Goal: Task Accomplishment & Management: Use online tool/utility

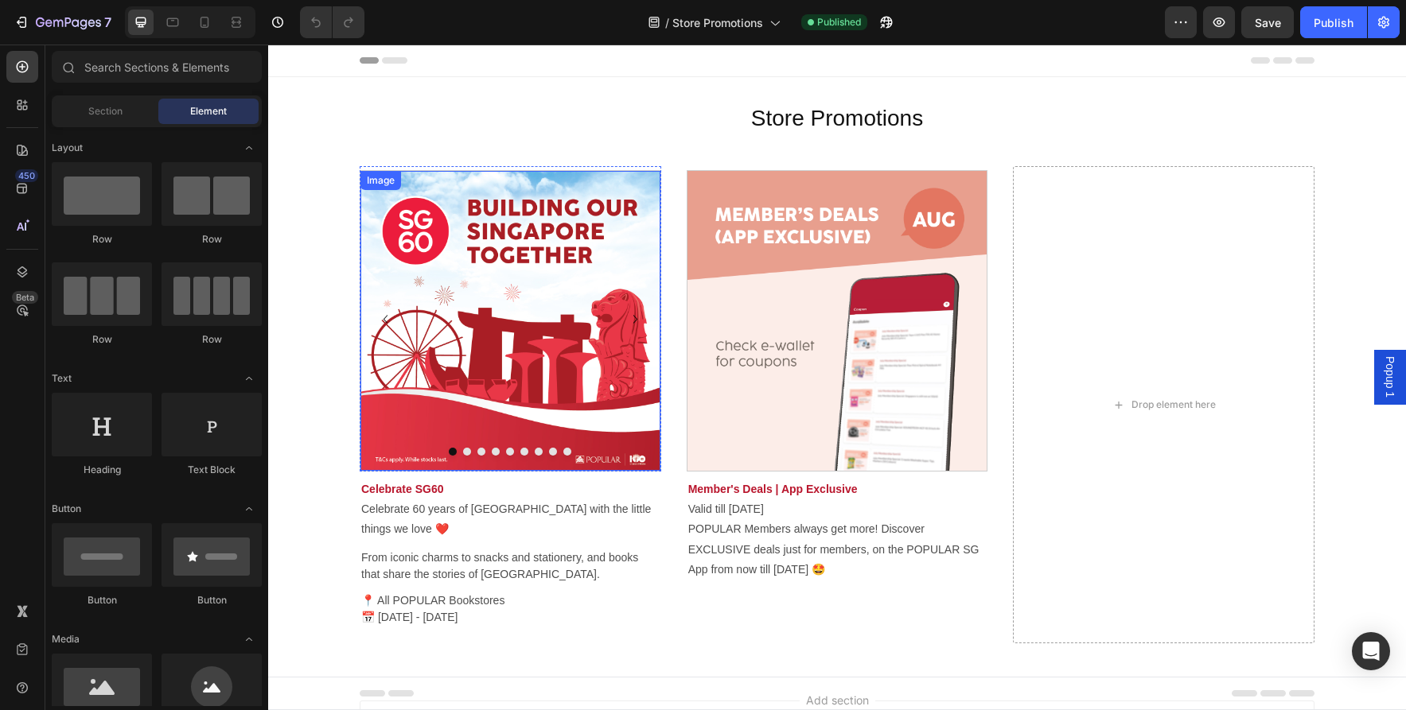
click at [538, 386] on img at bounding box center [510, 321] width 300 height 300
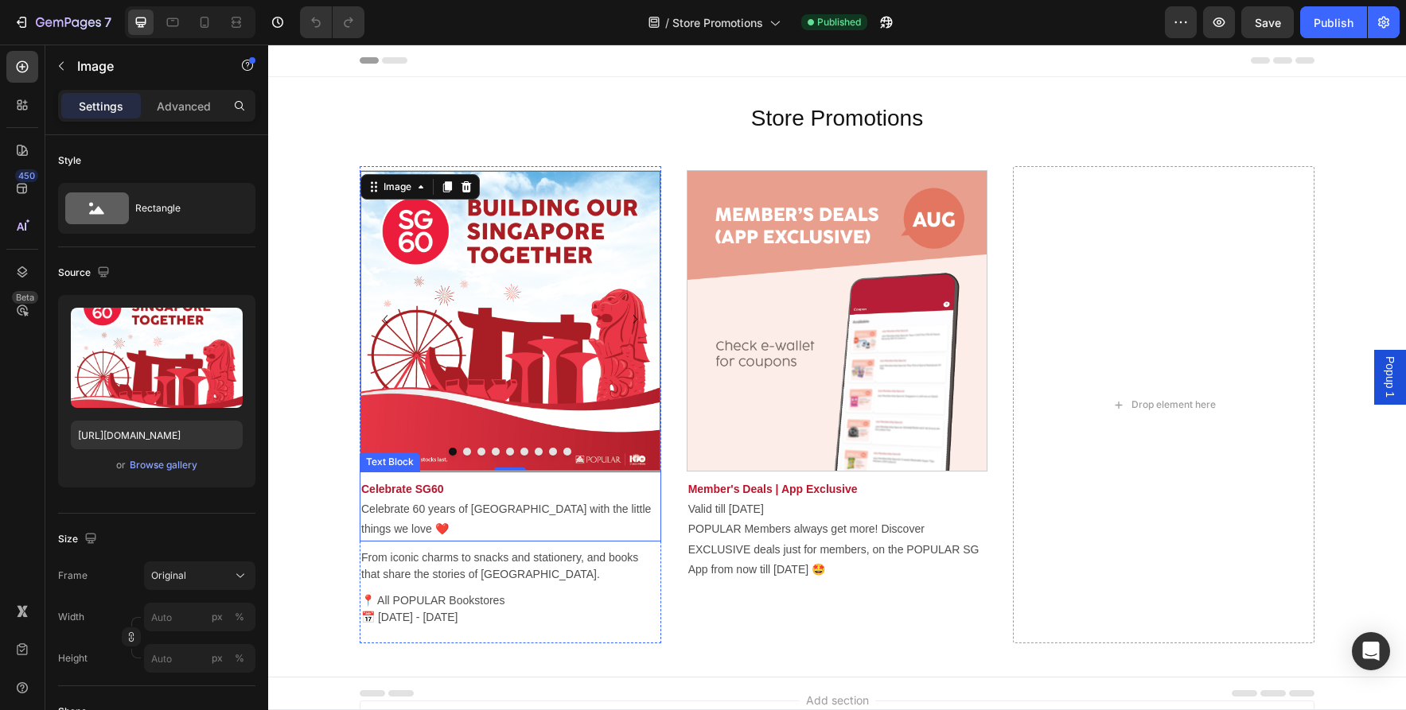
click at [425, 487] on strong "Celebrate SG60" at bounding box center [402, 489] width 83 height 13
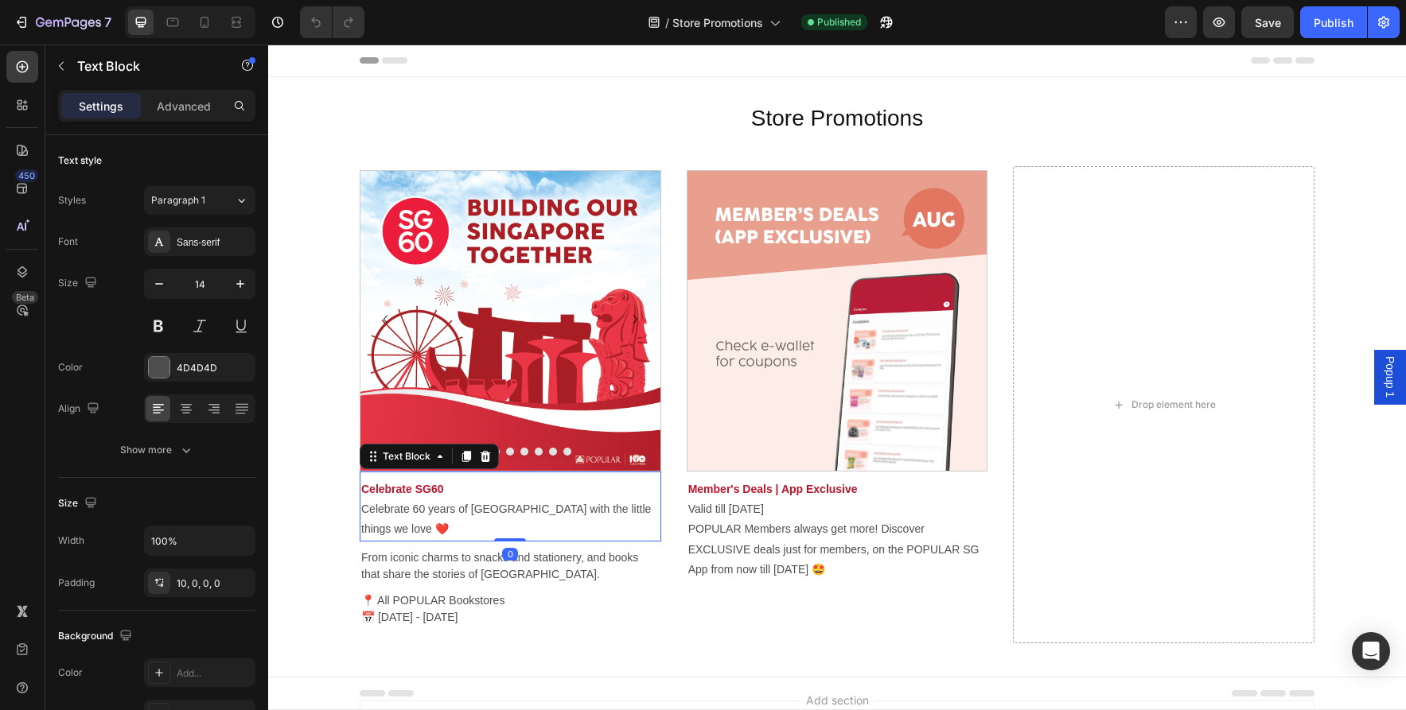
click at [425, 487] on strong "Celebrate SG60" at bounding box center [402, 489] width 83 height 13
click at [441, 489] on strong "Celebrate SG60" at bounding box center [402, 489] width 83 height 13
drag, startPoint x: 443, startPoint y: 489, endPoint x: 351, endPoint y: 490, distance: 92.3
click at [351, 490] on section "Image Image Image Image Image Image Image Image Image Carousel Celebrate SG60 C…" at bounding box center [837, 404] width 980 height 527
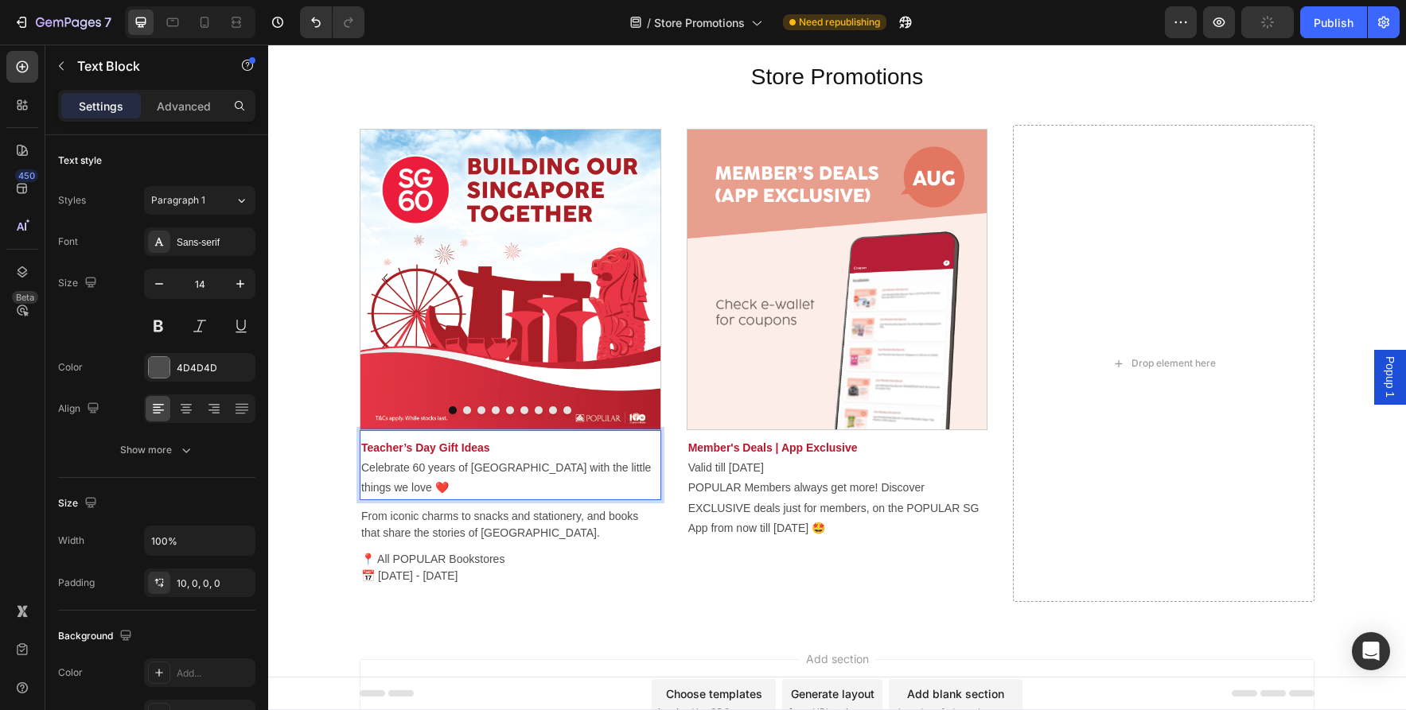
scroll to position [53, 0]
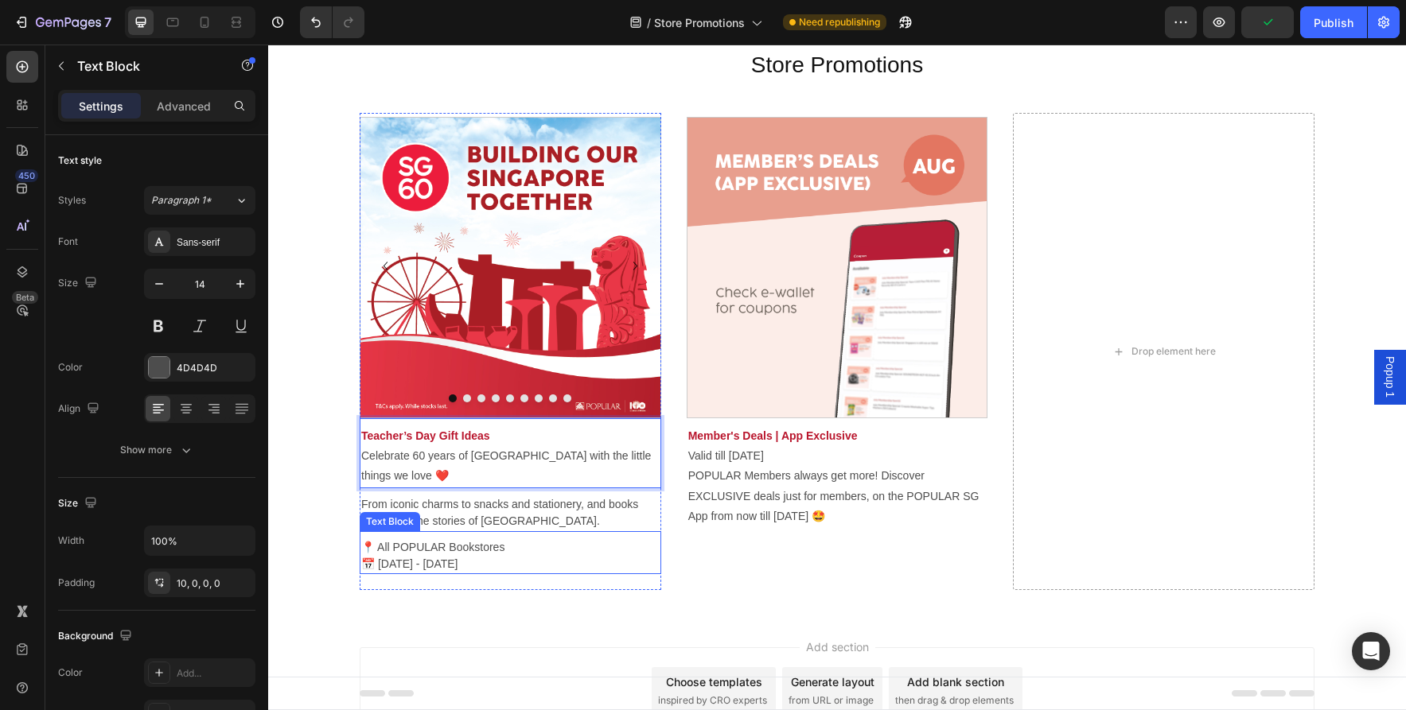
click at [445, 550] on p "📍 All POPULAR Bookstores 📅 11 Jul - 17 Aug 2025" at bounding box center [510, 555] width 298 height 33
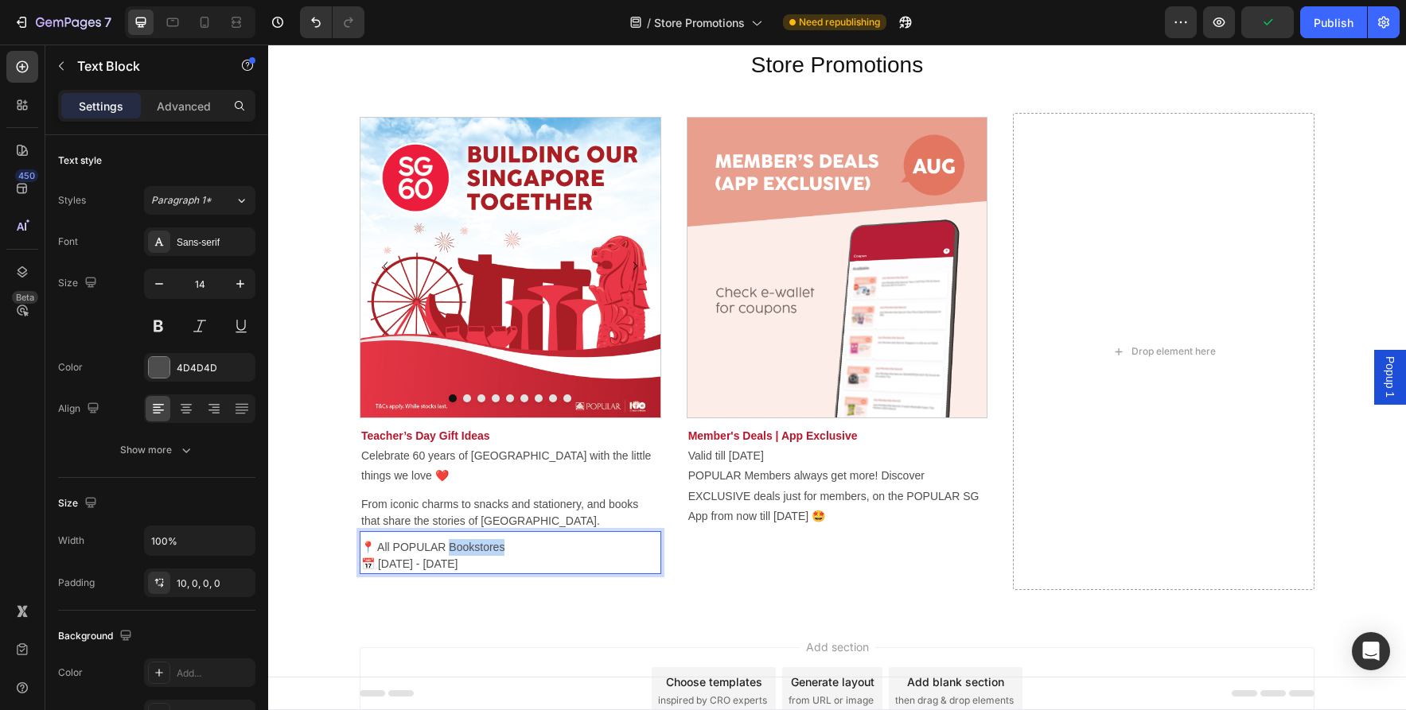
click at [445, 550] on p "📍 All POPULAR Bookstores 📅 11 Jul - 17 Aug 2025" at bounding box center [510, 555] width 298 height 33
click at [486, 561] on p "📍 All POPULAR Bookstores 📅 11 Jul - 17 Aug 2025" at bounding box center [510, 555] width 298 height 33
drag, startPoint x: 456, startPoint y: 562, endPoint x: 340, endPoint y: 549, distance: 116.0
click at [340, 549] on div "Store Promotions Heading Image Row Section 1 Image Image Carousel Row Section 2…" at bounding box center [837, 320] width 1138 height 592
click at [544, 558] on p "🗓 22 Aug to 7 Sep 2025 📍 All POPULAR Bookstores" at bounding box center [510, 555] width 298 height 33
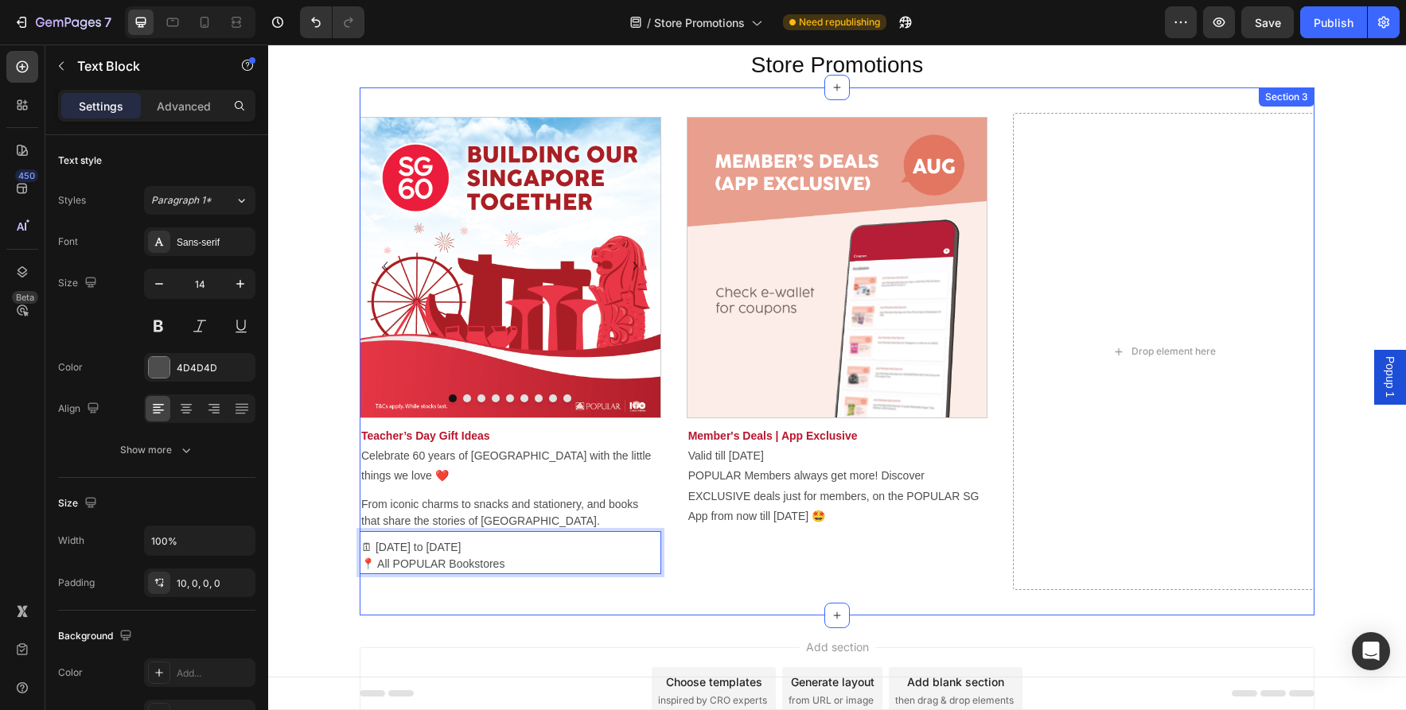
click at [550, 590] on div "Image Image Image Image Image Image Image Image Image Carousel Teacher’s Day Gi…" at bounding box center [837, 351] width 955 height 527
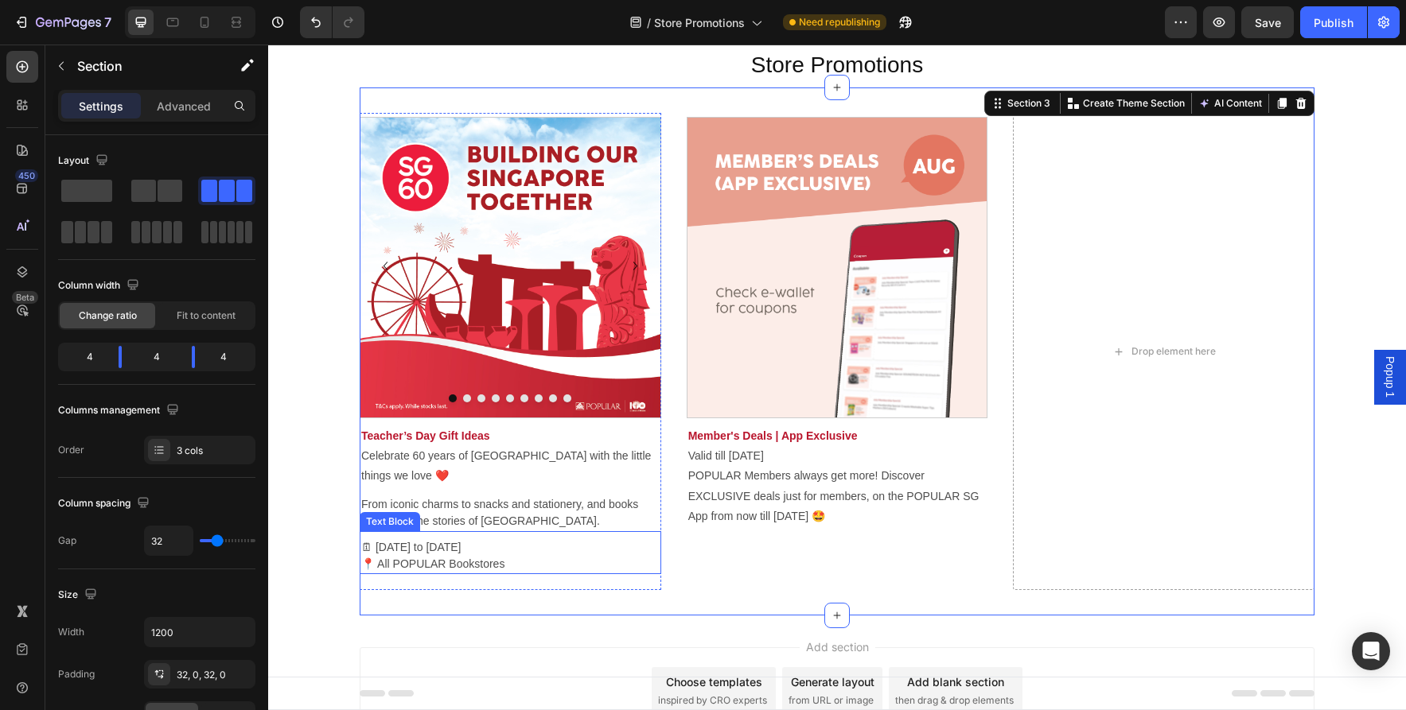
click at [535, 558] on p "🗓 22 Aug to 7 Sep 2025 📍 All POPULAR Bookstores" at bounding box center [510, 555] width 298 height 33
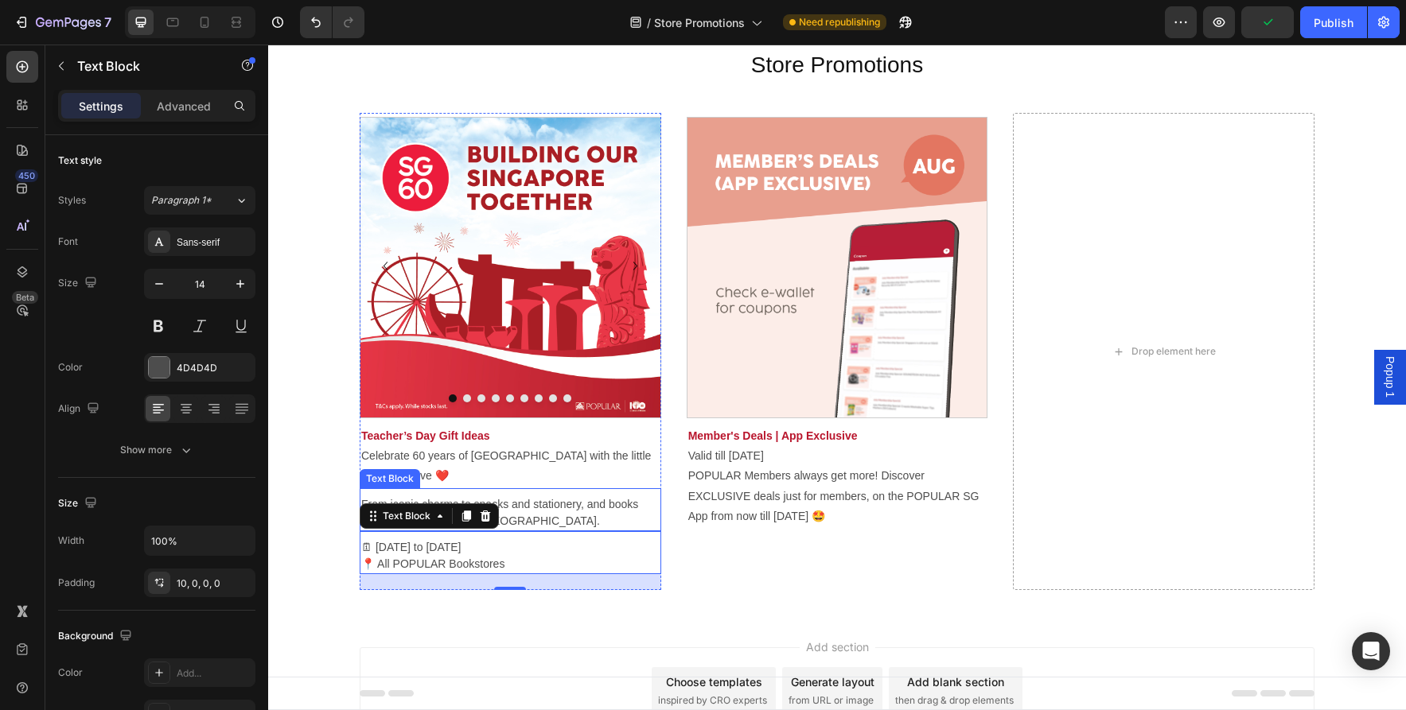
click at [555, 501] on p "From iconic charms to snacks and stationery, and books that share the stories o…" at bounding box center [510, 512] width 298 height 33
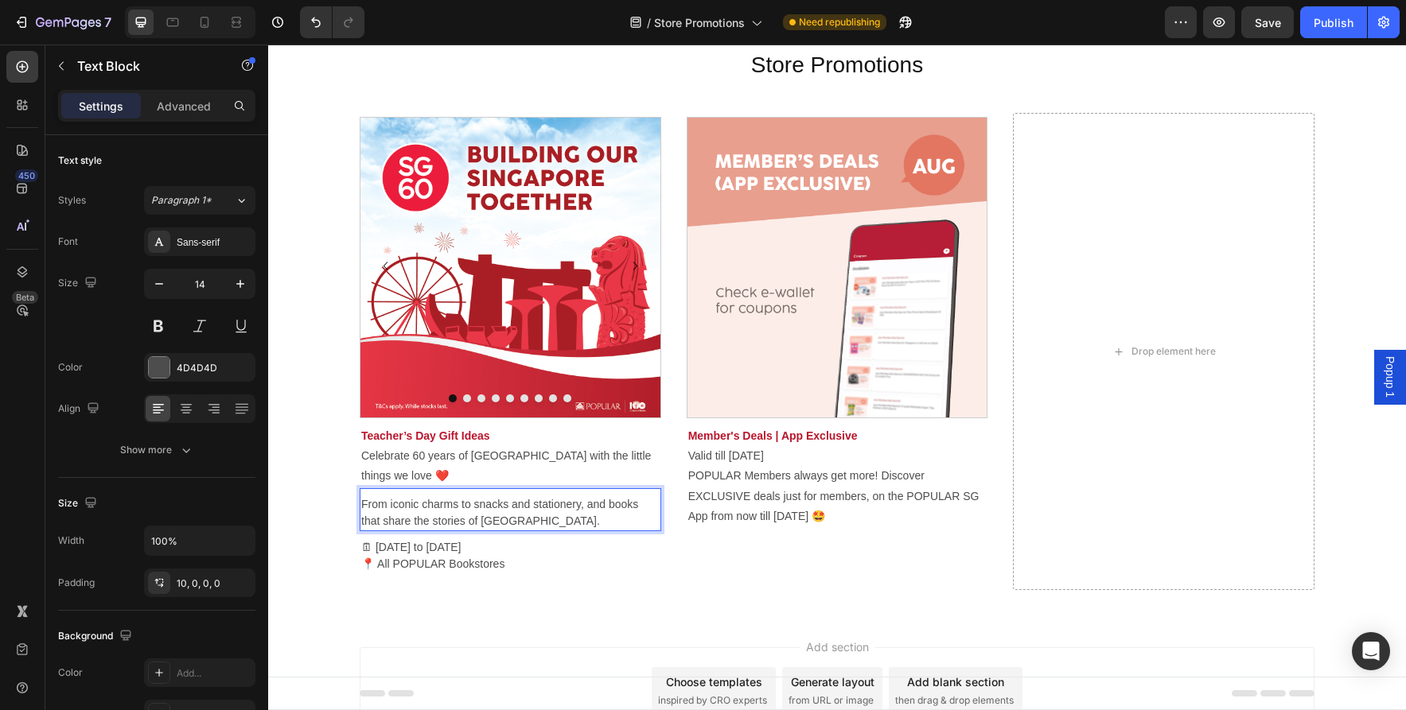
click at [555, 510] on p "From iconic charms to snacks and stationery, and books that share the stories o…" at bounding box center [510, 512] width 298 height 33
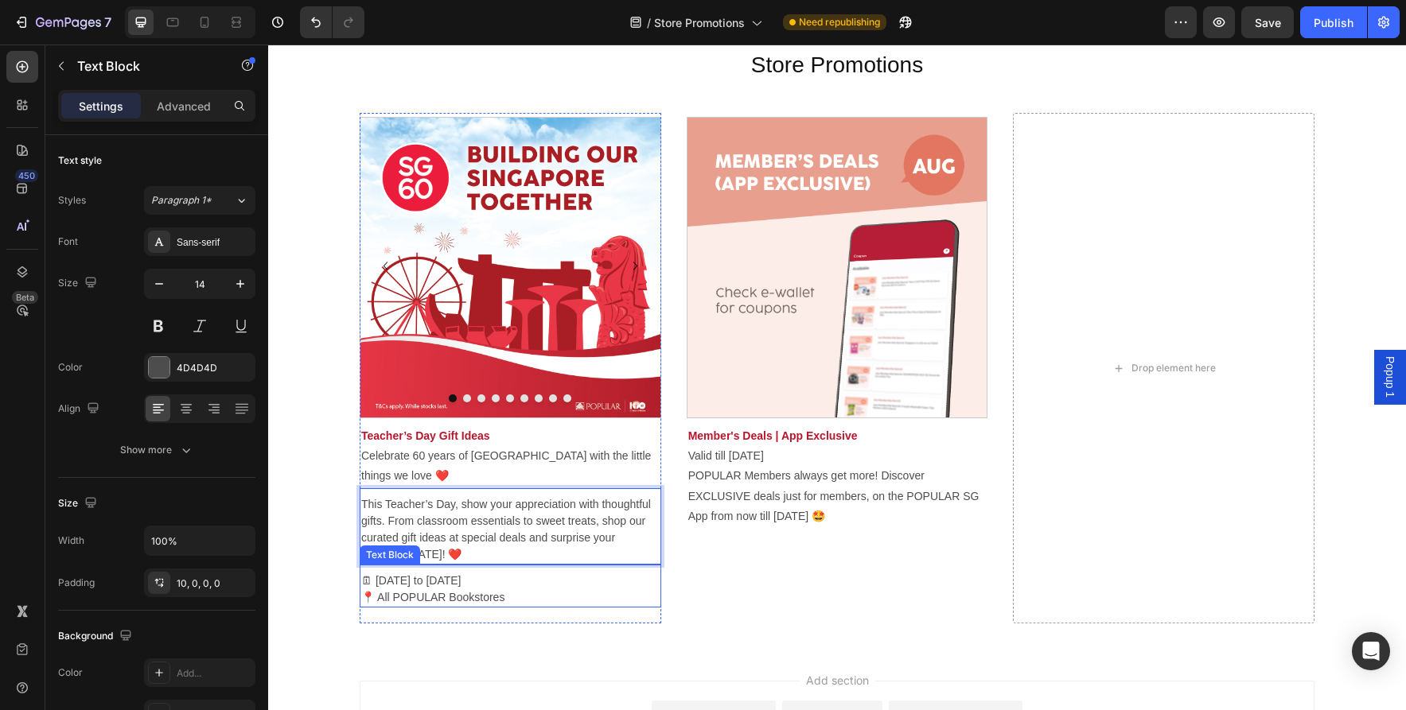
click at [554, 602] on p "🗓 22 Aug to 7 Sep 2025 📍 All POPULAR Bookstores" at bounding box center [510, 589] width 298 height 33
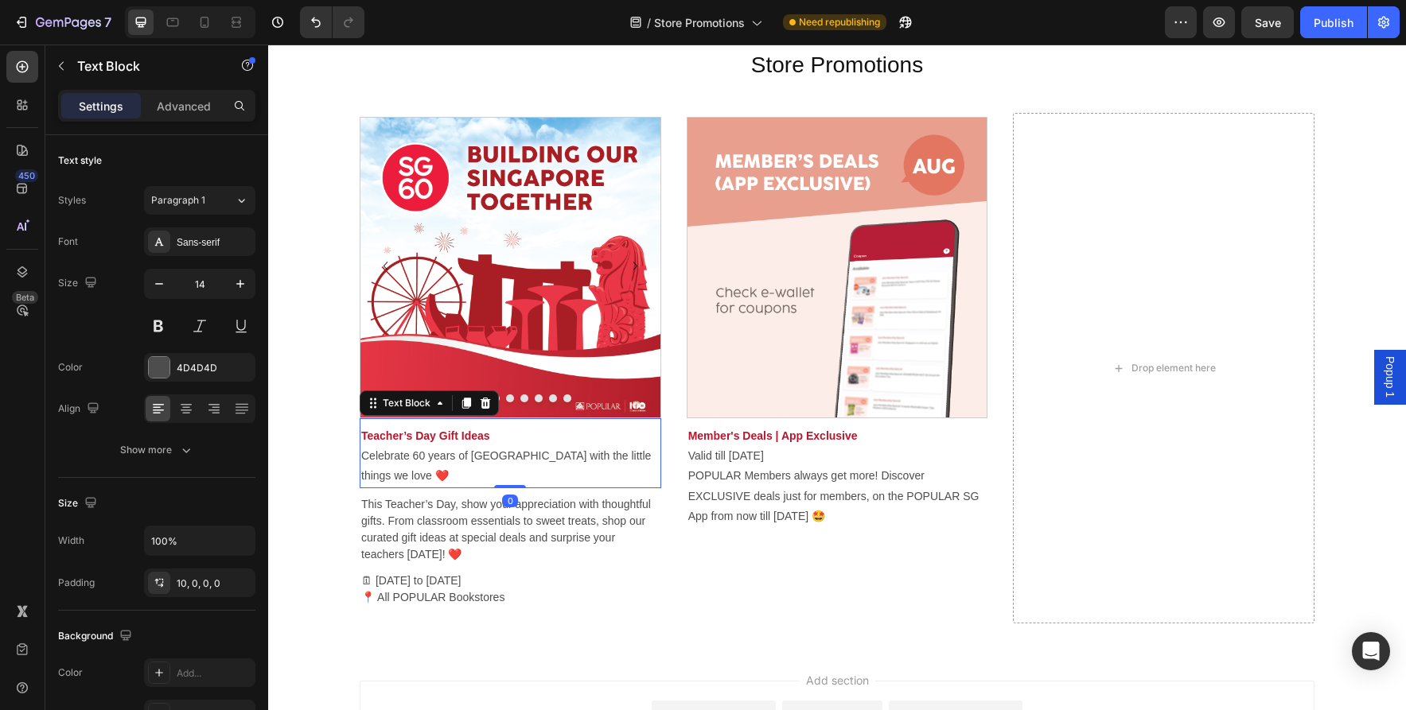
click at [476, 471] on p "Celebrate 60 years of Singapore with the little things we love ❤️" at bounding box center [510, 466] width 298 height 40
drag, startPoint x: 434, startPoint y: 482, endPoint x: 446, endPoint y: 478, distance: 12.6
click at [436, 482] on p "Celebrate 60 years of Singapore with the little things we love ❤️" at bounding box center [510, 466] width 298 height 40
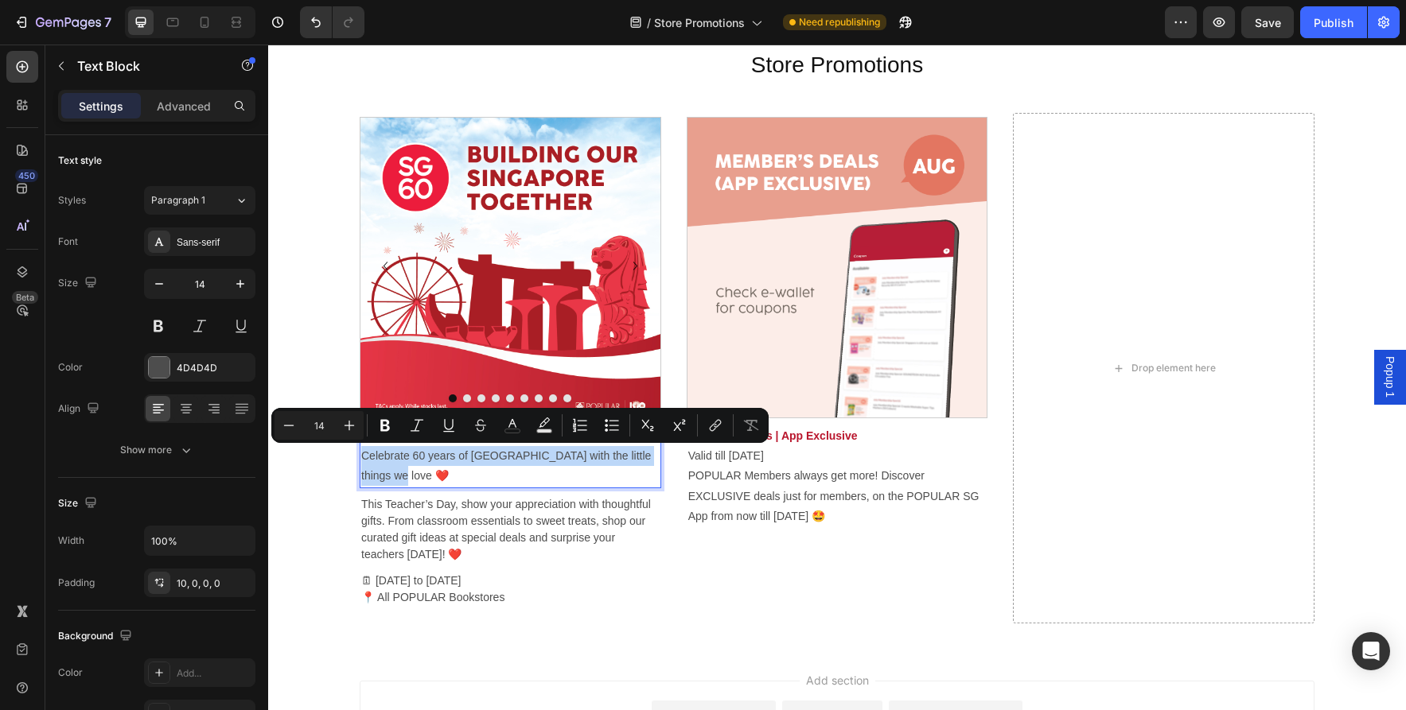
drag, startPoint x: 418, startPoint y: 477, endPoint x: 340, endPoint y: 459, distance: 79.3
click at [340, 459] on div "Store Promotions Heading Image Row Section 1 Image Image Carousel Row Section 2…" at bounding box center [837, 336] width 1138 height 625
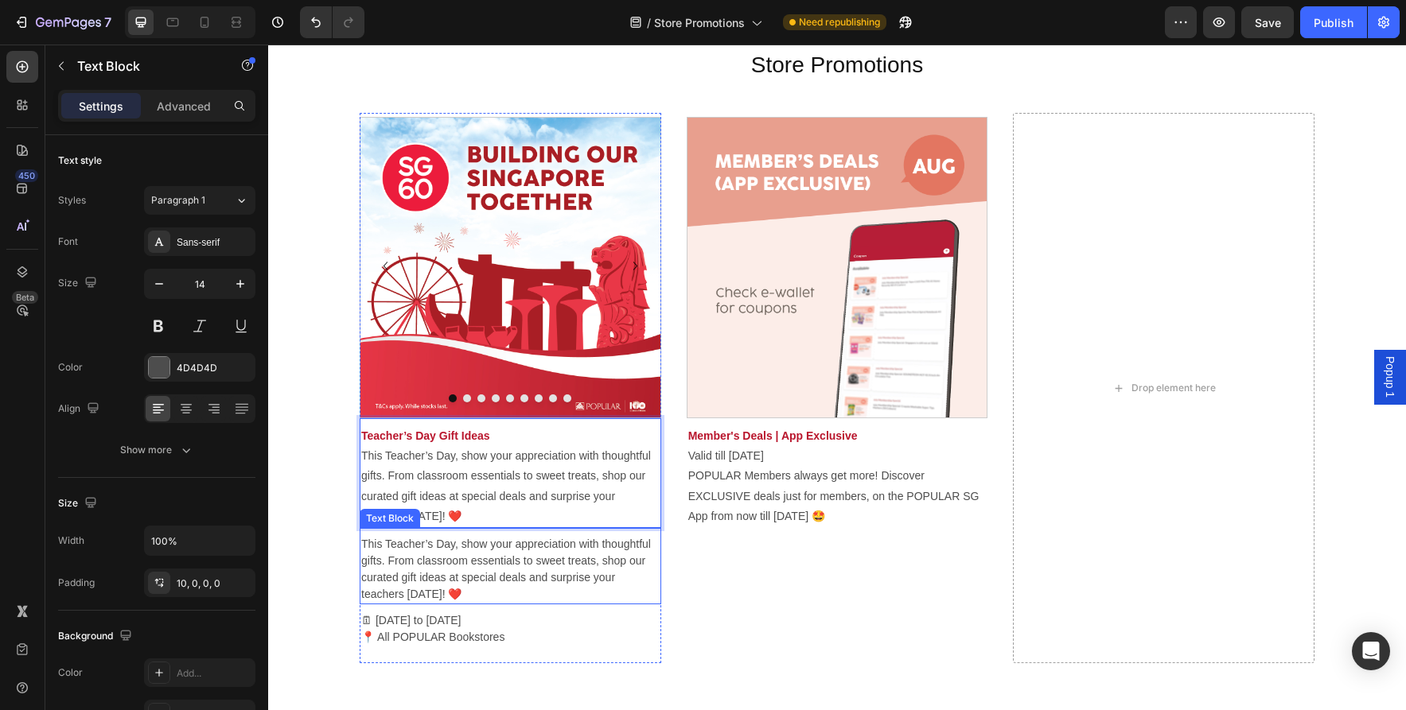
click at [517, 559] on p "This Teacher’s Day, show your appreciation with thoughtful gifts. From classroo…" at bounding box center [510, 569] width 298 height 67
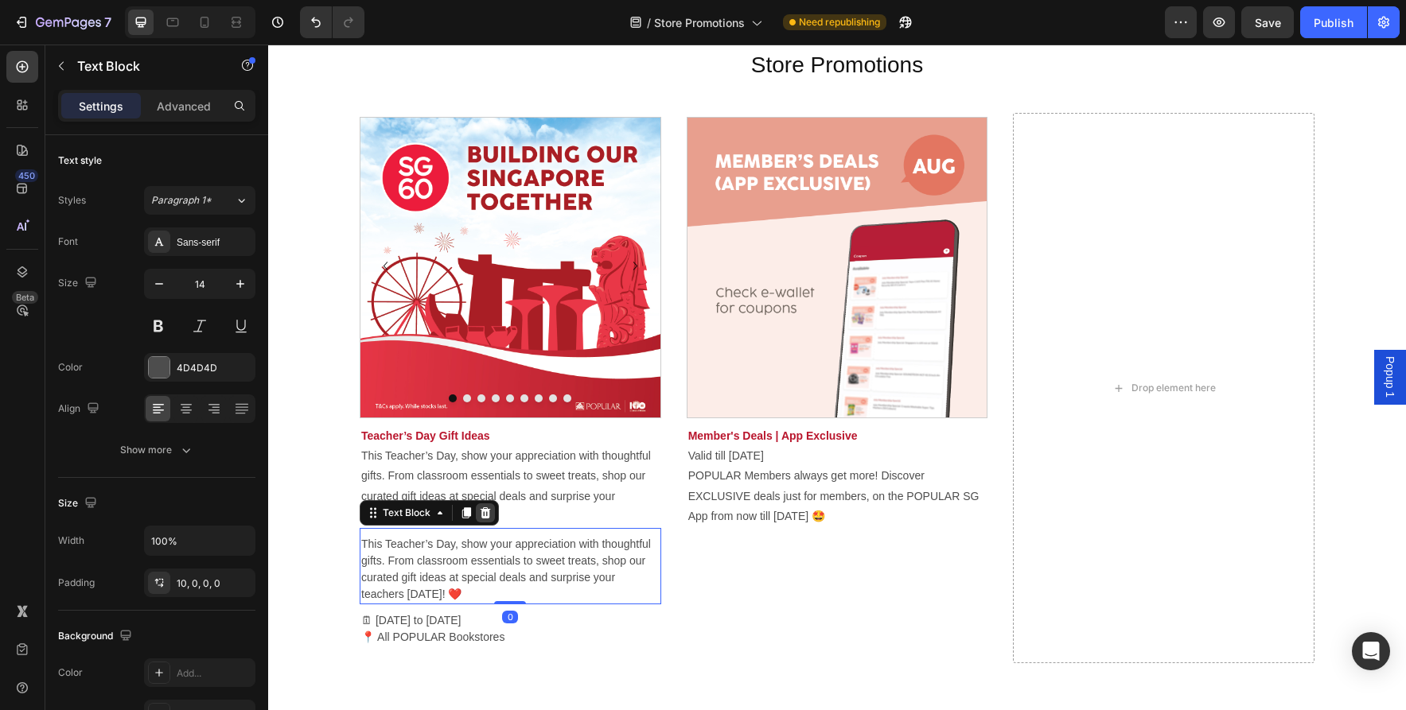
click at [484, 511] on icon at bounding box center [485, 513] width 10 height 11
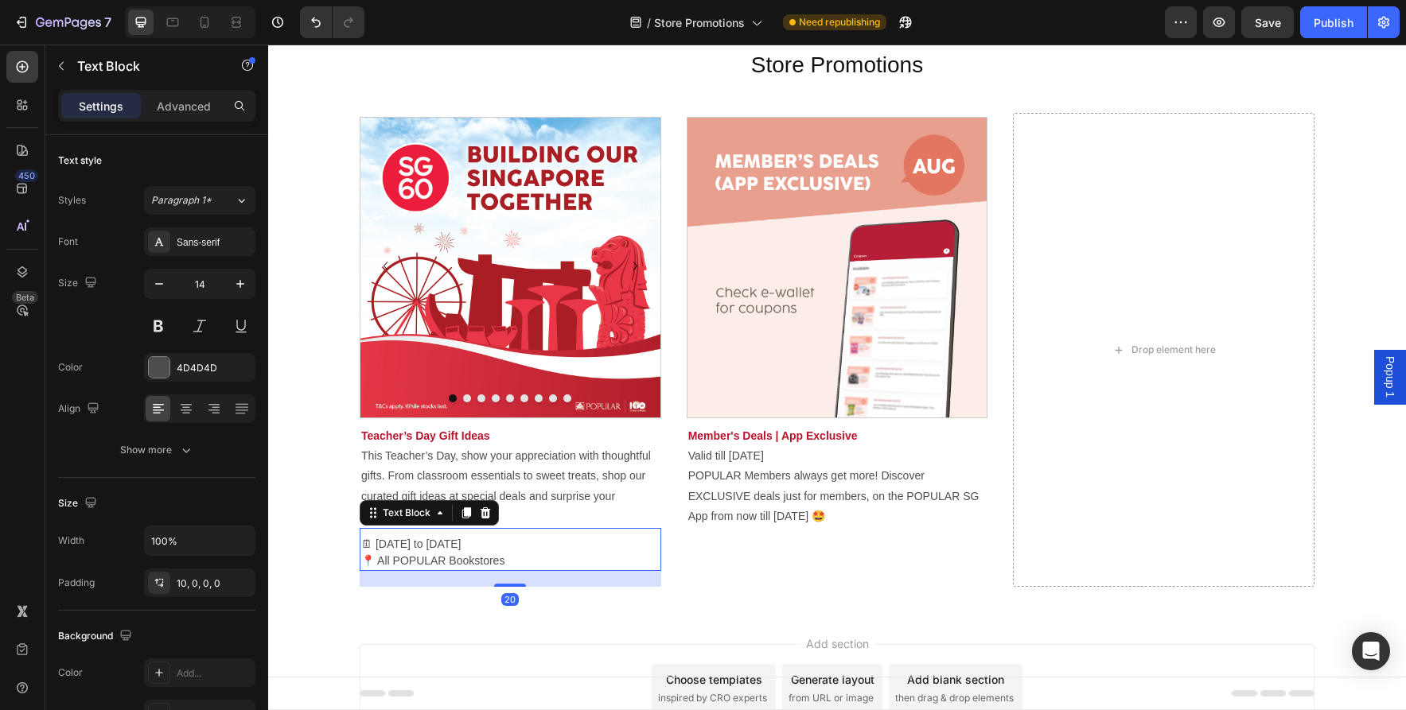
click at [651, 566] on p "🗓 22 Aug to 7 Sep 2025 📍 All POPULAR Bookstores" at bounding box center [510, 552] width 298 height 33
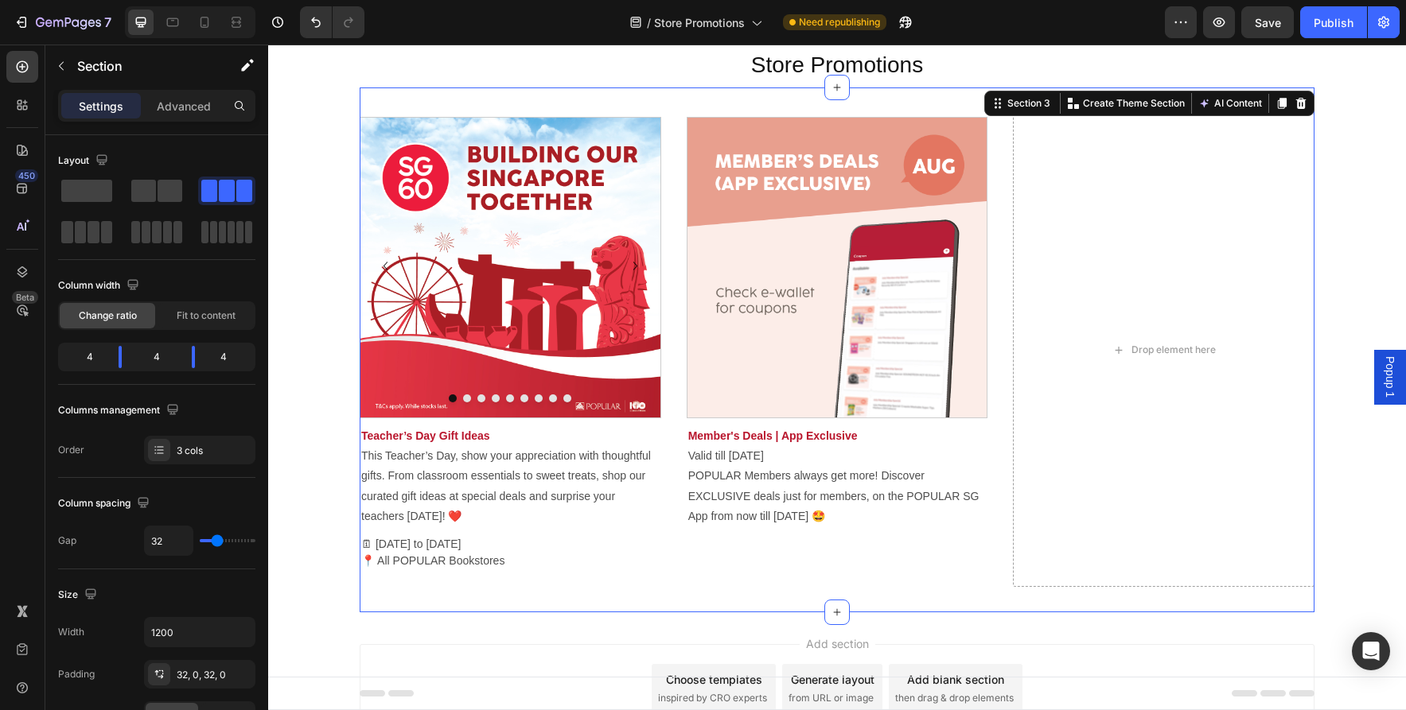
click at [750, 588] on div "Image Image Image Image Image Image Image Image Image Carousel Teacher’s Day Gi…" at bounding box center [837, 350] width 955 height 525
click at [566, 266] on img at bounding box center [510, 268] width 300 height 300
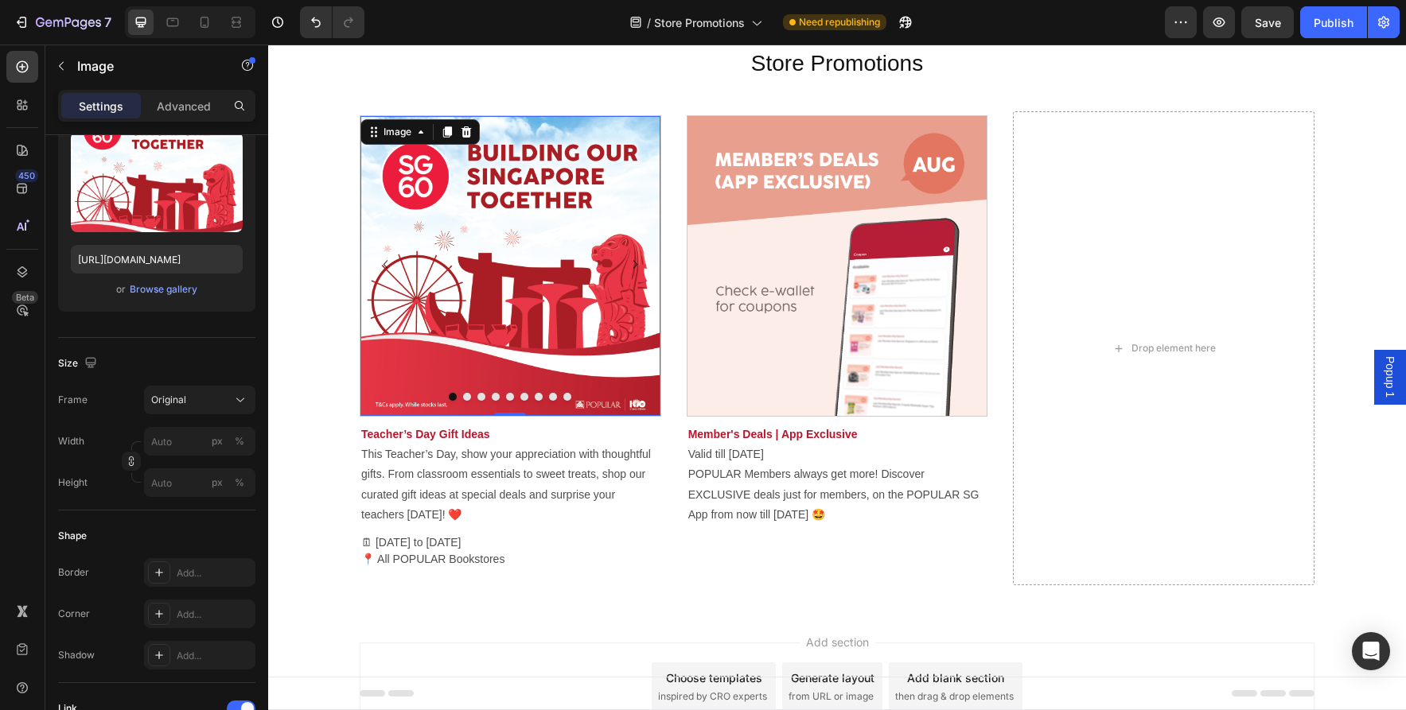
scroll to position [0, 0]
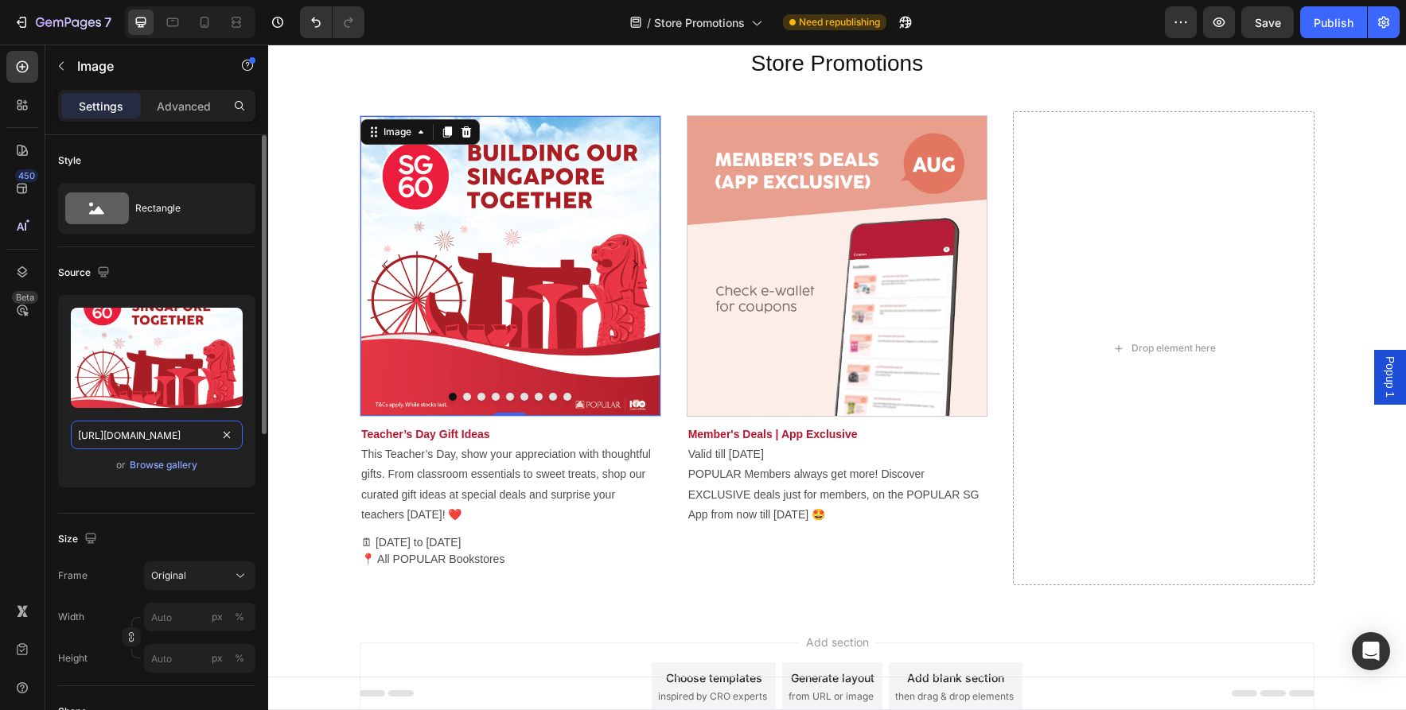
click at [173, 436] on input "https://asset.popular.com.sg/general/popular-online/2025/promotions/jul/ndp/ndp…" at bounding box center [157, 435] width 172 height 29
click at [480, 346] on img at bounding box center [510, 266] width 300 height 300
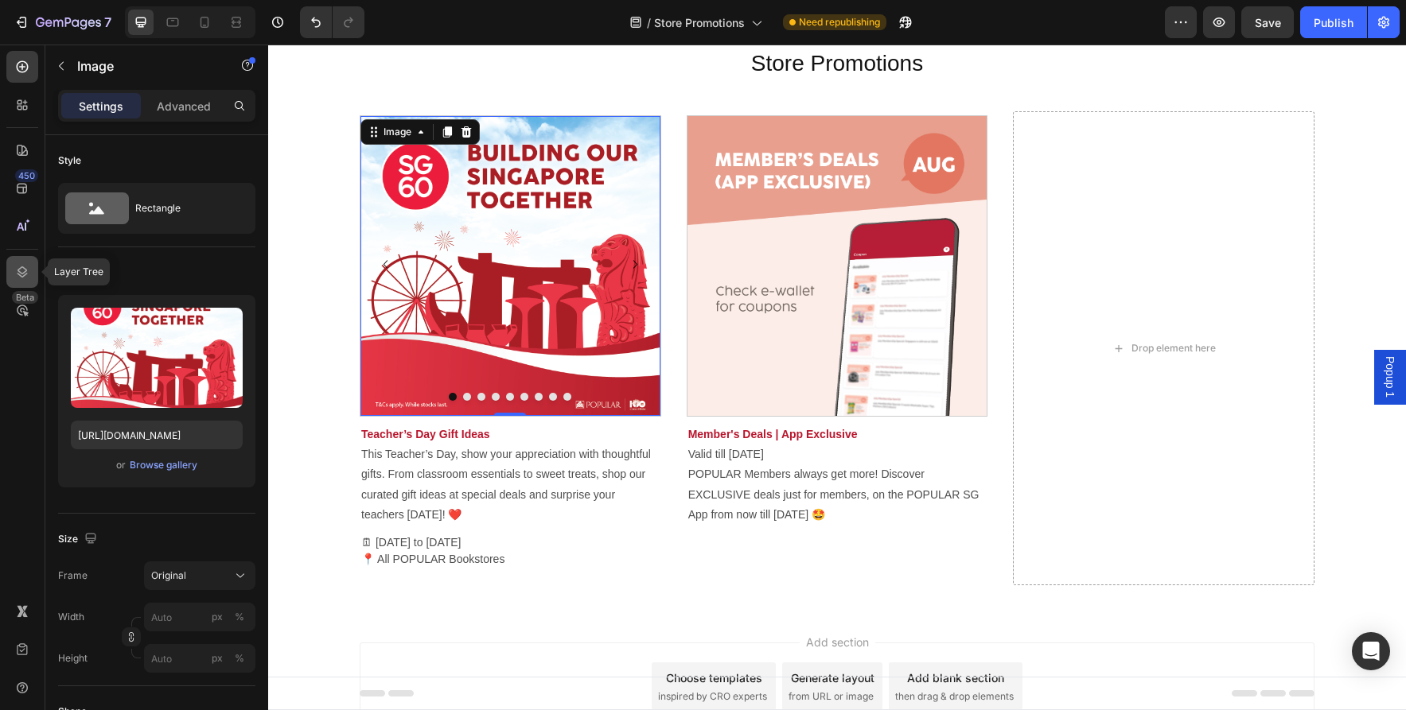
click at [31, 273] on div at bounding box center [22, 272] width 32 height 32
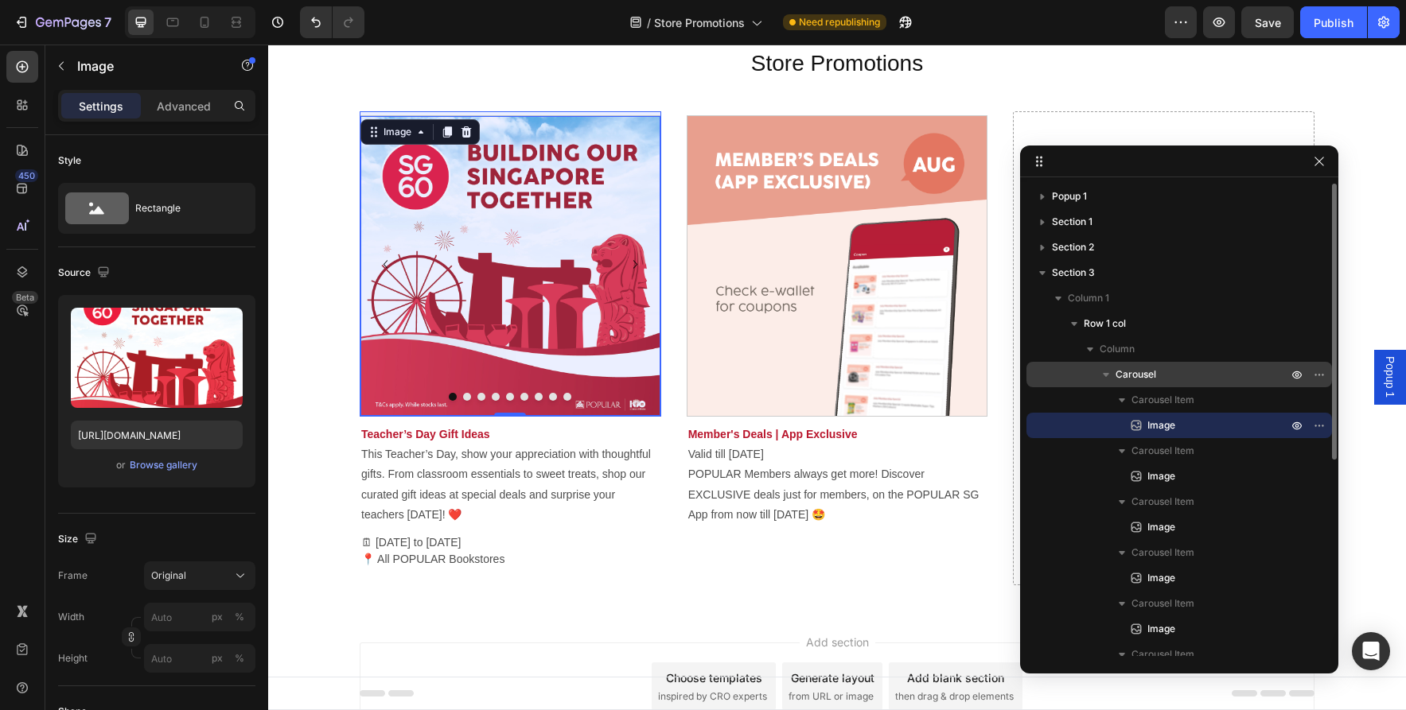
click at [1203, 376] on p "Carousel" at bounding box center [1202, 375] width 175 height 16
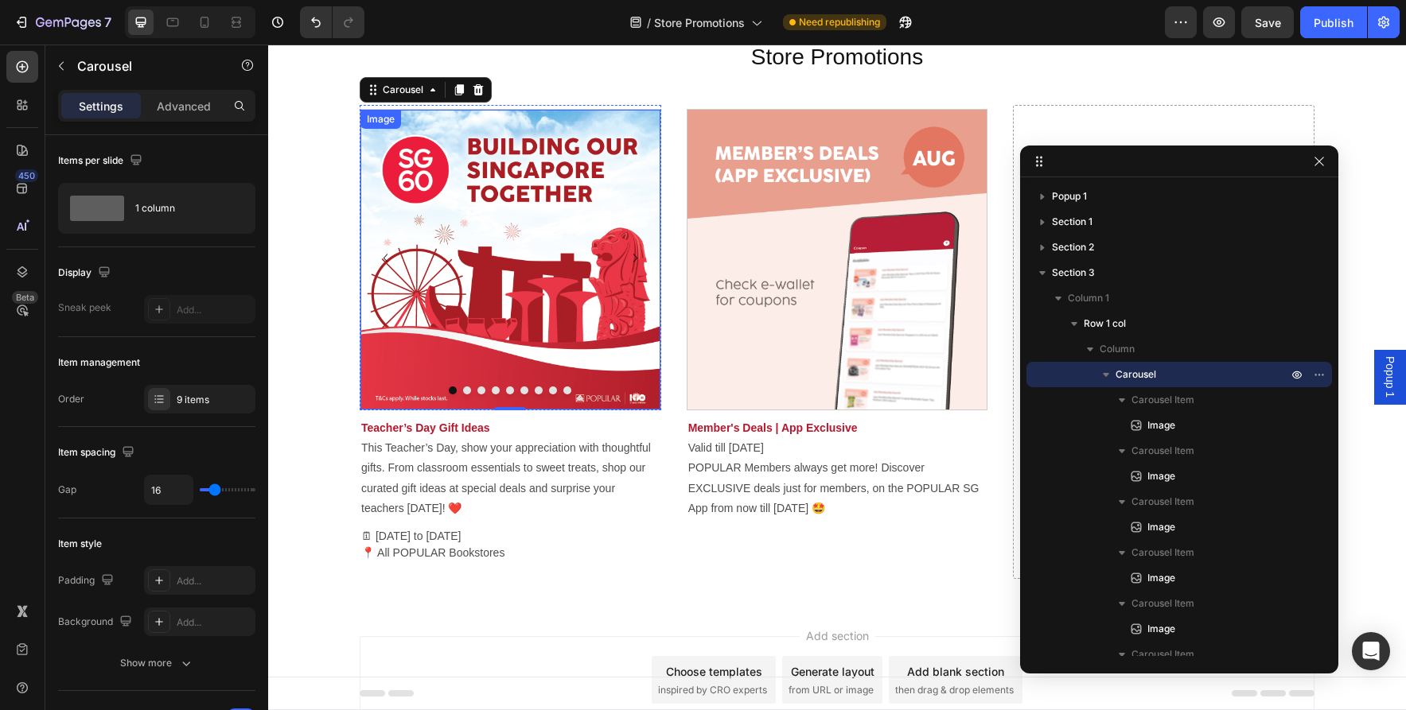
scroll to position [63, 0]
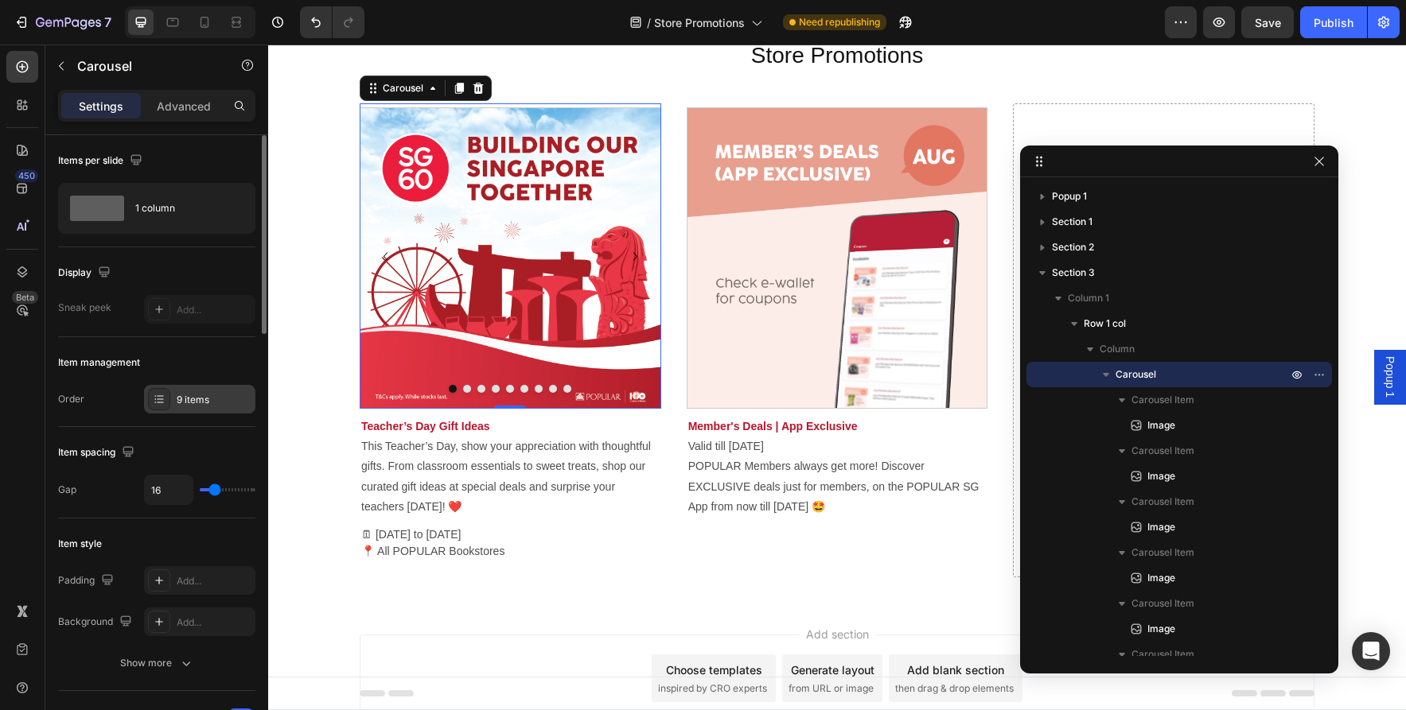
click at [207, 404] on div "9 items" at bounding box center [214, 400] width 75 height 14
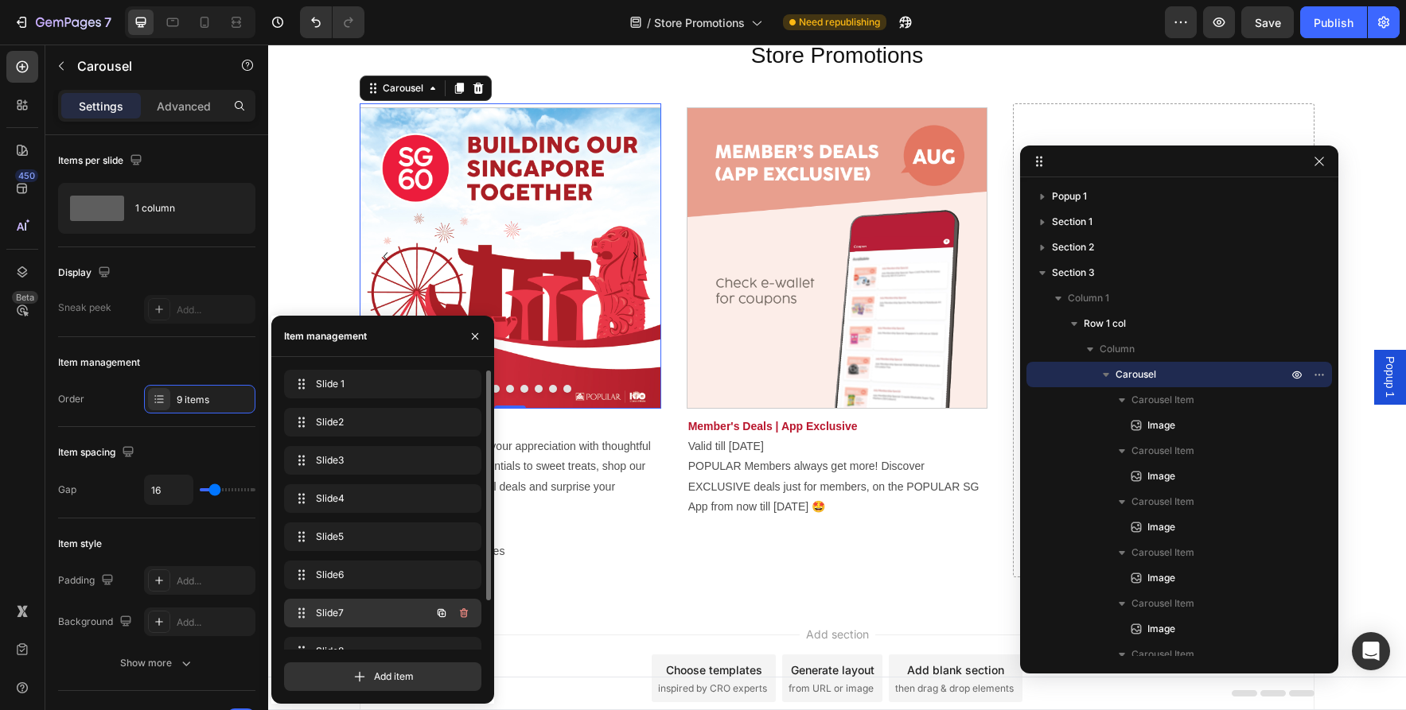
scroll to position [60, 0]
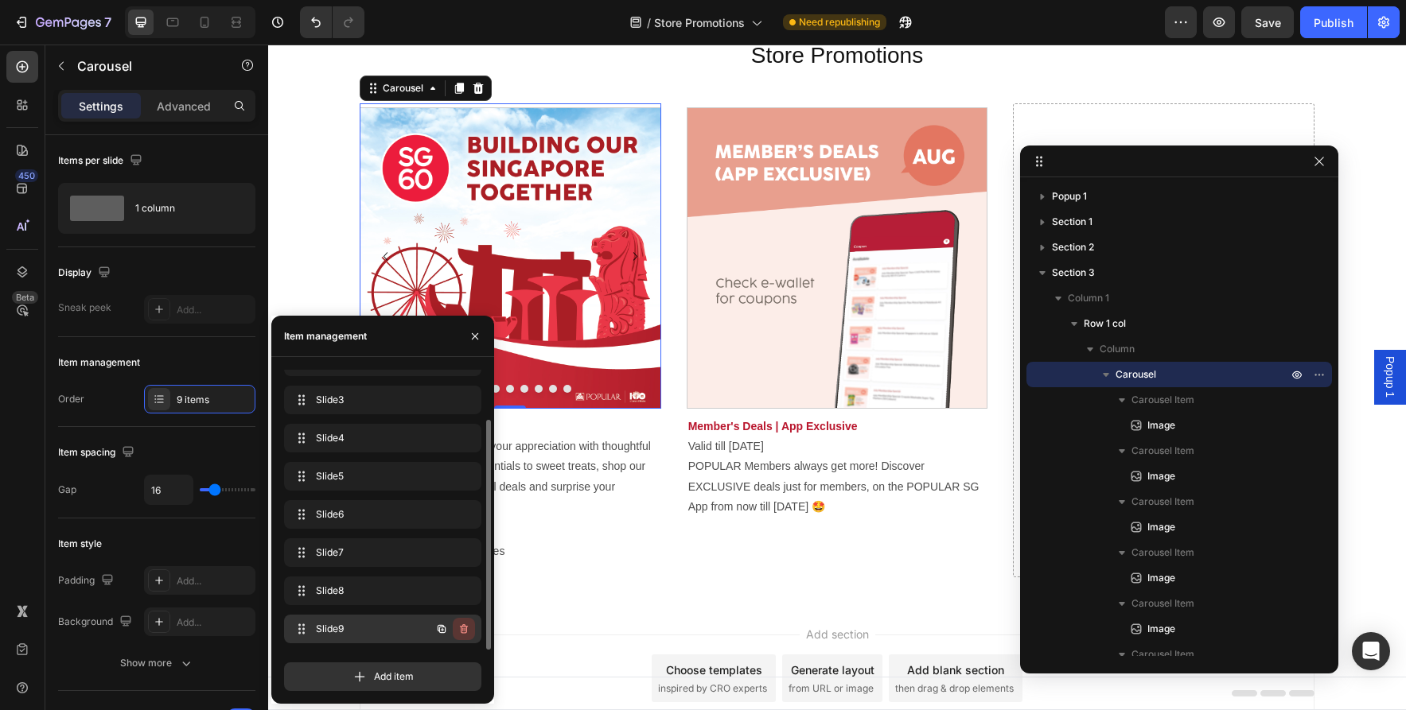
click at [465, 623] on icon "button" at bounding box center [463, 629] width 13 height 13
click at [457, 630] on div "Delete" at bounding box center [452, 629] width 29 height 14
click at [463, 594] on icon "button" at bounding box center [464, 591] width 8 height 10
click at [465, 593] on div "Delete" at bounding box center [452, 591] width 29 height 14
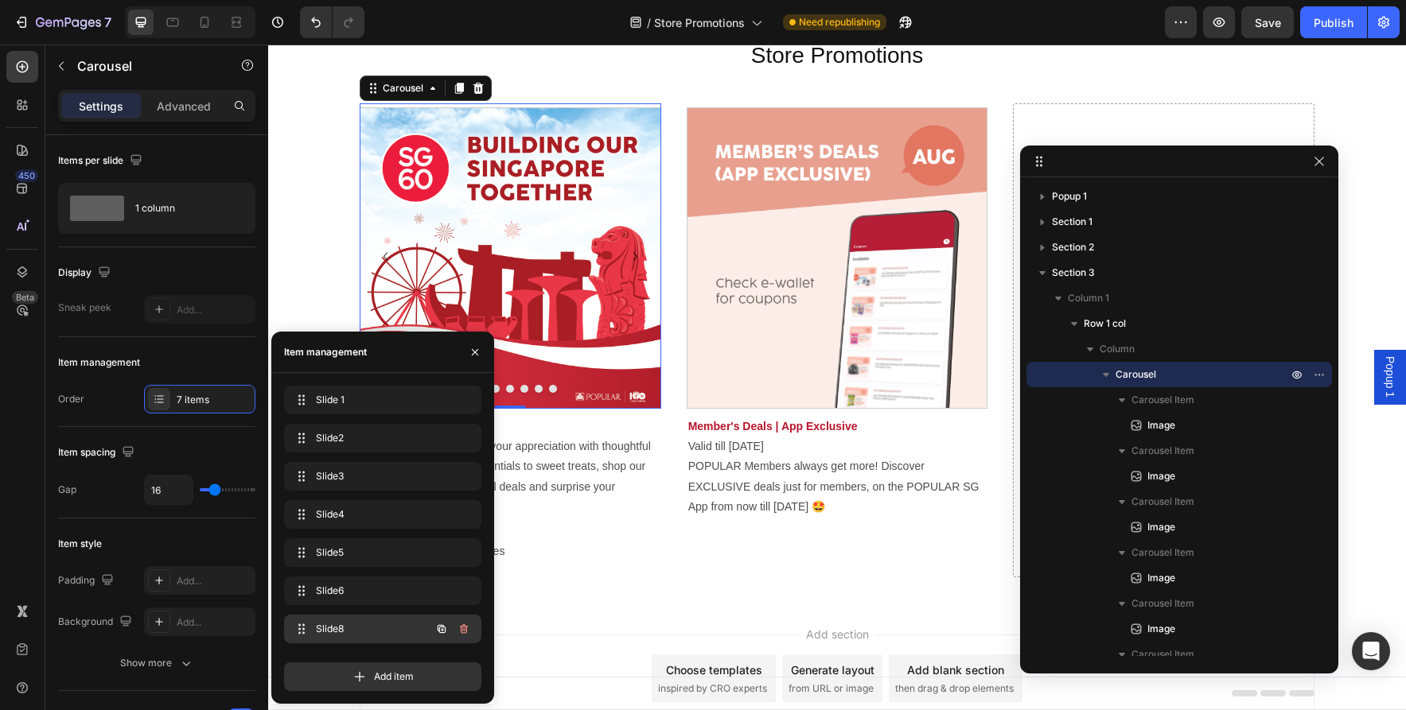
scroll to position [0, 0]
click at [465, 632] on icon "button" at bounding box center [463, 629] width 13 height 13
click at [465, 632] on div "Delete" at bounding box center [452, 629] width 29 height 14
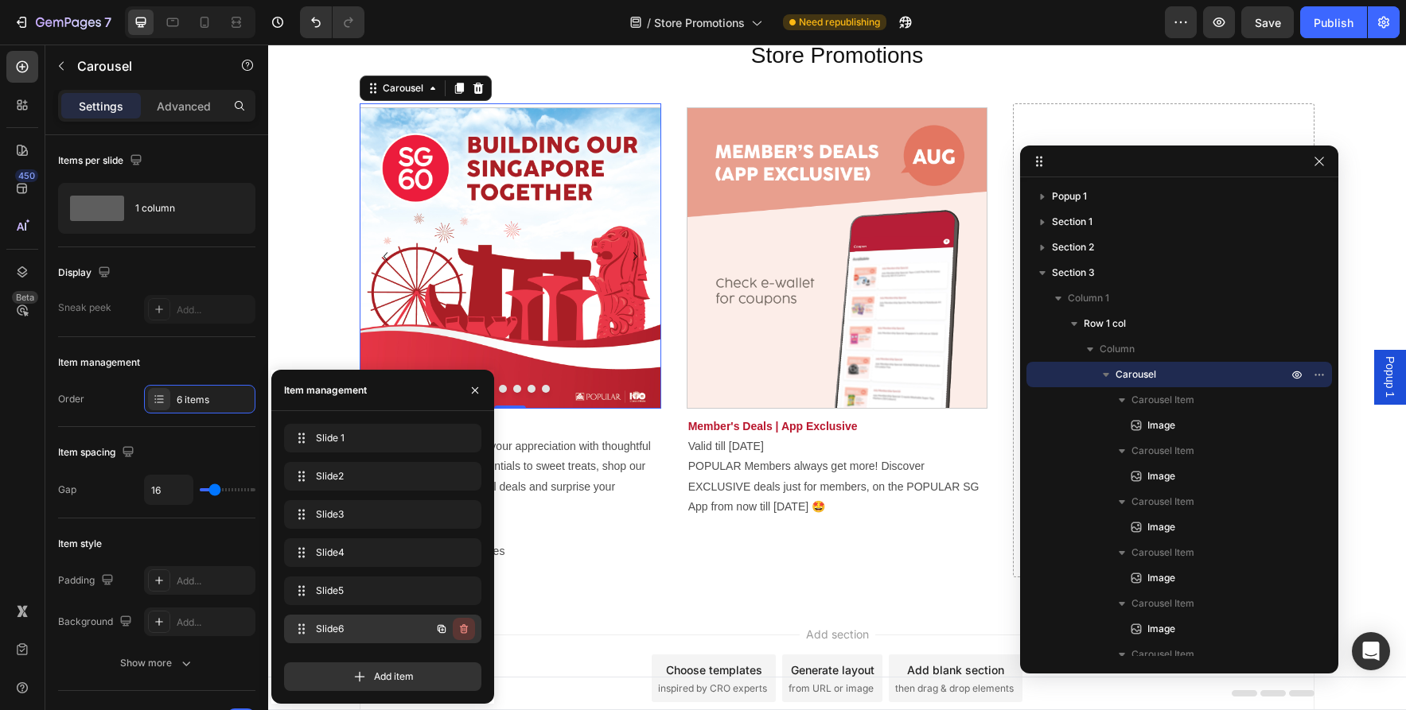
click at [466, 624] on icon "button" at bounding box center [463, 629] width 13 height 13
click at [465, 628] on div "Delete" at bounding box center [452, 629] width 29 height 14
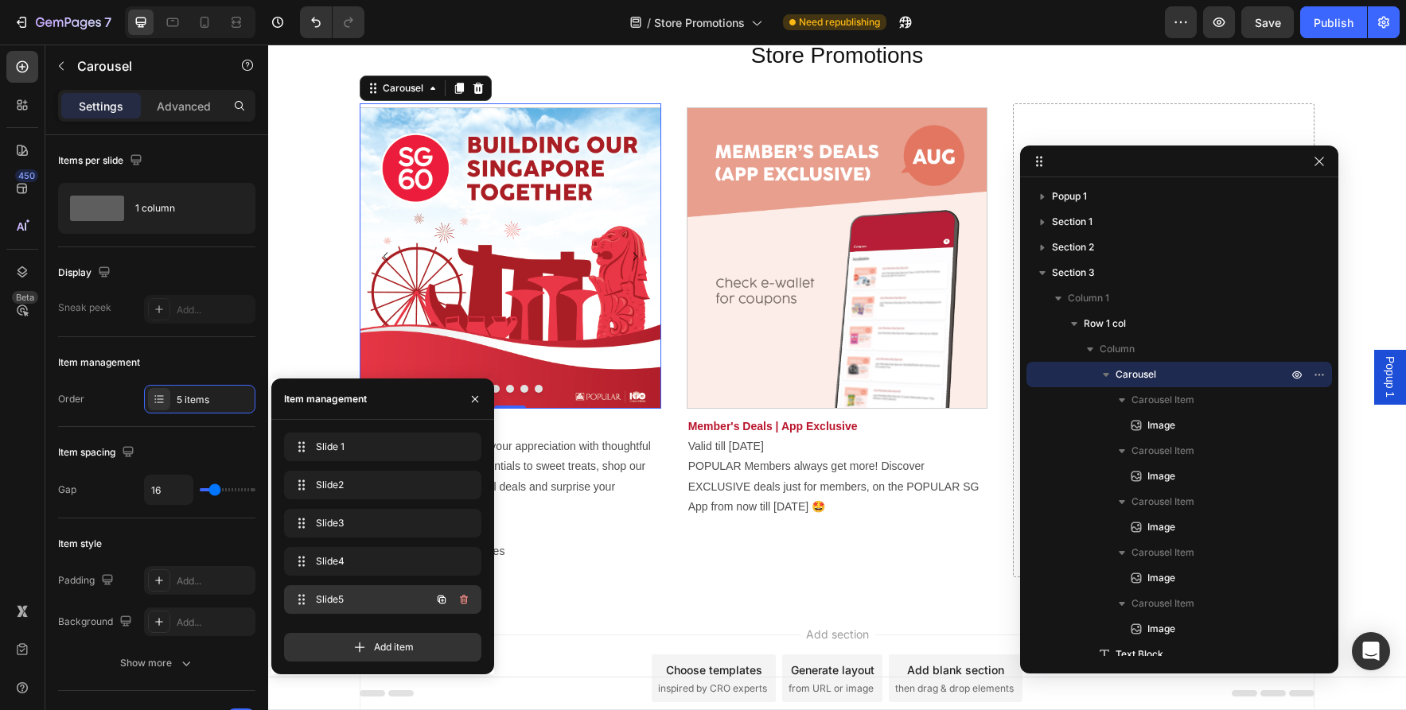
click at [465, 604] on icon "button" at bounding box center [463, 599] width 13 height 13
click at [466, 602] on div "Delete" at bounding box center [452, 600] width 29 height 14
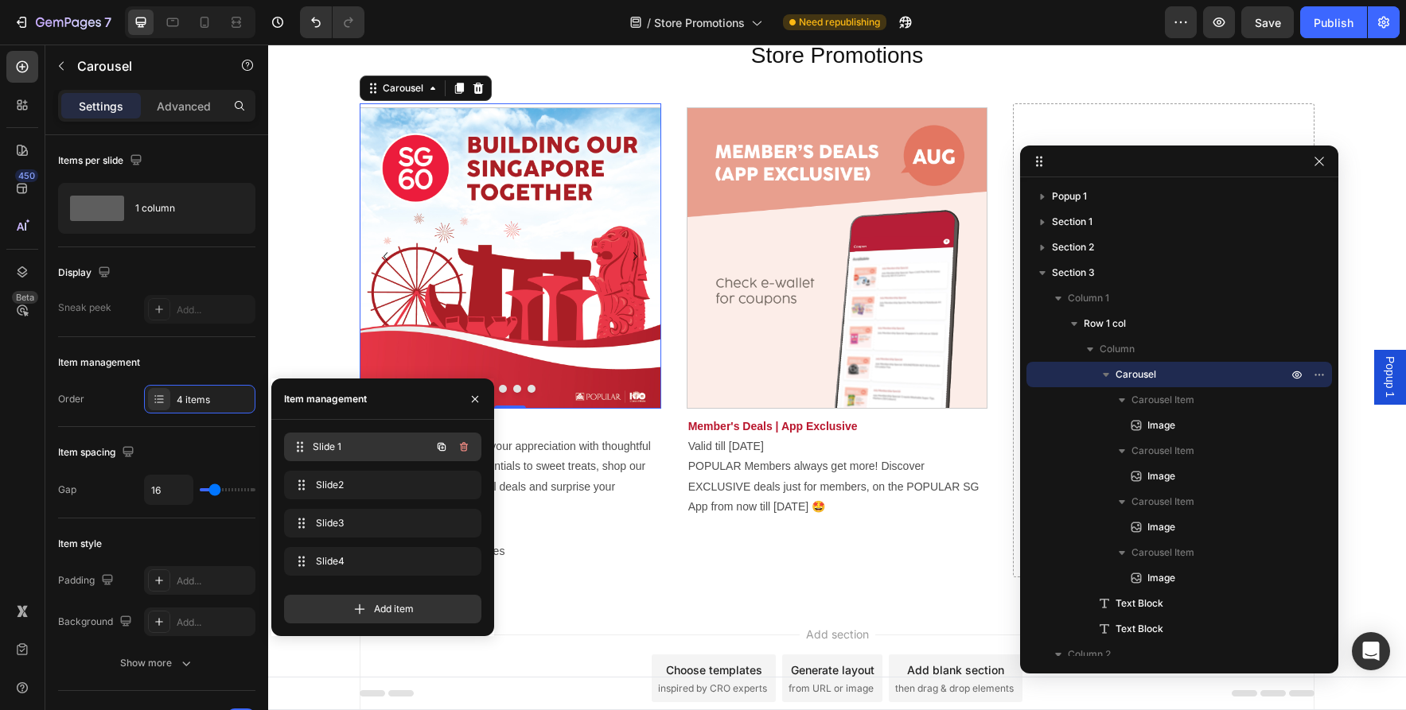
click at [385, 453] on span "Slide 1" at bounding box center [372, 447] width 118 height 14
click at [385, 451] on span "Slide 1" at bounding box center [361, 447] width 90 height 14
click at [534, 298] on img at bounding box center [510, 258] width 300 height 300
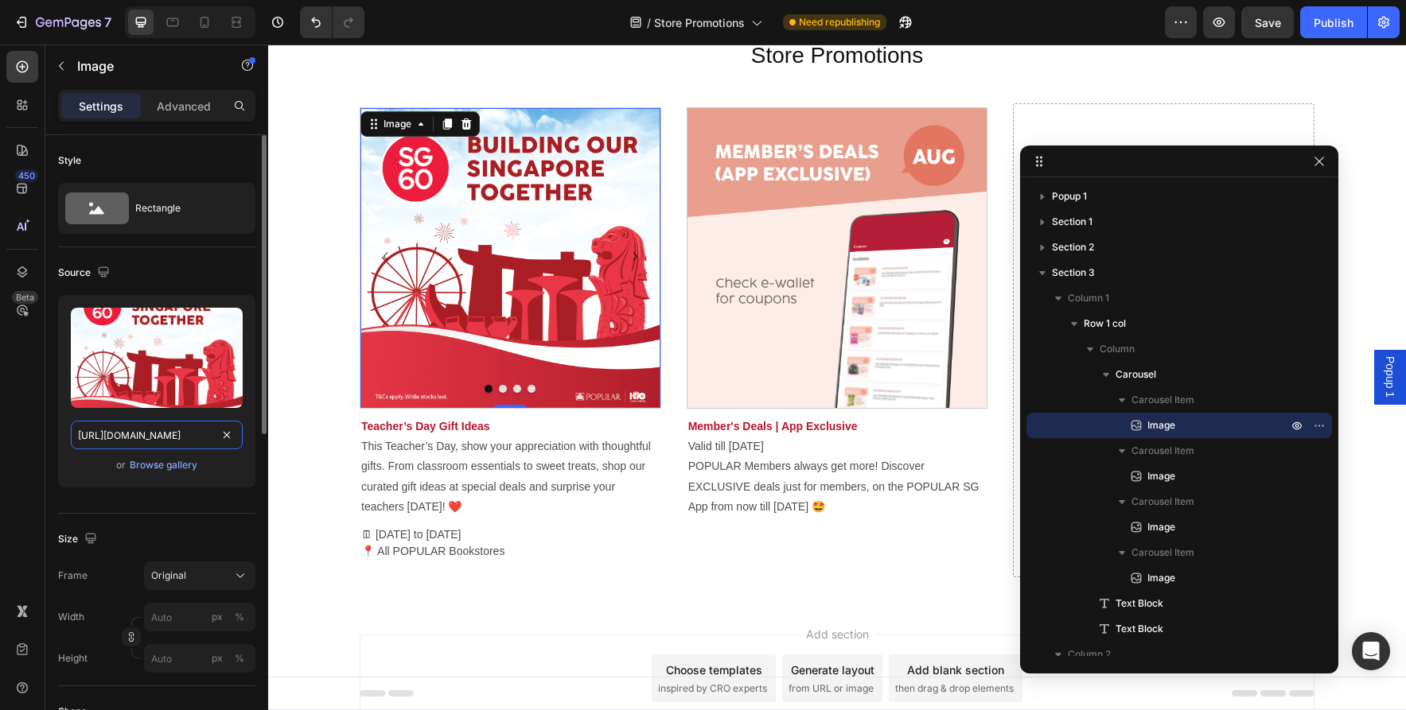
click at [140, 438] on input "https://asset.popular.com.sg/general/popular-online/2025/promotions/jul/ndp/ndp…" at bounding box center [157, 435] width 172 height 29
type input "https://asset.popular.com.sg/general/popular-online/2025/promotions/aug/teacher…"
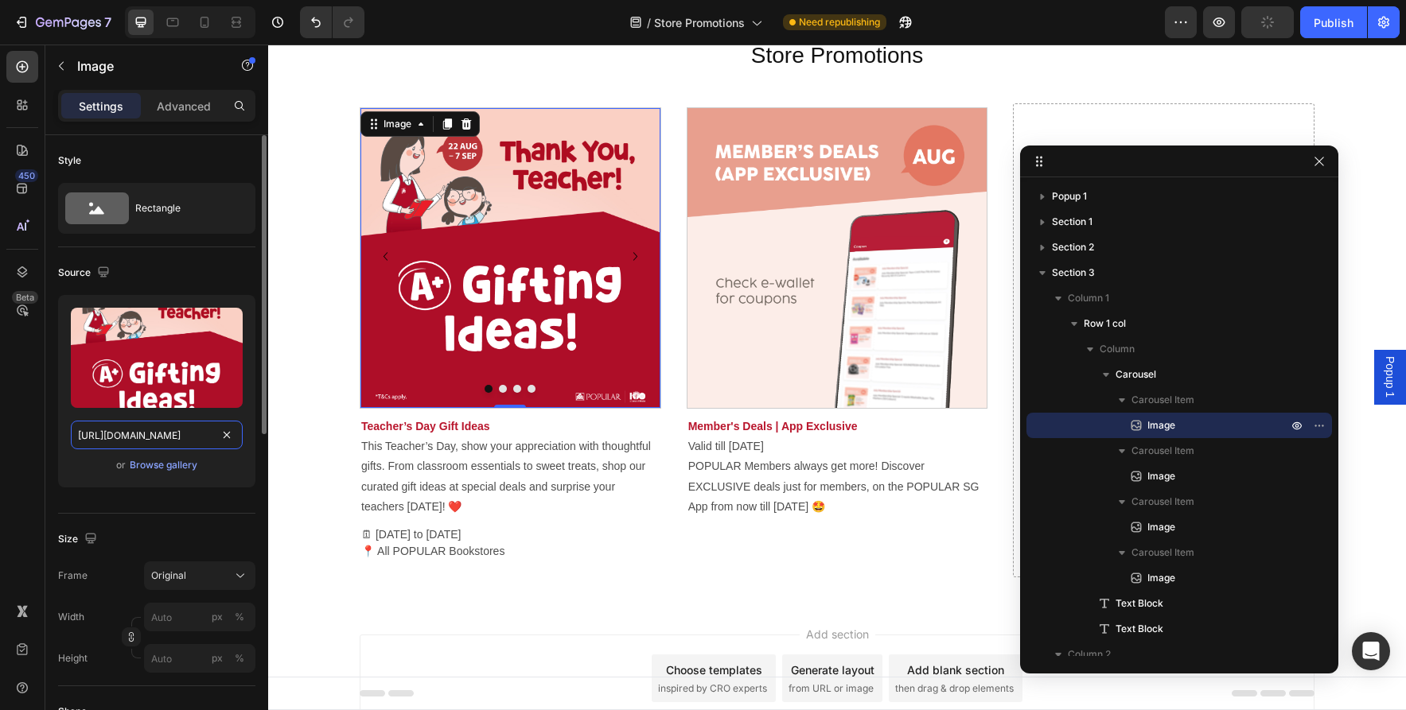
scroll to position [0, 288]
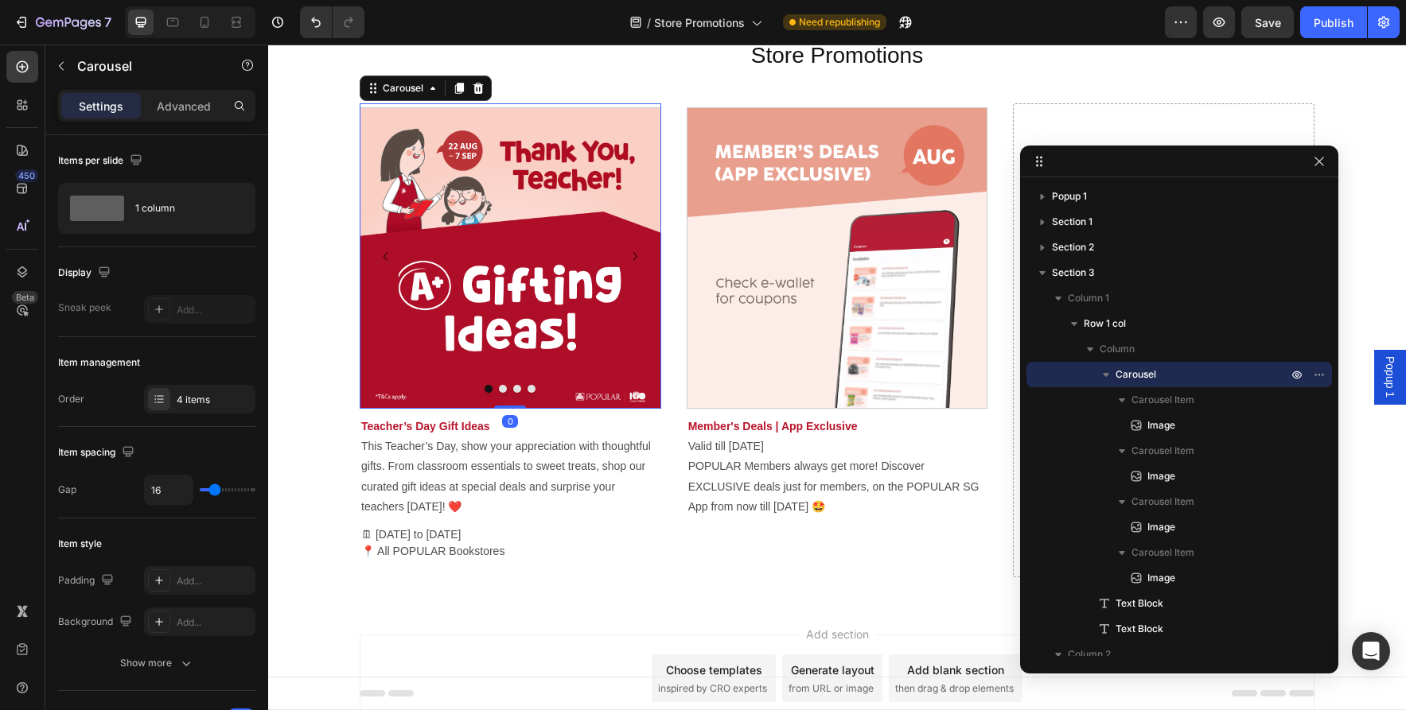
click at [502, 390] on button "Dot" at bounding box center [503, 389] width 8 height 8
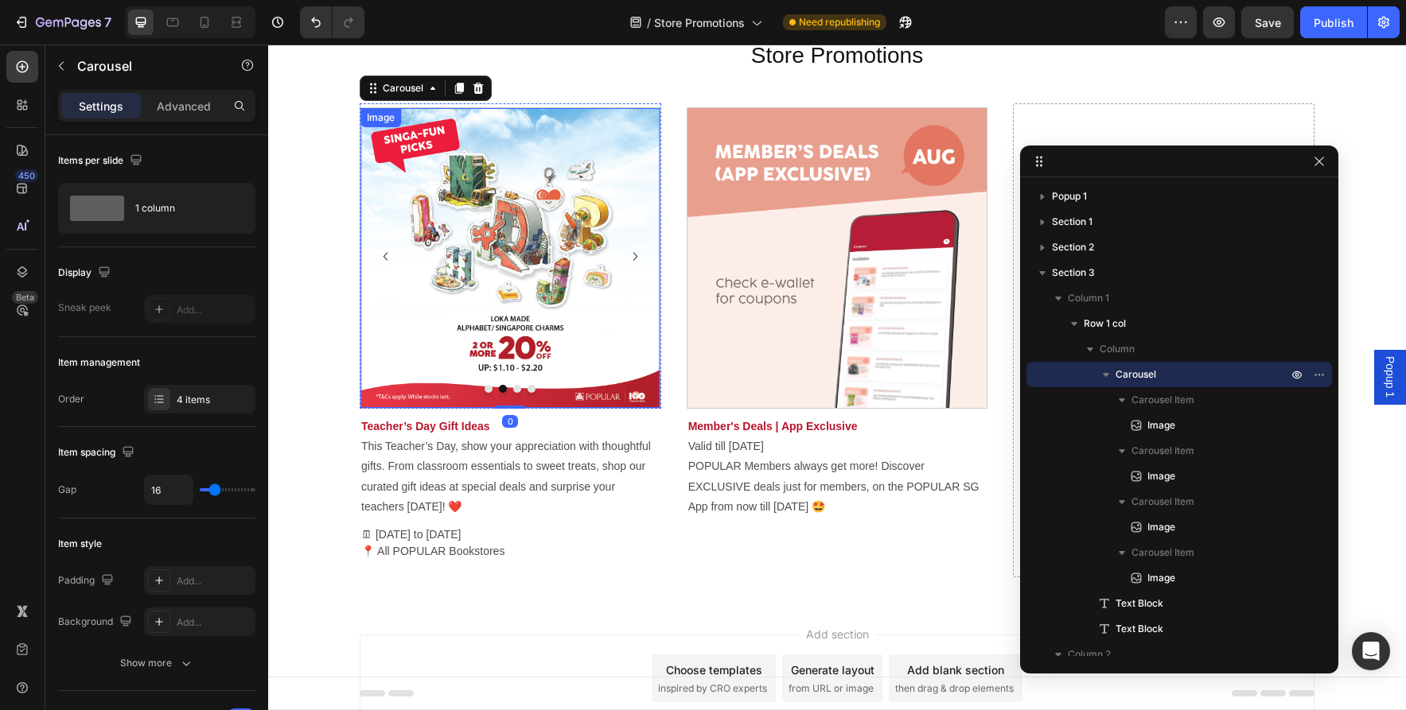
click at [527, 322] on img at bounding box center [510, 258] width 300 height 300
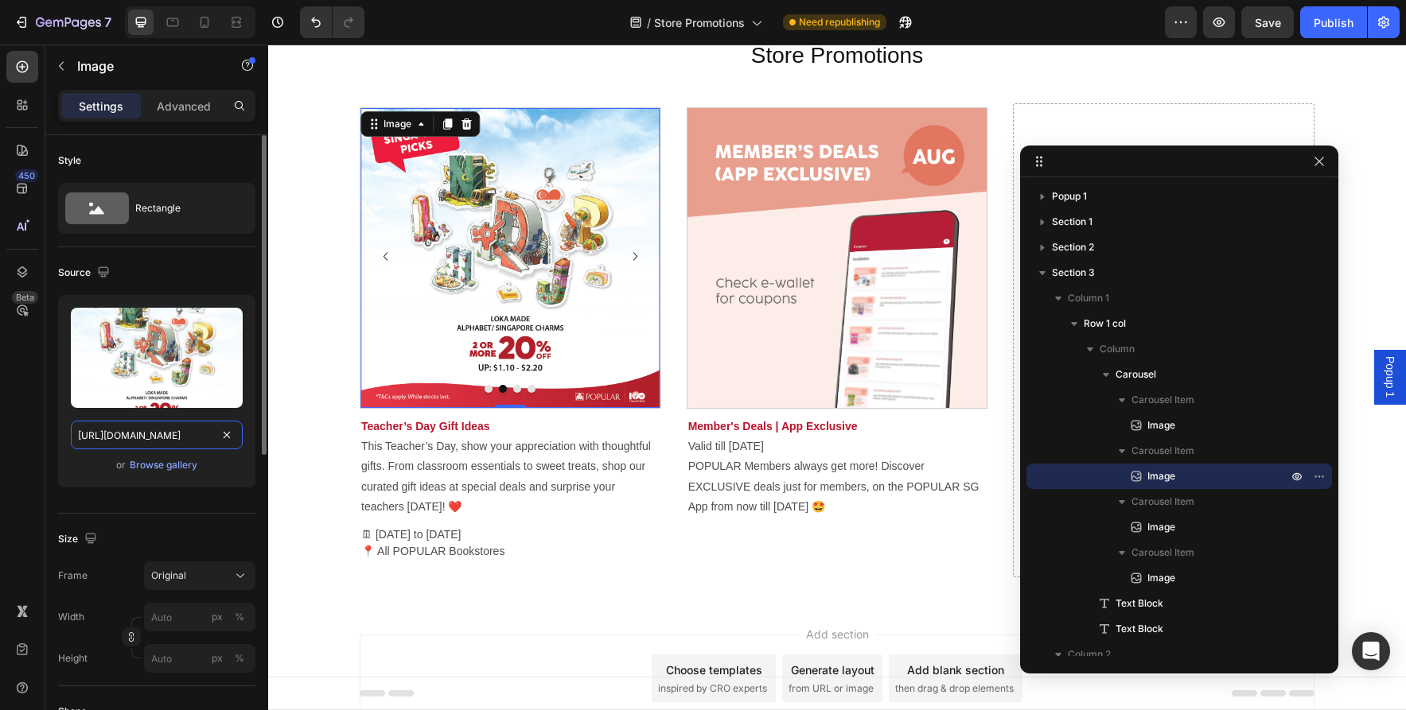
click at [173, 435] on input "https://asset.popular.com.sg/general/popular-online/2025/promotions/jul/ndp/ndp…" at bounding box center [157, 435] width 172 height 29
paste input "aug/teachersday-1"
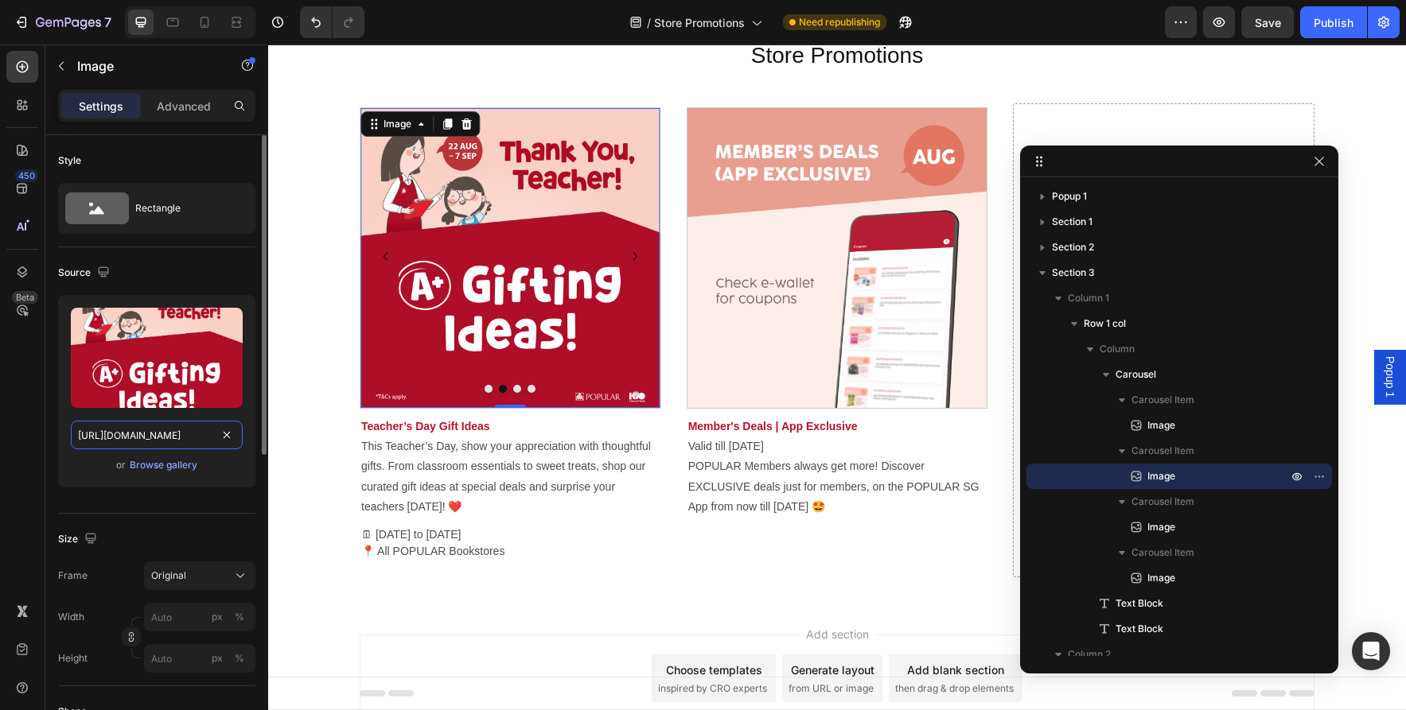
scroll to position [0, 285]
type input "https://asset.popular.com.sg/general/popular-online/2025/promotions/aug/teacher…"
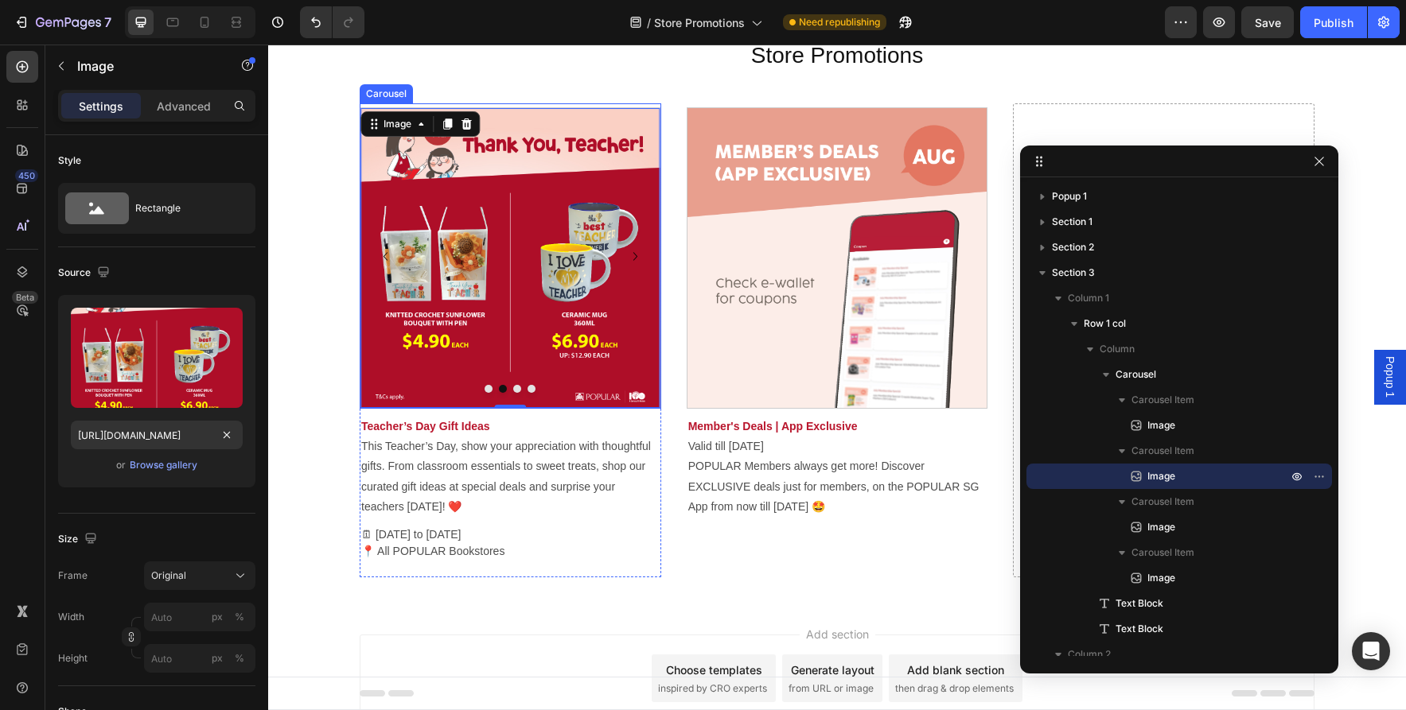
click at [518, 388] on button "Dot" at bounding box center [517, 389] width 8 height 8
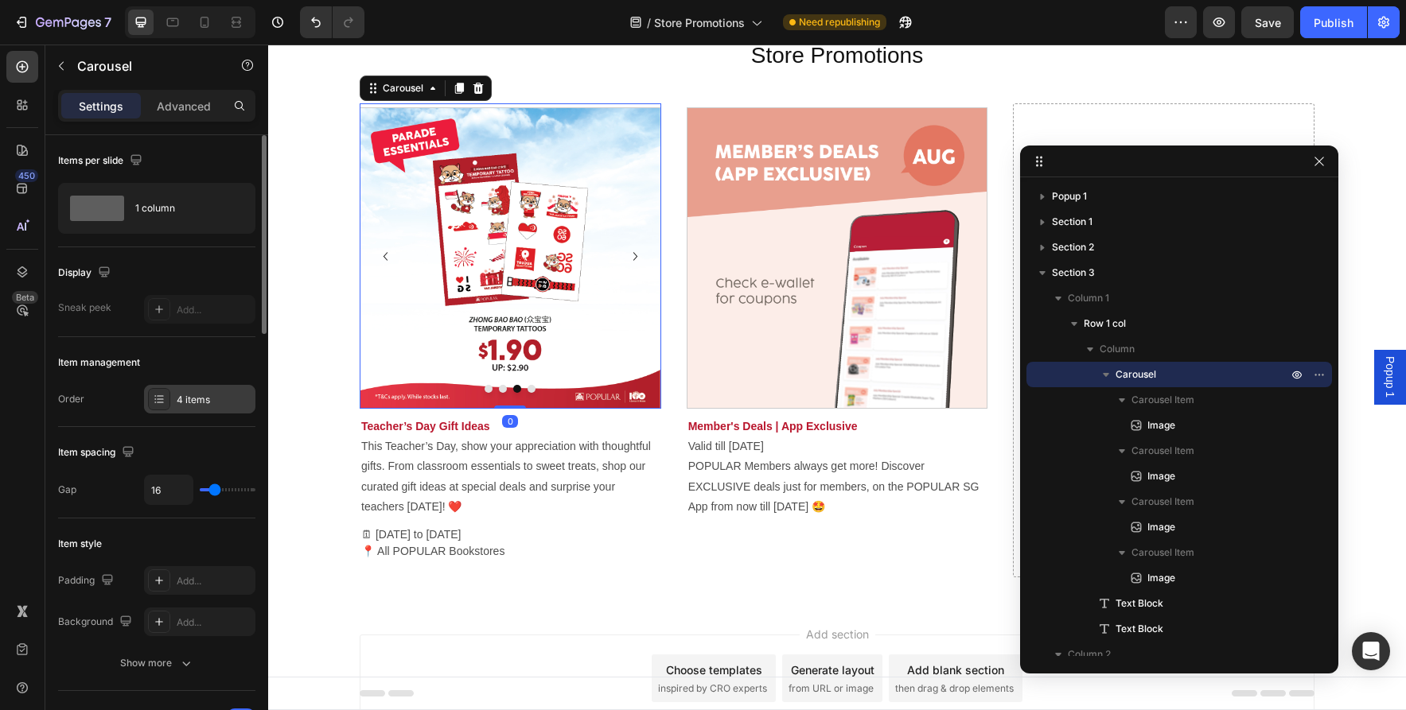
click at [194, 406] on div "4 items" at bounding box center [199, 399] width 111 height 29
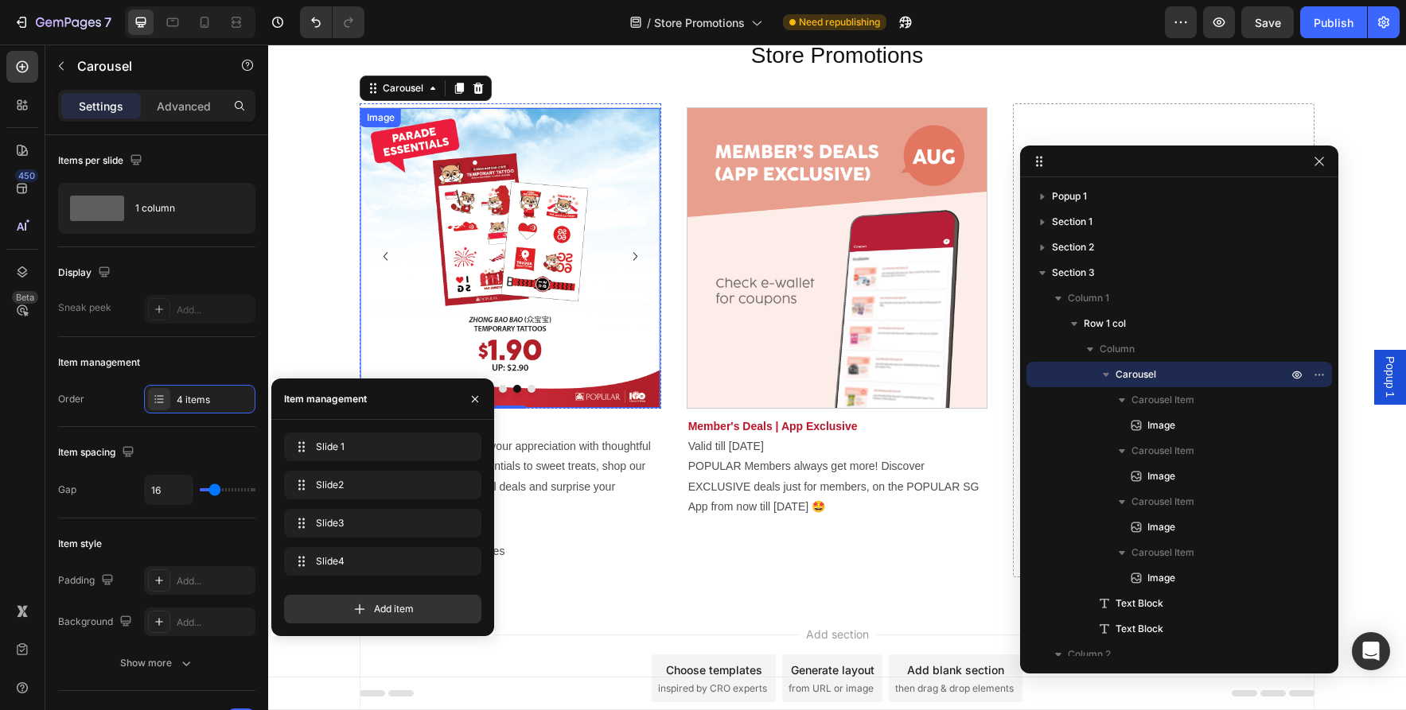
click at [524, 315] on img at bounding box center [510, 258] width 300 height 300
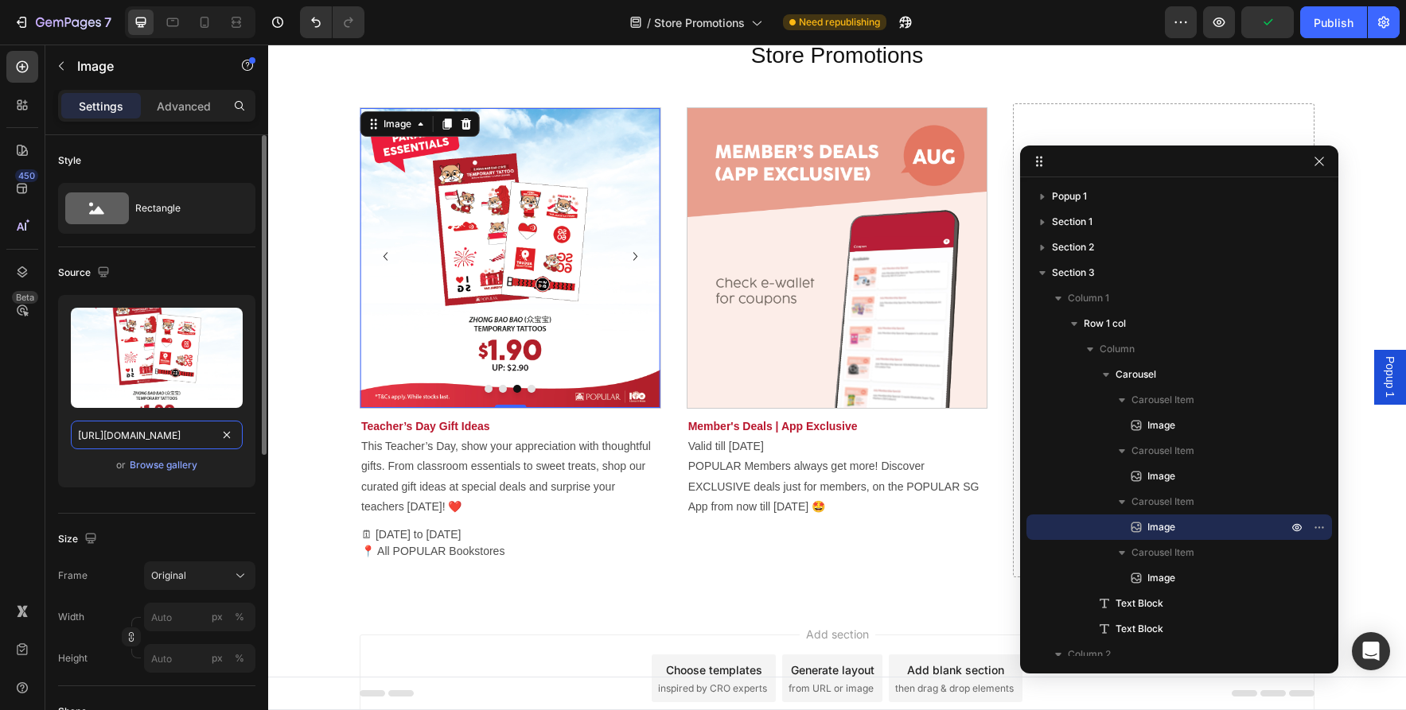
click at [144, 433] on input "https://asset.popular.com.sg/general/popular-online/2025/promotions/jul/ndp/ndp…" at bounding box center [157, 435] width 172 height 29
paste input "aug/teachersday-1"
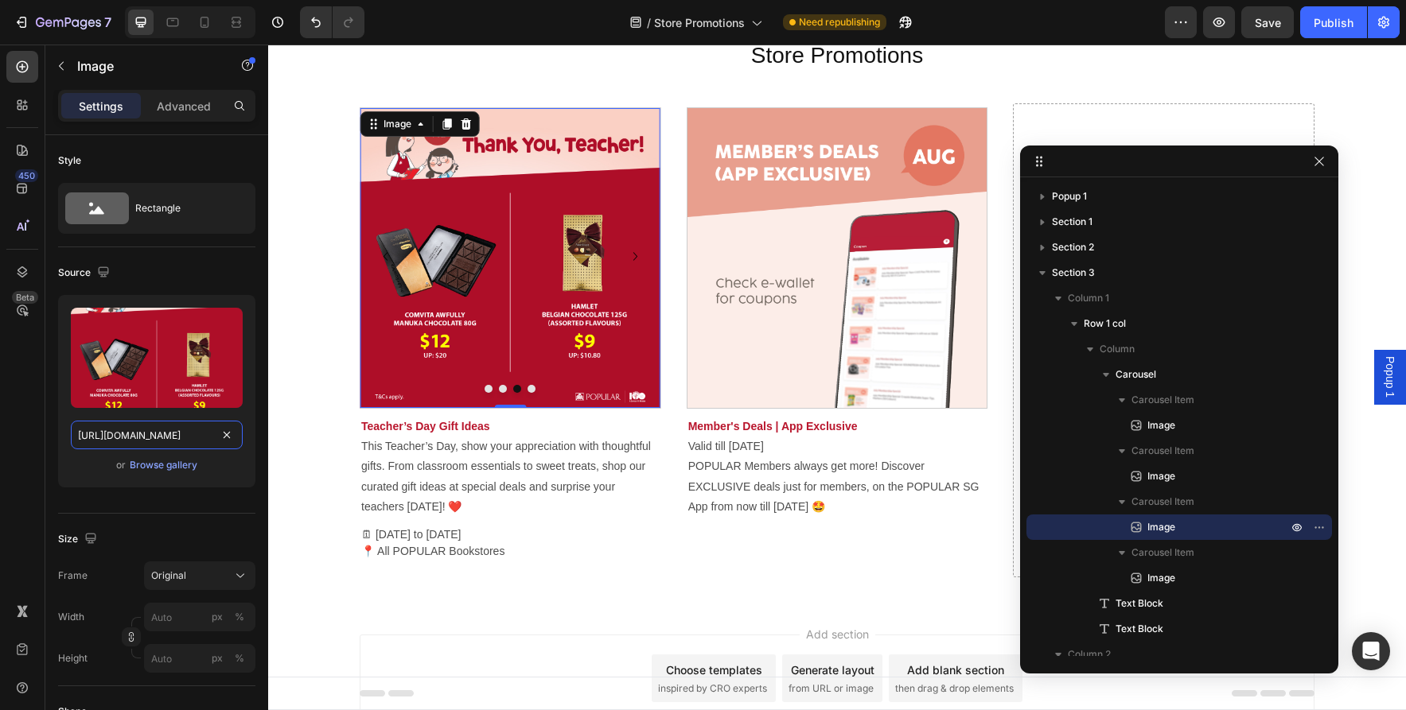
type input "https://asset.popular.com.sg/general/popular-online/2025/promotions/aug/teacher…"
click at [480, 351] on img at bounding box center [510, 258] width 300 height 300
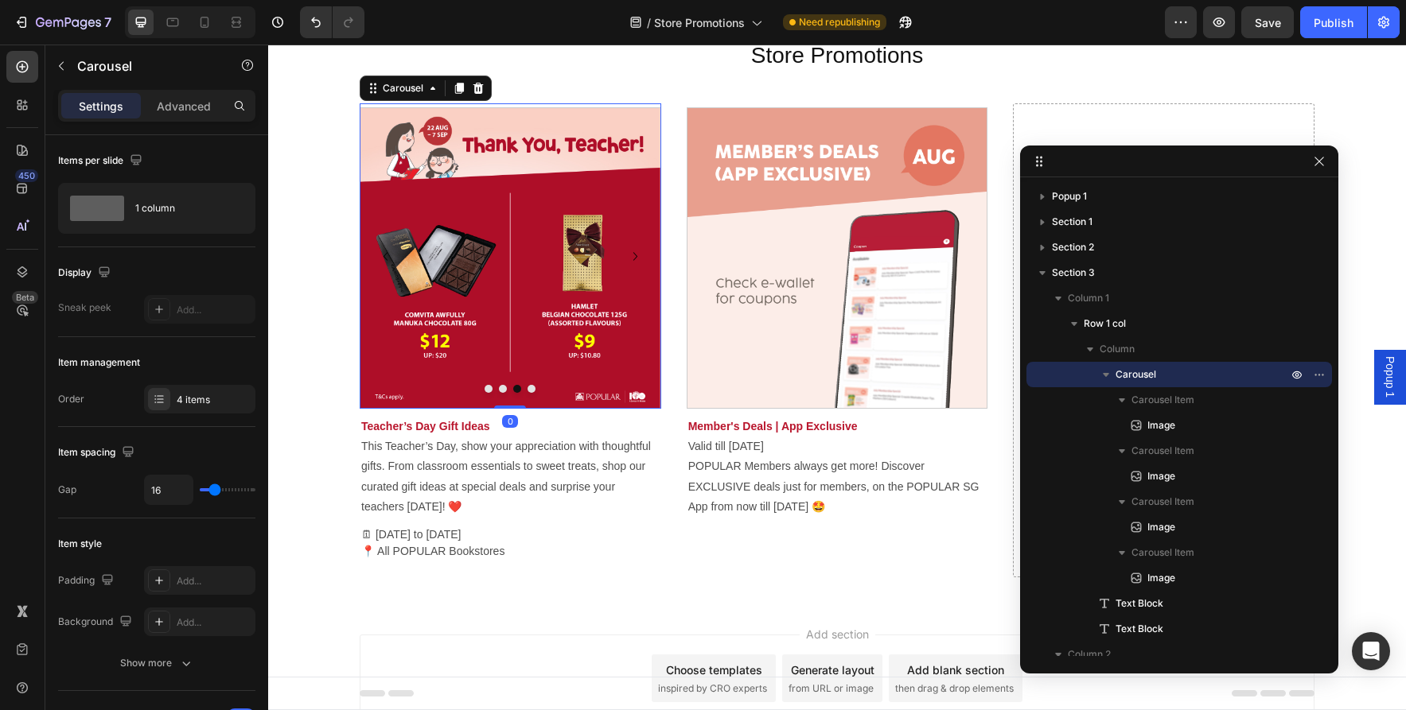
click at [534, 390] on button "Dot" at bounding box center [531, 389] width 8 height 8
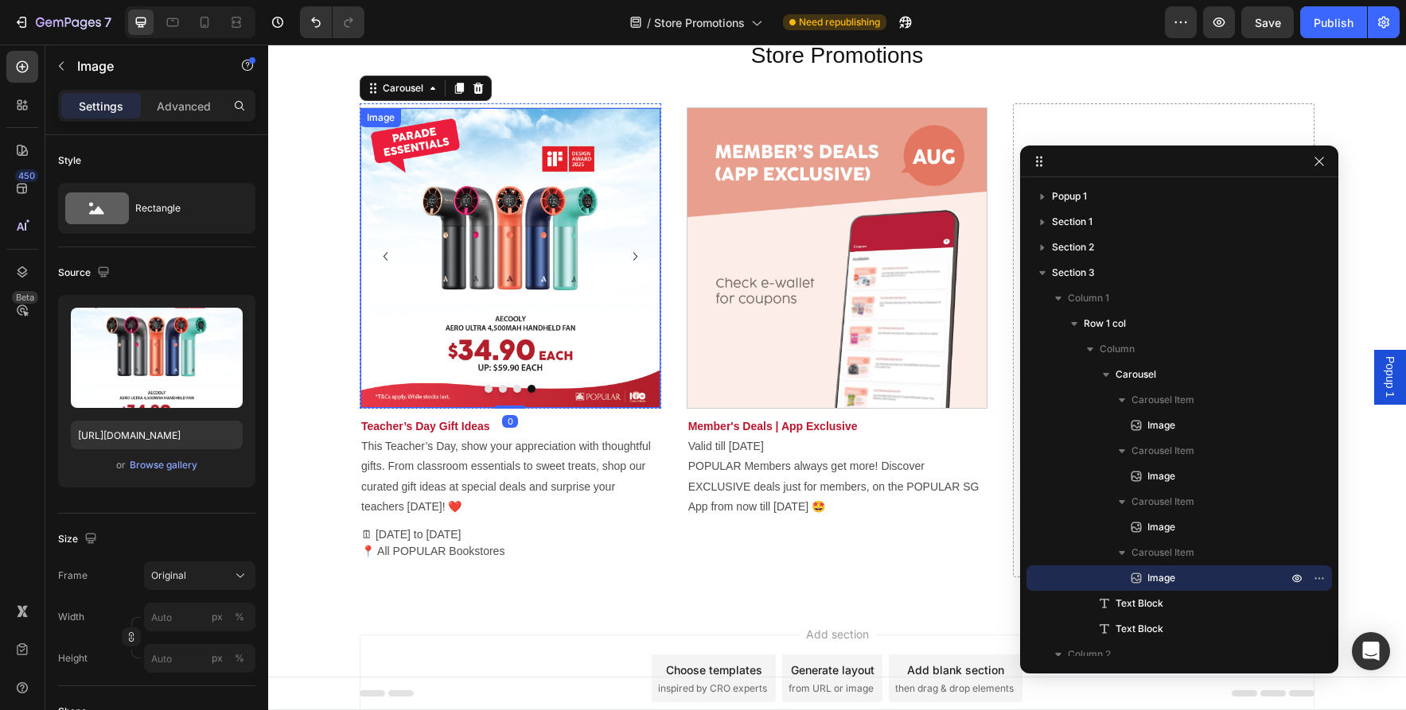
click at [461, 334] on img at bounding box center [510, 258] width 300 height 300
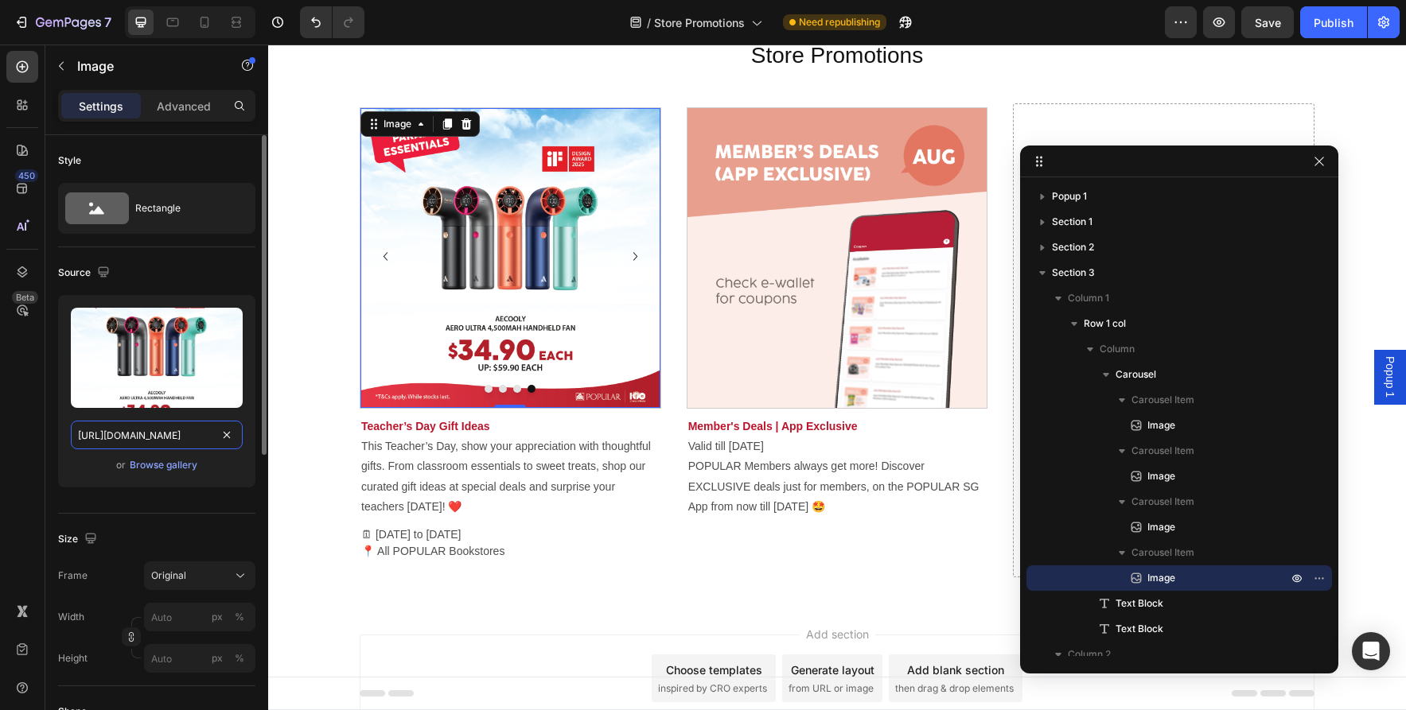
click at [140, 434] on input "https://asset.popular.com.sg/general/popular-online/2025/promotions/jul/ndp/ndp…" at bounding box center [157, 435] width 172 height 29
paste input "aug/teachersday-1"
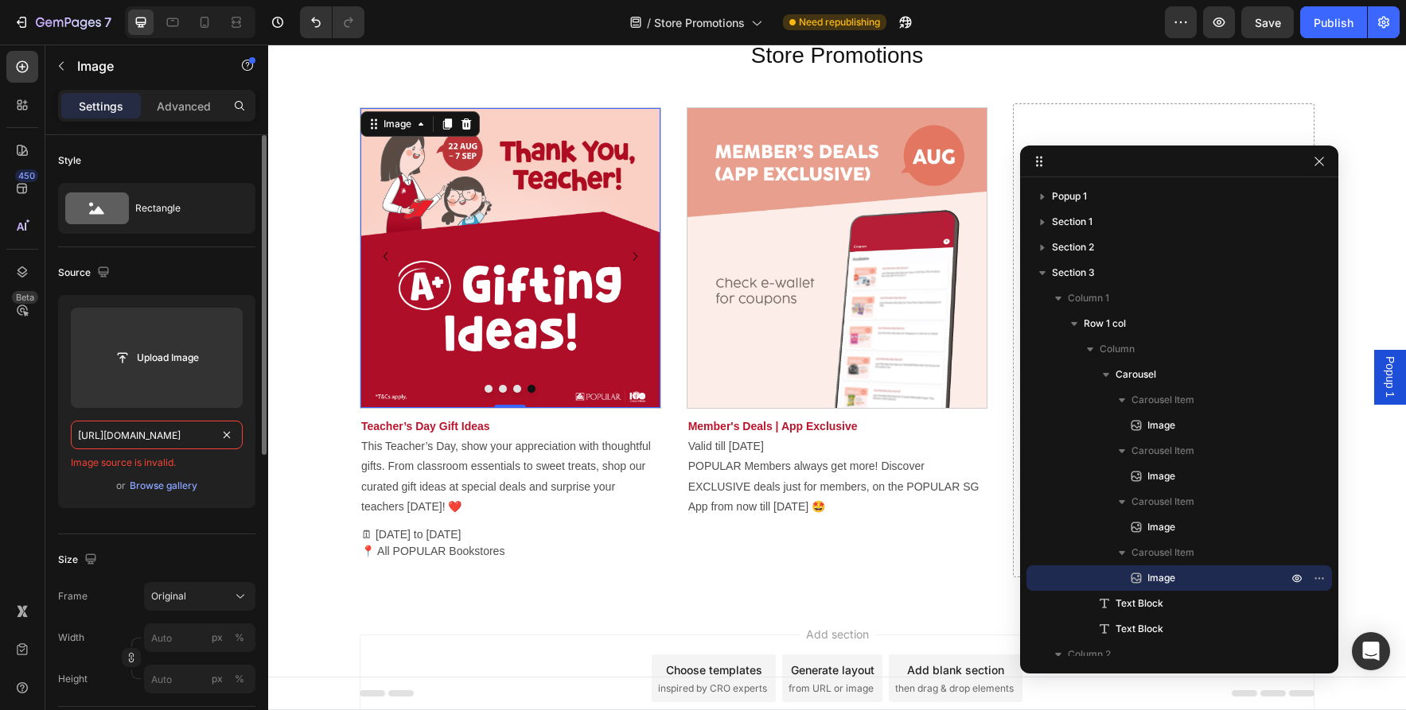
scroll to position [0, 285]
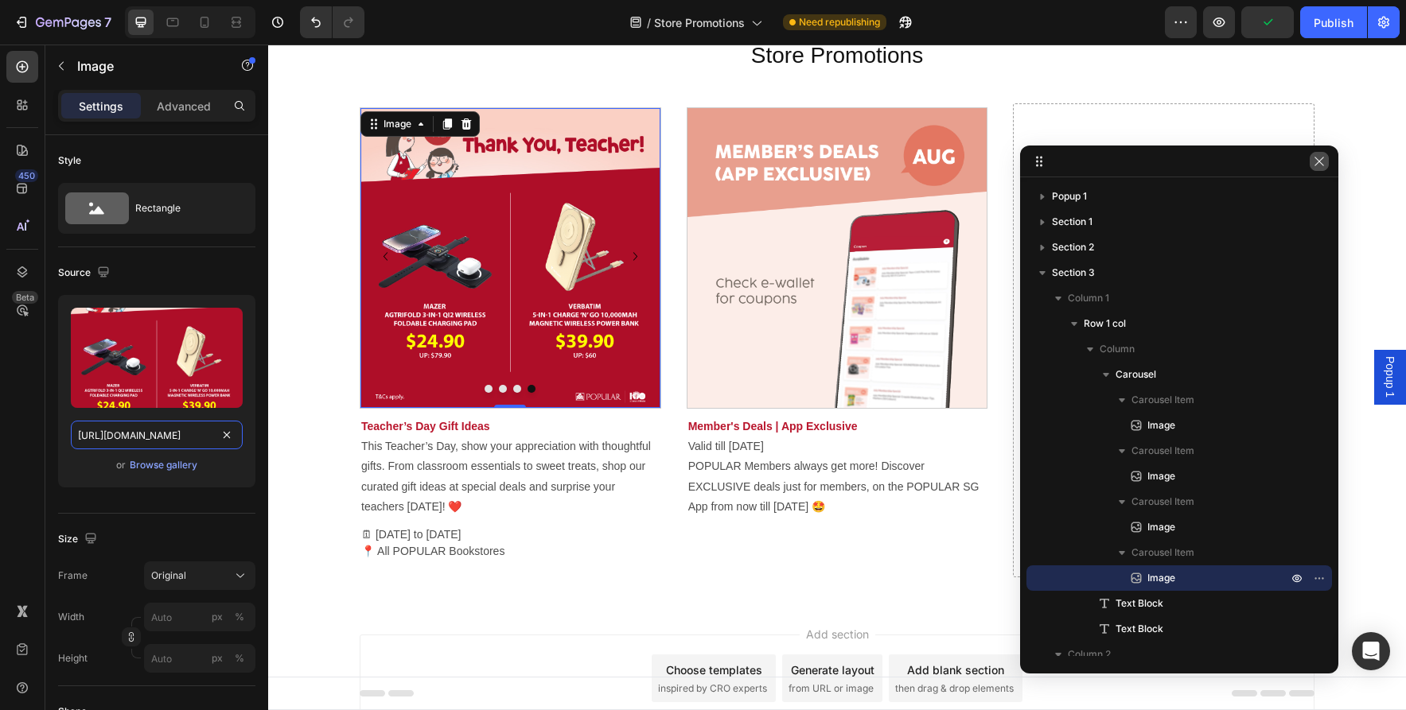
type input "https://asset.popular.com.sg/general/popular-online/2025/promotions/aug/teacher…"
click at [1316, 165] on icon "button" at bounding box center [1319, 161] width 13 height 13
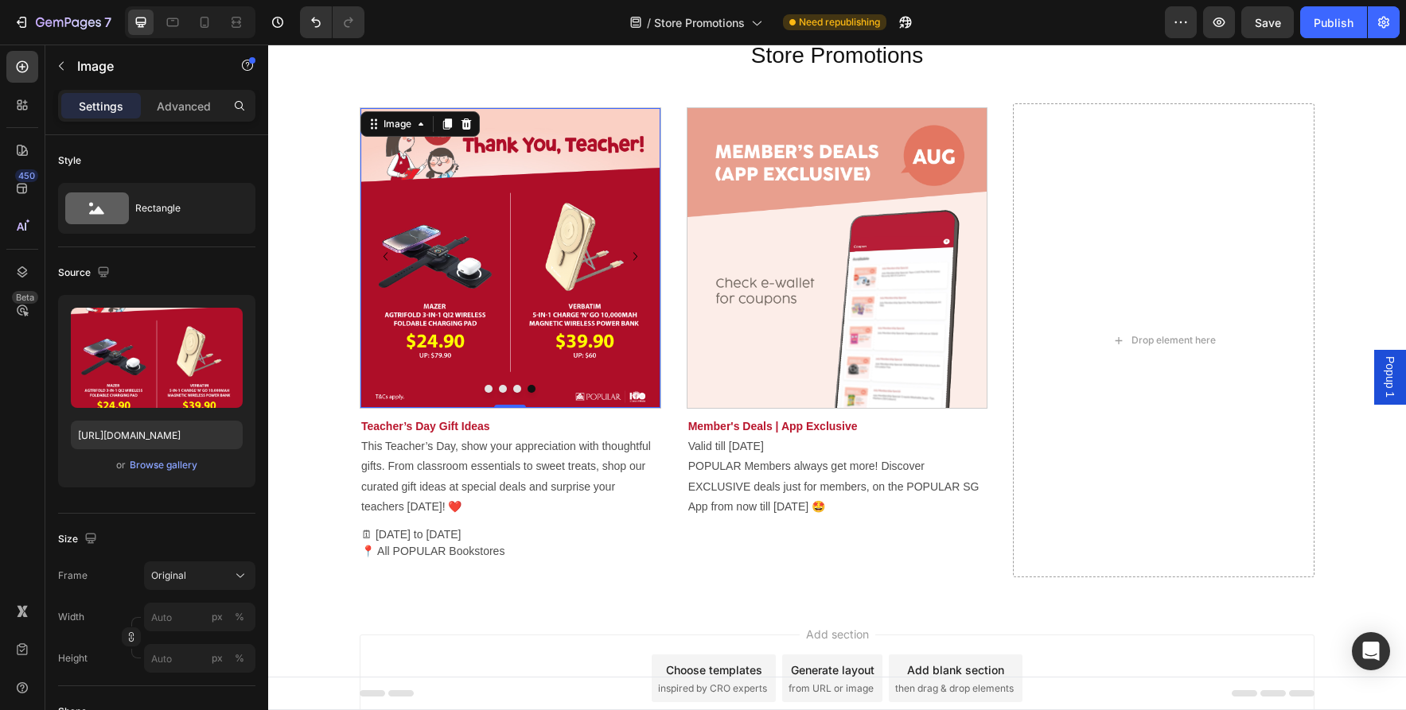
click at [1386, 391] on span "Popup 1" at bounding box center [1390, 376] width 16 height 41
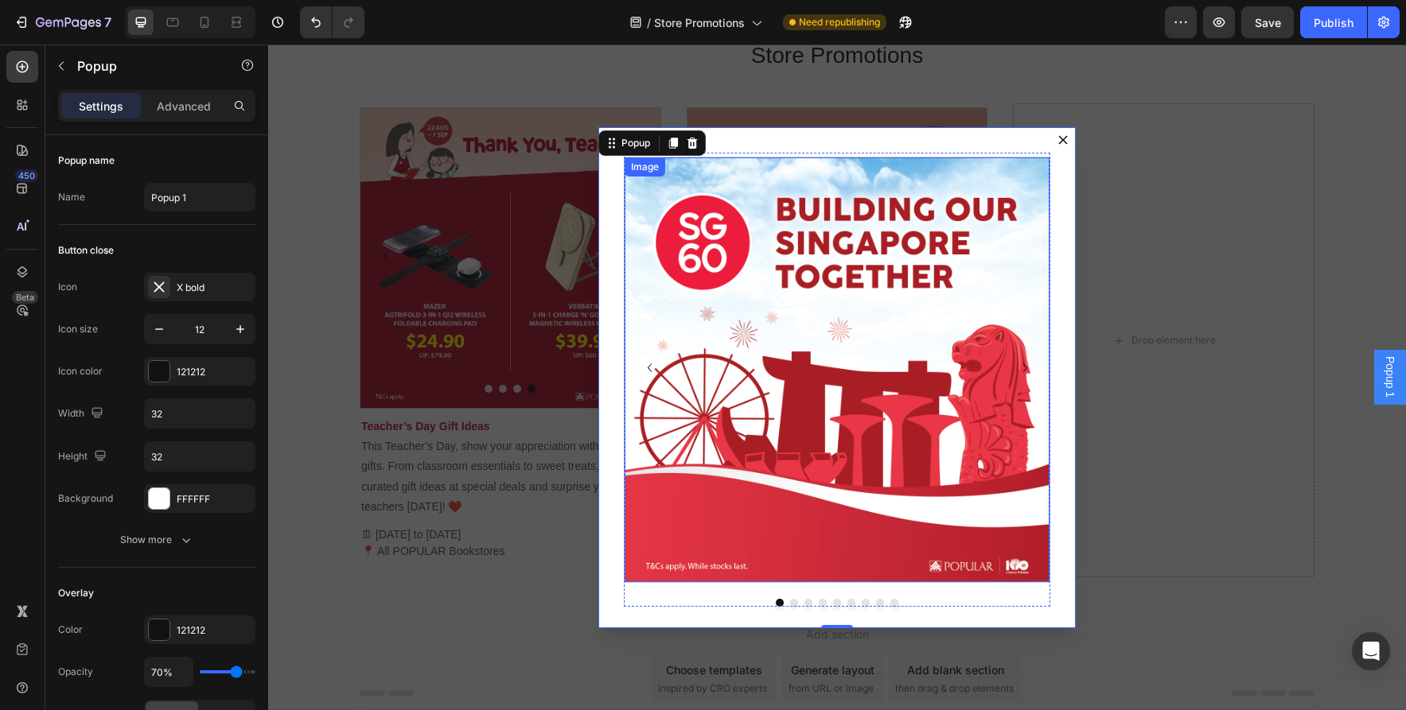
click at [844, 354] on img "Dialog body" at bounding box center [836, 370] width 425 height 425
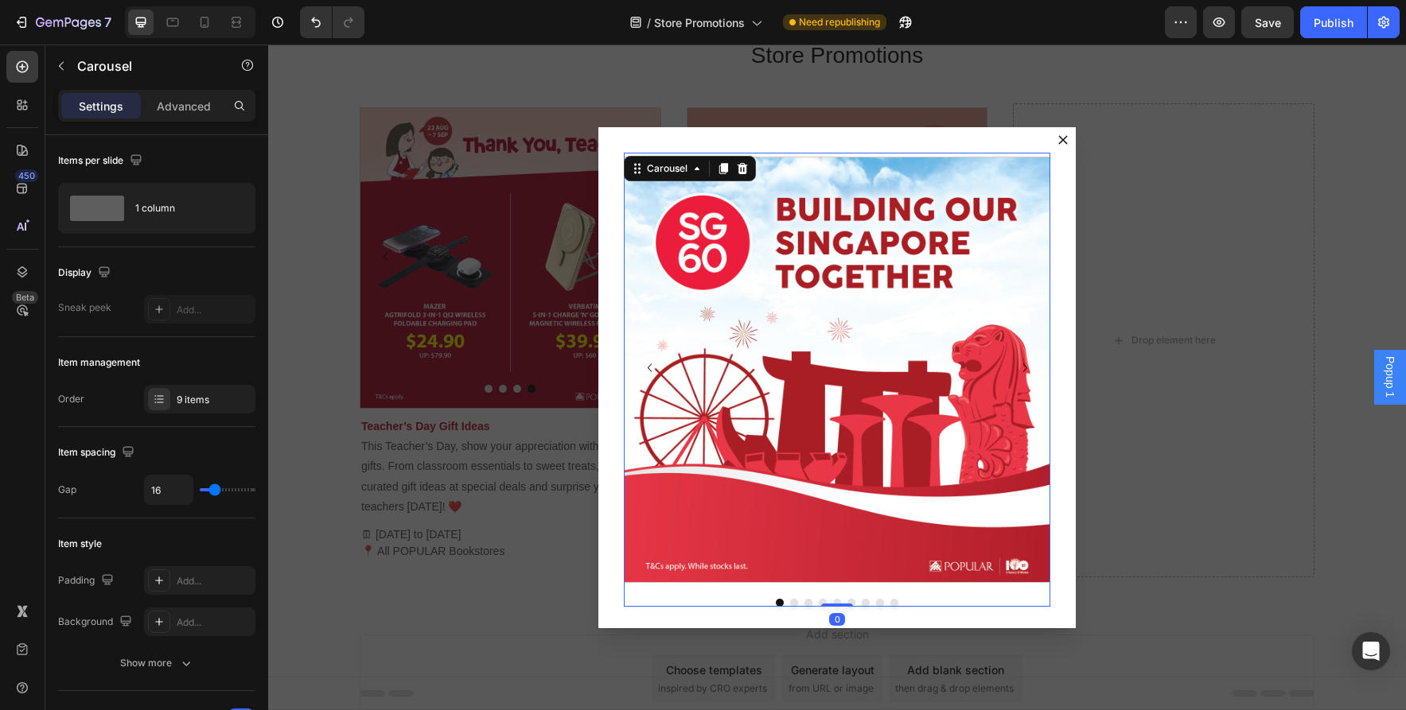
click at [827, 593] on div "Image Image Image Image Image Image Image Image Image Carousel 0" at bounding box center [837, 380] width 426 height 454
click at [211, 403] on div "9 items" at bounding box center [214, 400] width 75 height 14
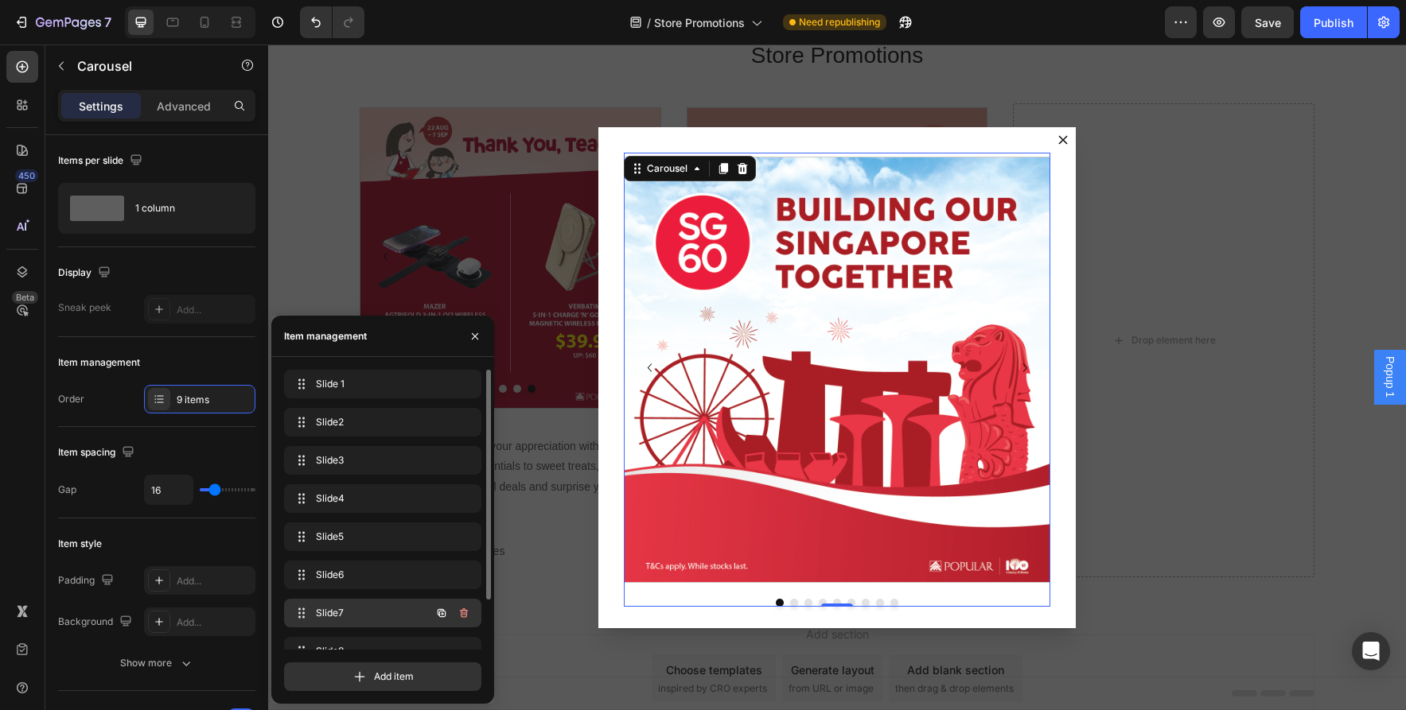
scroll to position [60, 0]
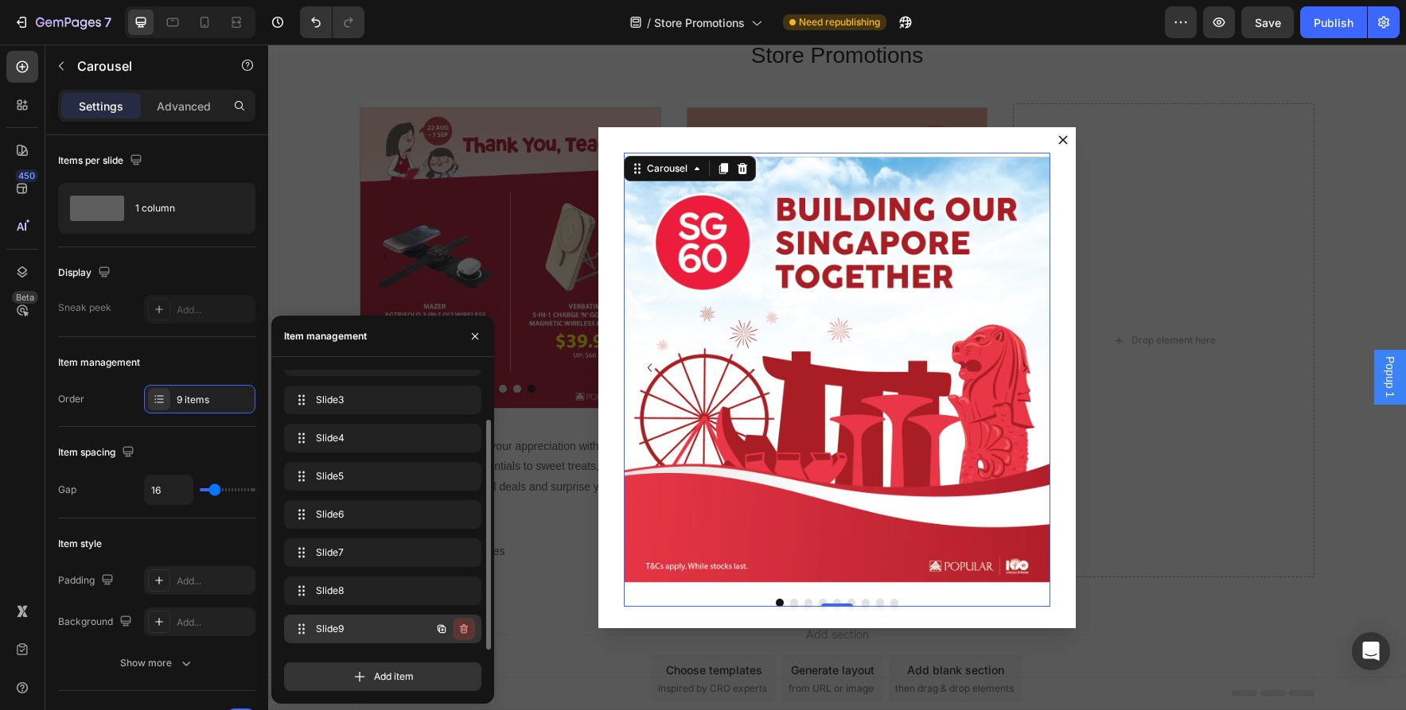
click at [461, 624] on icon "button" at bounding box center [463, 629] width 13 height 13
click at [468, 627] on button "Delete" at bounding box center [453, 629] width 44 height 22
click at [462, 624] on icon "button" at bounding box center [463, 629] width 13 height 13
click at [462, 624] on div "Delete" at bounding box center [452, 629] width 29 height 14
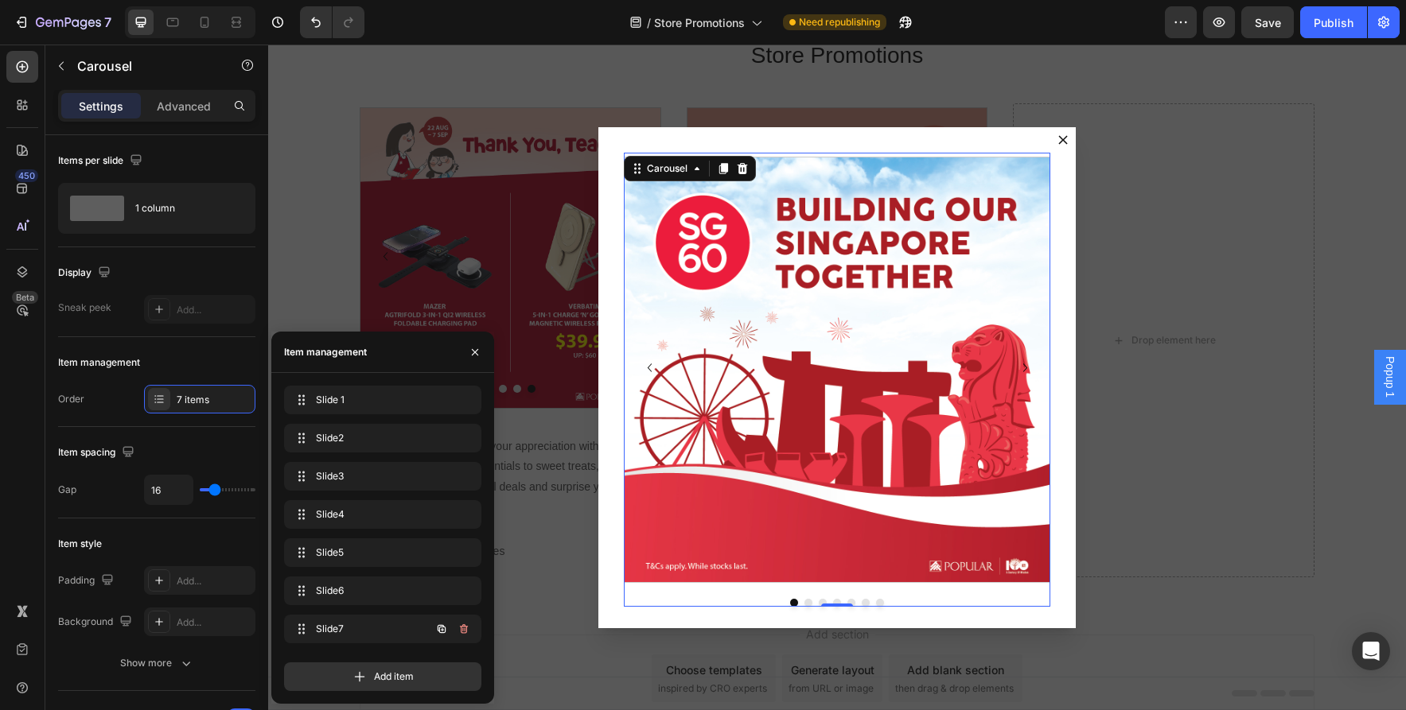
scroll to position [0, 0]
click at [462, 624] on icon "button" at bounding box center [463, 629] width 13 height 13
click at [462, 624] on div "Delete" at bounding box center [452, 629] width 29 height 14
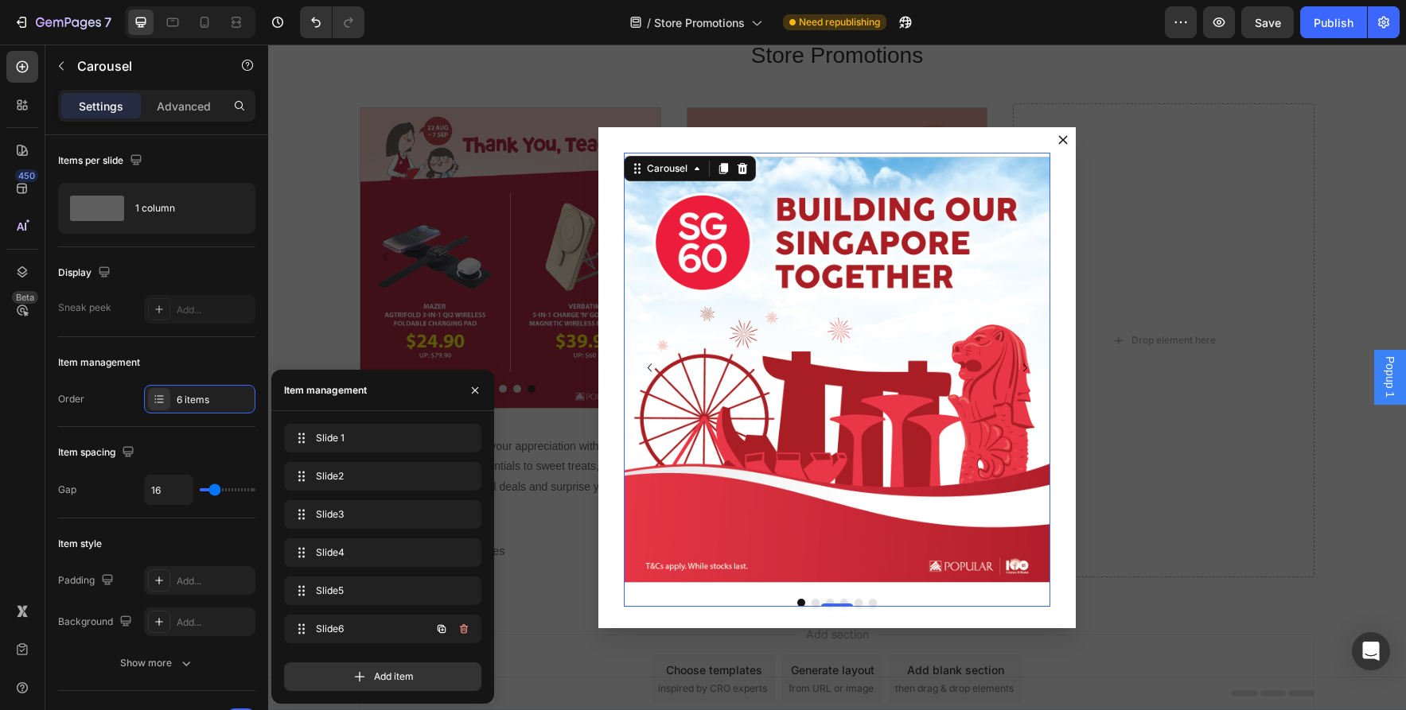
click at [462, 624] on icon "button" at bounding box center [463, 629] width 13 height 13
click at [462, 624] on div "Delete" at bounding box center [452, 629] width 29 height 14
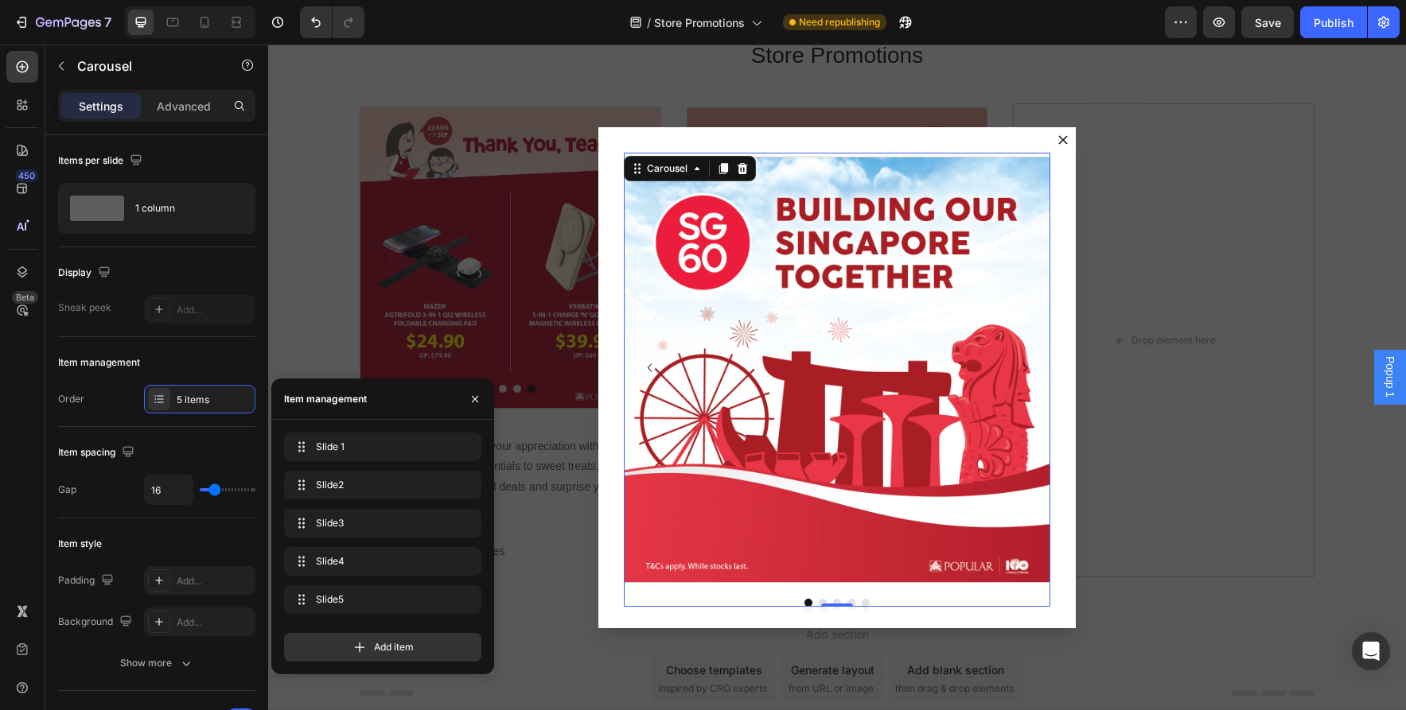
click at [462, 624] on div "Add item" at bounding box center [382, 640] width 197 height 41
click at [464, 607] on button "button" at bounding box center [464, 600] width 22 height 22
click at [464, 607] on button "Delete" at bounding box center [453, 600] width 44 height 22
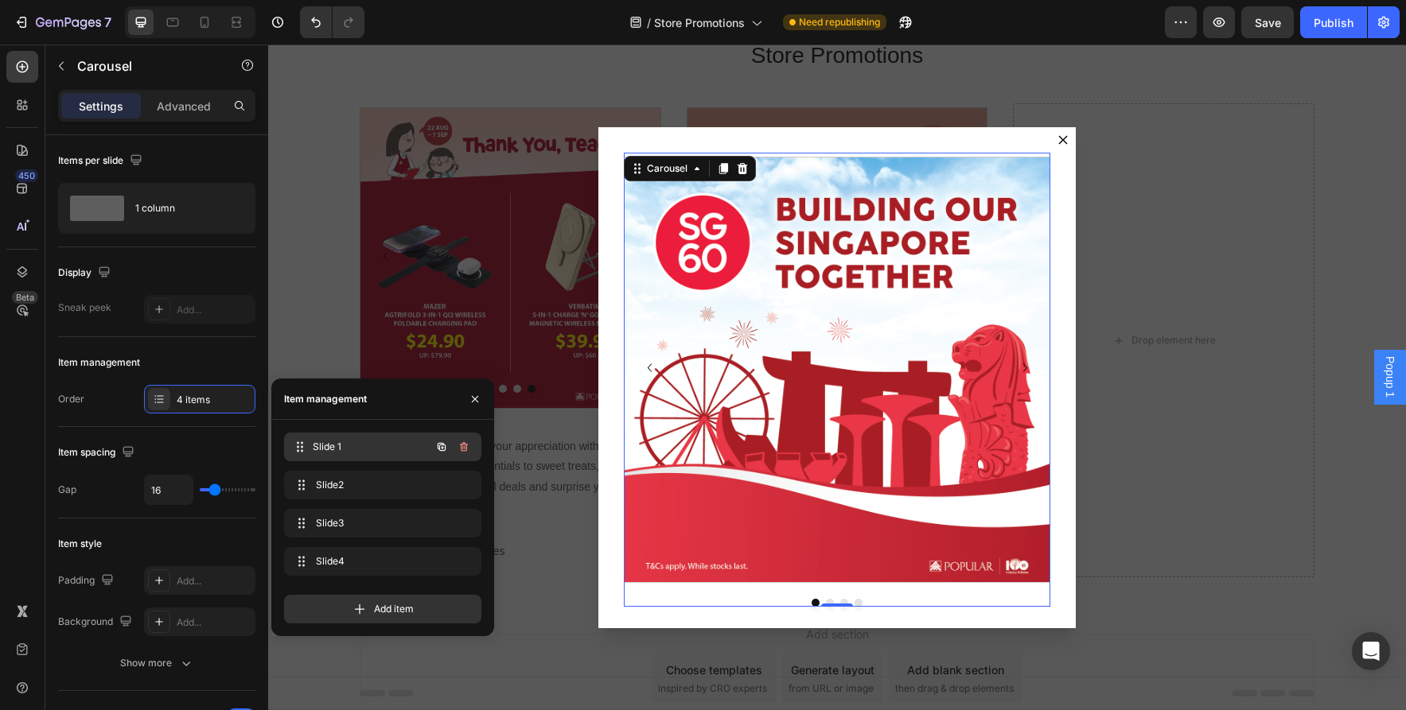
click at [354, 442] on span "Slide 1" at bounding box center [372, 447] width 118 height 14
click at [774, 430] on img "Dialog body" at bounding box center [836, 370] width 425 height 425
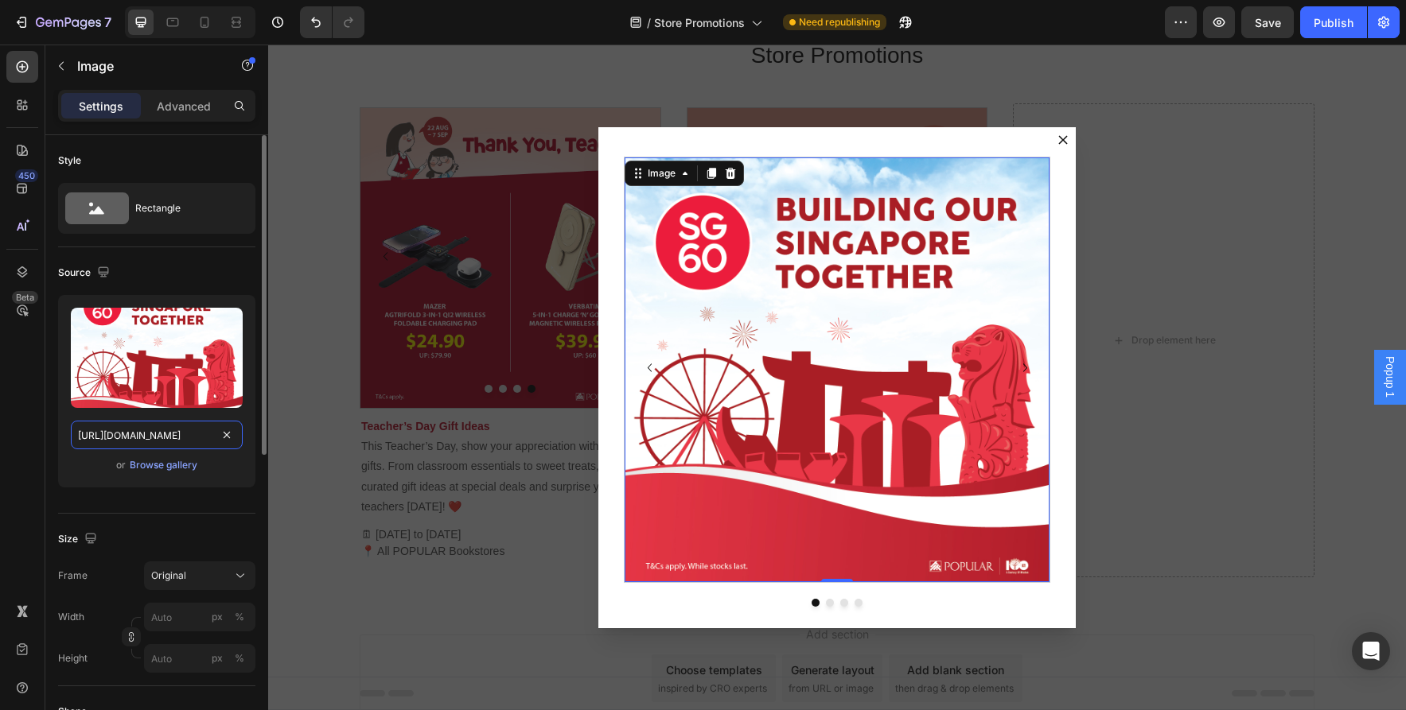
click at [154, 433] on input "https://asset.popular.com.sg/general/popular-online/2025/promotions/jul/ndp/ndp…" at bounding box center [157, 435] width 172 height 29
type input "https://asset.popular.com.sg/general/popular-online/2025/promotions/aug/teacher…"
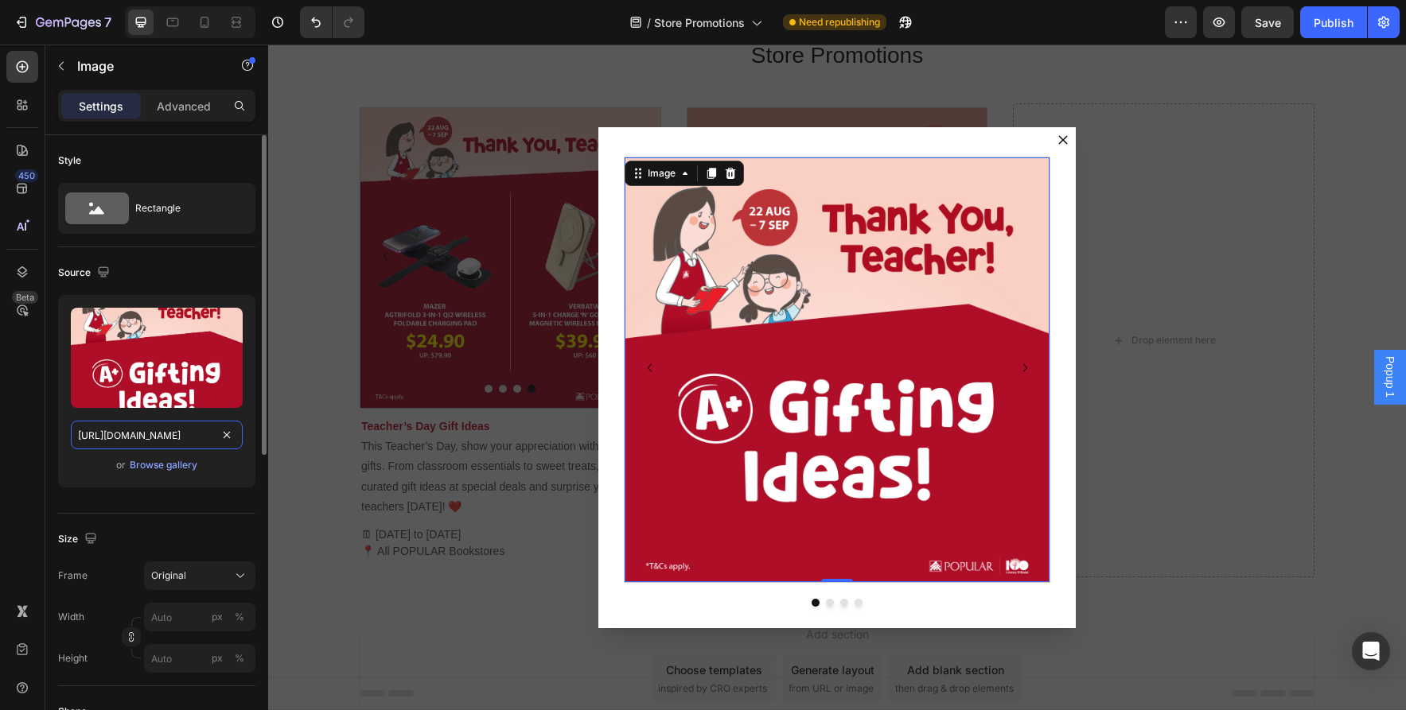
scroll to position [0, 288]
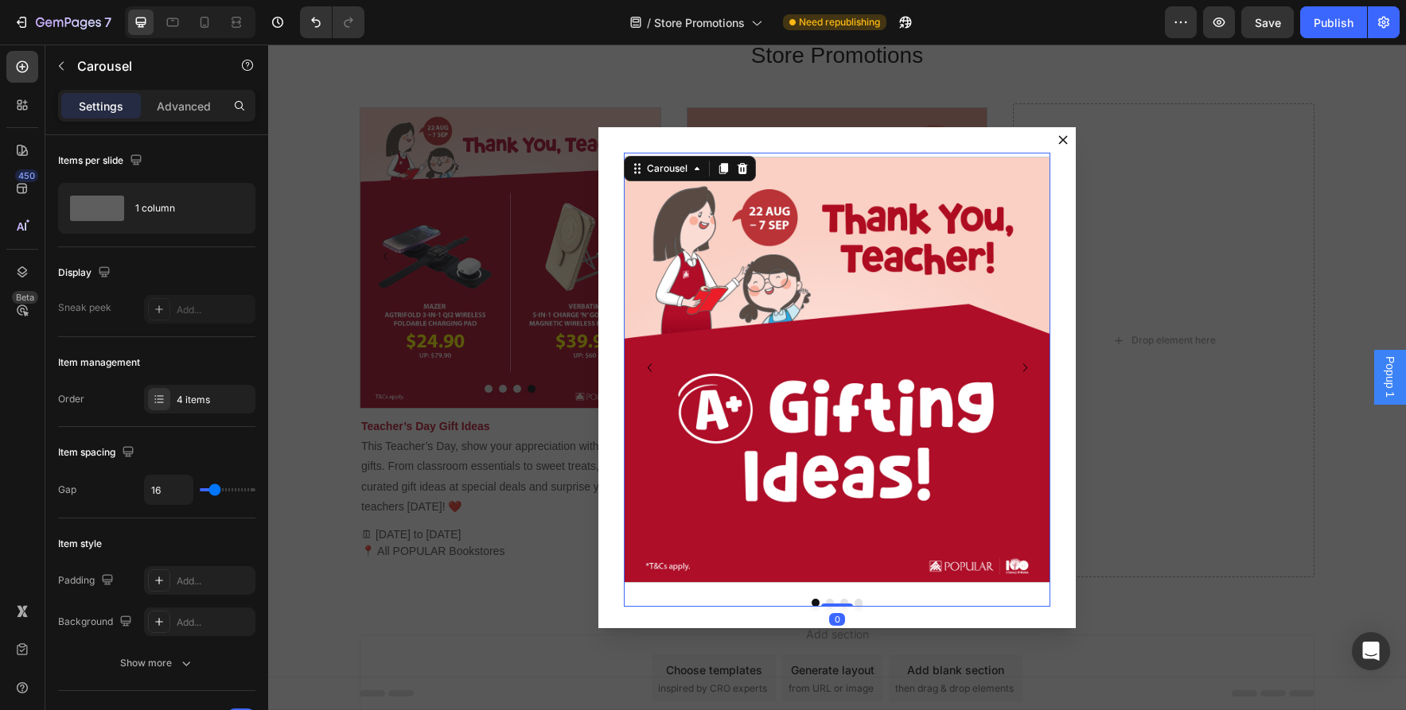
click at [832, 603] on div "Image Image Image Image Carousel 0" at bounding box center [837, 380] width 426 height 454
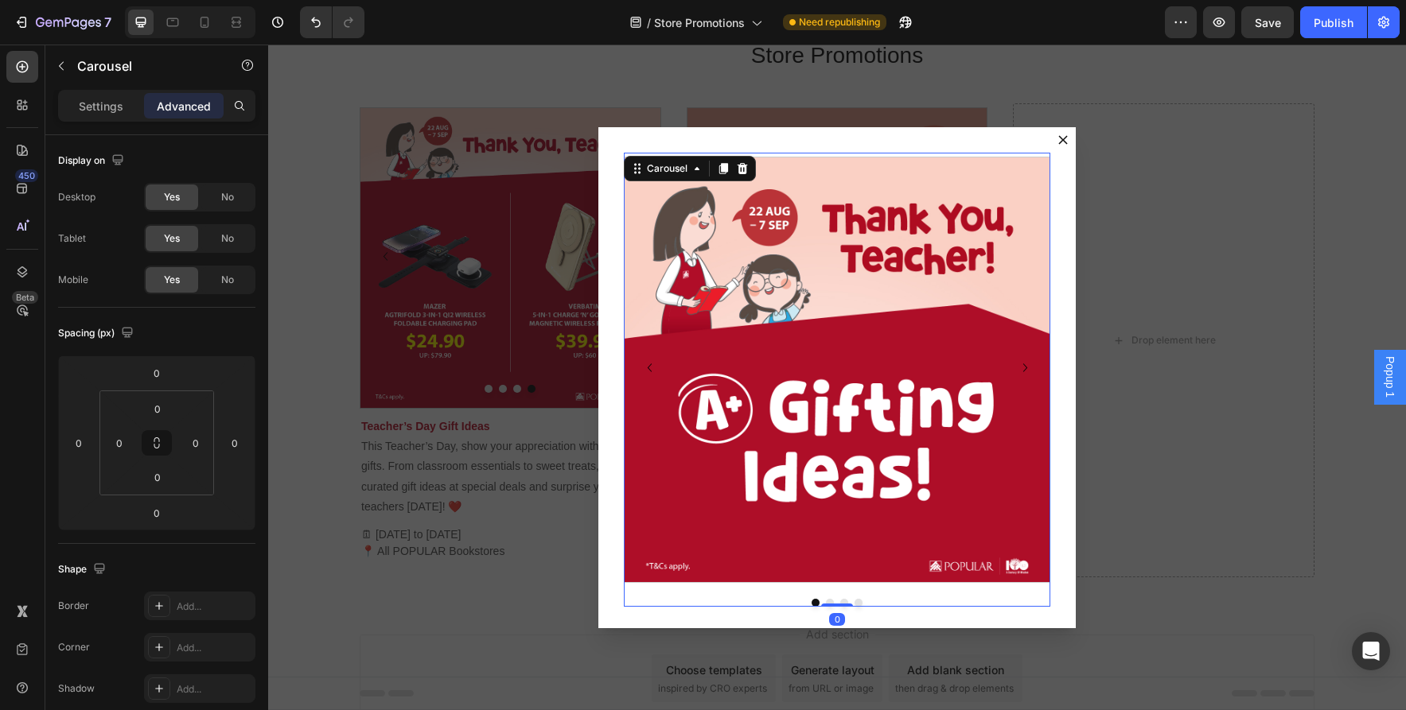
click at [831, 599] on button "Dot" at bounding box center [830, 603] width 8 height 8
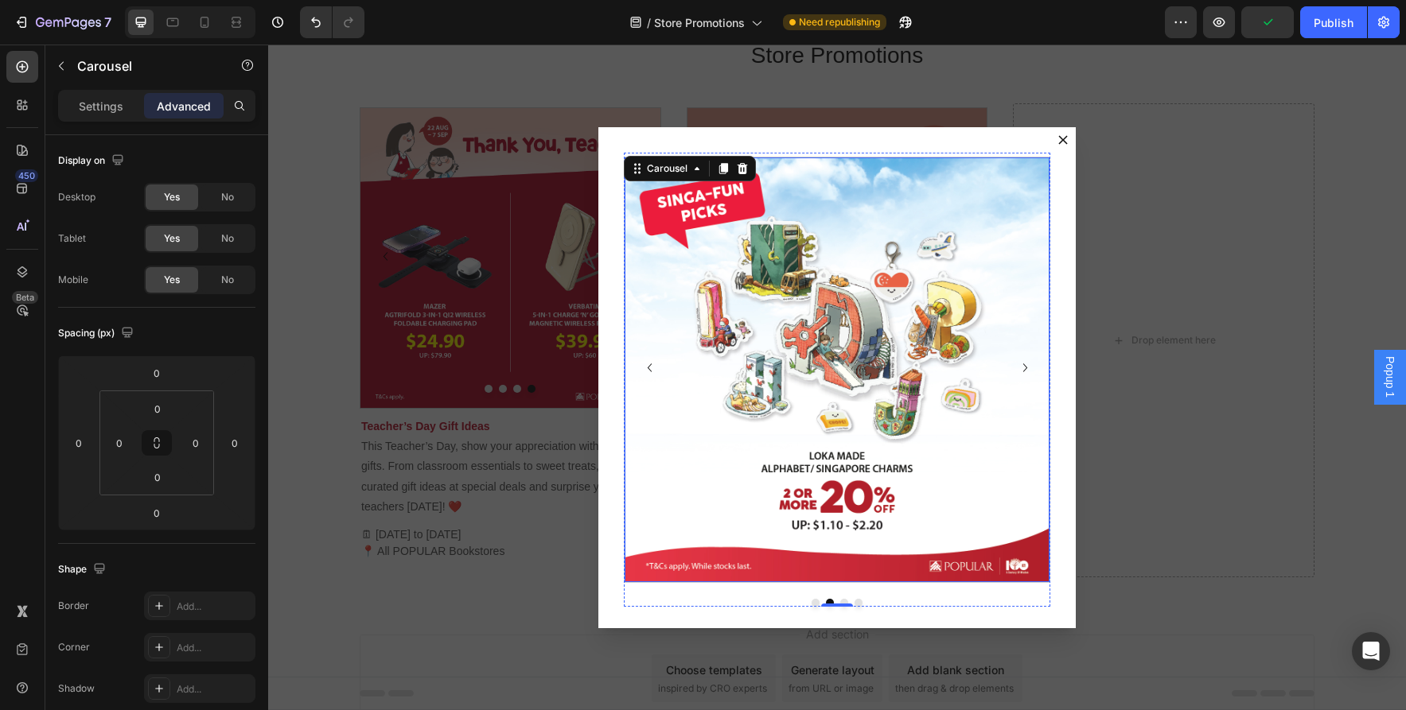
click at [807, 458] on img "Dialog body" at bounding box center [836, 370] width 425 height 425
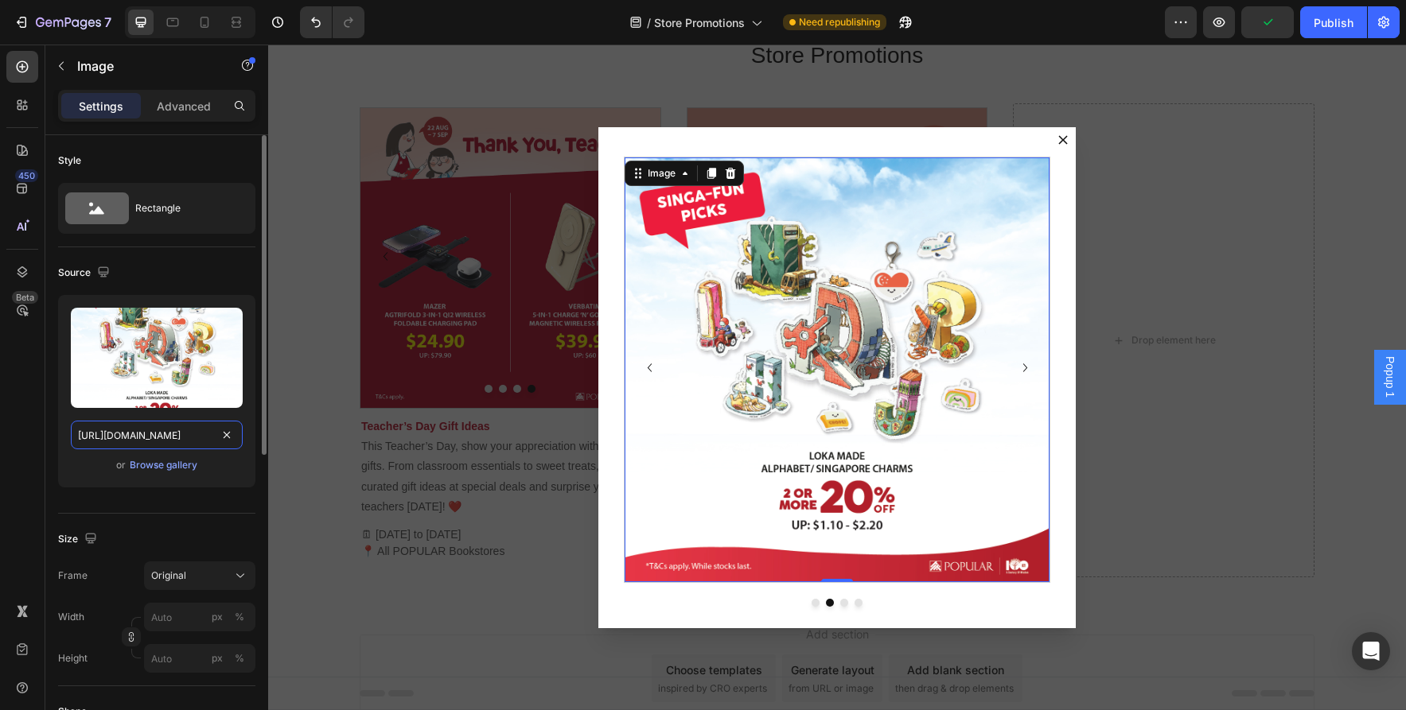
click at [175, 438] on input "https://asset.popular.com.sg/general/popular-online/2025/promotions/jul/ndp/ndp…" at bounding box center [157, 435] width 172 height 29
paste input "aug/teachersday-1"
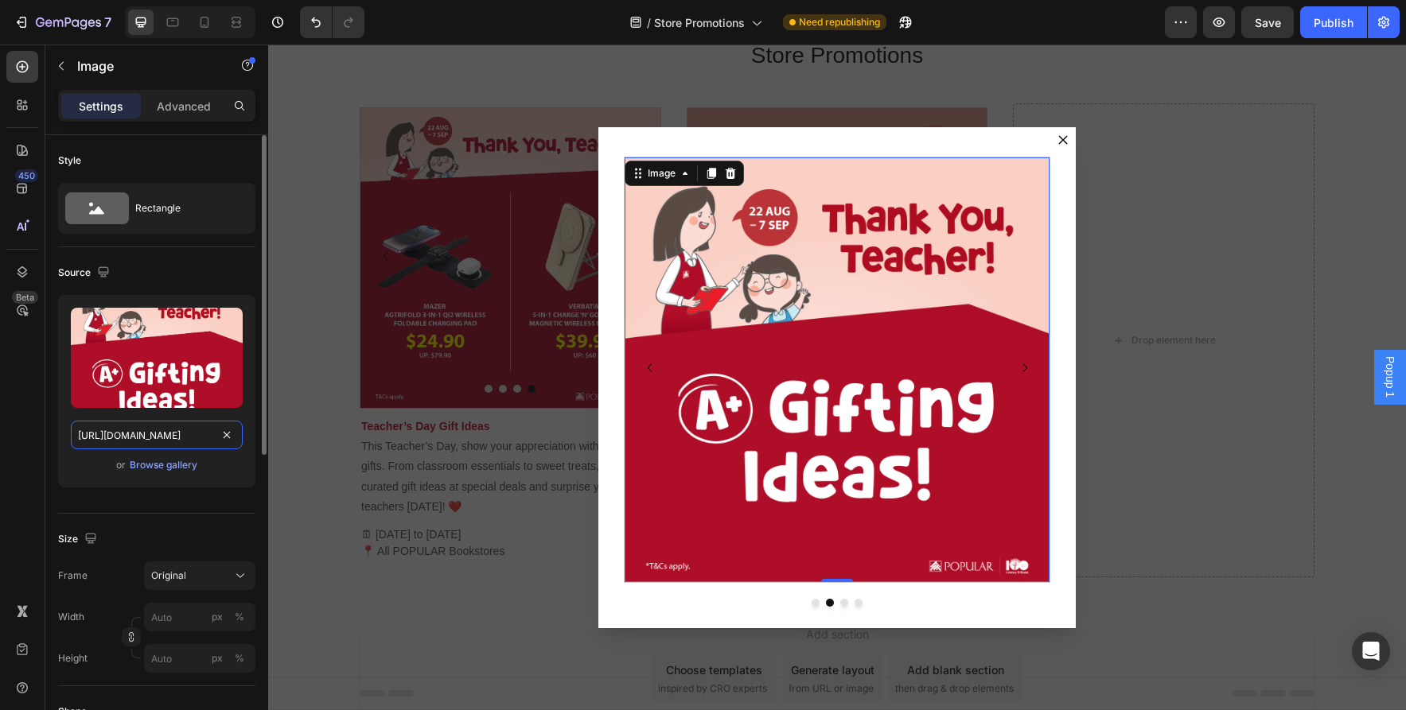
scroll to position [0, 285]
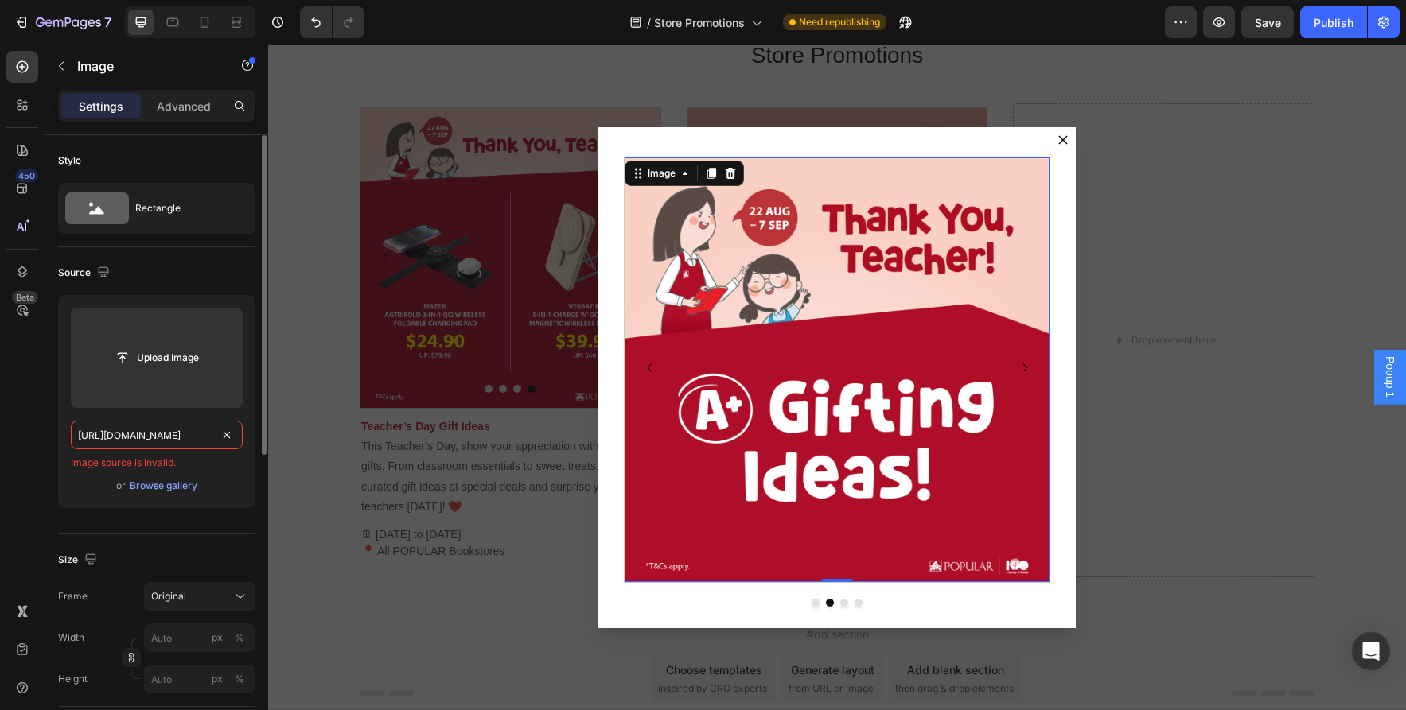
type input "https://asset.popular.com.sg/general/popular-online/2025/promotions/aug/teacher…"
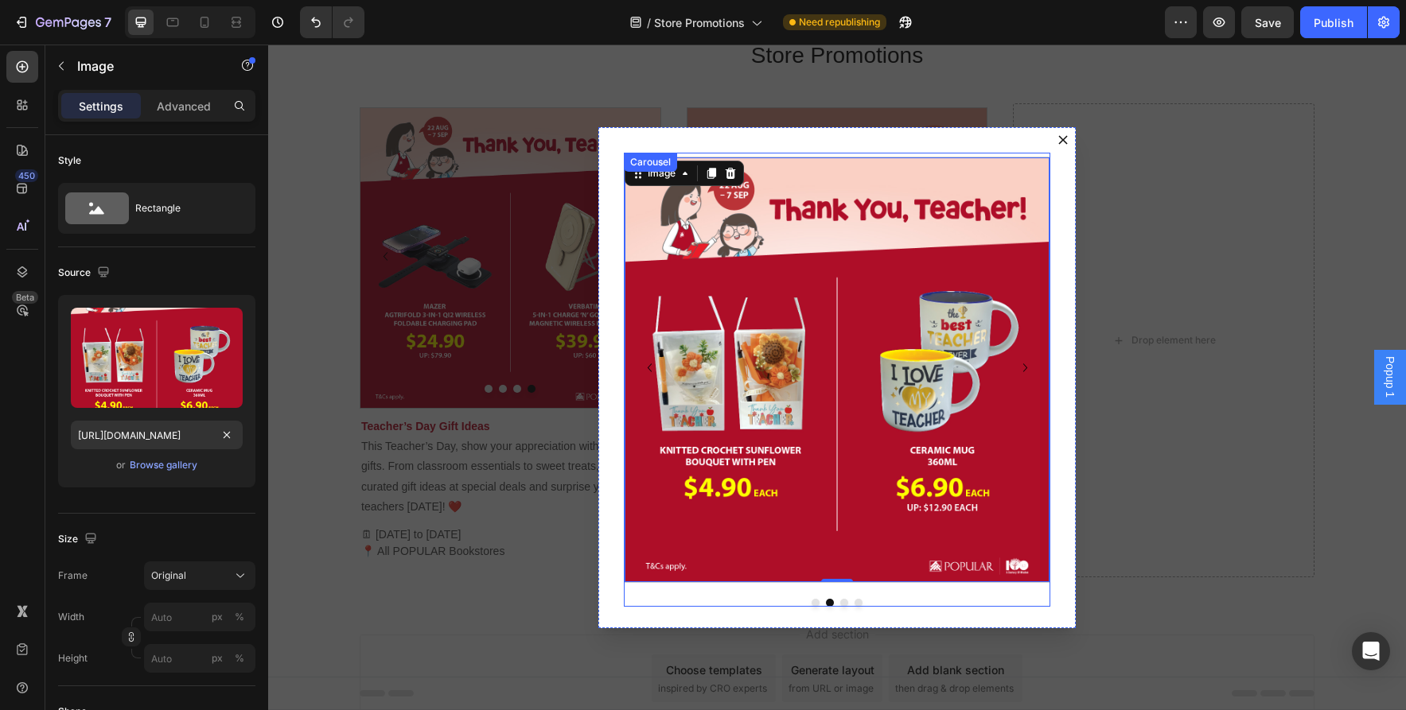
click at [842, 603] on div "Image Image 0 Image Image Carousel" at bounding box center [837, 380] width 426 height 454
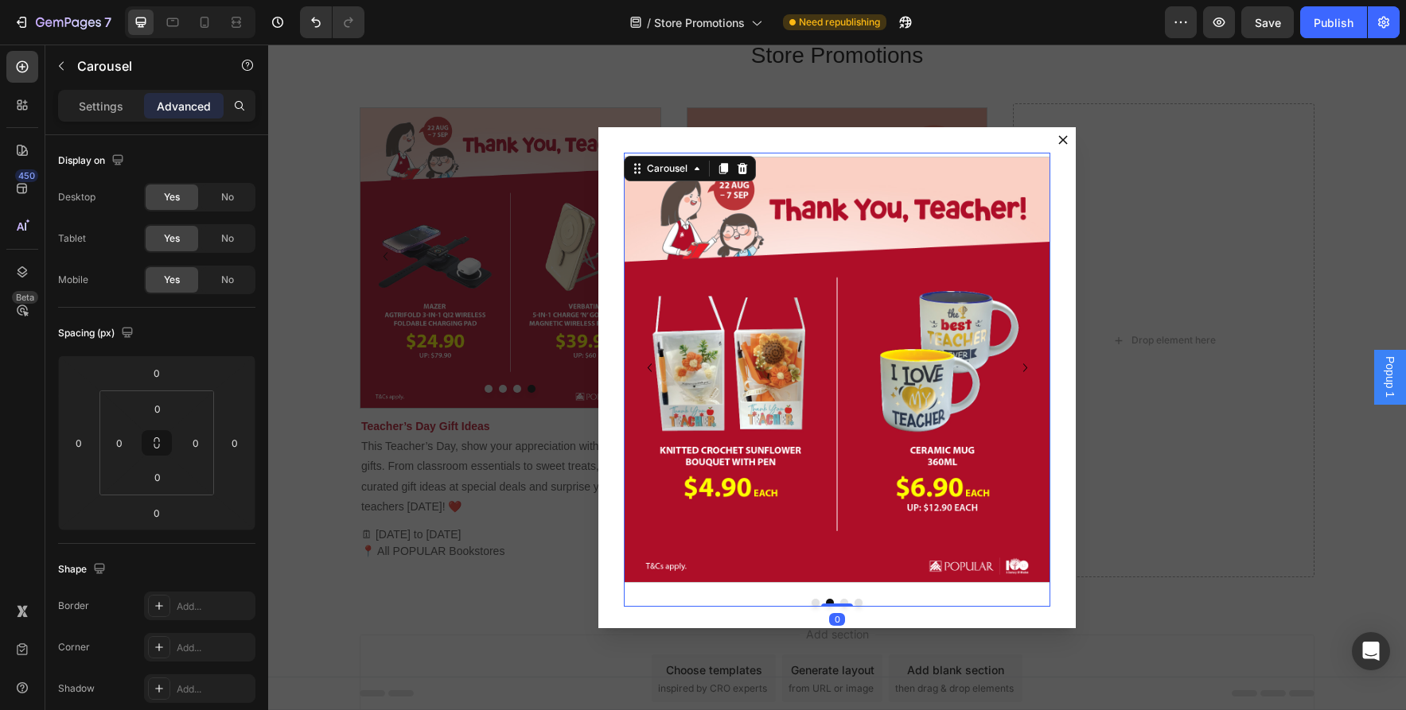
click at [847, 600] on button "Dot" at bounding box center [844, 603] width 8 height 8
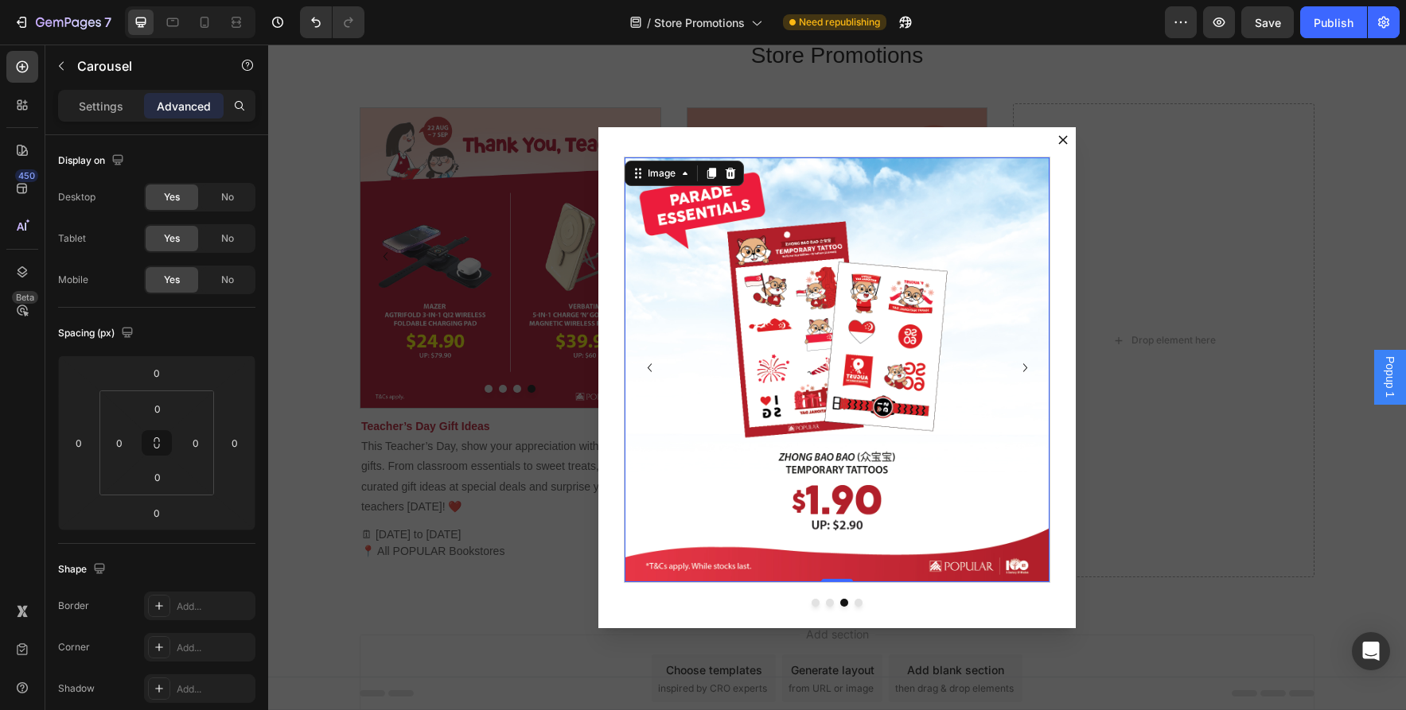
click at [786, 380] on img "Dialog body" at bounding box center [836, 370] width 425 height 425
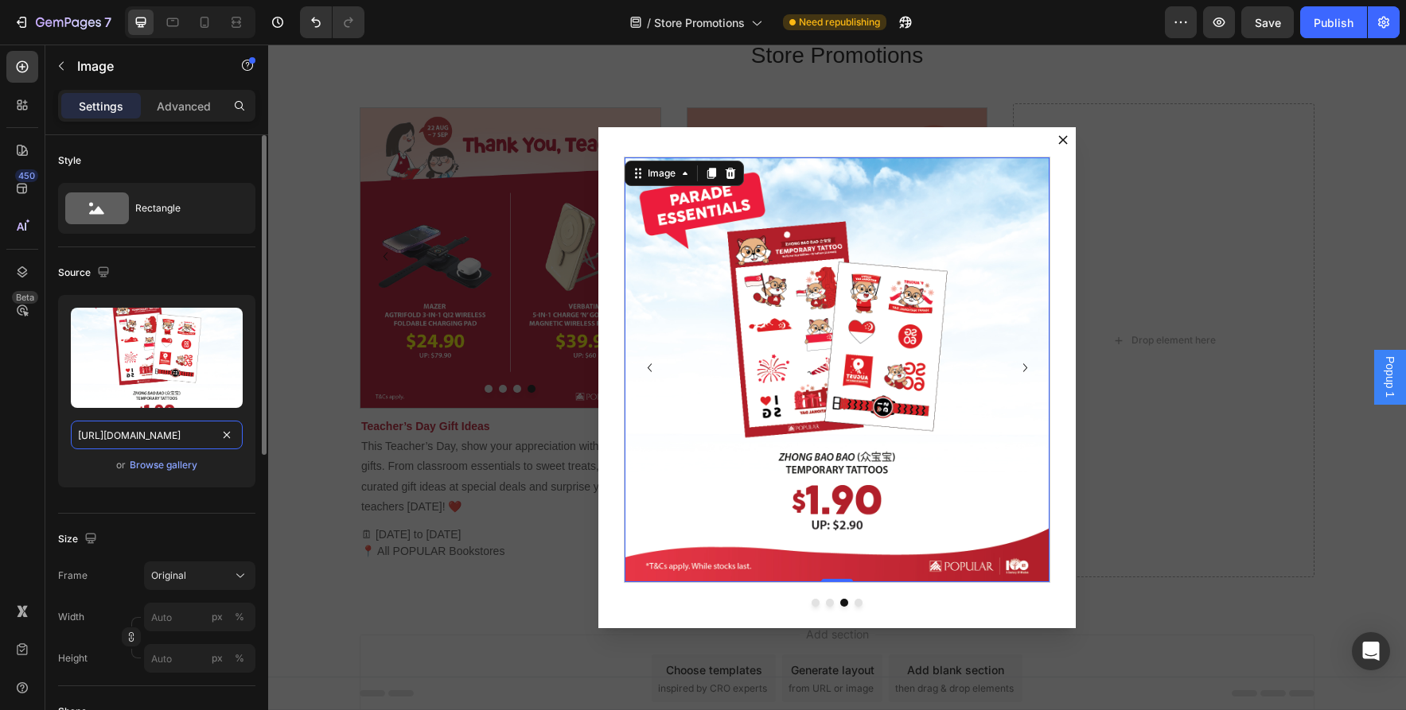
click at [165, 427] on input "https://asset.popular.com.sg/general/popular-online/2025/promotions/jul/ndp/ndp…" at bounding box center [157, 435] width 172 height 29
paste input "aug/teachersday-1"
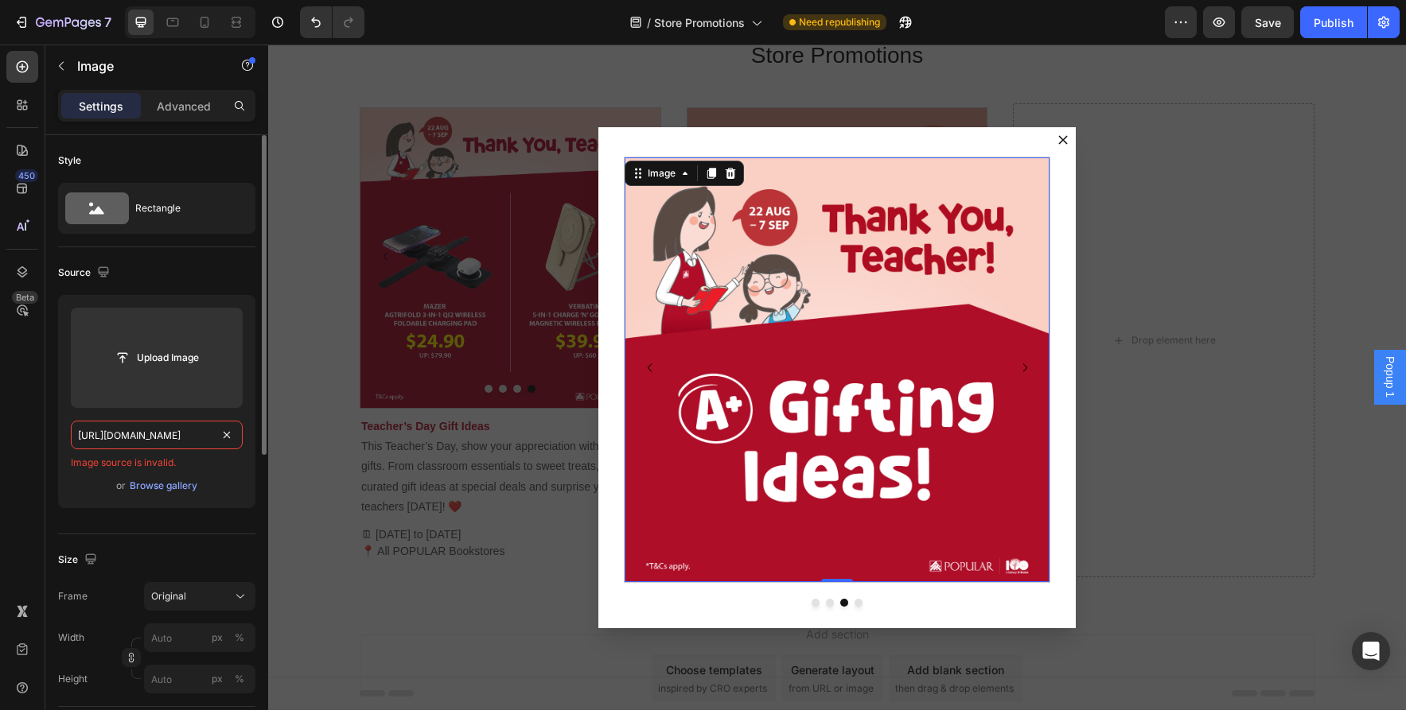
type input "https://asset.popular.com.sg/general/popular-online/2025/promotions/aug/teacher…"
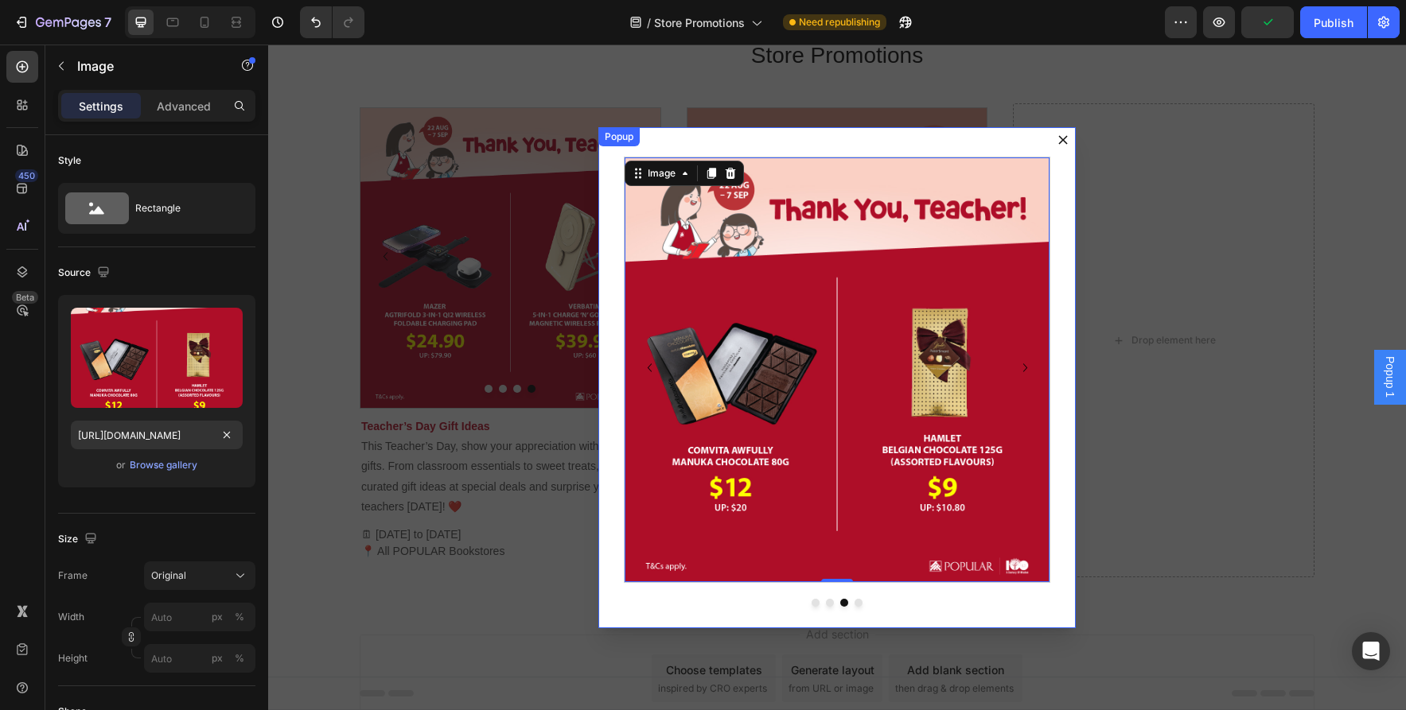
click at [859, 608] on div "Image Image Image 0 Image Carousel" at bounding box center [836, 377] width 477 height 501
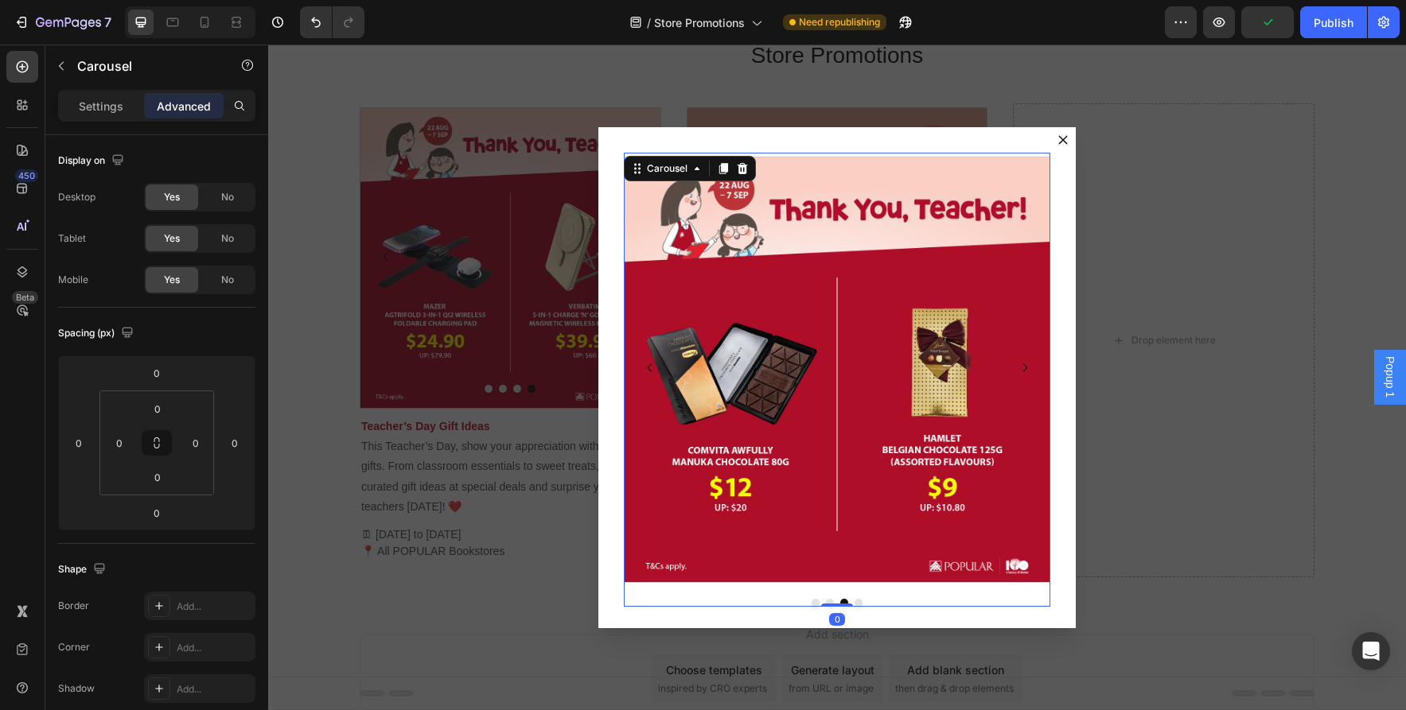
click at [858, 601] on button "Dot" at bounding box center [858, 603] width 8 height 8
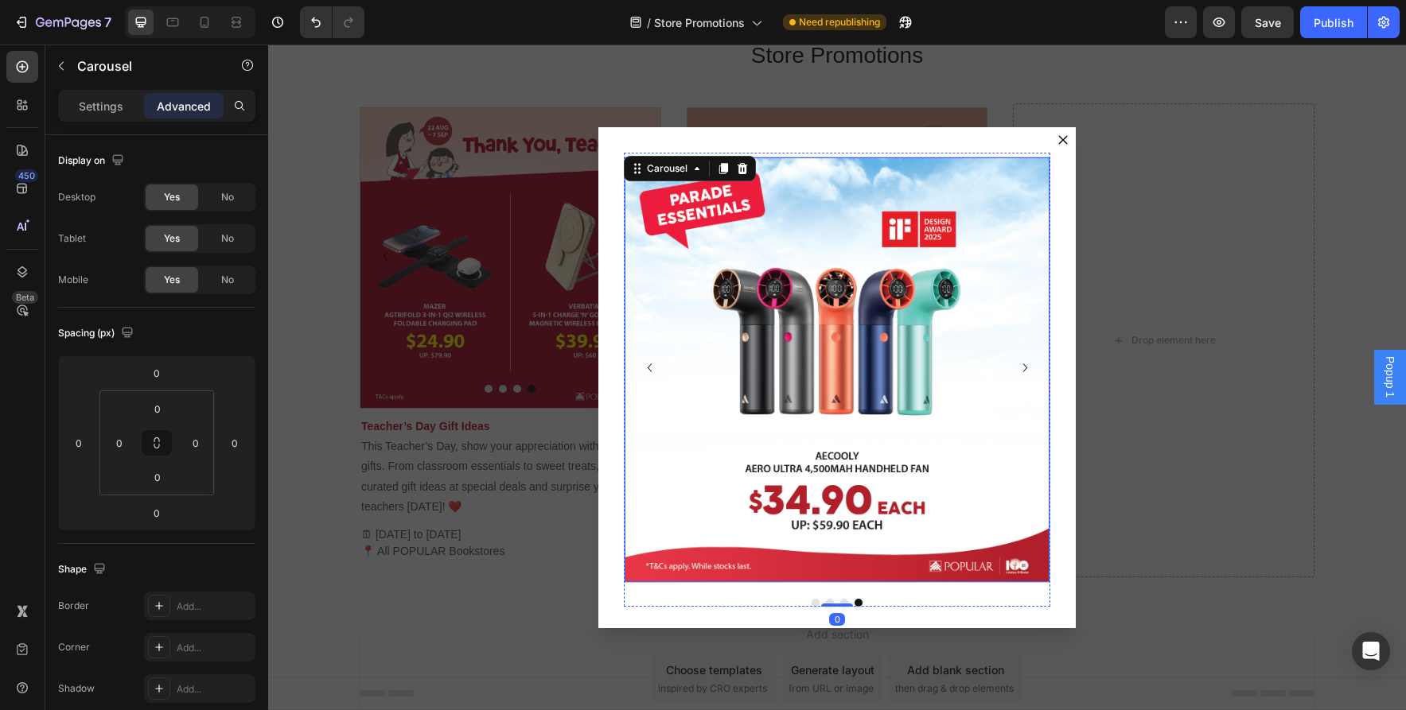
click at [862, 429] on img "Dialog body" at bounding box center [836, 370] width 425 height 425
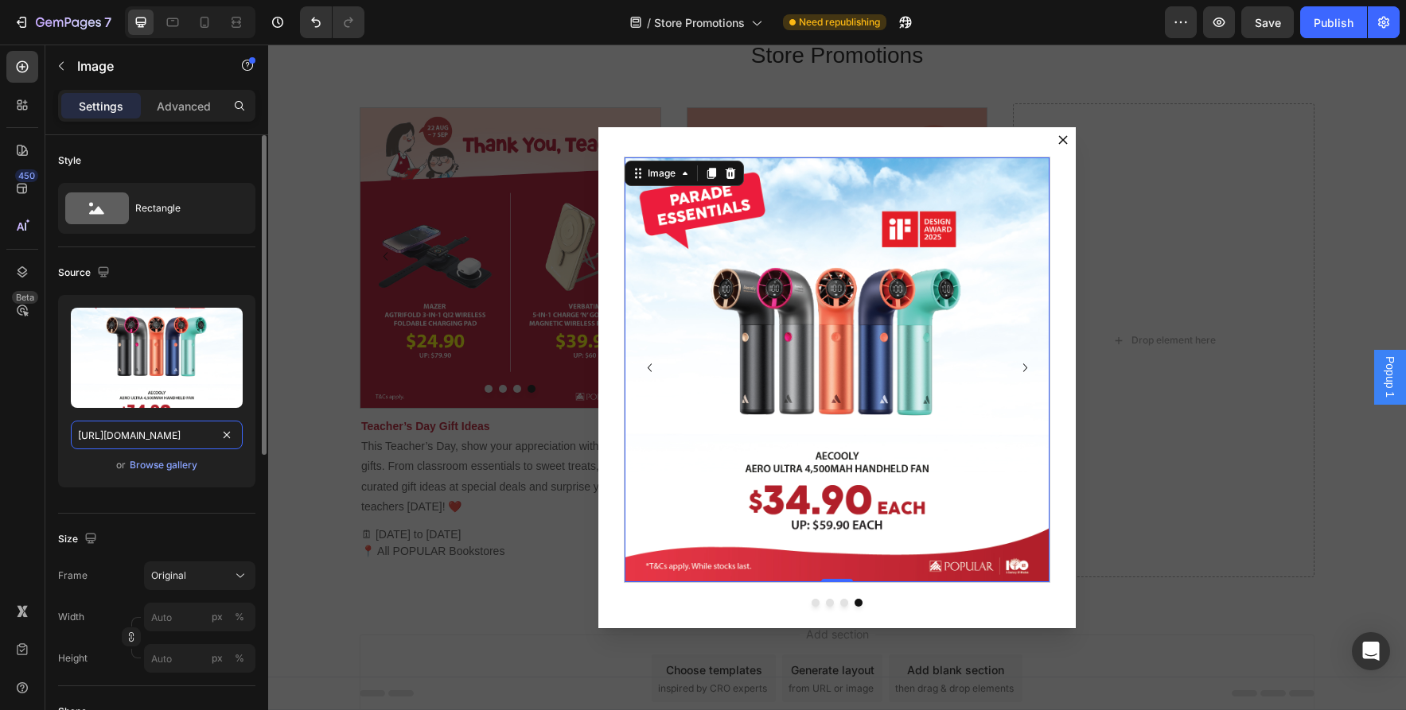
click at [198, 437] on input "https://asset.popular.com.sg/general/popular-online/2025/promotions/jul/ndp/ndp…" at bounding box center [157, 435] width 172 height 29
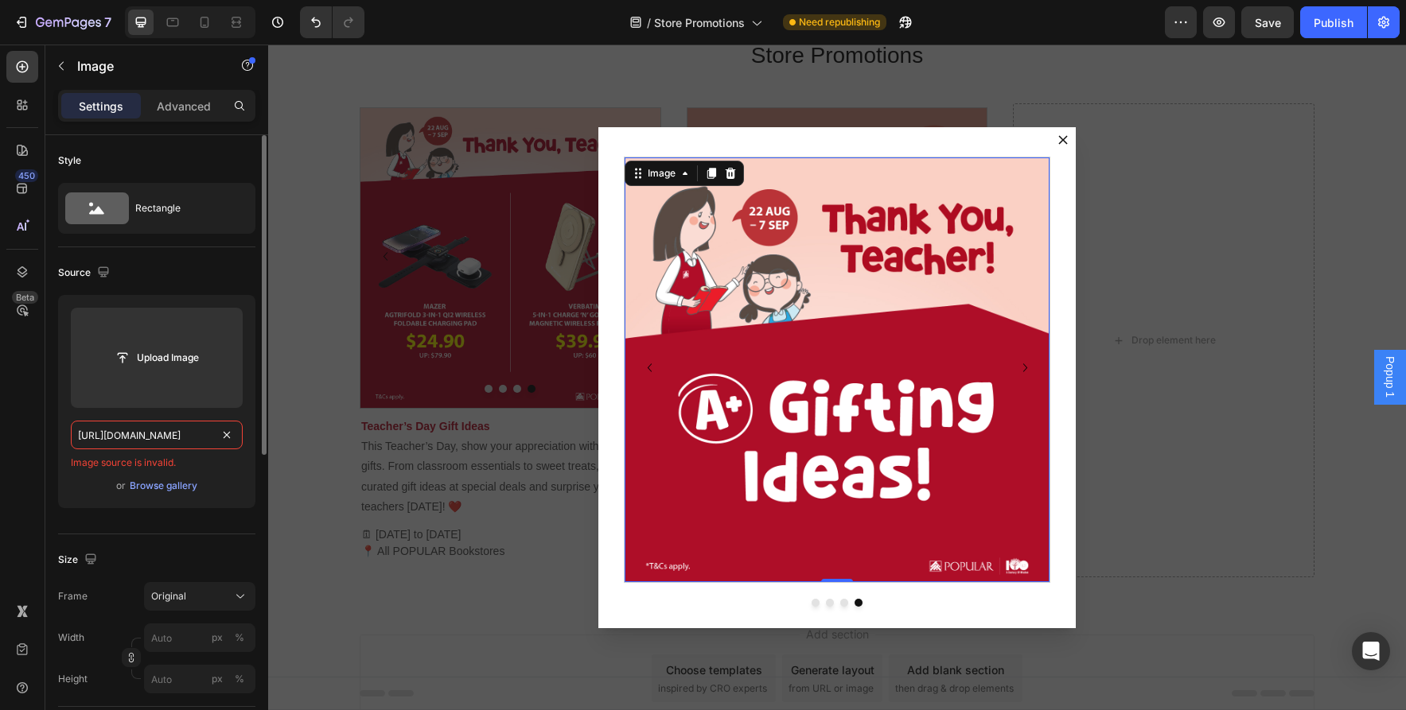
type input "https://asset.popular.com.sg/general/popular-online/2025/promotions/aug/teacher…"
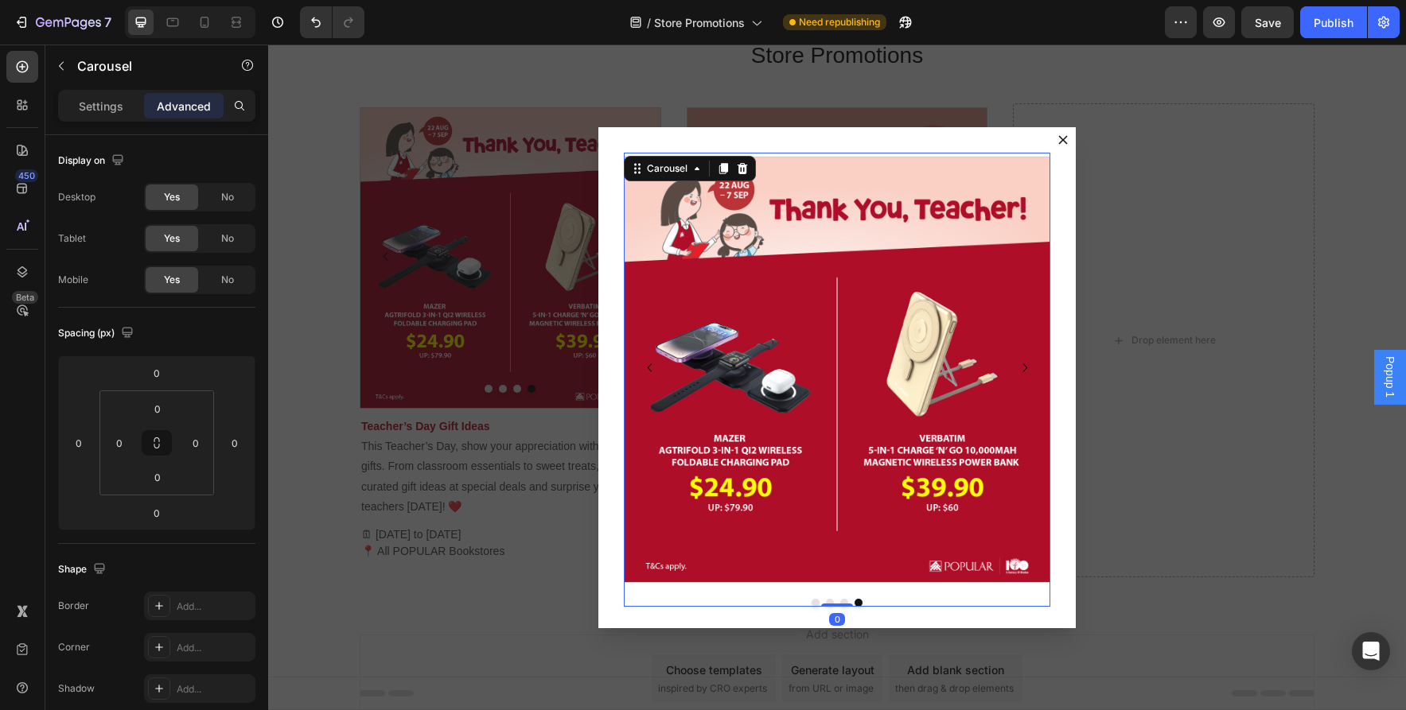
click at [817, 601] on button "Dot" at bounding box center [815, 603] width 8 height 8
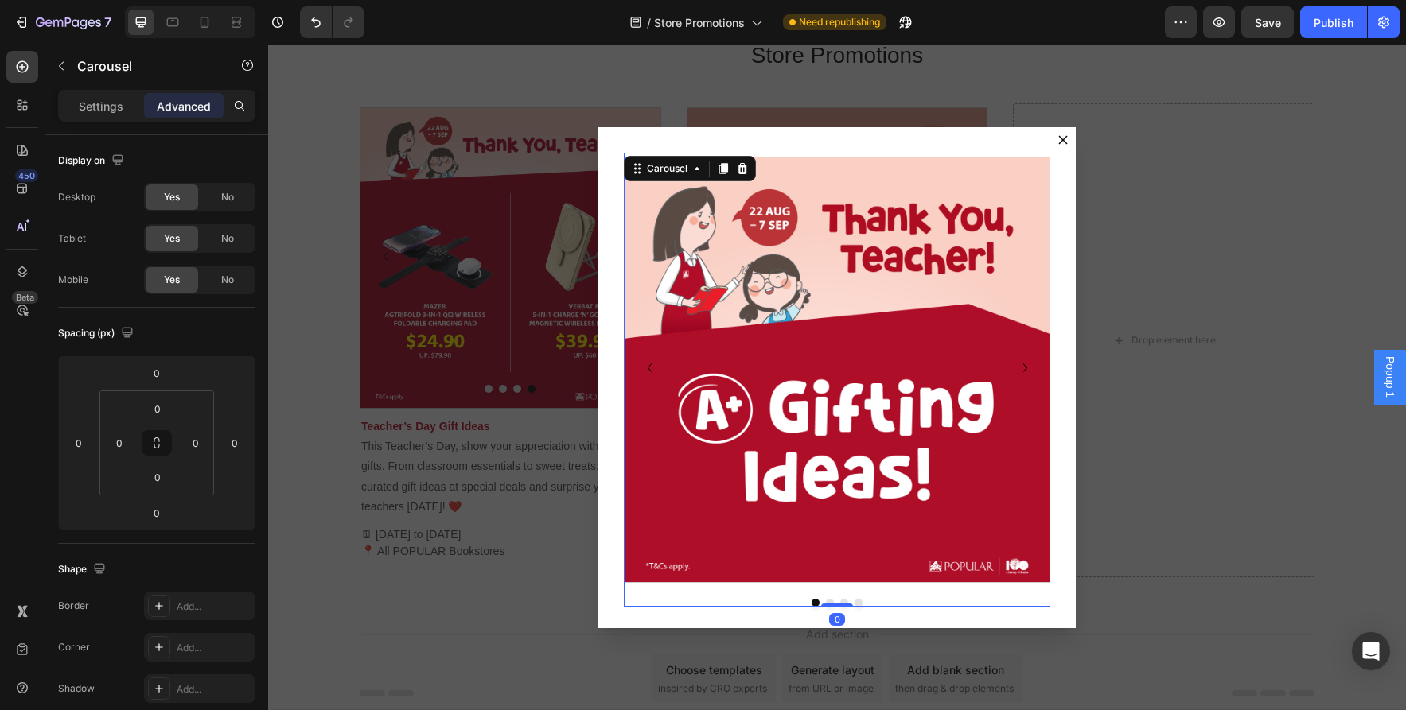
click at [834, 601] on div "Dialog body" at bounding box center [837, 603] width 426 height 8
click at [830, 601] on button "Dot" at bounding box center [830, 603] width 8 height 8
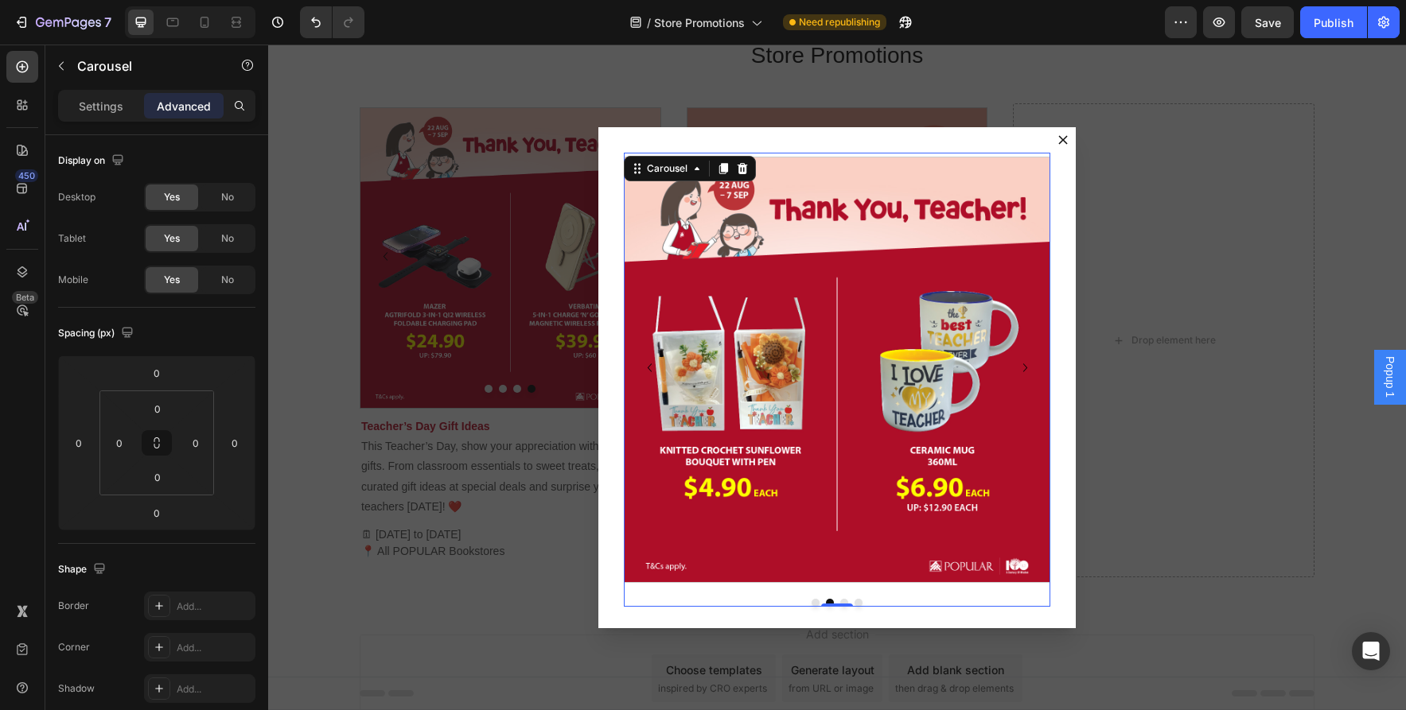
click at [845, 601] on button "Dot" at bounding box center [844, 603] width 8 height 8
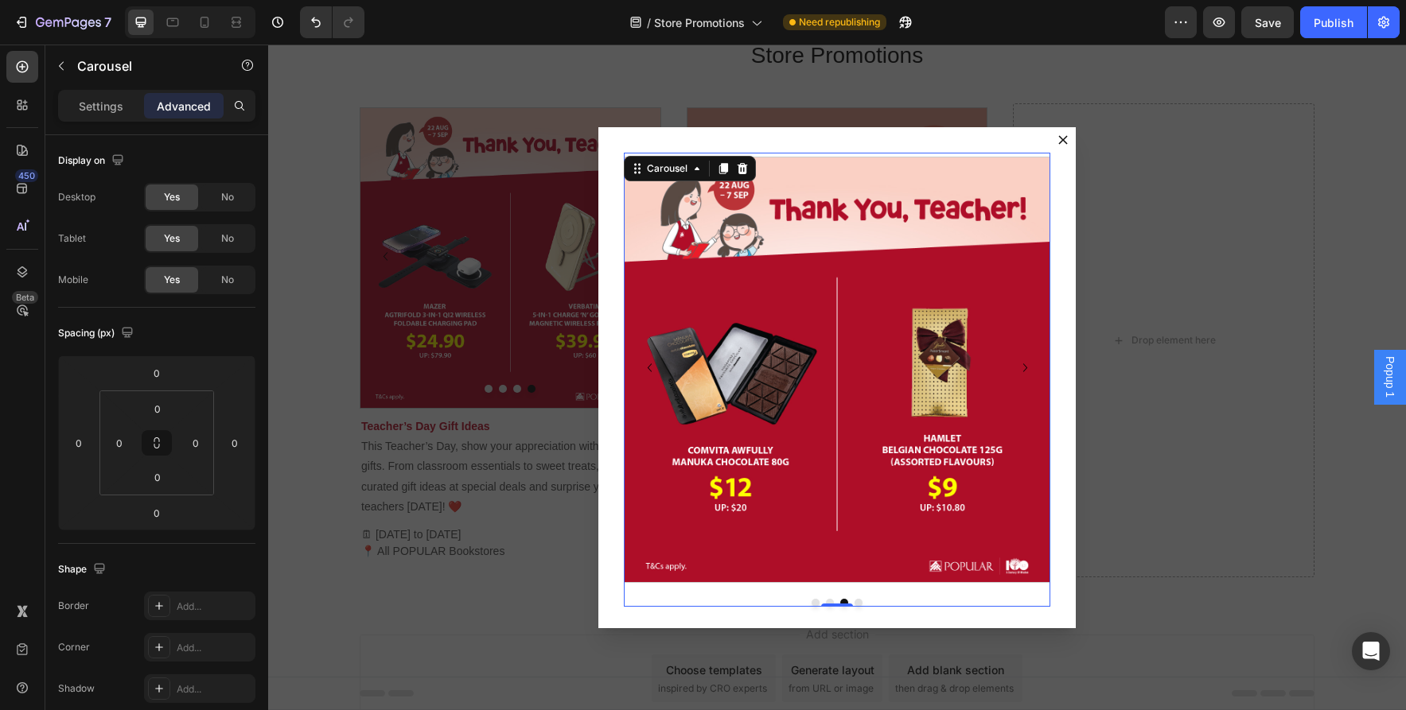
click at [859, 601] on button "Dot" at bounding box center [858, 603] width 8 height 8
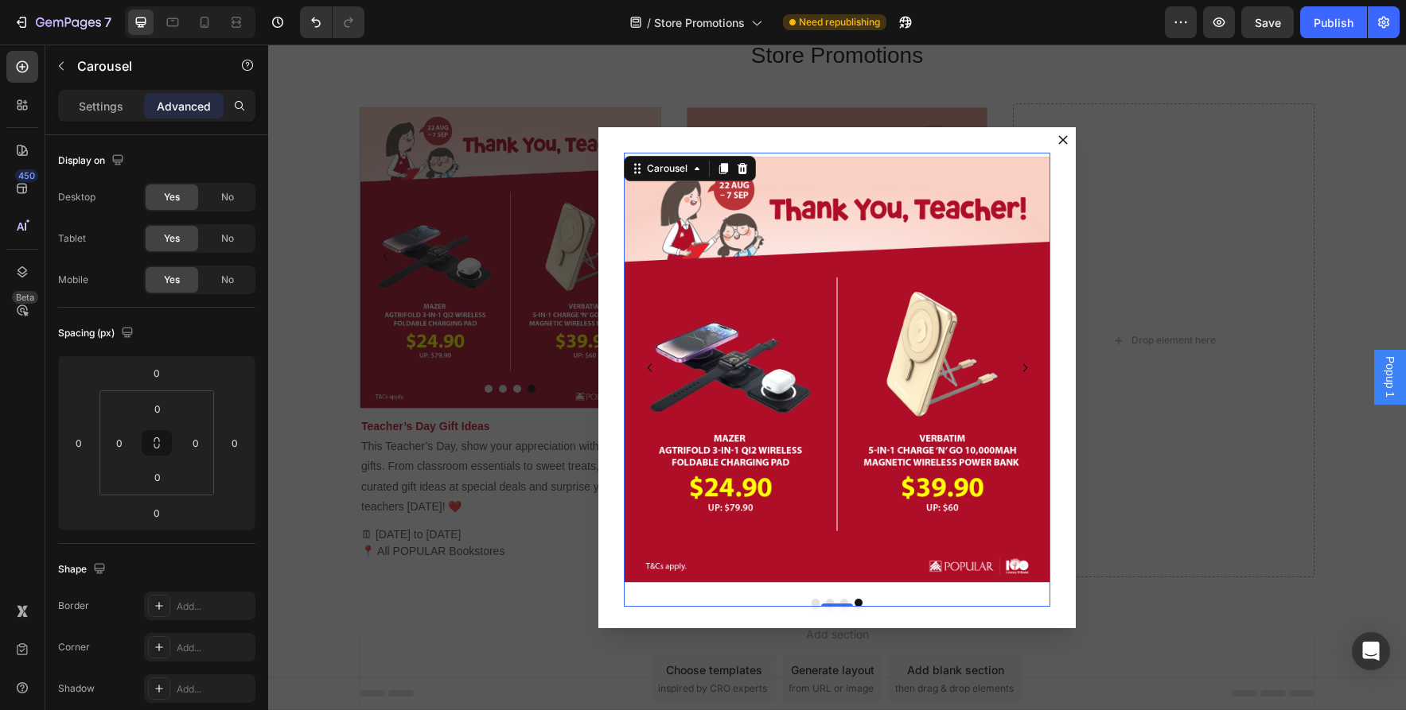
click at [1141, 538] on div "Backdrop" at bounding box center [837, 378] width 1138 height 666
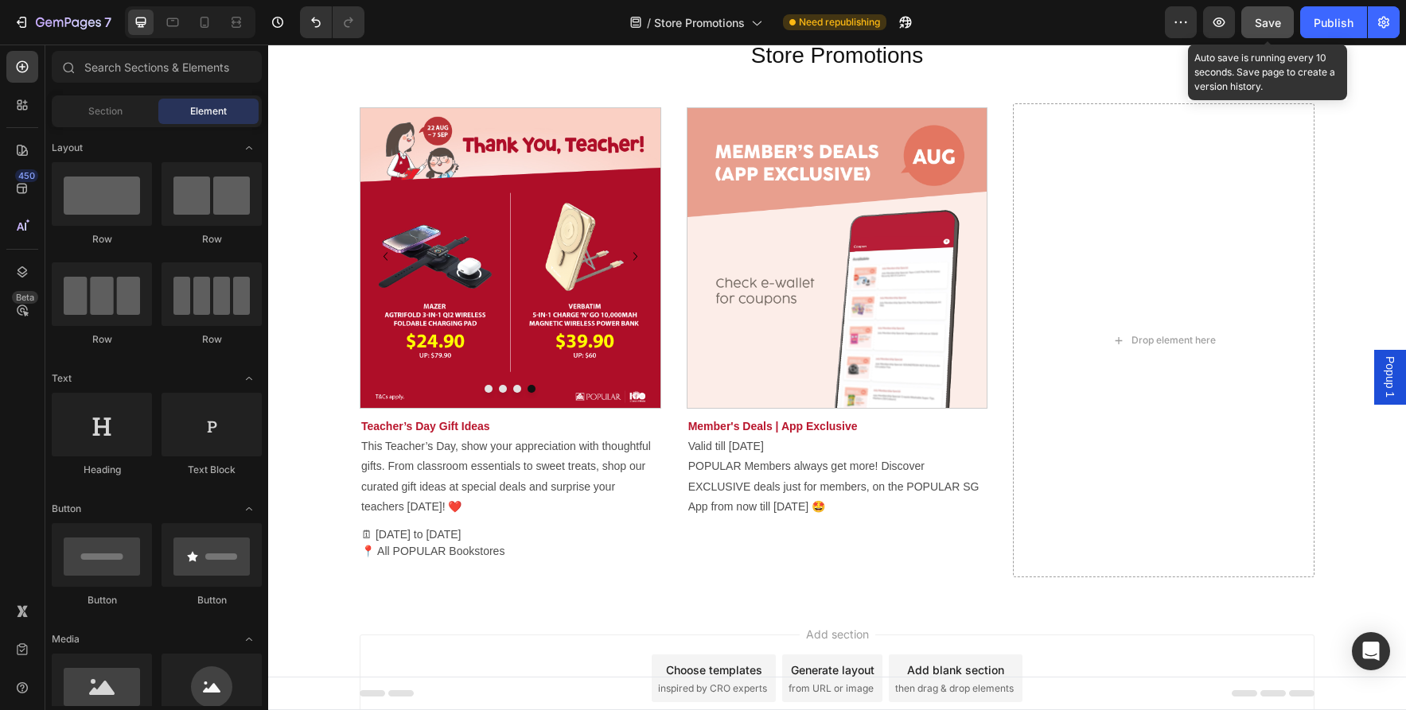
click at [1272, 25] on span "Save" at bounding box center [1267, 23] width 26 height 14
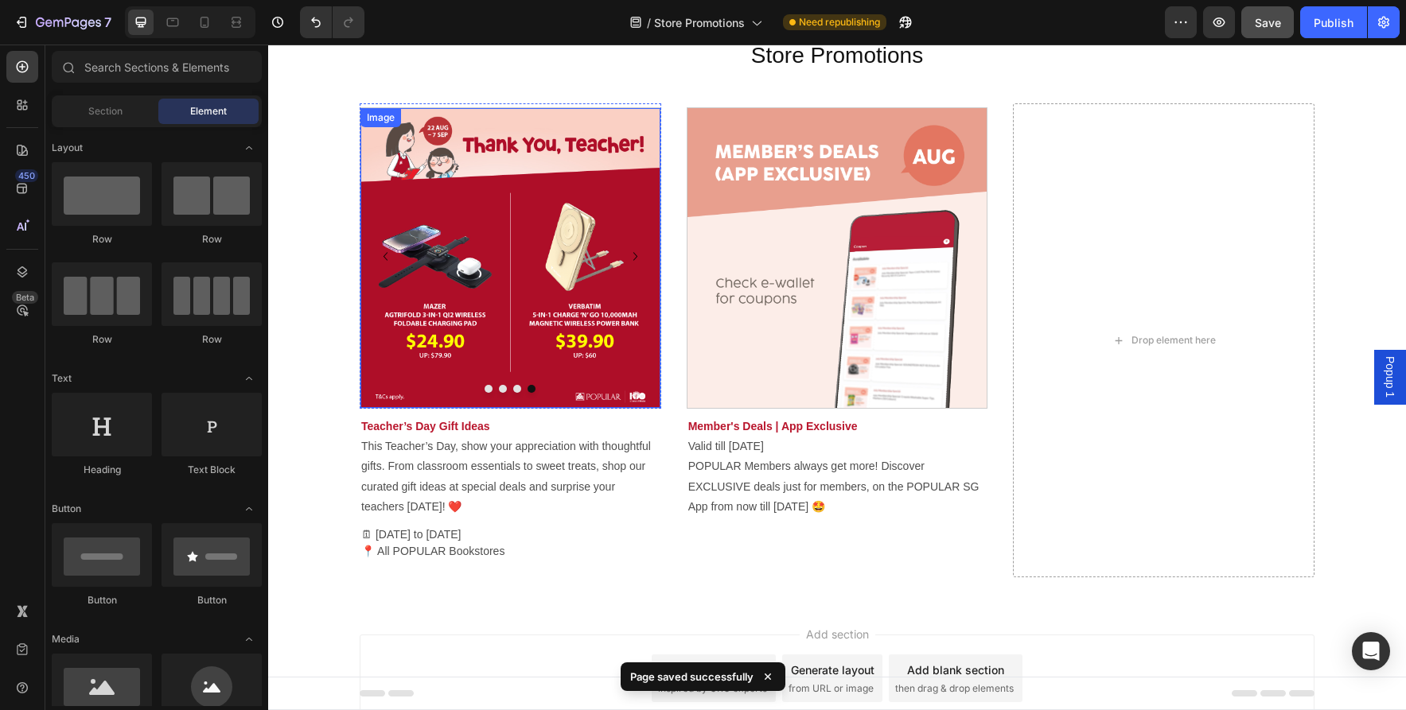
click at [562, 344] on img at bounding box center [510, 258] width 300 height 300
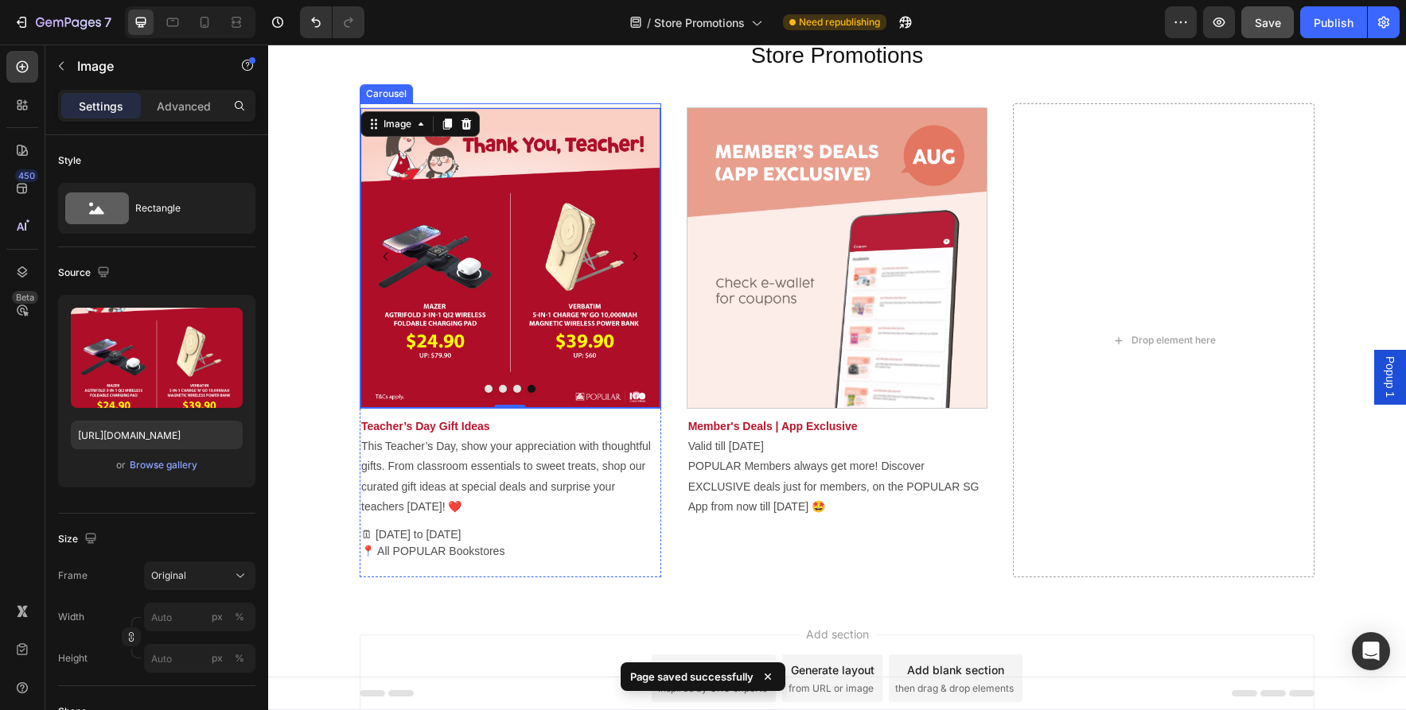
click at [490, 389] on button "Dot" at bounding box center [488, 389] width 8 height 8
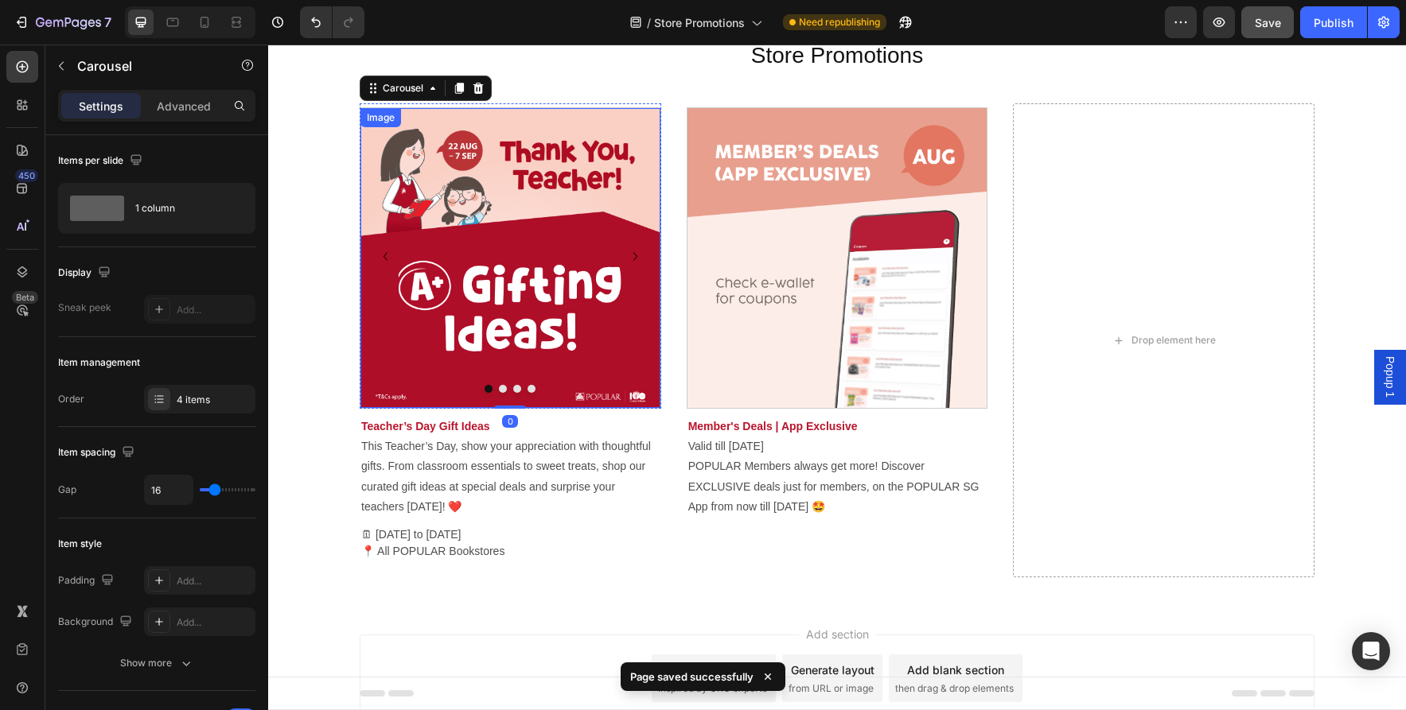
click at [520, 309] on img at bounding box center [510, 258] width 300 height 300
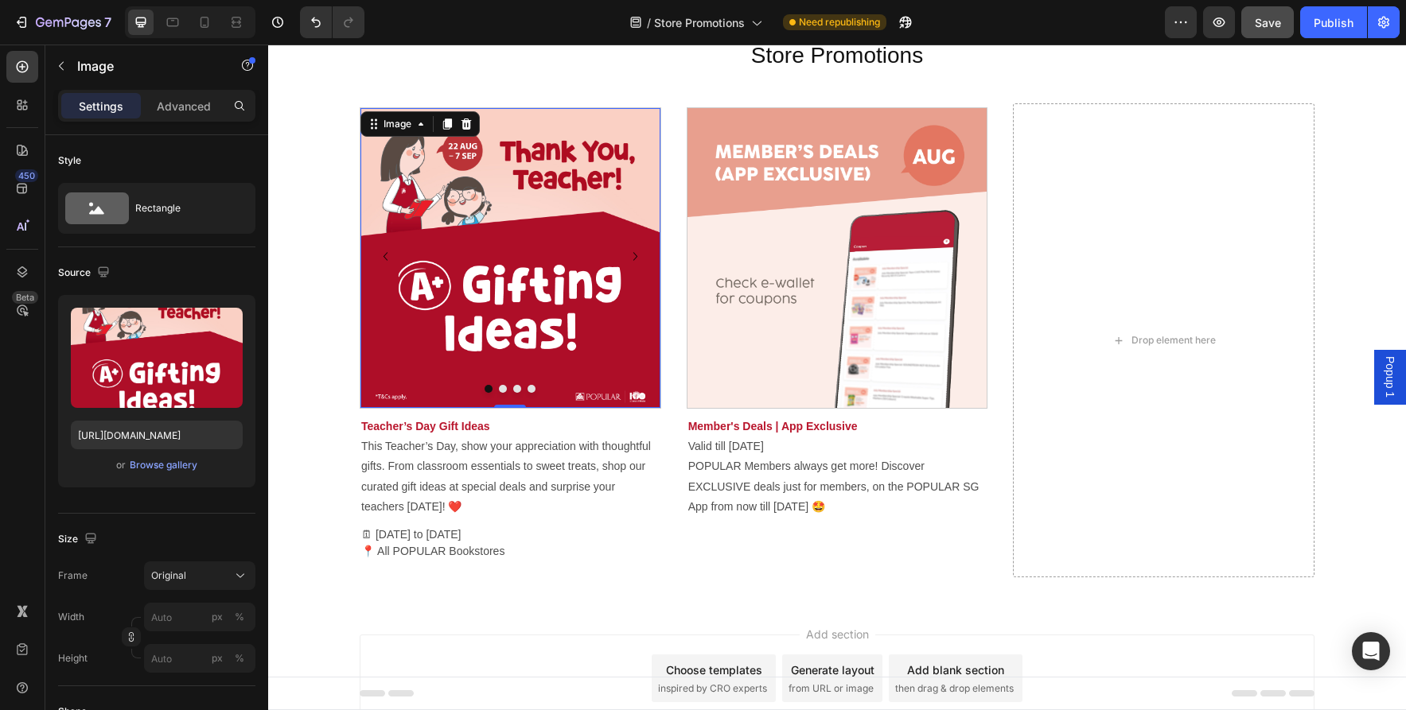
click at [1384, 382] on span "Popup 1" at bounding box center [1390, 376] width 16 height 41
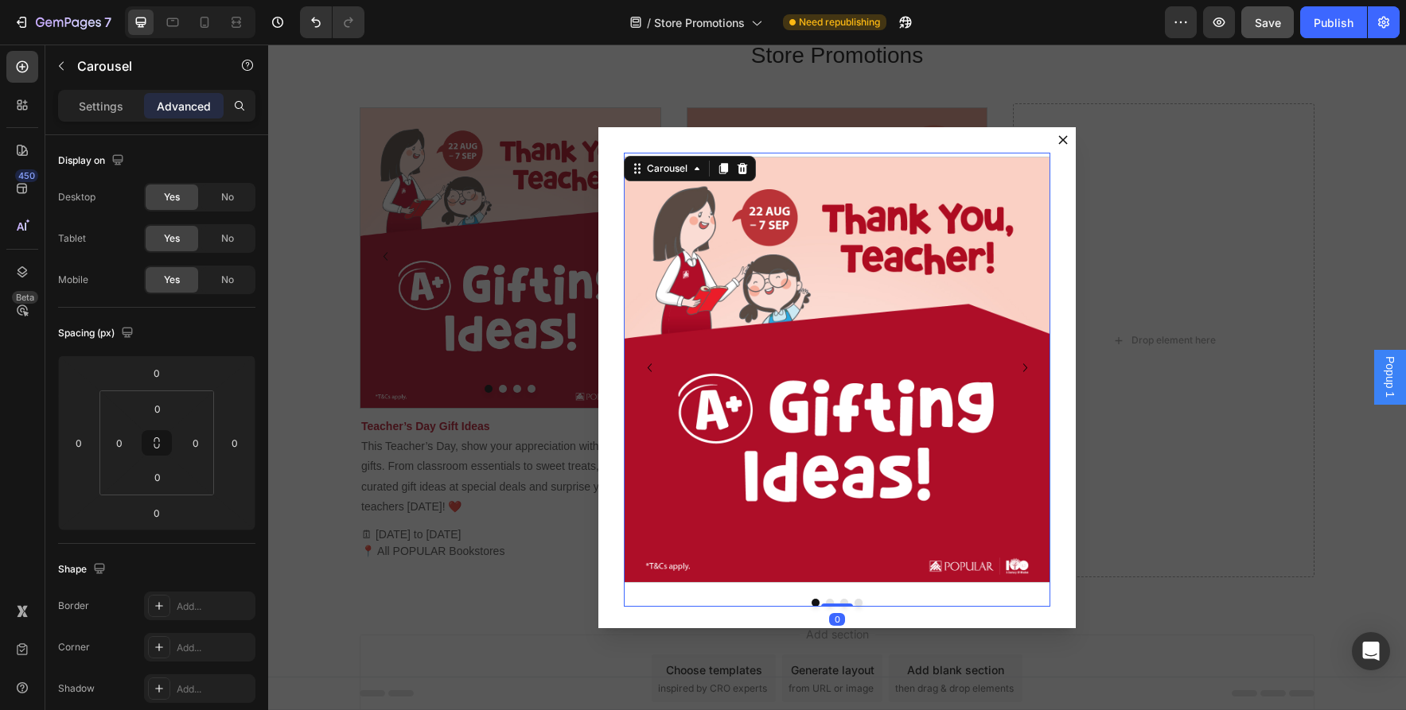
click at [1026, 369] on icon "Carousel Next Arrow" at bounding box center [1025, 368] width 17 height 17
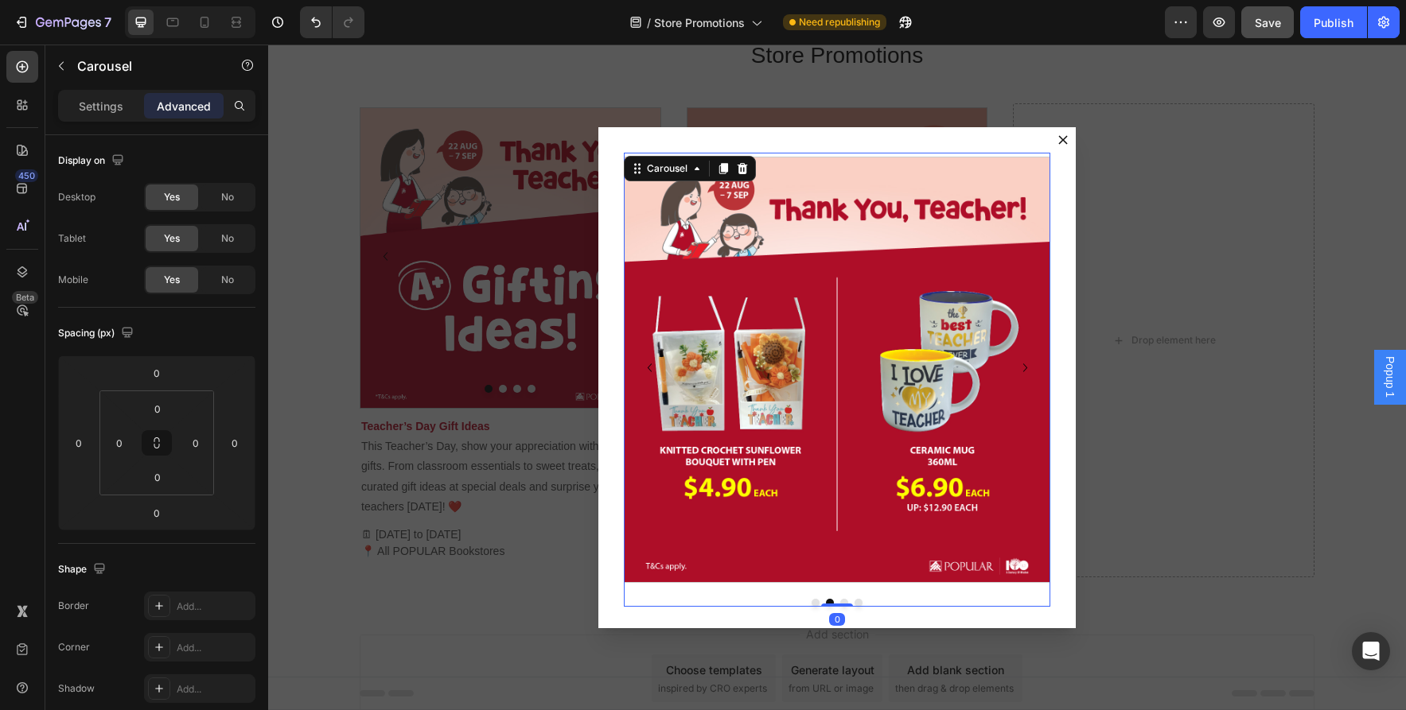
click at [1026, 369] on icon "Carousel Next Arrow" at bounding box center [1025, 368] width 17 height 17
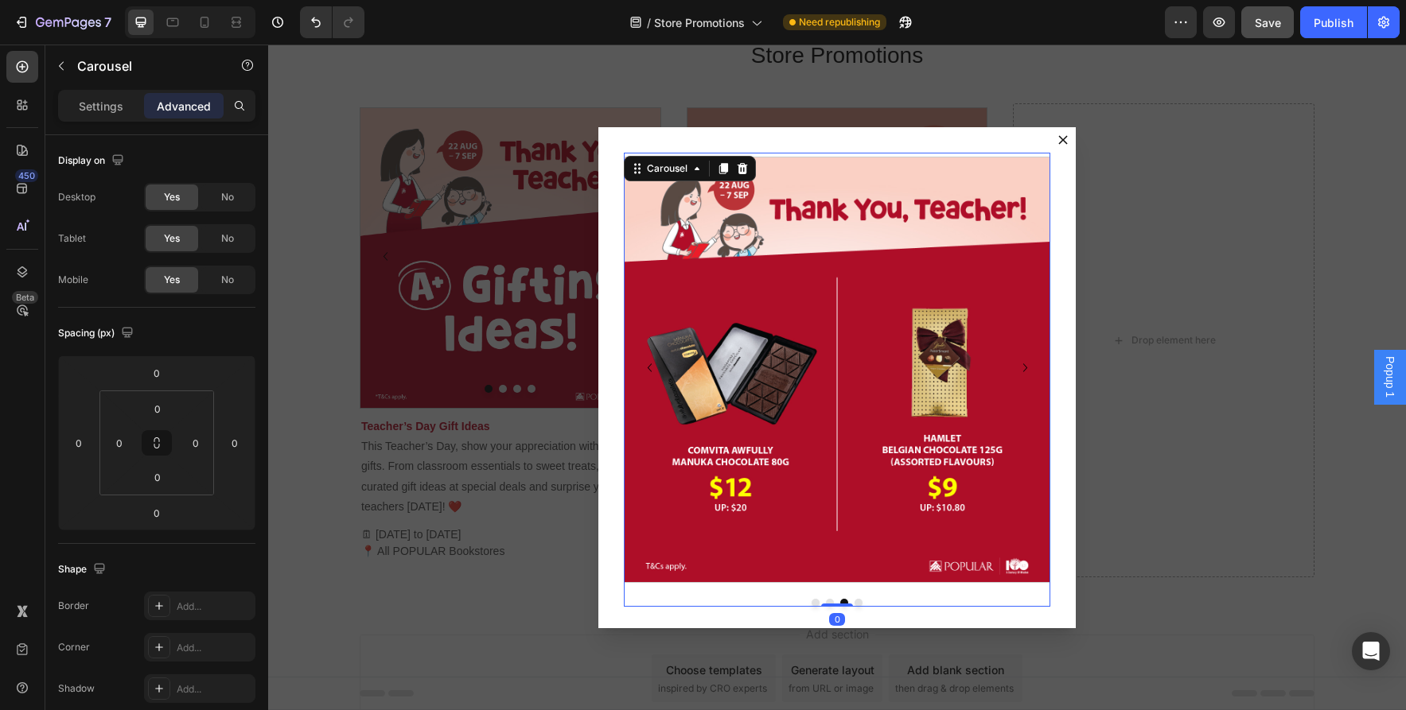
click at [1026, 369] on icon "Carousel Next Arrow" at bounding box center [1025, 368] width 17 height 17
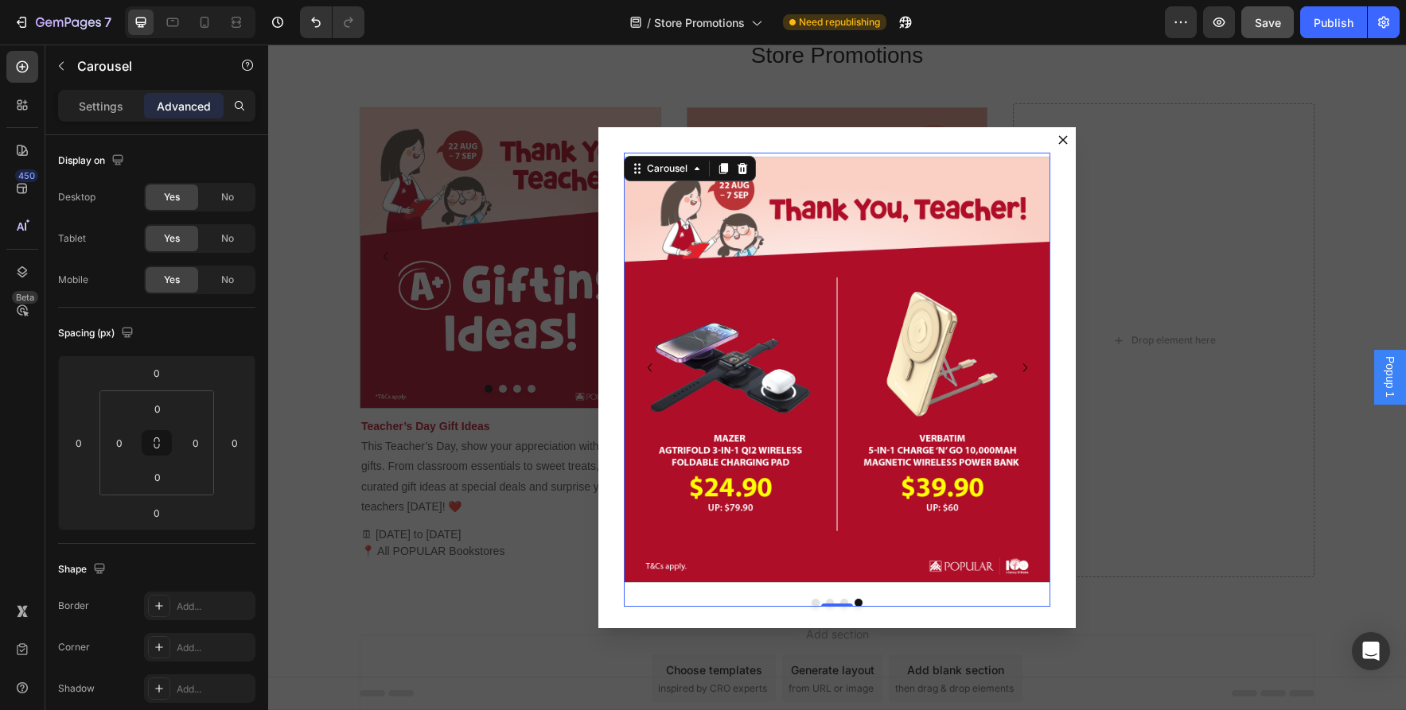
click at [1026, 369] on icon "Carousel Next Arrow" at bounding box center [1025, 368] width 17 height 17
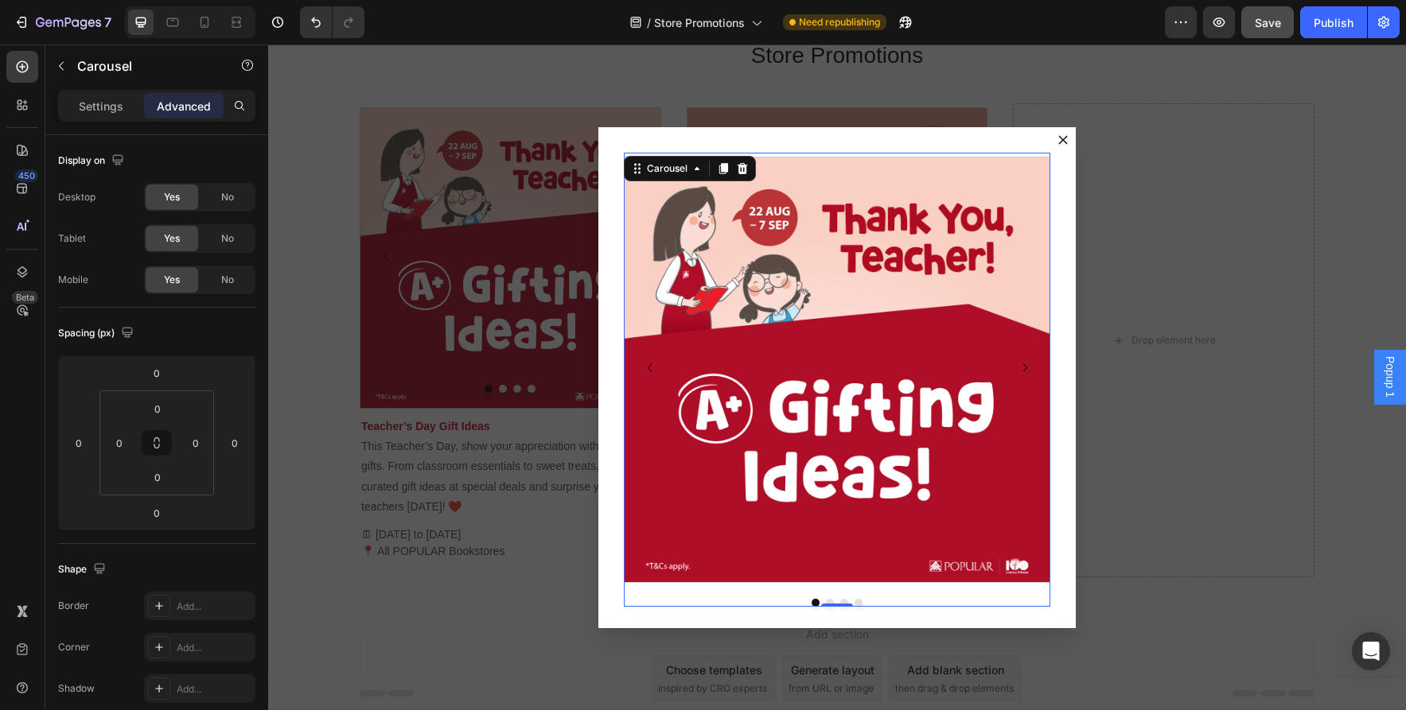
click at [1027, 366] on icon "Carousel Next Arrow" at bounding box center [1025, 368] width 17 height 17
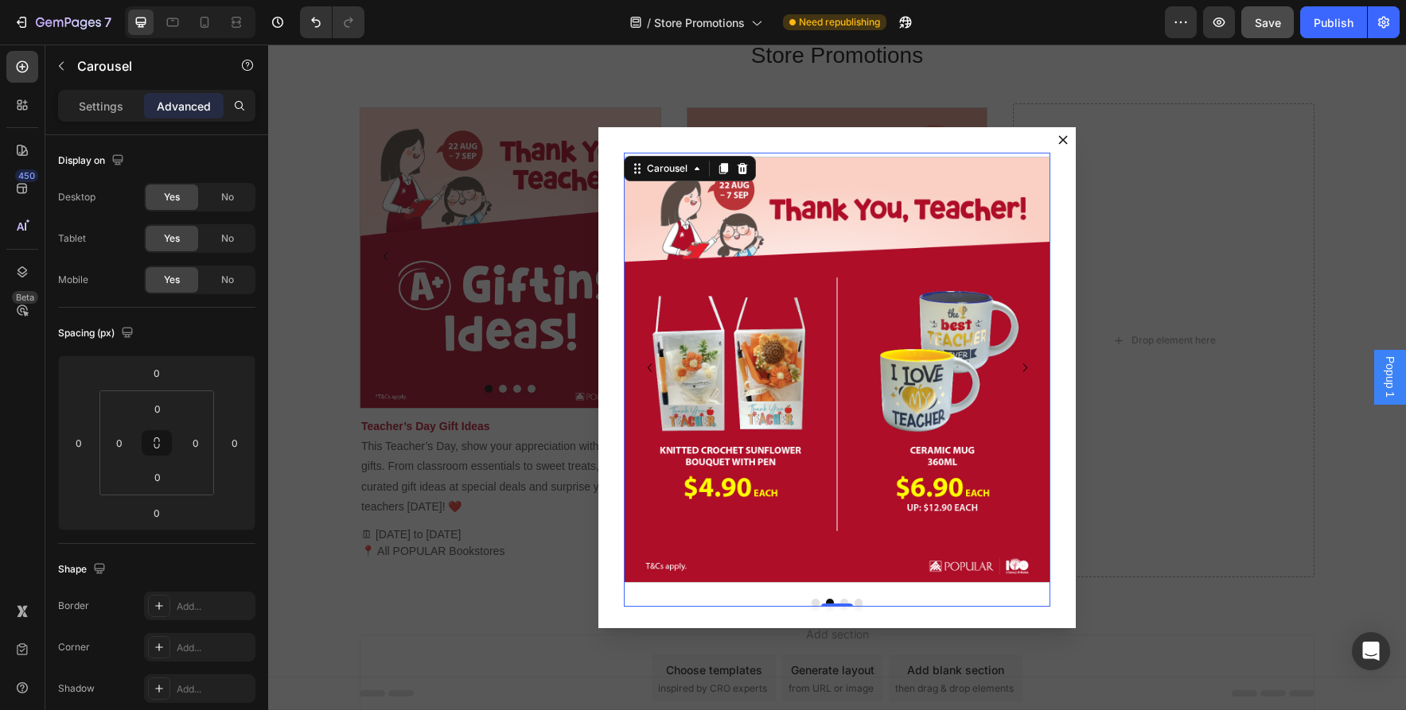
click at [1027, 366] on icon "Carousel Next Arrow" at bounding box center [1025, 368] width 17 height 17
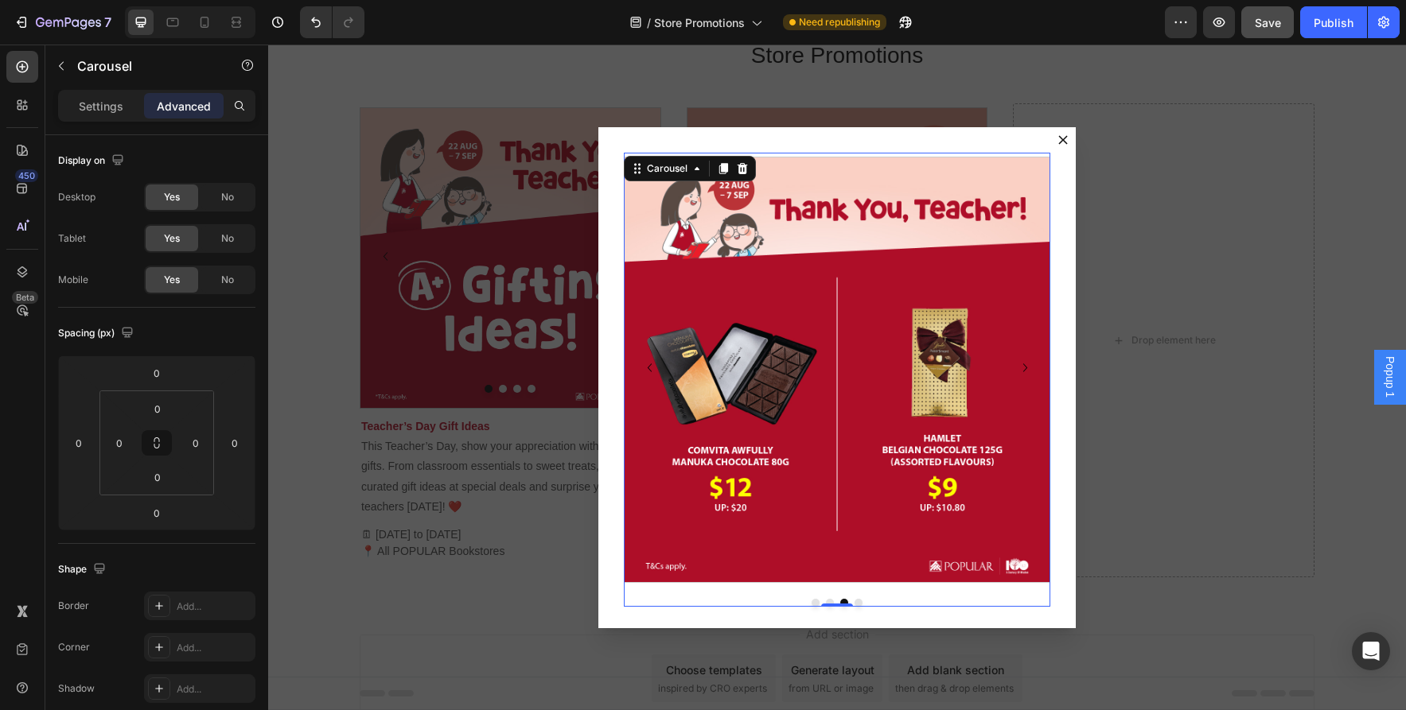
click at [1027, 366] on icon "Carousel Next Arrow" at bounding box center [1025, 368] width 17 height 17
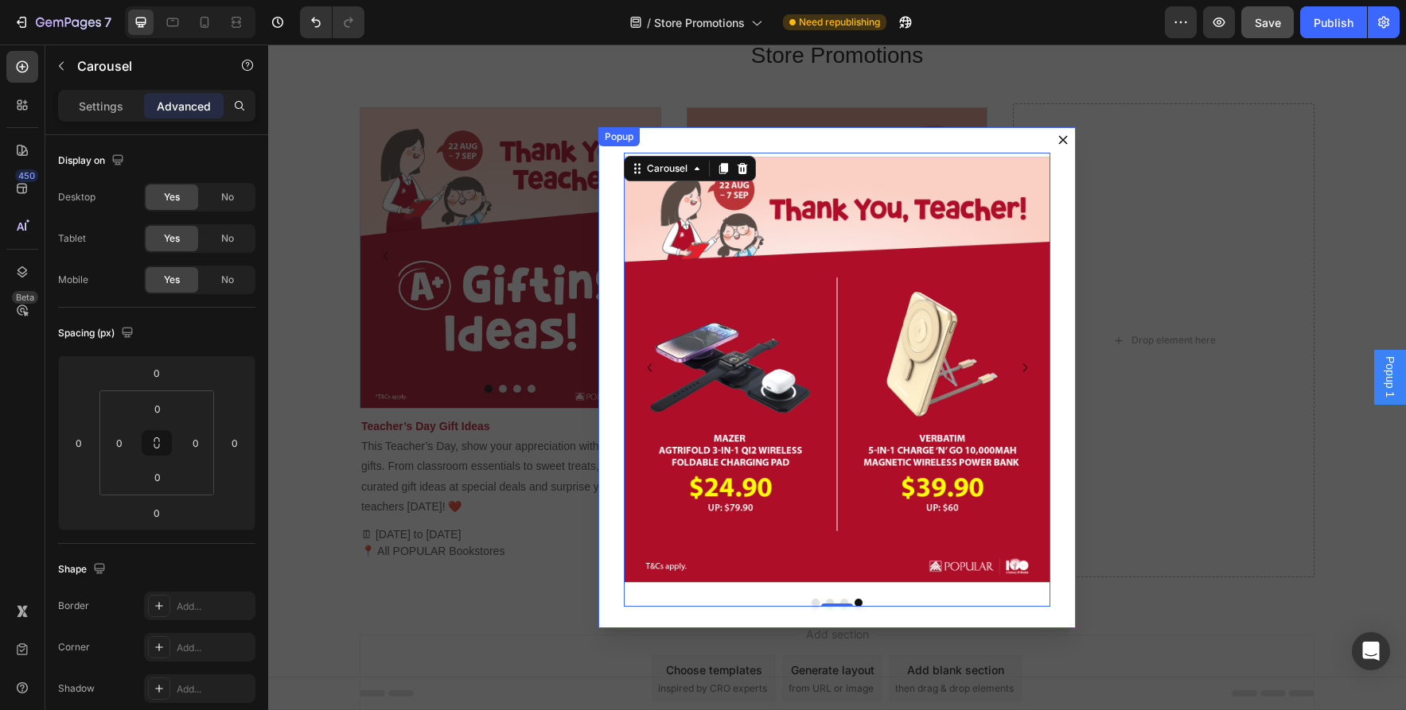
click at [1064, 141] on icon "Dialog content" at bounding box center [1062, 139] width 9 height 9
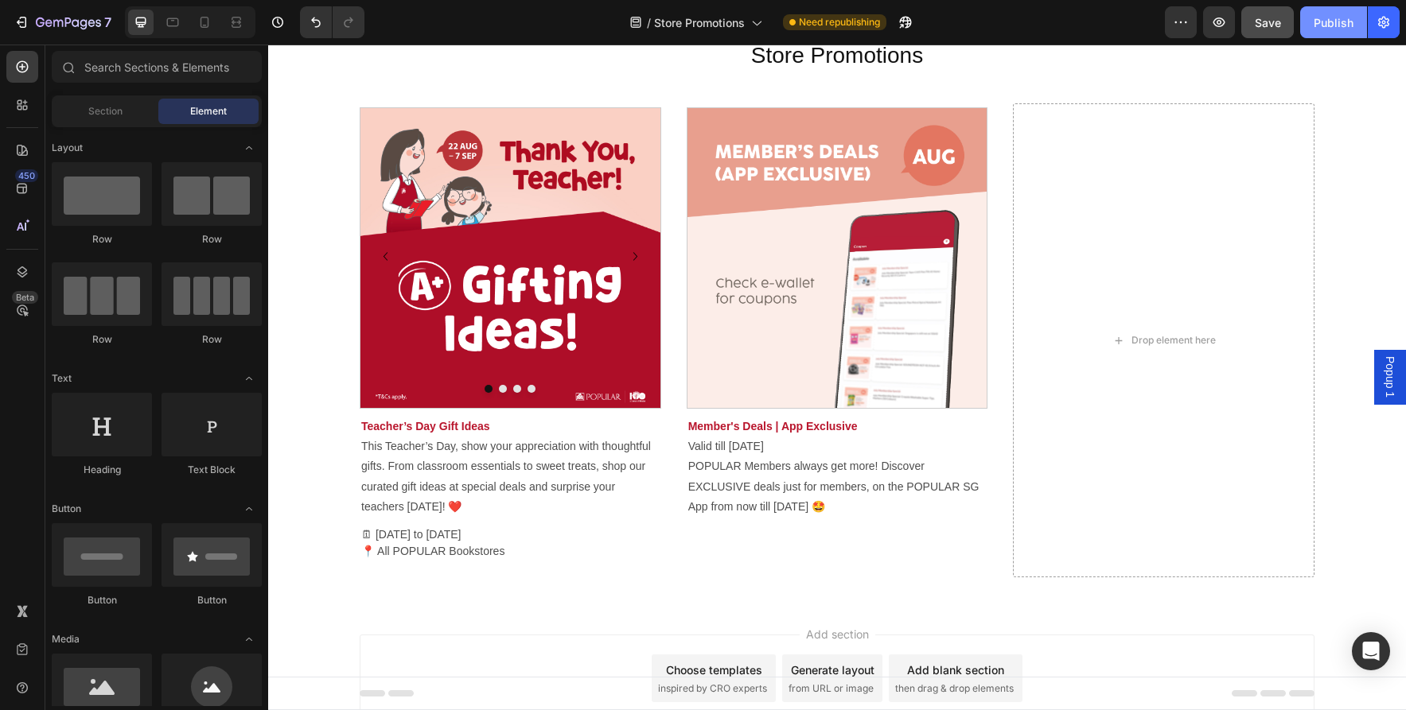
click at [1351, 17] on div "Publish" at bounding box center [1333, 22] width 40 height 17
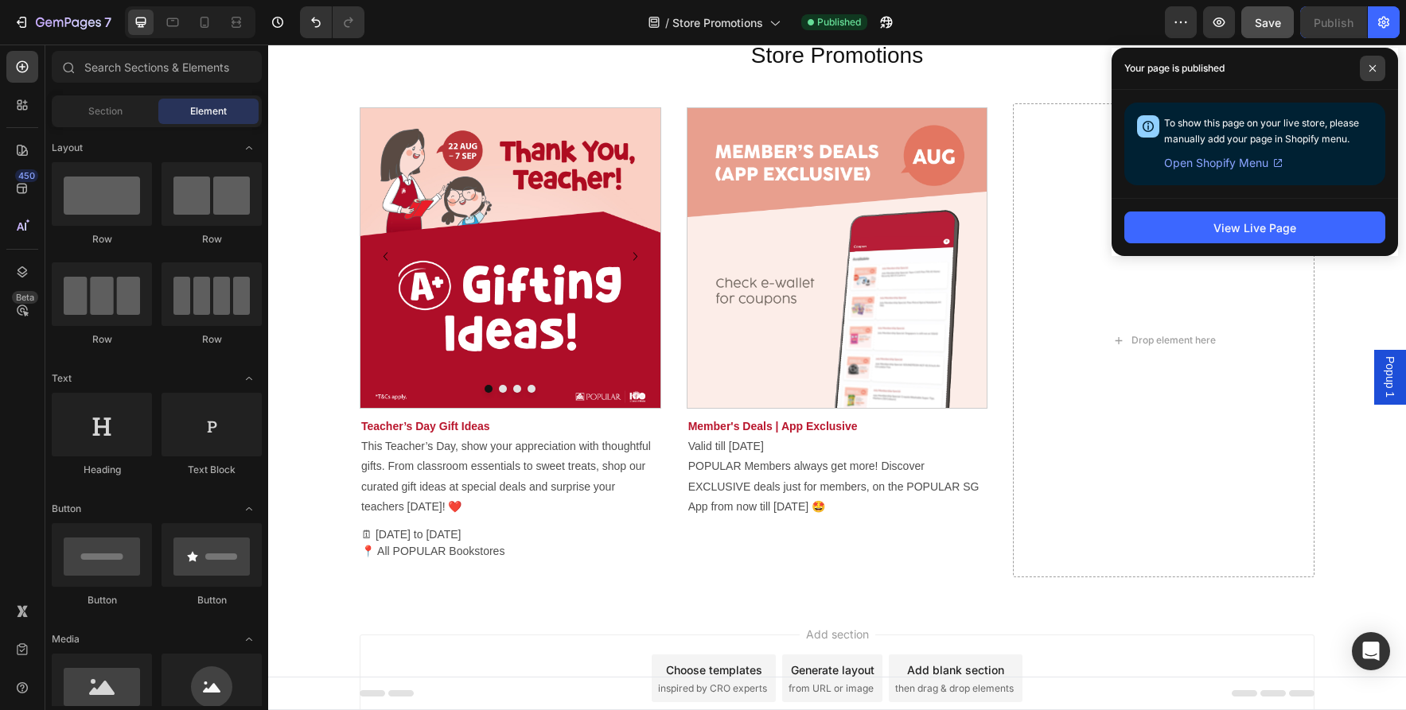
click at [1375, 62] on span at bounding box center [1371, 68] width 25 height 25
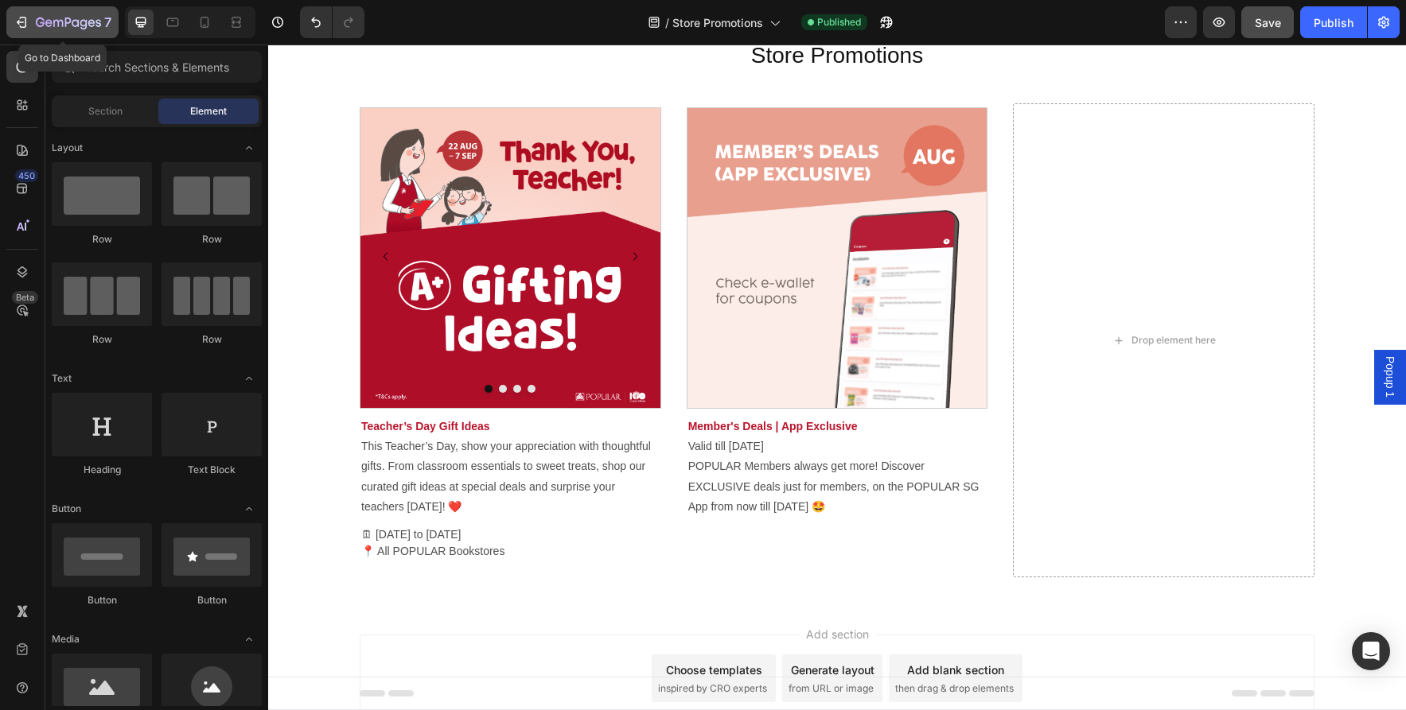
click at [61, 15] on div "7" at bounding box center [74, 22] width 76 height 19
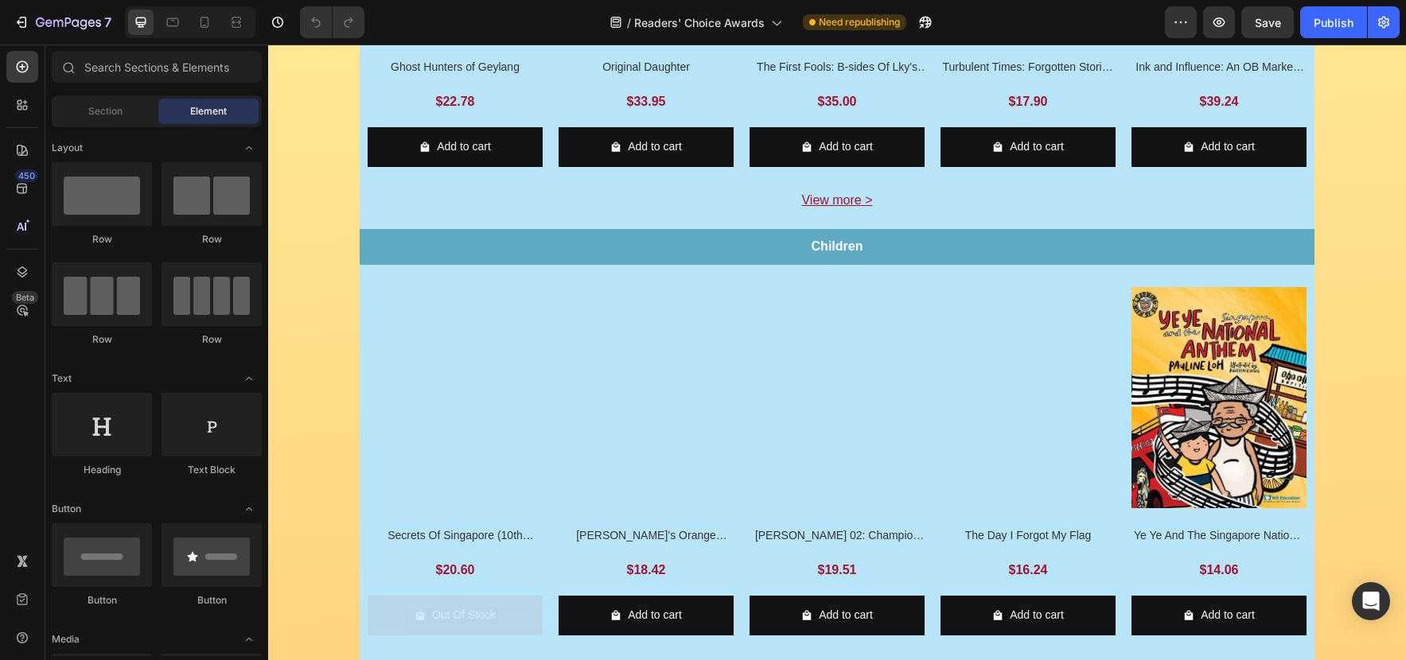
scroll to position [541, 0]
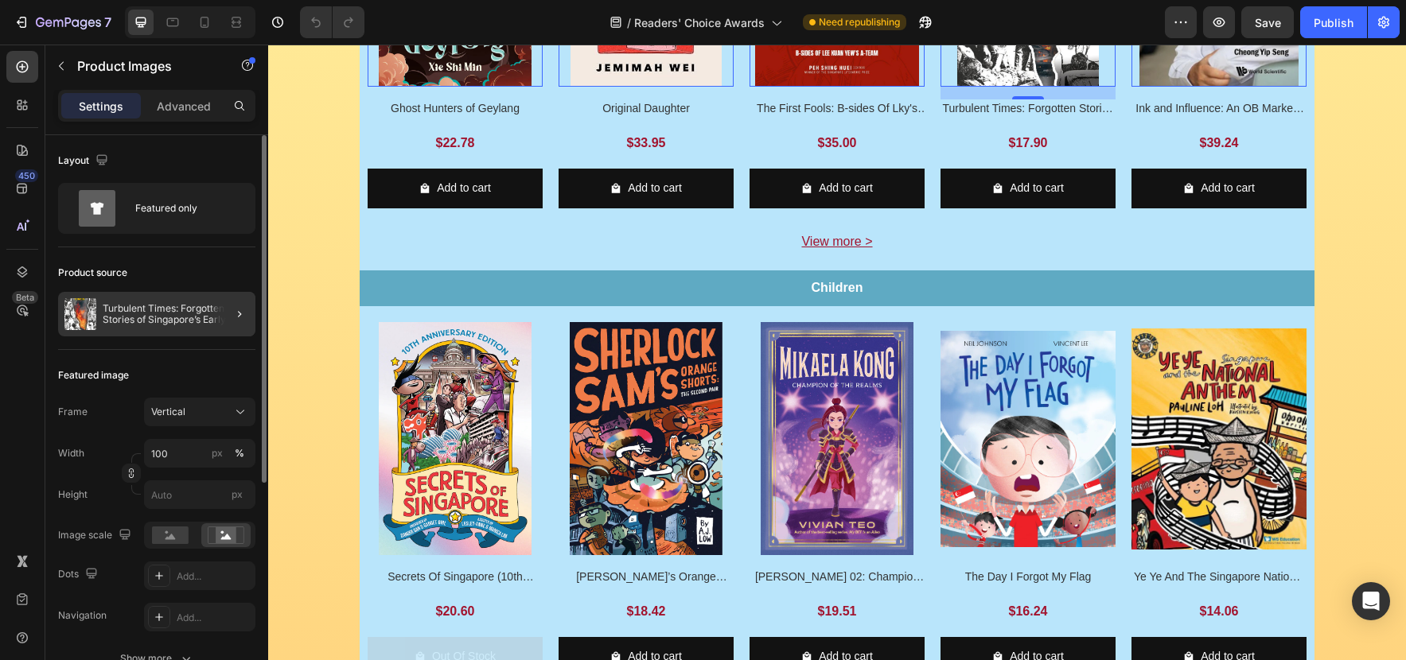
click at [220, 318] on div at bounding box center [233, 314] width 45 height 45
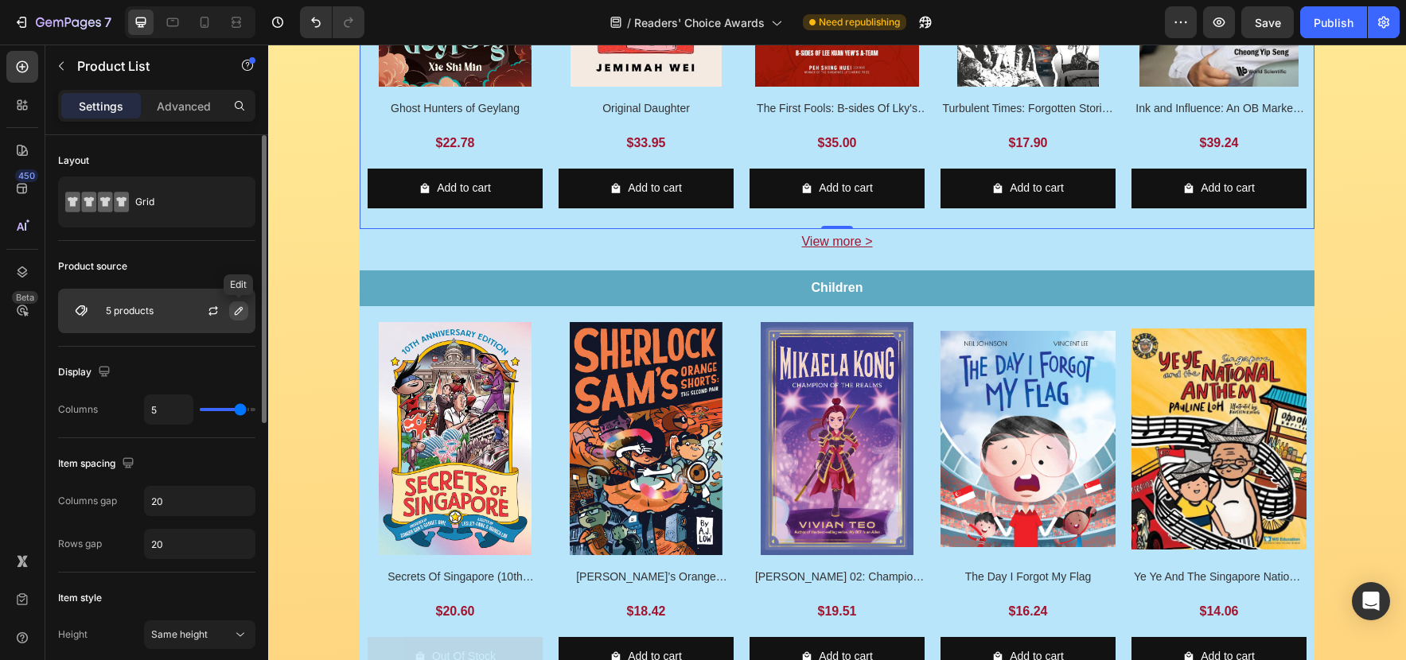
click at [232, 313] on icon "button" at bounding box center [238, 311] width 13 height 13
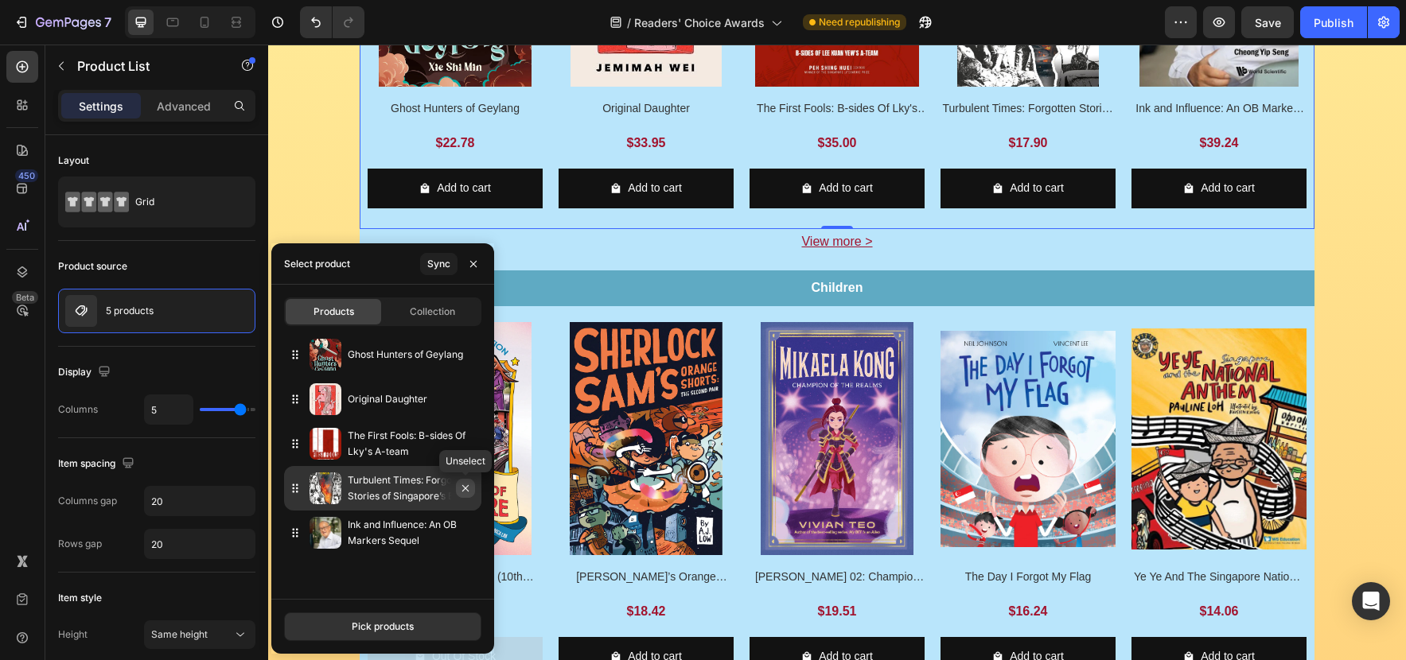
click at [464, 492] on icon "button" at bounding box center [465, 488] width 13 height 13
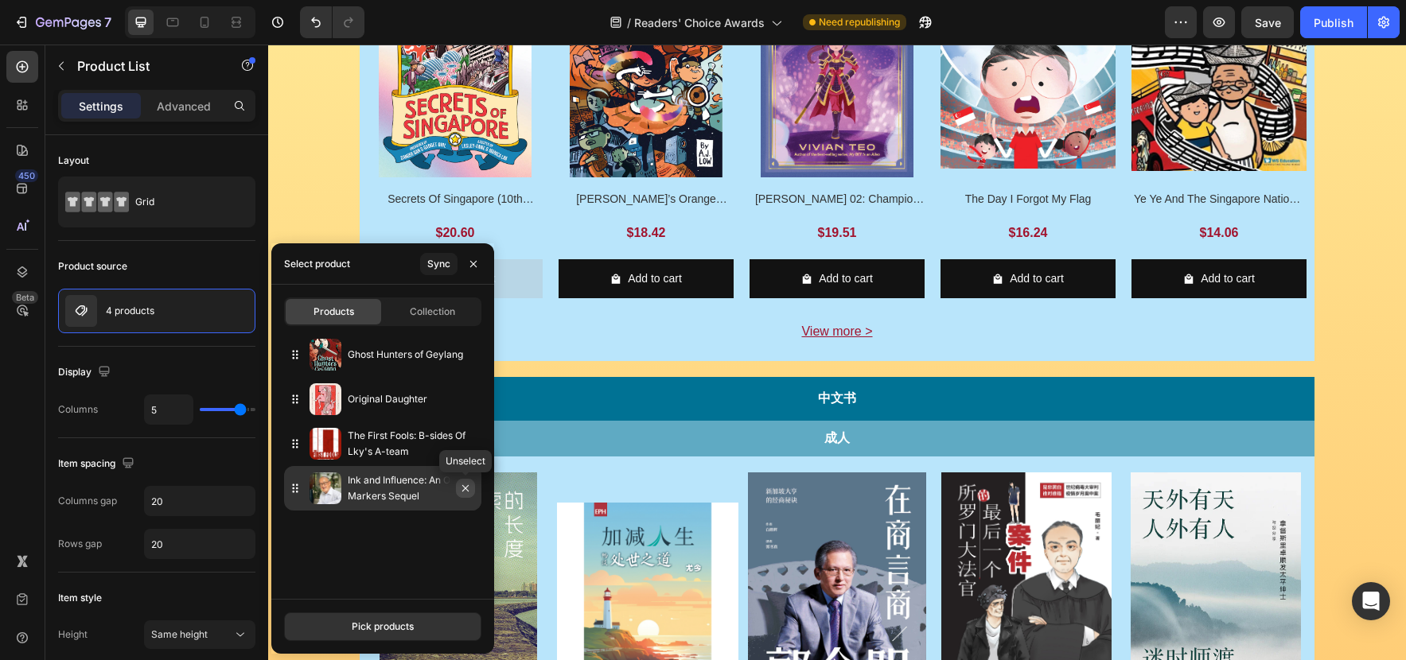
click at [469, 494] on icon "button" at bounding box center [465, 488] width 13 height 13
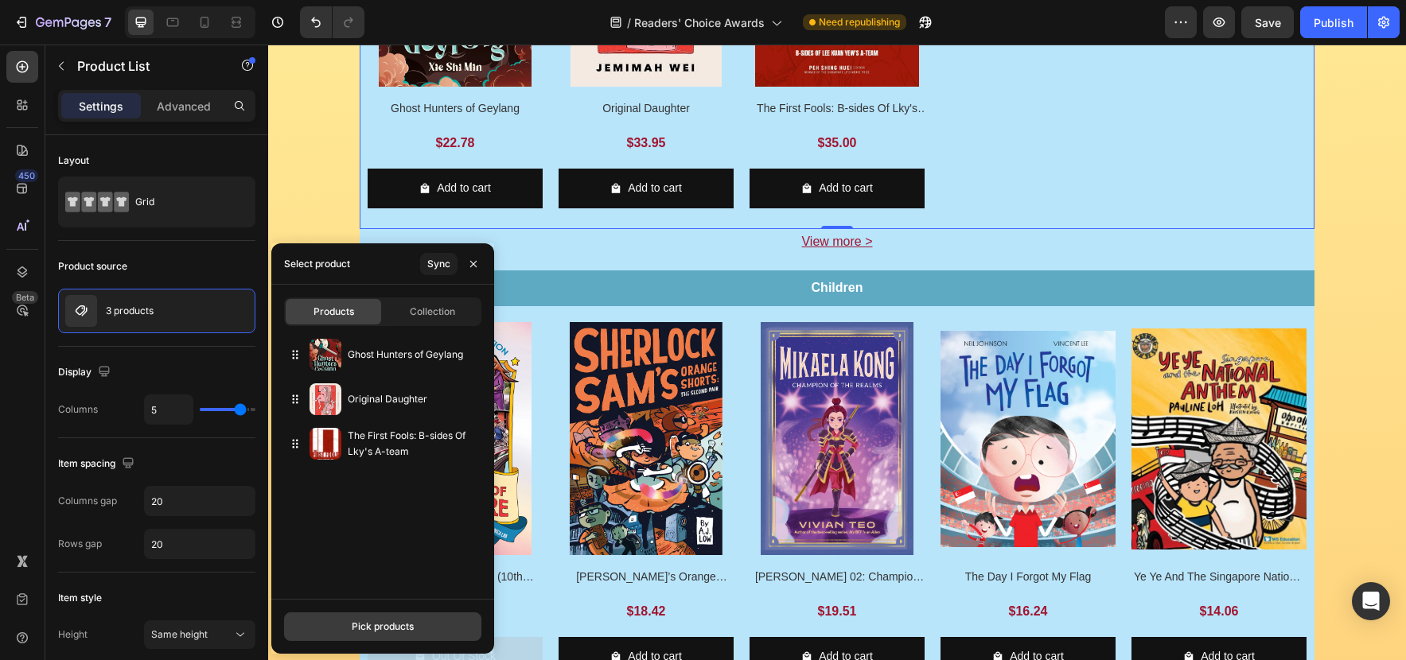
click at [397, 624] on div "Pick products" at bounding box center [383, 627] width 62 height 14
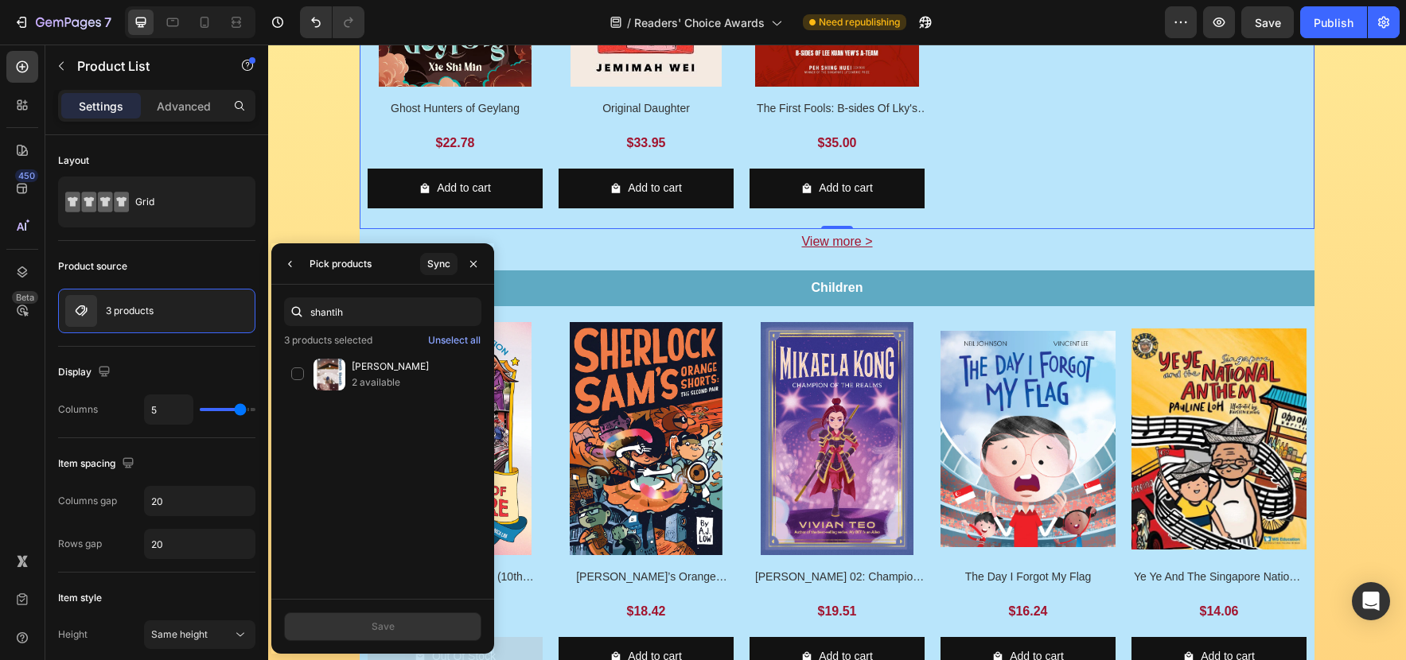
type input "shantih"
click at [386, 364] on p "[PERSON_NAME]" at bounding box center [413, 367] width 123 height 16
click at [410, 615] on button "Save" at bounding box center [382, 627] width 197 height 29
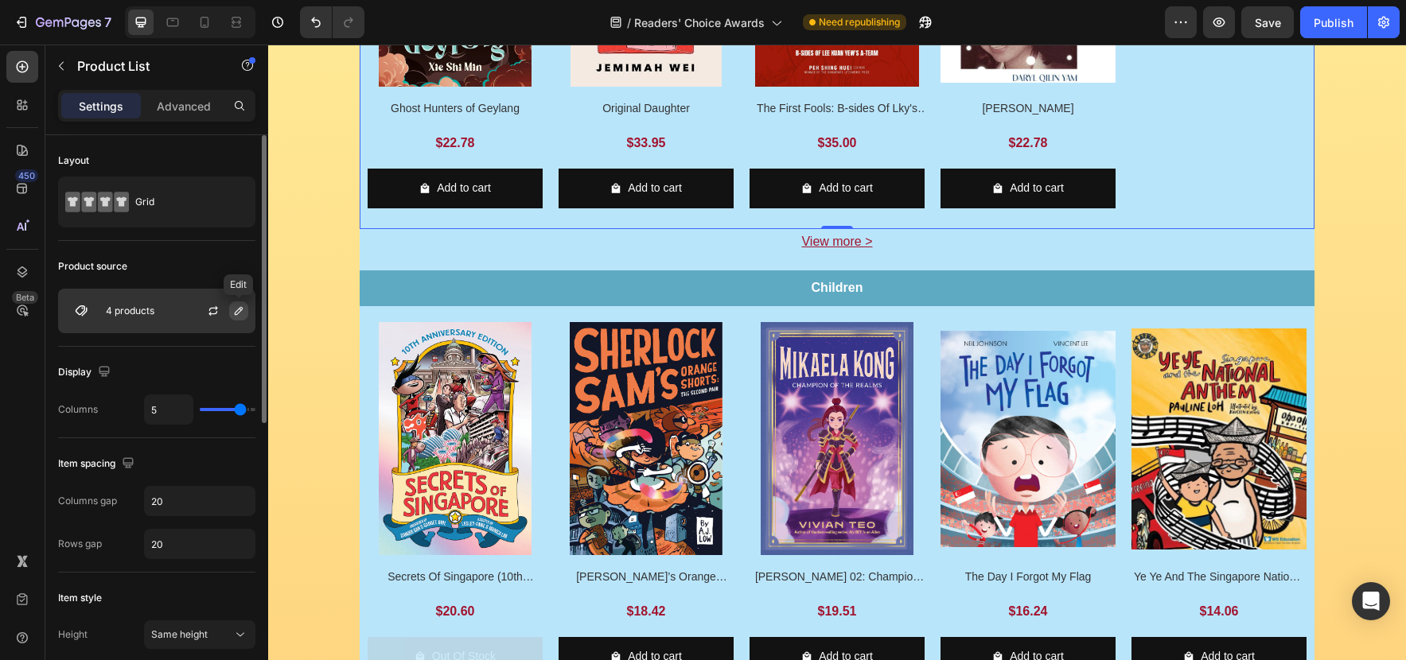
click at [243, 310] on icon "button" at bounding box center [238, 311] width 13 height 13
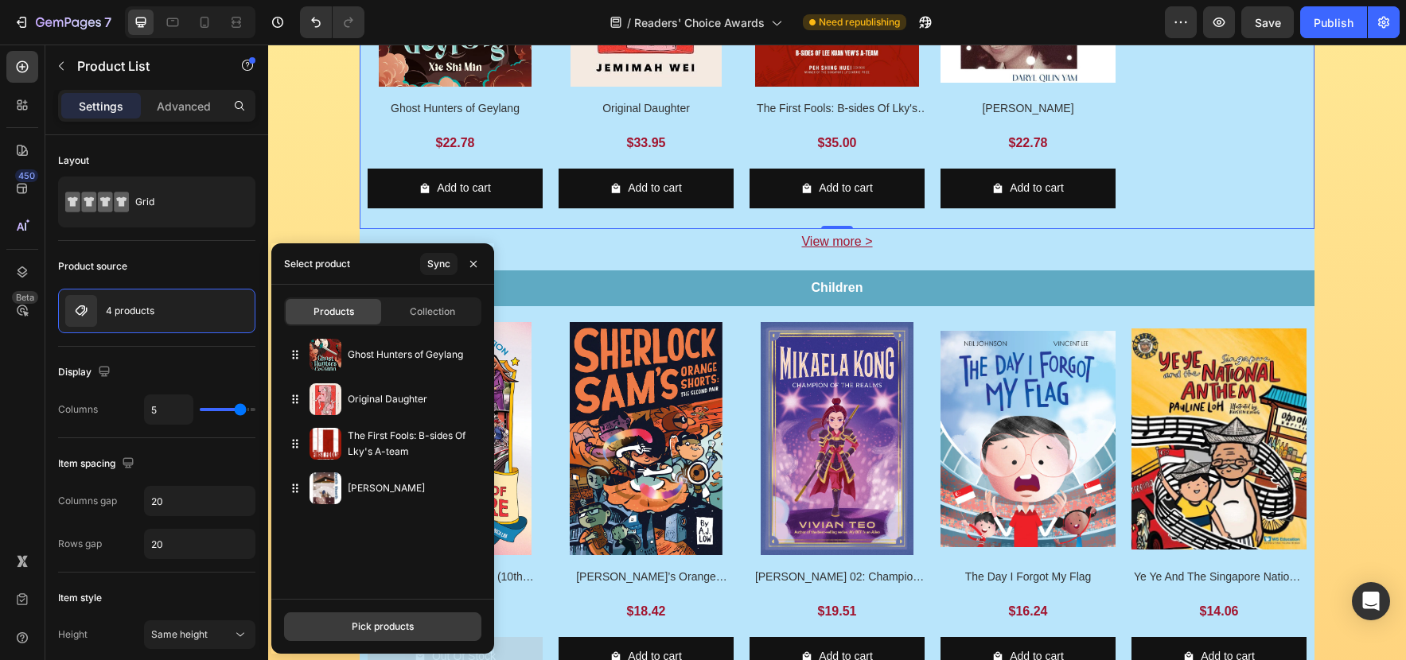
click at [412, 628] on div "Pick products" at bounding box center [383, 627] width 62 height 14
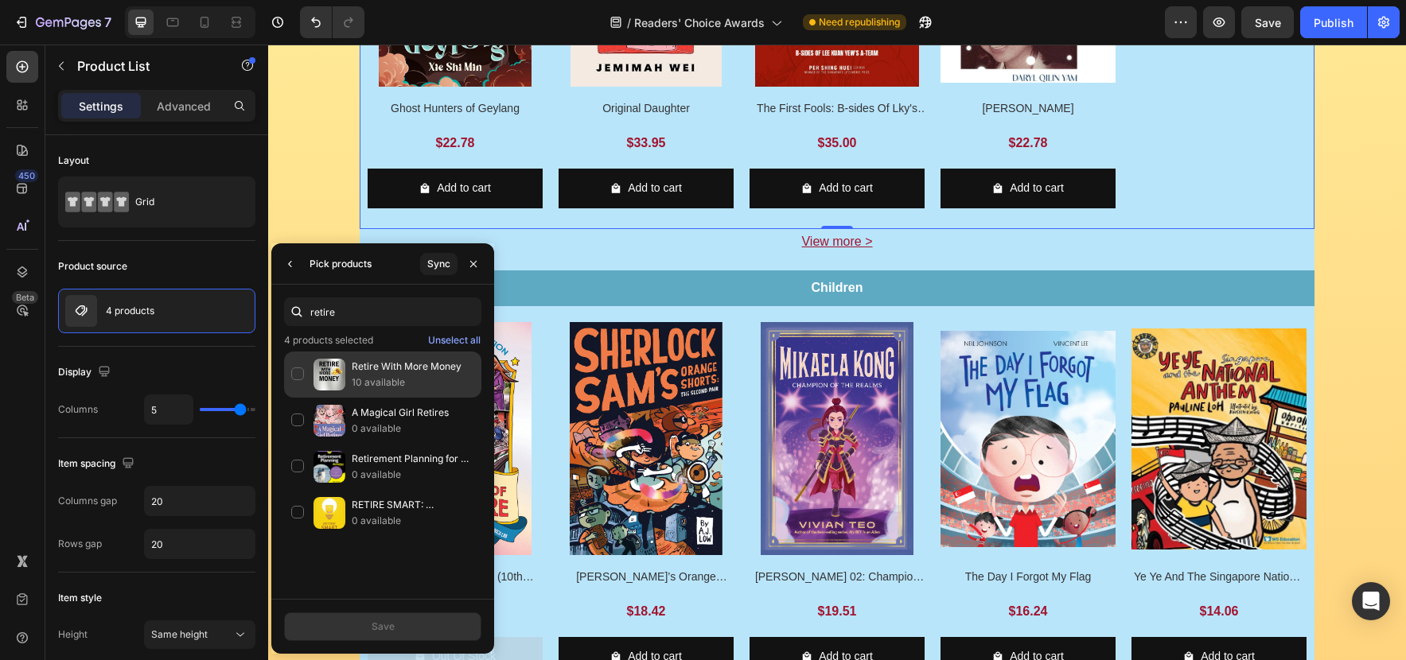
type input "retire"
click at [417, 379] on p "10 available" at bounding box center [413, 383] width 123 height 16
click at [400, 620] on button "Save" at bounding box center [382, 627] width 197 height 29
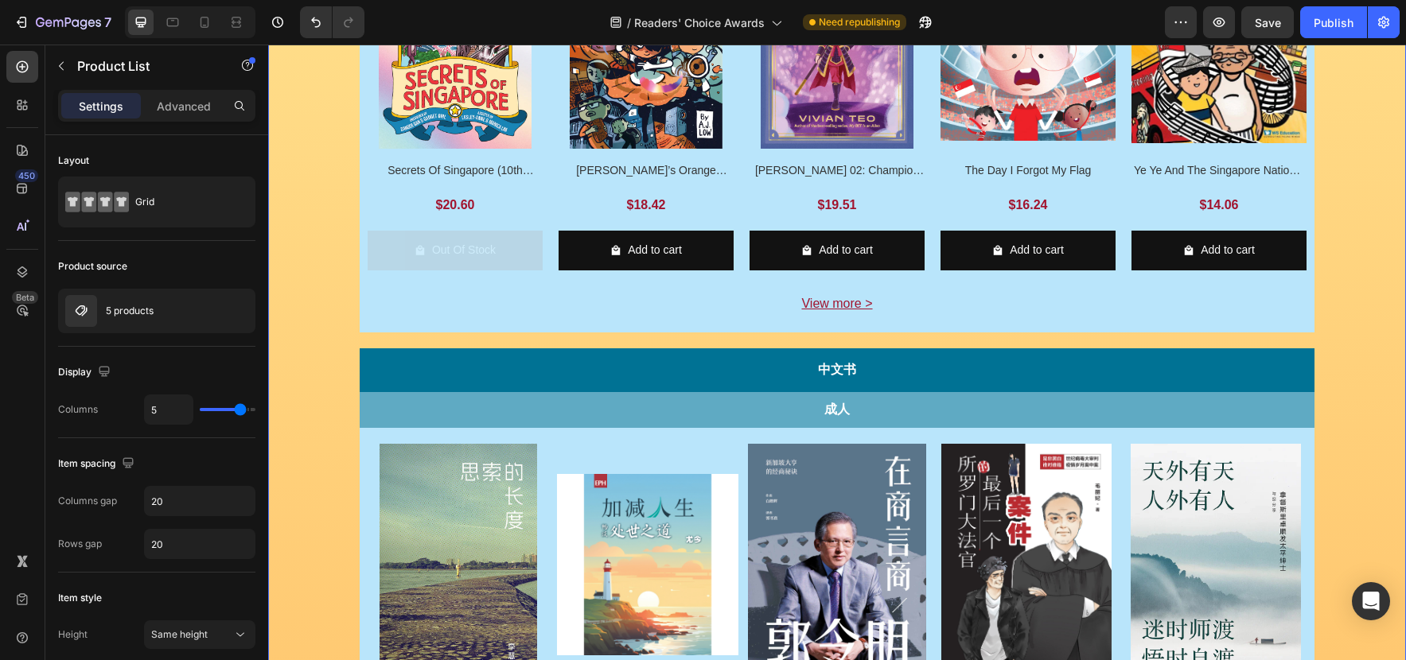
scroll to position [956, 0]
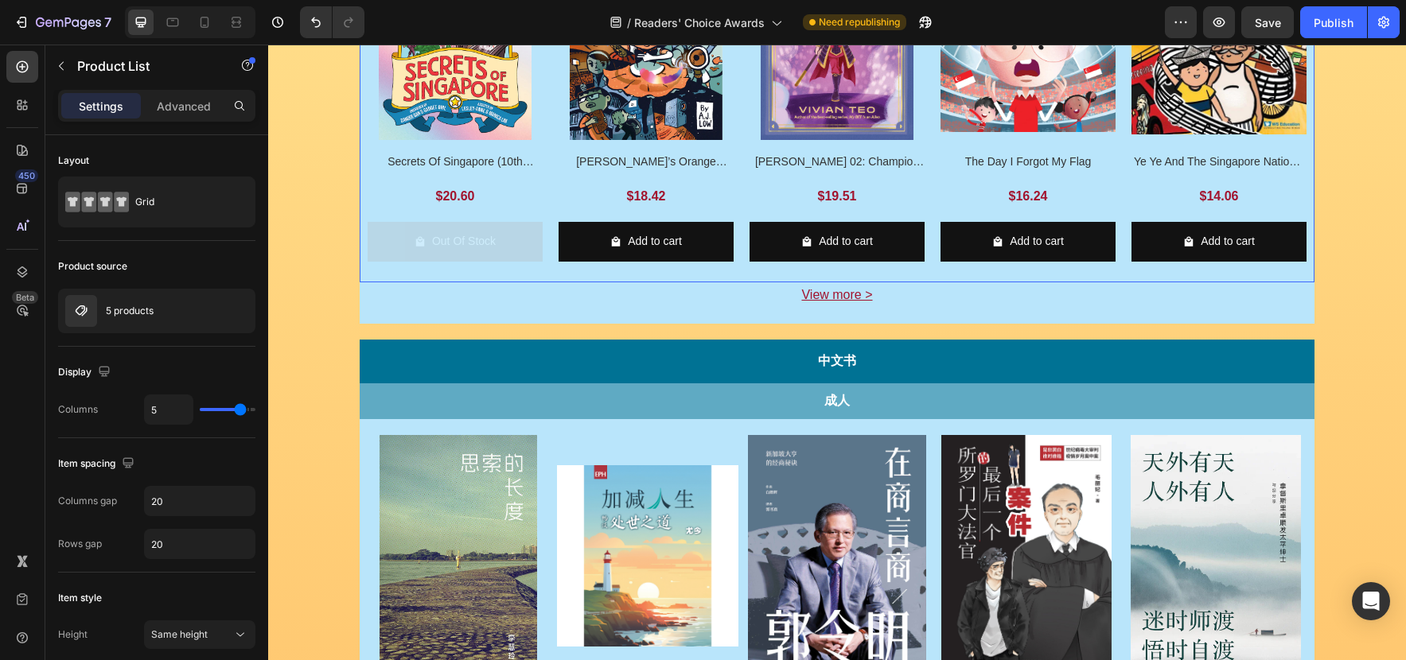
click at [544, 231] on div "Product Images Secrets Of Singapore (10th Anniversary) Product Title $20.60 Pro…" at bounding box center [837, 91] width 939 height 368
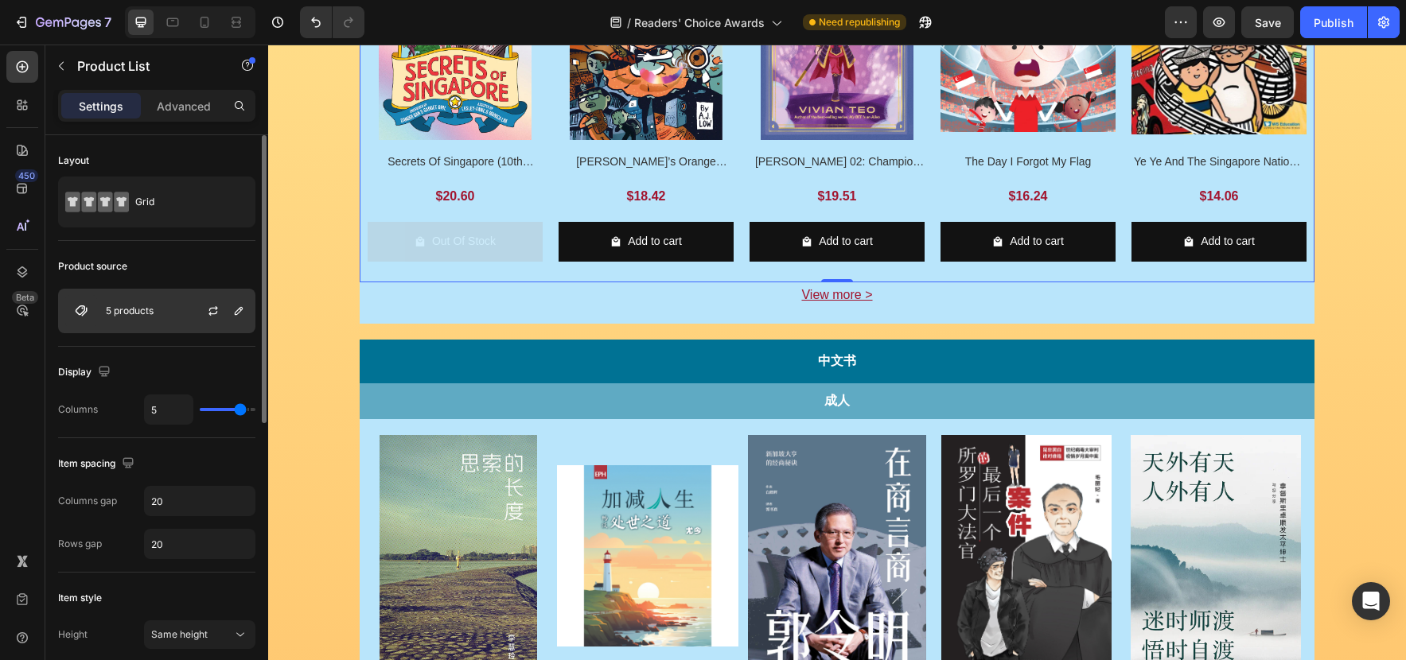
click at [196, 304] on div at bounding box center [220, 311] width 70 height 43
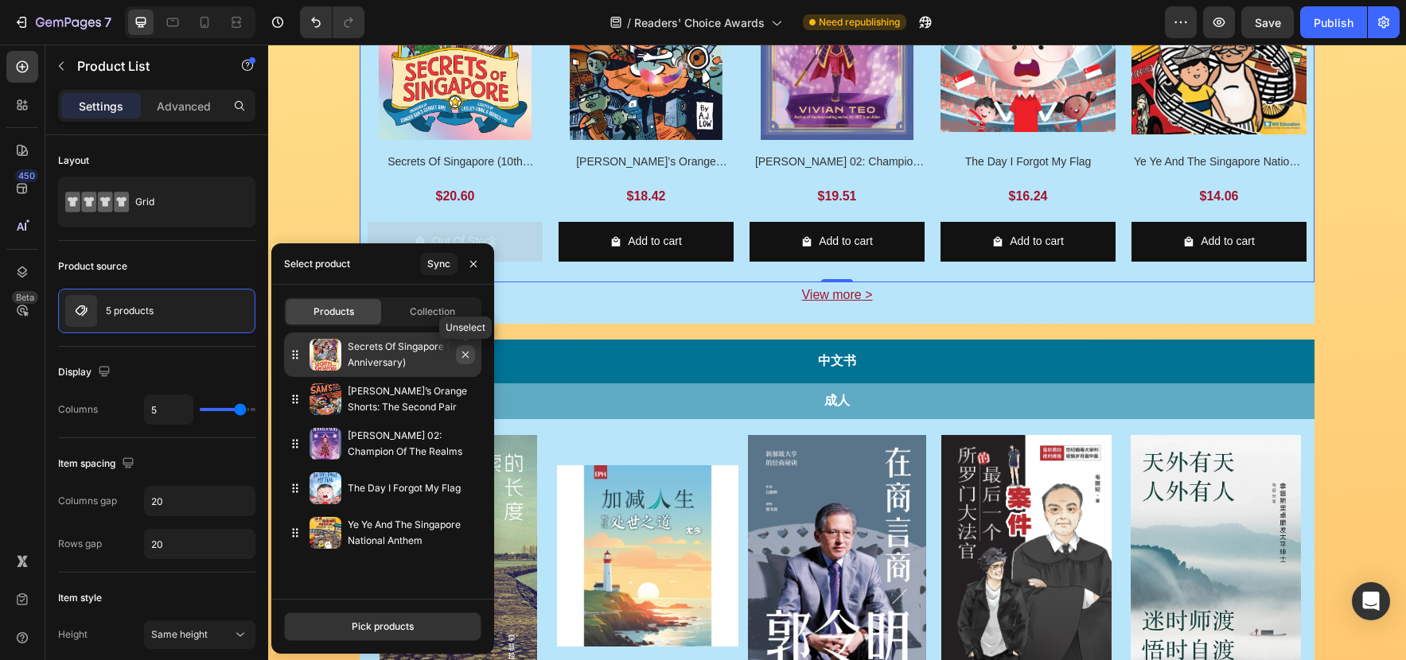
click at [465, 357] on icon "button" at bounding box center [465, 354] width 13 height 13
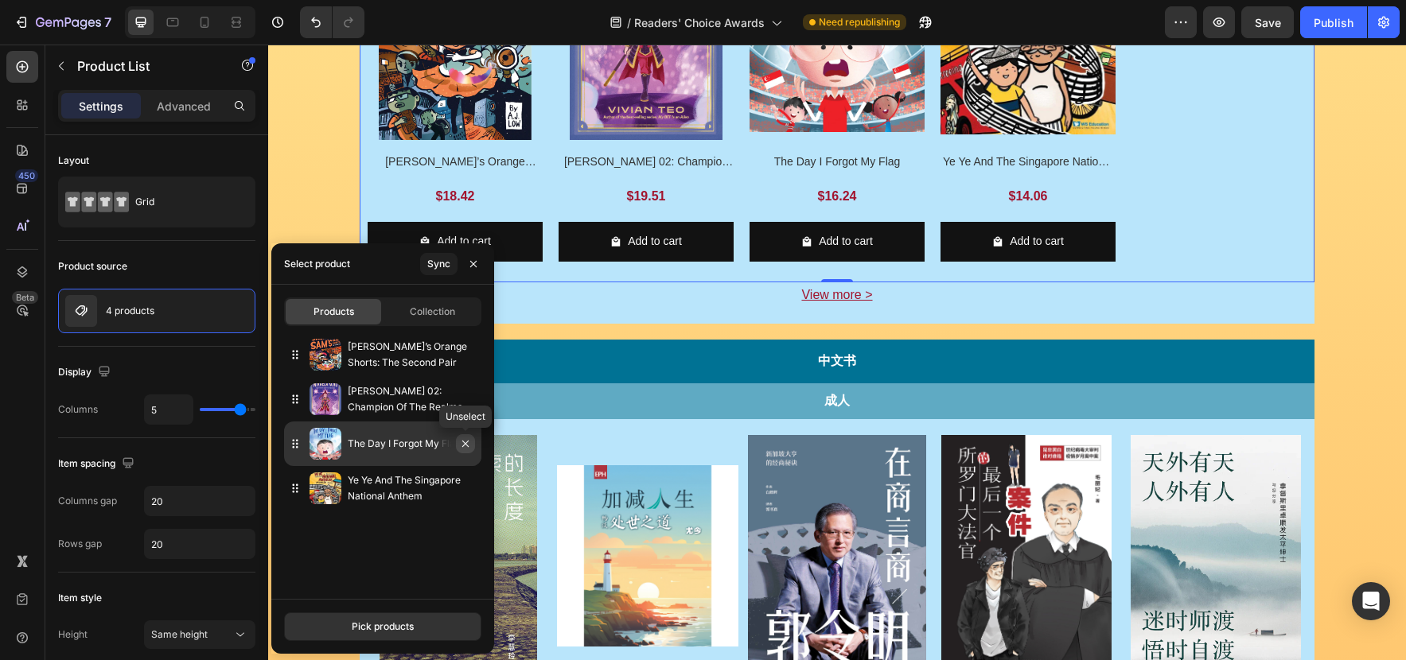
click at [471, 446] on icon "button" at bounding box center [465, 444] width 13 height 13
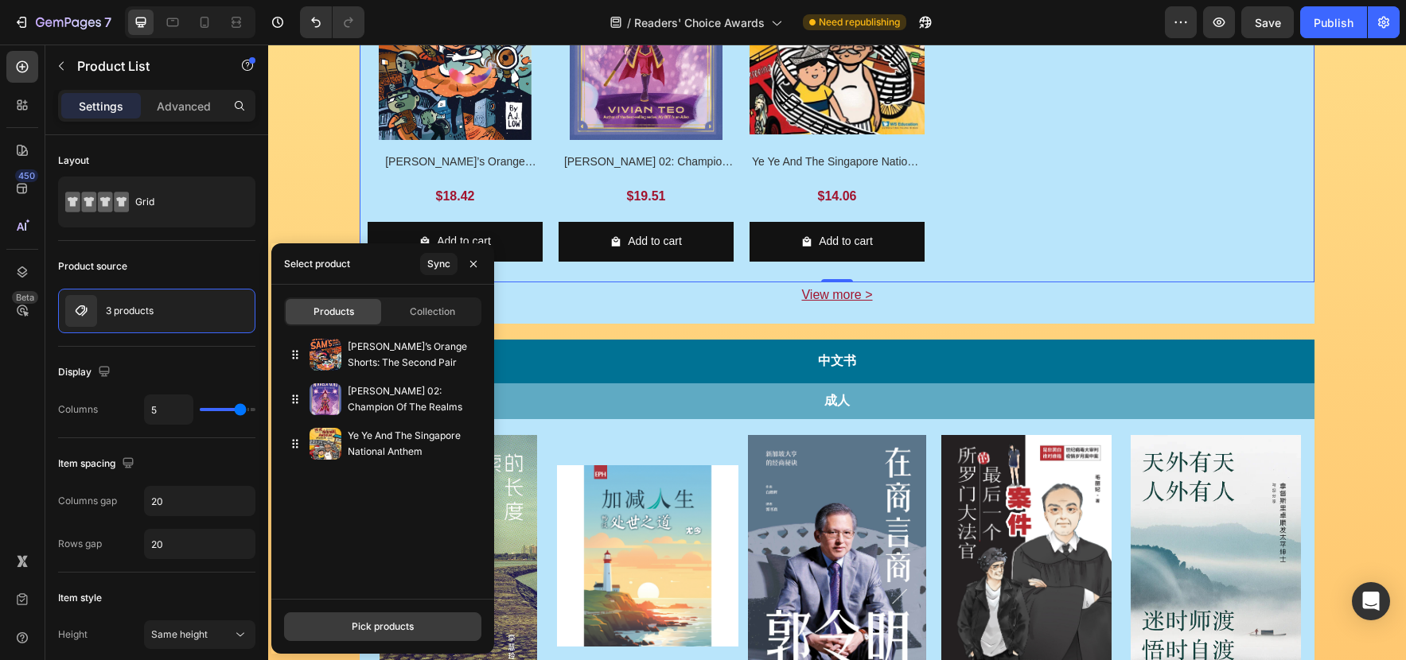
click at [424, 620] on button "Pick products" at bounding box center [382, 627] width 197 height 29
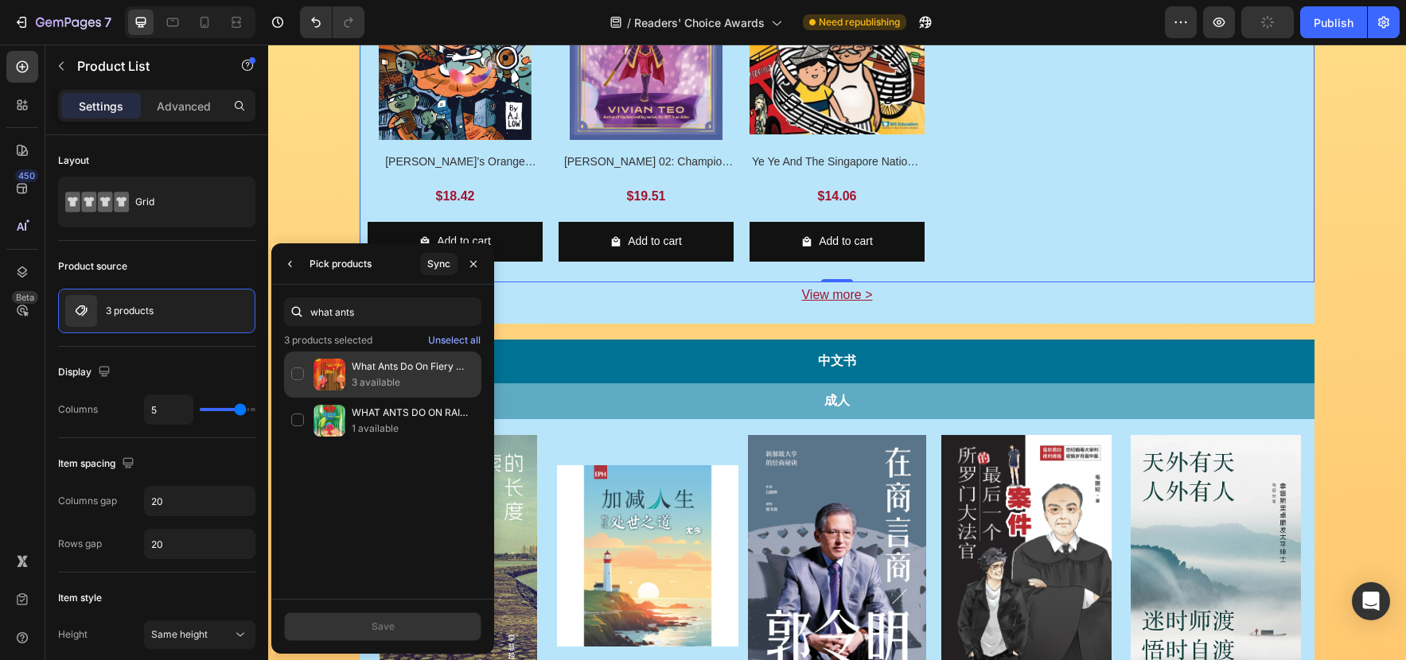
type input "what ants"
click at [302, 398] on div "What Ants Do On Fiery Days? 3 available" at bounding box center [382, 421] width 197 height 46
click at [438, 627] on button "Save" at bounding box center [382, 627] width 197 height 29
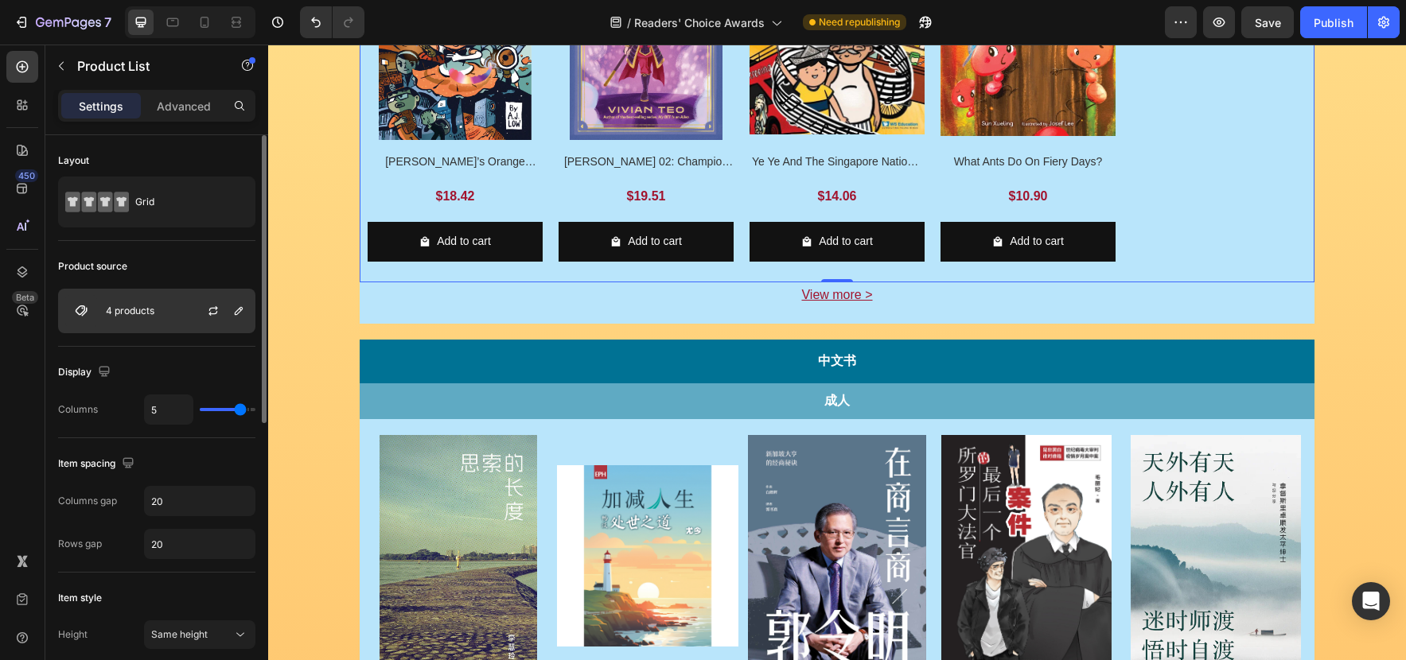
click at [182, 309] on div "4 products" at bounding box center [156, 311] width 197 height 45
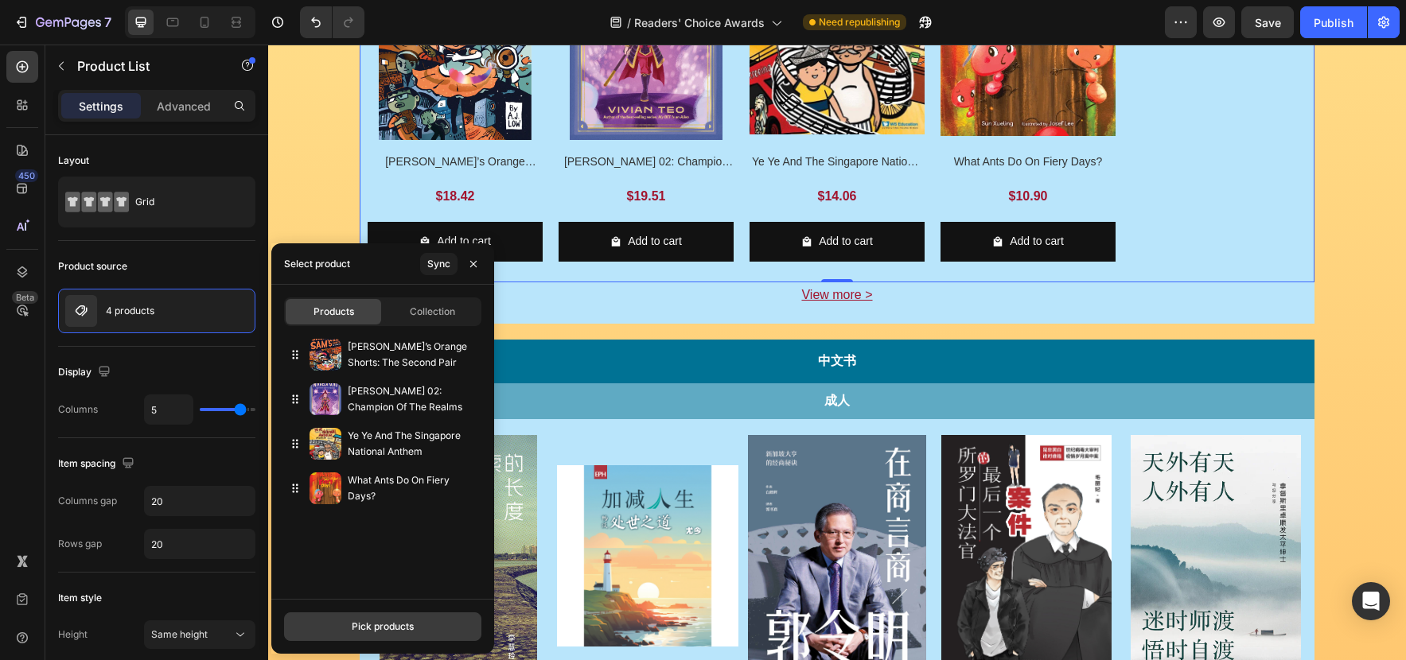
click at [422, 622] on button "Pick products" at bounding box center [382, 627] width 197 height 29
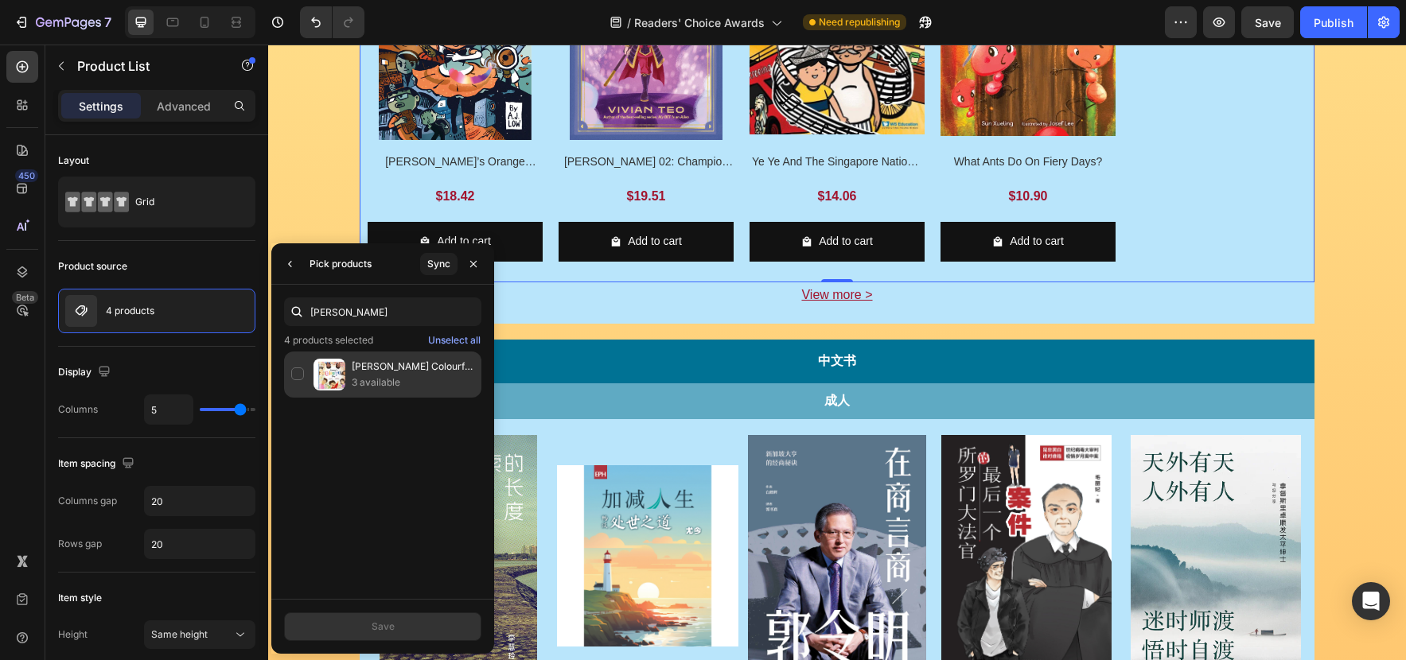
type input "[PERSON_NAME]"
click at [382, 368] on p "[PERSON_NAME] Colourful Day" at bounding box center [413, 367] width 123 height 16
click at [420, 631] on button "Save" at bounding box center [382, 627] width 197 height 29
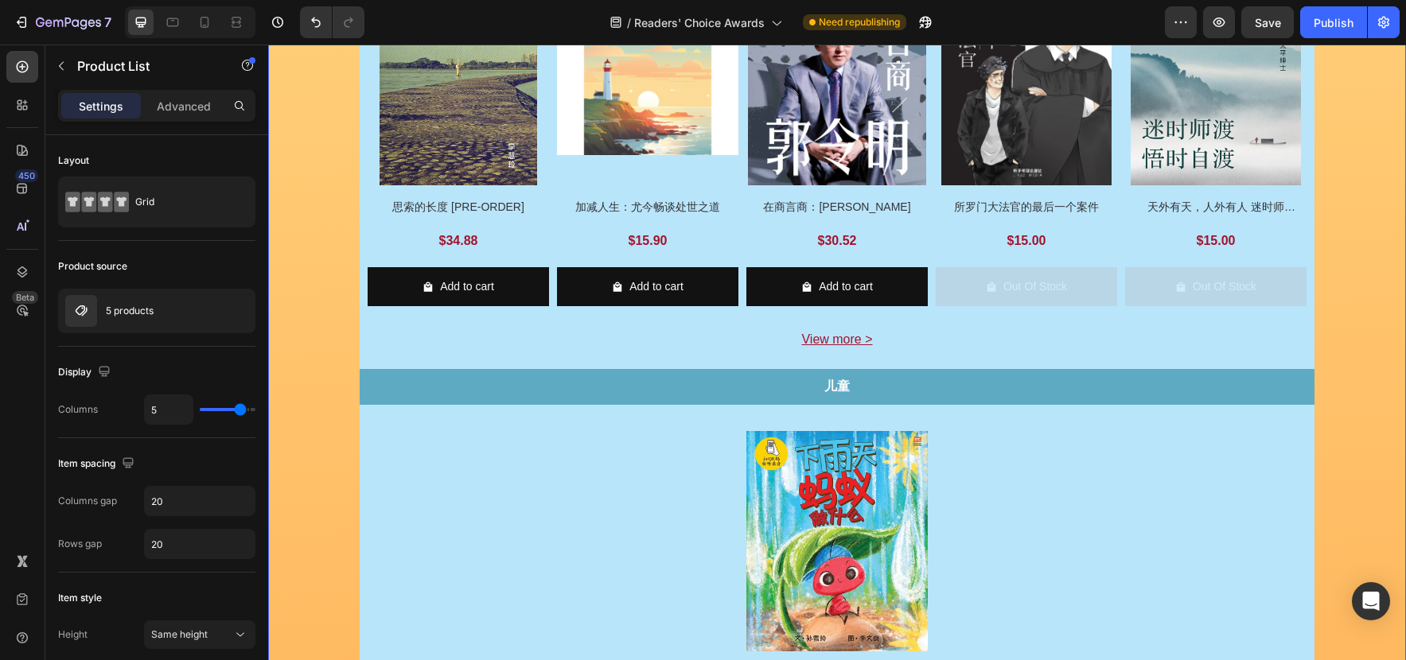
scroll to position [1469, 0]
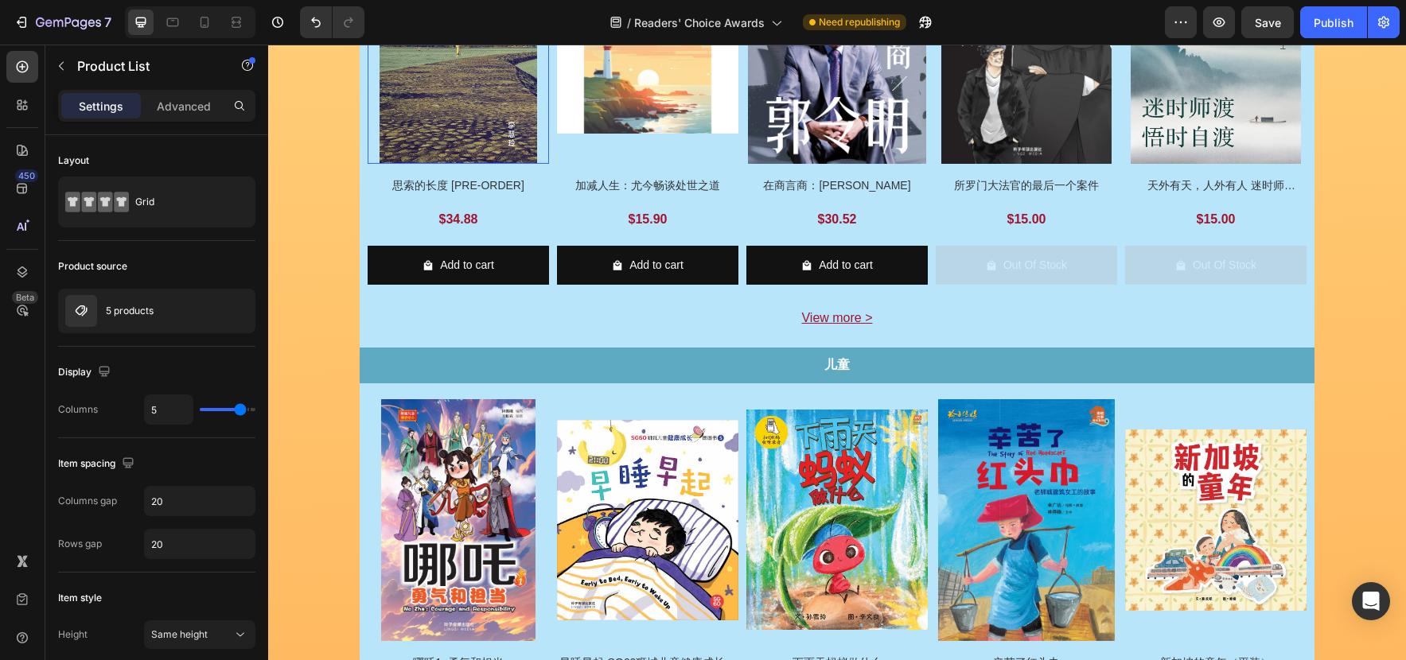
click at [544, 164] on img at bounding box center [458, 43] width 181 height 242
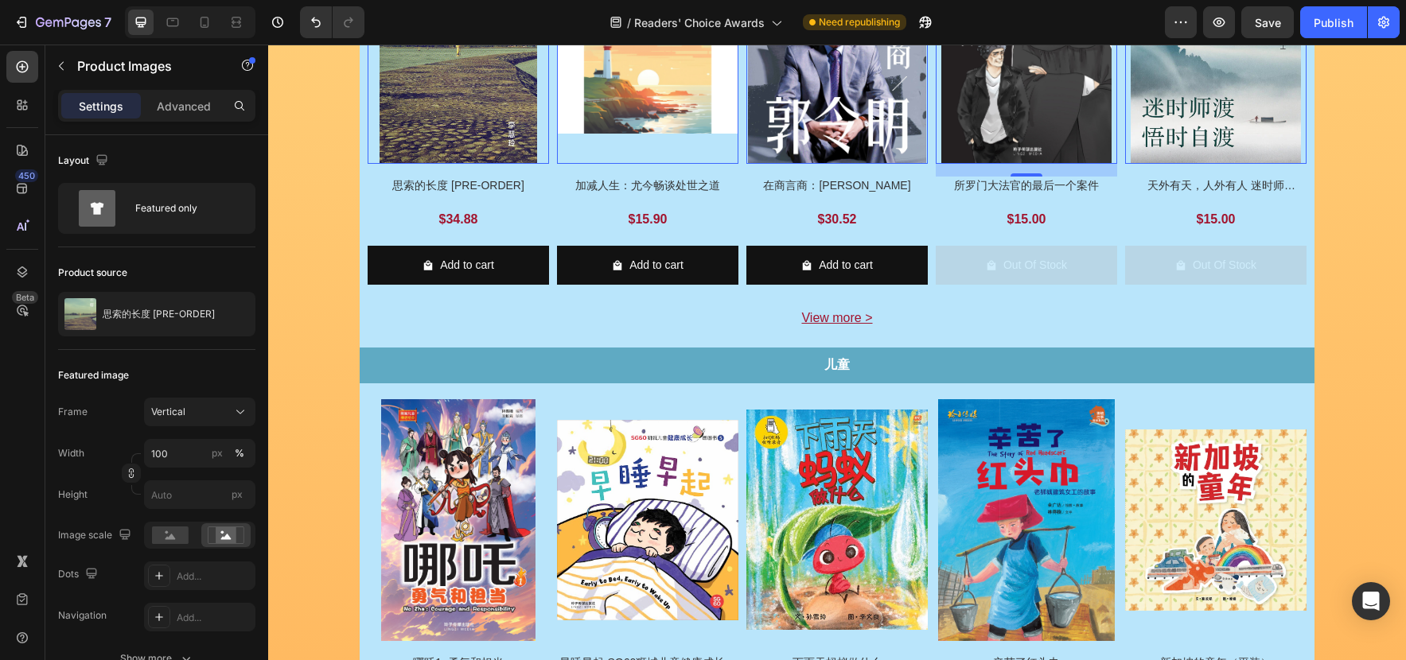
click at [1004, 164] on img at bounding box center [1025, 43] width 181 height 242
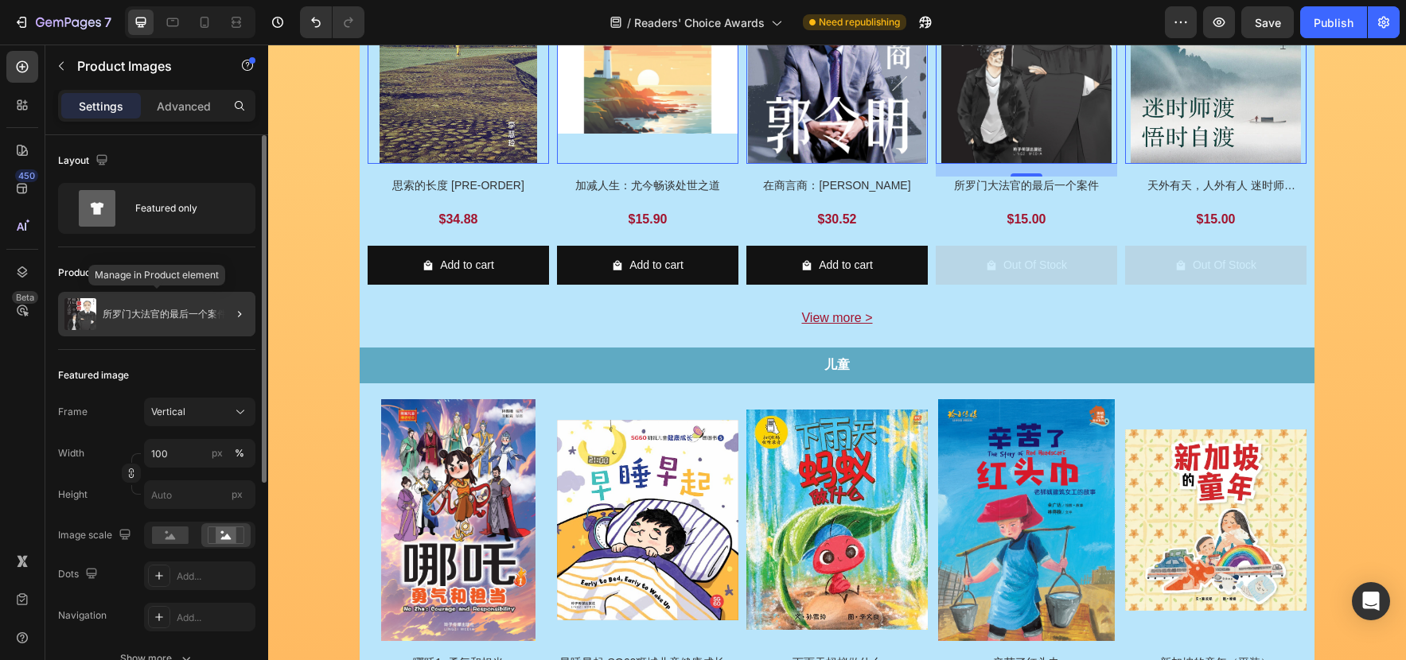
click at [165, 305] on div "所罗门大法官的最后一个案件" at bounding box center [156, 314] width 197 height 45
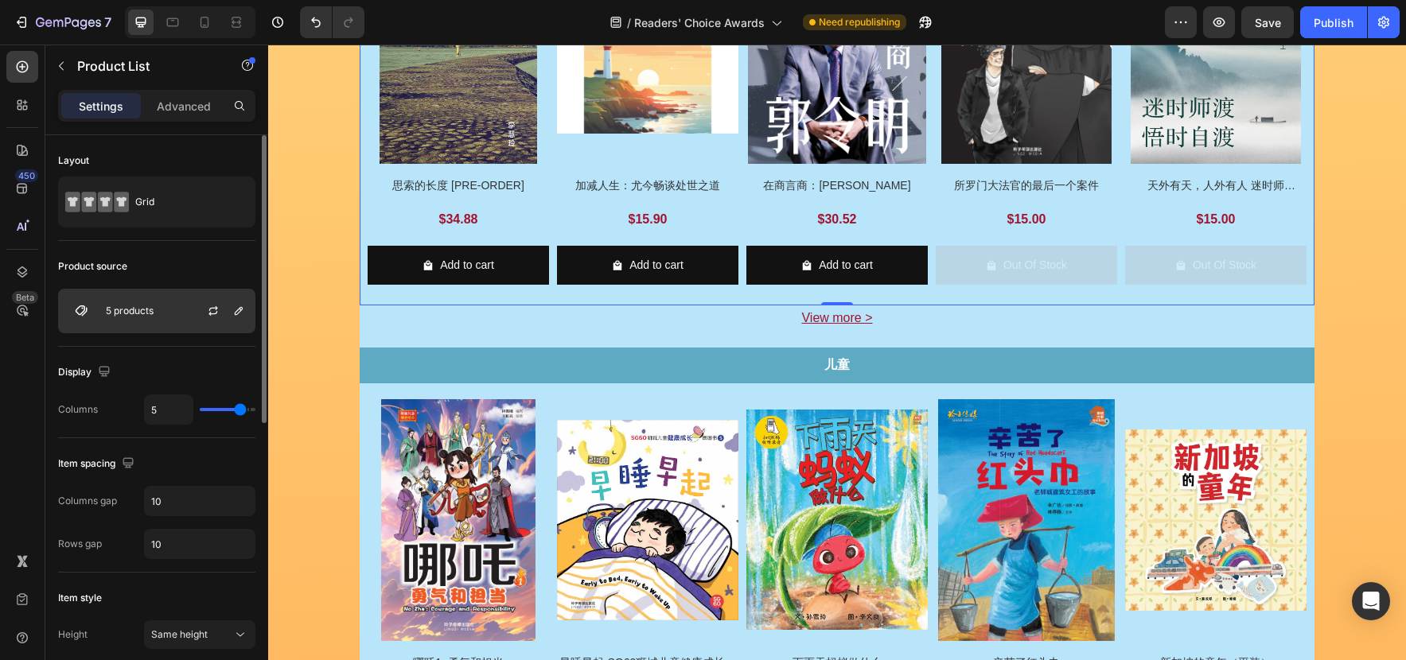
click at [165, 305] on div "5 products" at bounding box center [156, 311] width 197 height 45
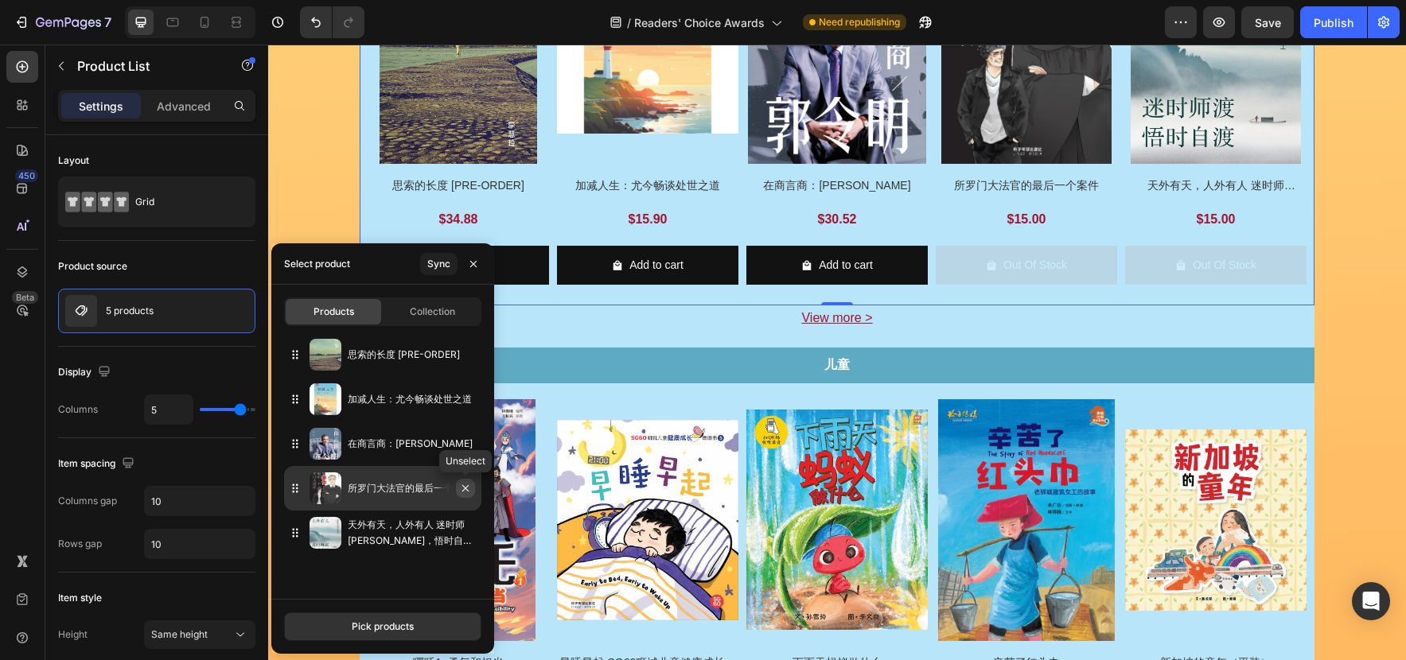
click at [467, 492] on icon "button" at bounding box center [465, 488] width 13 height 13
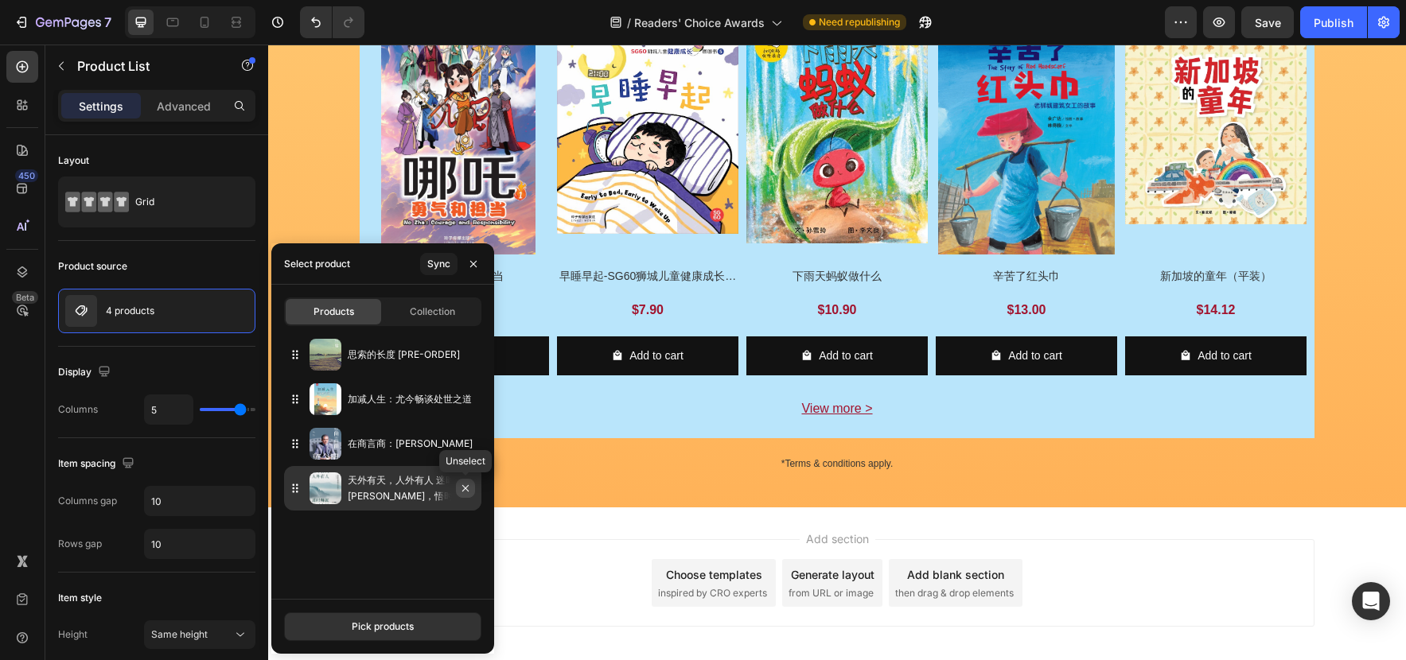
click at [469, 490] on icon "button" at bounding box center [465, 488] width 13 height 13
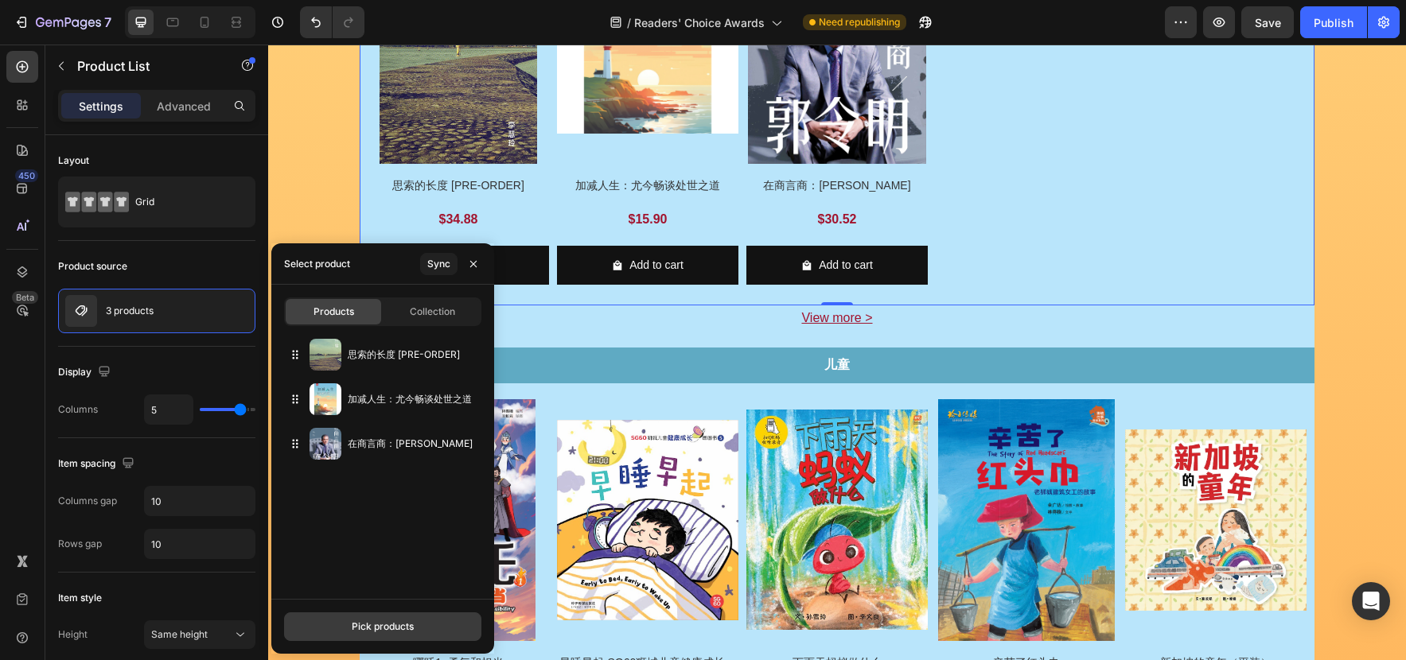
click at [406, 613] on button "Pick products" at bounding box center [382, 627] width 197 height 29
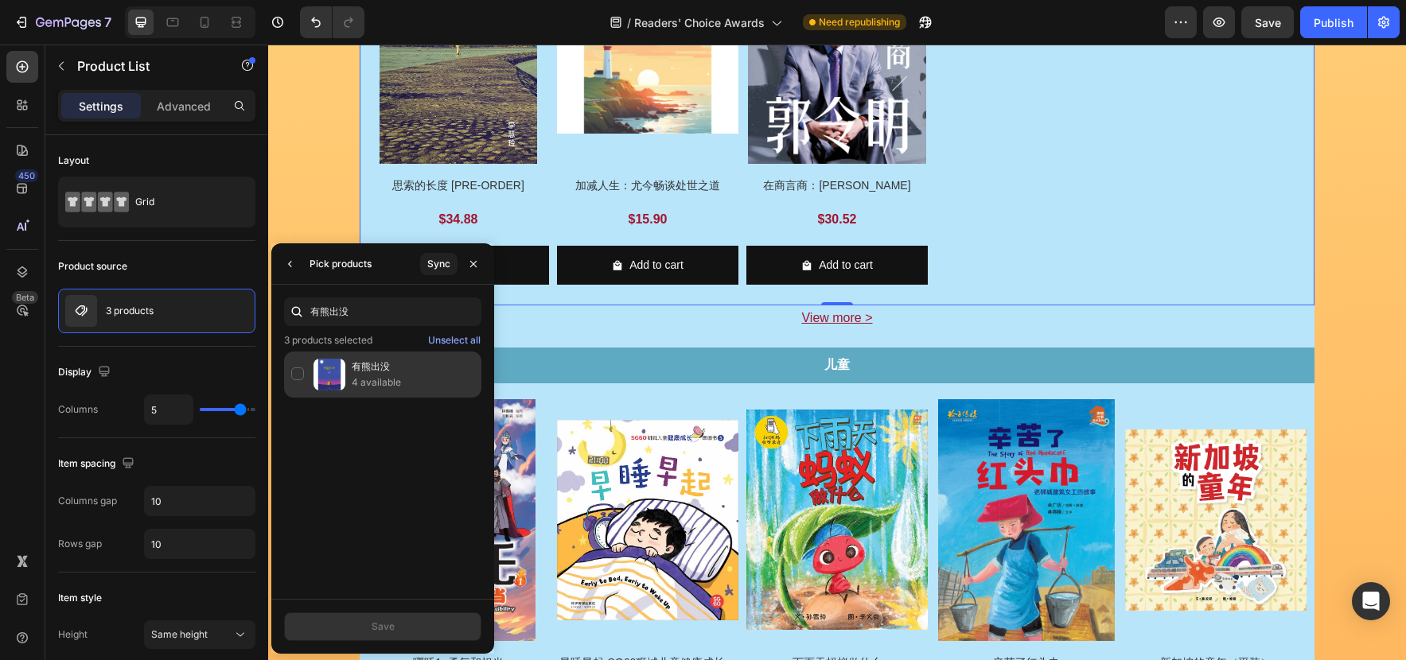
type input "有熊出没"
click at [391, 386] on p "4 available" at bounding box center [413, 383] width 123 height 16
click at [418, 620] on button "Save" at bounding box center [382, 627] width 197 height 29
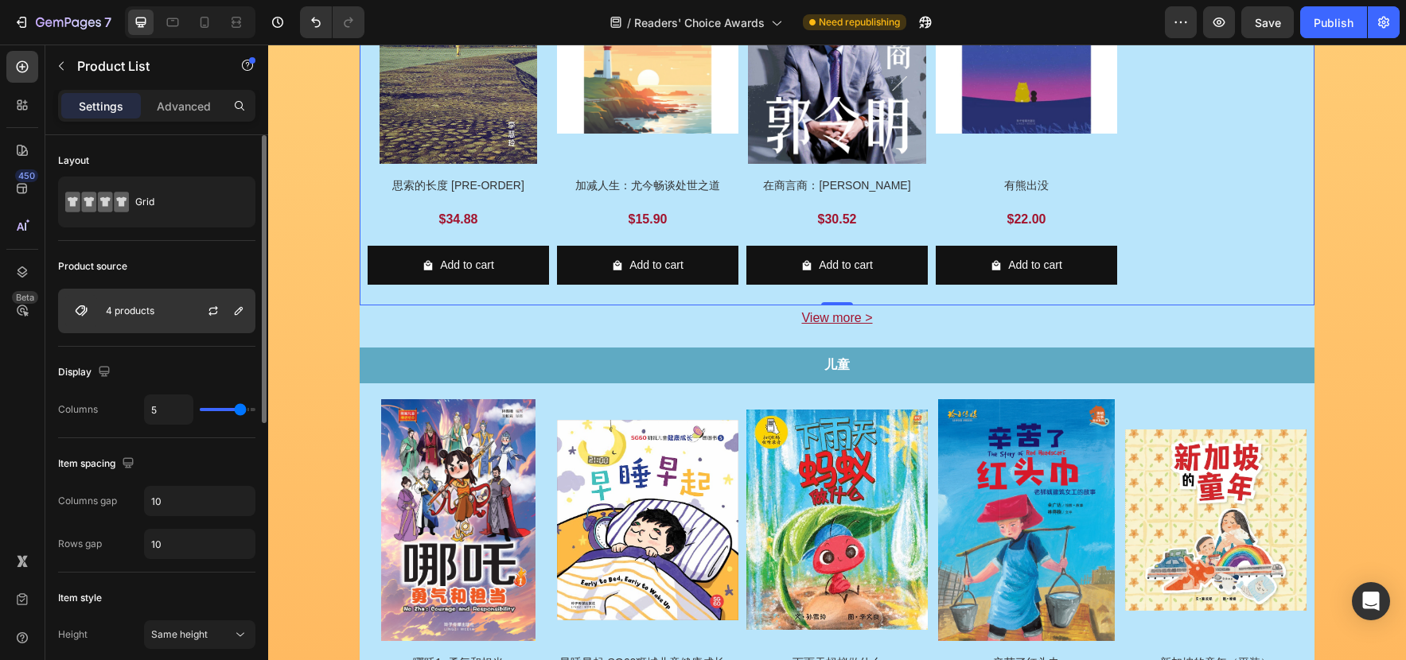
click at [159, 301] on div "4 products" at bounding box center [156, 311] width 197 height 45
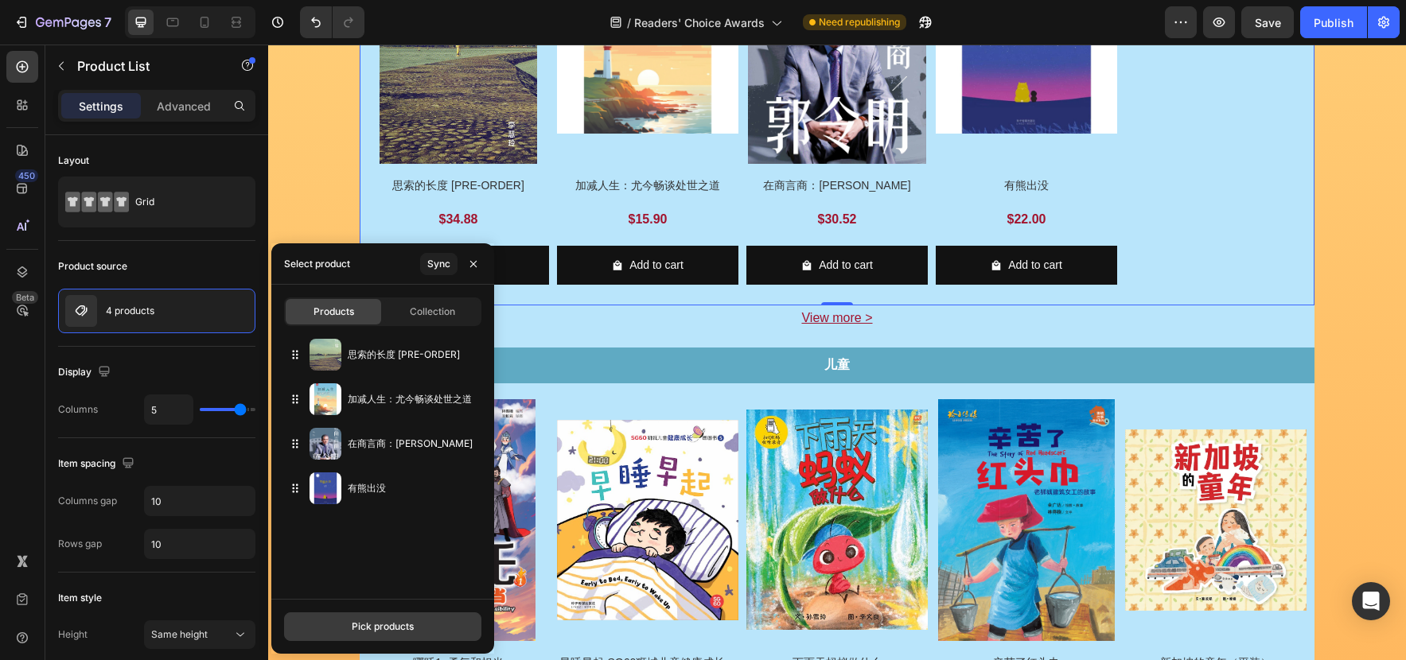
click at [371, 633] on div "Pick products" at bounding box center [383, 627] width 62 height 14
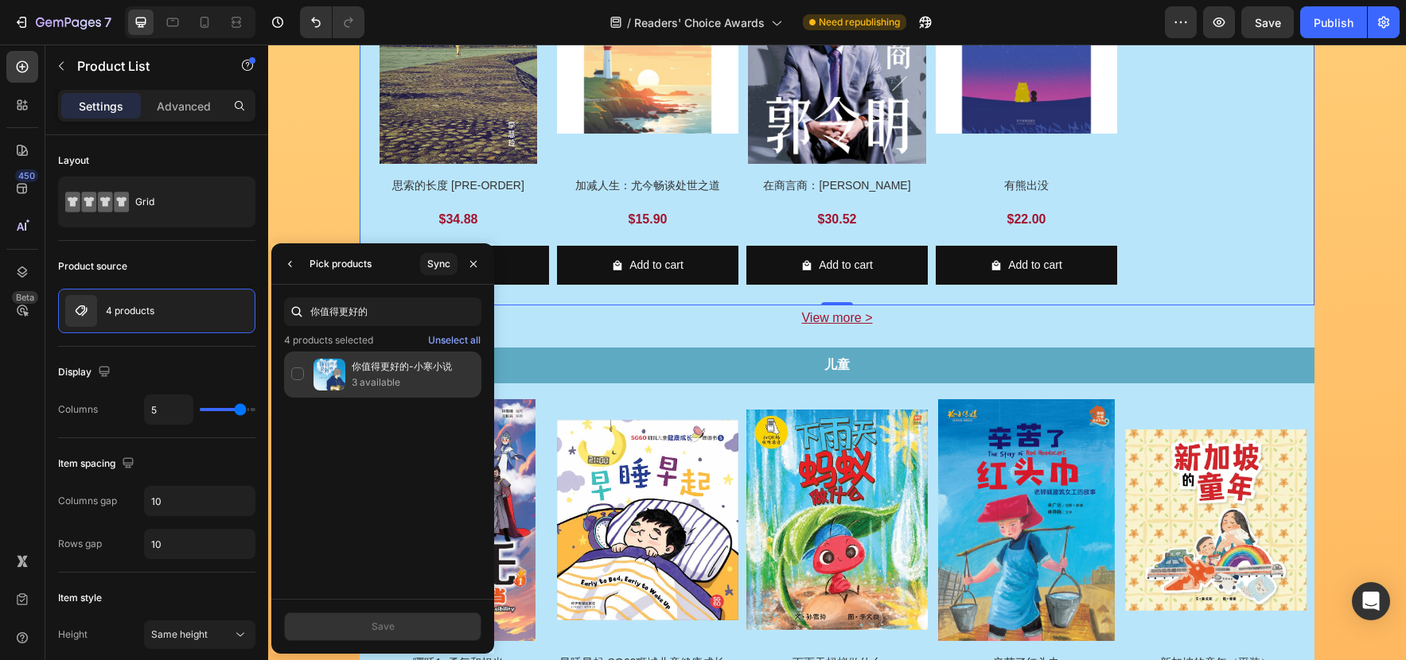
type input "你值得更好的"
click at [412, 382] on p "3 available" at bounding box center [413, 383] width 123 height 16
click at [424, 619] on button "Save" at bounding box center [382, 627] width 197 height 29
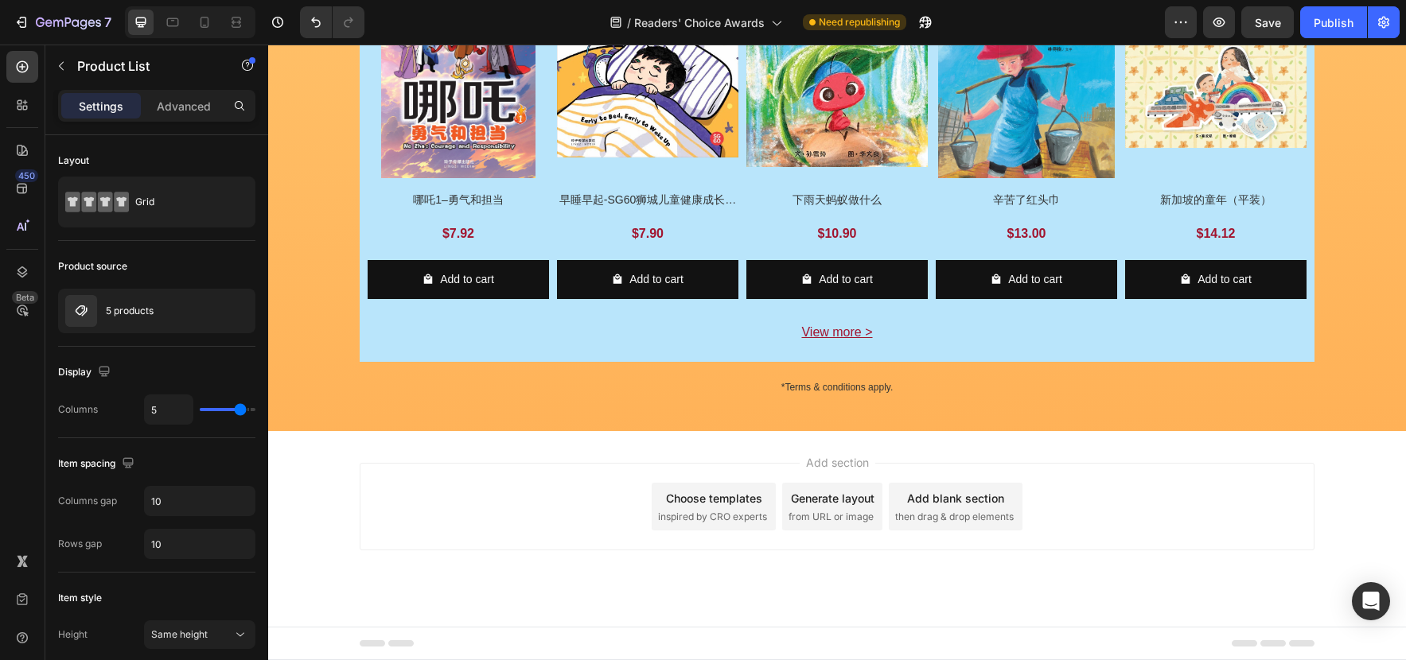
scroll to position [1954, 0]
click at [1122, 239] on div "Product Images 哪吒1–勇气和担当 Product Title $7.92 Product Price Product Price Row Ad…" at bounding box center [837, 123] width 939 height 375
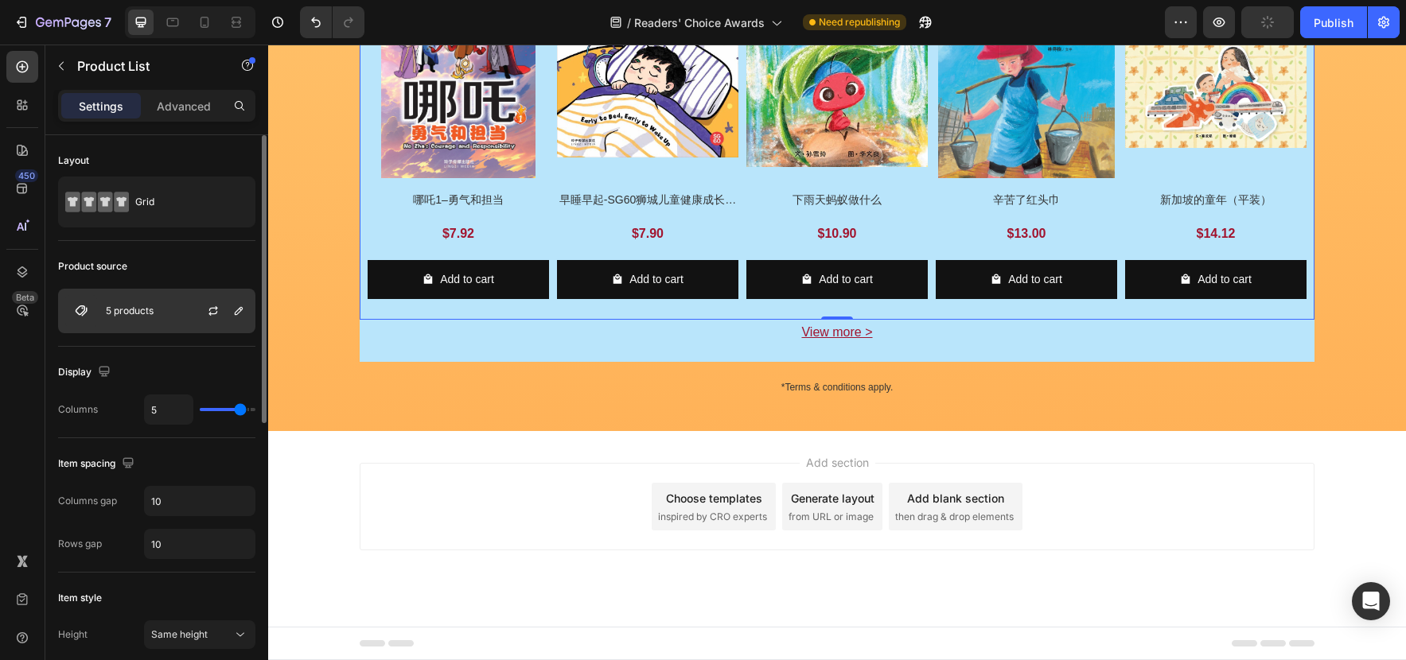
click at [150, 310] on p "5 products" at bounding box center [130, 310] width 48 height 11
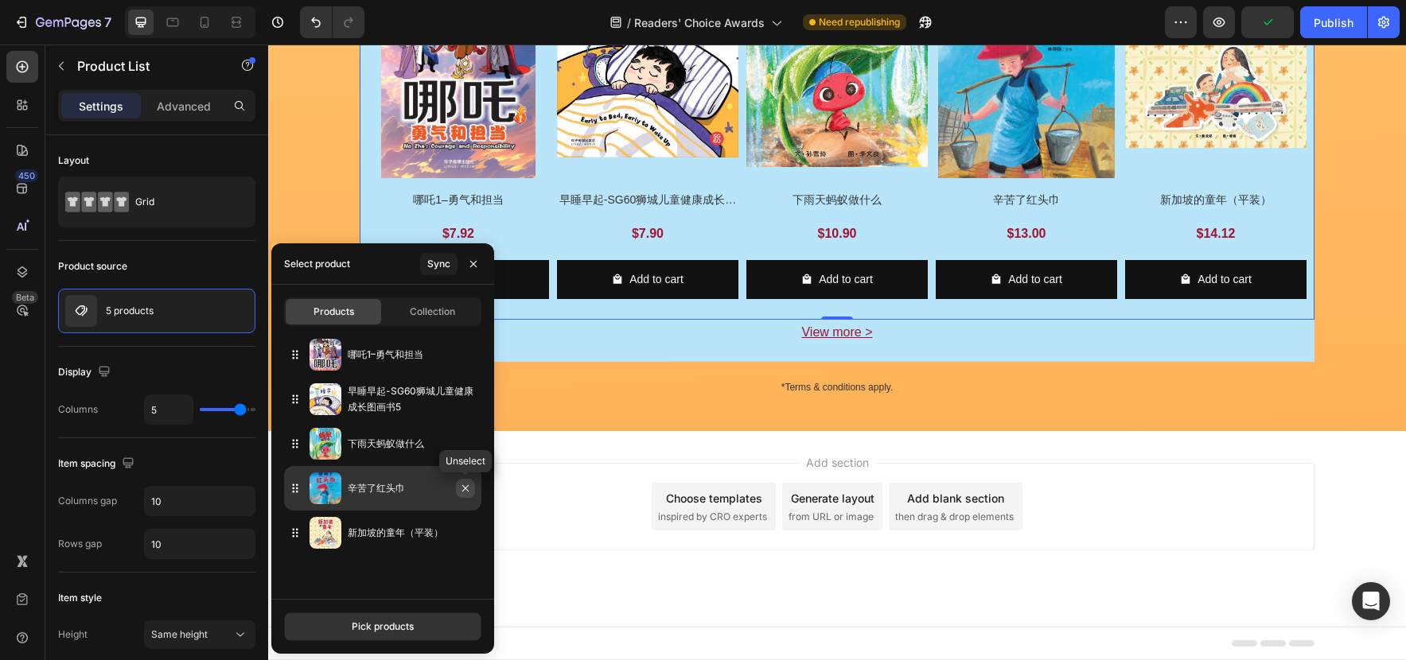
click at [469, 488] on icon "button" at bounding box center [465, 488] width 13 height 13
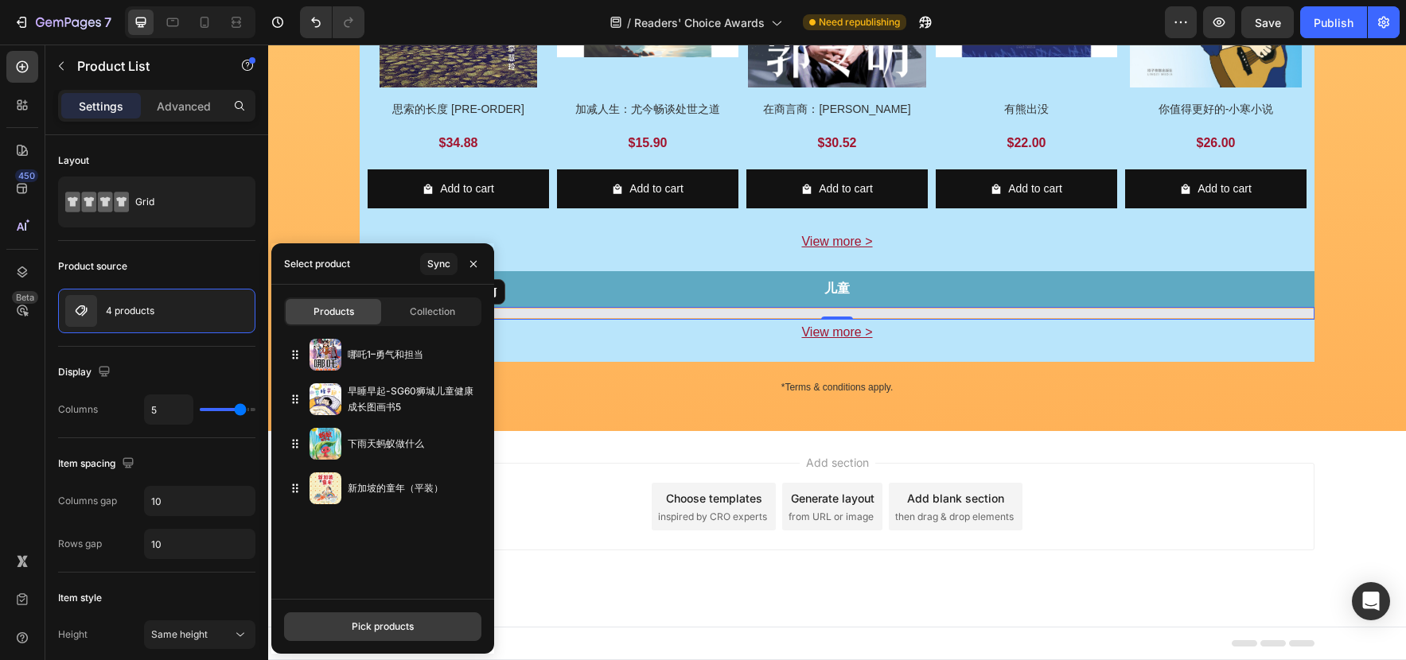
click at [434, 623] on button "Pick products" at bounding box center [382, 627] width 197 height 29
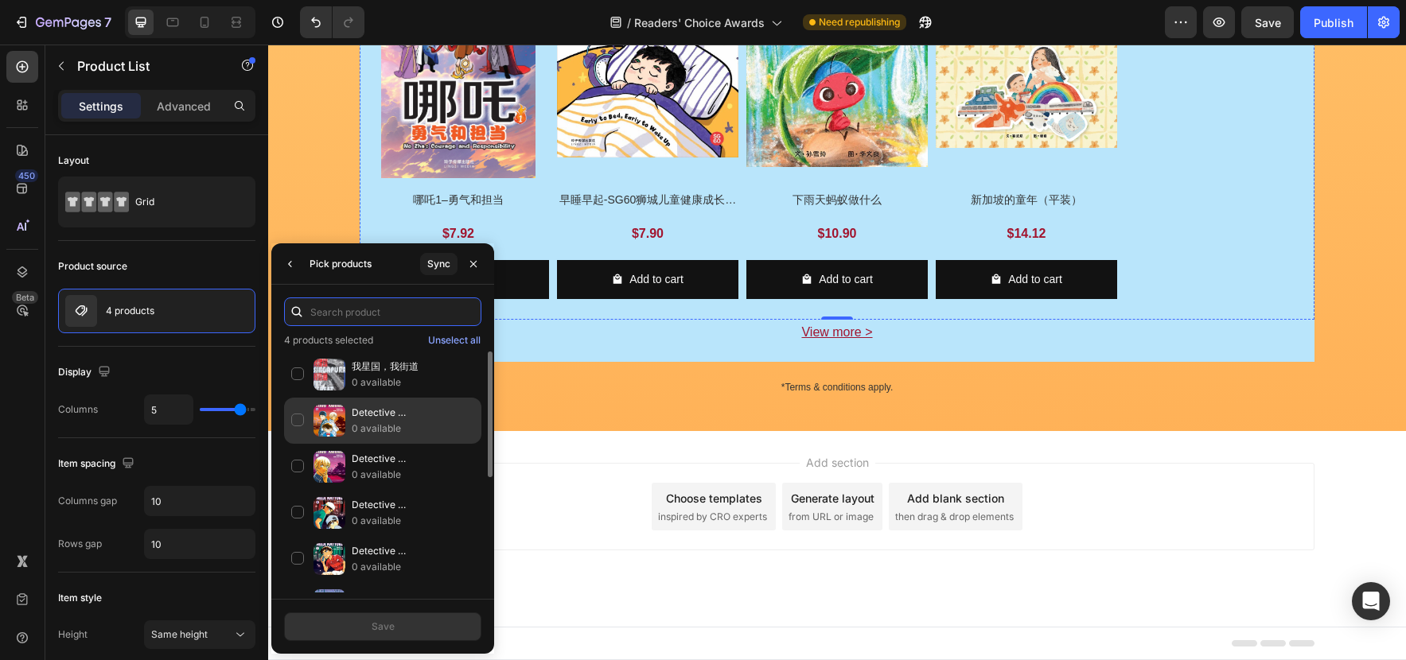
paste input "坐地铁"
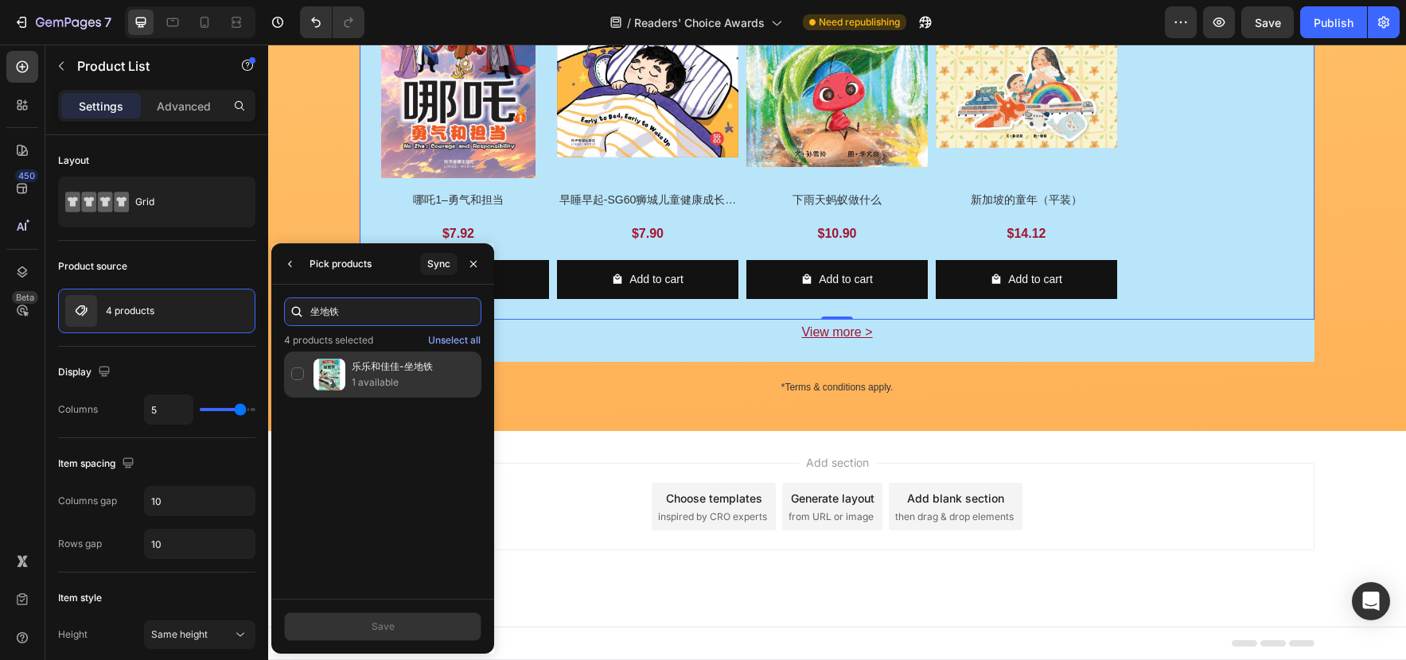
type input "坐地铁"
click at [383, 385] on p "1 available" at bounding box center [413, 383] width 123 height 16
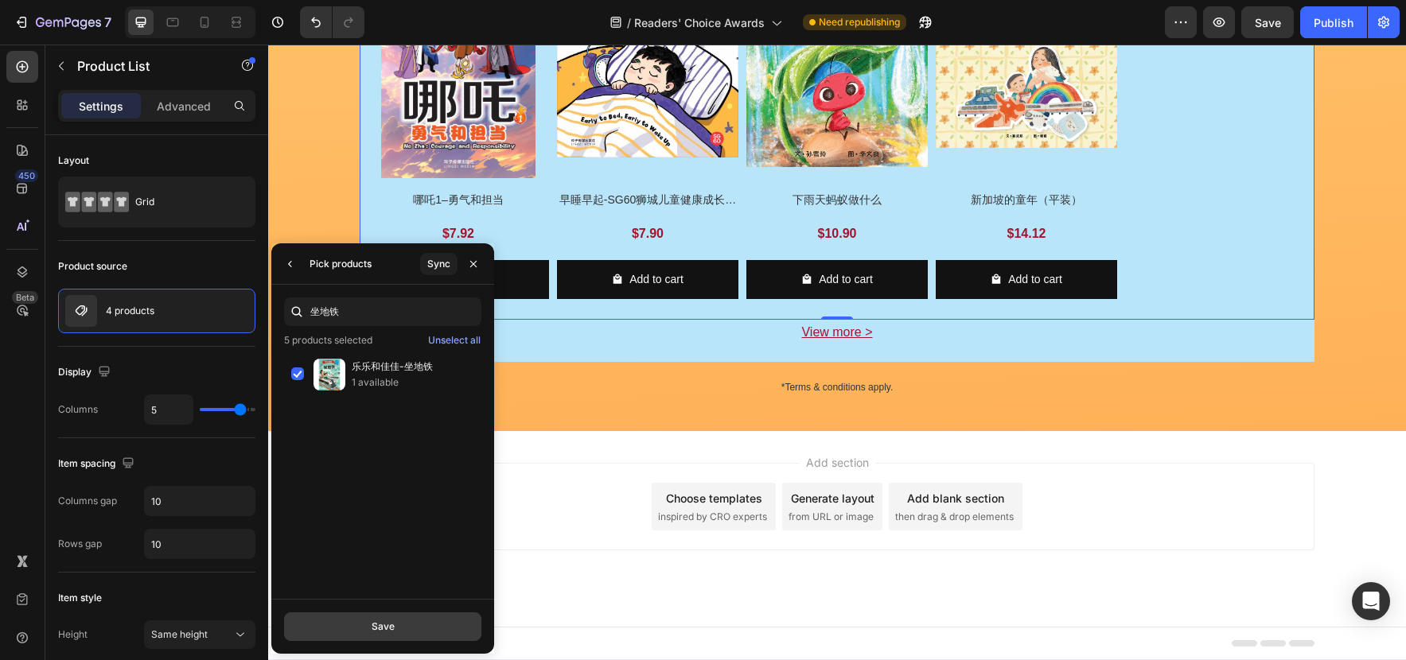
click at [436, 615] on button "Save" at bounding box center [382, 627] width 197 height 29
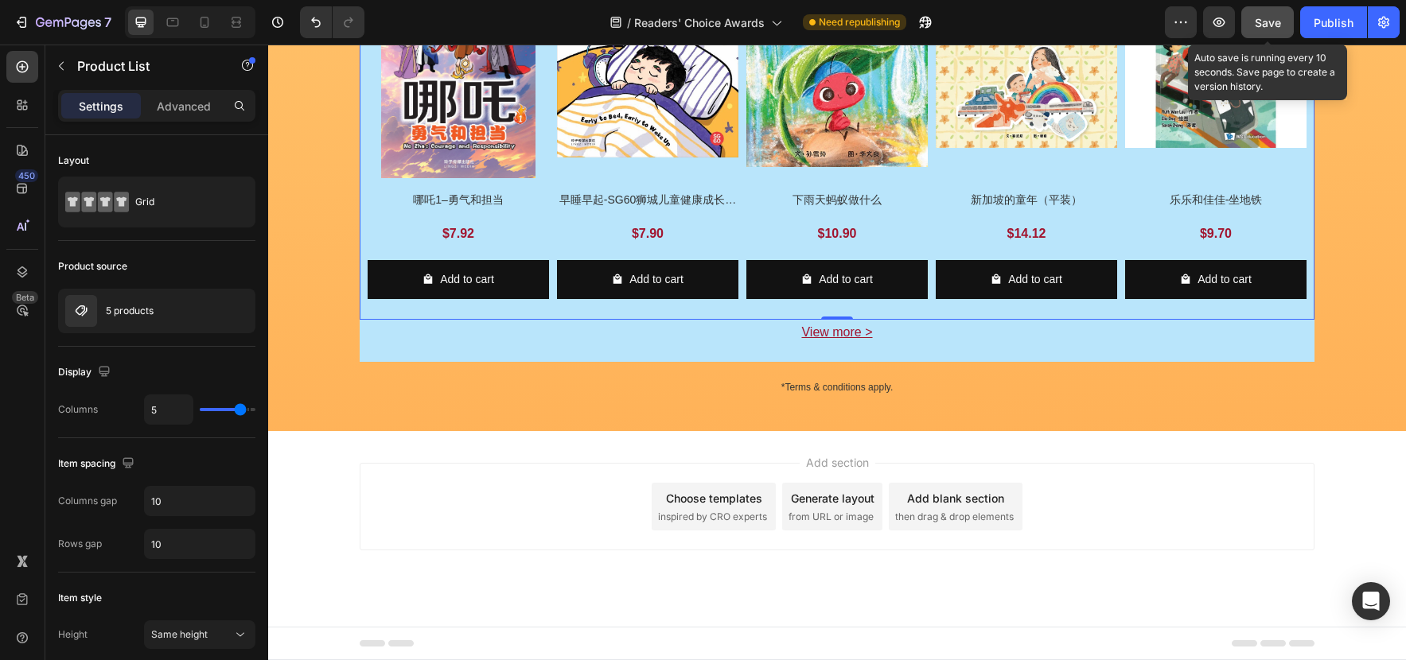
click at [1253, 26] on button "Save" at bounding box center [1267, 22] width 53 height 32
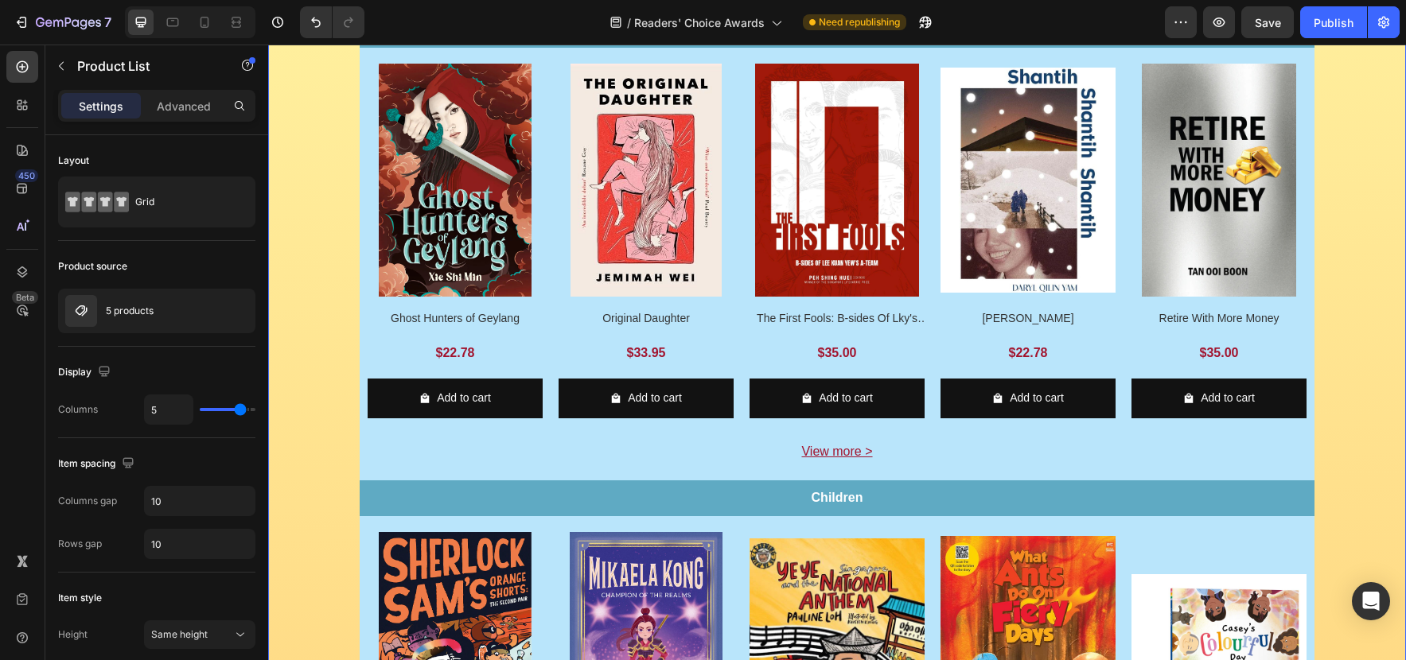
scroll to position [0, 0]
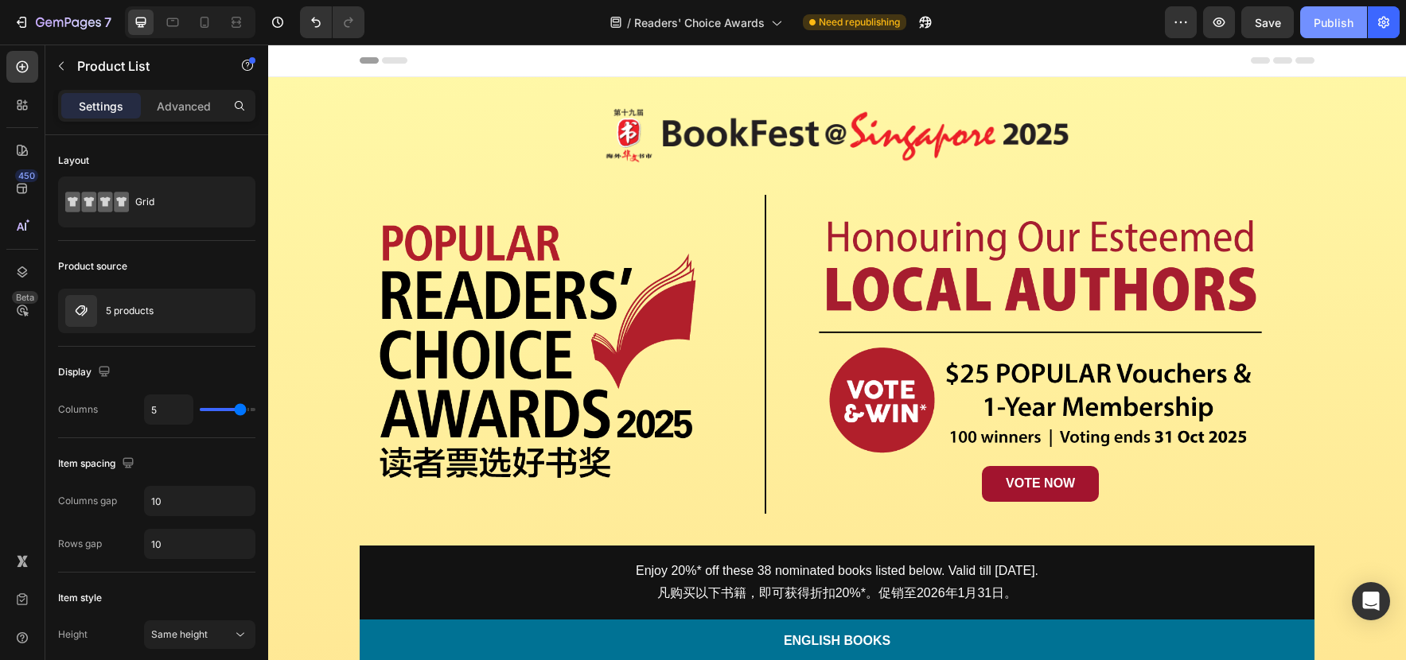
click at [1330, 33] on button "Publish" at bounding box center [1333, 22] width 67 height 32
click at [1387, 20] on icon "button" at bounding box center [1383, 23] width 11 height 12
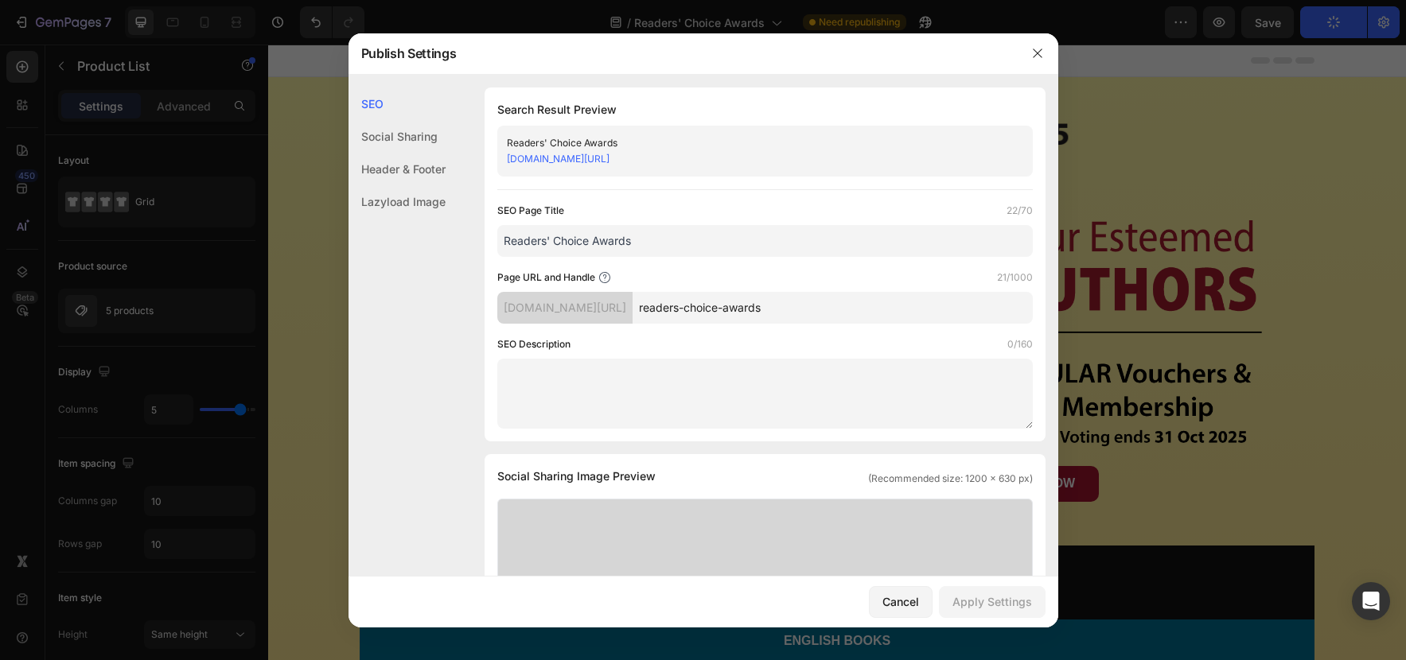
click at [1368, 290] on div at bounding box center [703, 330] width 1406 height 660
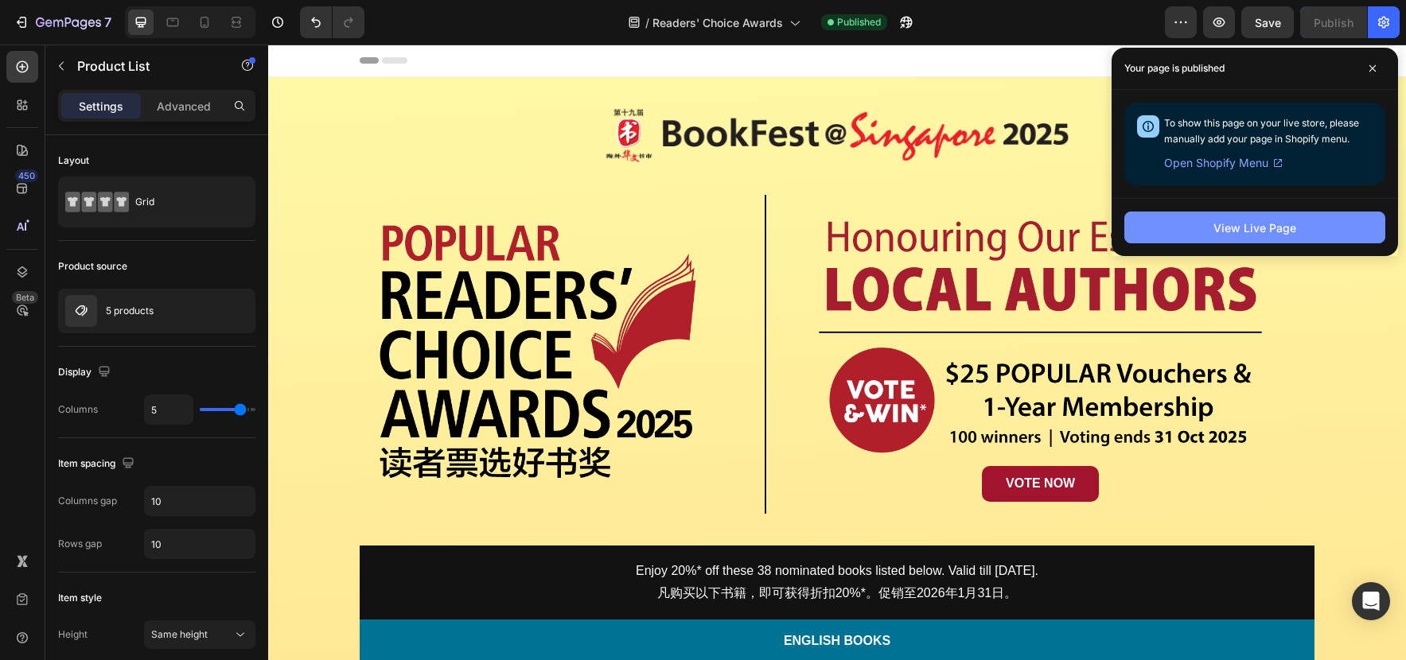
click at [1206, 216] on button "View Live Page" at bounding box center [1254, 228] width 261 height 32
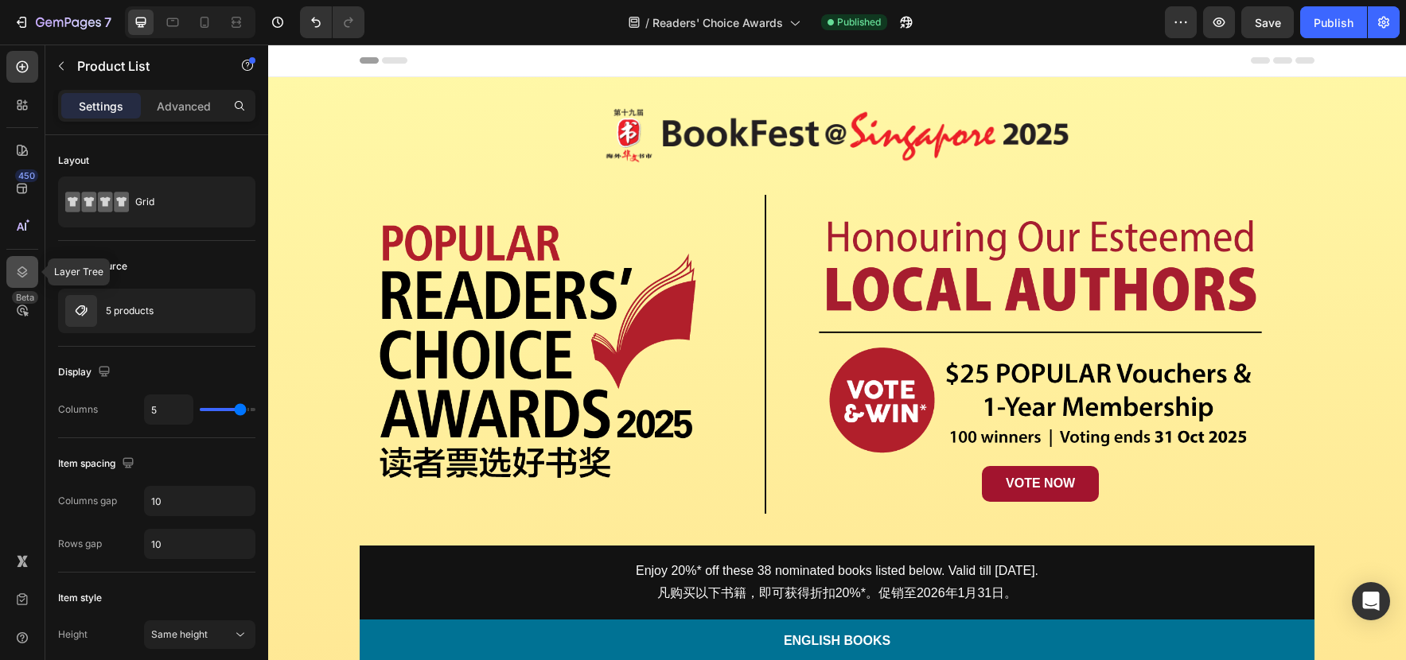
click at [21, 261] on div at bounding box center [22, 272] width 32 height 32
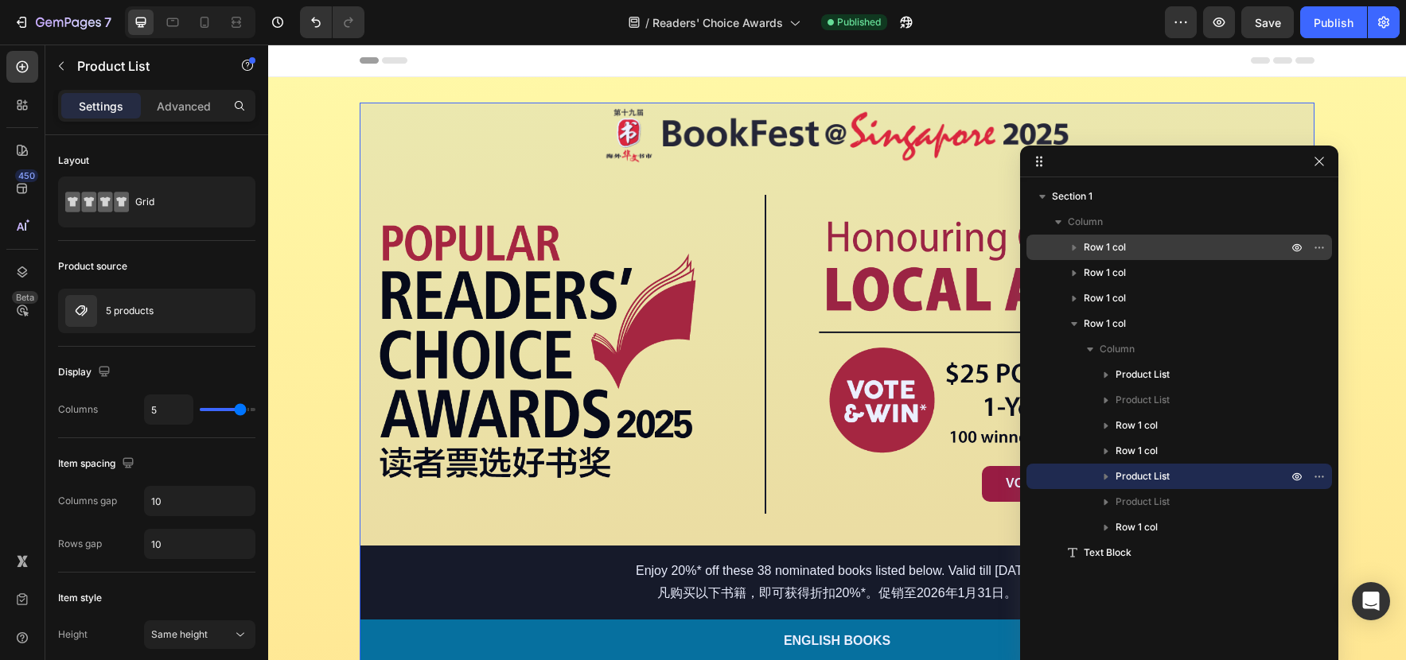
click at [1140, 247] on p "Row 1 col" at bounding box center [1186, 247] width 207 height 16
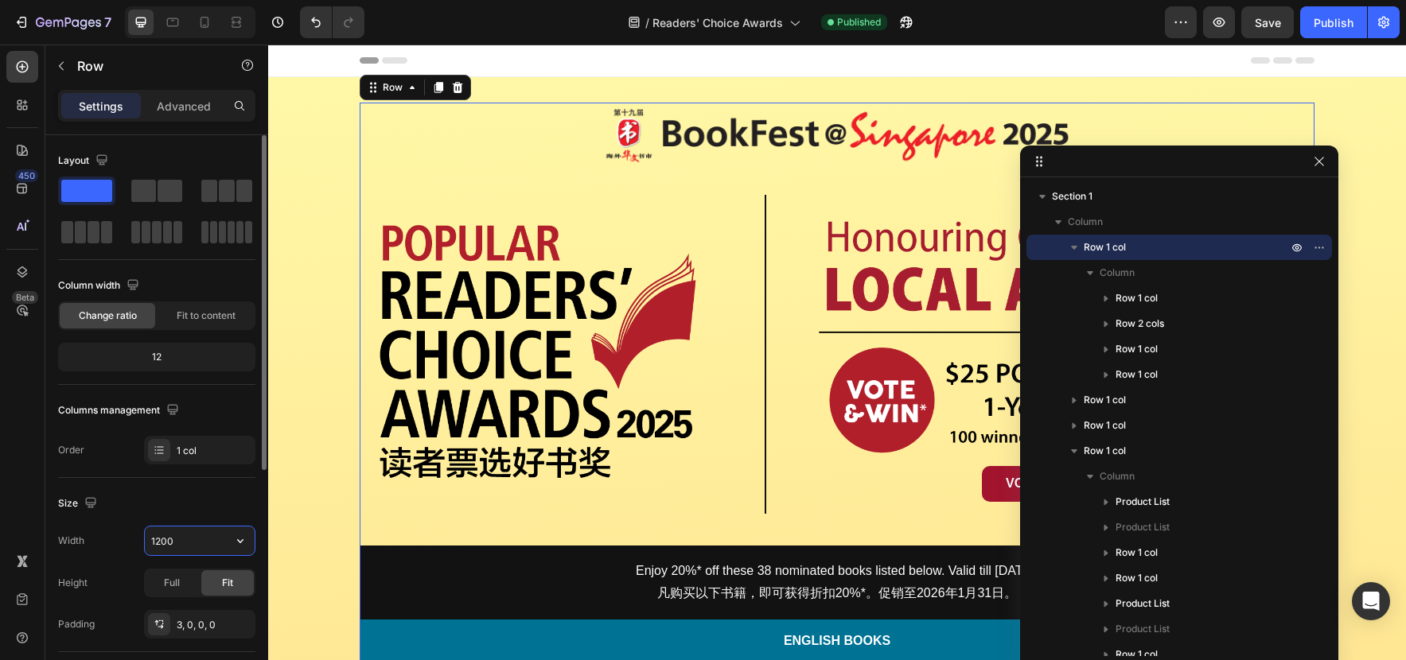
click at [183, 546] on input "1200" at bounding box center [200, 541] width 110 height 29
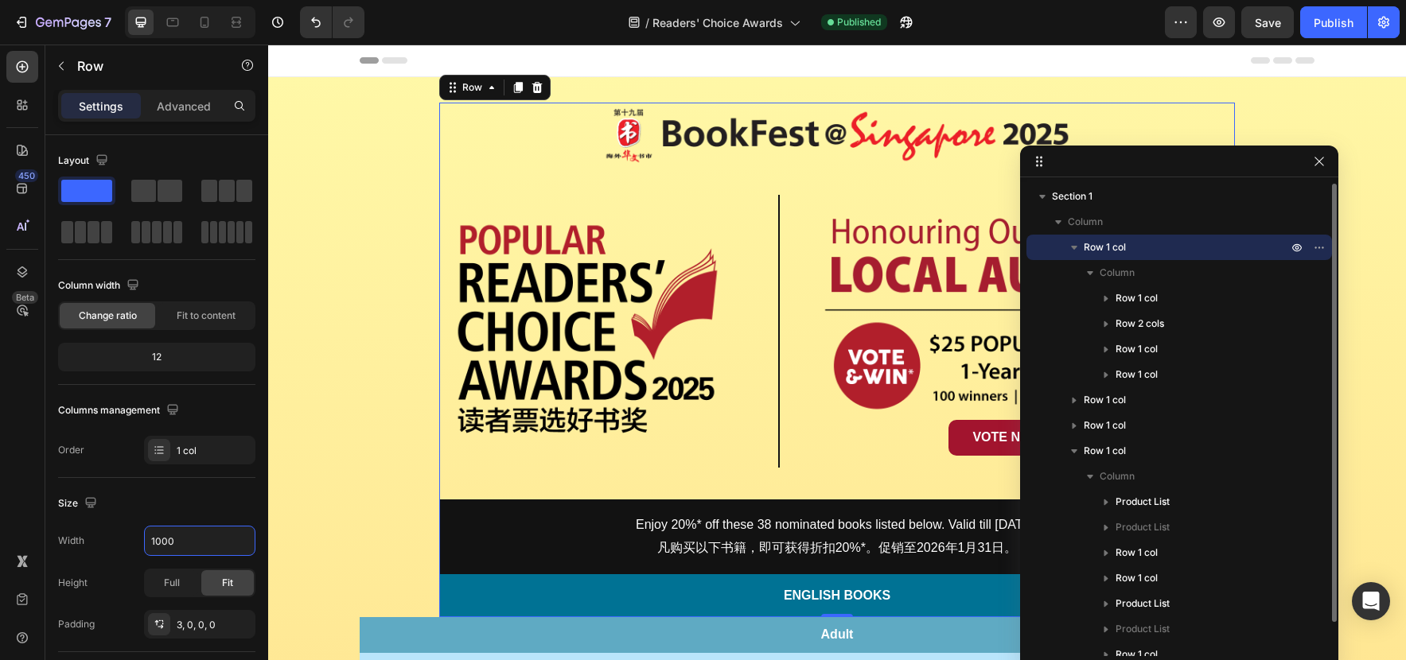
type input "1000"
click at [1073, 246] on icon "button" at bounding box center [1074, 248] width 6 height 4
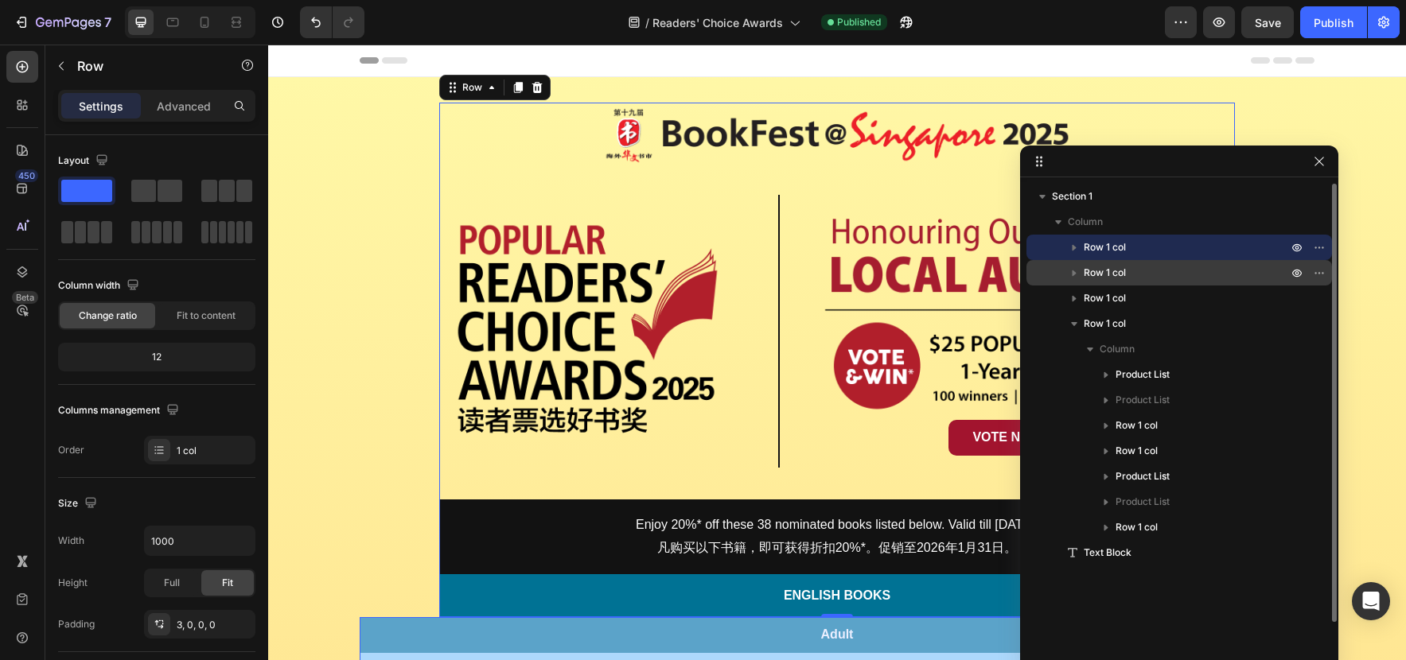
click at [1113, 271] on span "Row 1 col" at bounding box center [1104, 273] width 42 height 16
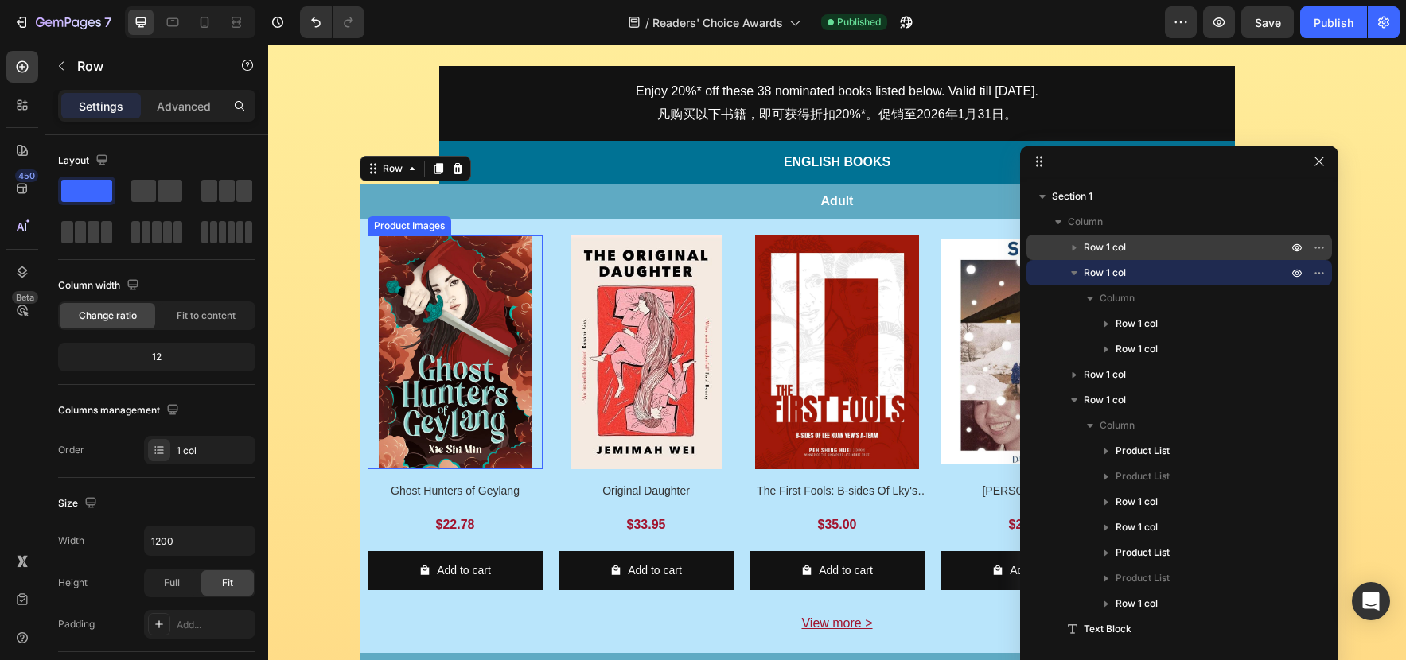
scroll to position [517, 0]
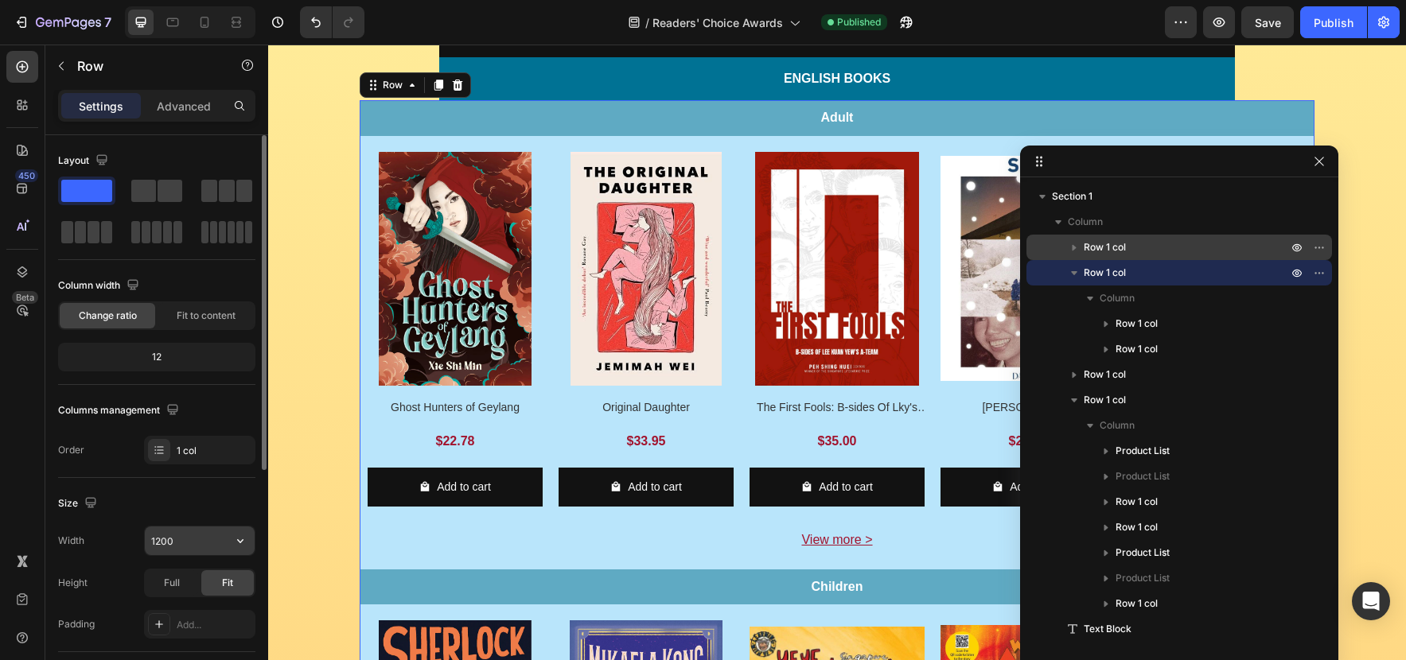
click at [182, 539] on input "1200" at bounding box center [200, 541] width 110 height 29
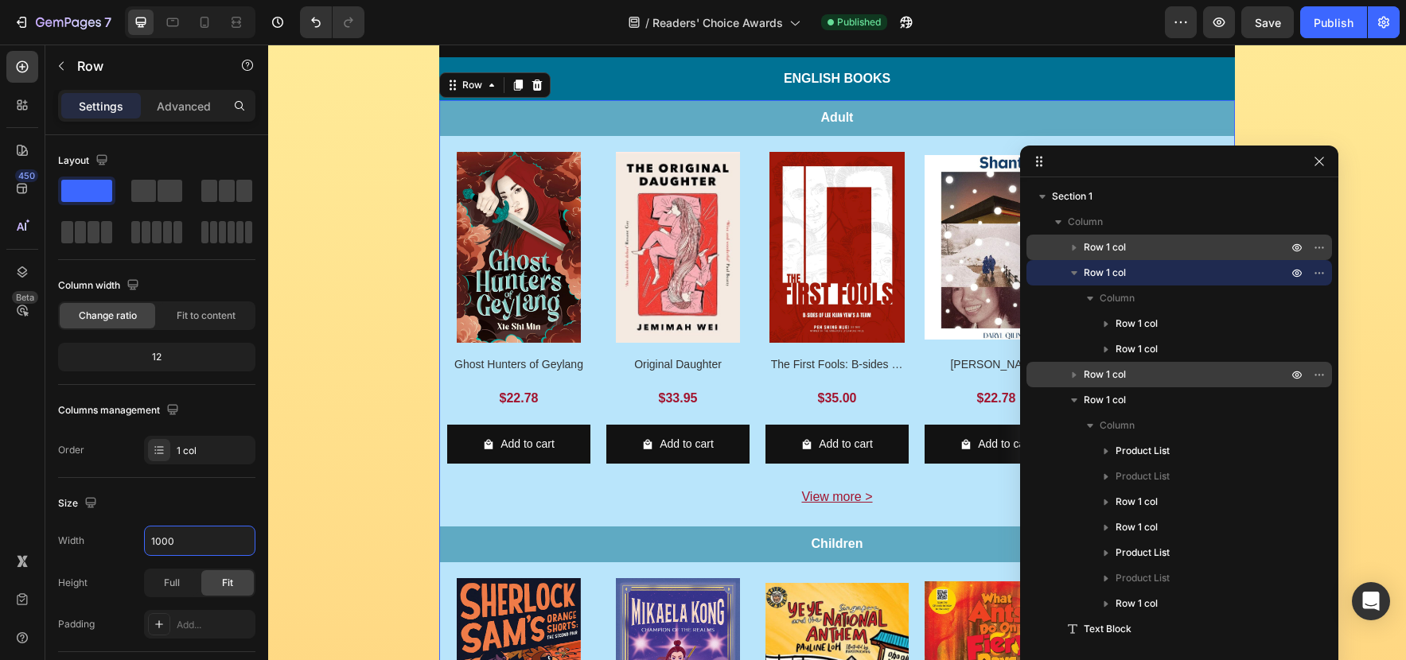
type input "1000"
click at [1136, 371] on p "Row 1 col" at bounding box center [1186, 375] width 207 height 16
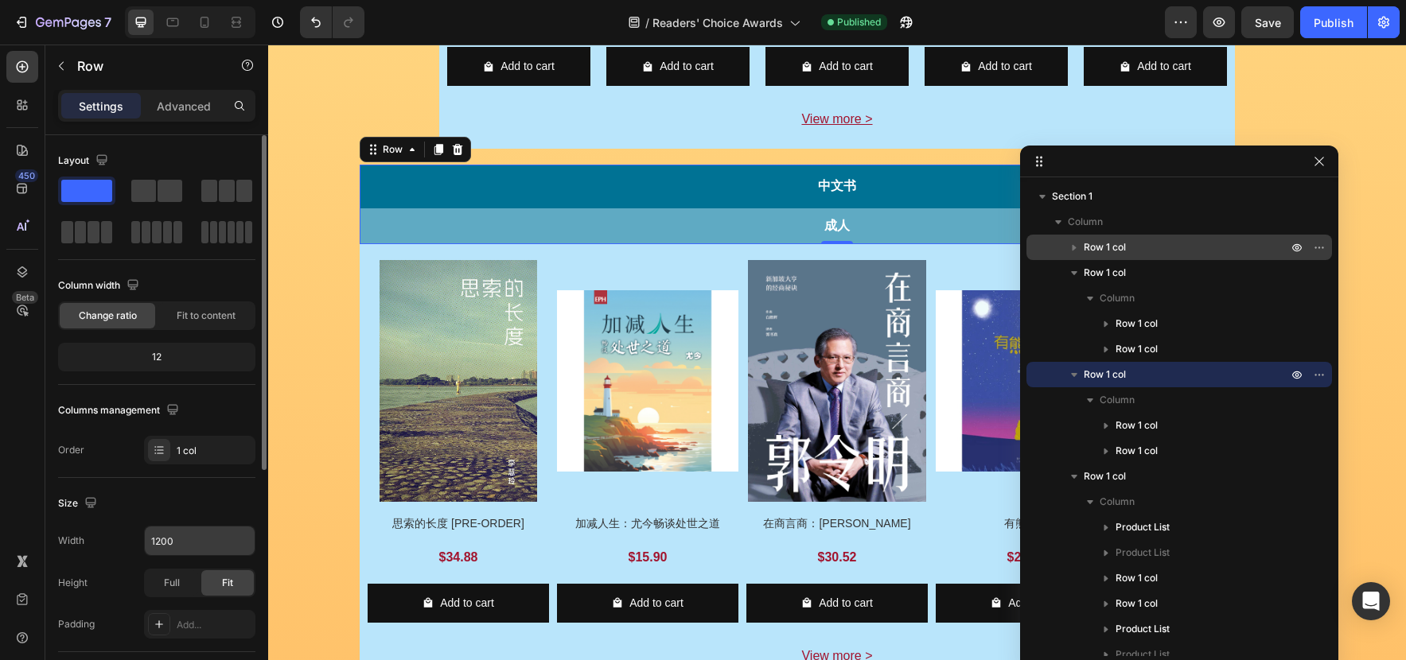
scroll to position [1386, 0]
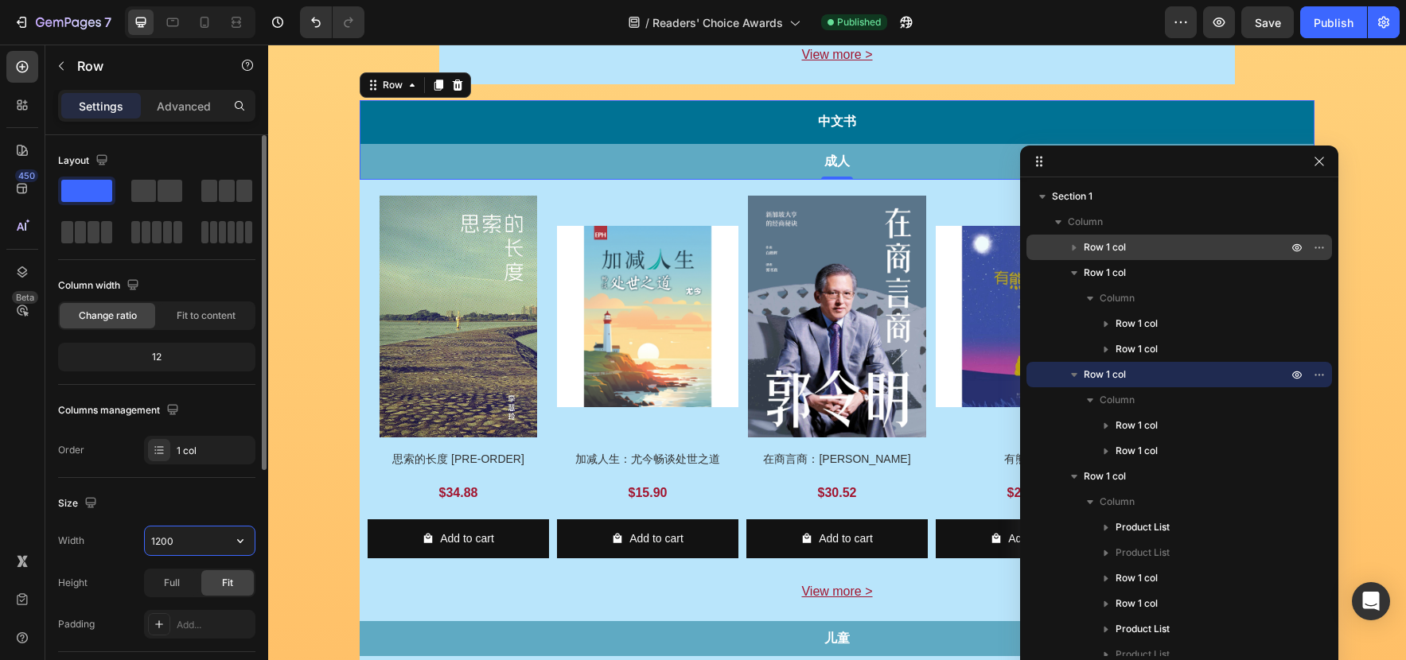
click at [177, 535] on input "1200" at bounding box center [200, 541] width 110 height 29
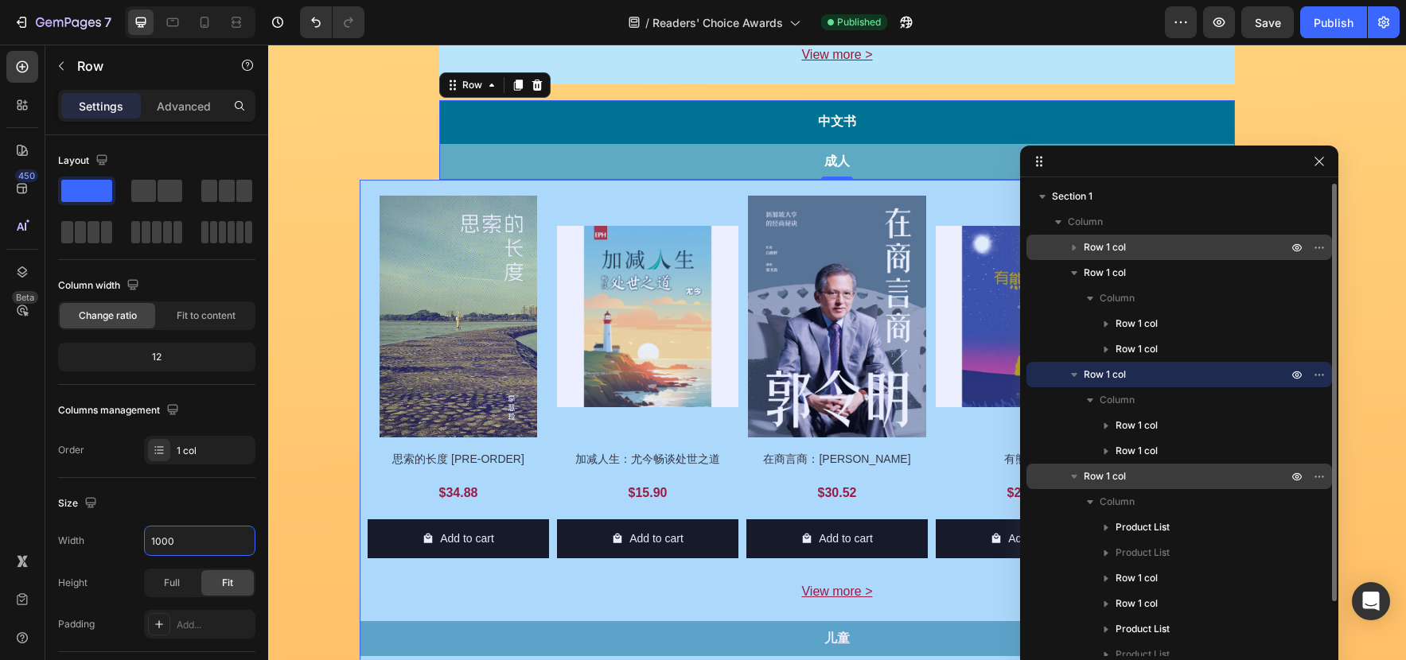
type input "1000"
click at [1137, 481] on p "Row 1 col" at bounding box center [1186, 477] width 207 height 16
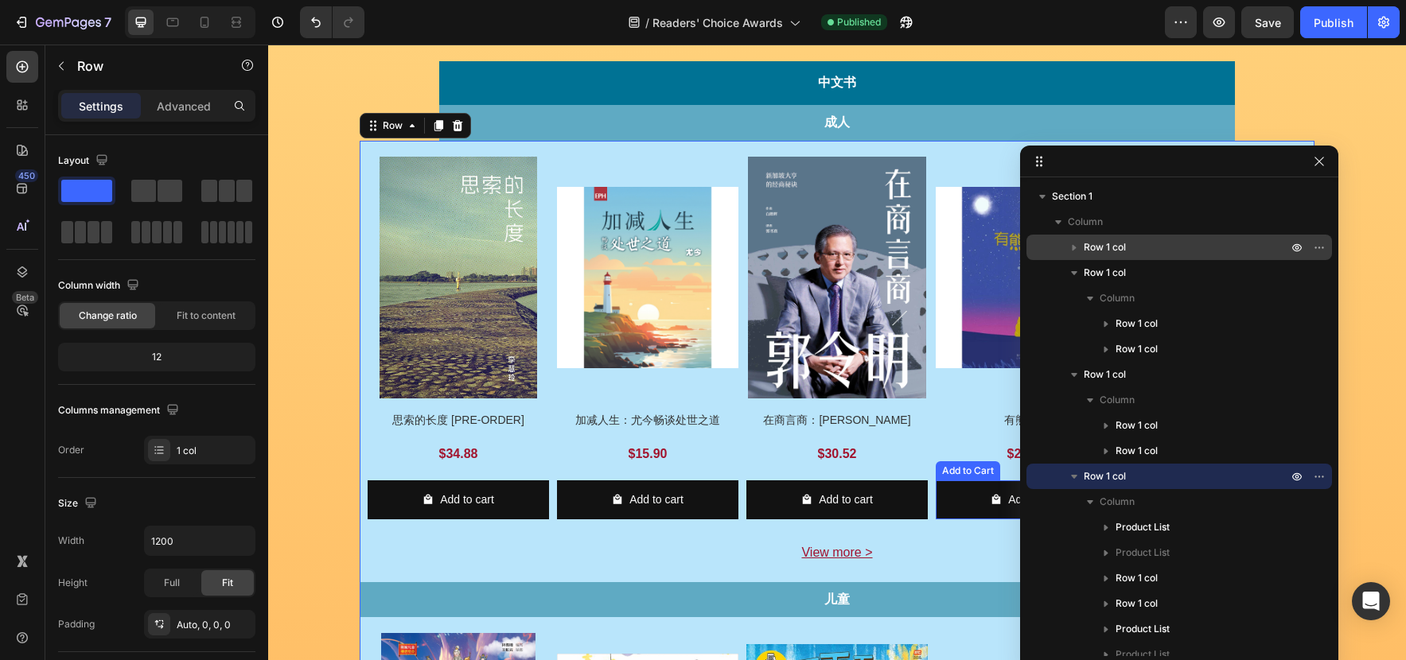
scroll to position [1464, 0]
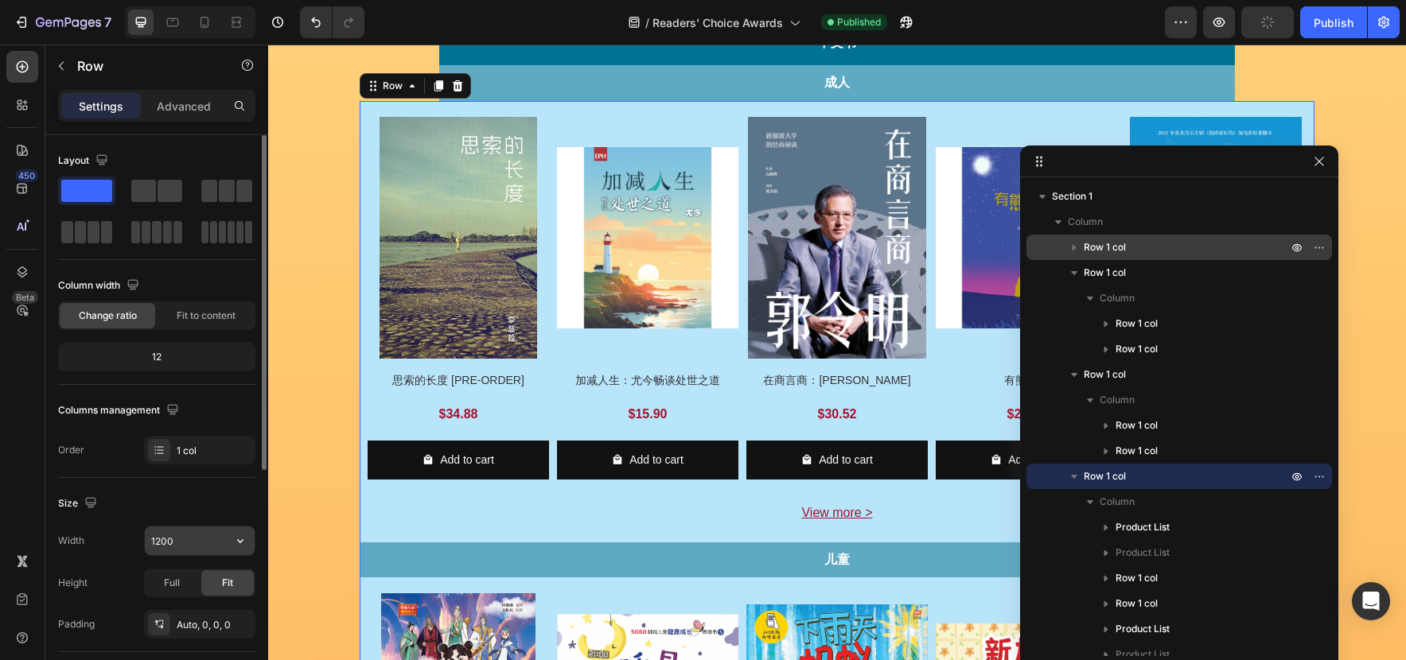
click at [176, 538] on input "1200" at bounding box center [200, 541] width 110 height 29
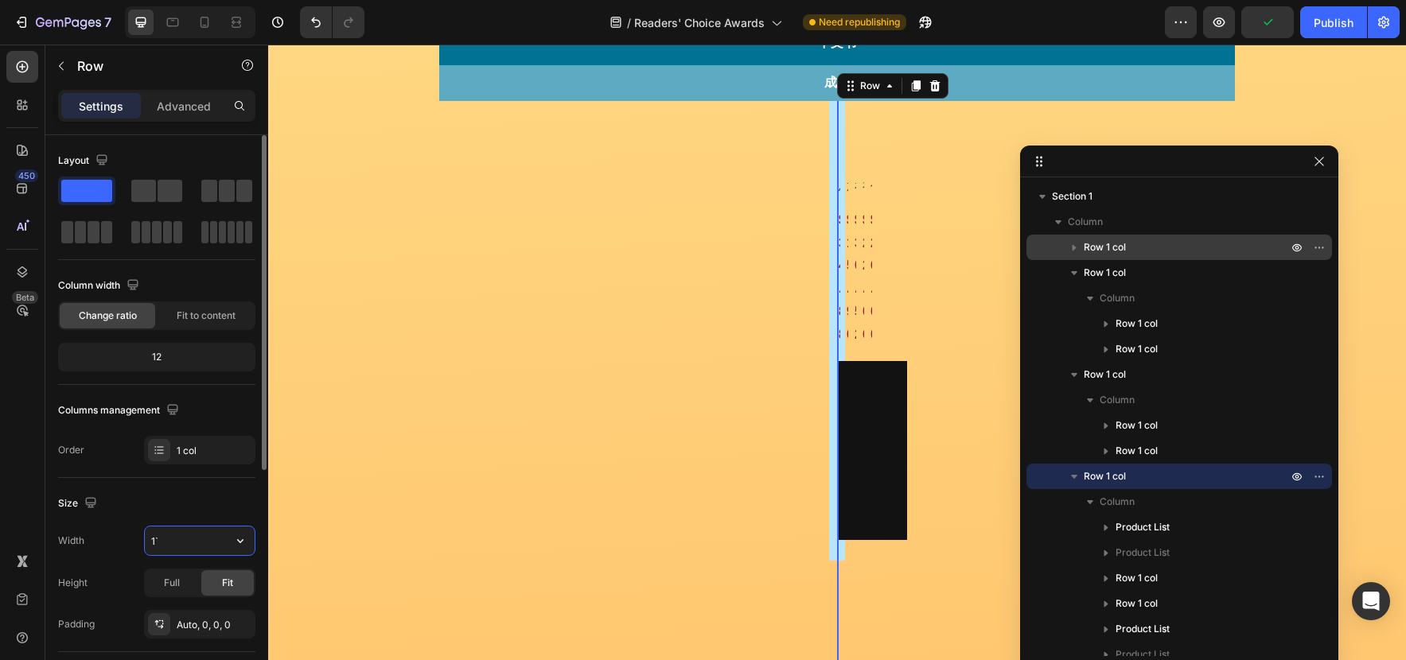
type input "1"
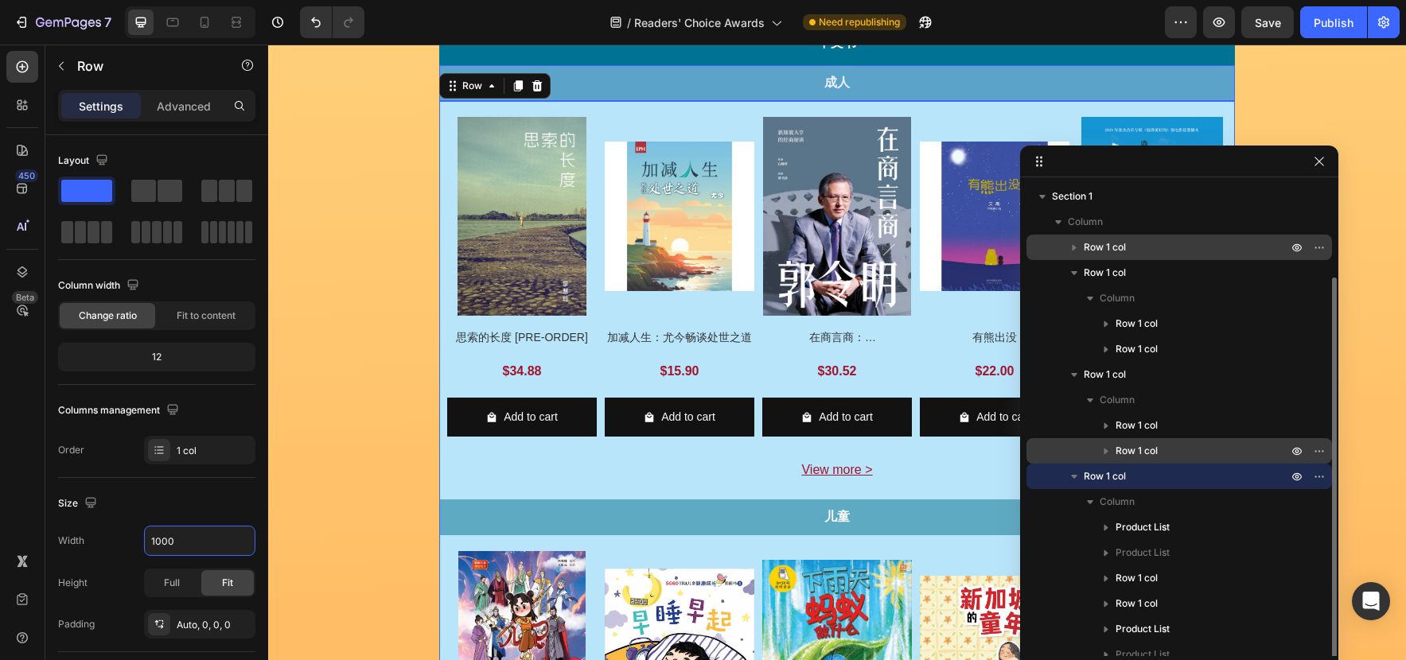
scroll to position [62, 0]
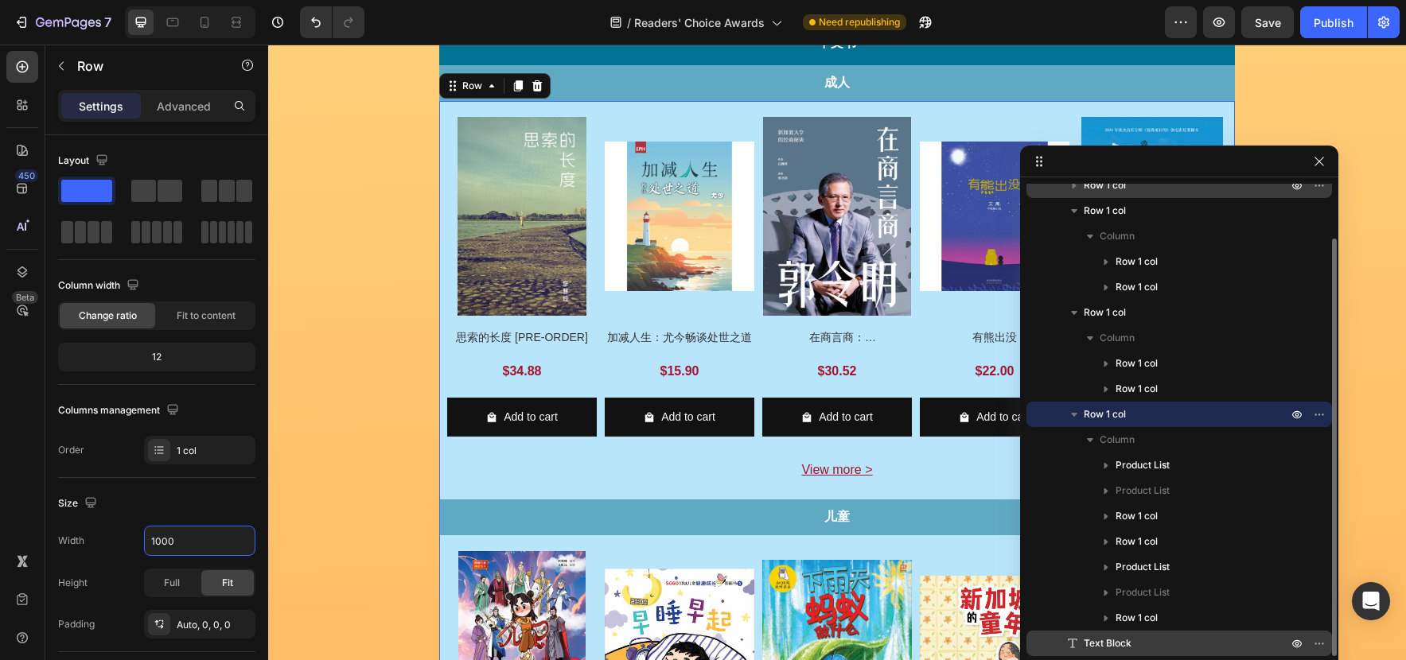
type input "1000"
click at [1145, 632] on div "Text Block" at bounding box center [1179, 643] width 293 height 25
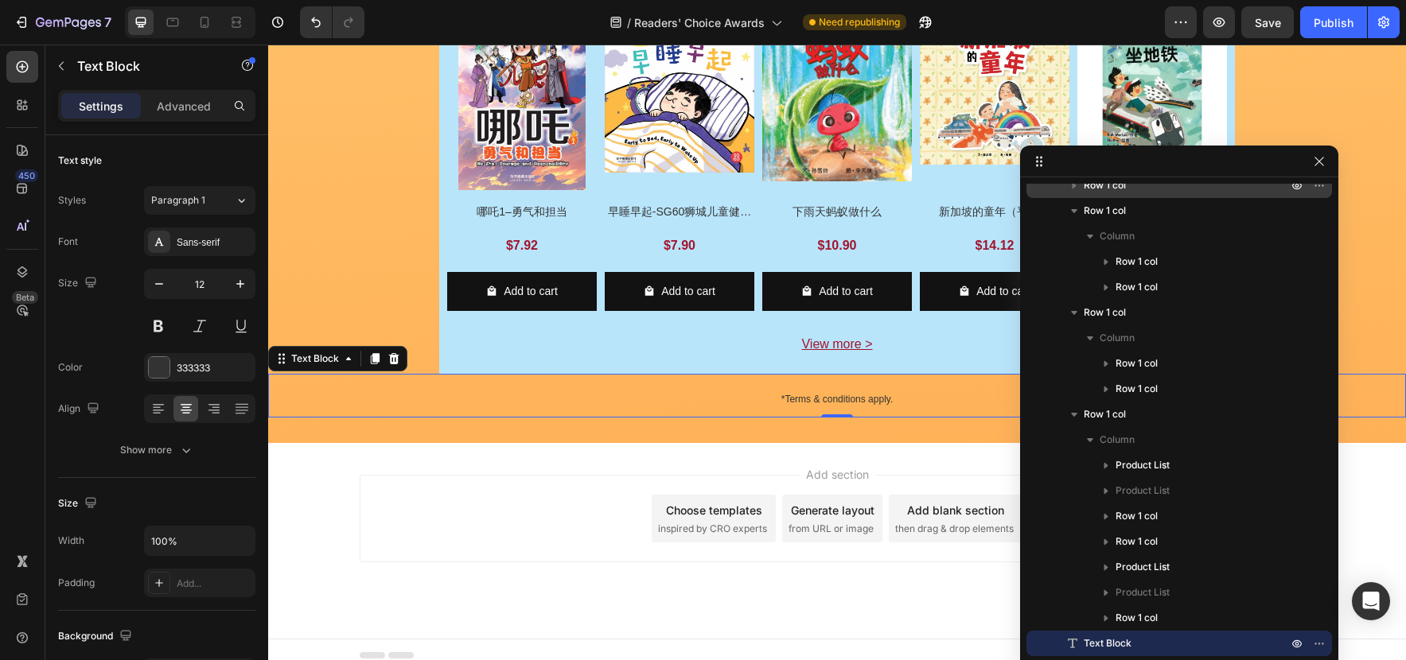
scroll to position [2037, 0]
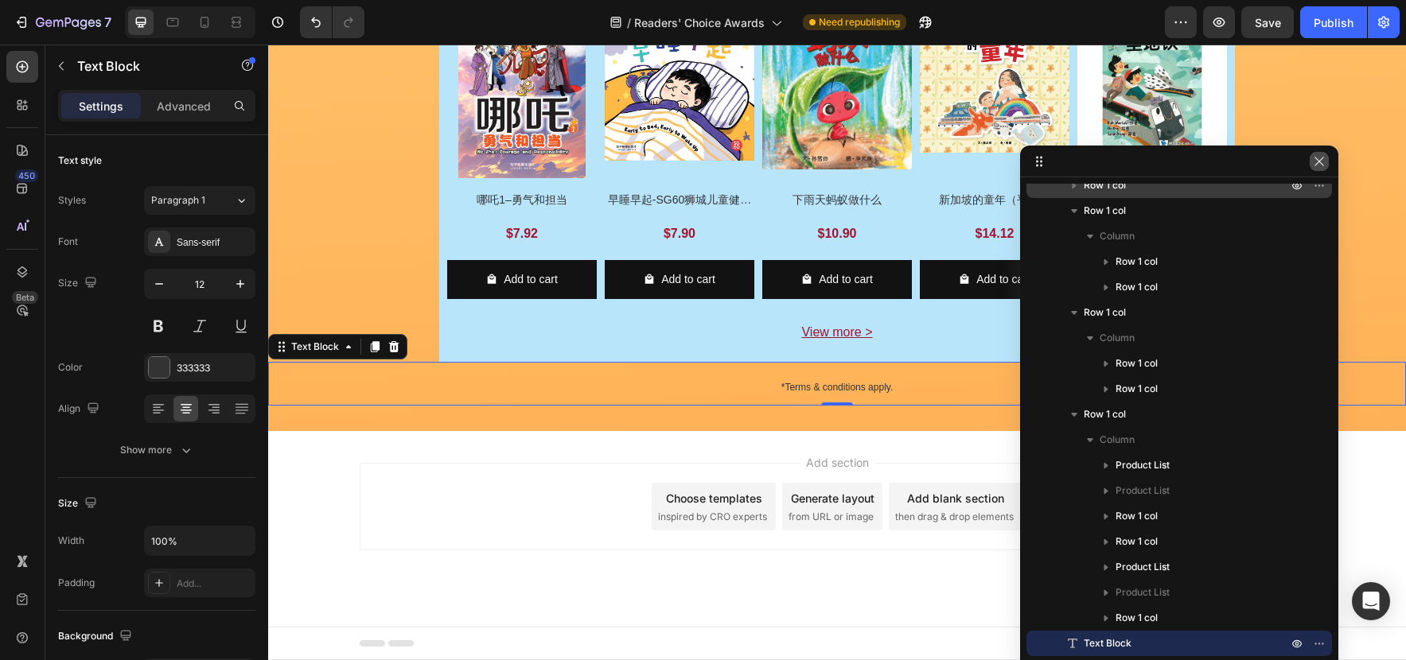
click at [1324, 164] on icon "button" at bounding box center [1319, 161] width 13 height 13
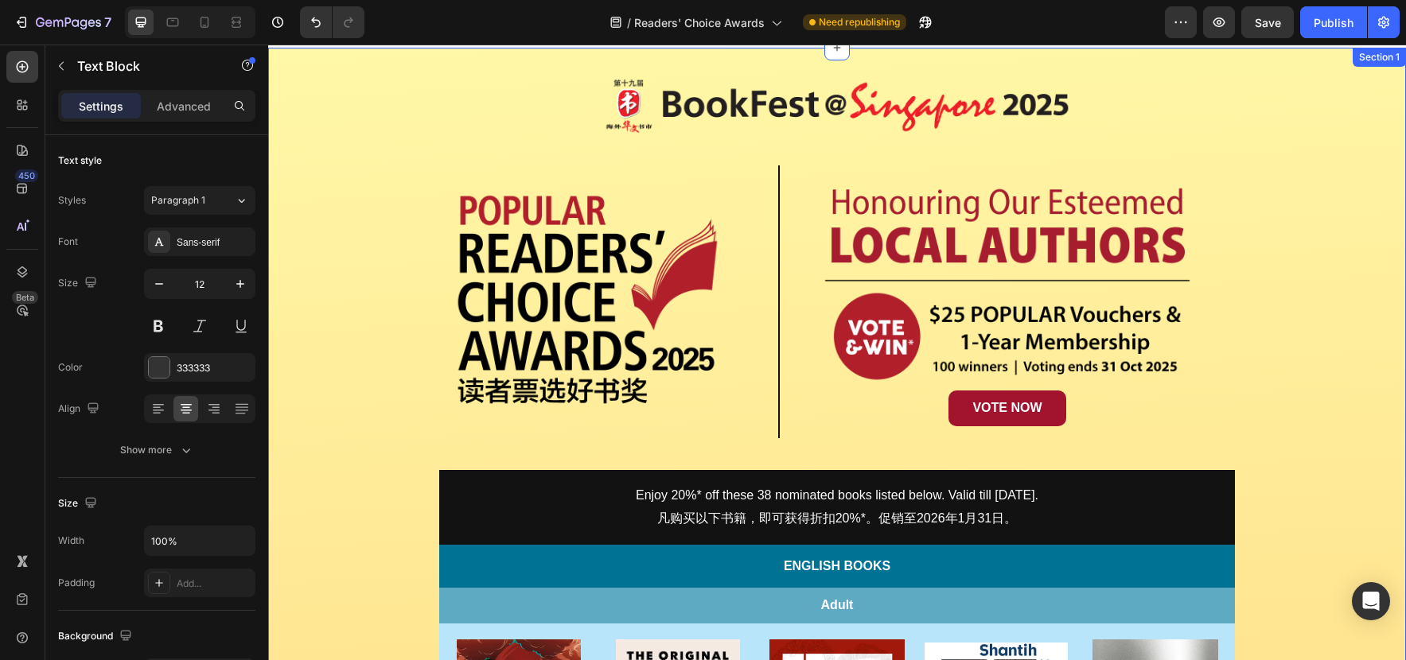
scroll to position [0, 0]
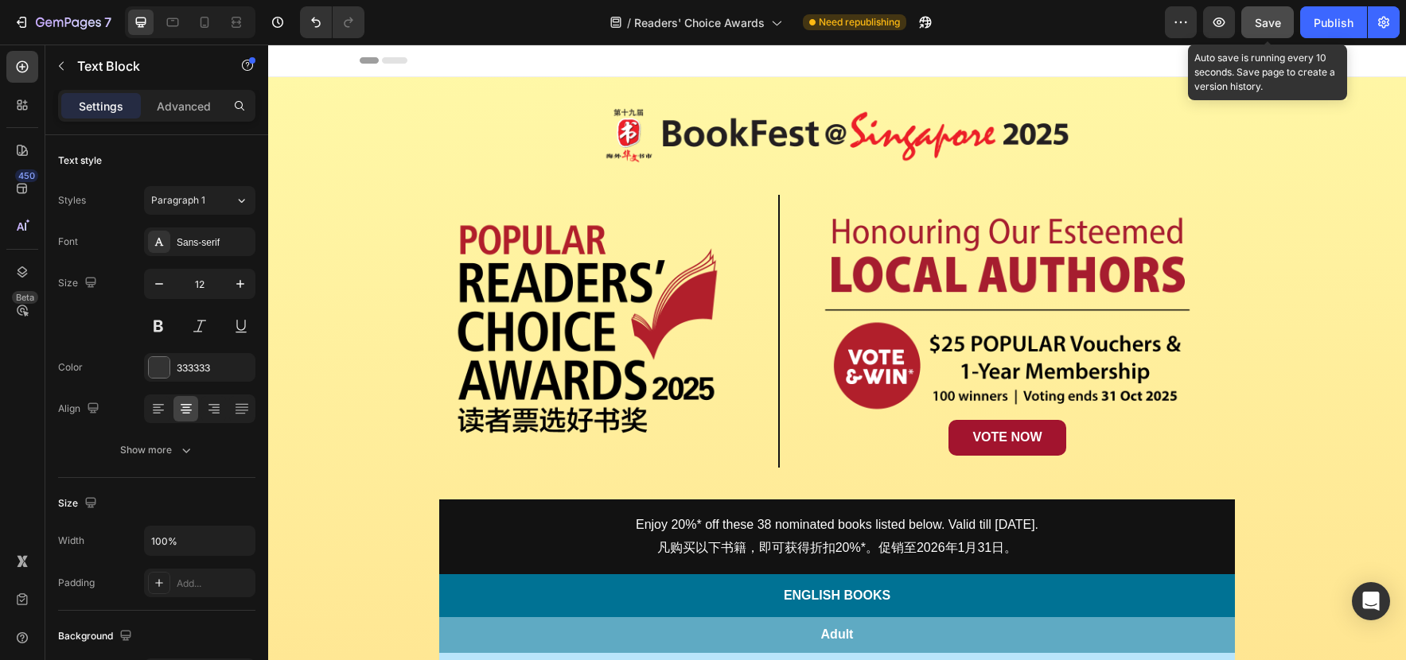
click at [1266, 30] on button "Save" at bounding box center [1267, 22] width 53 height 32
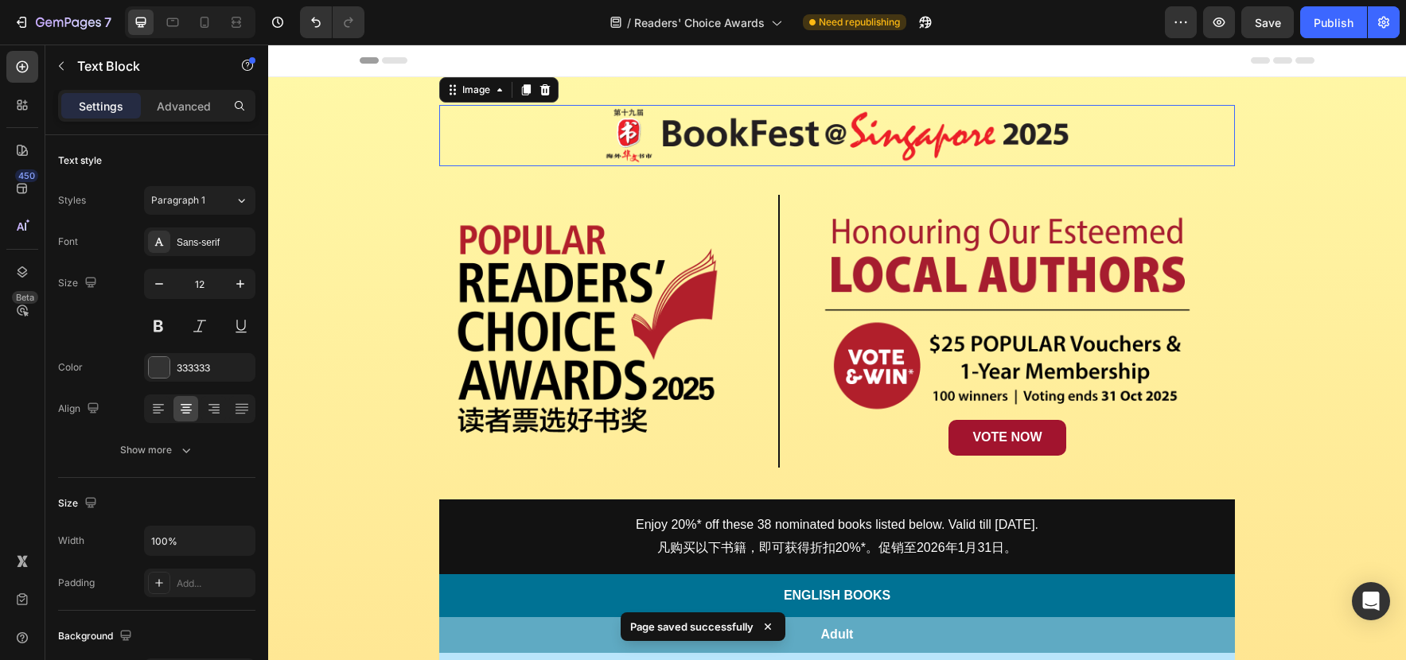
click at [1053, 123] on img at bounding box center [836, 135] width 477 height 61
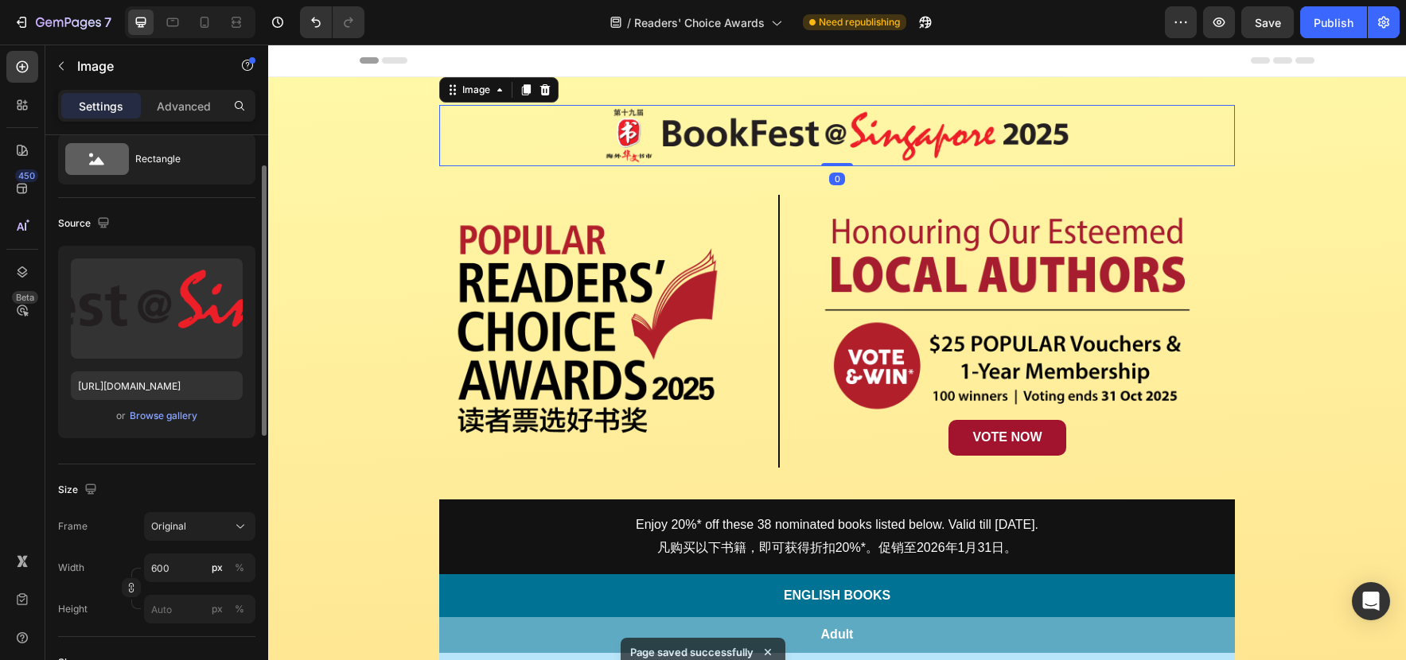
scroll to position [55, 0]
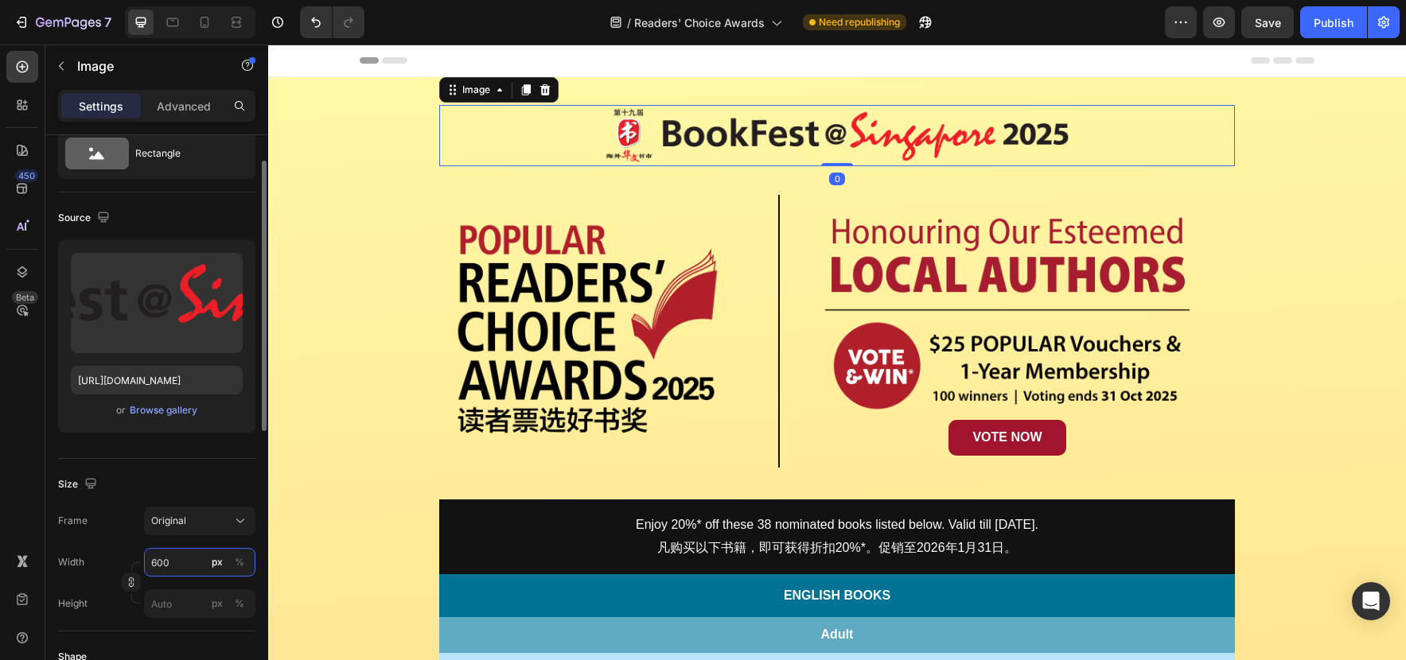
click at [185, 560] on input "600" at bounding box center [199, 562] width 111 height 29
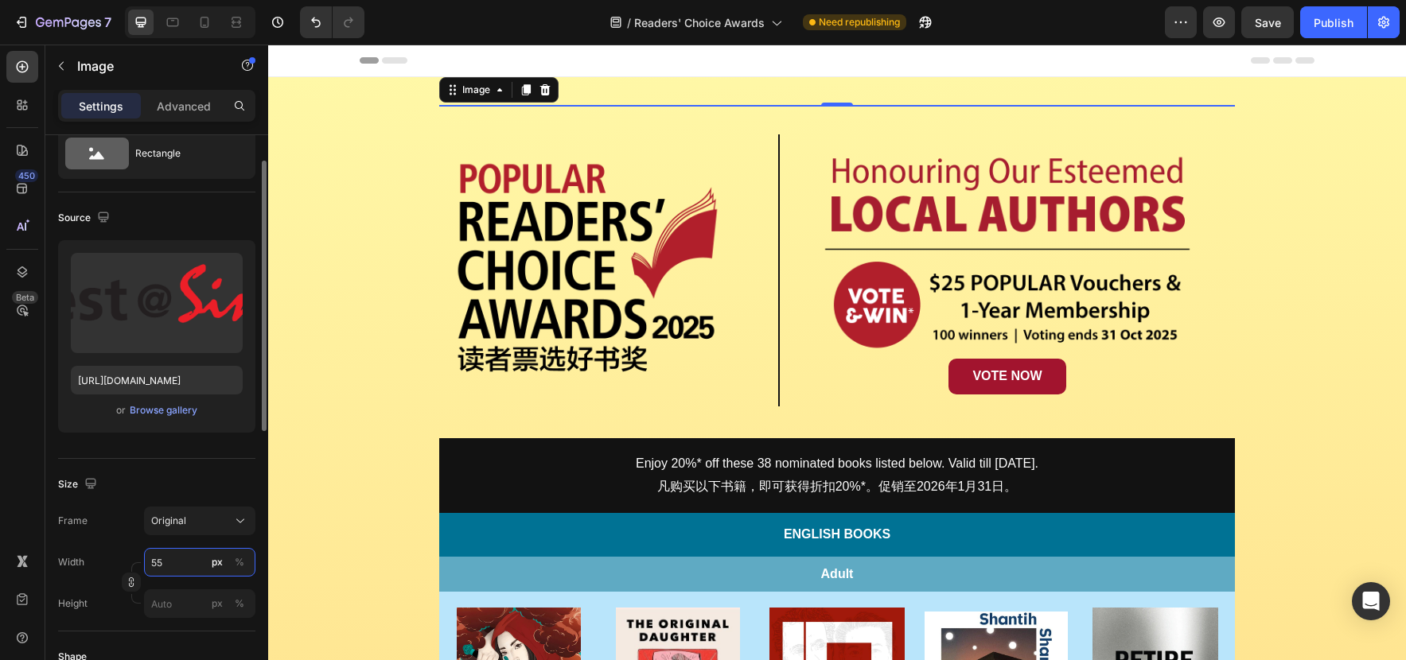
type input "550"
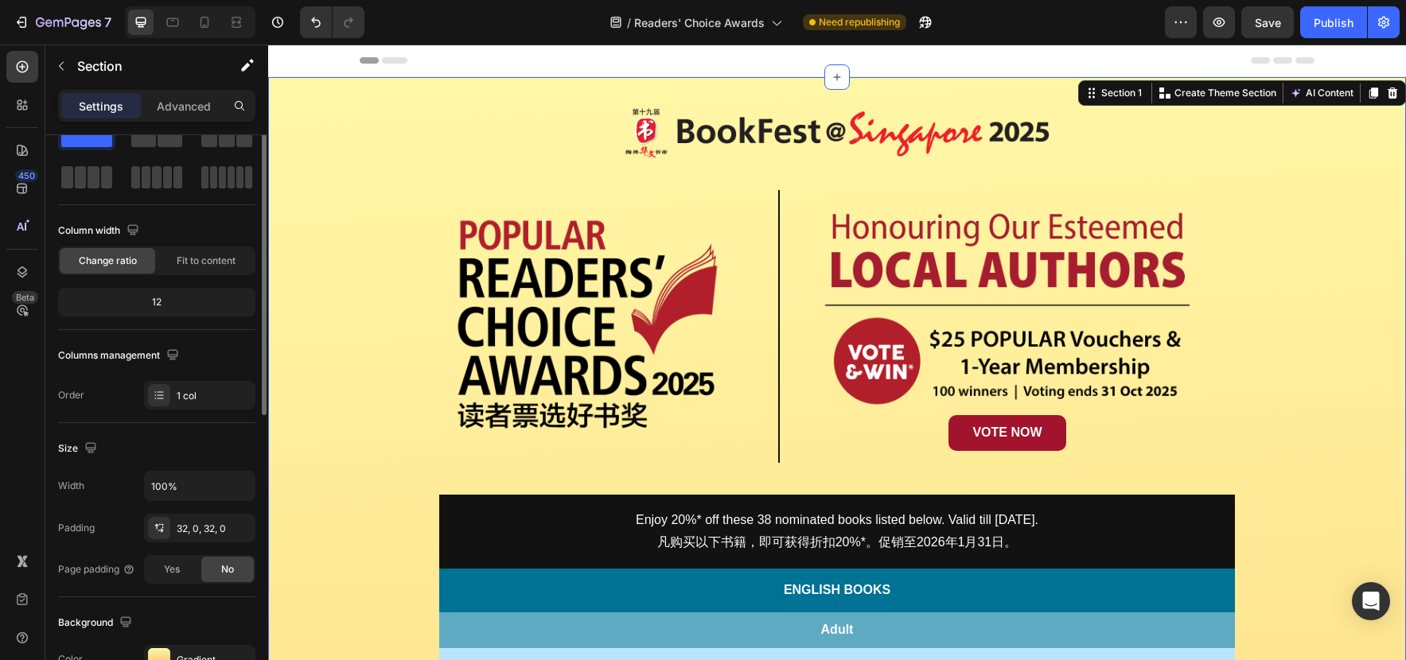
scroll to position [0, 0]
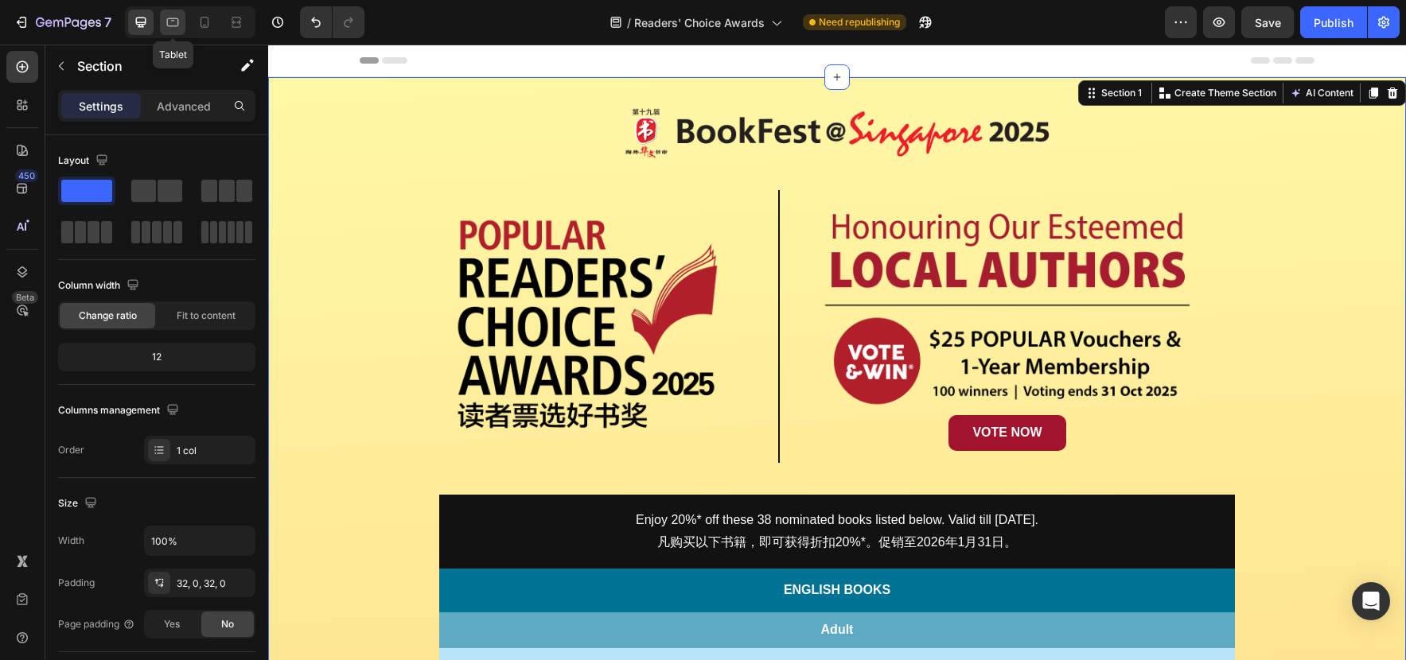
click at [175, 21] on icon at bounding box center [173, 22] width 16 height 16
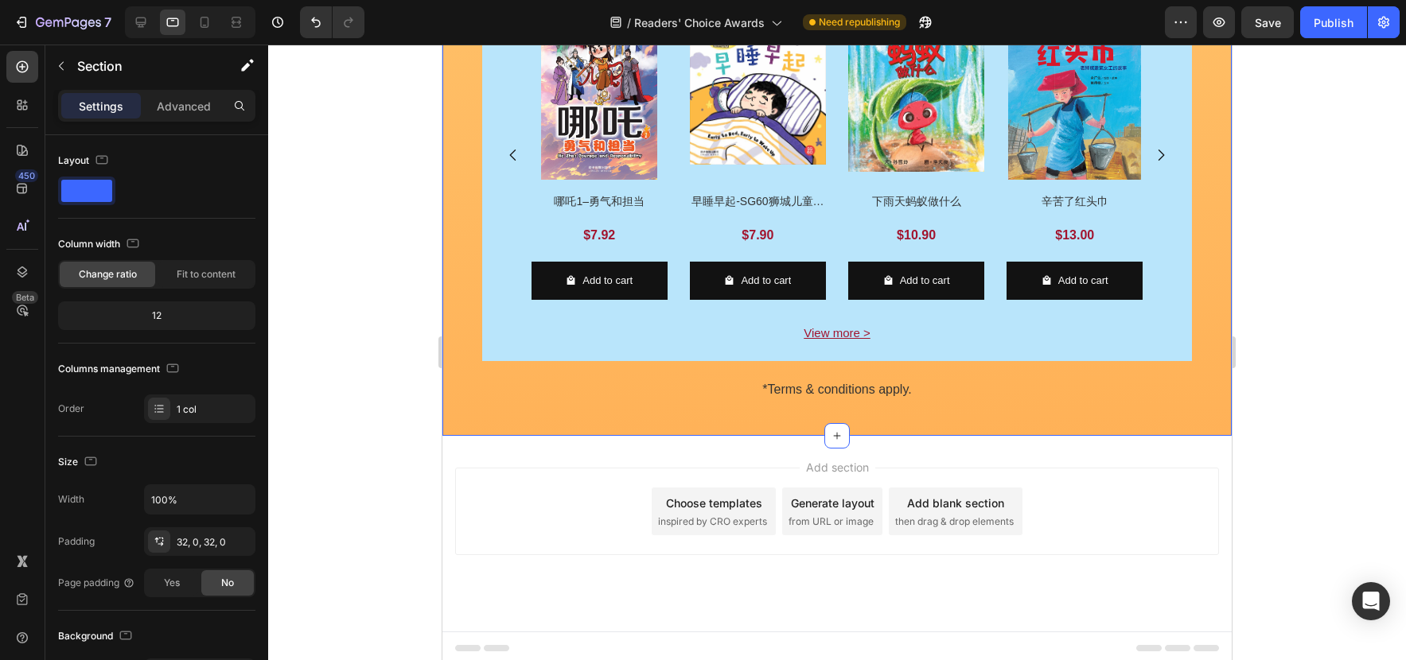
scroll to position [1947, 0]
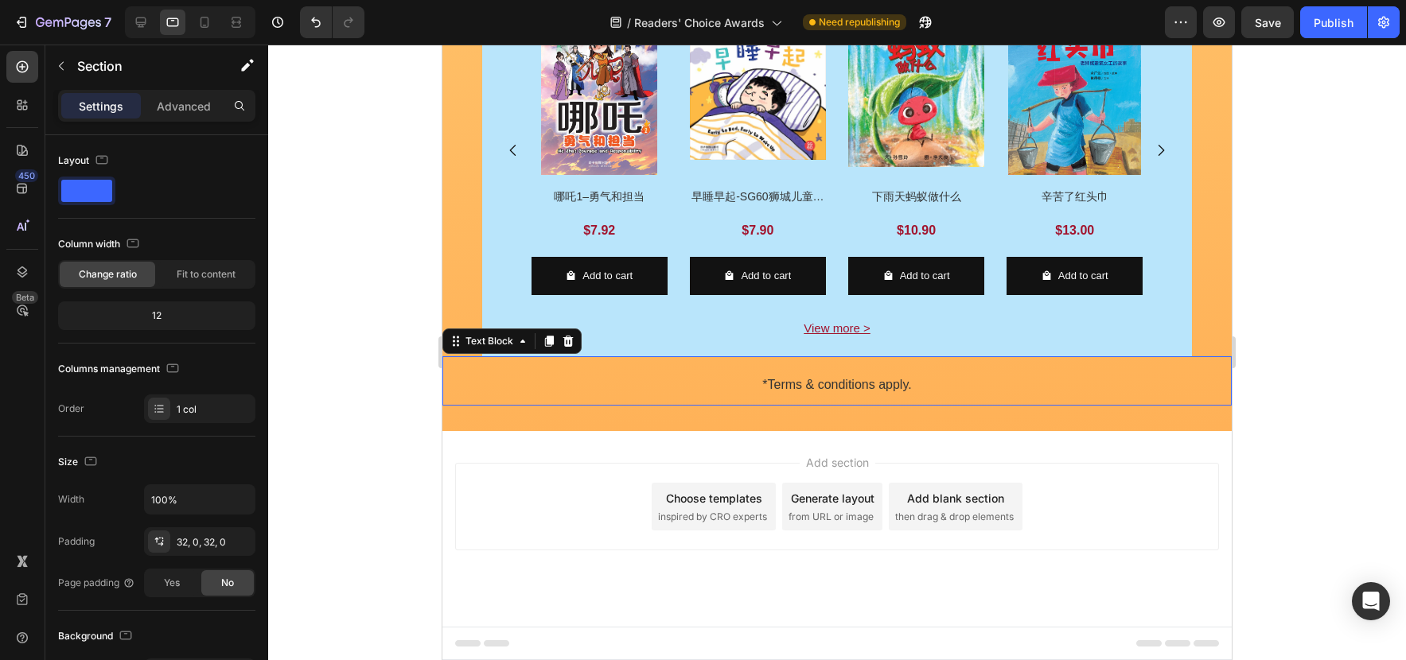
click at [913, 384] on p "*Terms & conditions apply." at bounding box center [837, 385] width 786 height 23
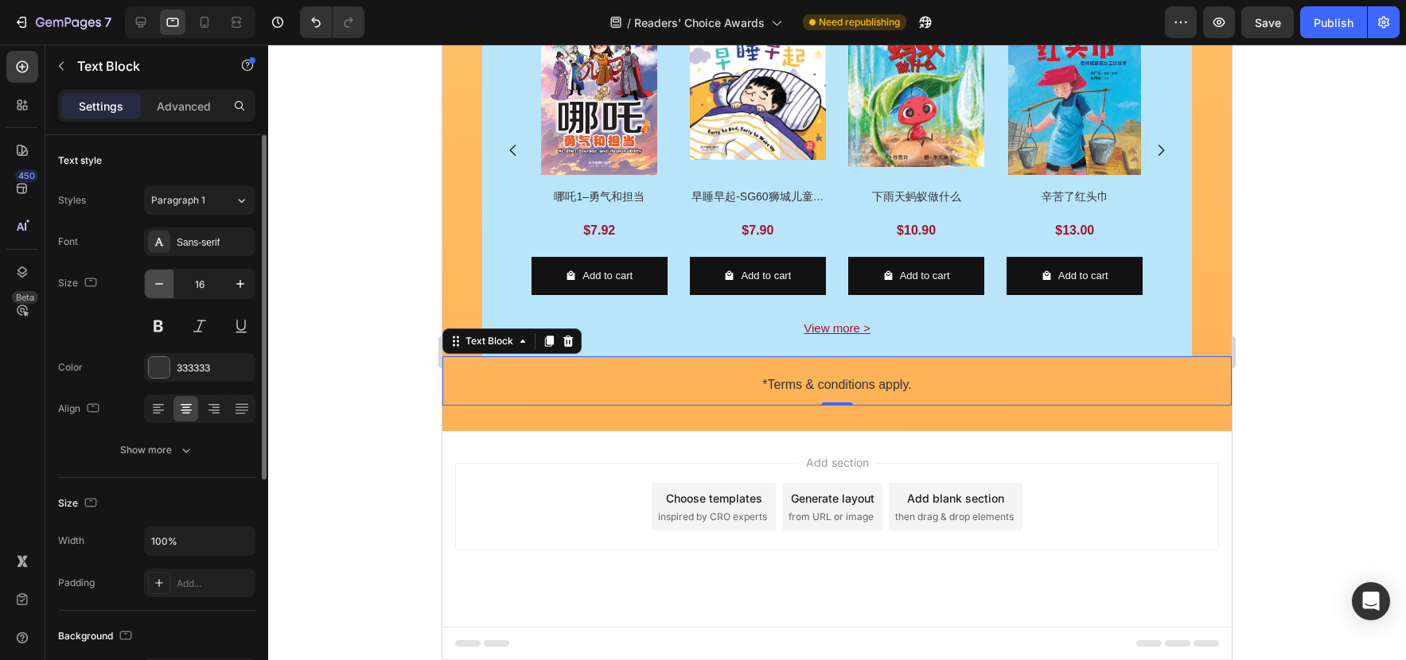
click at [158, 282] on icon "button" at bounding box center [159, 284] width 16 height 16
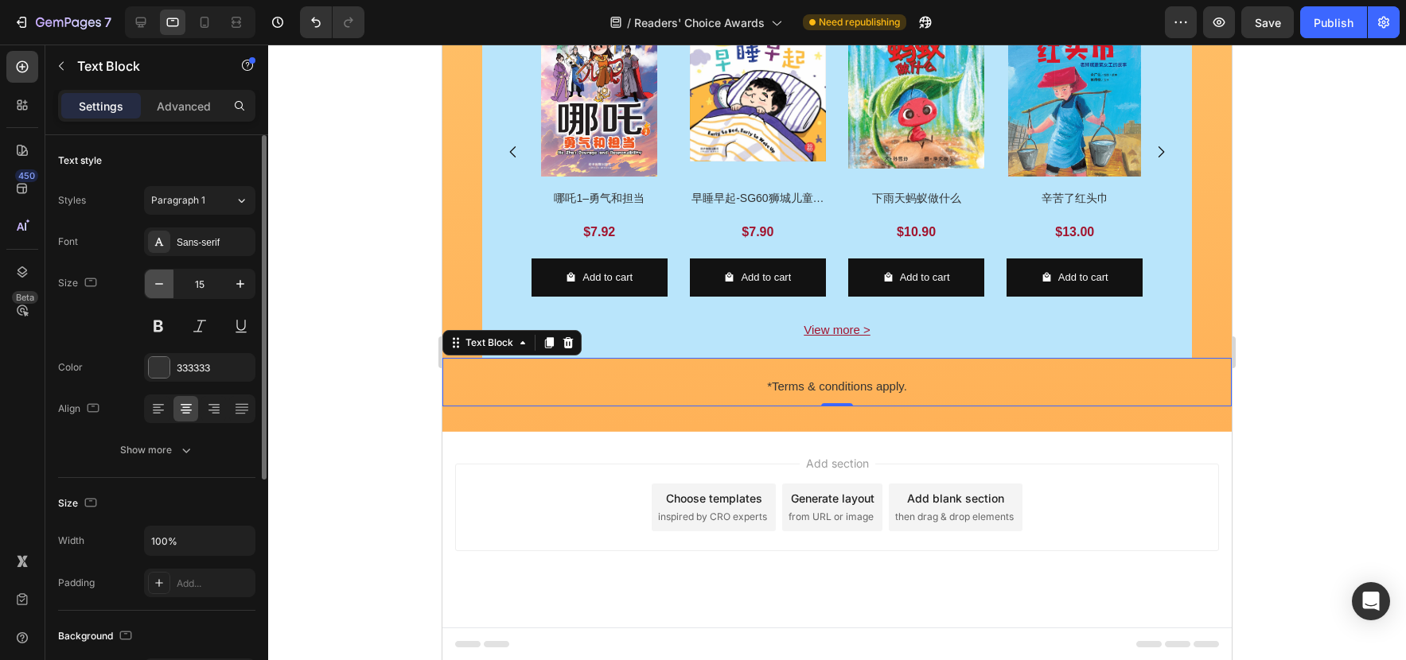
click at [158, 282] on icon "button" at bounding box center [159, 284] width 16 height 16
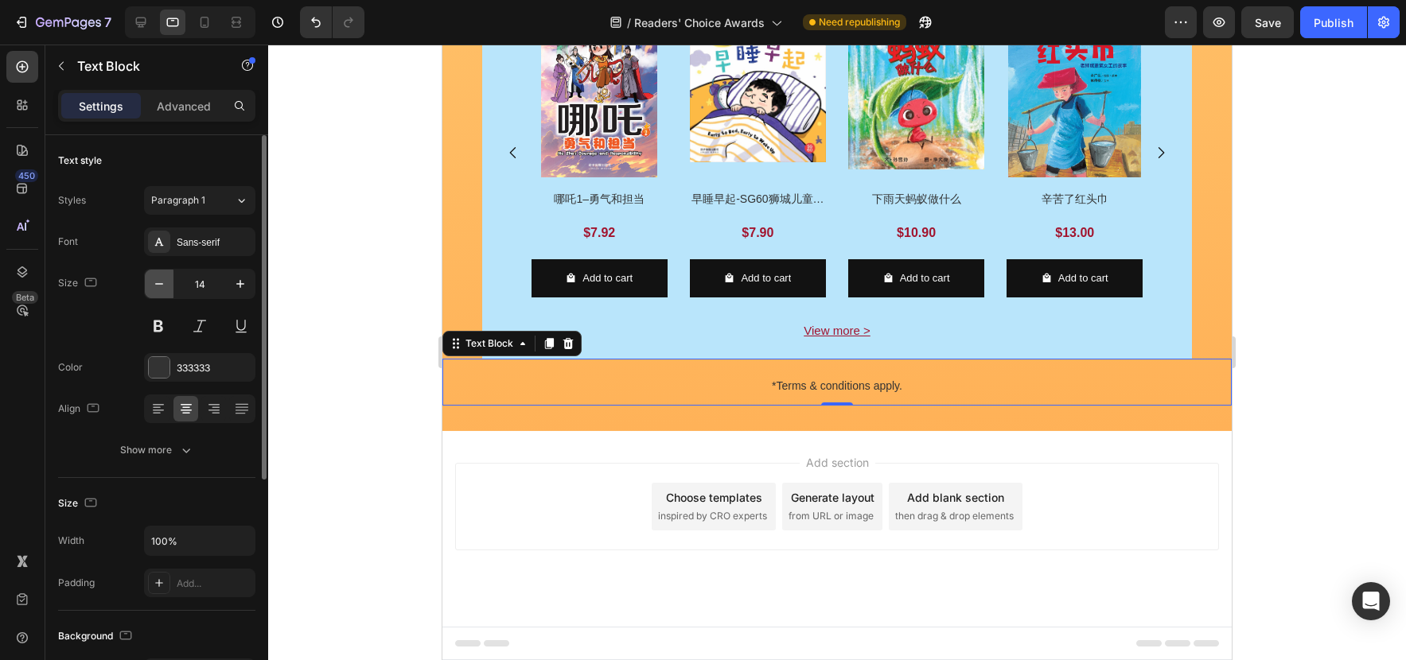
click at [158, 282] on icon "button" at bounding box center [159, 284] width 16 height 16
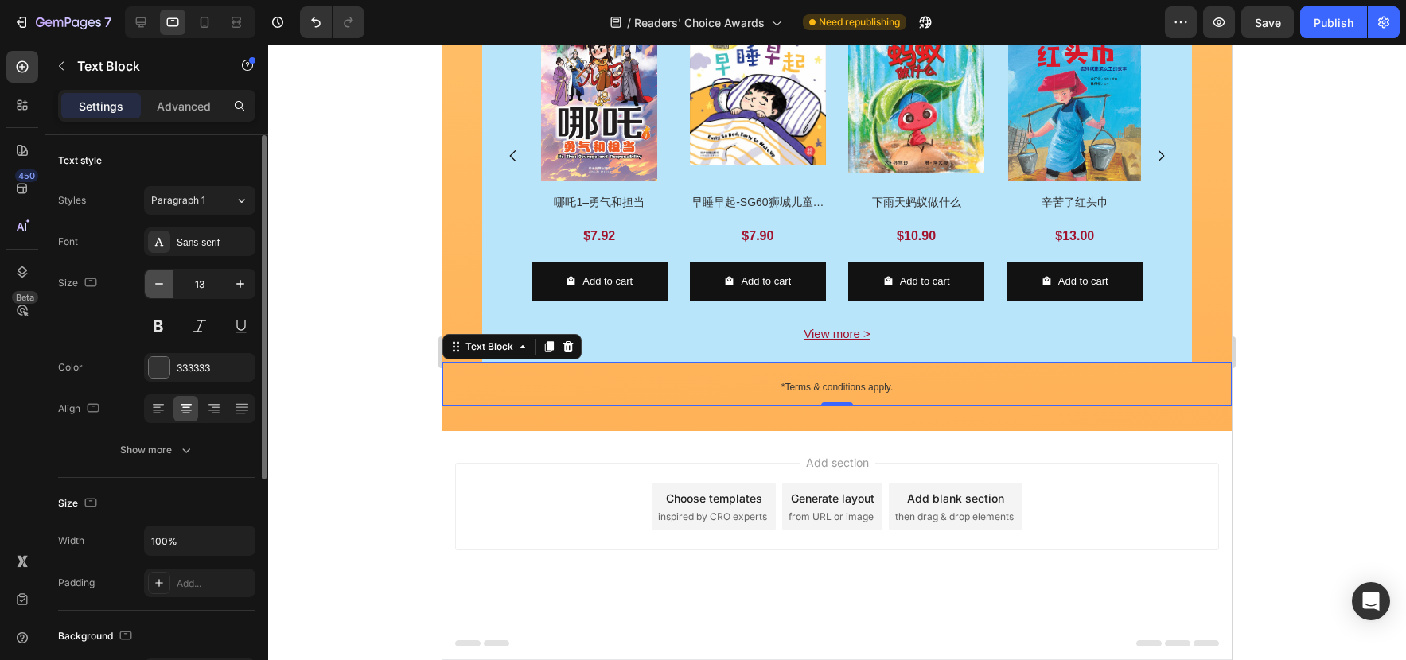
type input "12"
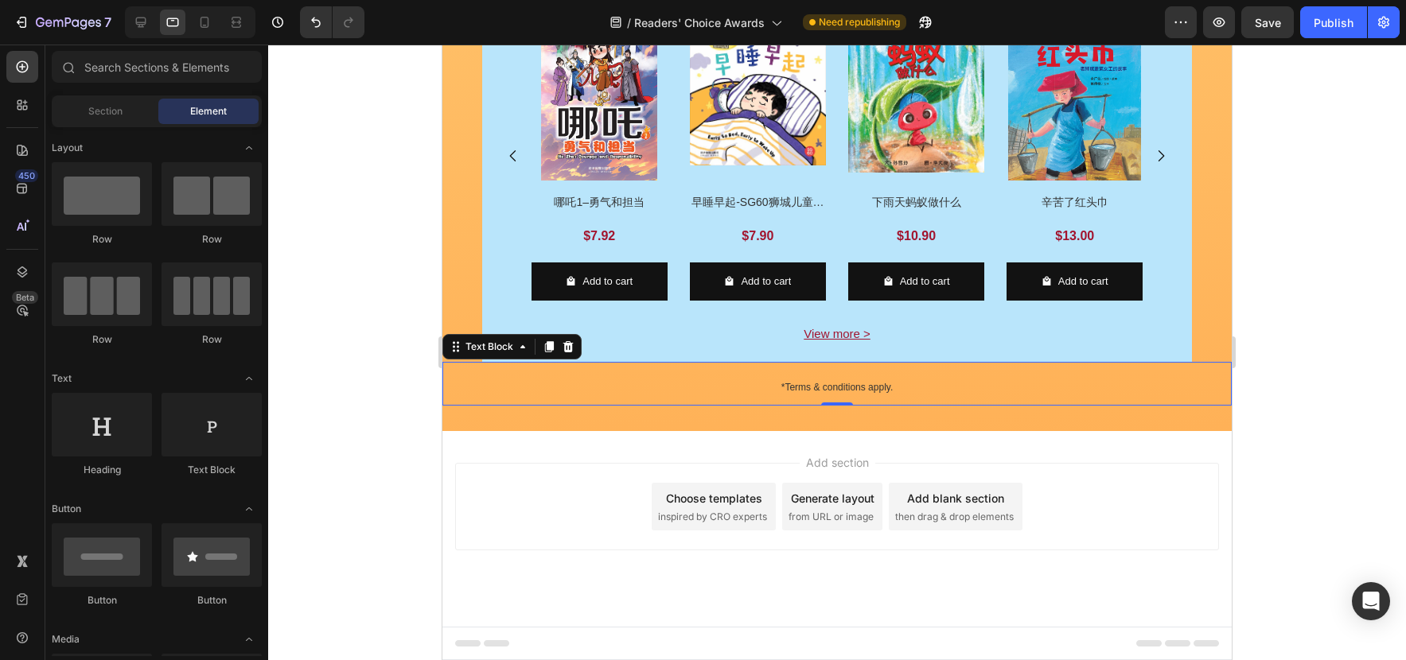
click at [1103, 451] on div "Add section Choose templates inspired by CRO experts Generate layout from URL o…" at bounding box center [836, 529] width 789 height 196
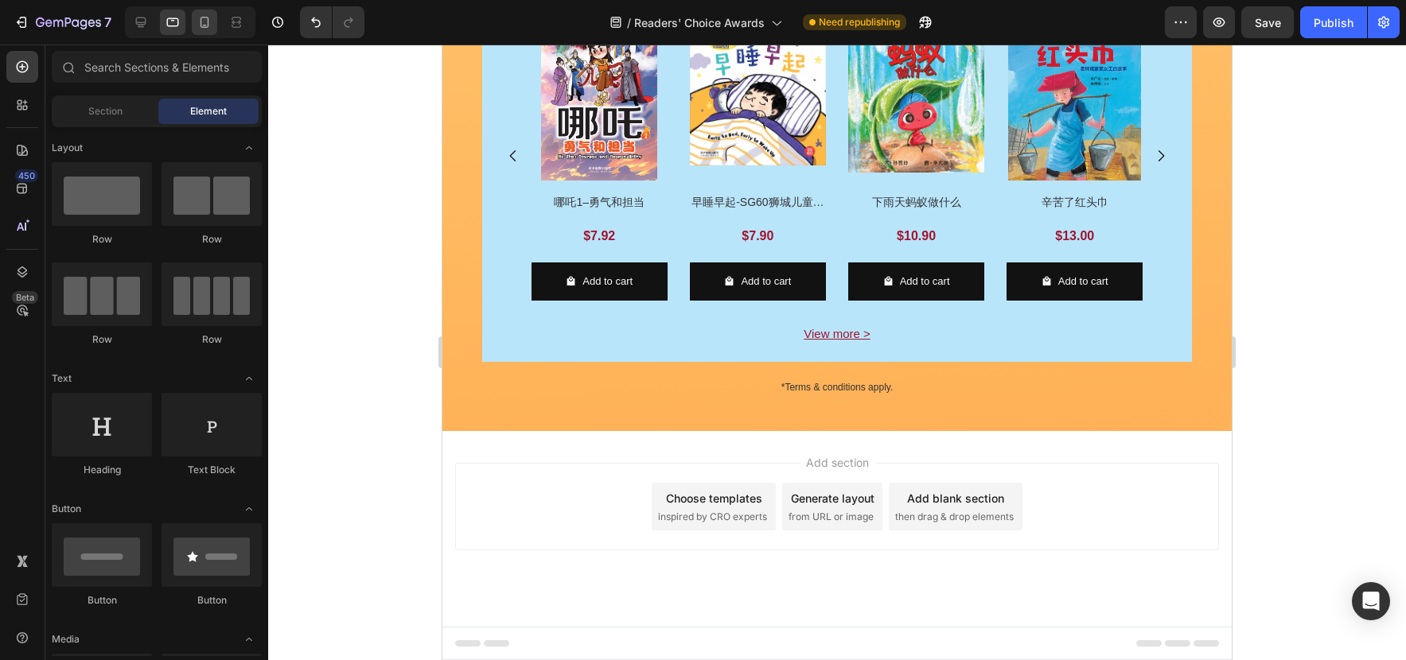
click at [206, 34] on div at bounding box center [204, 22] width 25 height 25
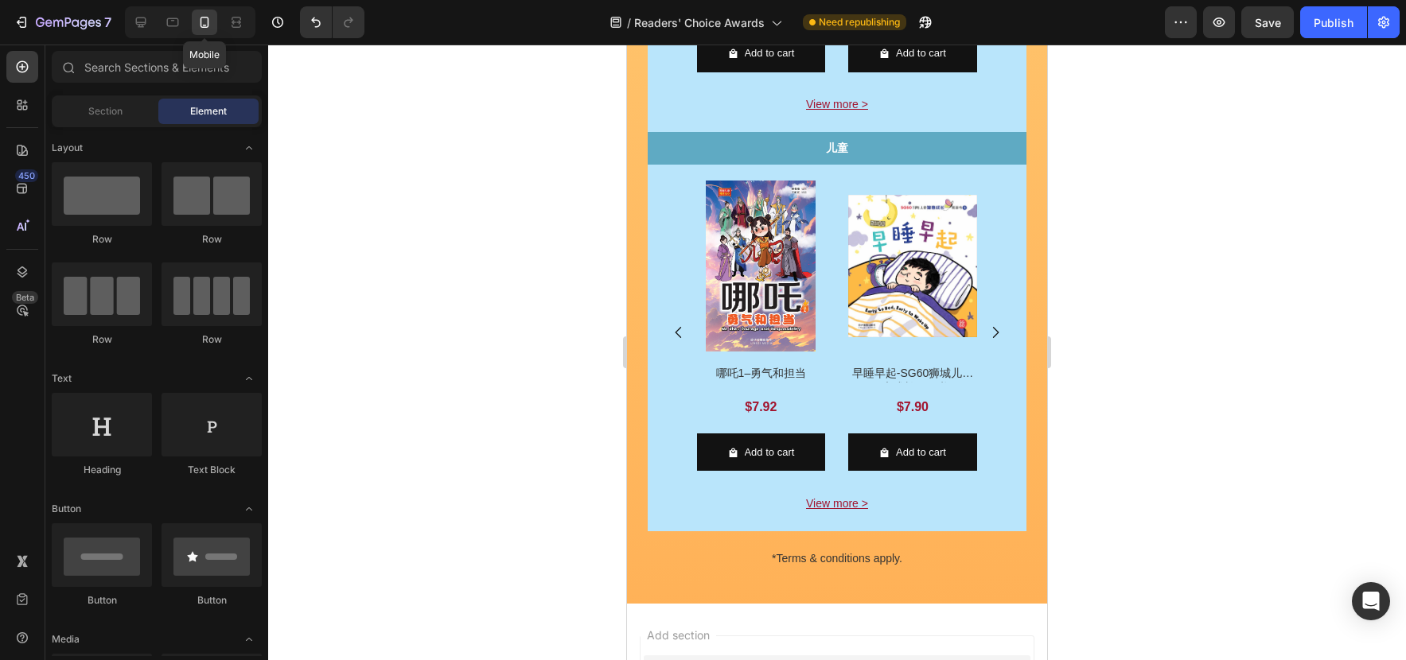
scroll to position [2124, 0]
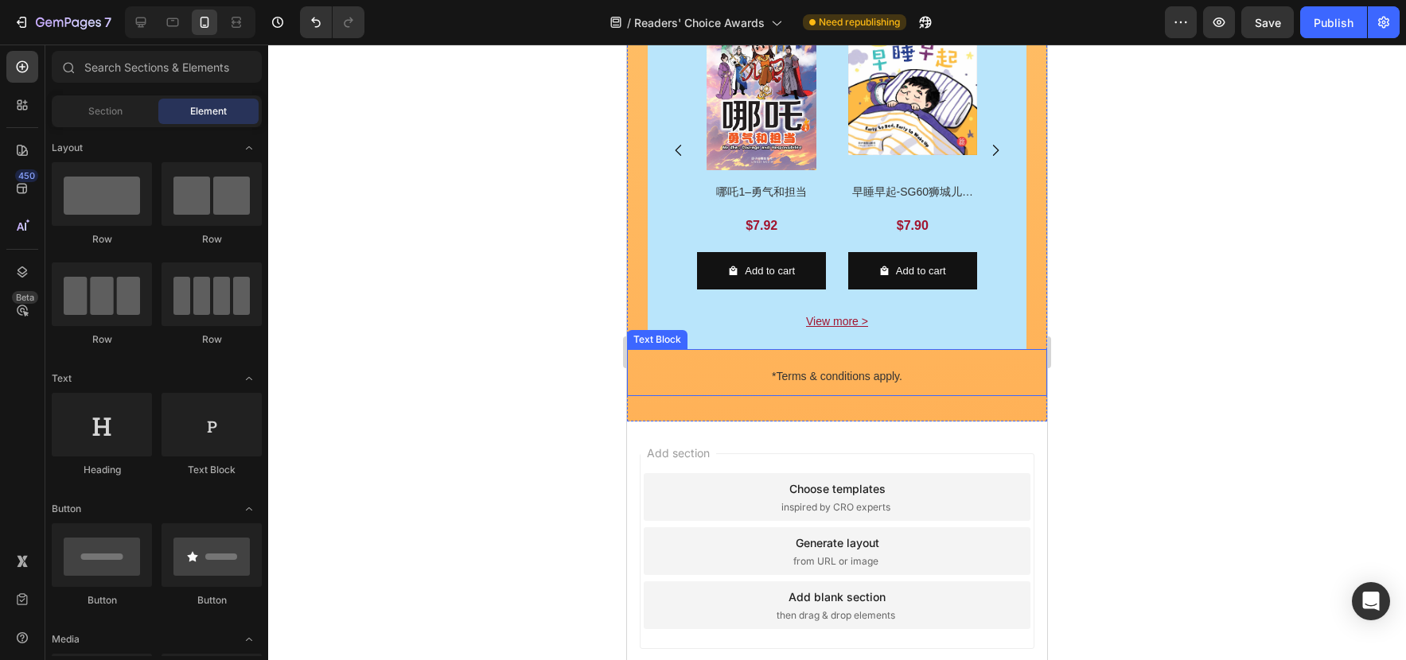
click at [955, 376] on p "*Terms & conditions apply." at bounding box center [836, 377] width 417 height 20
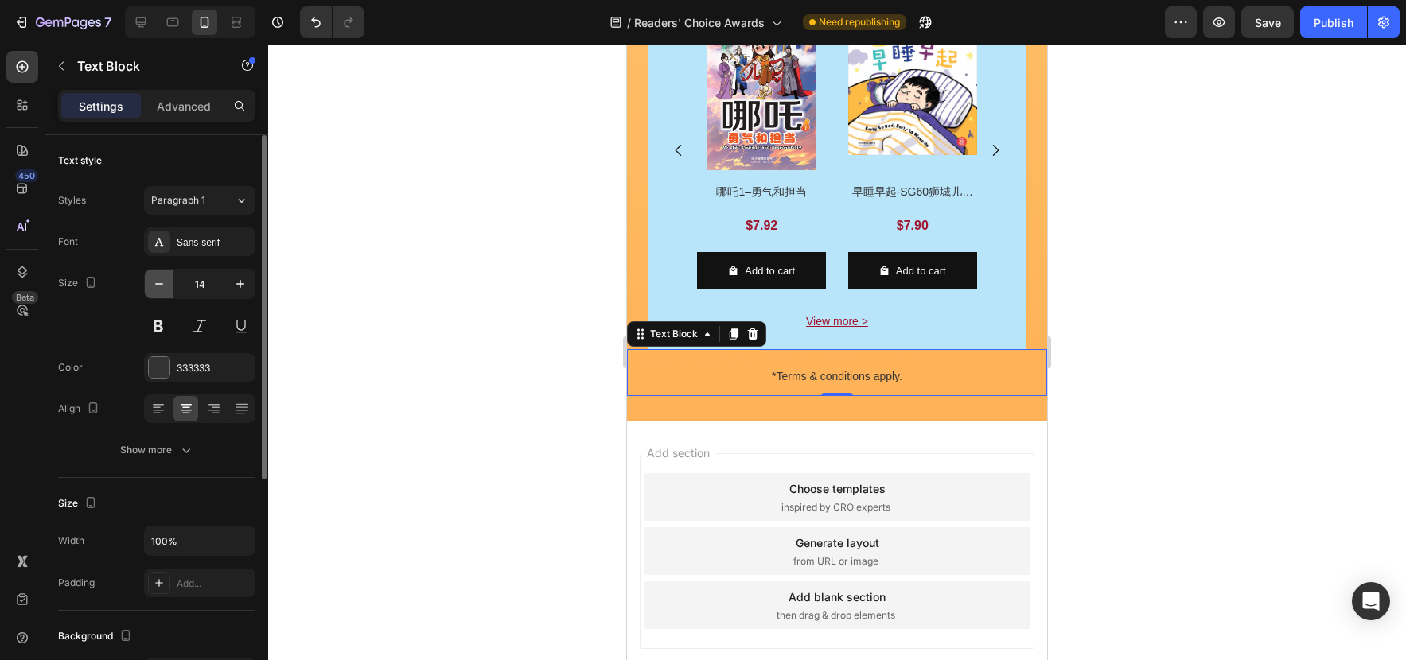
click at [167, 281] on button "button" at bounding box center [159, 284] width 29 height 29
type input "12"
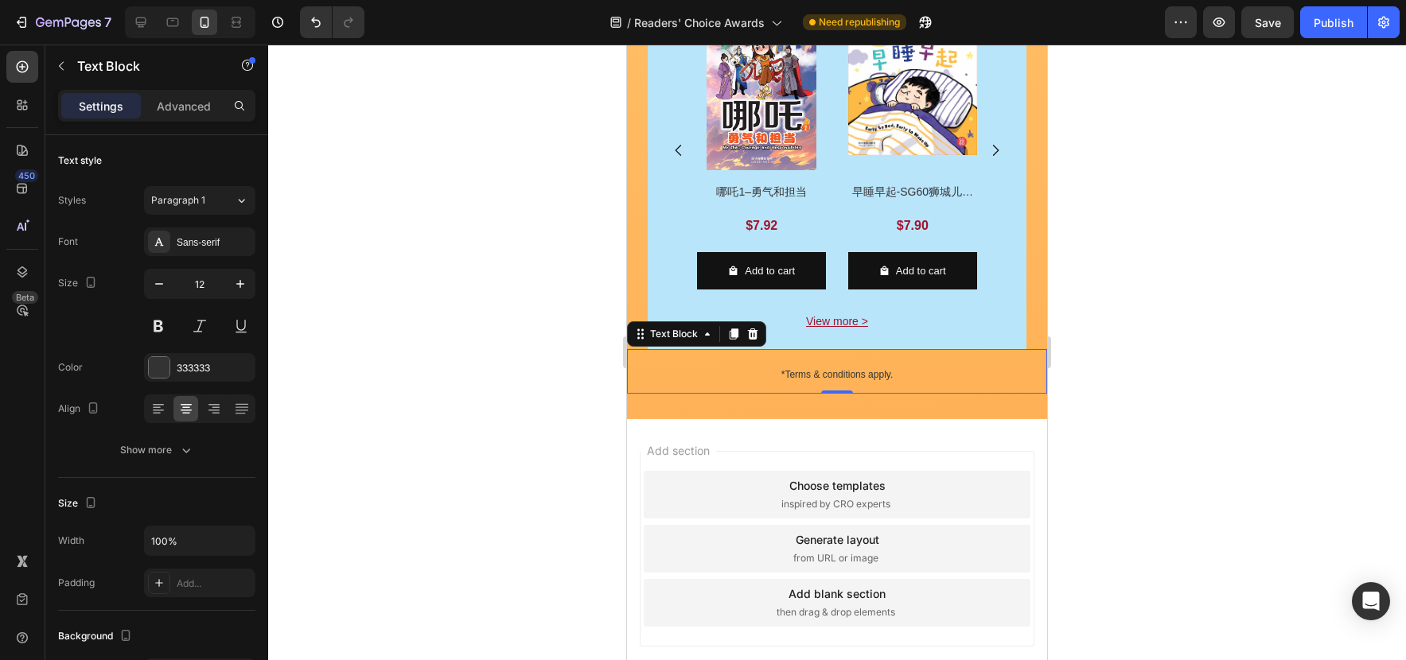
drag, startPoint x: 1185, startPoint y: 519, endPoint x: 1110, endPoint y: 488, distance: 81.0
click at [1185, 519] on div at bounding box center [837, 353] width 1138 height 616
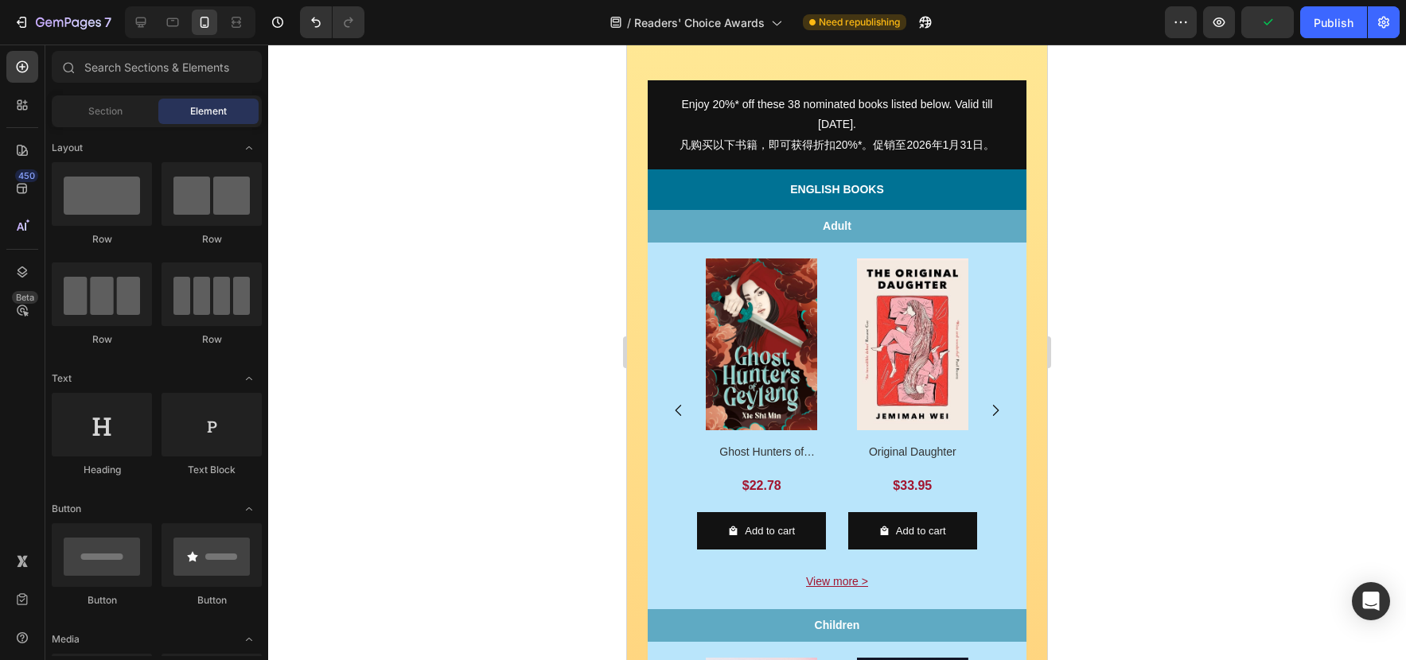
scroll to position [731, 0]
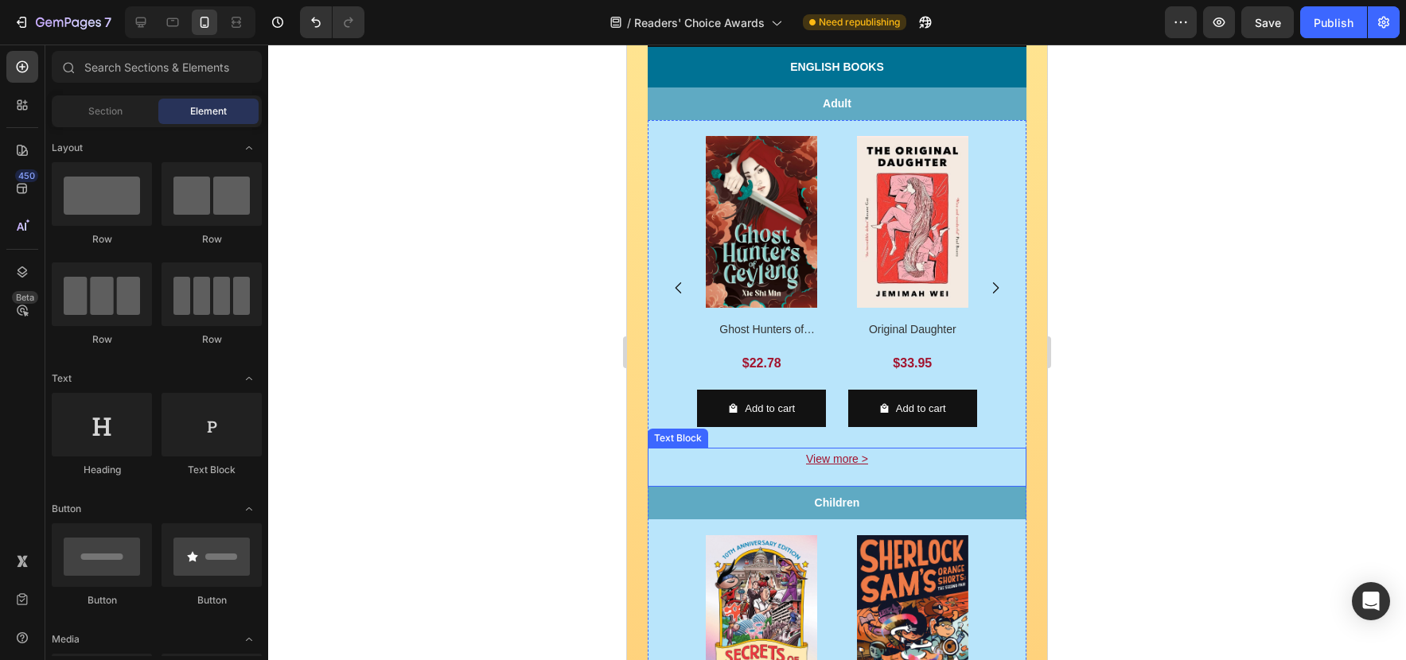
click at [898, 463] on p "View more >" at bounding box center [836, 459] width 375 height 20
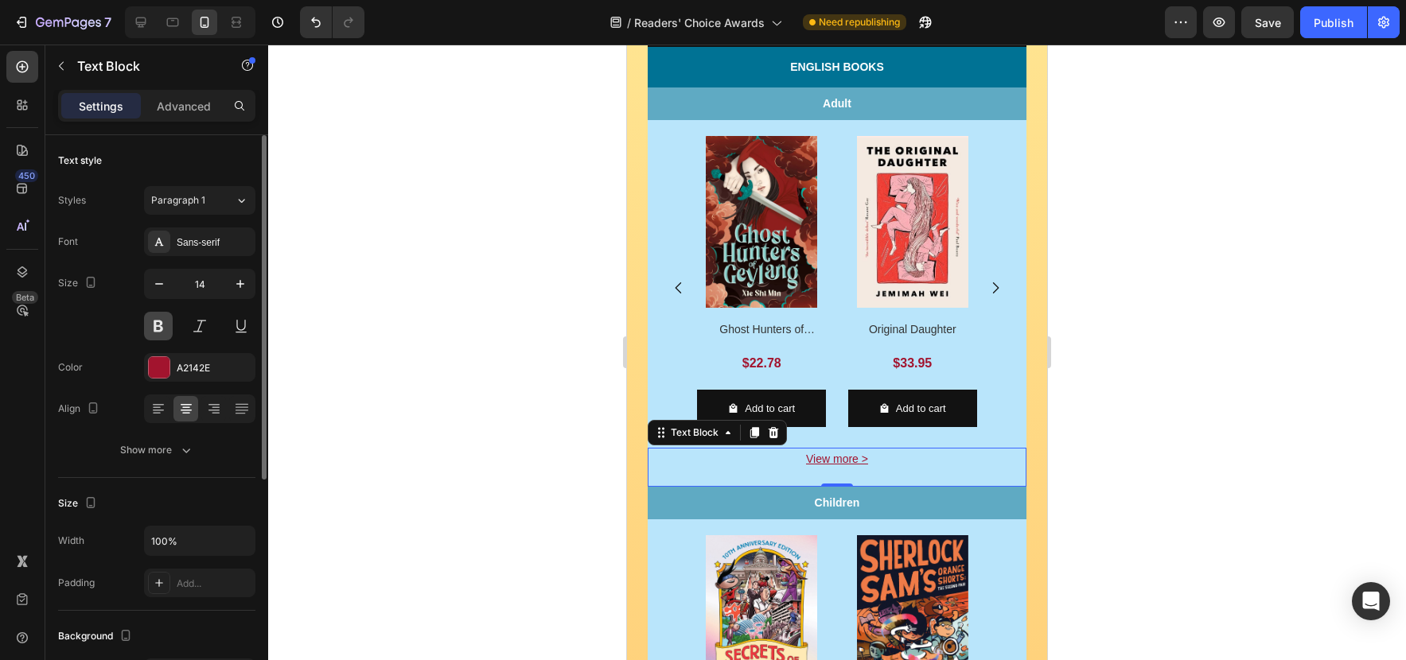
click at [154, 323] on button at bounding box center [158, 326] width 29 height 29
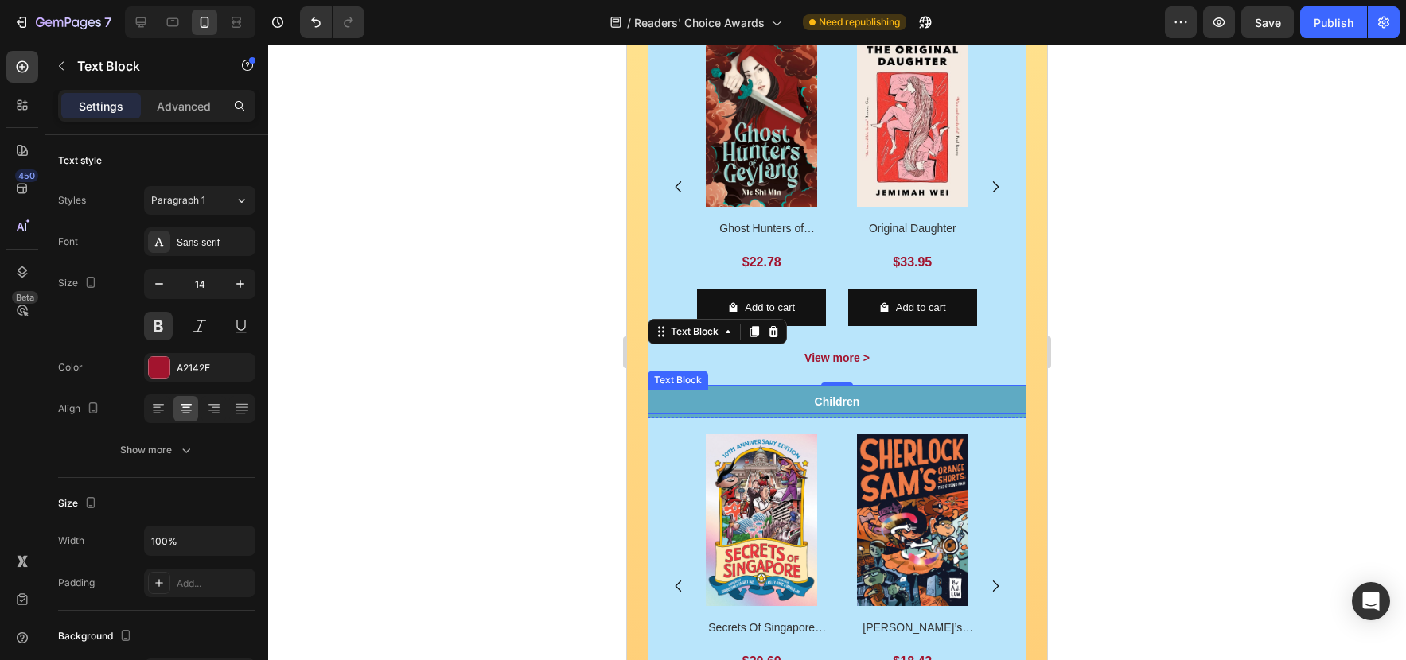
scroll to position [811, 0]
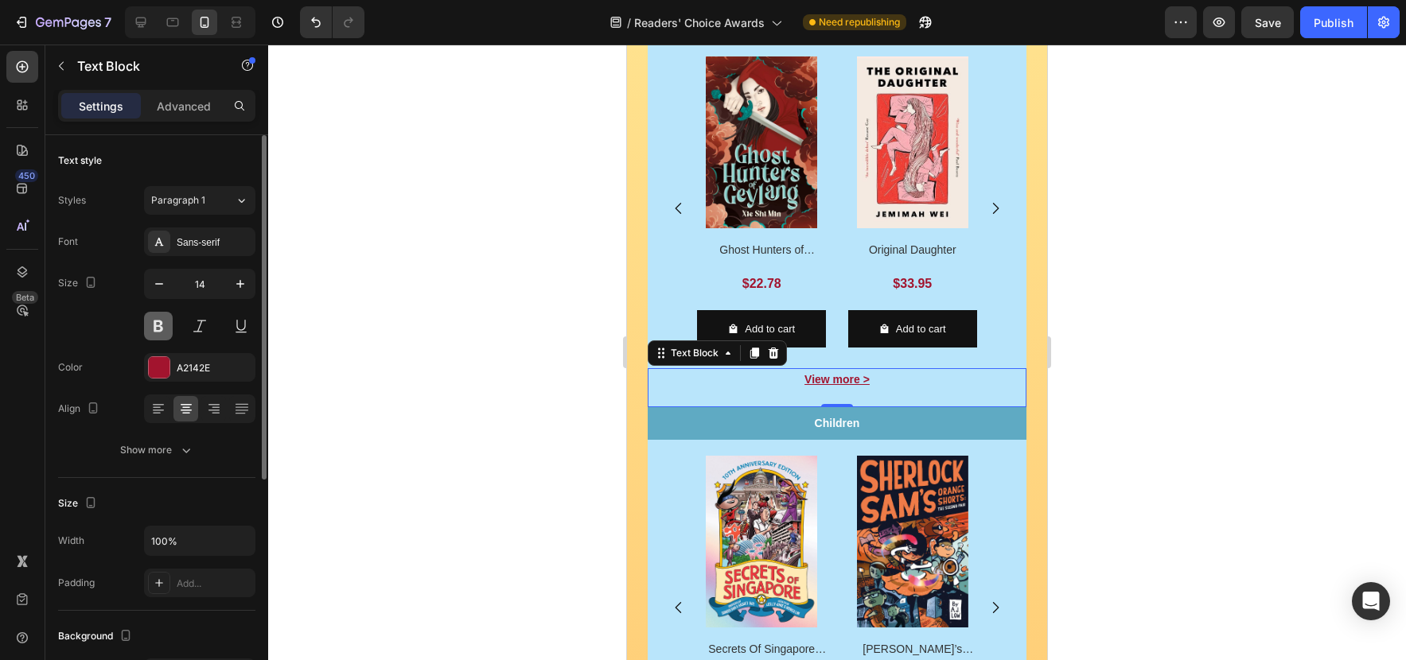
click at [160, 329] on button at bounding box center [158, 326] width 29 height 29
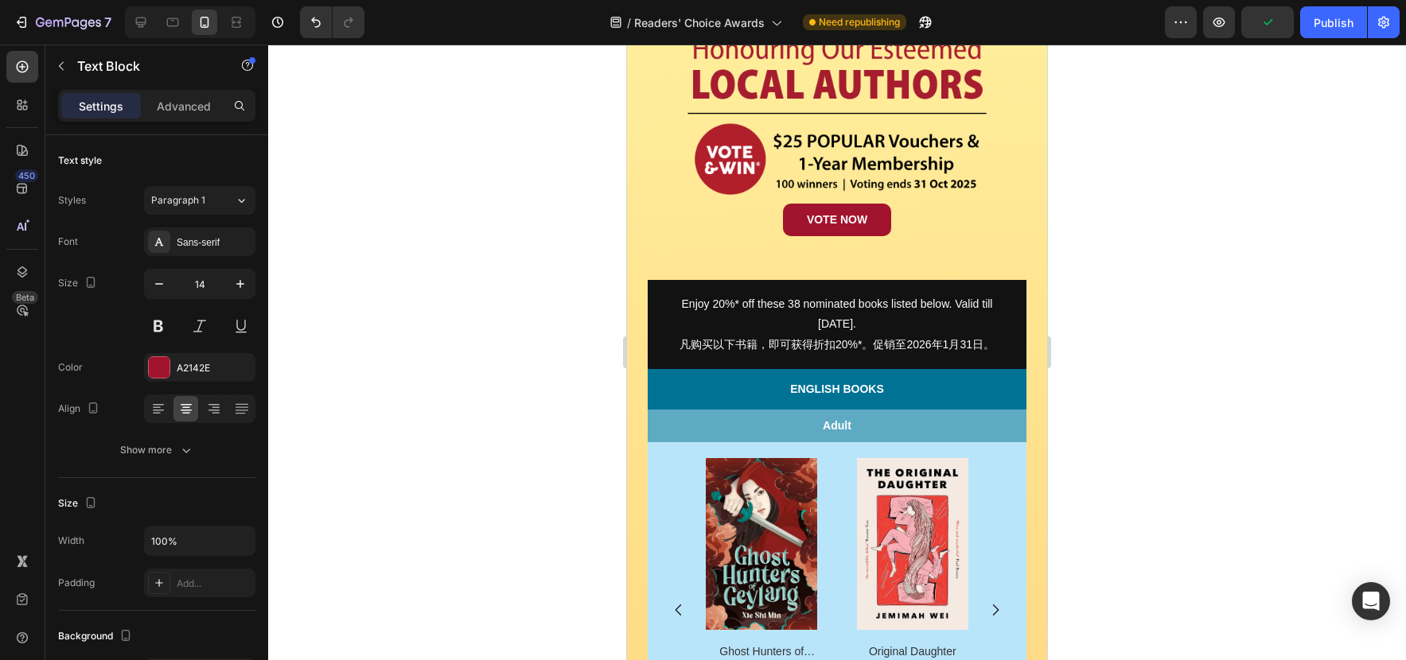
scroll to position [510, 0]
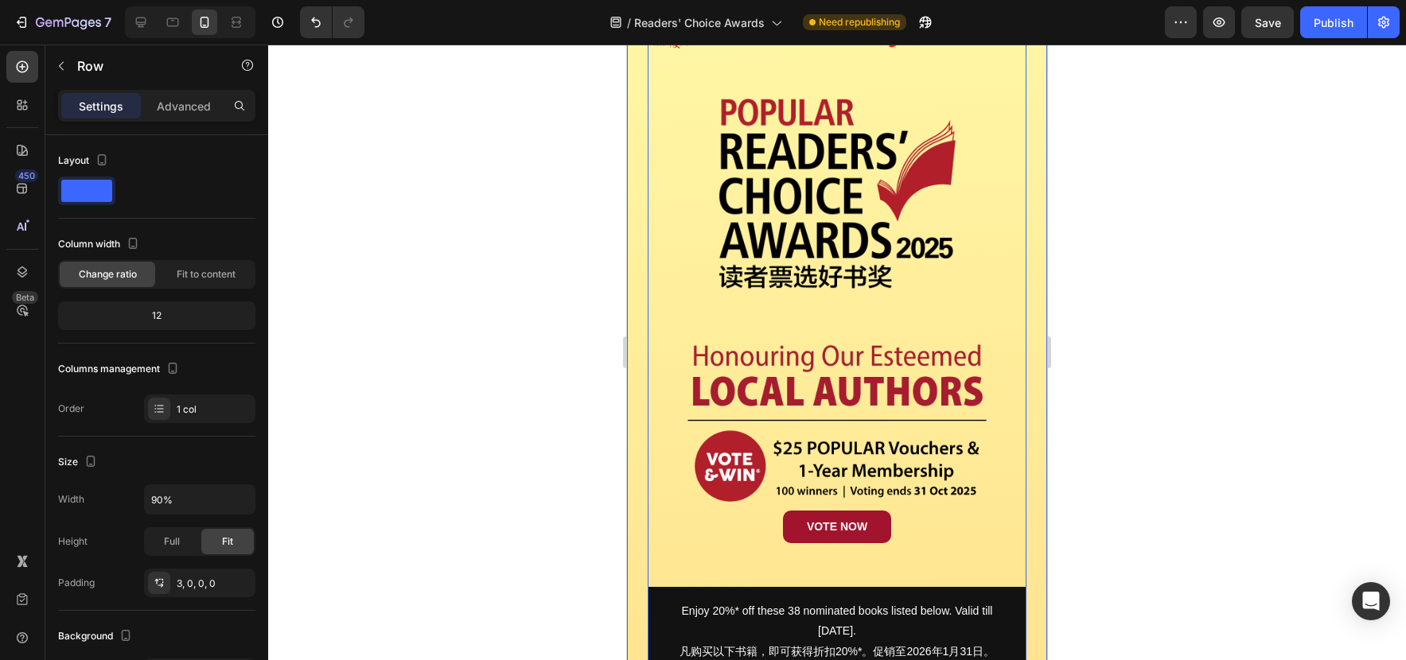
scroll to position [0, 0]
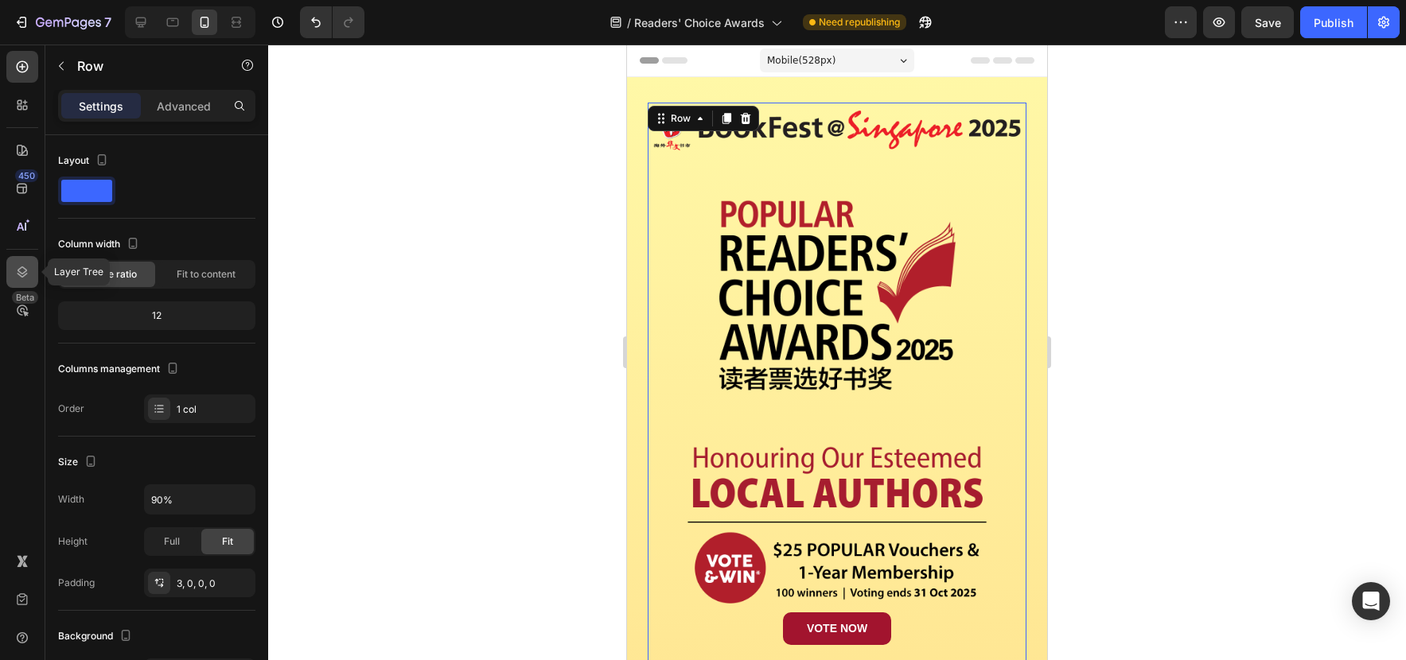
click at [20, 270] on icon at bounding box center [22, 272] width 16 height 16
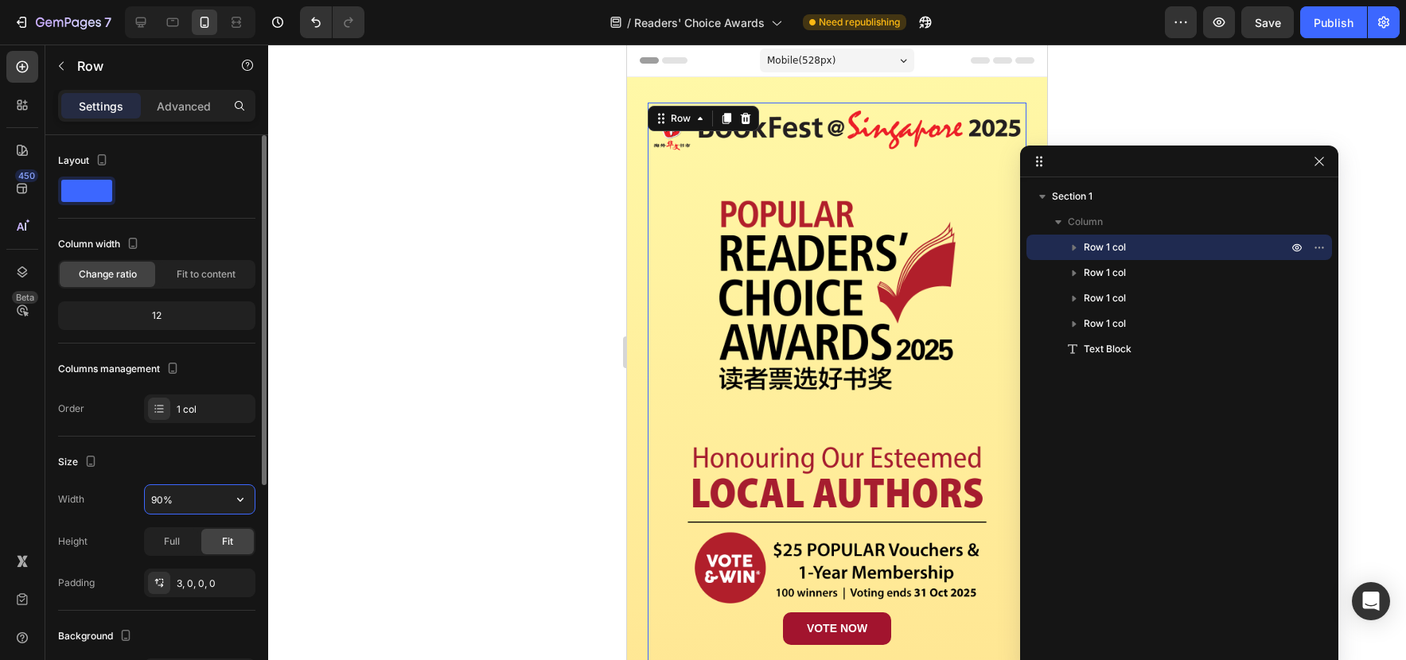
drag, startPoint x: 158, startPoint y: 499, endPoint x: 150, endPoint y: 499, distance: 8.8
click at [150, 499] on input "90%" at bounding box center [200, 499] width 110 height 29
click at [155, 500] on input "90%" at bounding box center [200, 499] width 110 height 29
drag, startPoint x: 154, startPoint y: 500, endPoint x: 239, endPoint y: 523, distance: 88.2
click at [150, 499] on input "90%" at bounding box center [200, 499] width 110 height 29
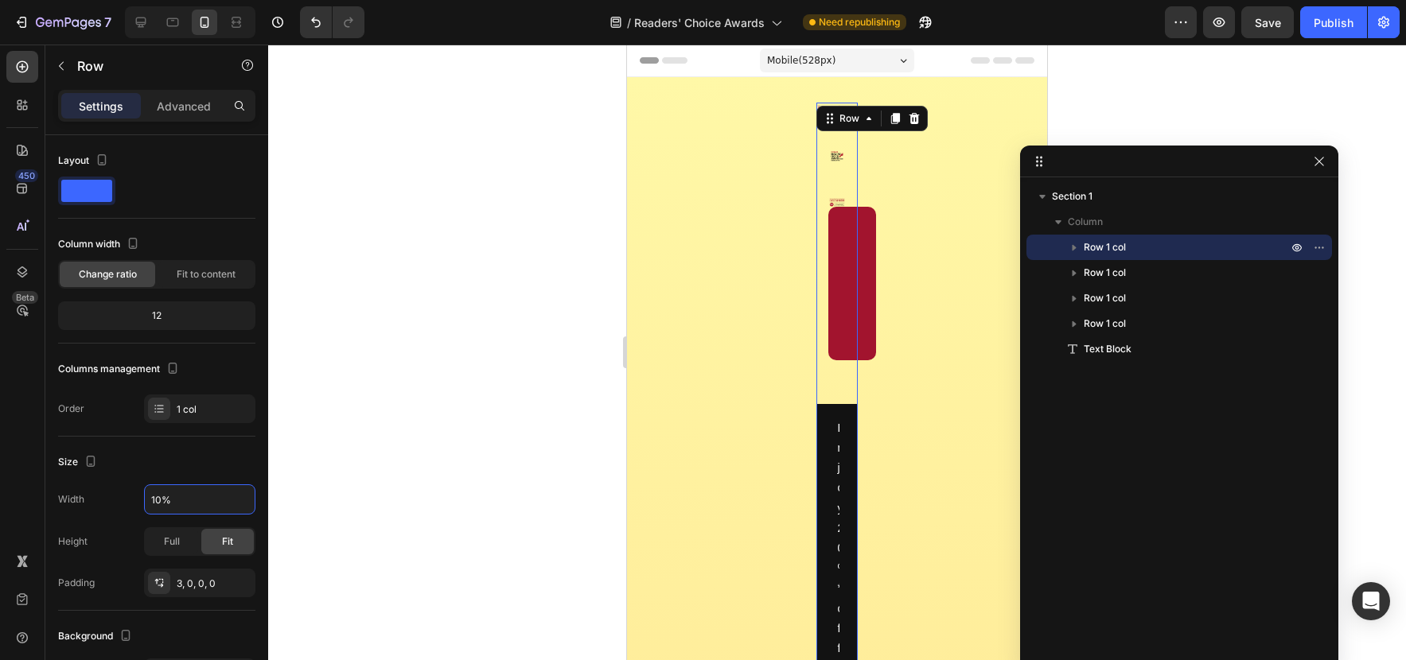
type input "100%"
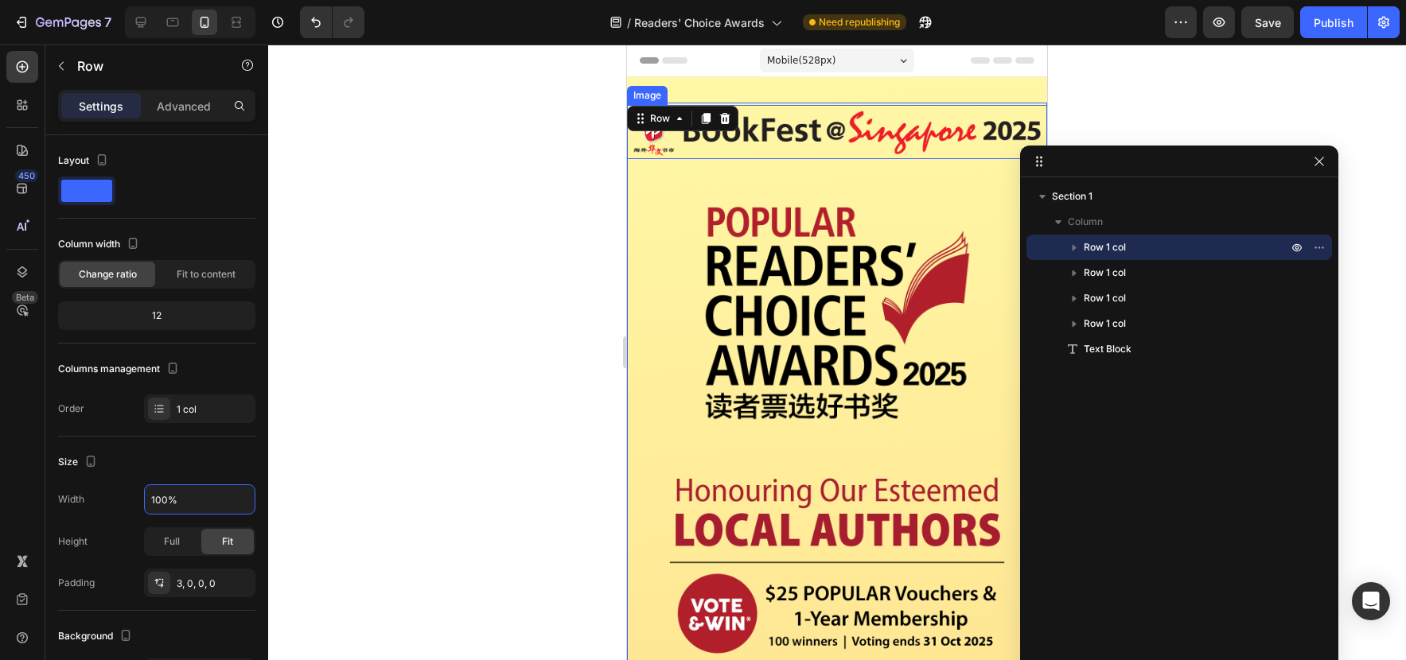
click at [956, 134] on img at bounding box center [837, 132] width 420 height 54
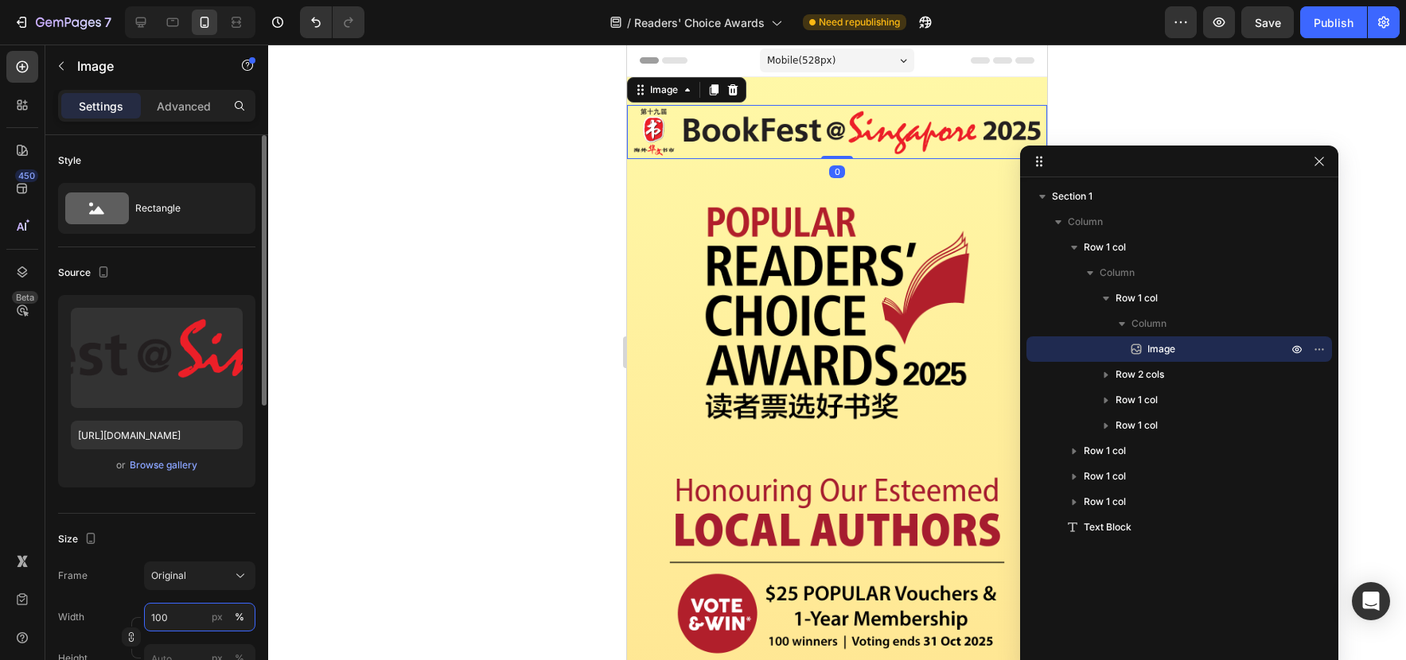
drag, startPoint x: 163, startPoint y: 618, endPoint x: 228, endPoint y: 622, distance: 65.3
click at [147, 619] on input "100" at bounding box center [199, 617] width 111 height 29
drag, startPoint x: 161, startPoint y: 617, endPoint x: 178, endPoint y: 624, distance: 18.6
click at [150, 618] on input "100" at bounding box center [199, 617] width 111 height 29
type input "90"
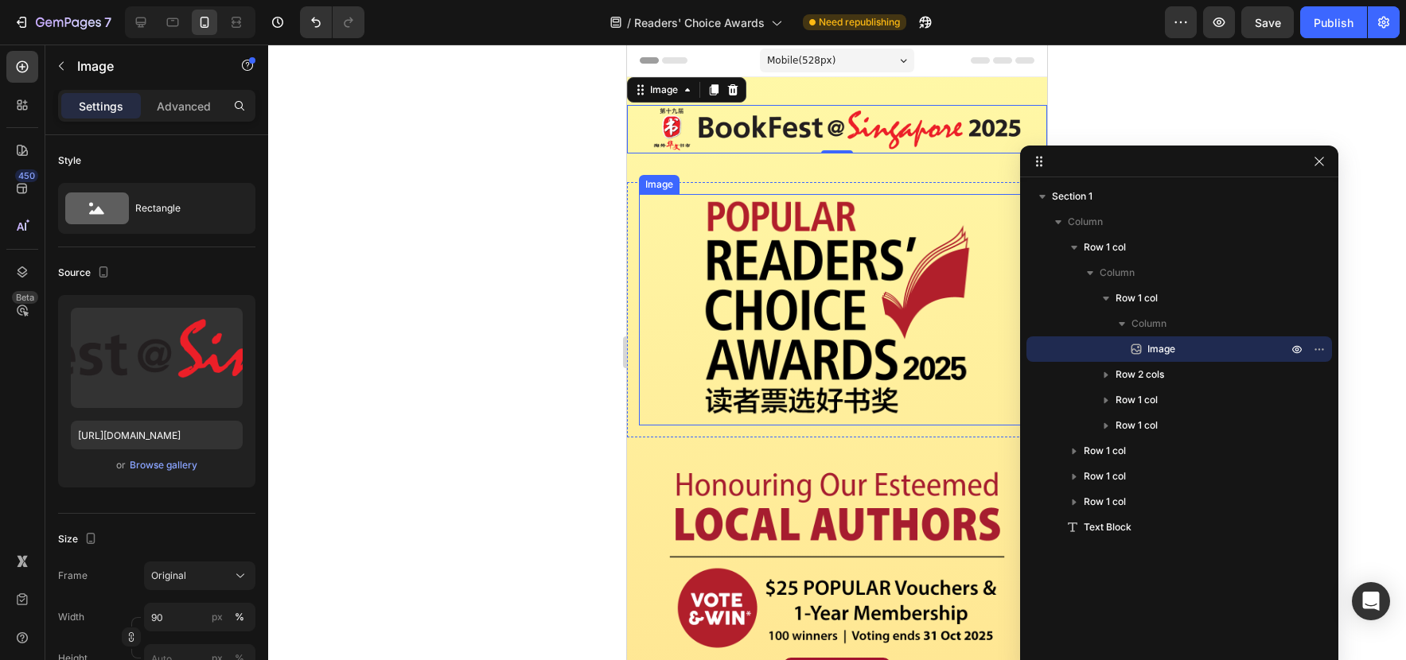
click at [835, 349] on img at bounding box center [837, 309] width 278 height 231
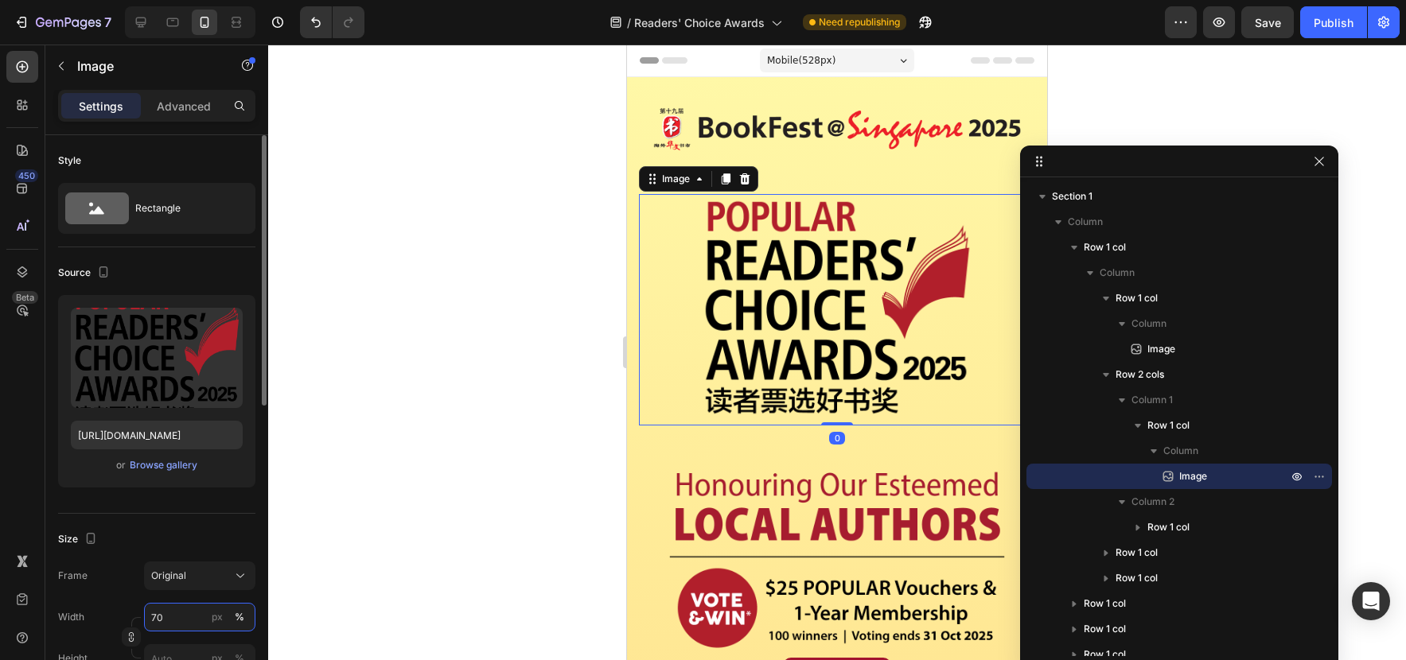
drag, startPoint x: 154, startPoint y: 619, endPoint x: 146, endPoint y: 620, distance: 8.8
click at [146, 620] on input "70" at bounding box center [199, 617] width 111 height 29
click at [154, 617] on input "70" at bounding box center [199, 617] width 111 height 29
type input "60"
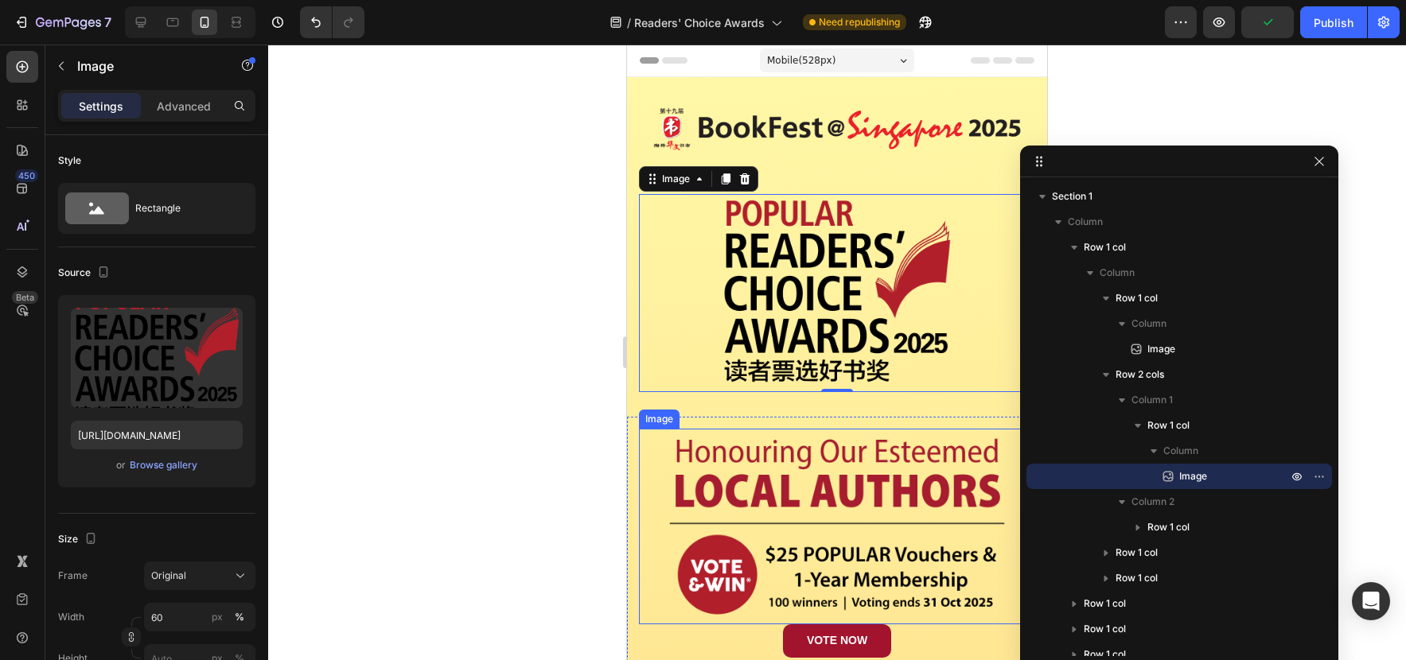
click at [927, 453] on img at bounding box center [837, 527] width 356 height 196
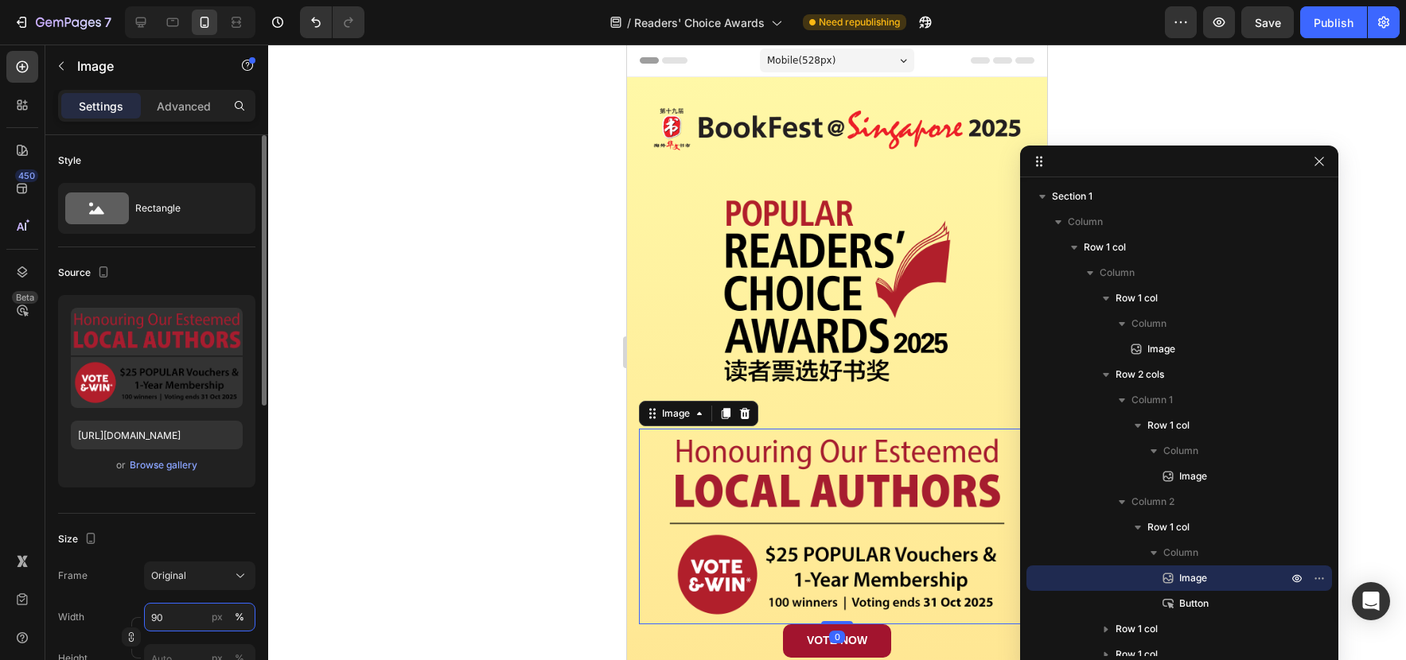
click at [149, 616] on input "90" at bounding box center [199, 617] width 111 height 29
click at [152, 620] on input "90" at bounding box center [199, 617] width 111 height 29
type input "80"
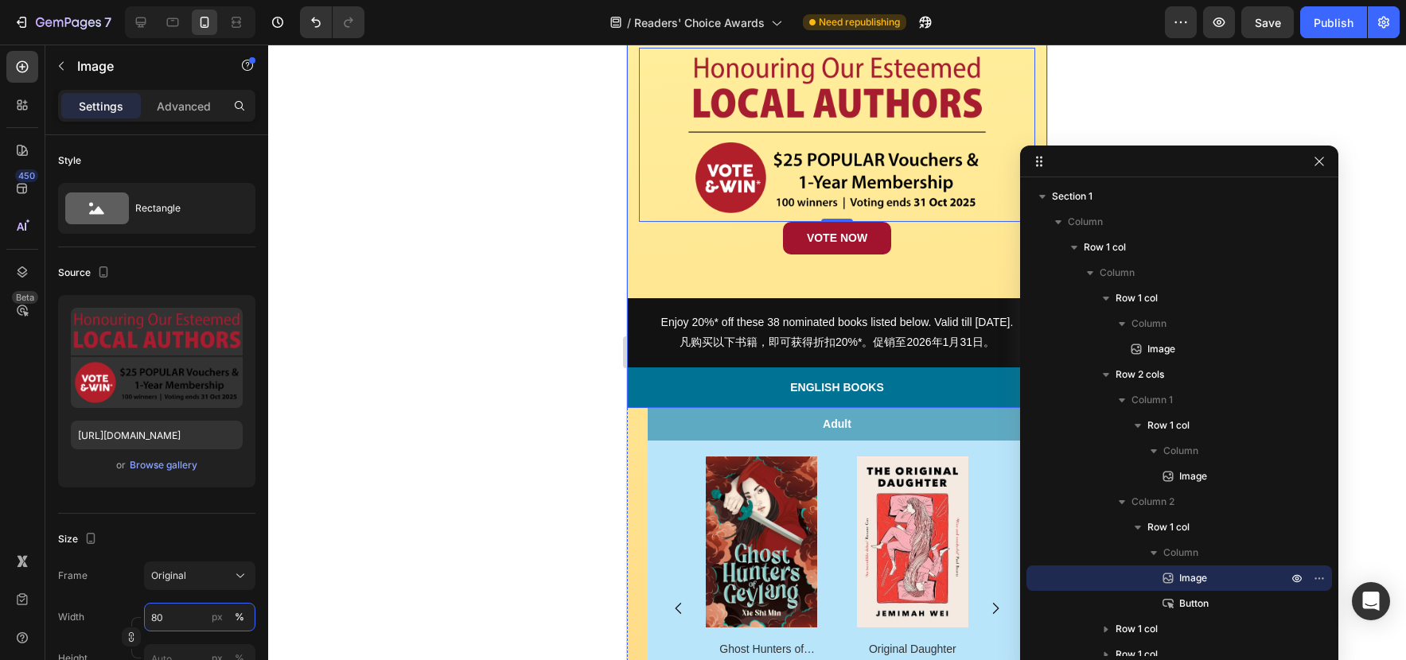
scroll to position [389, 0]
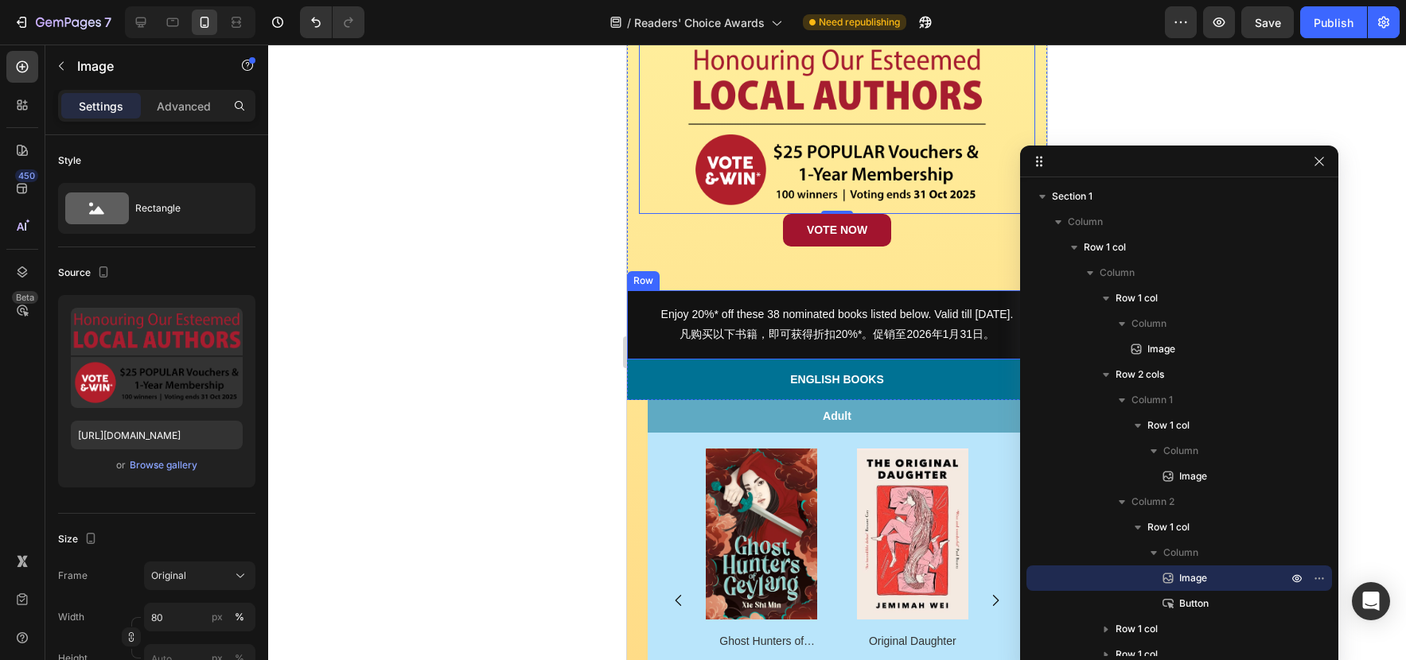
click at [823, 298] on div "Enjoy 20%* off these 38 nominated books listed below. Valid till [DATE]. 凡购买以下书…" at bounding box center [837, 324] width 420 height 68
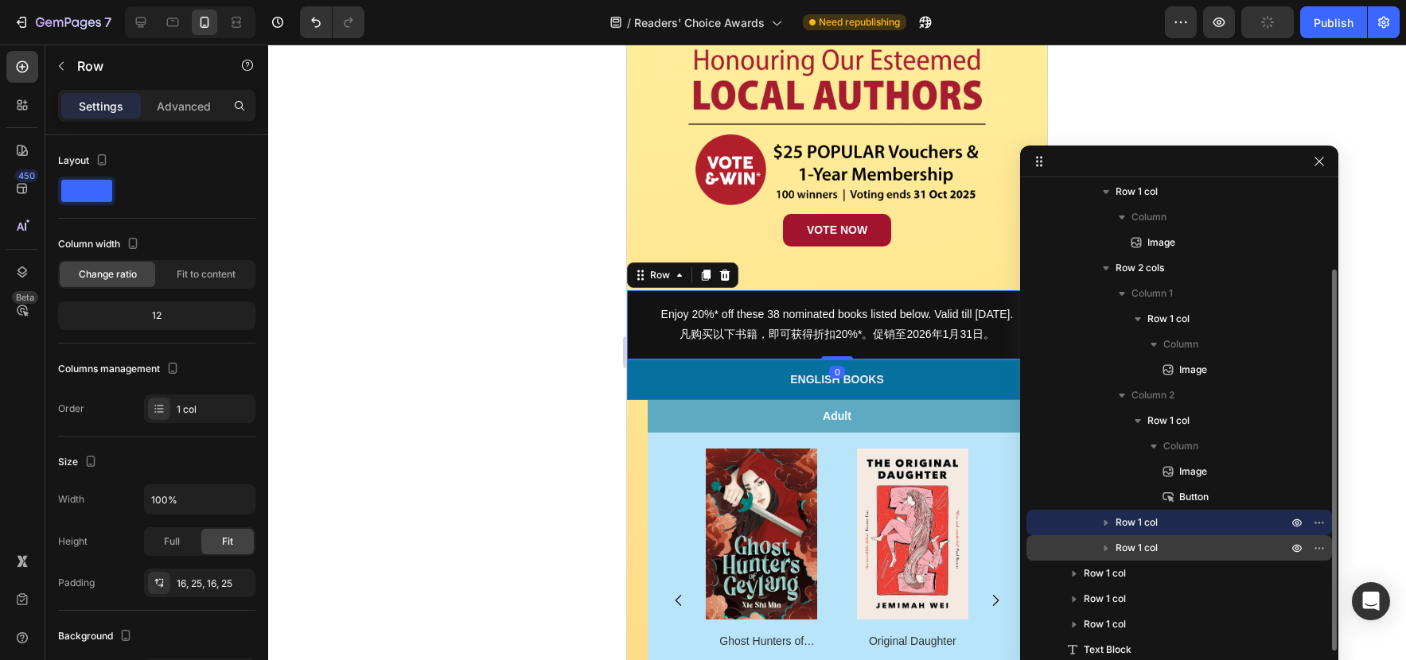
click at [1203, 542] on p "Row 1 col" at bounding box center [1202, 548] width 175 height 16
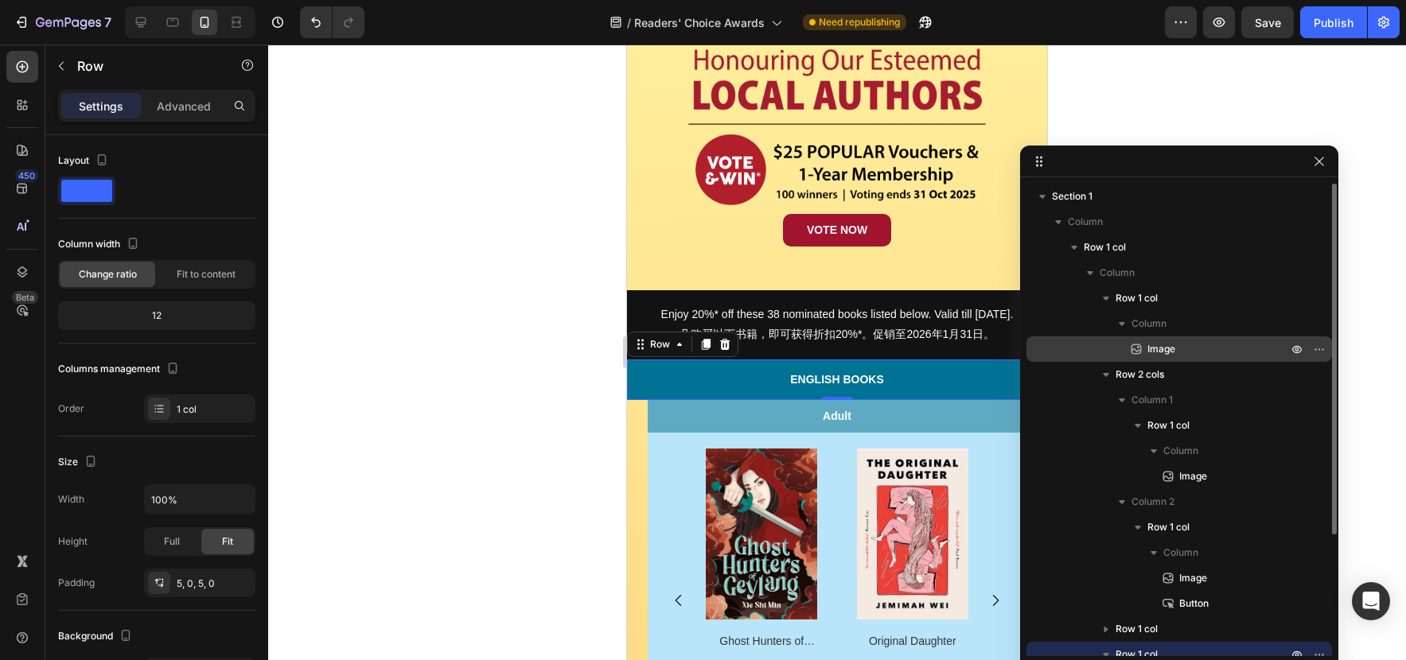
scroll to position [2, 0]
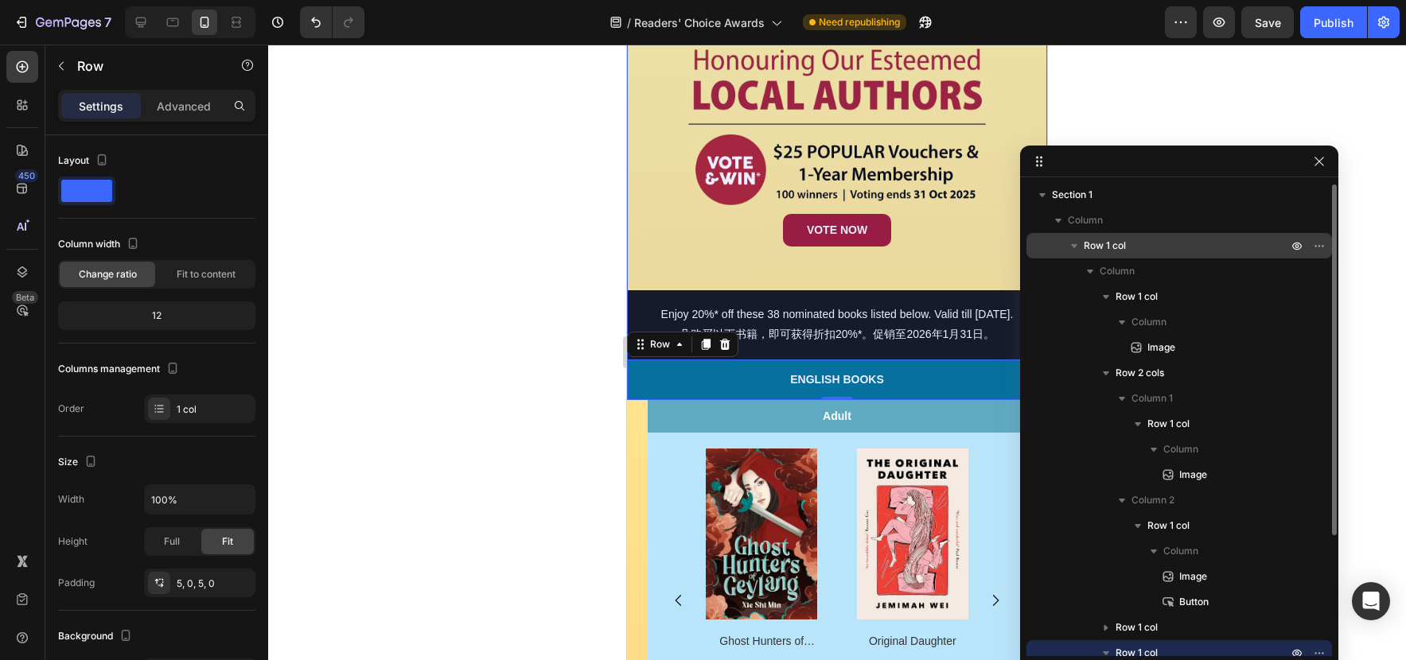
click at [1070, 247] on icon "button" at bounding box center [1074, 246] width 16 height 16
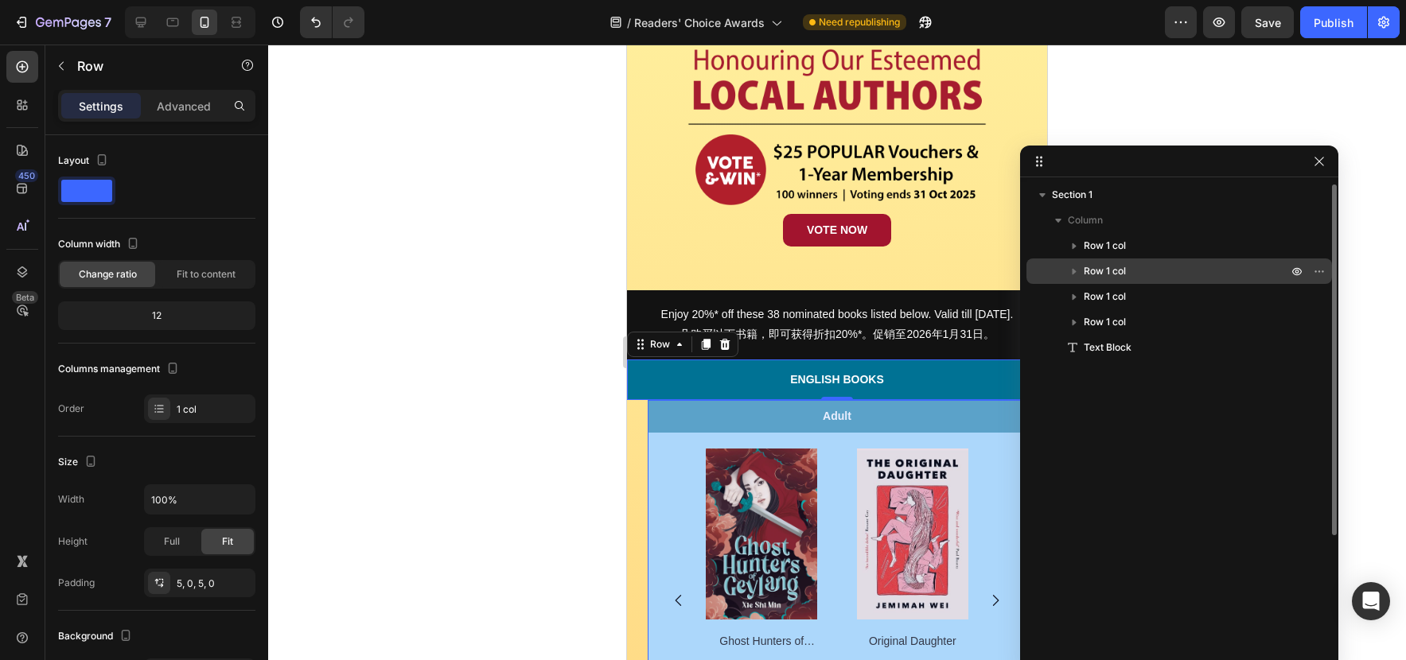
click at [1120, 272] on span "Row 1 col" at bounding box center [1104, 271] width 42 height 16
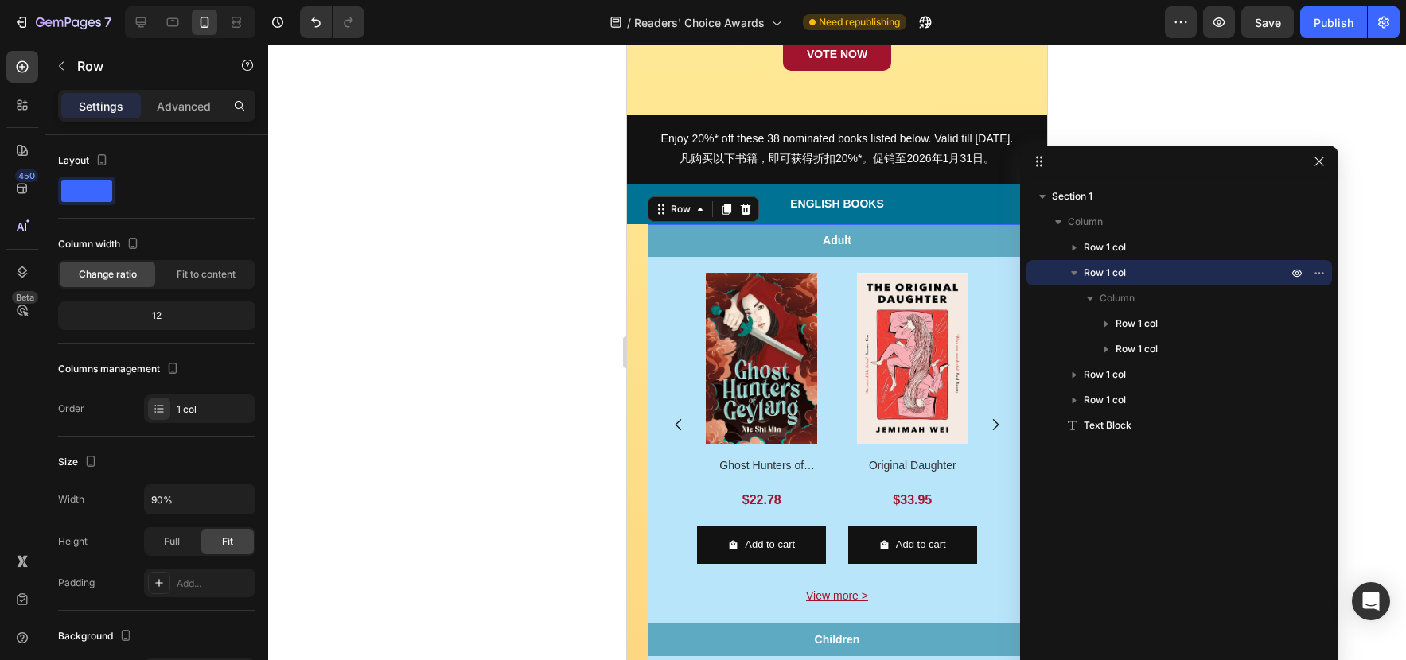
scroll to position [709, 0]
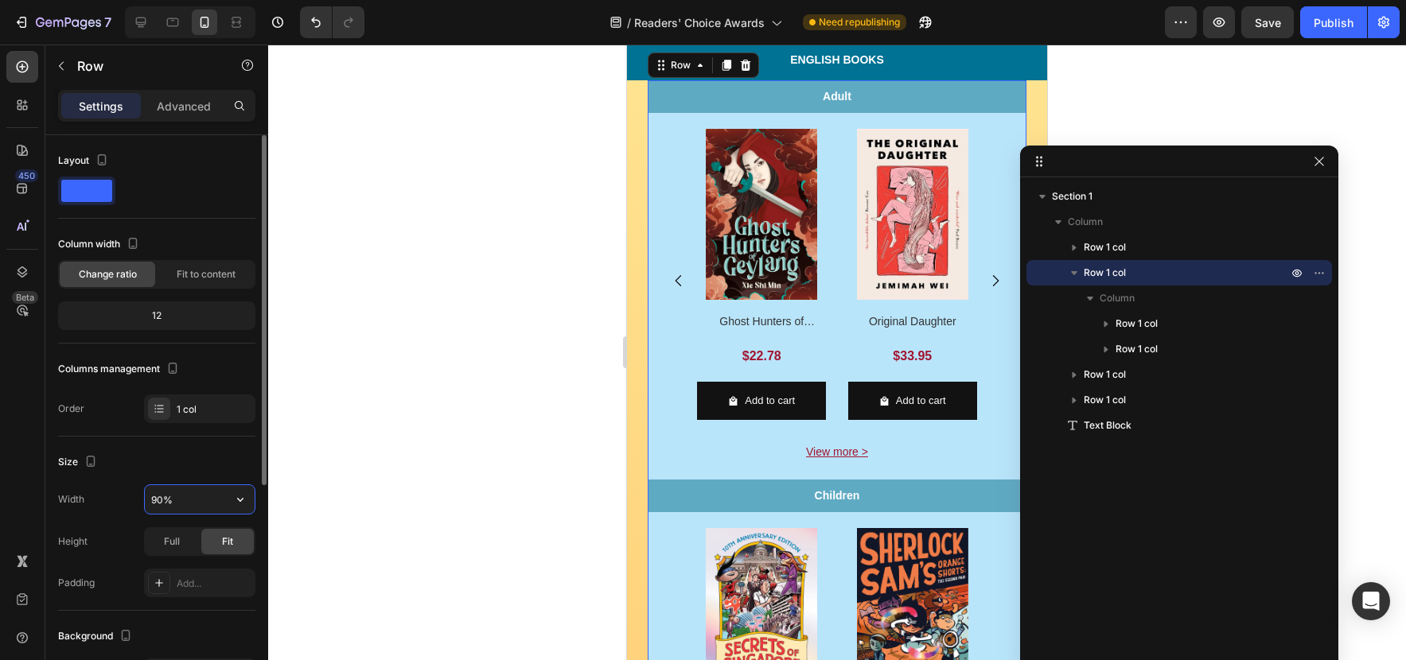
drag, startPoint x: 159, startPoint y: 500, endPoint x: 149, endPoint y: 500, distance: 10.3
click at [149, 500] on input "90%" at bounding box center [200, 499] width 110 height 29
click at [222, 501] on input "90%" at bounding box center [200, 499] width 110 height 29
click at [237, 500] on icon "button" at bounding box center [240, 500] width 16 height 16
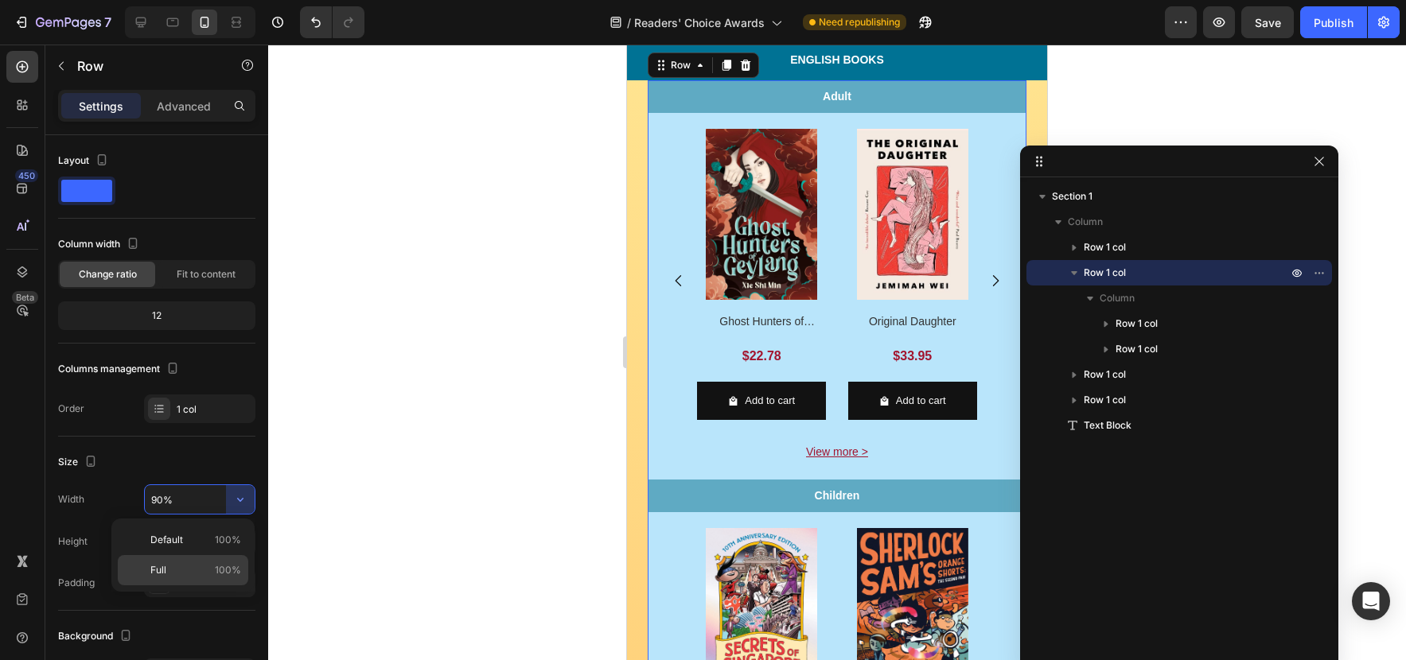
click at [220, 558] on div "Full 100%" at bounding box center [183, 570] width 130 height 30
type input "100%"
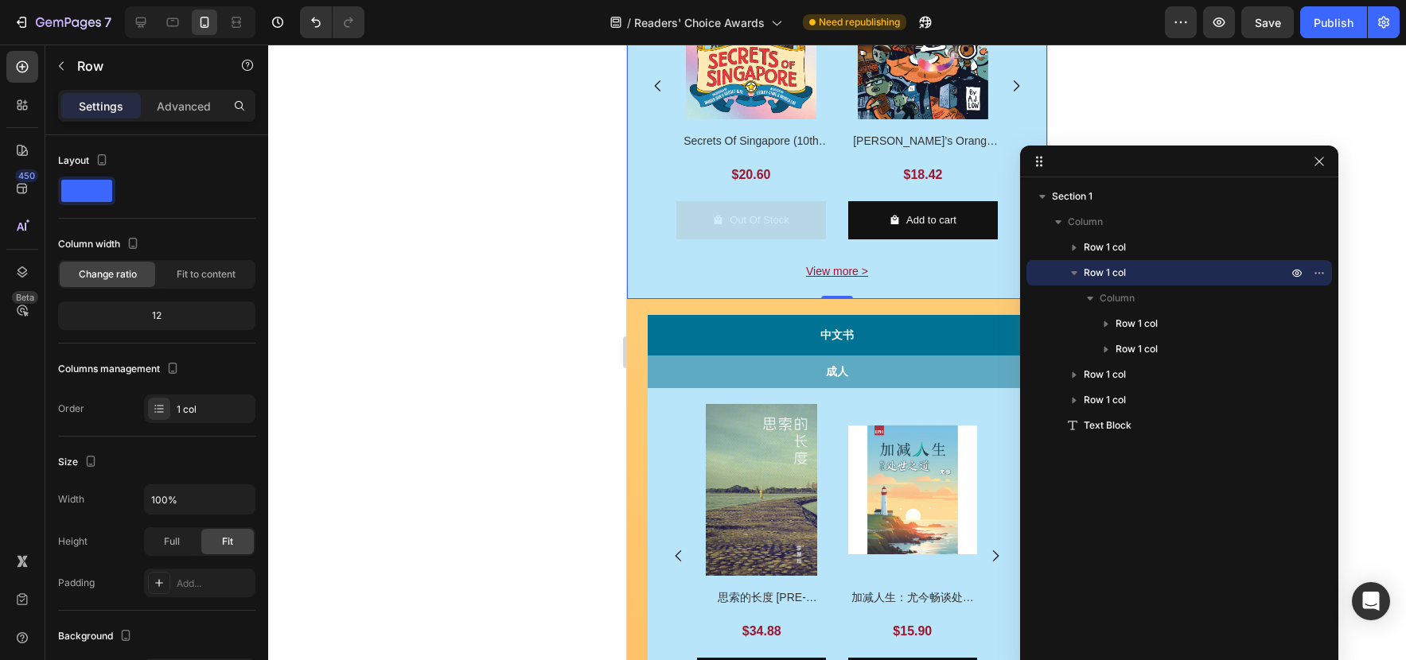
scroll to position [1347, 0]
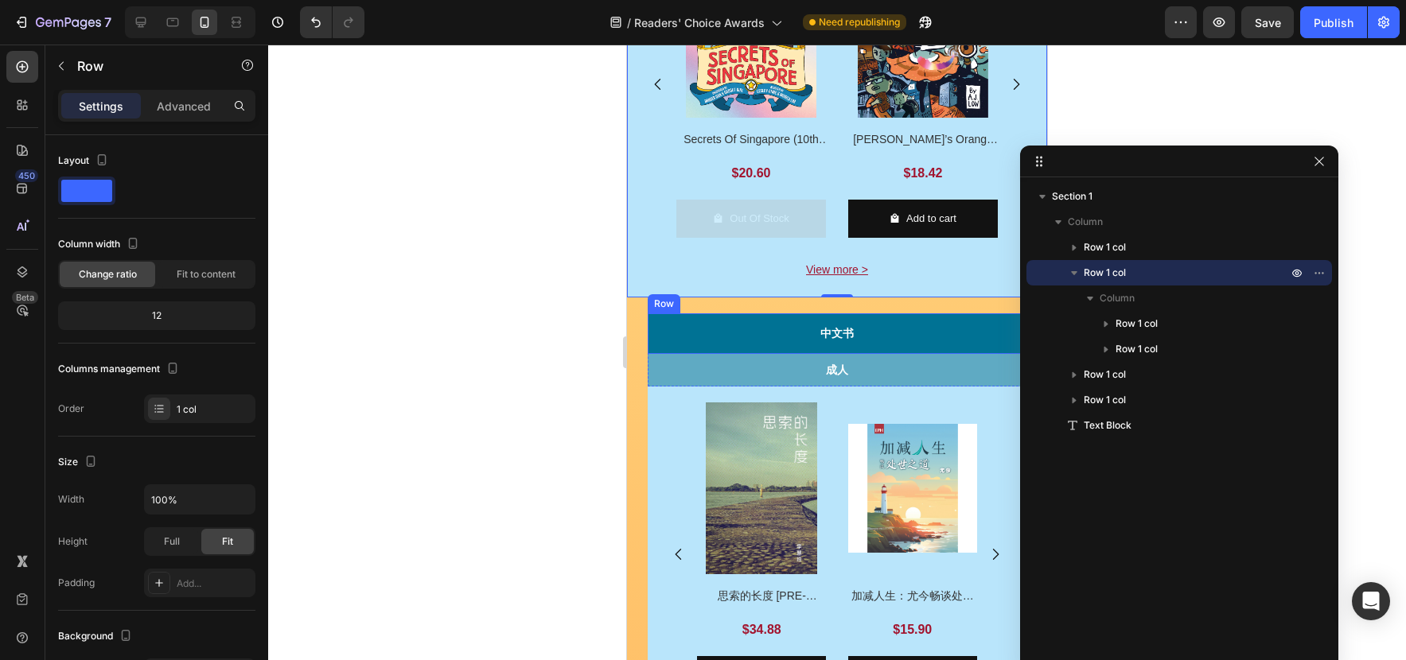
click at [986, 336] on div "中文书 Text Block Row" at bounding box center [837, 333] width 378 height 41
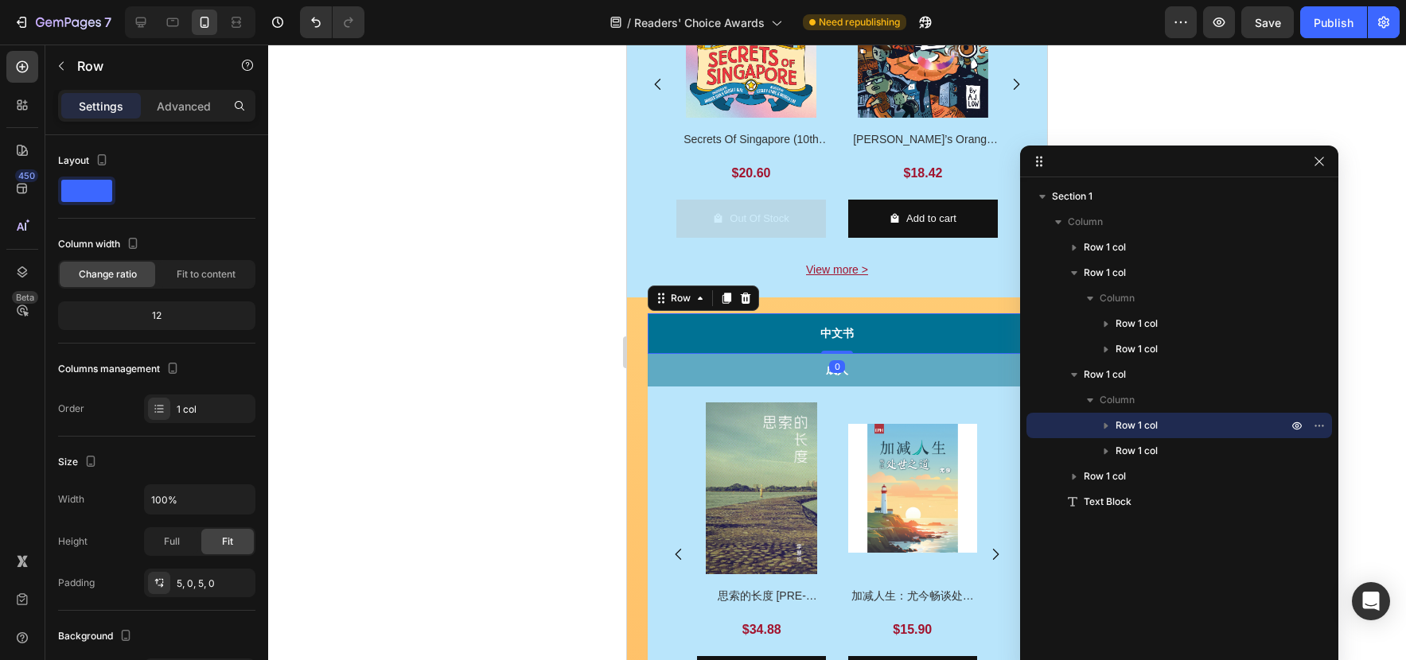
click at [1152, 426] on span "Row 1 col" at bounding box center [1136, 426] width 42 height 16
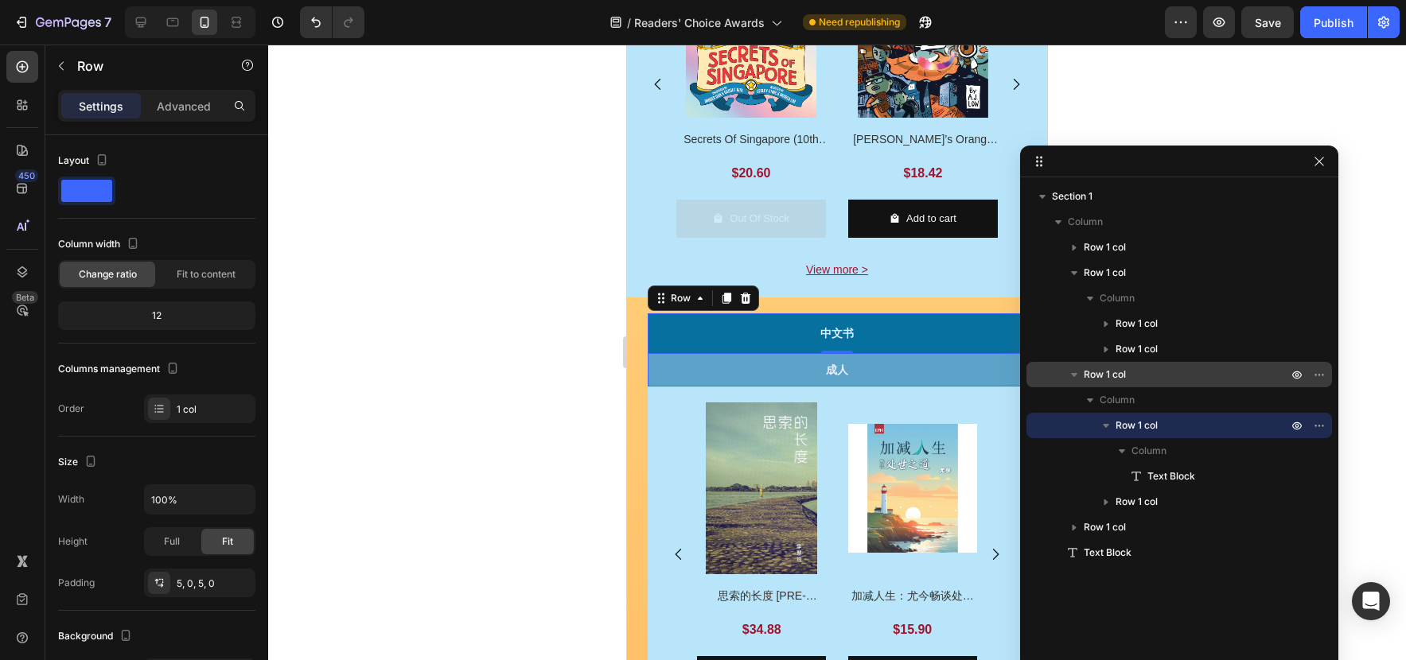
click at [1126, 374] on p "Row 1 col" at bounding box center [1186, 375] width 207 height 16
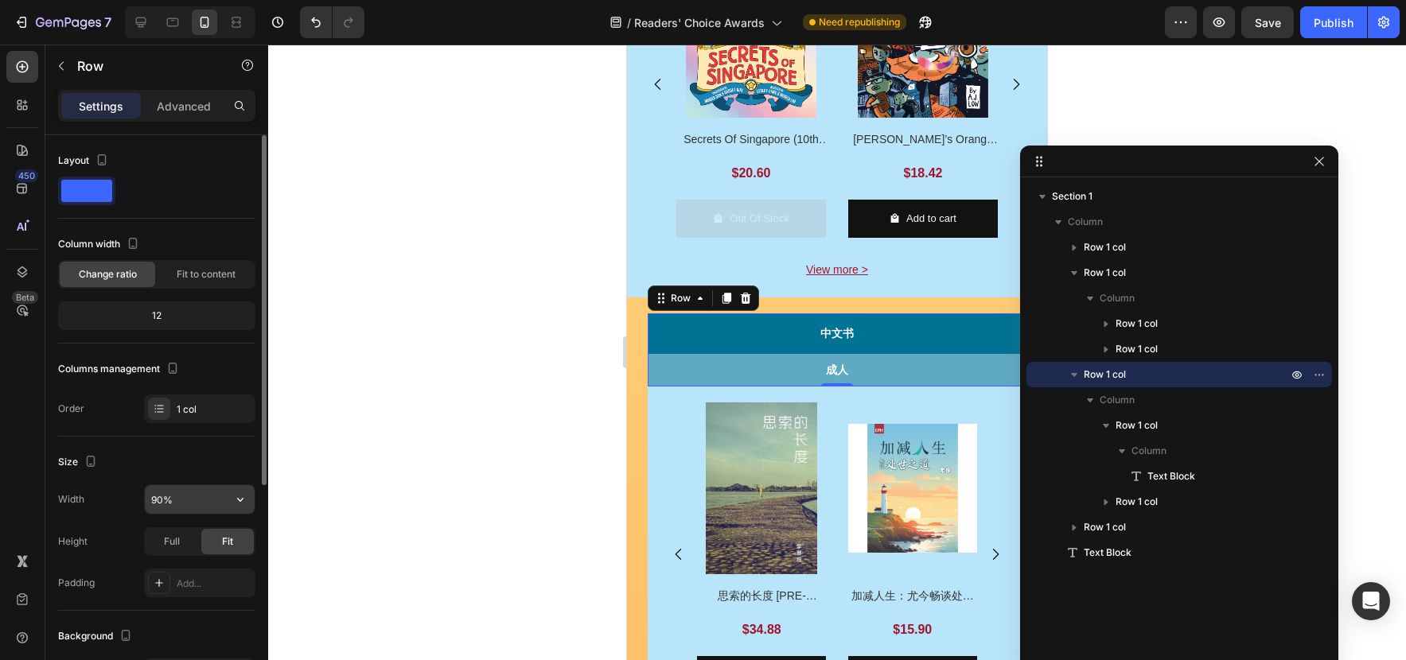
click at [218, 500] on input "90%" at bounding box center [200, 499] width 110 height 29
click at [237, 499] on icon "button" at bounding box center [240, 500] width 16 height 16
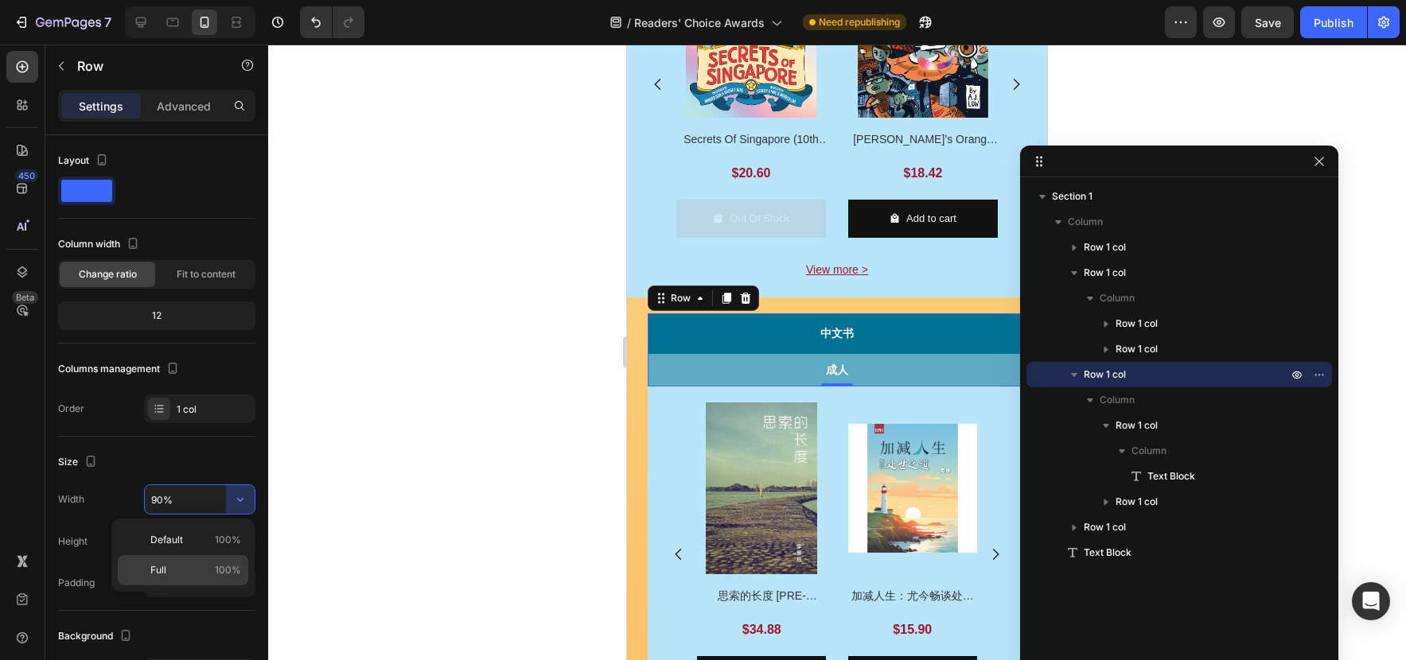
click at [229, 565] on span "100%" at bounding box center [228, 570] width 26 height 14
type input "100%"
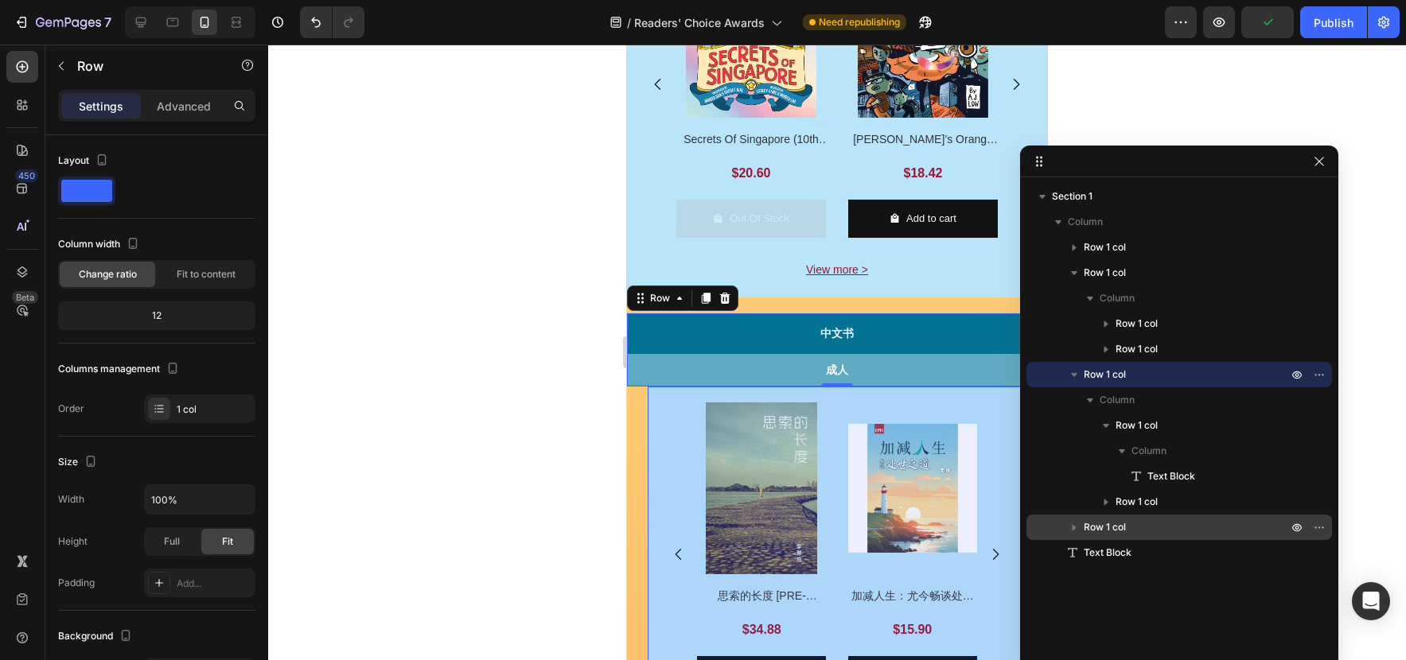
click at [1160, 517] on div "Row 1 col" at bounding box center [1179, 527] width 293 height 25
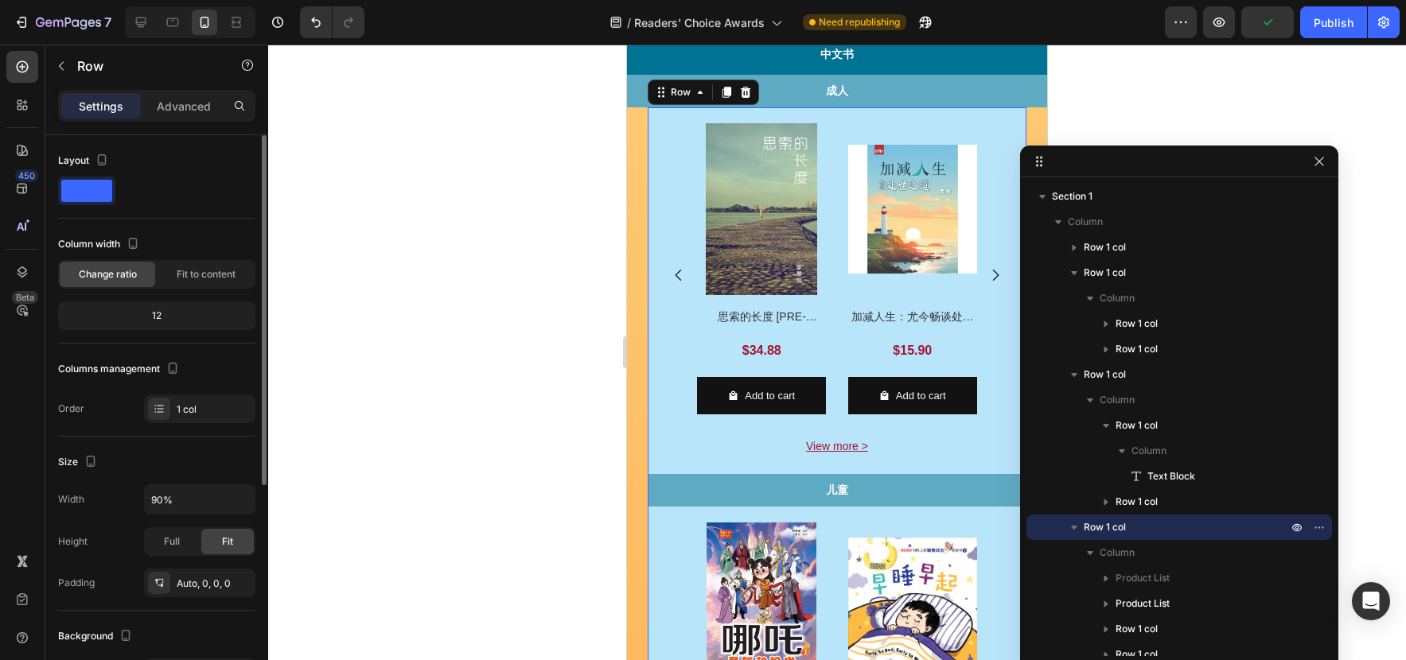
scroll to position [1653, 0]
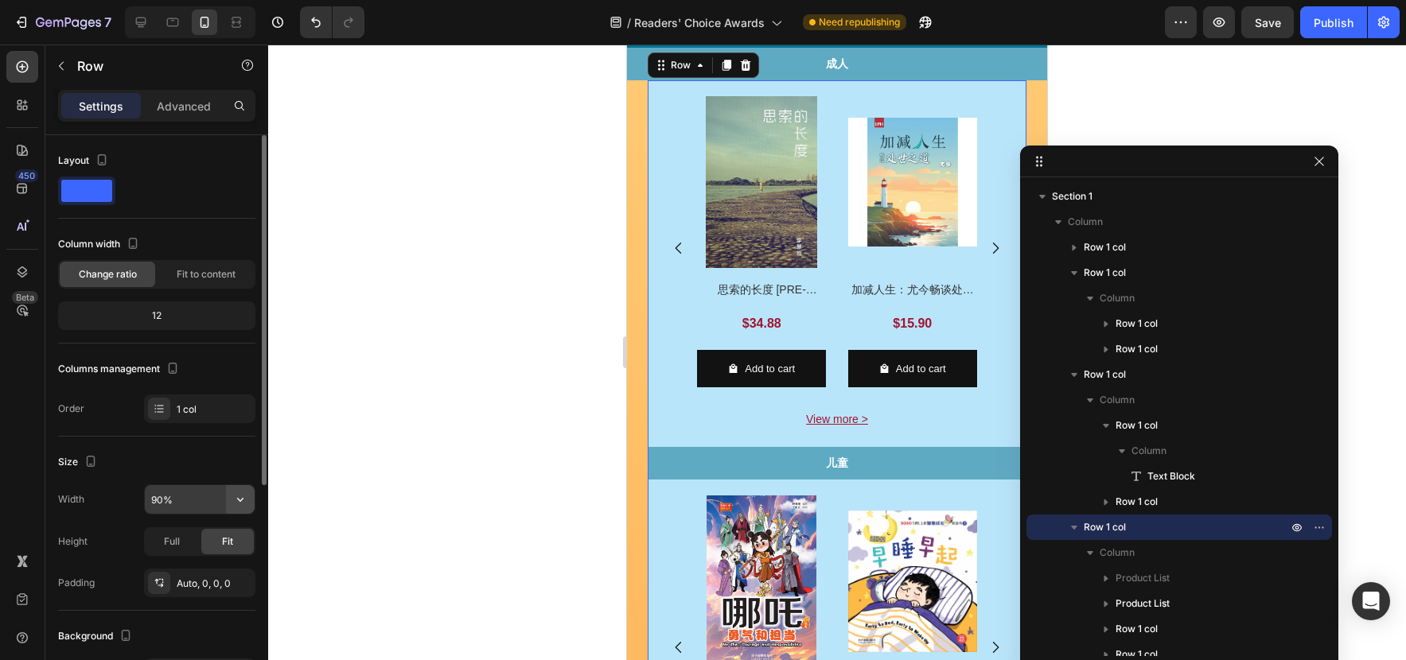
click at [238, 498] on icon "button" at bounding box center [240, 500] width 6 height 4
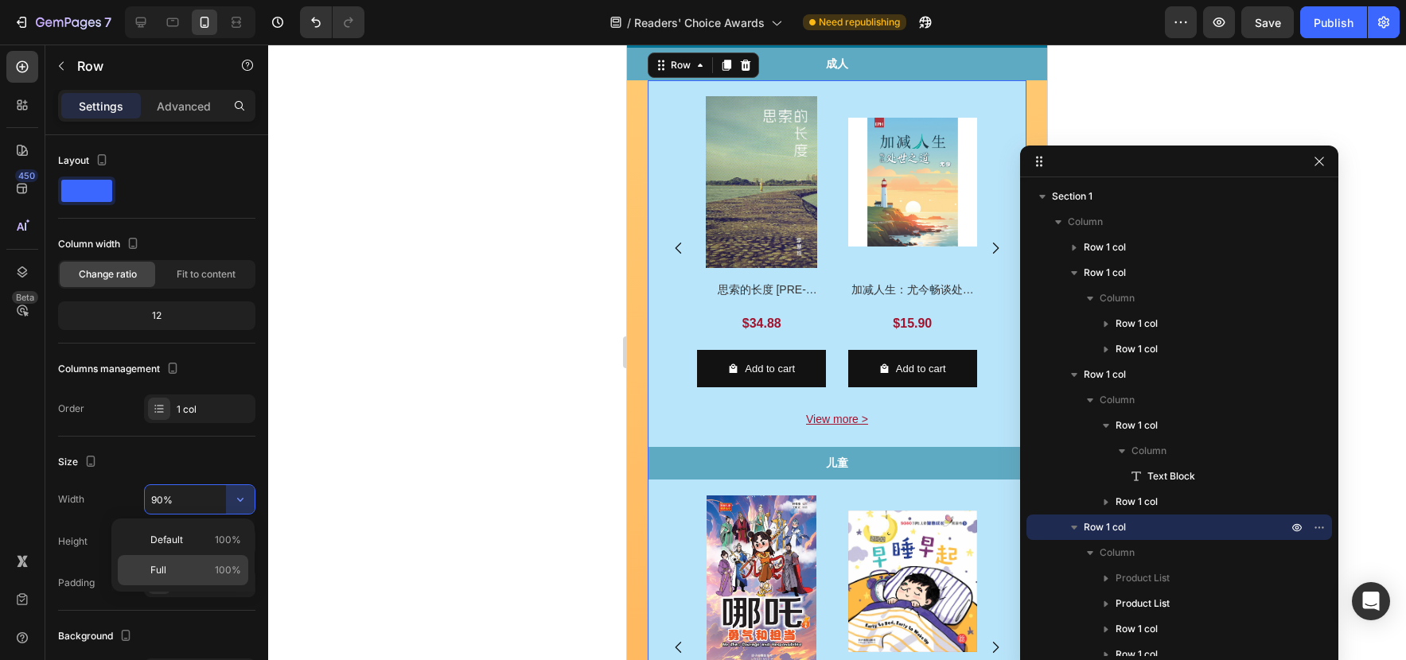
click at [186, 562] on div "Full 100%" at bounding box center [183, 570] width 130 height 30
type input "100%"
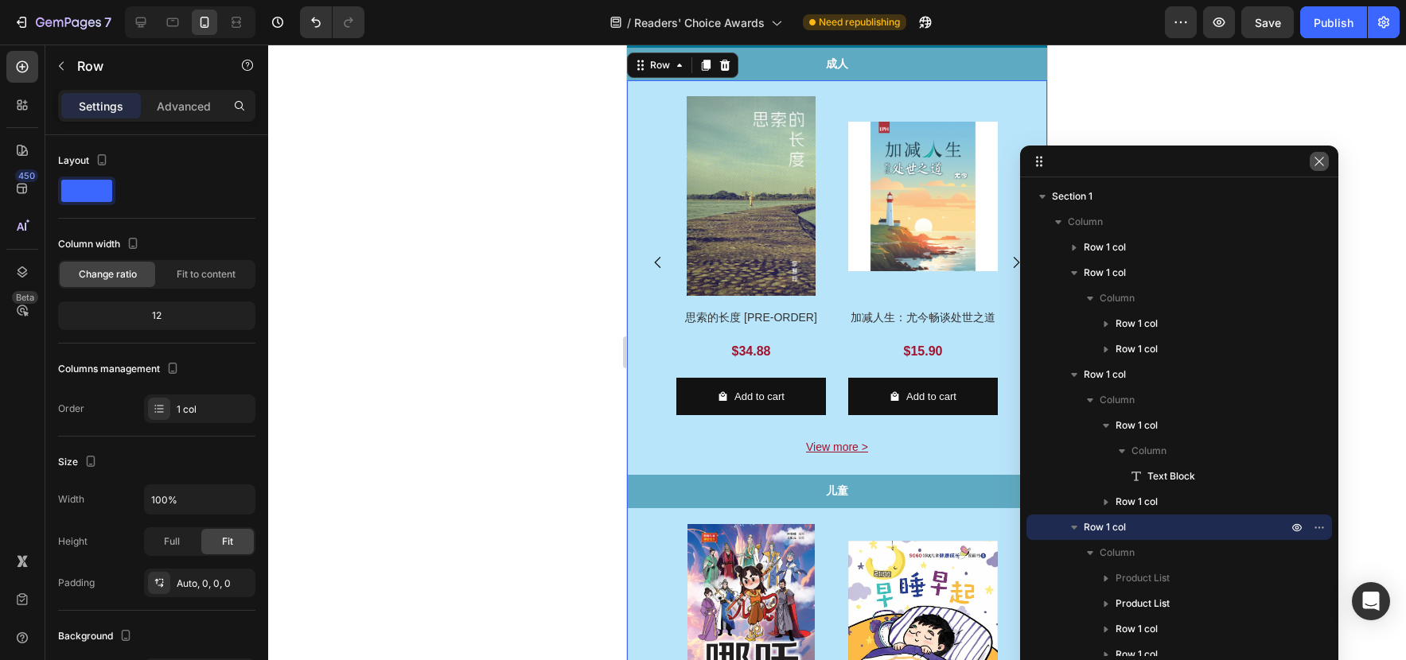
click at [1324, 157] on icon "button" at bounding box center [1319, 161] width 13 height 13
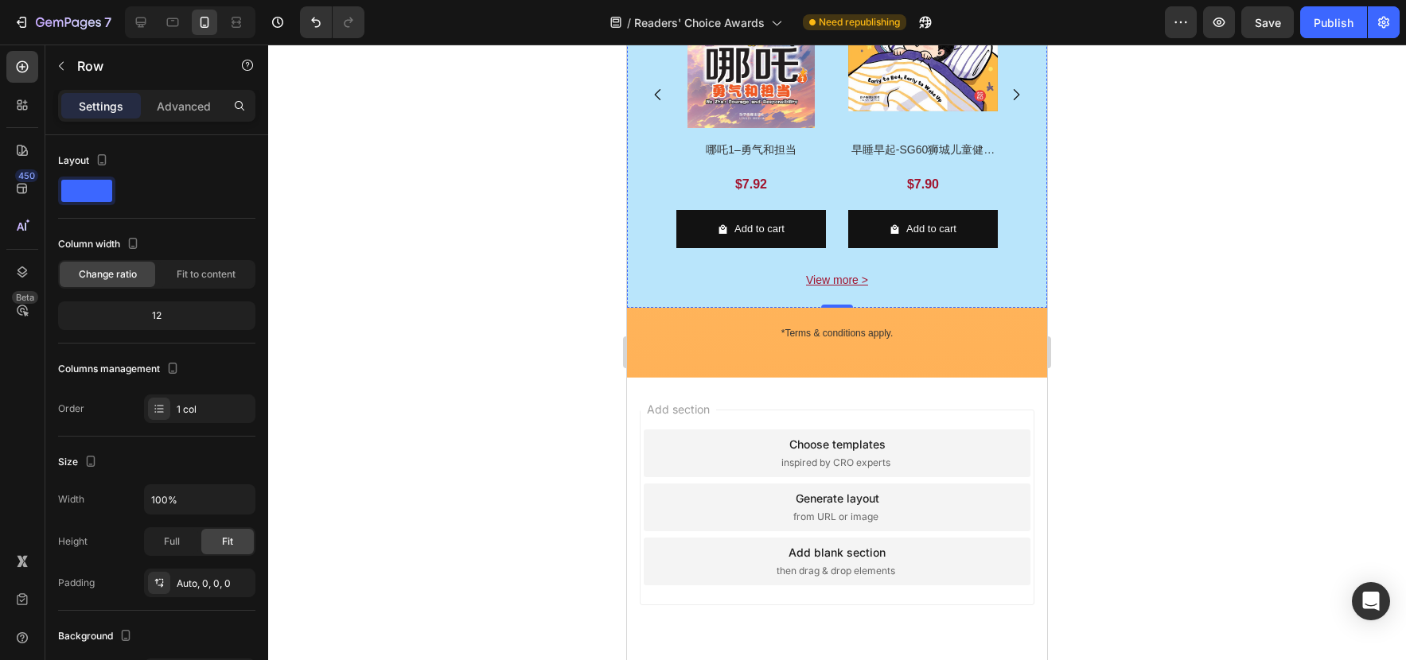
scroll to position [2322, 0]
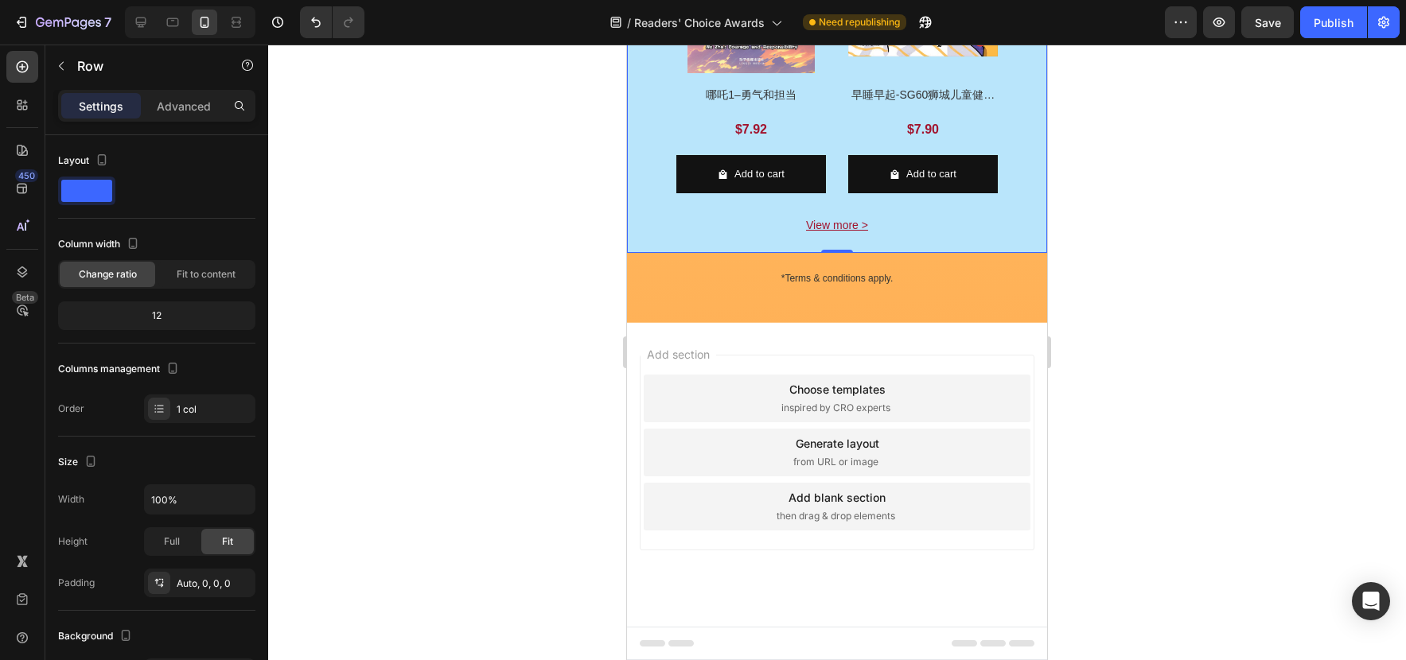
click at [1082, 352] on div at bounding box center [837, 353] width 1138 height 616
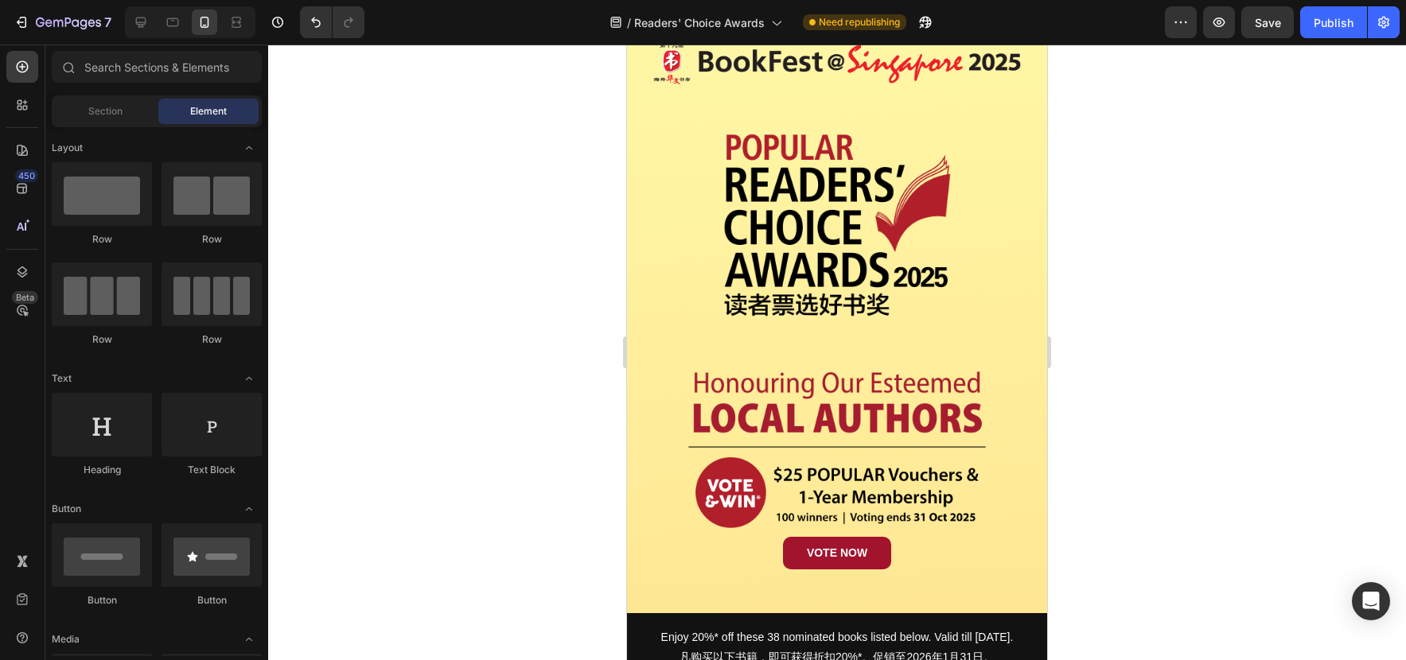
scroll to position [91, 0]
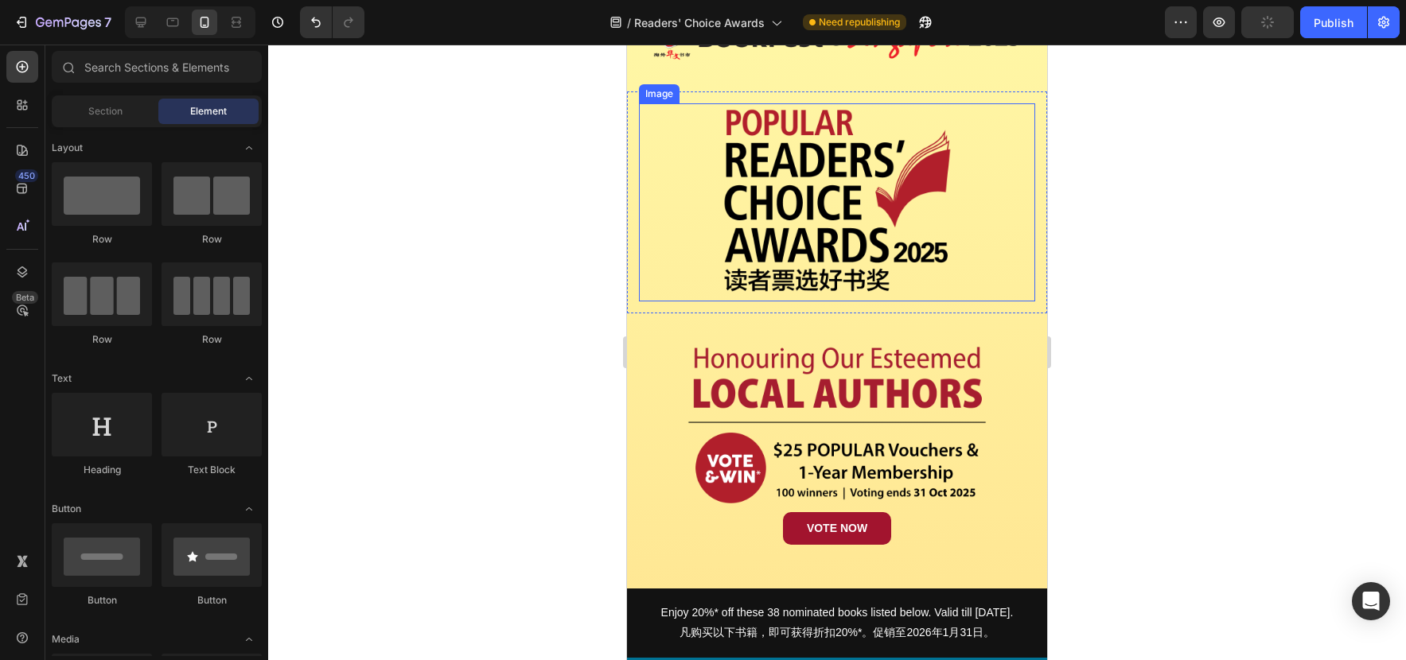
click at [940, 286] on img at bounding box center [837, 202] width 238 height 198
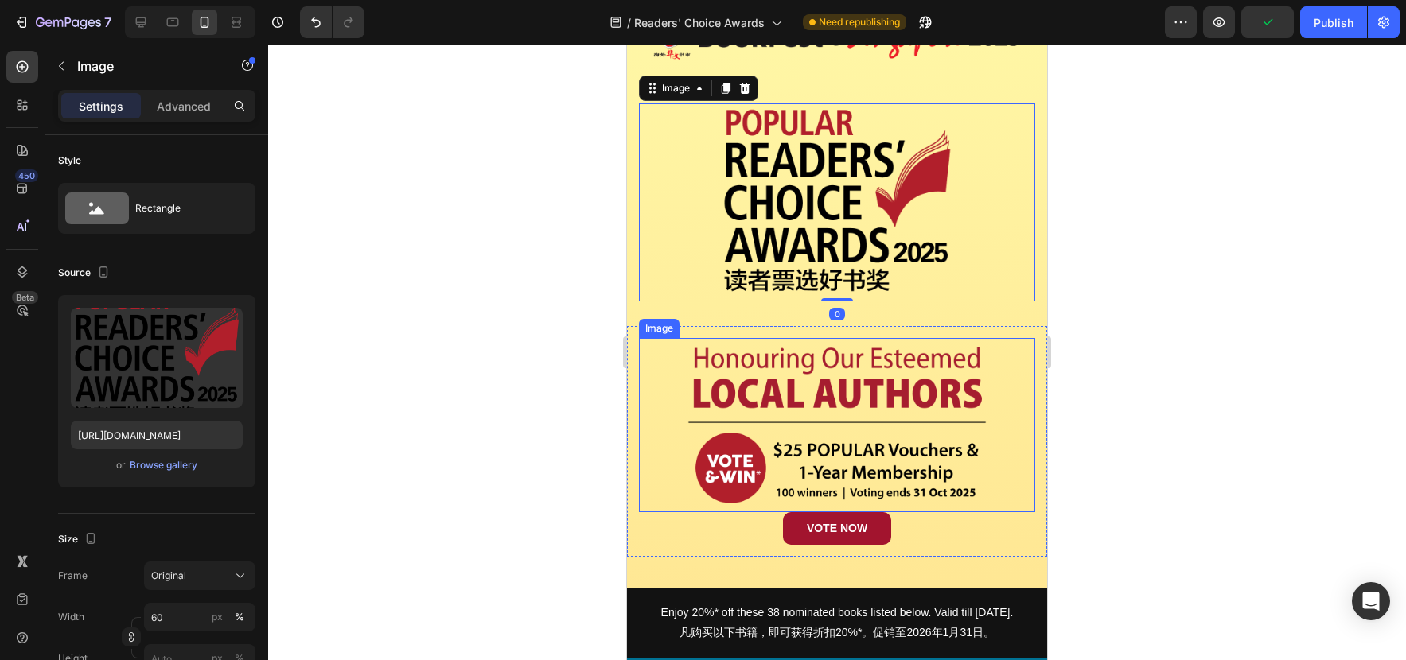
click at [943, 344] on img at bounding box center [837, 425] width 317 height 174
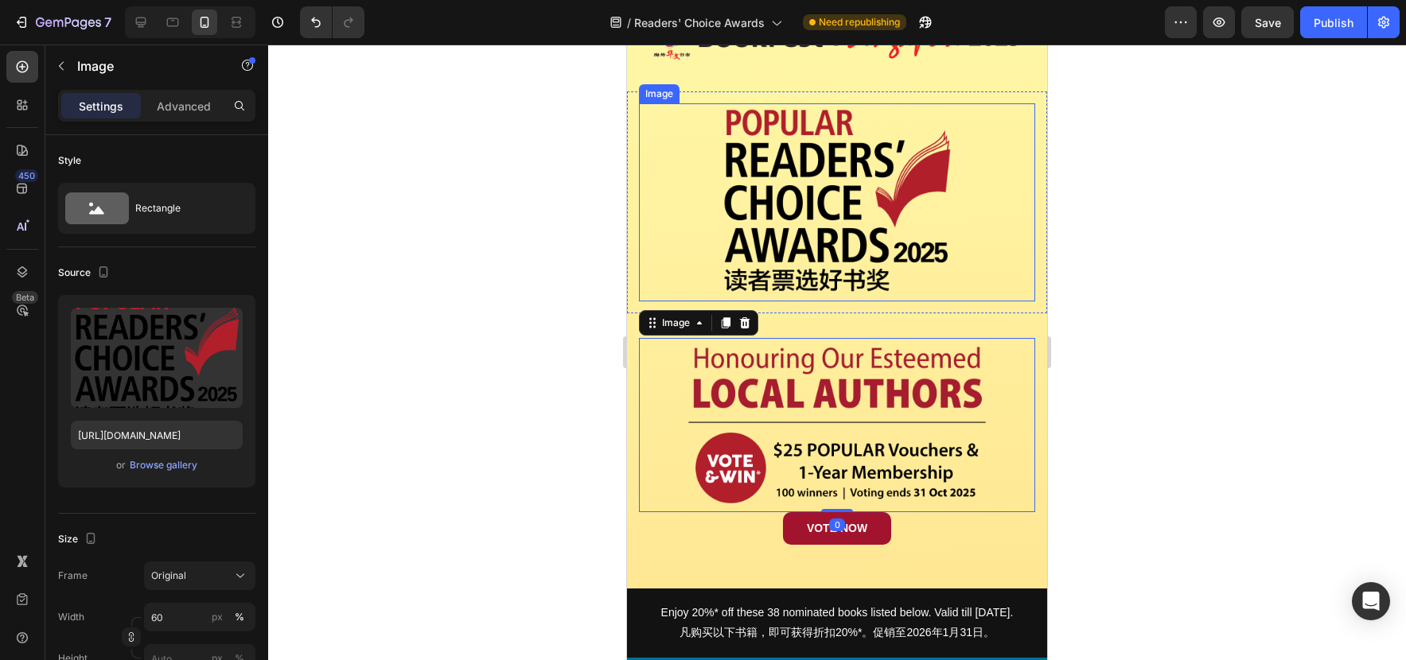
click at [931, 270] on img at bounding box center [837, 202] width 238 height 198
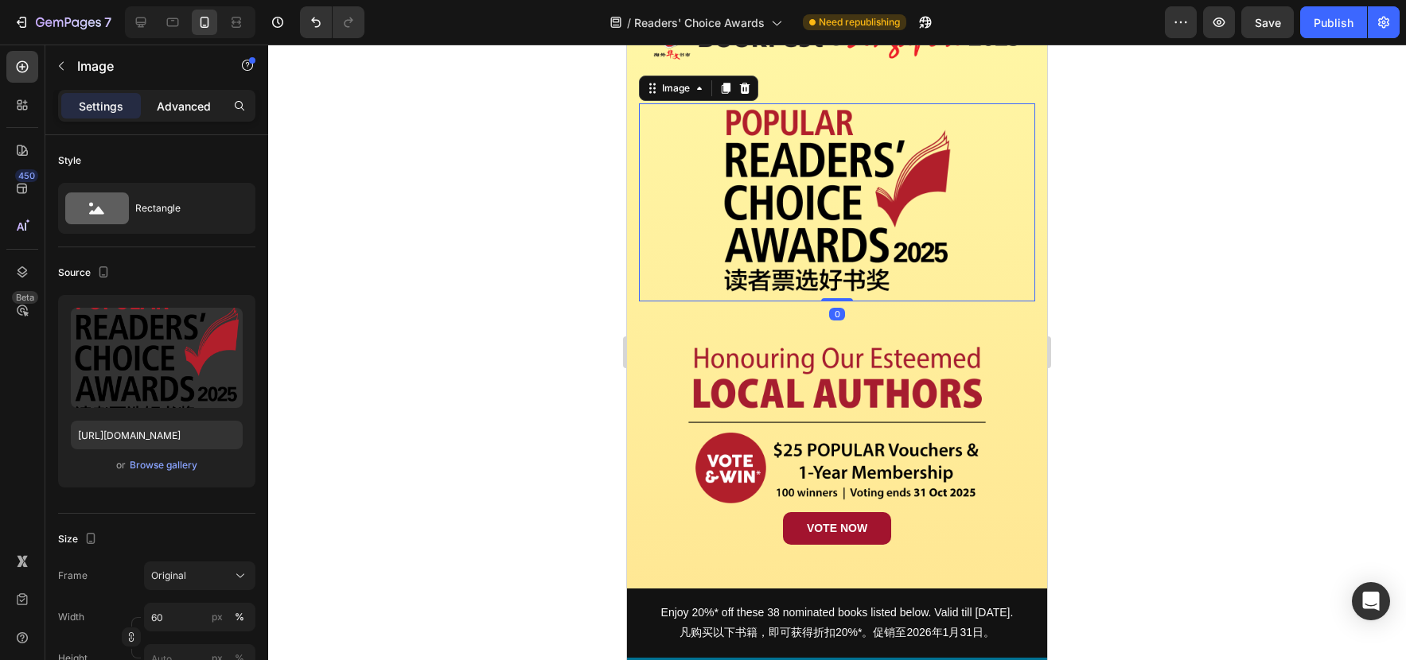
click at [192, 107] on p "Advanced" at bounding box center [184, 106] width 54 height 17
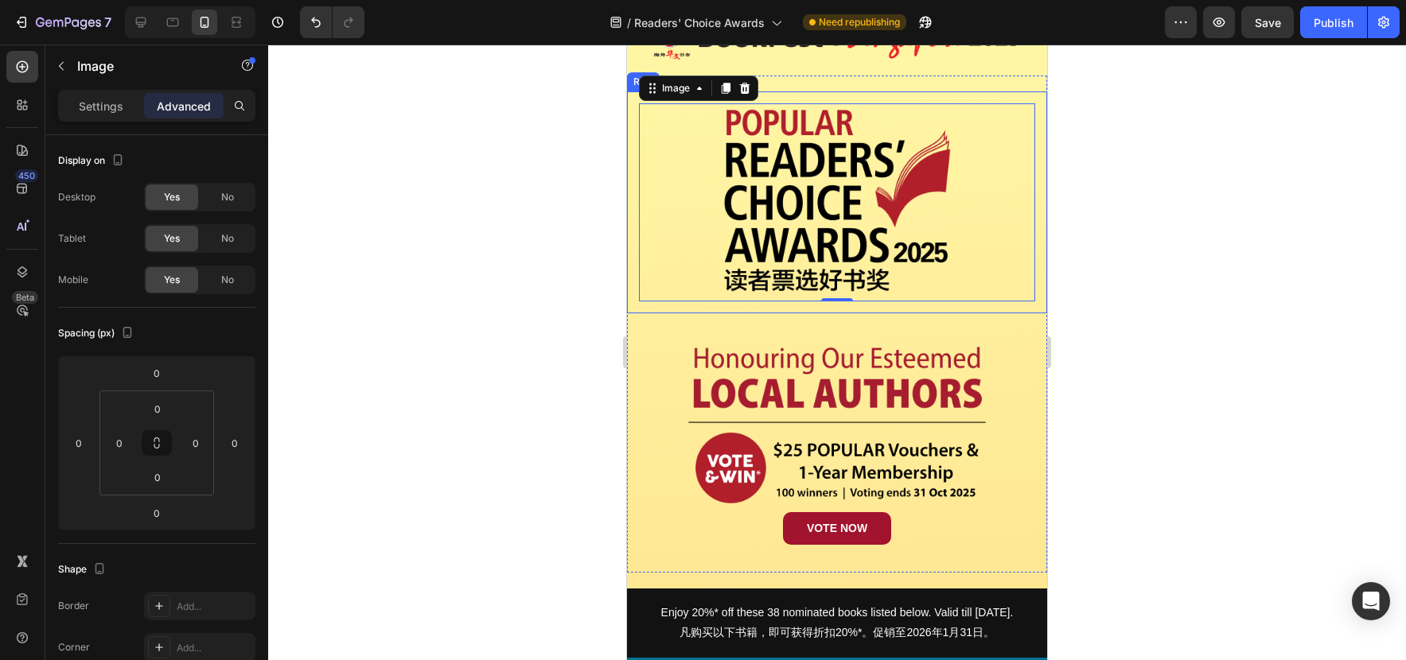
click at [937, 309] on div "Image 0 Row" at bounding box center [837, 202] width 420 height 222
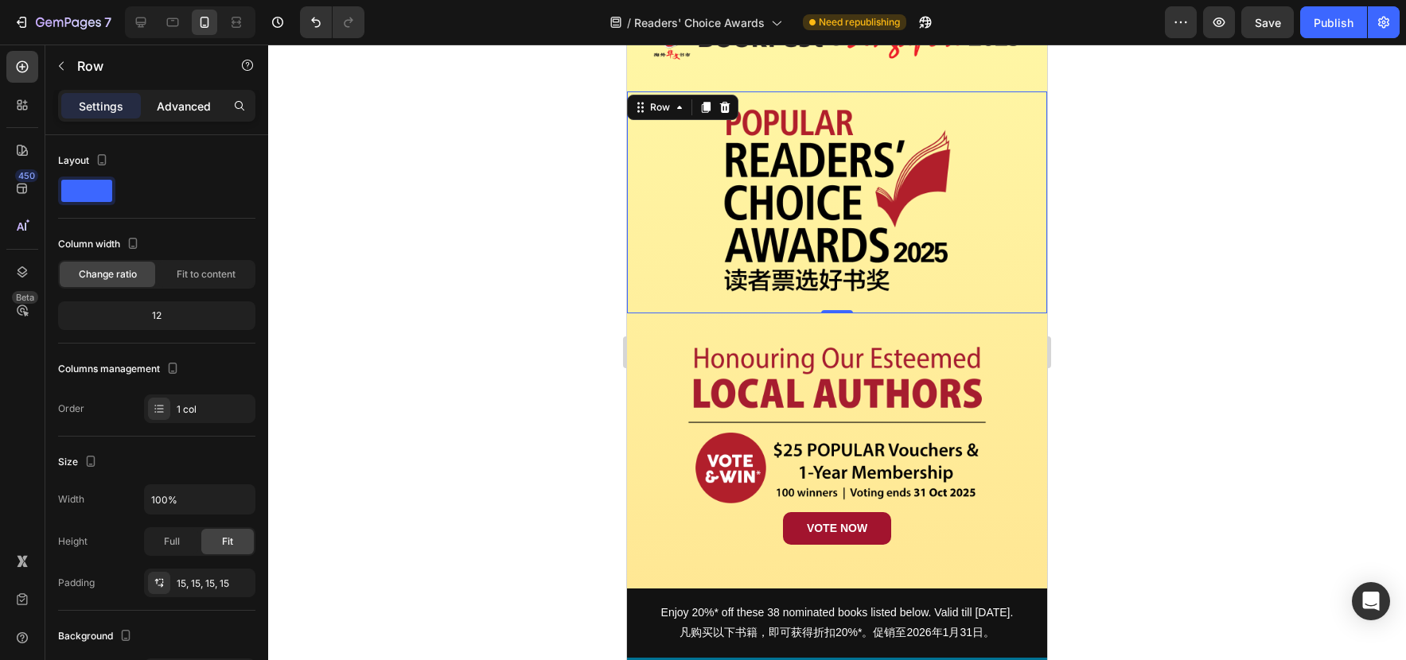
click at [183, 111] on p "Advanced" at bounding box center [184, 106] width 54 height 17
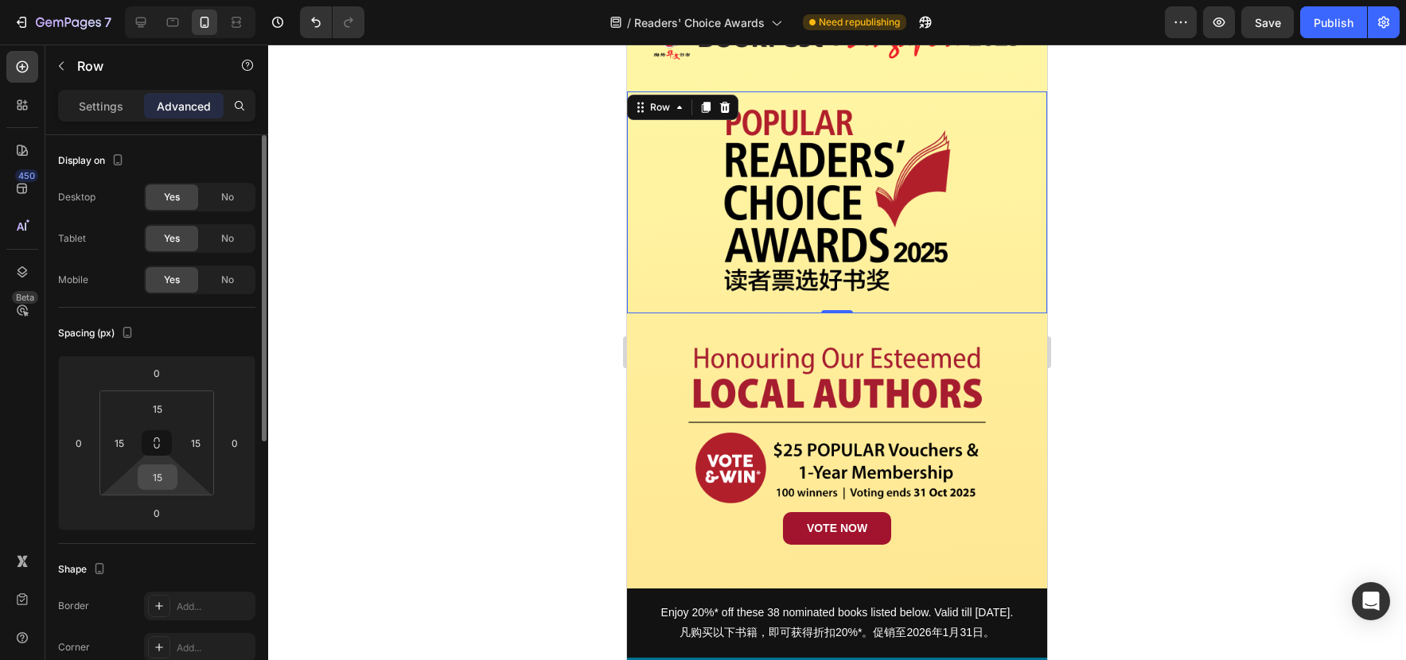
click at [169, 474] on input "15" at bounding box center [158, 477] width 32 height 24
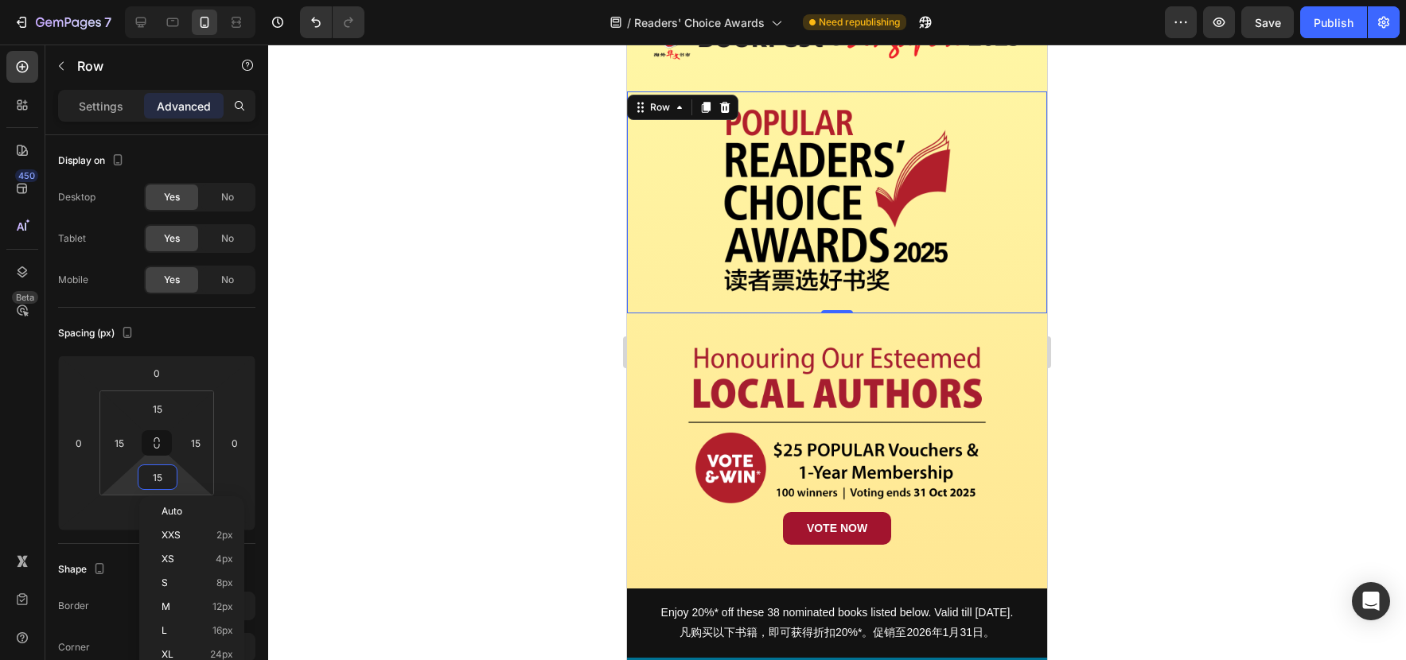
type input "0"
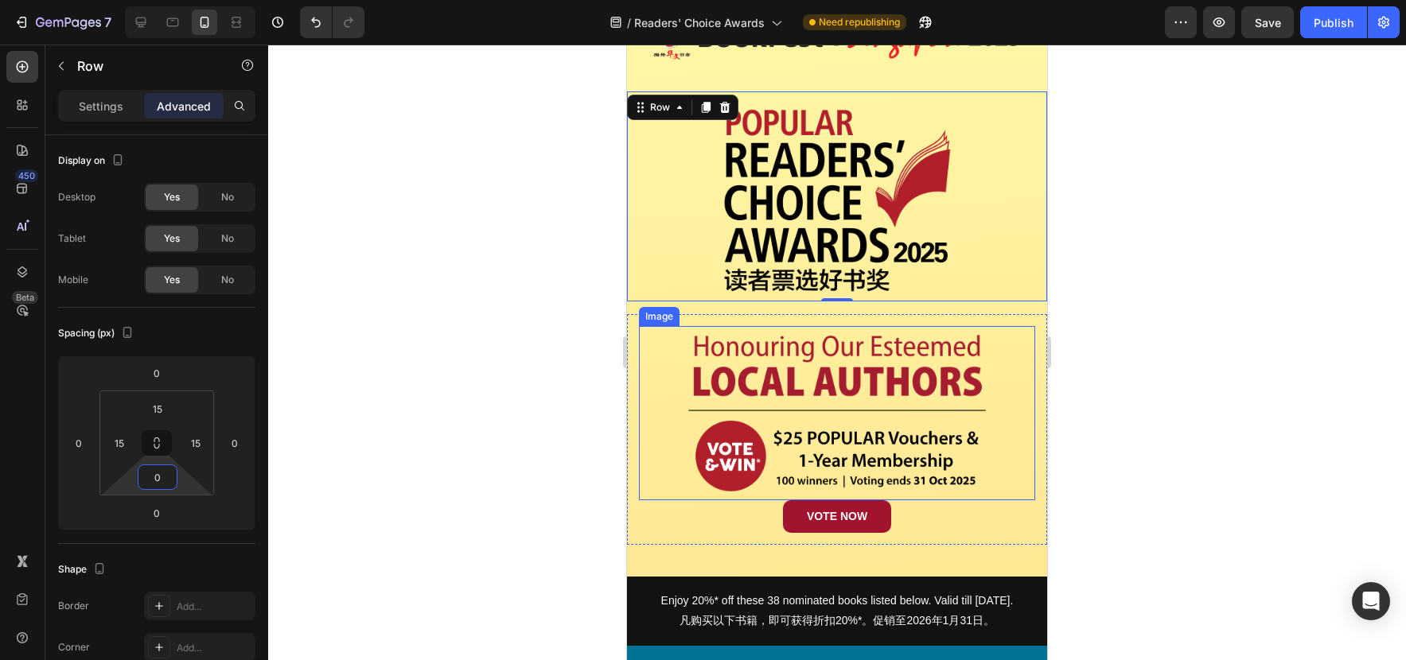
click at [987, 352] on img at bounding box center [837, 413] width 317 height 174
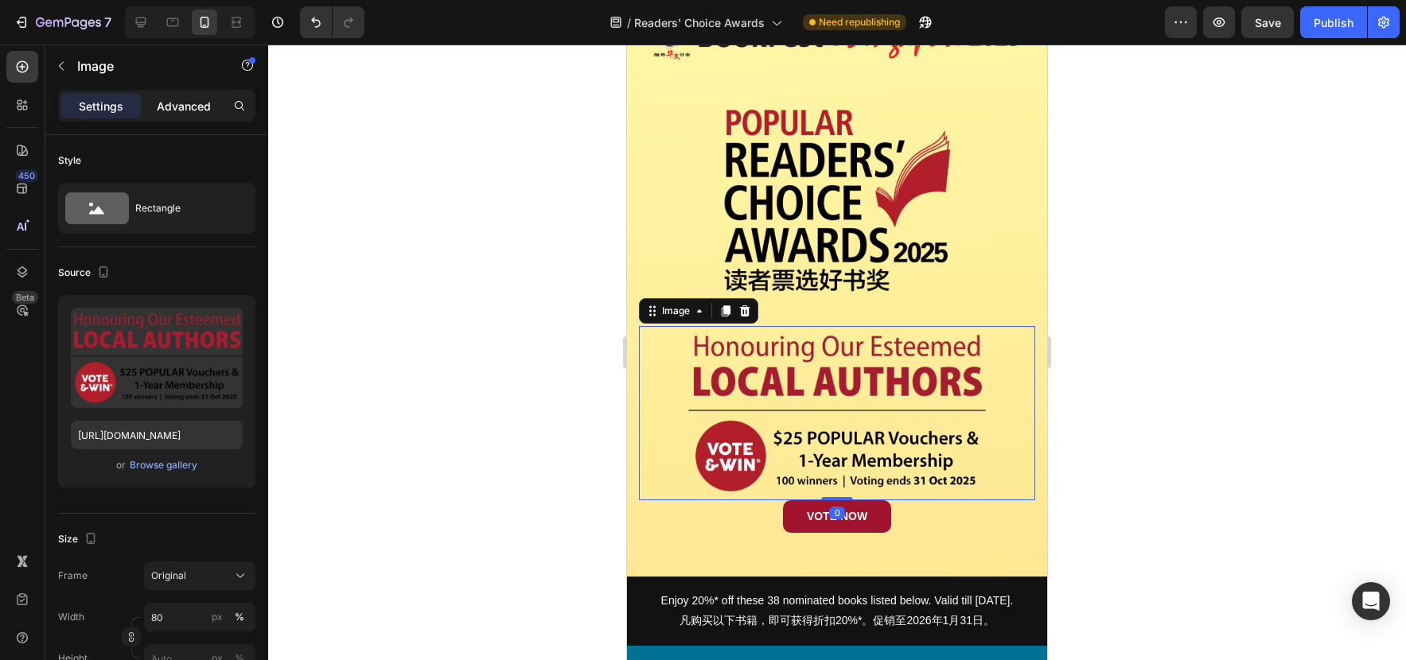
click at [169, 96] on div "Advanced" at bounding box center [184, 105] width 80 height 25
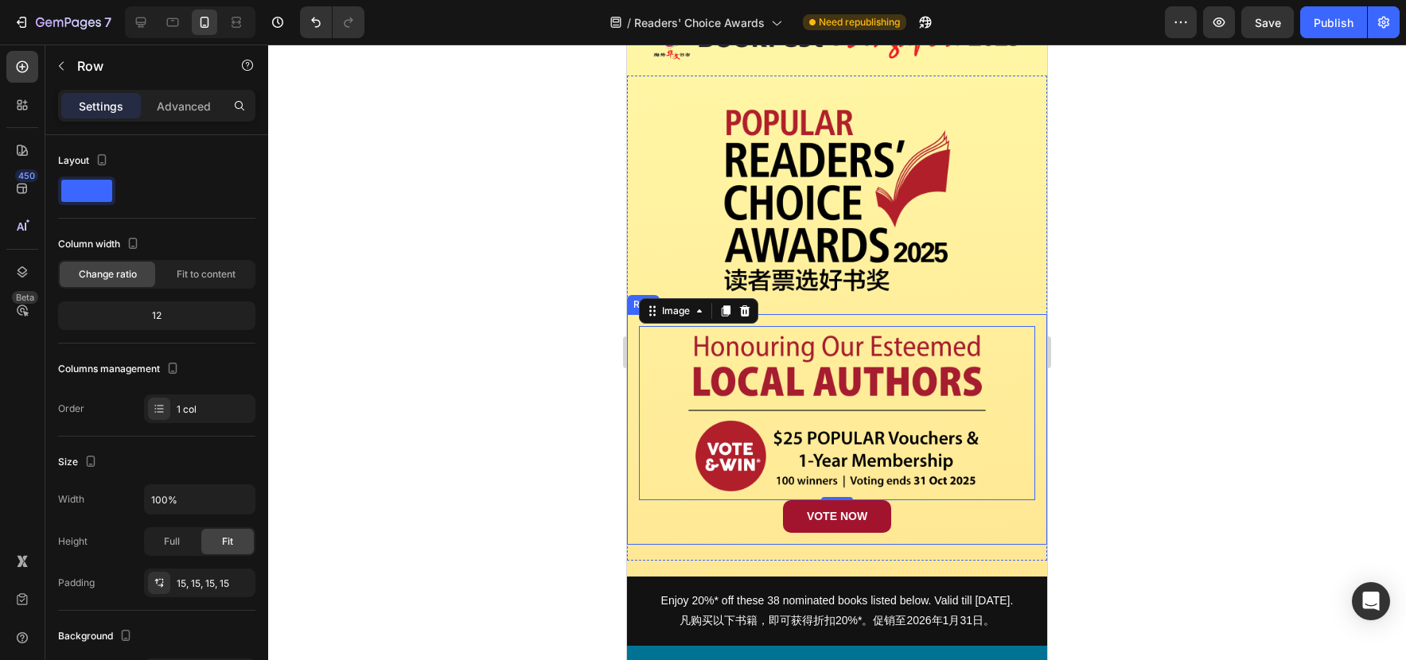
click at [1019, 317] on div "Image 0 VOTE NOW Button Row" at bounding box center [837, 429] width 420 height 231
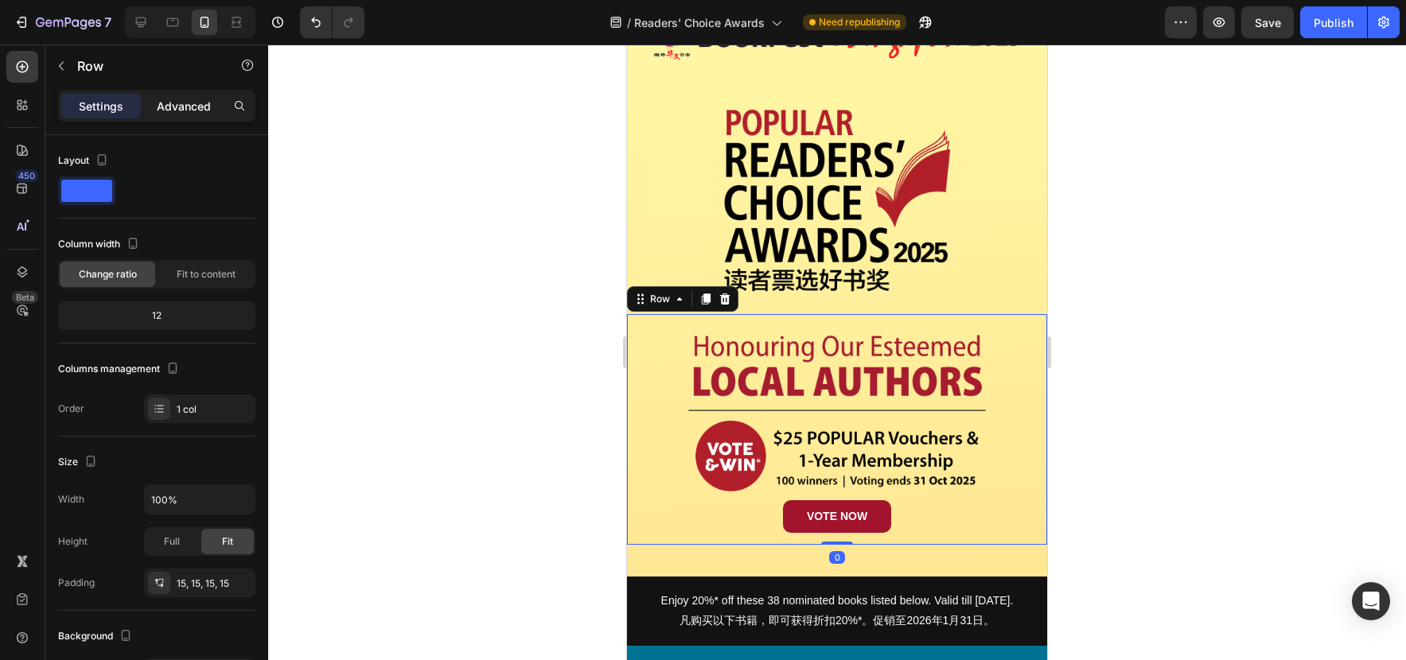
click at [183, 106] on p "Advanced" at bounding box center [184, 106] width 54 height 17
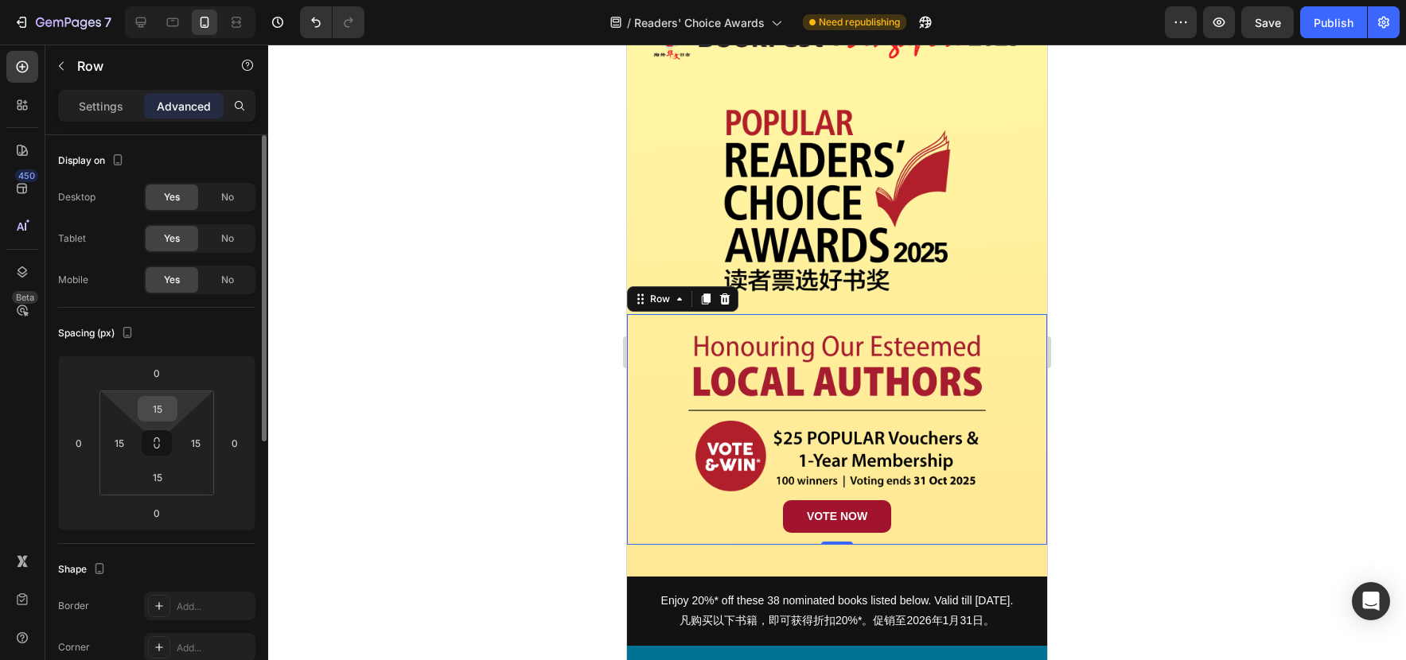
click at [157, 413] on input "15" at bounding box center [158, 409] width 32 height 24
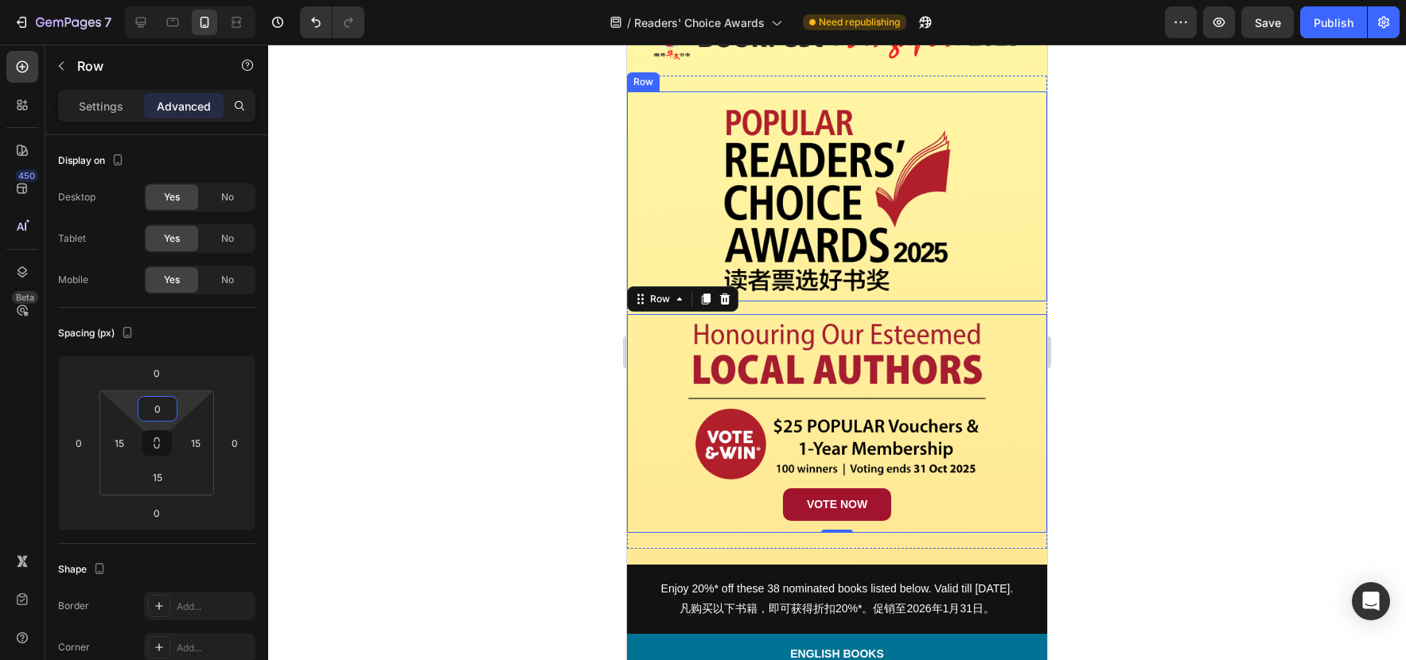
type input "0"
click at [1126, 230] on div at bounding box center [837, 353] width 1138 height 616
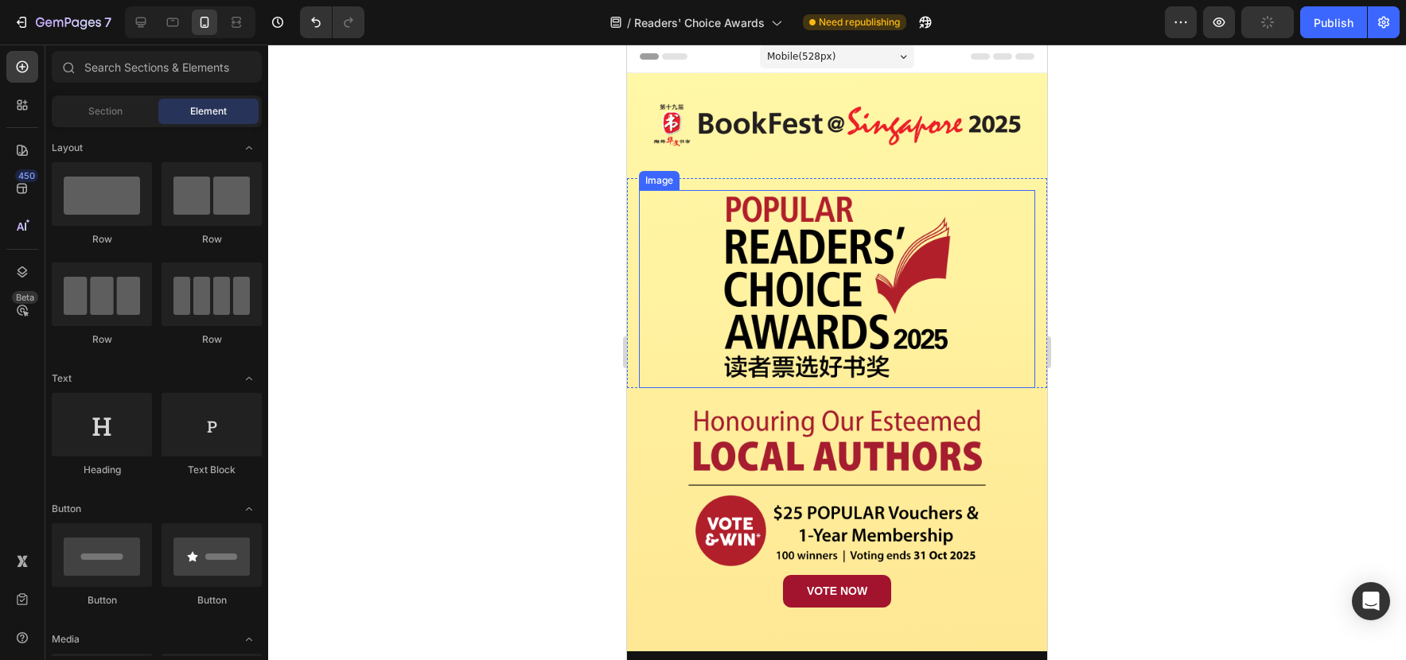
scroll to position [0, 0]
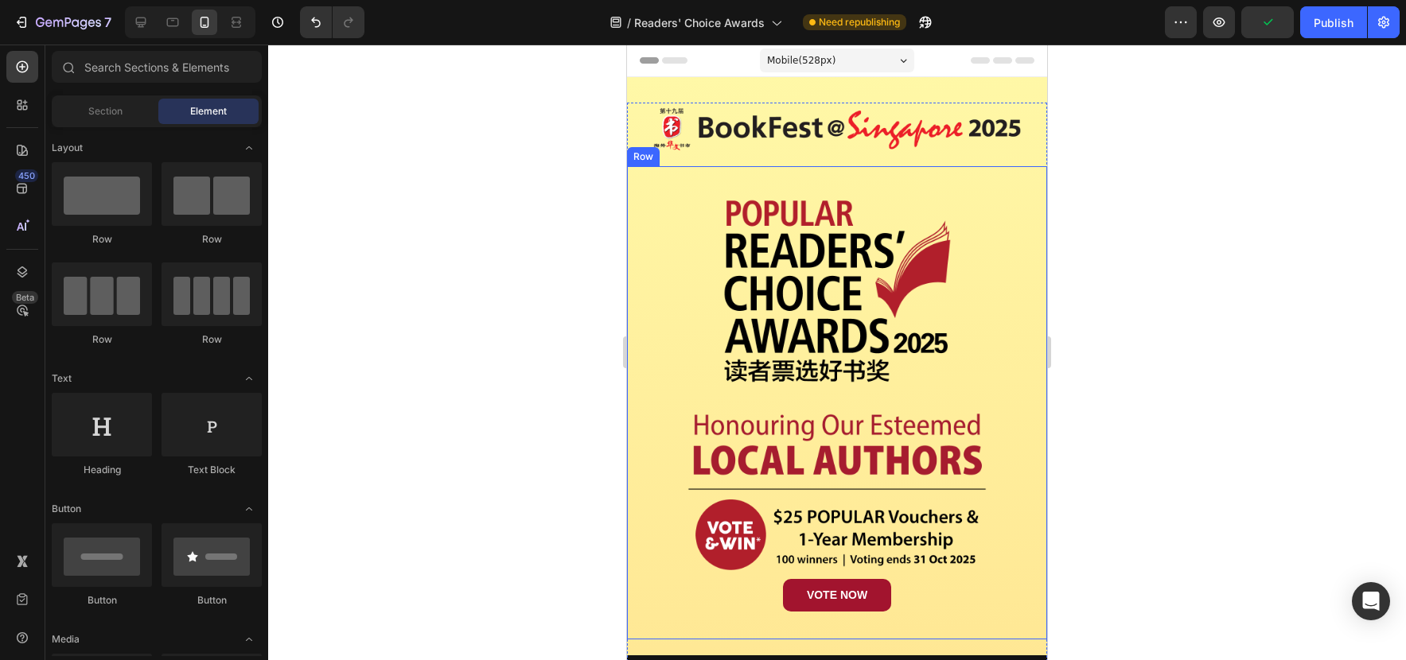
click at [1007, 181] on div "Image Row Image VOTE NOW Button Row Row" at bounding box center [837, 402] width 420 height 473
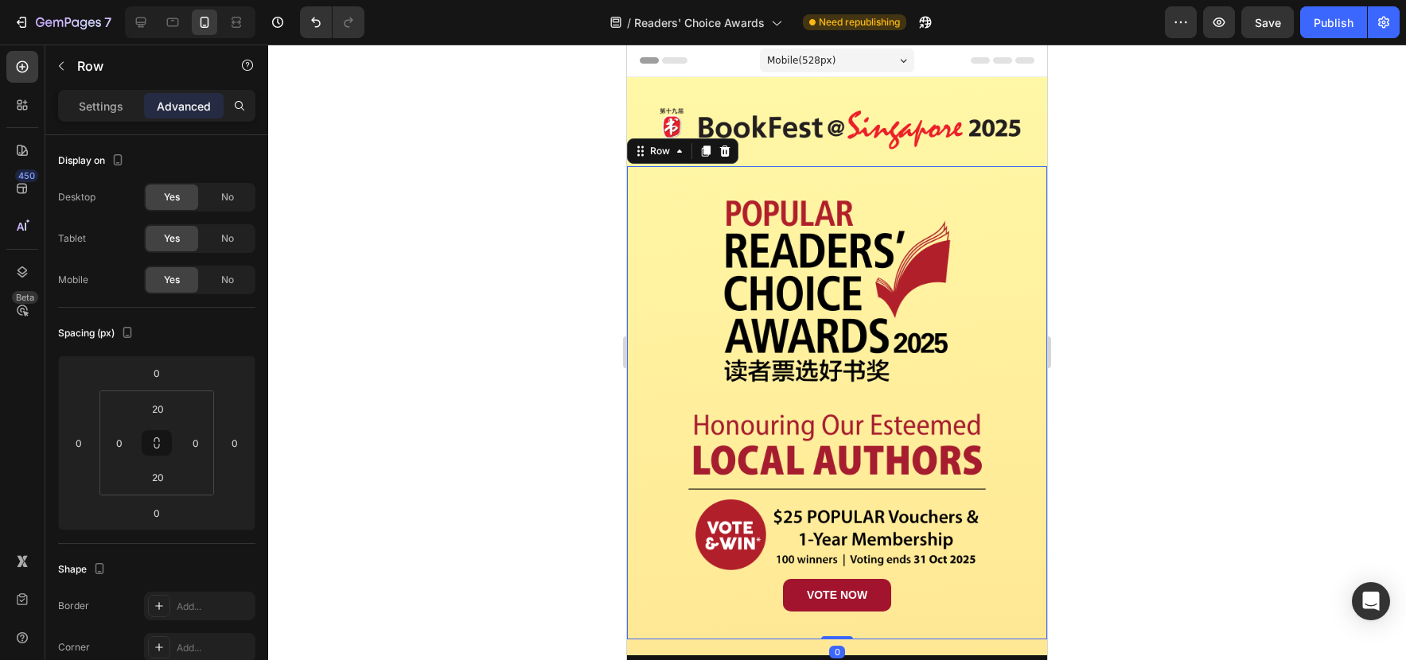
click at [1009, 189] on div "Image Row" at bounding box center [837, 287] width 420 height 210
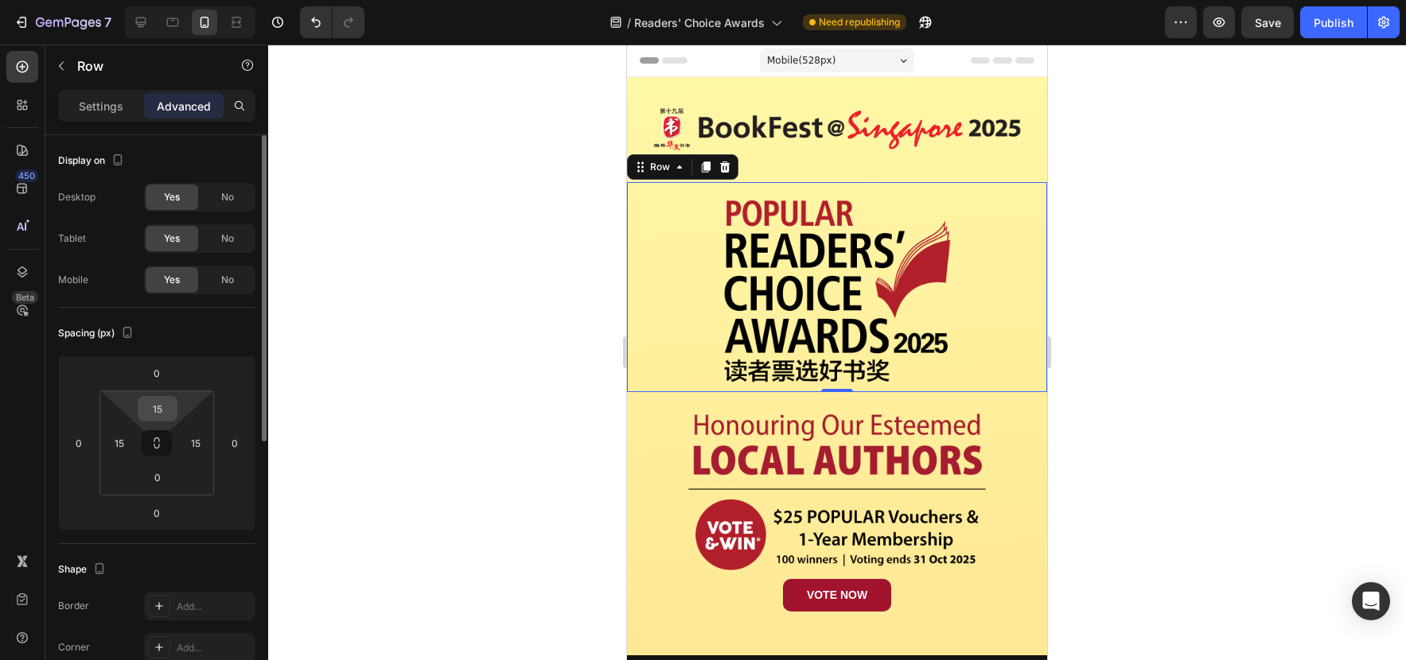
click at [164, 411] on input "15" at bounding box center [158, 409] width 32 height 24
type input "0"
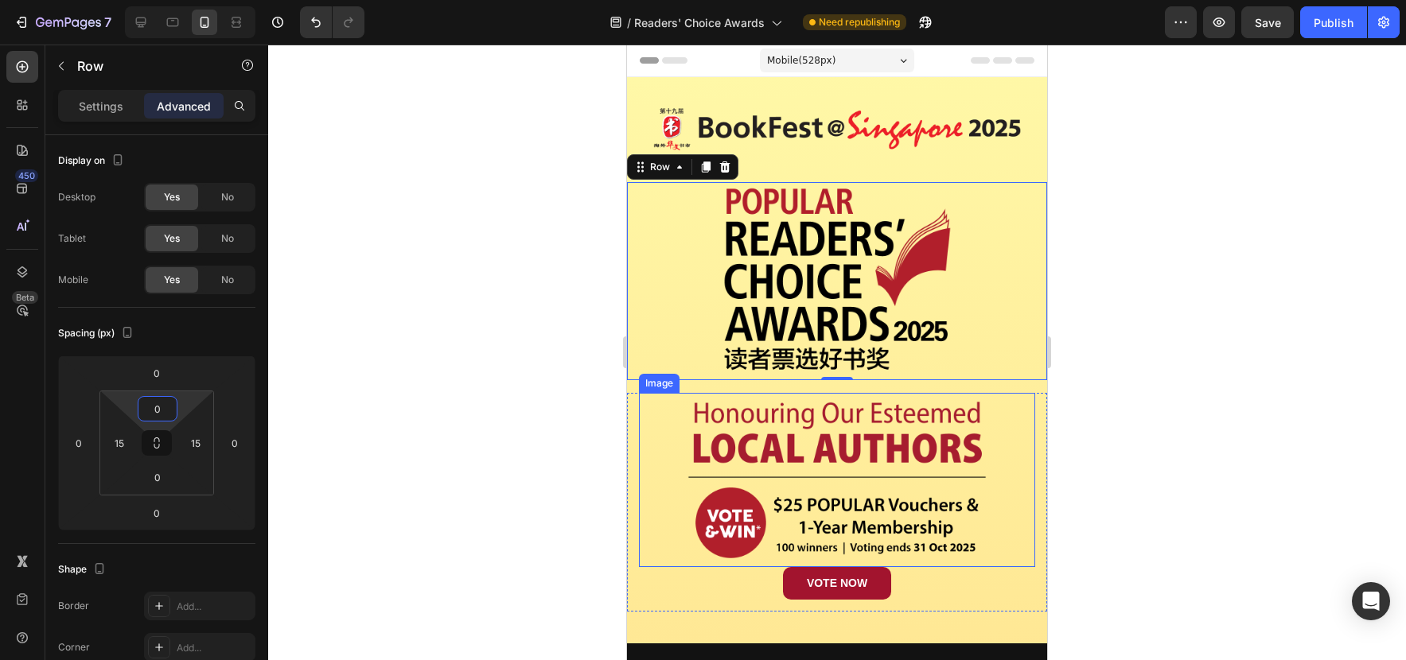
click at [988, 406] on img at bounding box center [837, 480] width 317 height 174
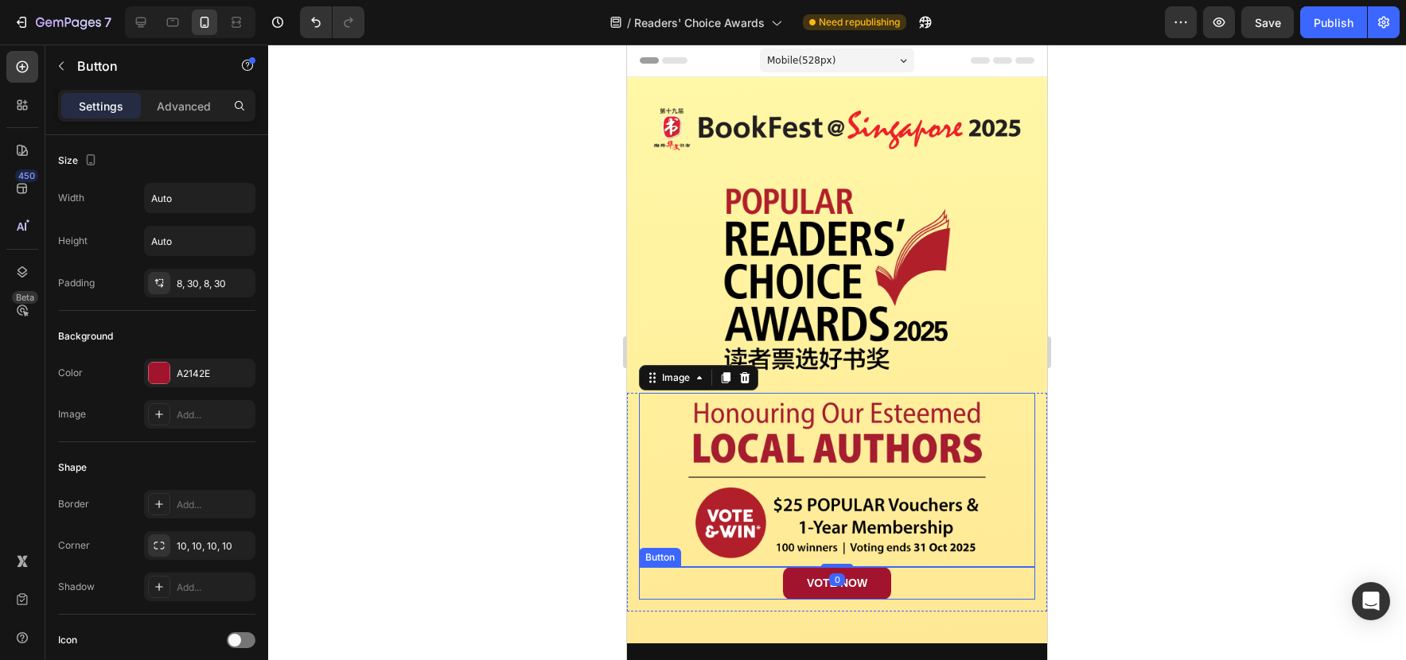
click at [1014, 584] on div "VOTE NOW Button" at bounding box center [837, 583] width 396 height 33
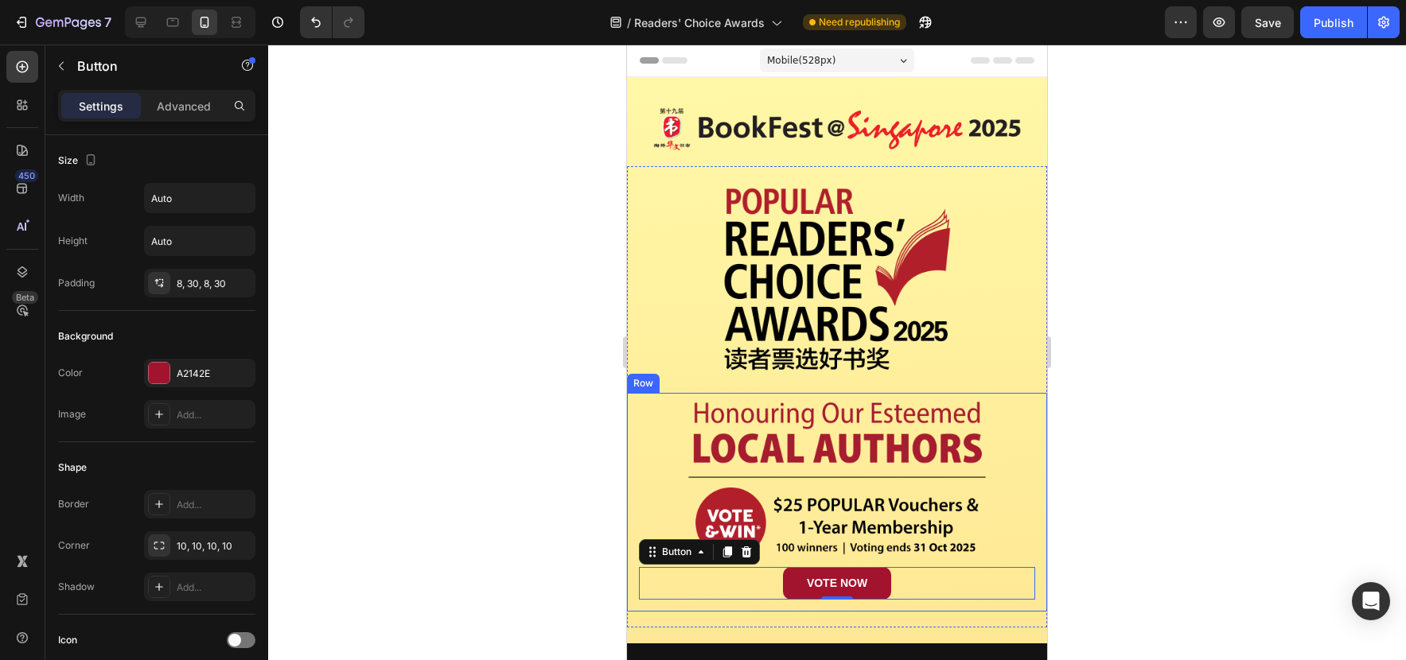
click at [1037, 544] on div "Image VOTE NOW Button 0 Row" at bounding box center [837, 502] width 420 height 219
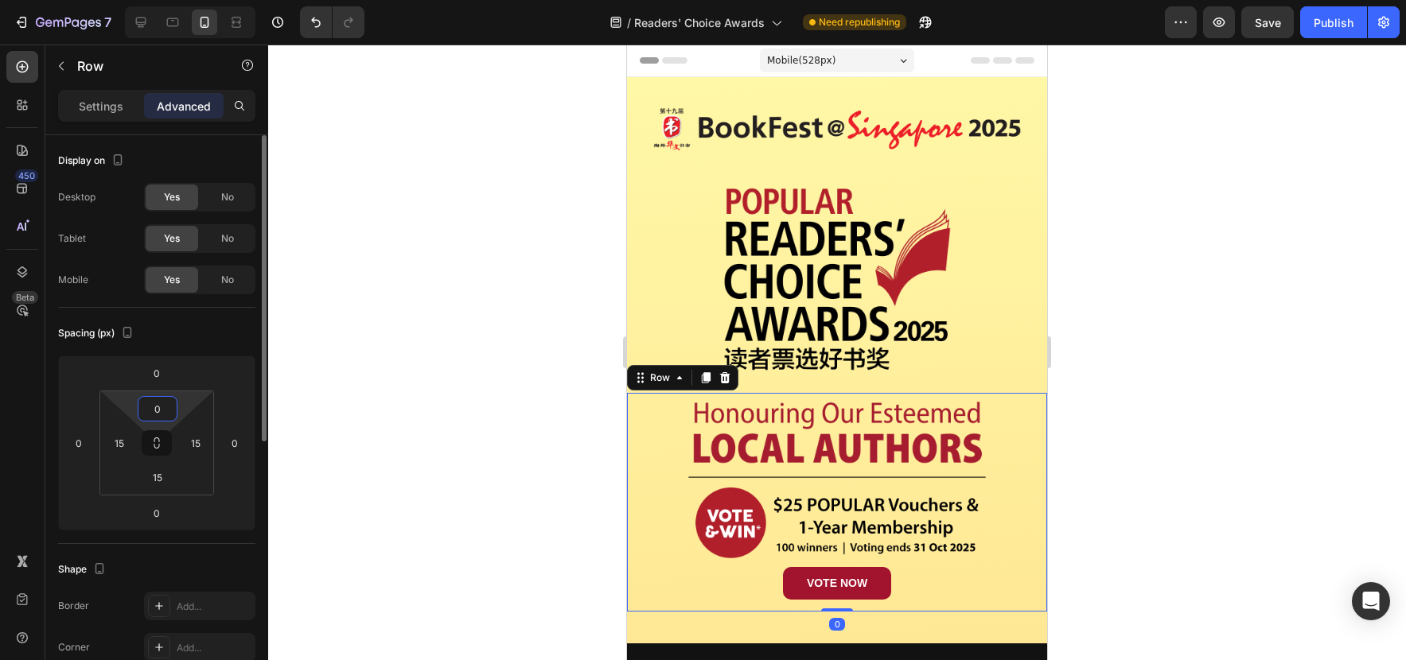
click at [155, 414] on input "0" at bounding box center [158, 409] width 32 height 24
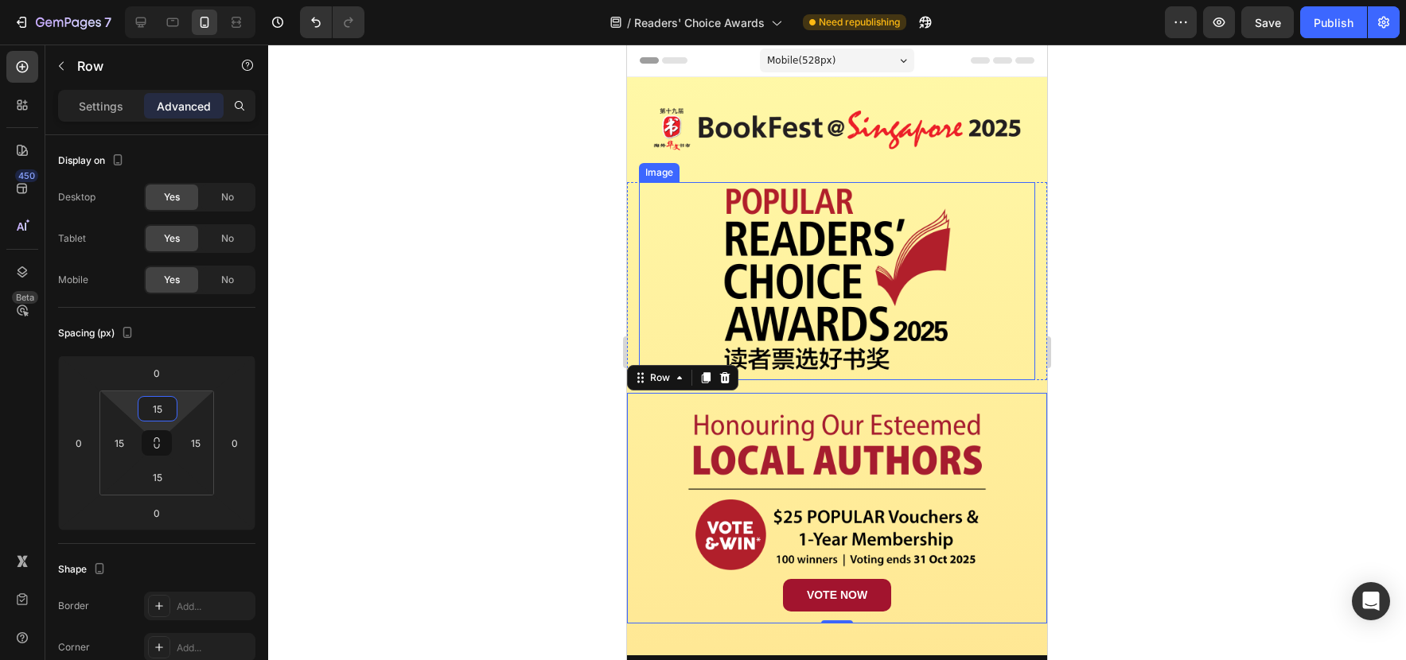
type input "15"
click at [1102, 340] on div at bounding box center [837, 353] width 1138 height 616
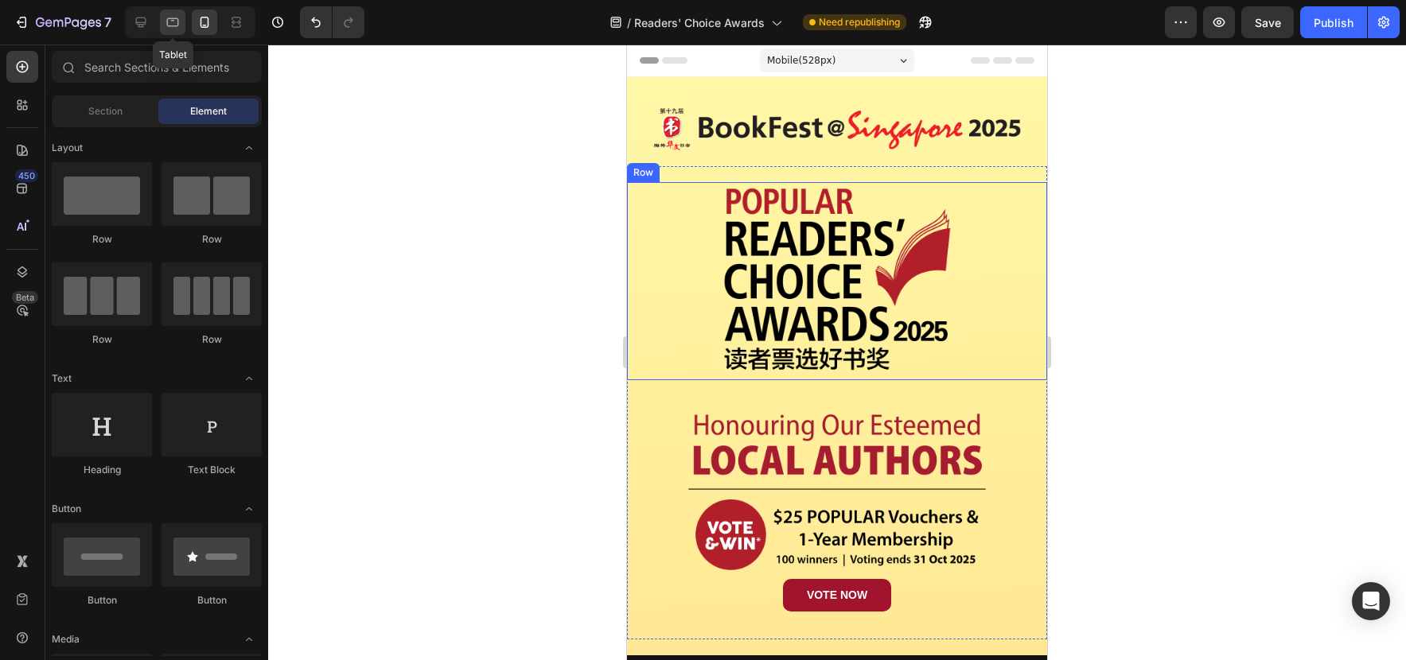
click at [174, 21] on icon at bounding box center [173, 22] width 16 height 16
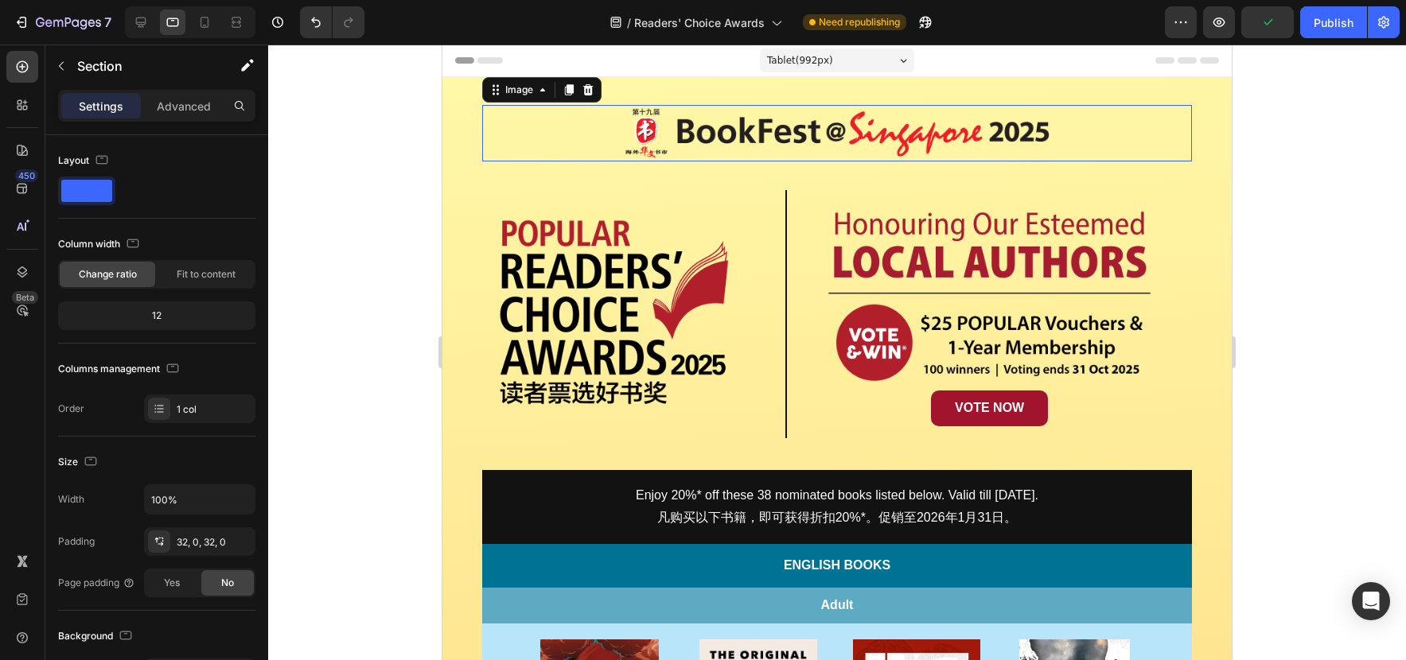
click at [1024, 147] on img at bounding box center [837, 133] width 438 height 56
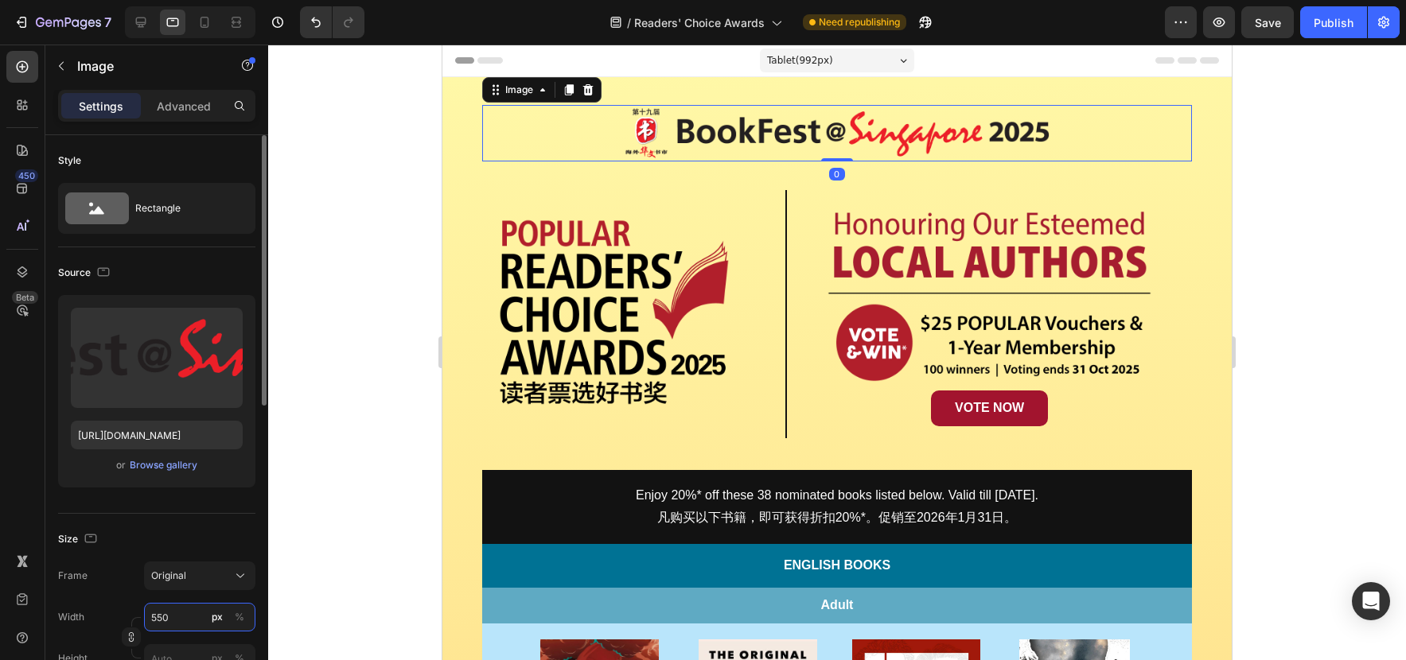
click at [181, 616] on input "550" at bounding box center [199, 617] width 111 height 29
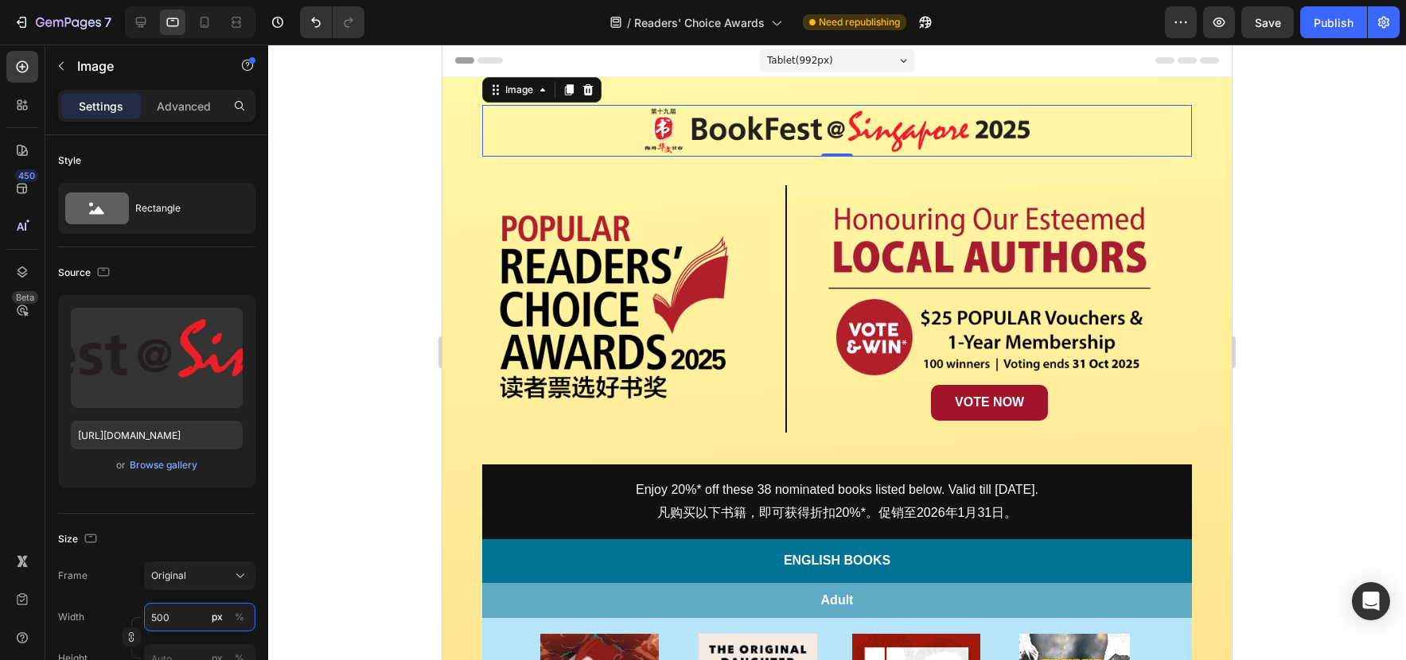
type input "500"
click at [1251, 371] on div at bounding box center [837, 353] width 1138 height 616
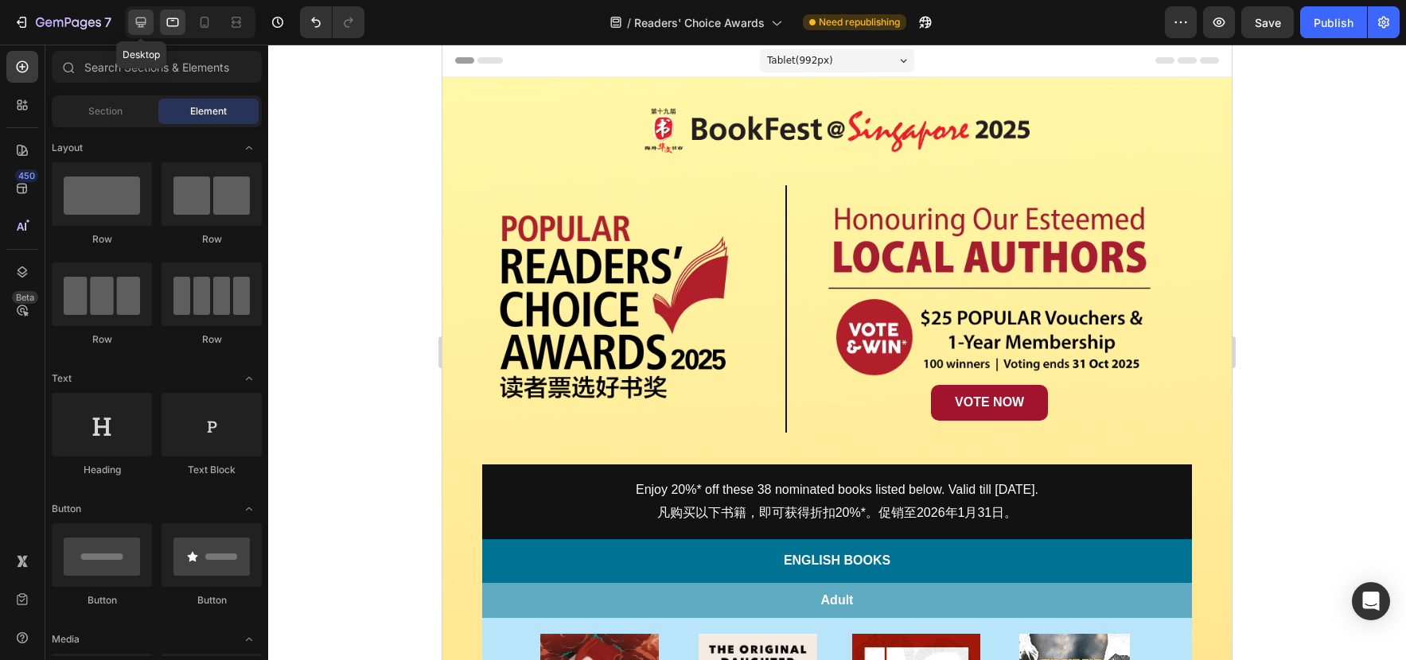
click at [143, 25] on icon at bounding box center [141, 22] width 16 height 16
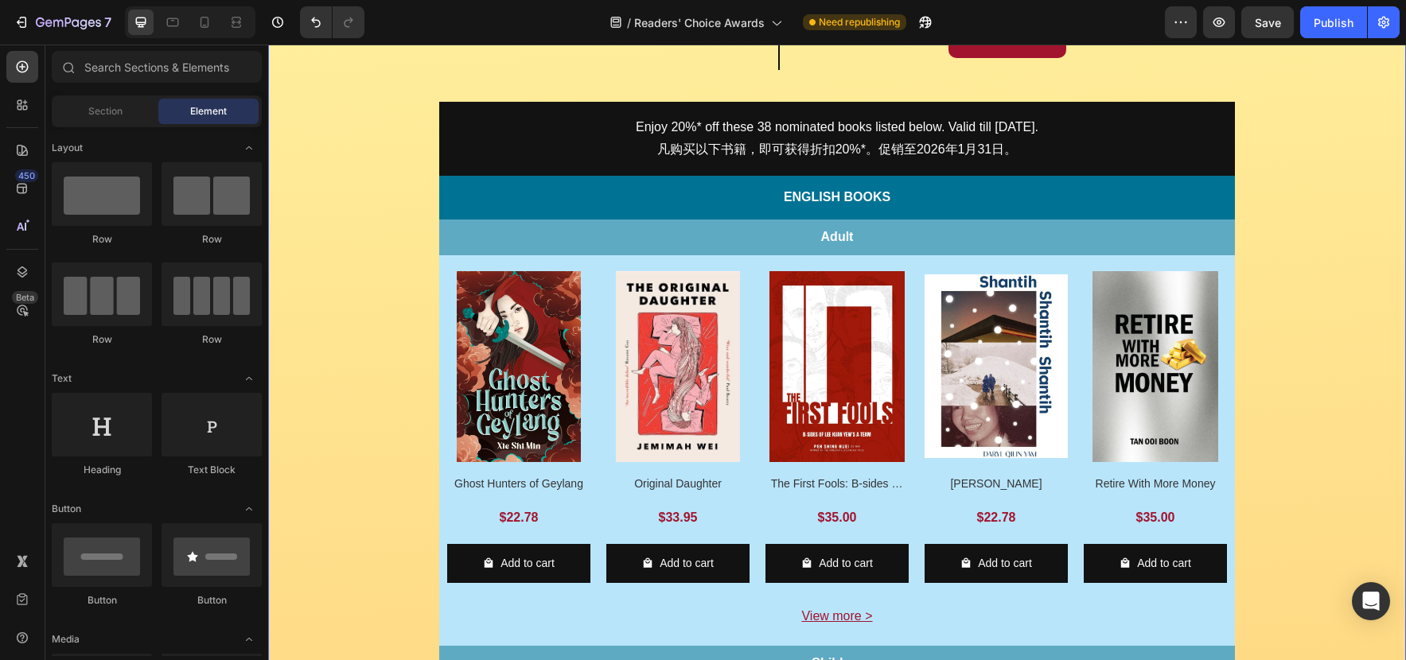
scroll to position [426, 0]
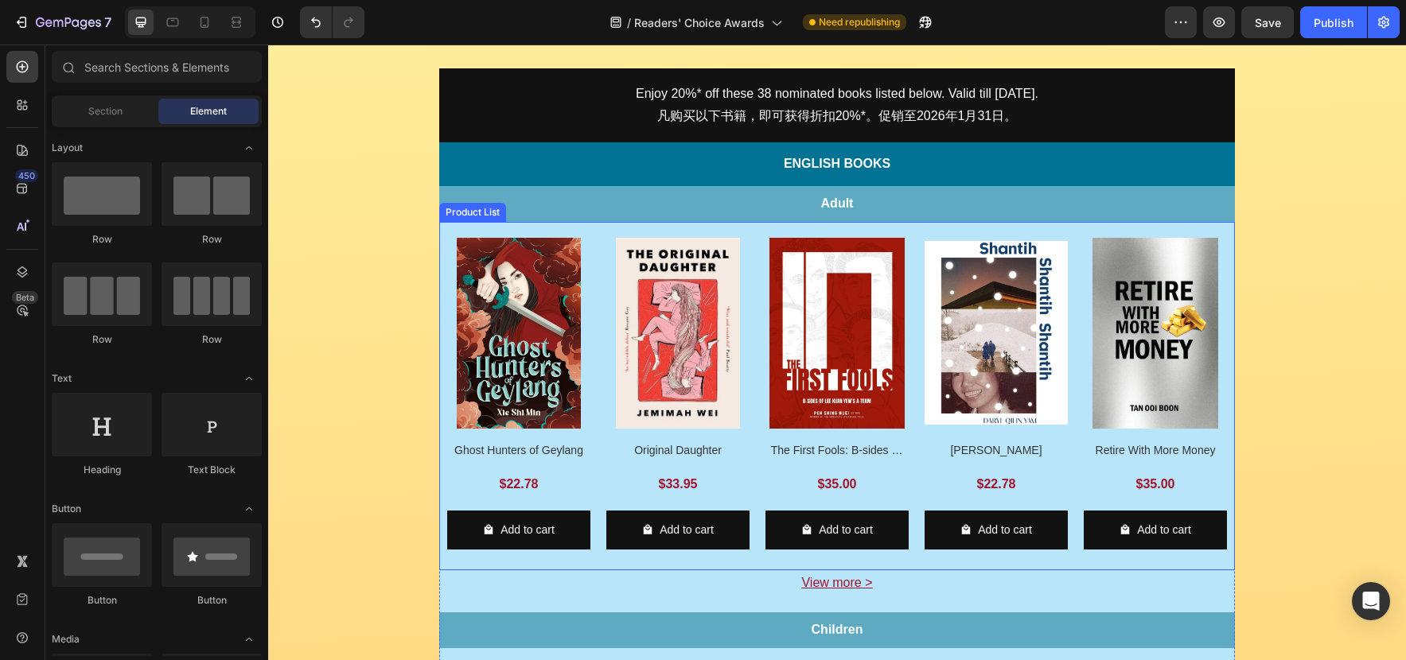
click at [747, 233] on div "Product Images Ghost Hunters of Geylang Product Title $22.78 Product Price Prod…" at bounding box center [836, 396] width 795 height 348
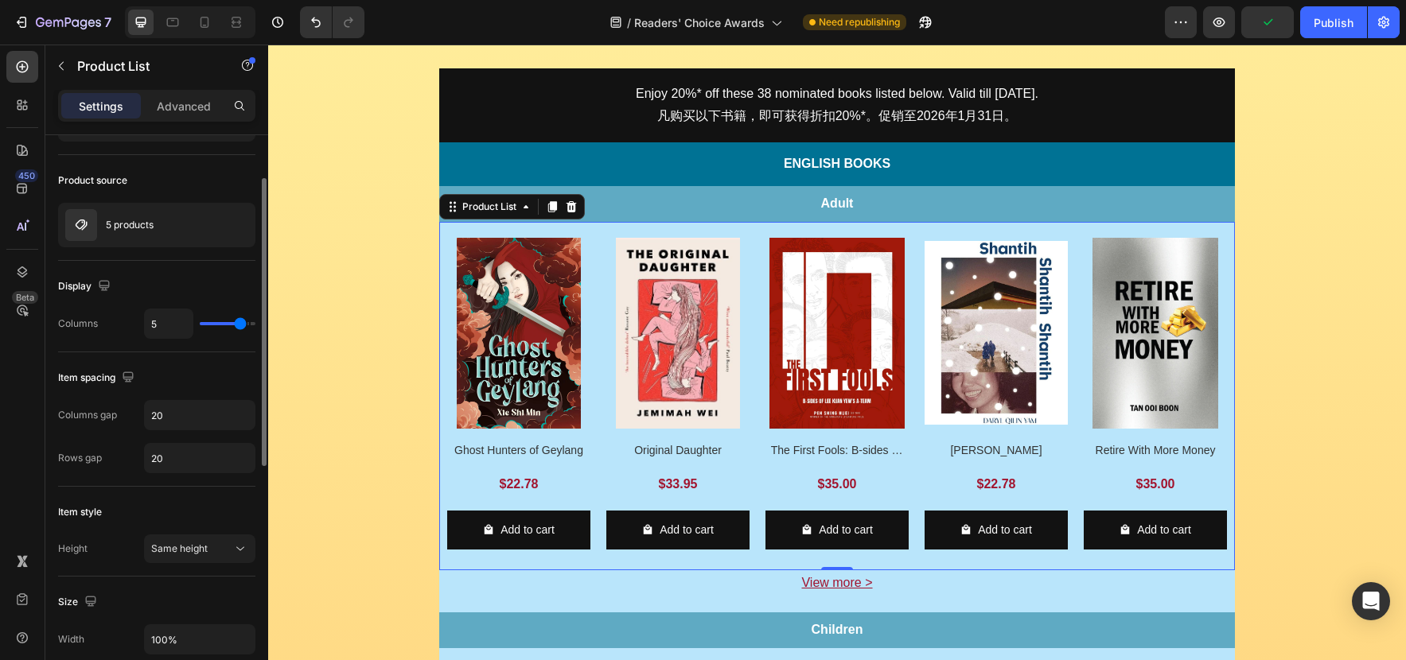
scroll to position [106, 0]
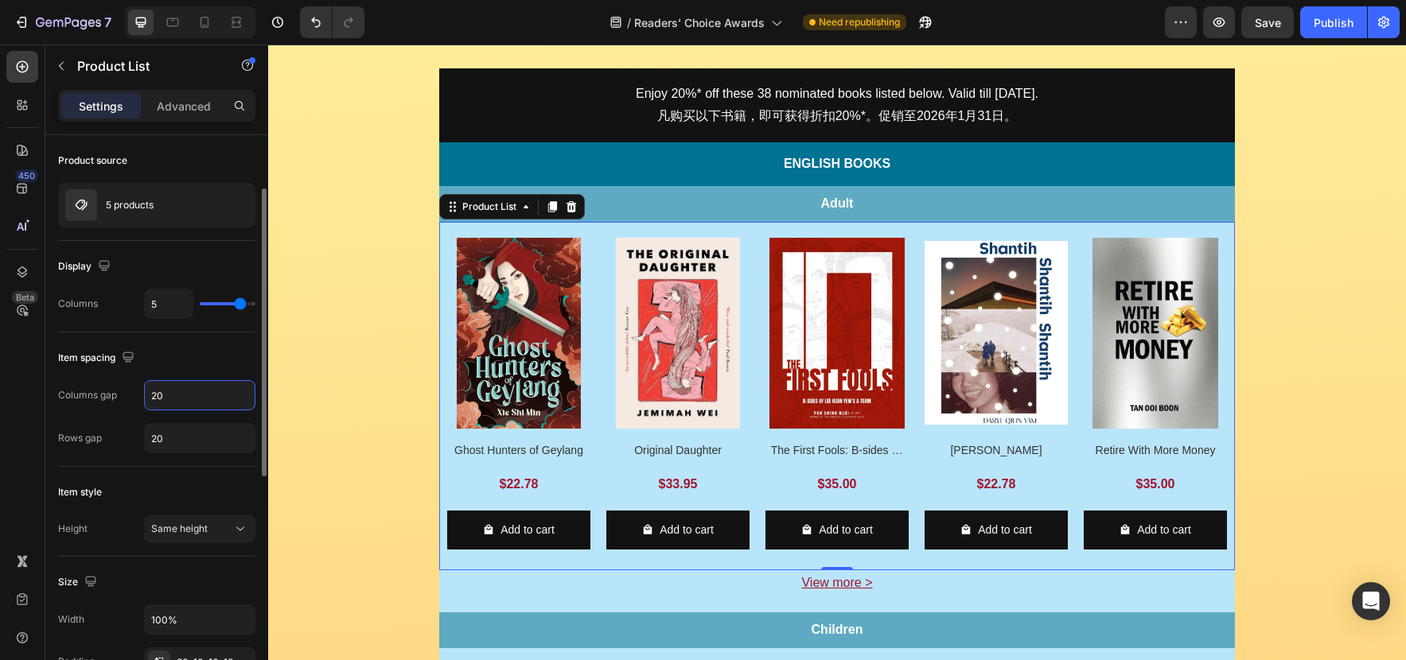
click at [150, 395] on input "20" at bounding box center [200, 395] width 110 height 29
drag, startPoint x: 156, startPoint y: 397, endPoint x: 161, endPoint y: 414, distance: 18.1
click at [149, 397] on input "20" at bounding box center [200, 395] width 110 height 29
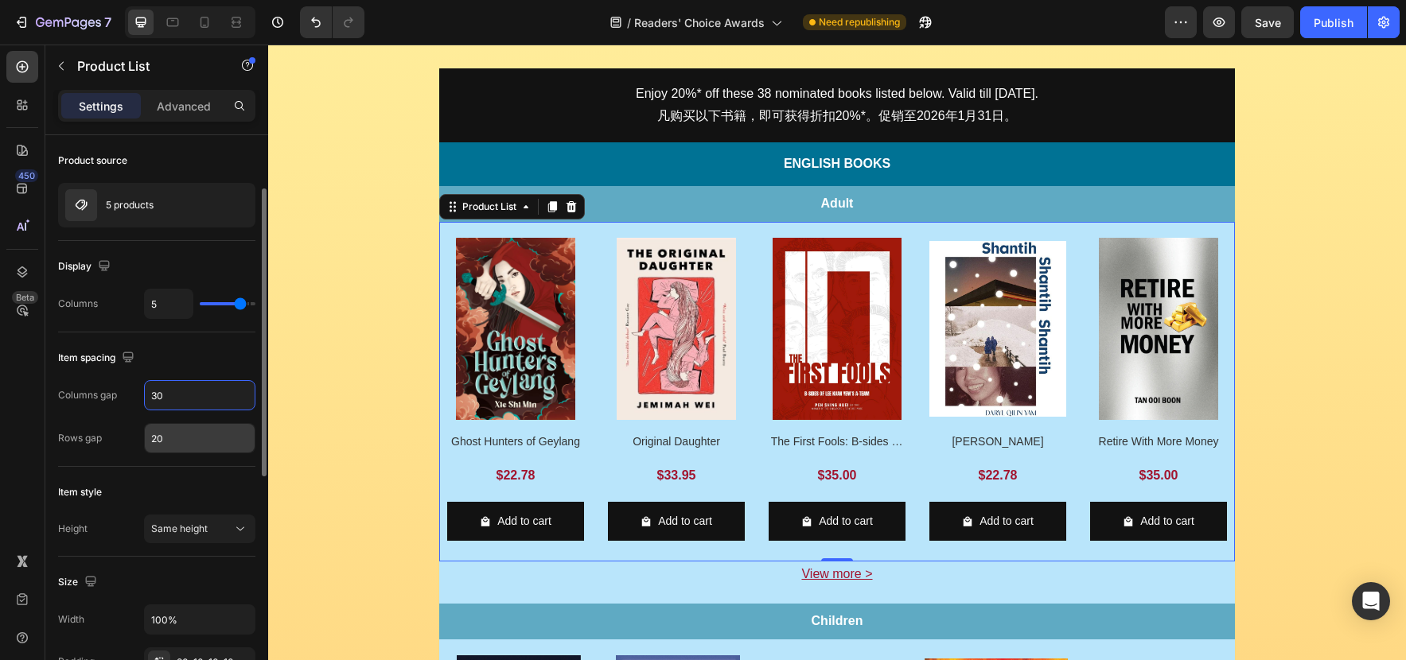
type input "30"
drag, startPoint x: 157, startPoint y: 438, endPoint x: 147, endPoint y: 438, distance: 9.6
click at [148, 438] on input "20" at bounding box center [200, 438] width 110 height 29
drag, startPoint x: 158, startPoint y: 439, endPoint x: 170, endPoint y: 457, distance: 22.3
click at [146, 440] on input "20" at bounding box center [200, 438] width 110 height 29
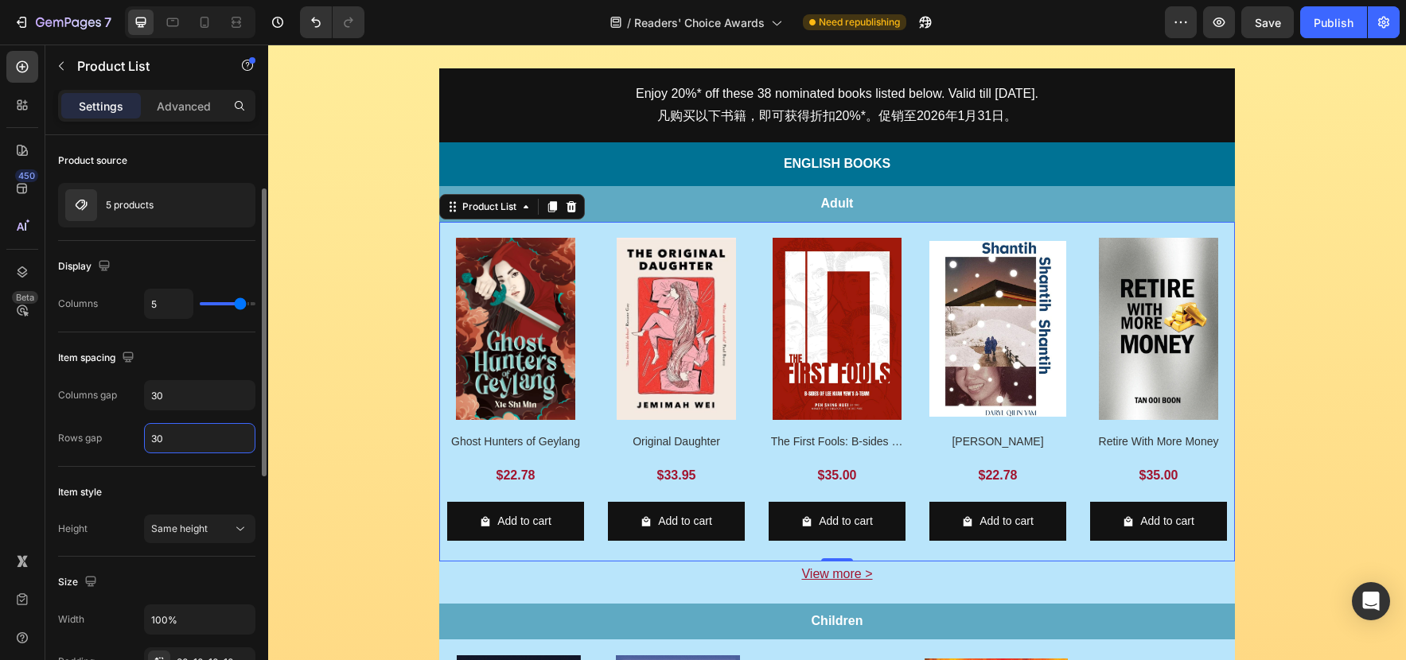
click at [150, 437] on input "30" at bounding box center [200, 438] width 110 height 29
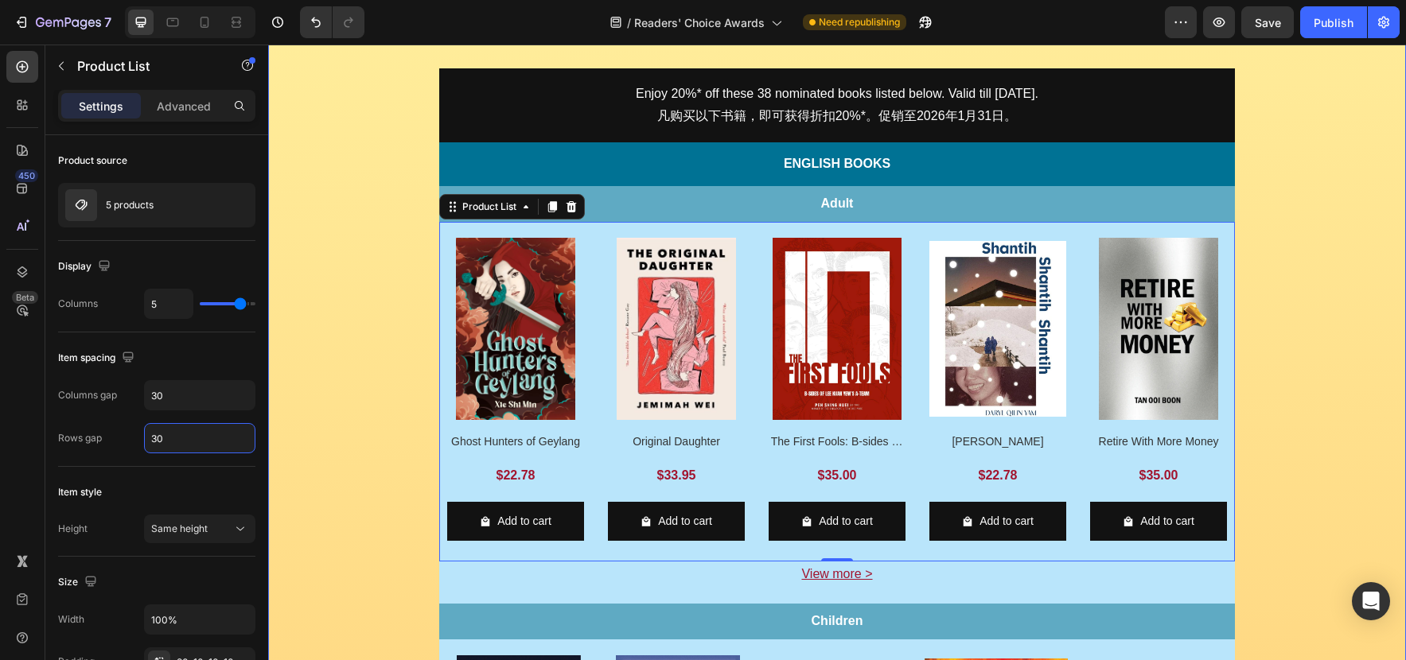
type input "20"
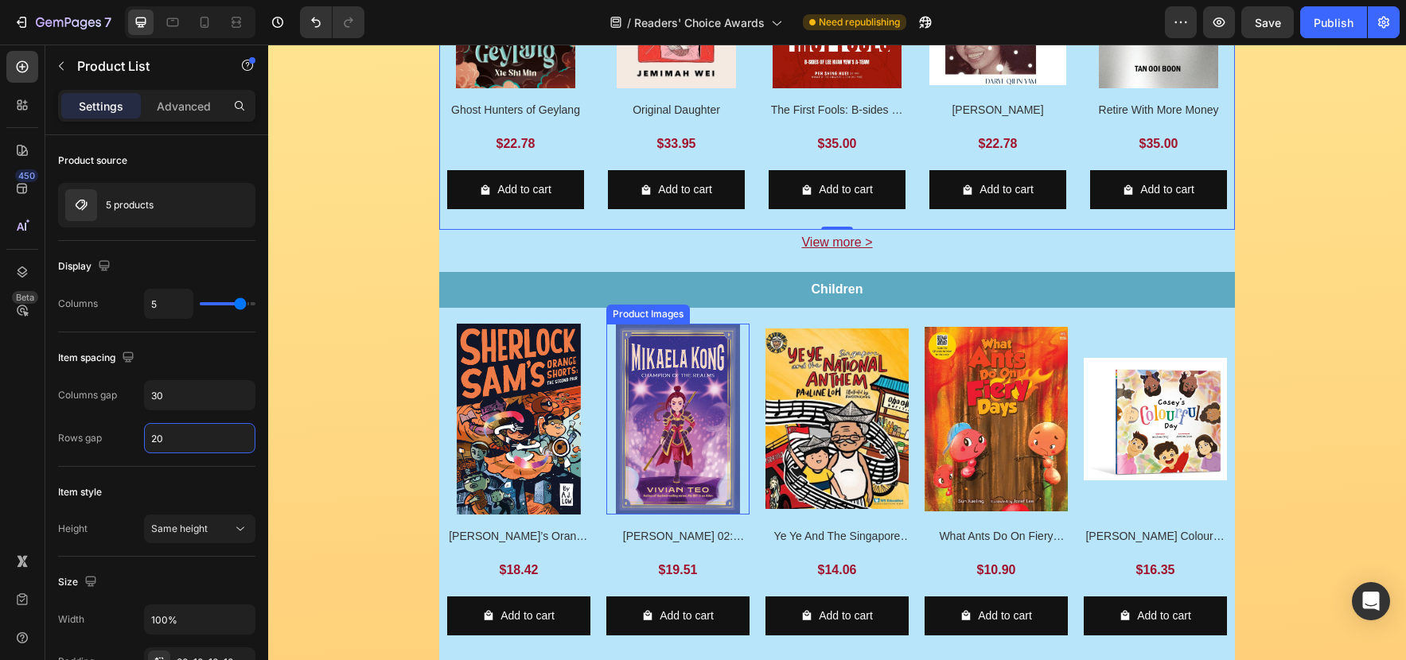
scroll to position [762, 0]
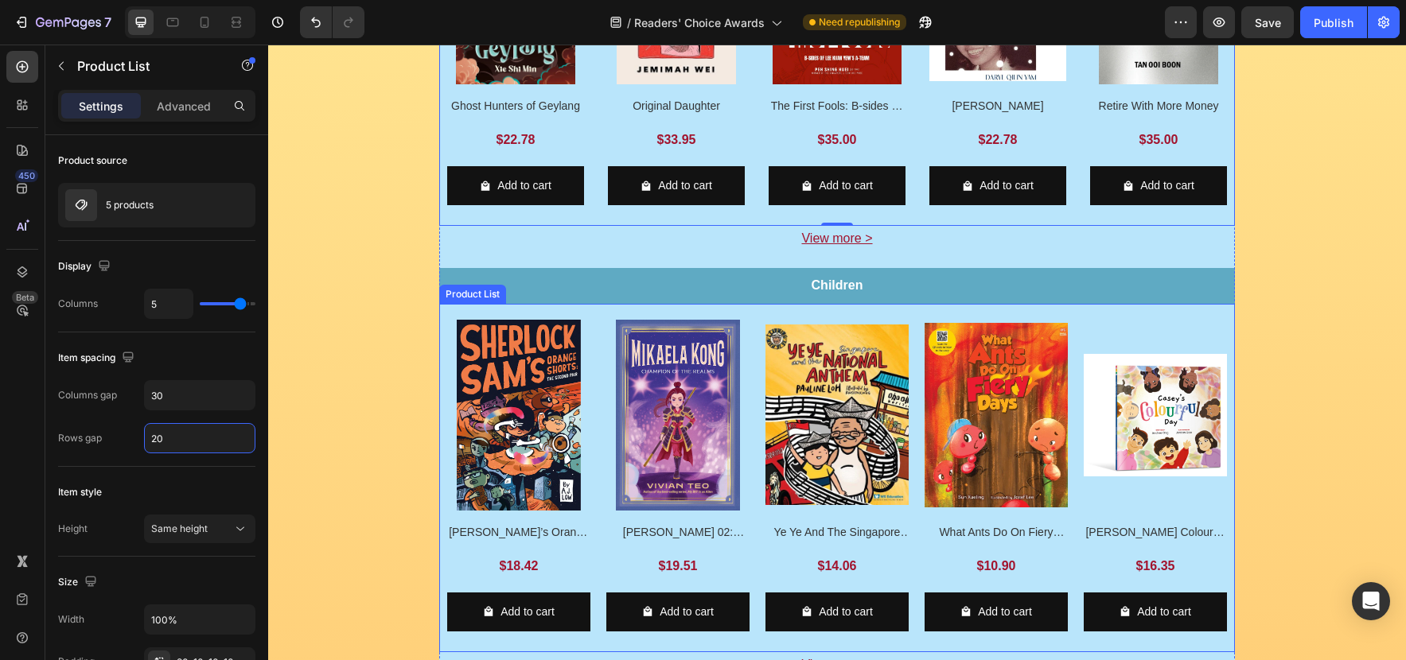
click at [756, 327] on div "Product Images Sherlock [PERSON_NAME]’s Orange Shorts: The Second Pair Product …" at bounding box center [837, 482] width 780 height 325
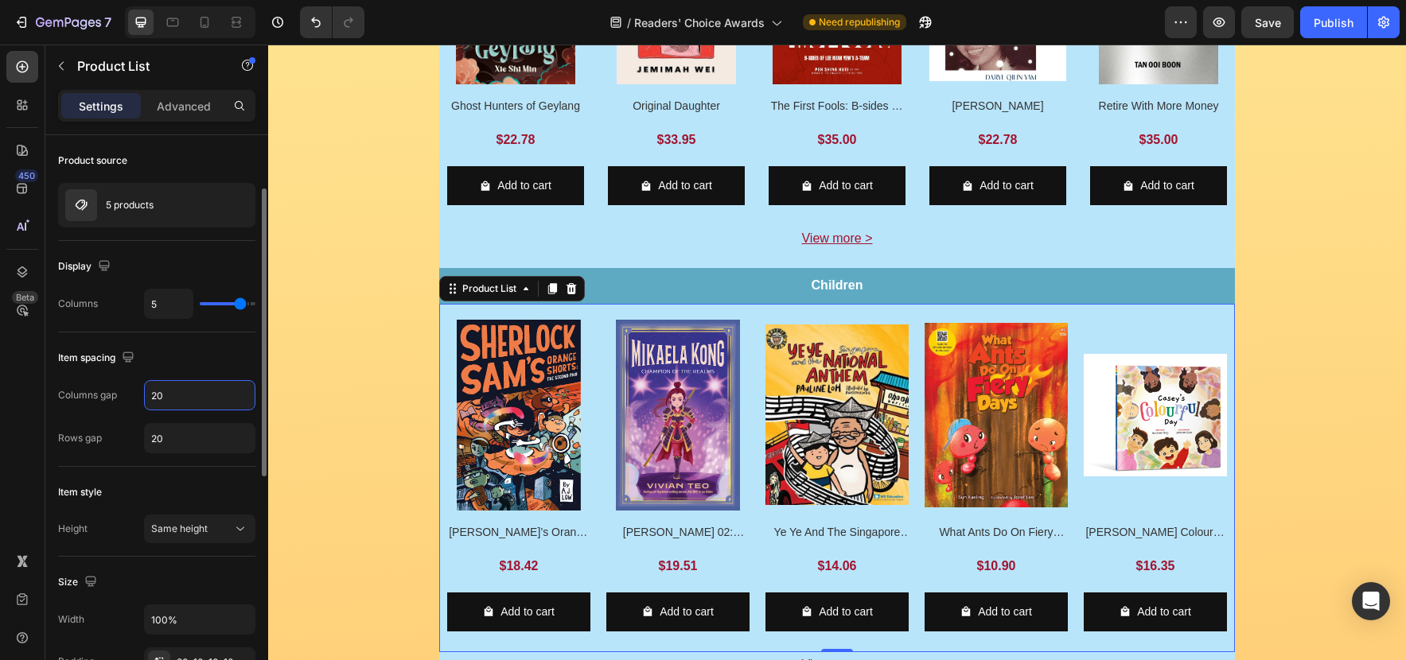
click at [150, 395] on input "20" at bounding box center [200, 395] width 110 height 29
click at [149, 395] on input "20" at bounding box center [200, 395] width 110 height 29
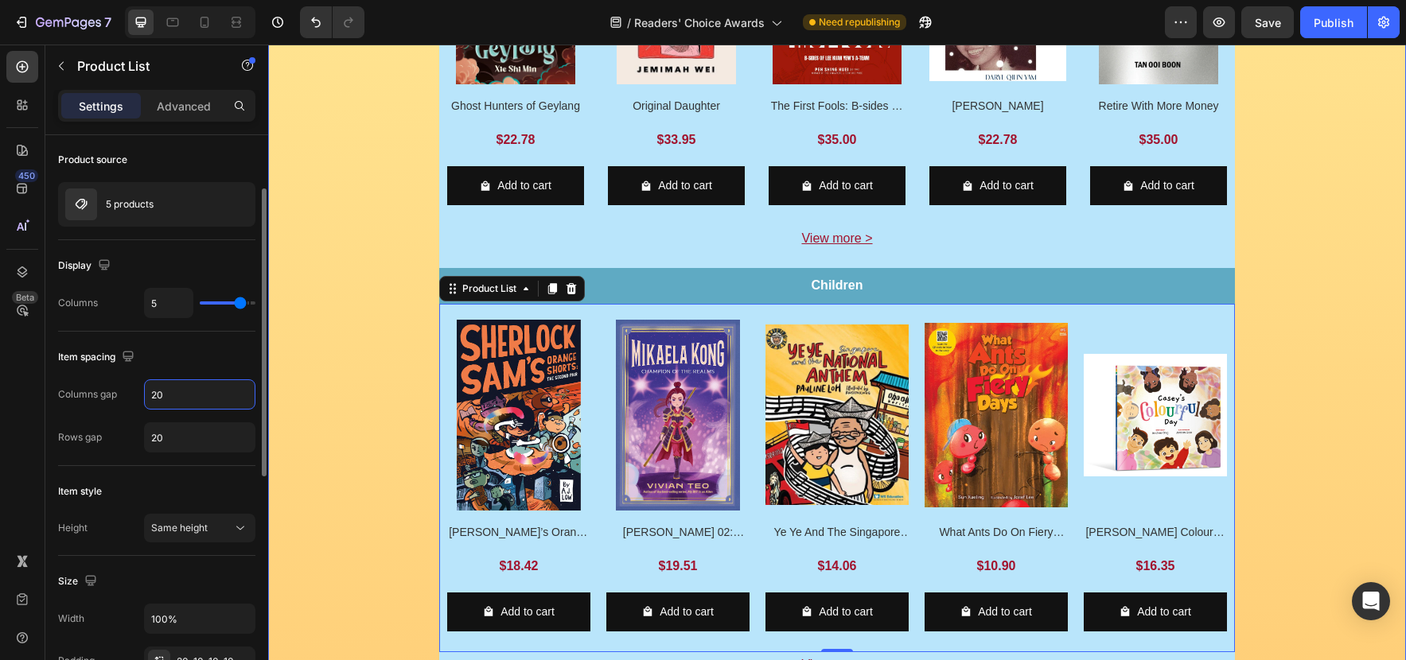
type input "30"
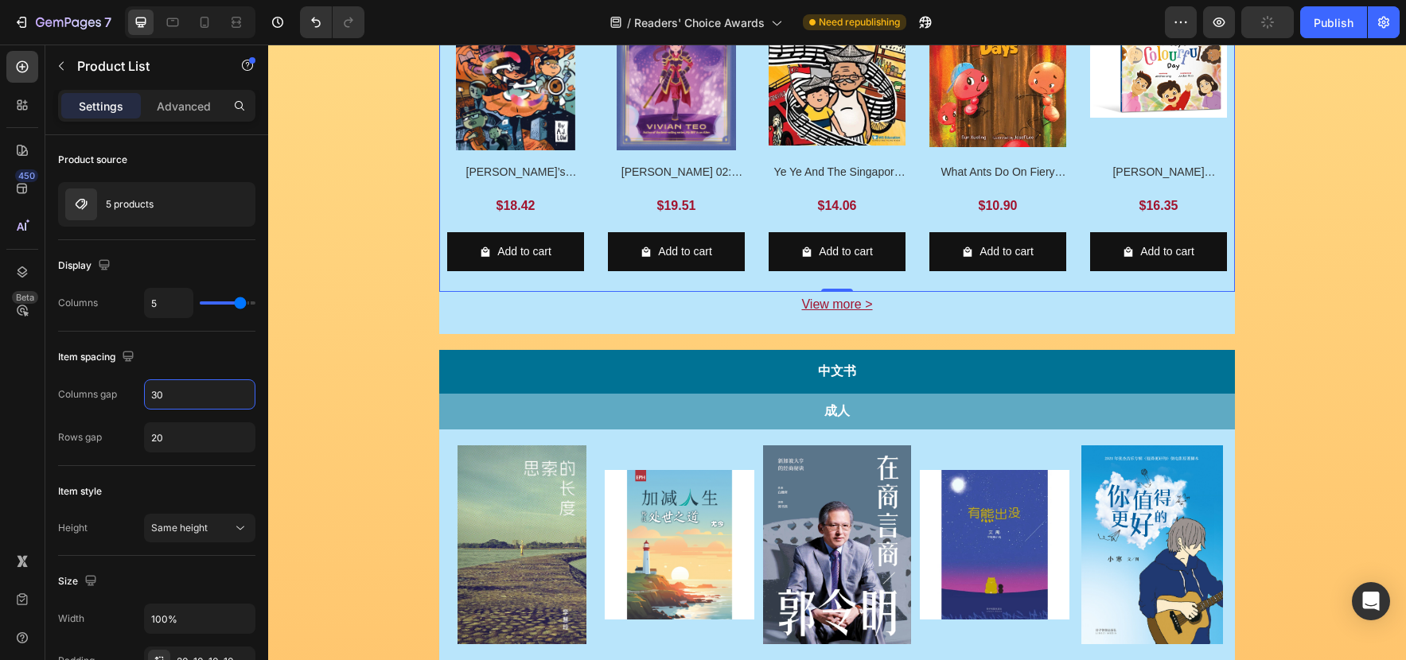
scroll to position [1118, 0]
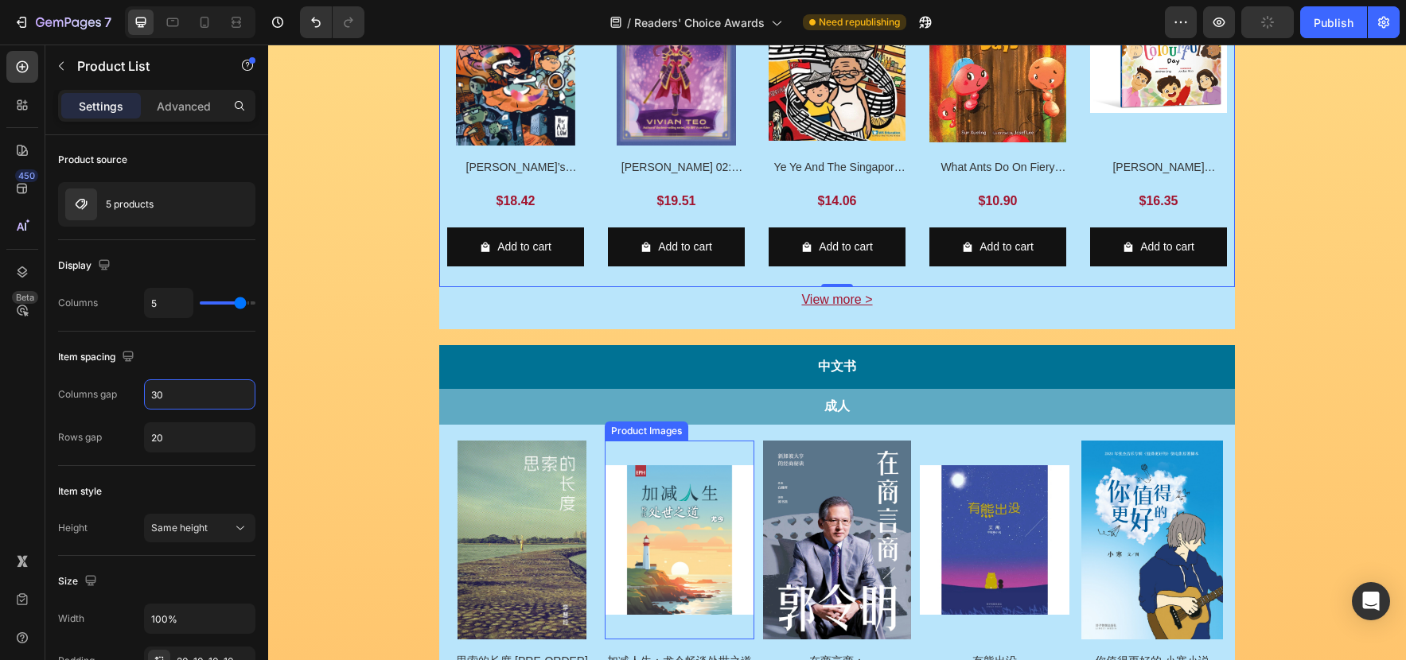
click at [750, 449] on img at bounding box center [680, 541] width 150 height 200
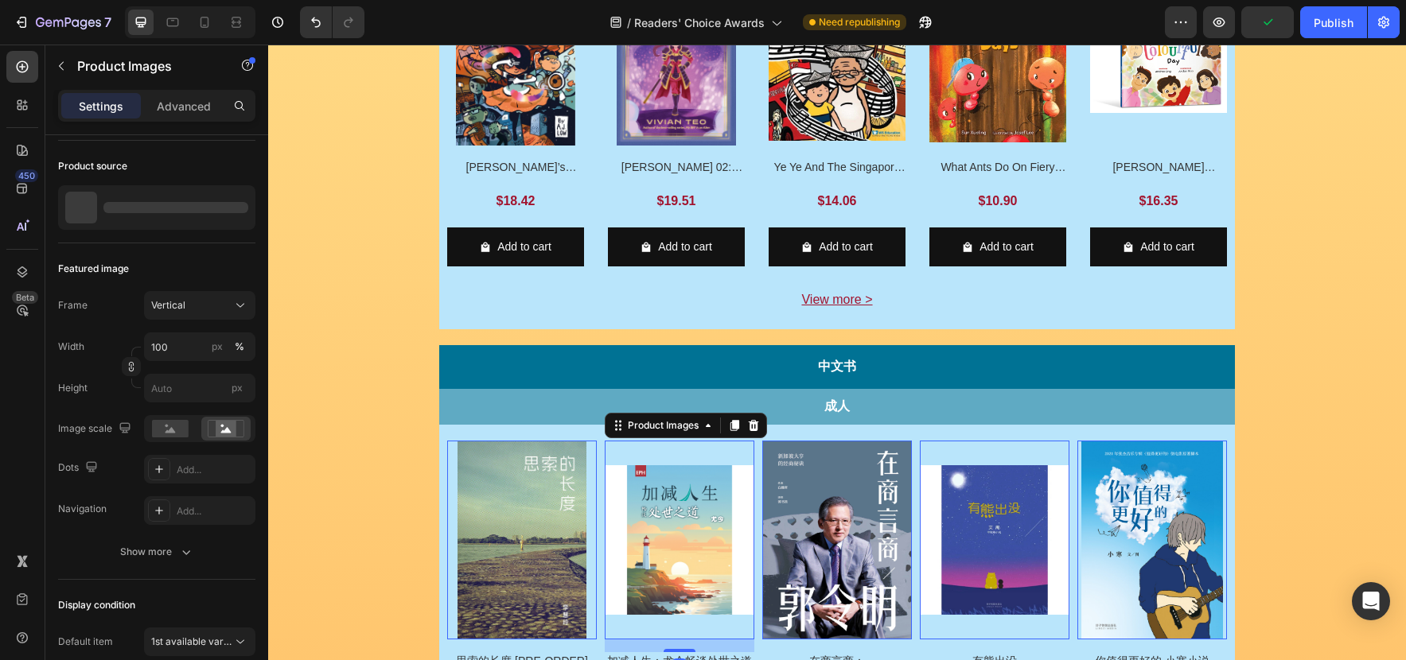
scroll to position [0, 0]
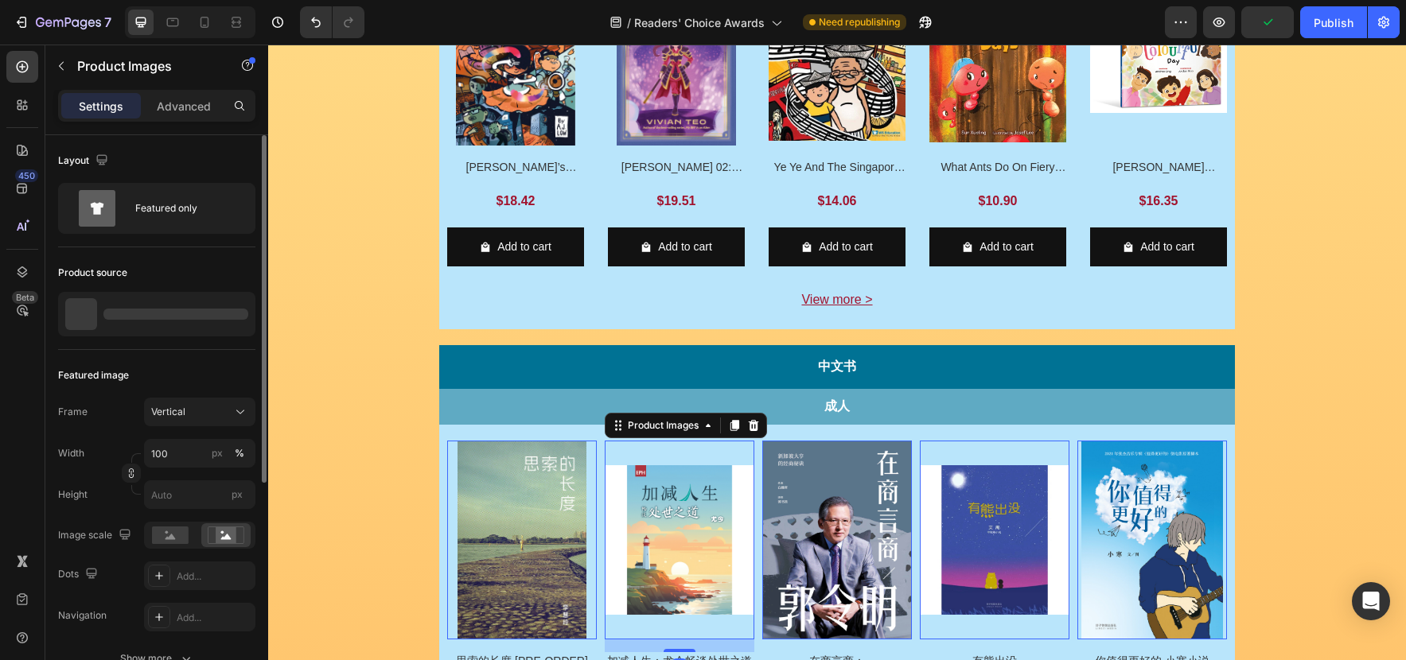
click at [532, 436] on div "Product Images" at bounding box center [489, 431] width 85 height 19
click at [756, 441] on div "Product Images 0 思索的长度 [PRE-ORDER] Product Title $34.88 Product Price Product P…" at bounding box center [837, 607] width 780 height 333
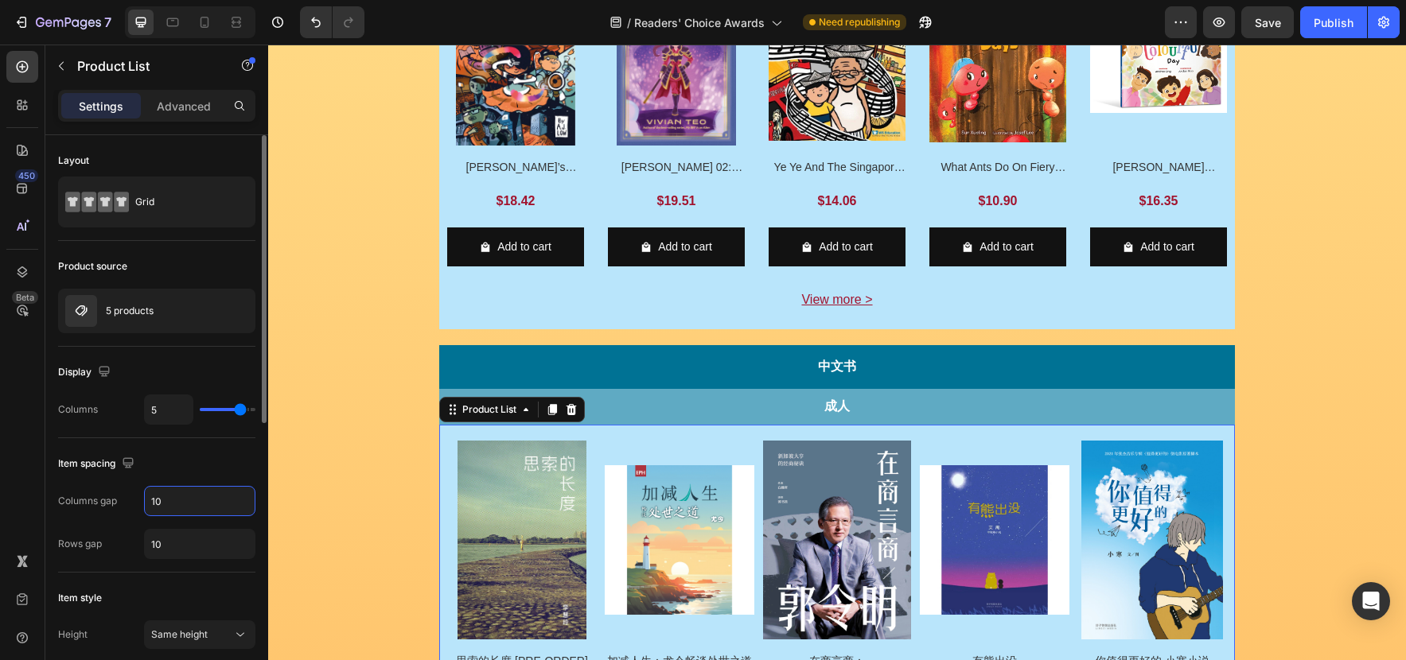
click at [151, 500] on input "10" at bounding box center [200, 501] width 110 height 29
click at [150, 500] on input "10" at bounding box center [200, 501] width 110 height 29
type input "30"
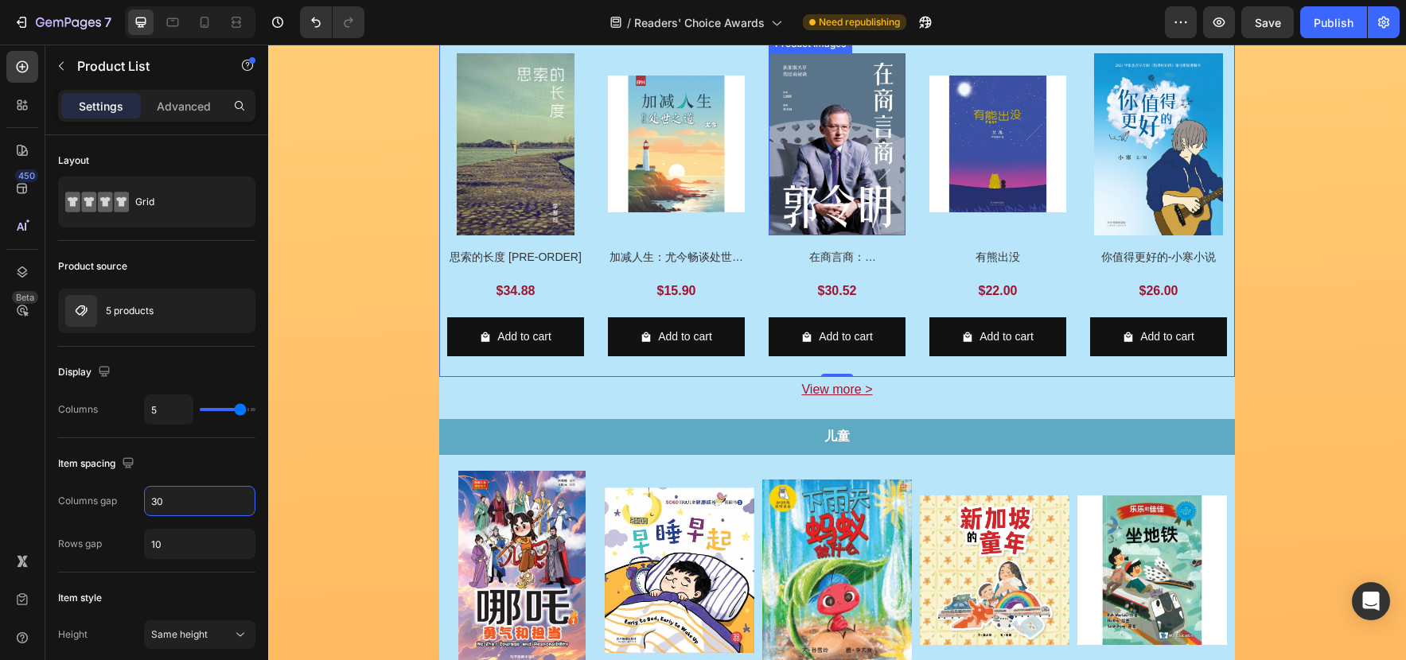
scroll to position [1521, 0]
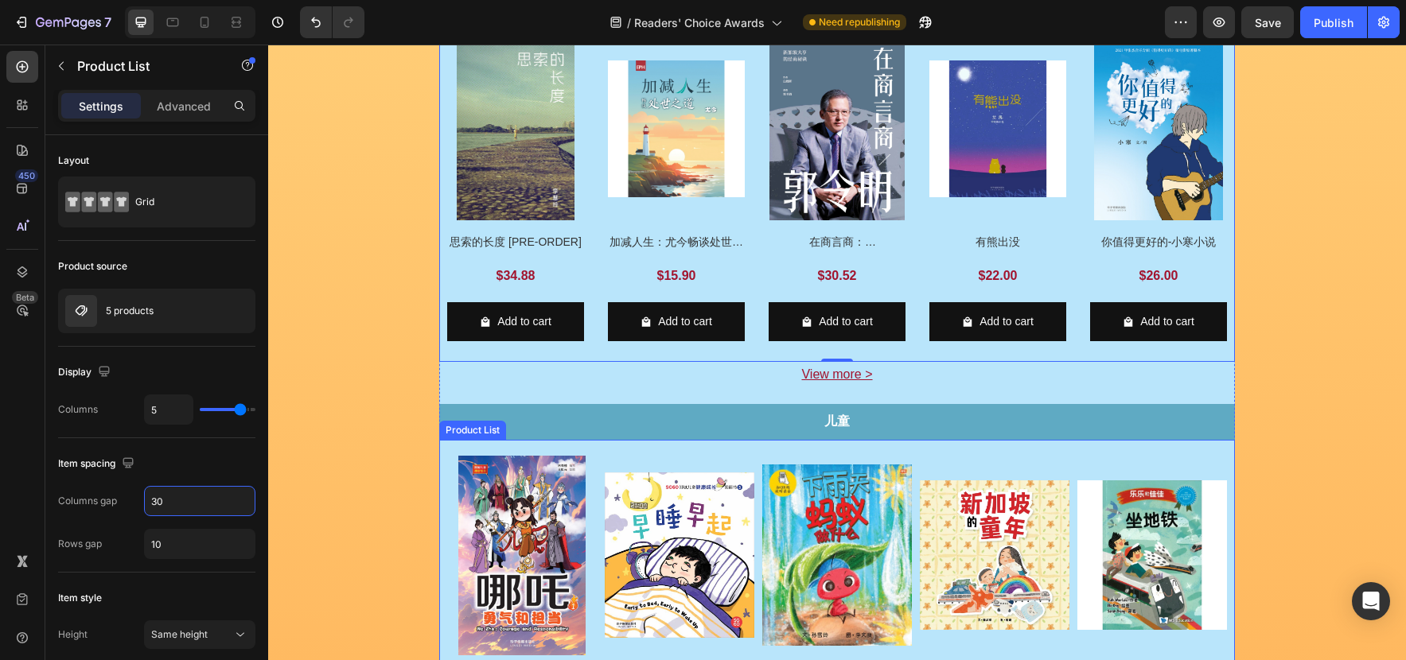
click at [754, 453] on div "Product Images 哪吒1–勇气和担当 Product Title $7.92 Product Price Product Price Row Ad…" at bounding box center [836, 618] width 795 height 357
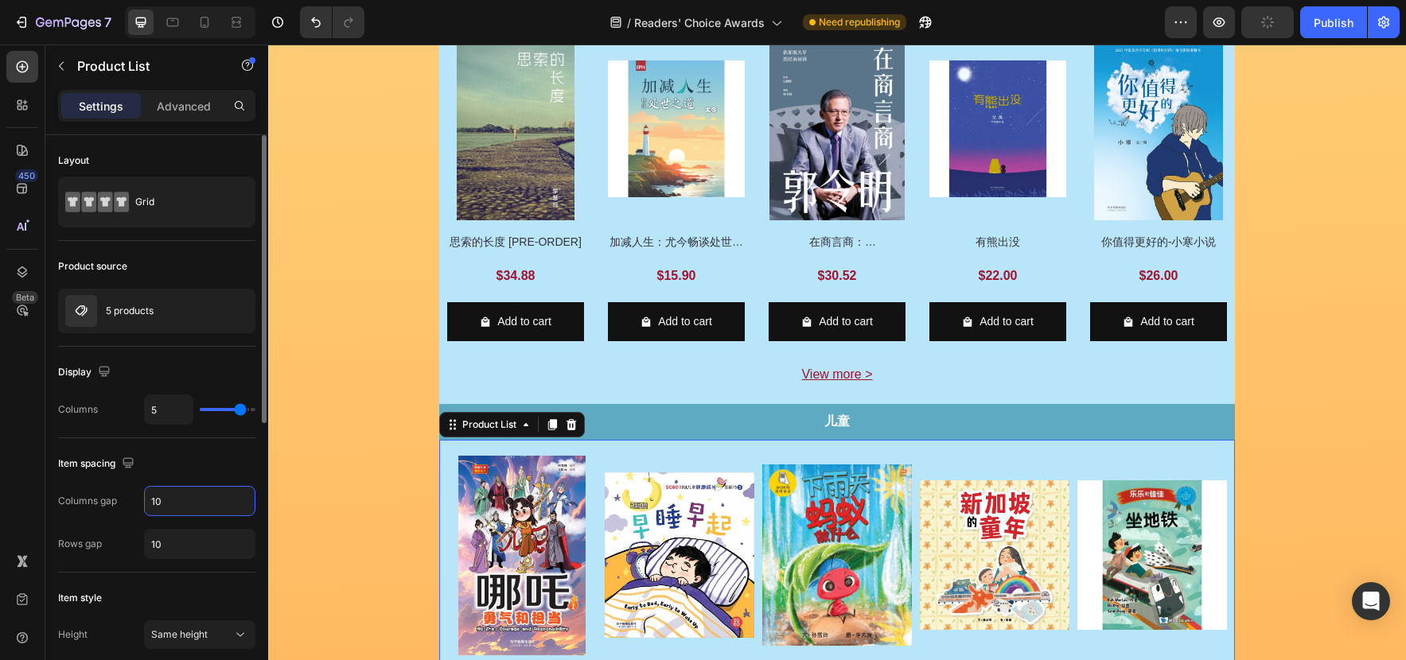
drag, startPoint x: 158, startPoint y: 499, endPoint x: 150, endPoint y: 500, distance: 8.0
click at [150, 500] on input "10" at bounding box center [200, 501] width 110 height 29
drag, startPoint x: 158, startPoint y: 504, endPoint x: 196, endPoint y: 519, distance: 40.6
click at [152, 504] on input "10" at bounding box center [200, 501] width 110 height 29
type input "30"
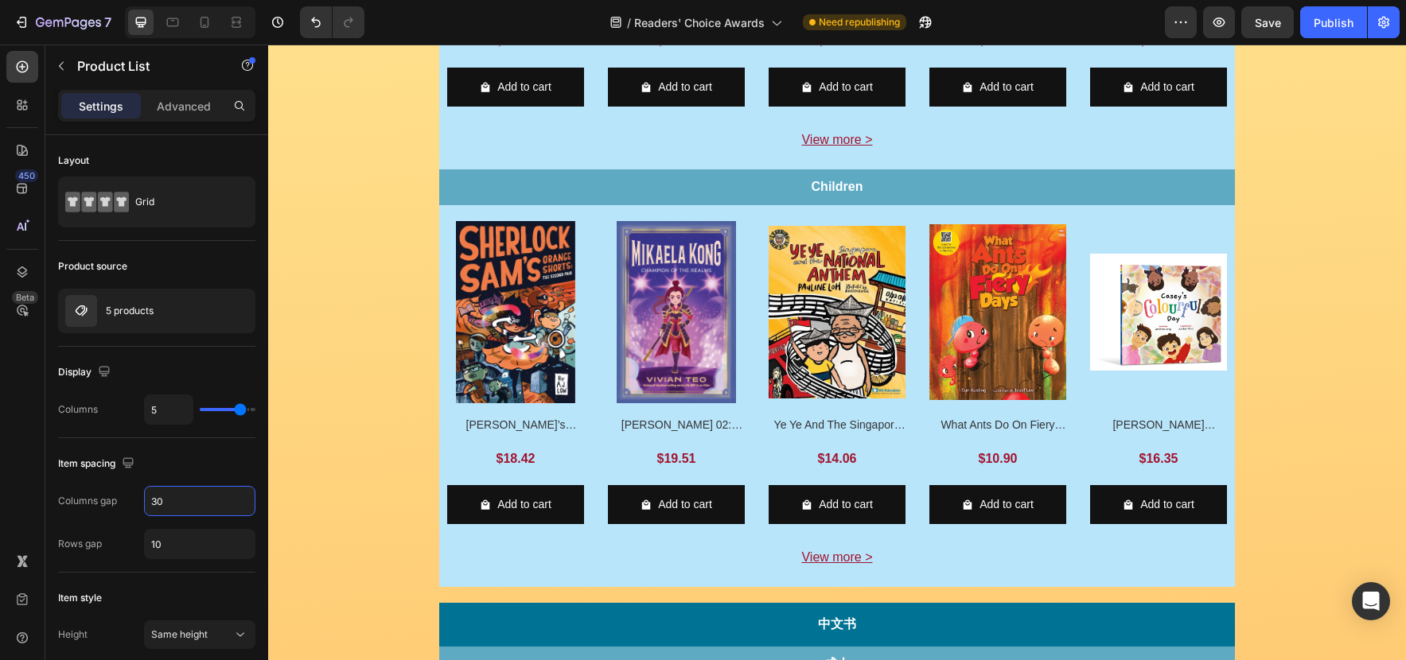
scroll to position [858, 0]
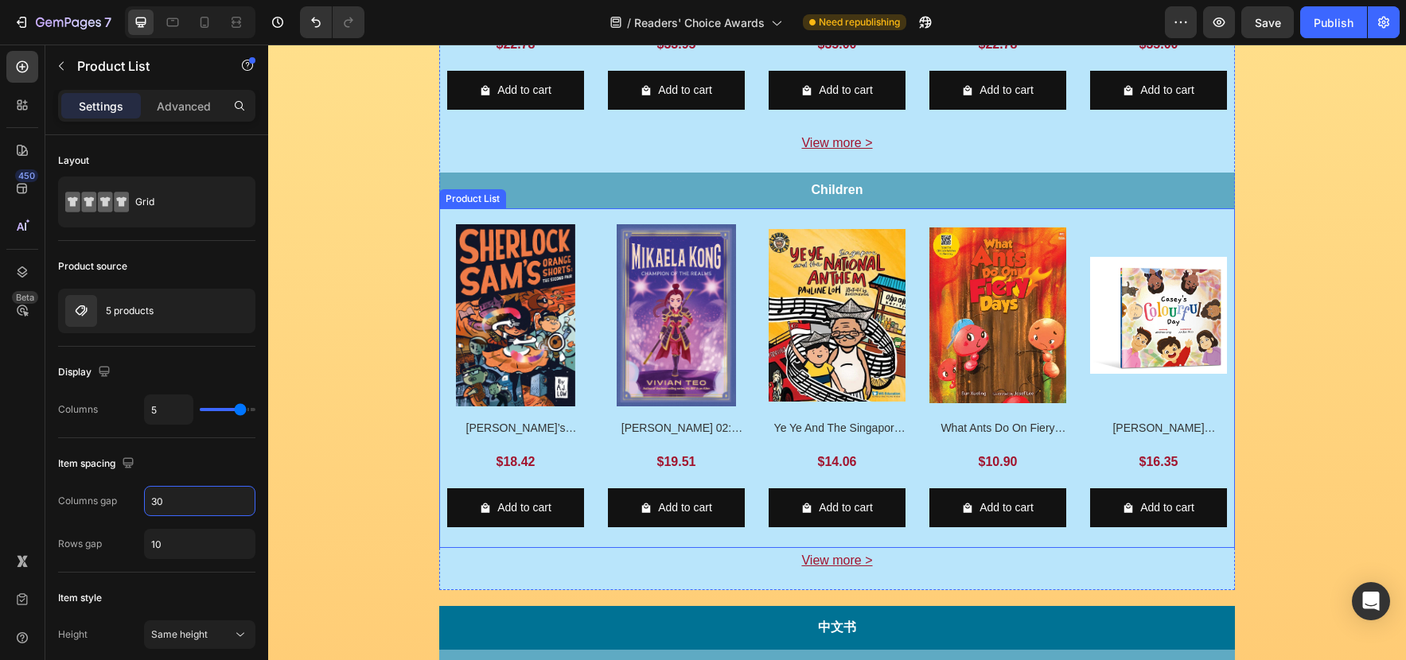
click at [596, 278] on div "Product Images Sherlock [PERSON_NAME]’s Orange Shorts: The Second Pair Product …" at bounding box center [837, 382] width 780 height 317
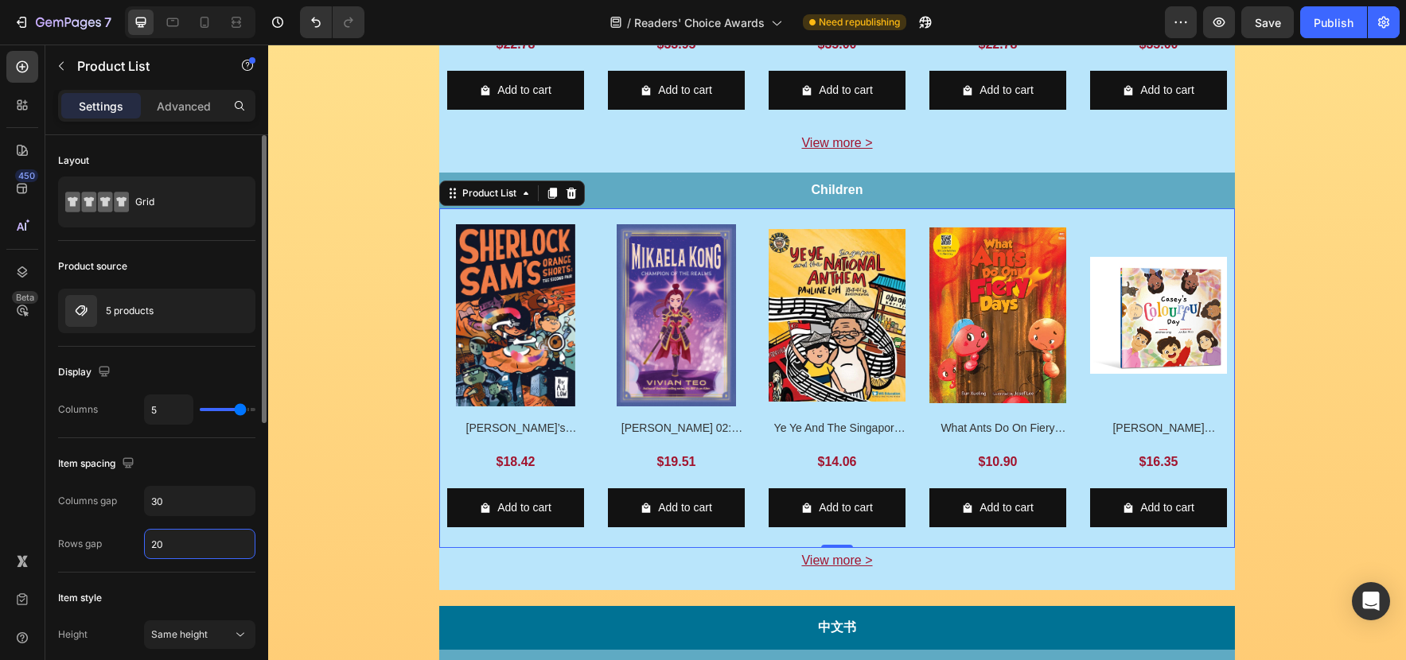
click at [150, 543] on input "20" at bounding box center [200, 544] width 110 height 29
click at [153, 544] on input "20" at bounding box center [200, 544] width 110 height 29
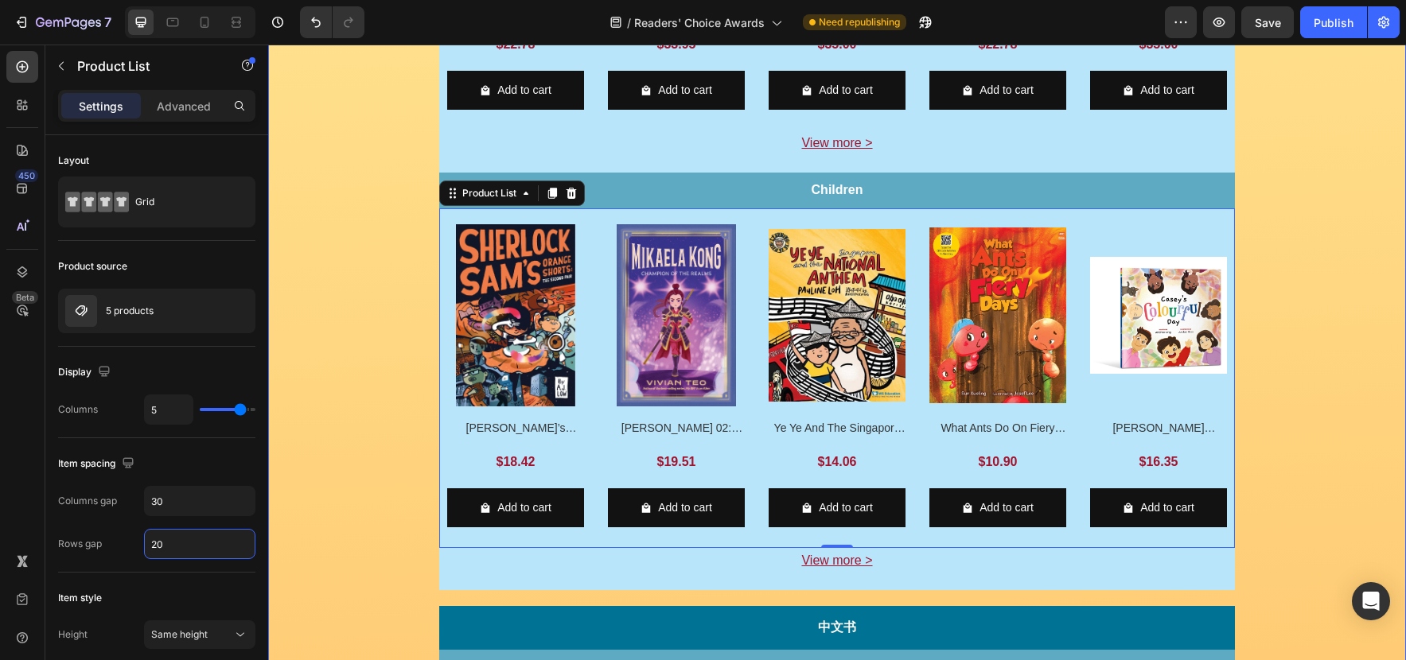
type input "10"
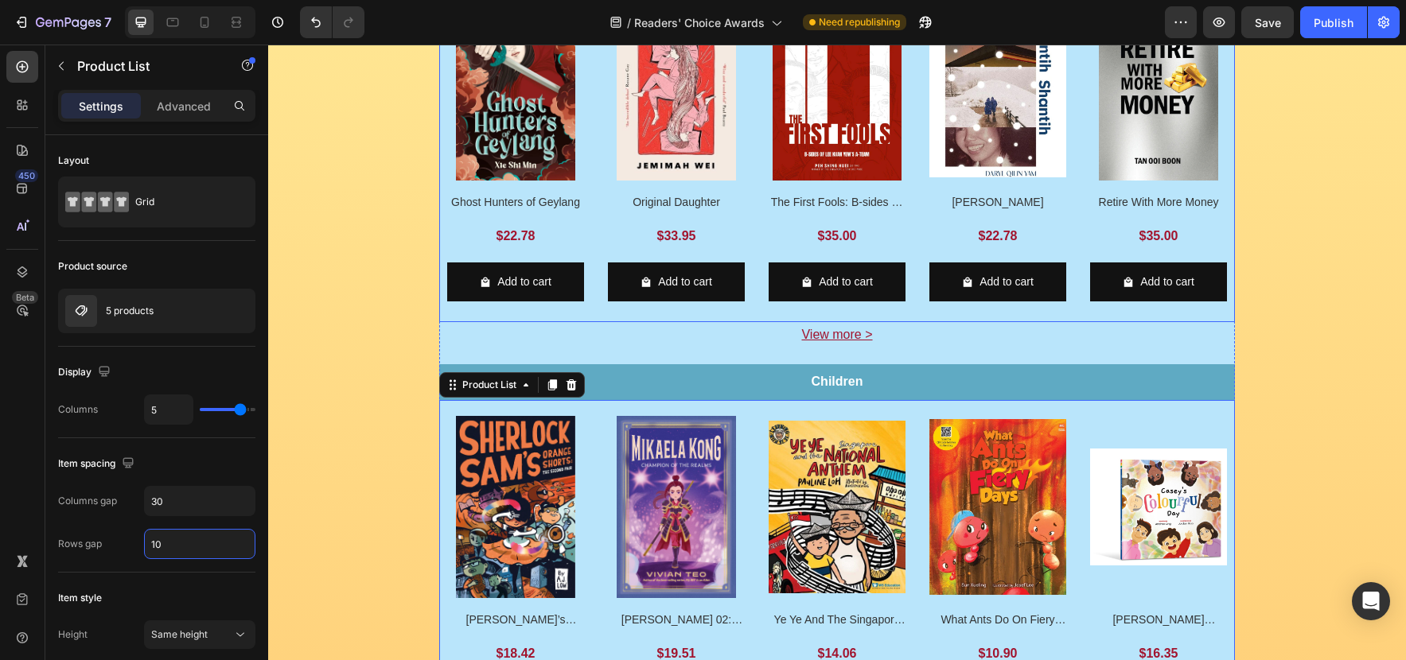
scroll to position [663, 0]
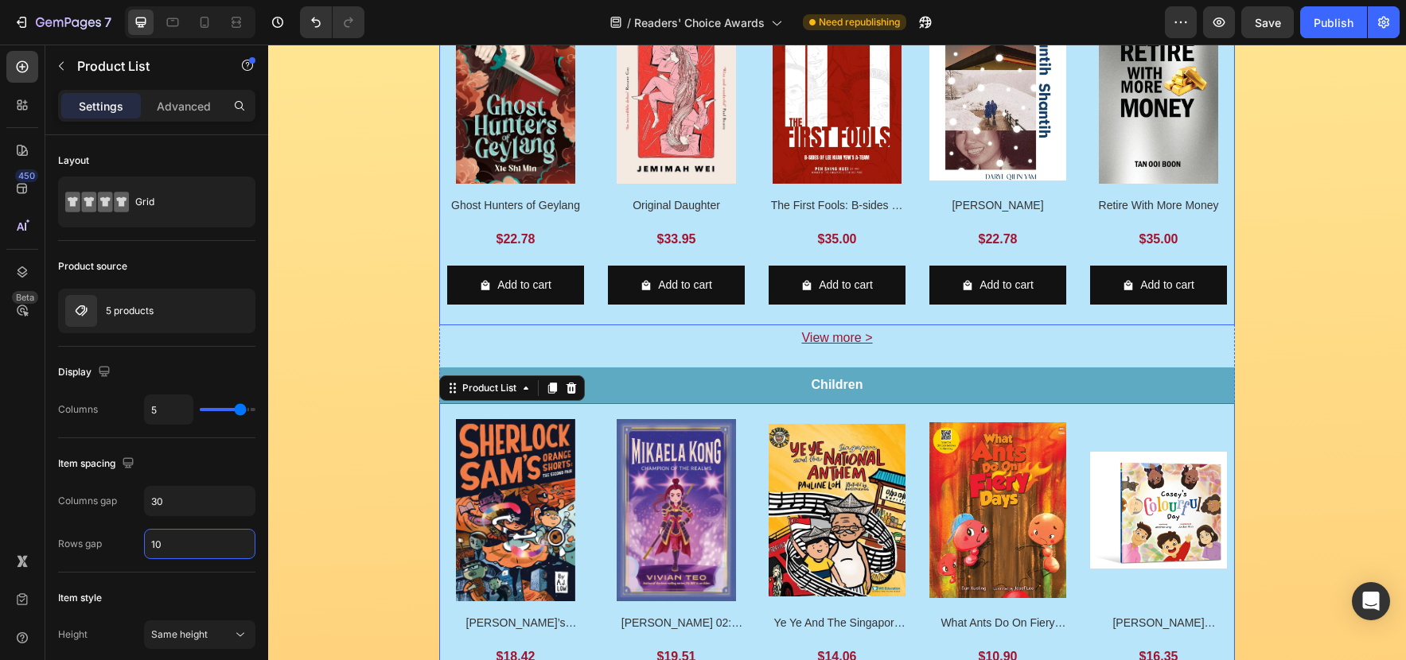
click at [594, 204] on div "Product Images Ghost Hunters of Geylang Product Title $22.78 Product Price Prod…" at bounding box center [837, 160] width 780 height 317
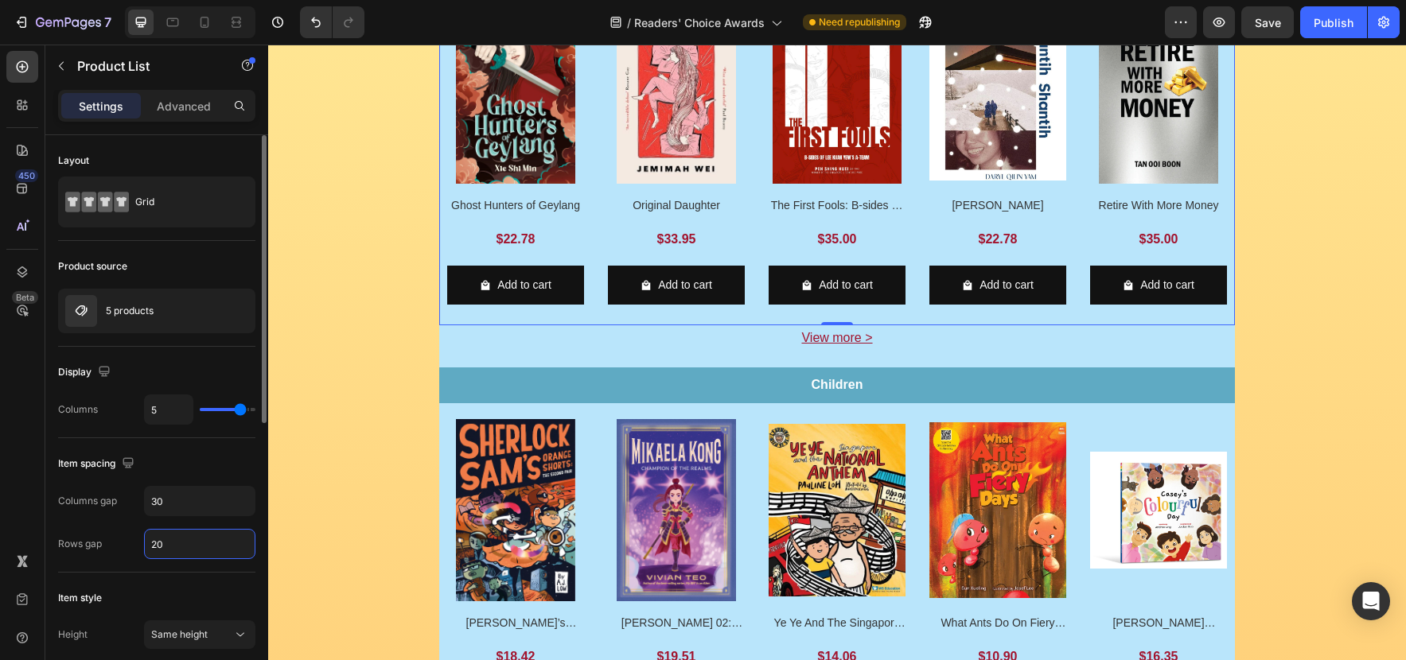
click at [154, 544] on input "20" at bounding box center [200, 544] width 110 height 29
click at [150, 546] on input "20" at bounding box center [200, 544] width 110 height 29
type input "10"
click at [263, 523] on div at bounding box center [262, 420] width 12 height 570
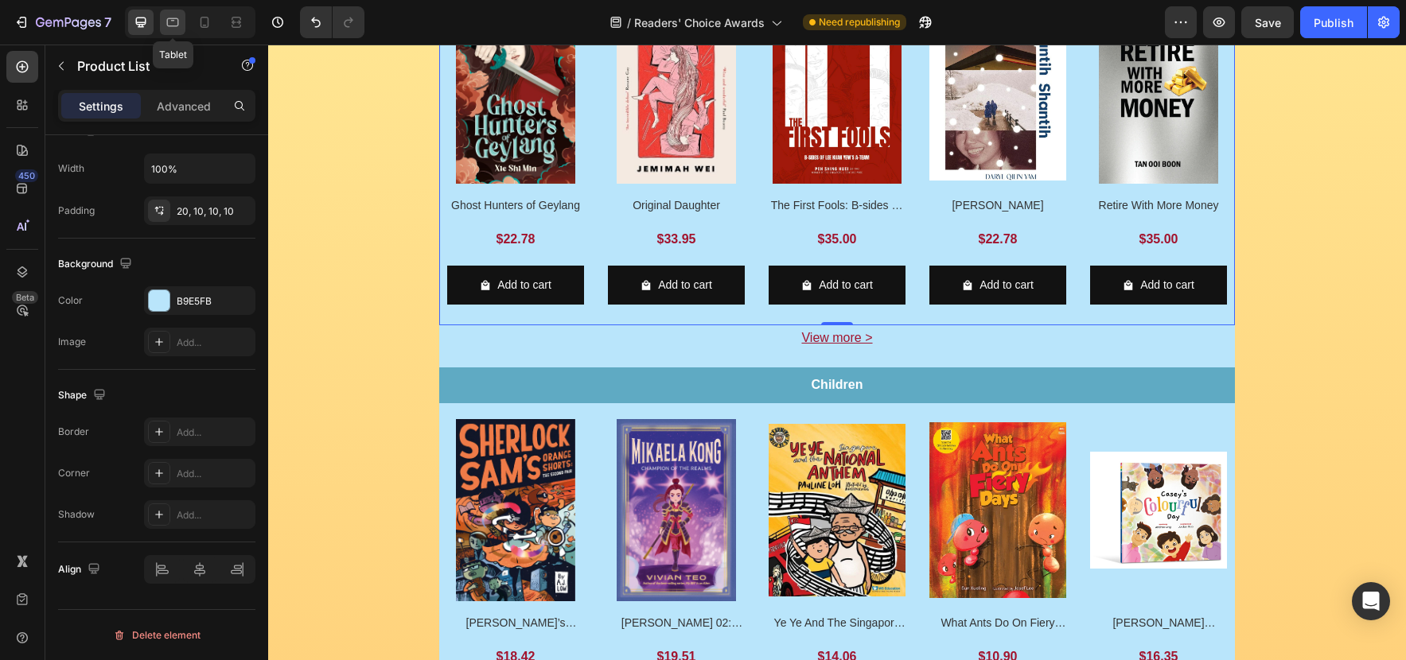
click at [172, 18] on icon at bounding box center [173, 22] width 12 height 9
type input "4"
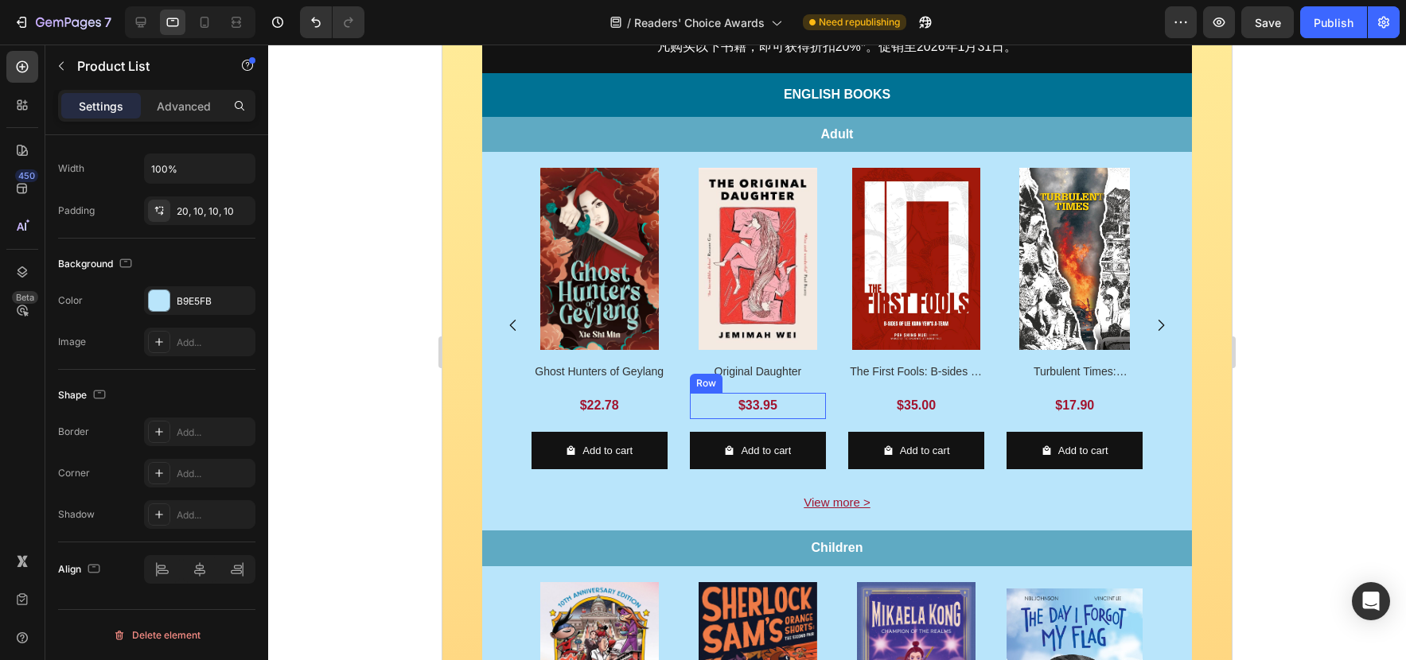
scroll to position [379, 0]
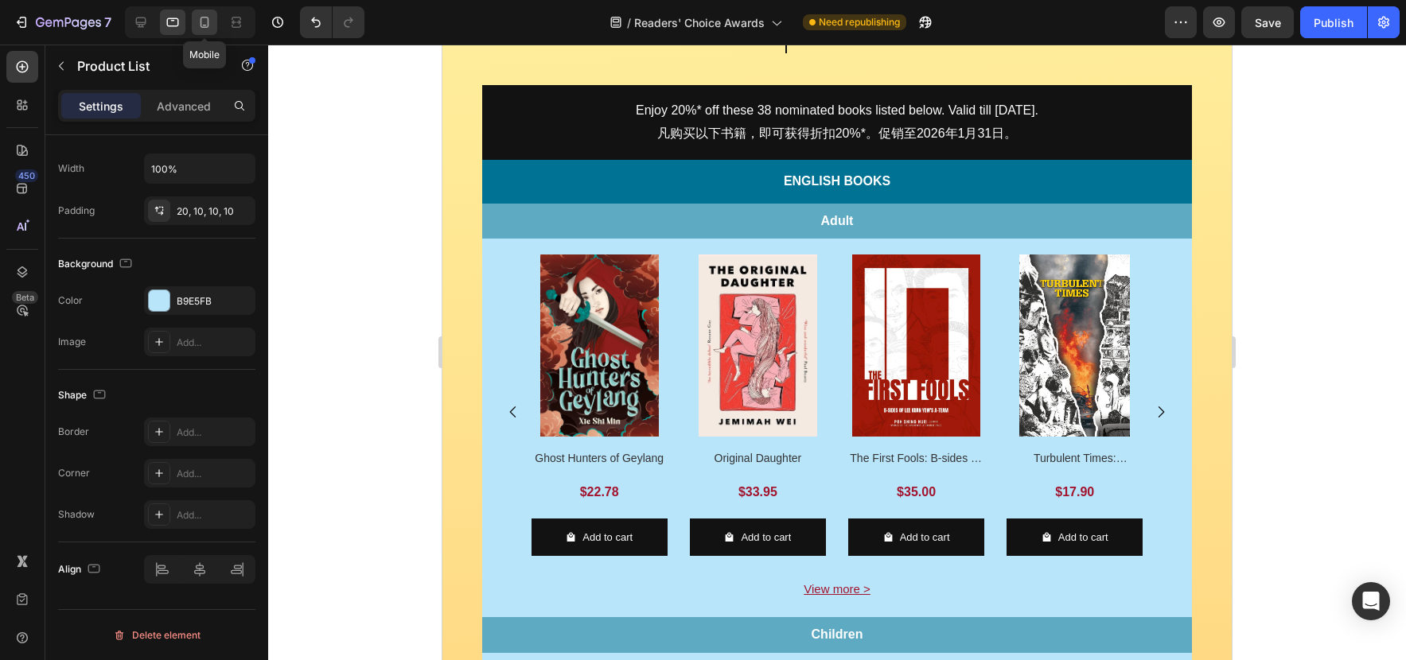
click at [202, 25] on icon at bounding box center [204, 22] width 16 height 16
type input "2"
type input "16"
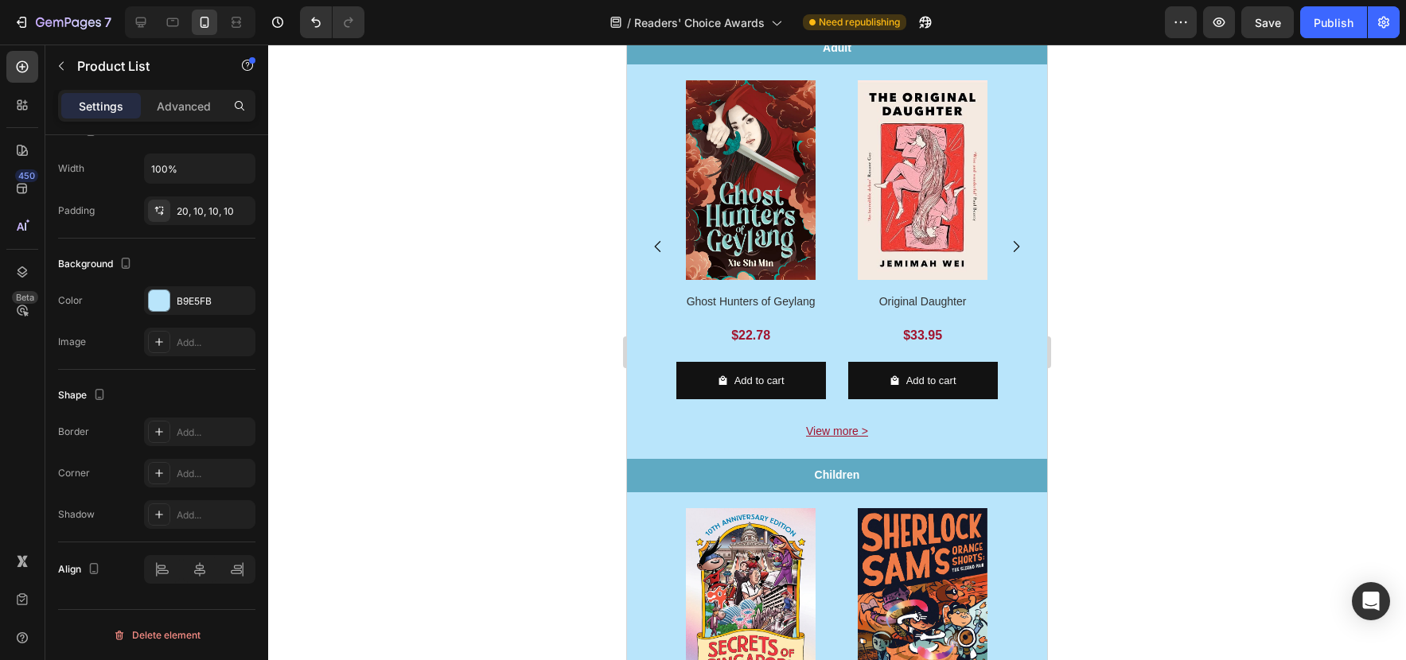
scroll to position [710, 0]
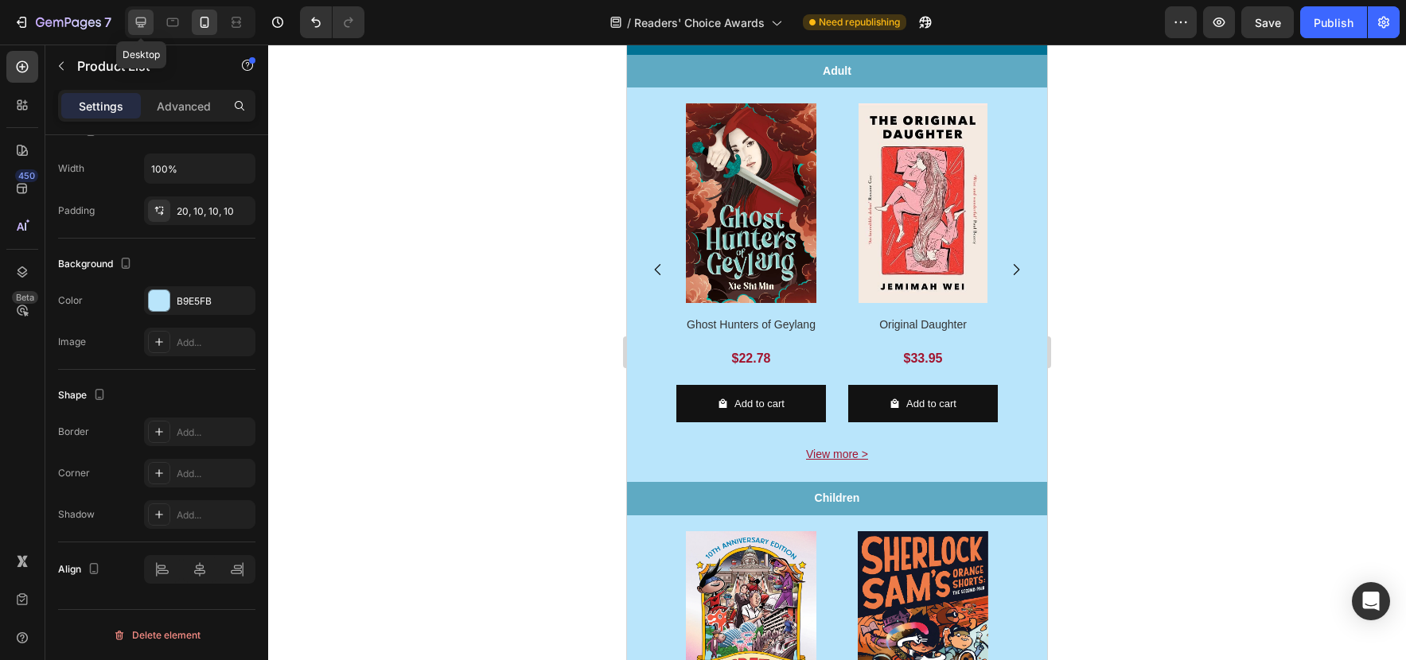
click at [138, 22] on icon at bounding box center [141, 23] width 10 height 10
type input "5"
type input "30"
type input "10"
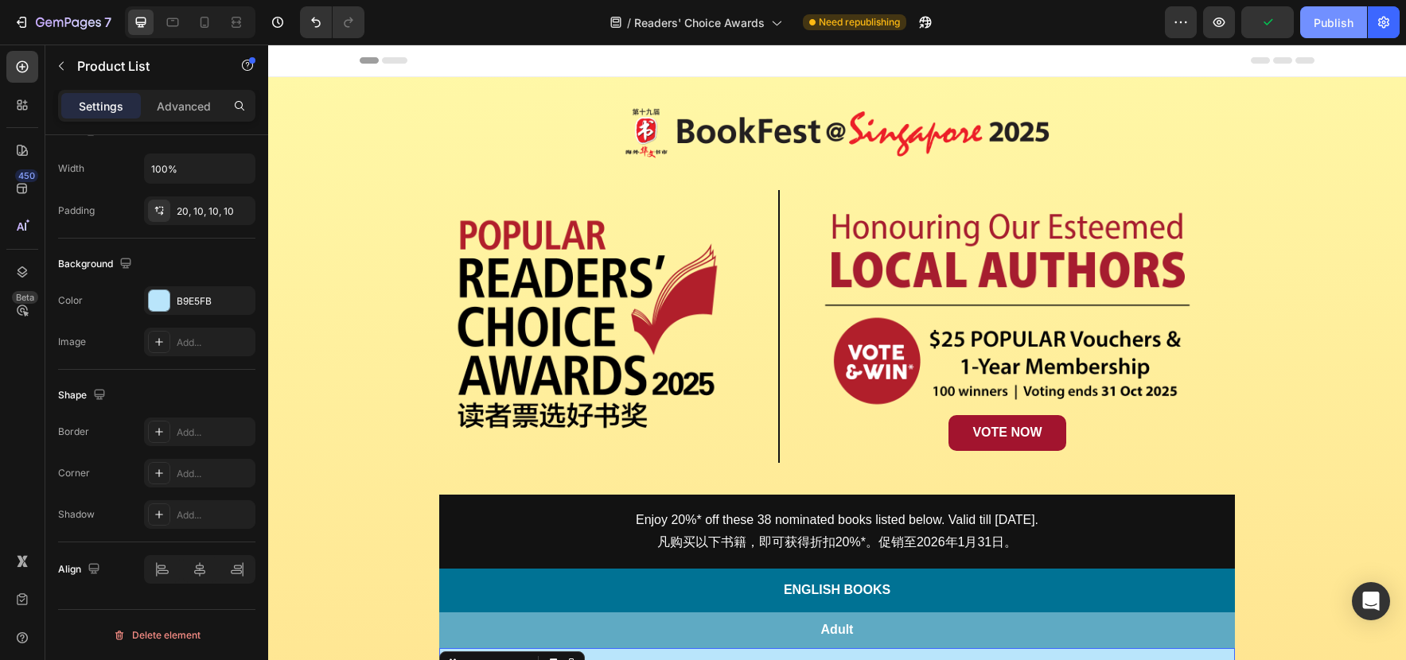
click at [1337, 31] on button "Publish" at bounding box center [1333, 22] width 67 height 32
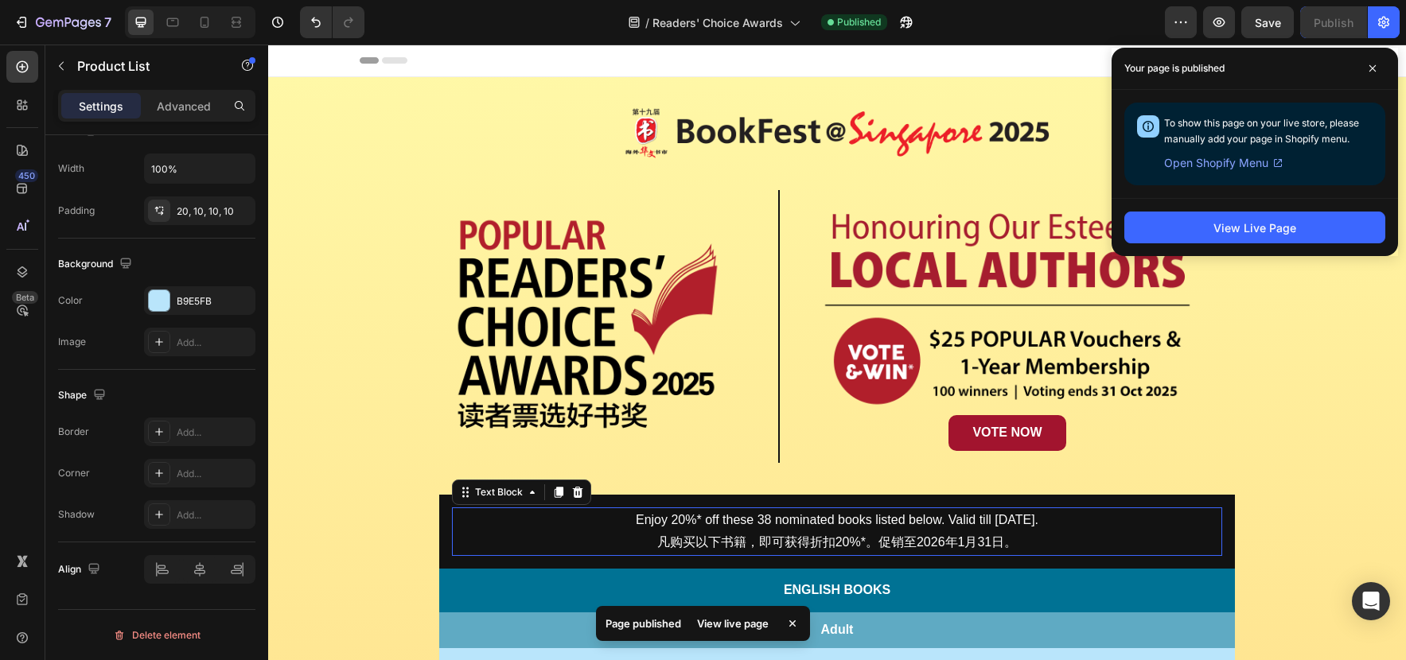
click at [1031, 529] on p "Enjoy 20%* off these 38 nominated books listed below. Valid till [DATE]." at bounding box center [836, 520] width 767 height 23
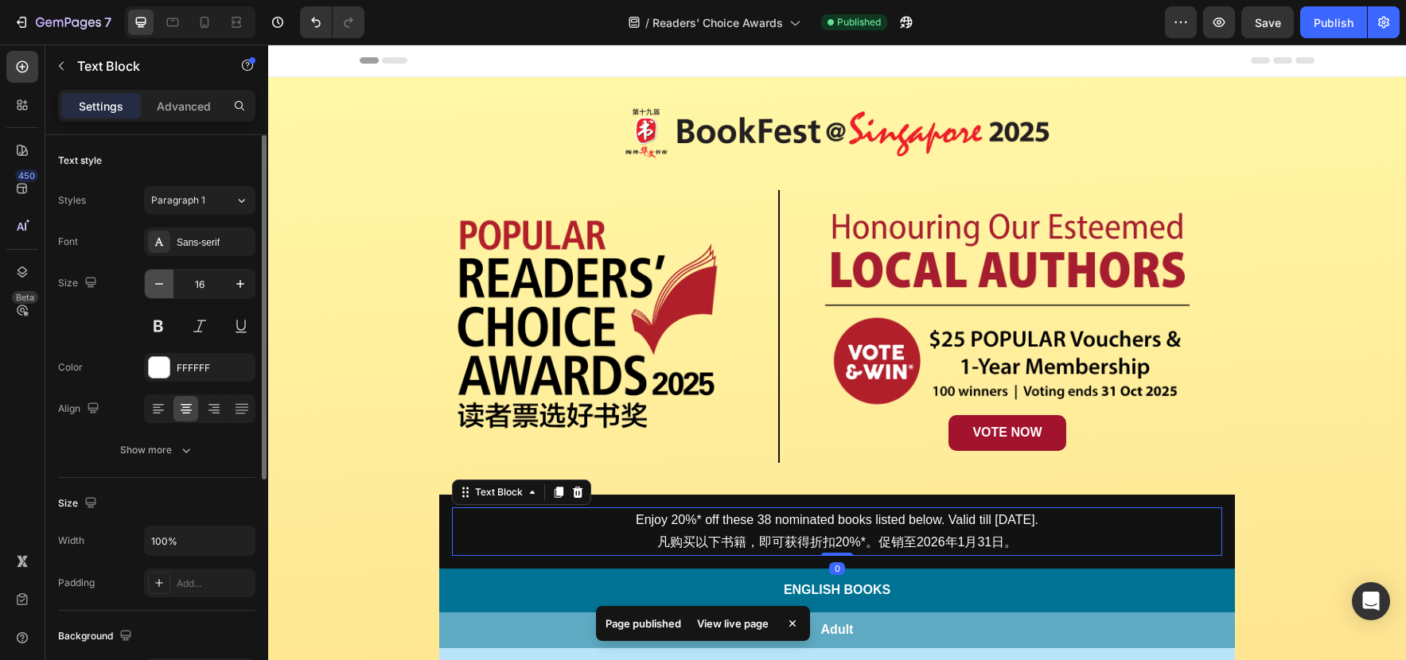
click at [162, 285] on icon "button" at bounding box center [159, 284] width 16 height 16
type input "15"
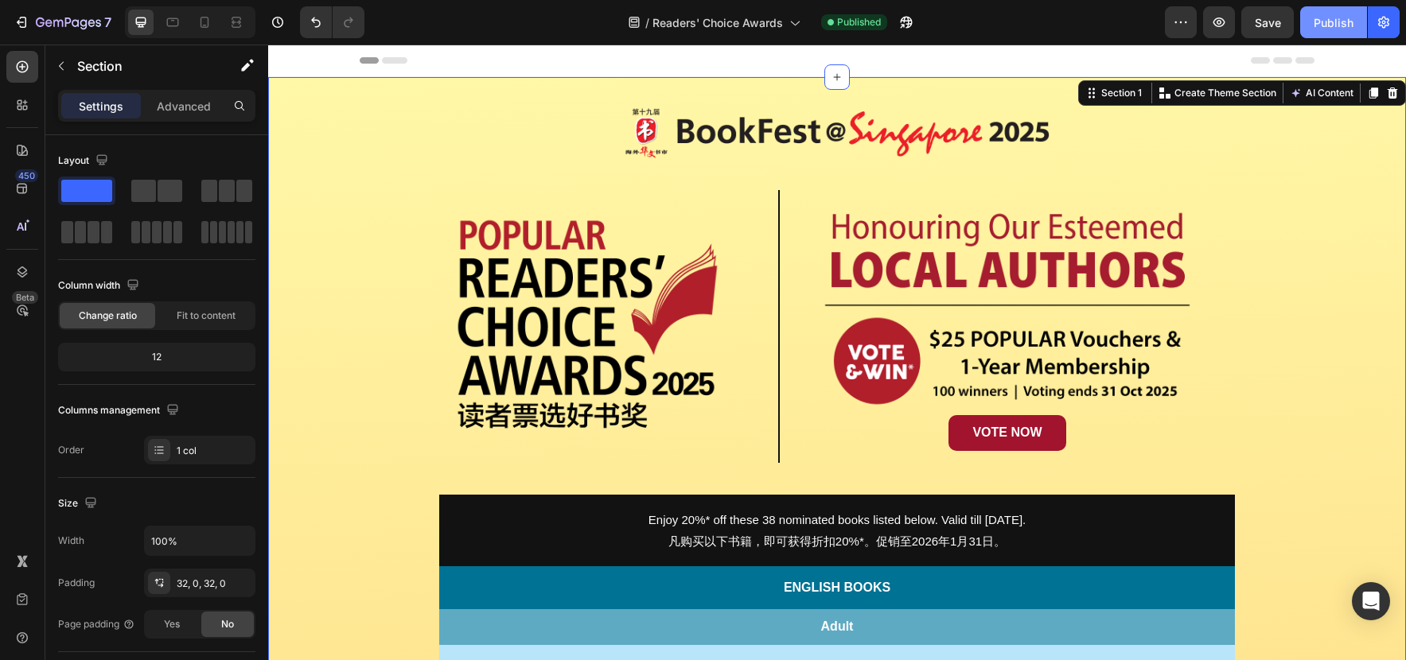
click at [1327, 29] on div "Publish" at bounding box center [1333, 22] width 40 height 17
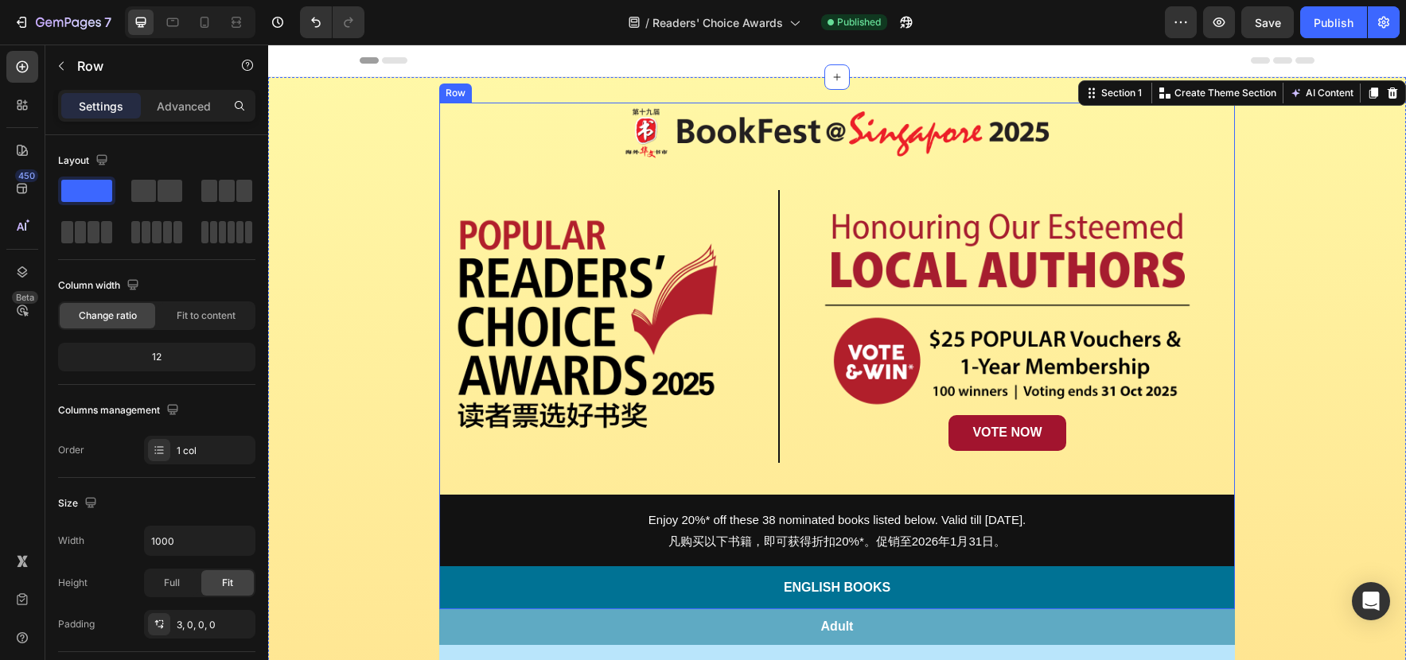
click at [1231, 485] on div "Image Row Image Row Image VOTE NOW Button Row Row Enjoy 20%* off these 38 nomin…" at bounding box center [836, 357] width 795 height 504
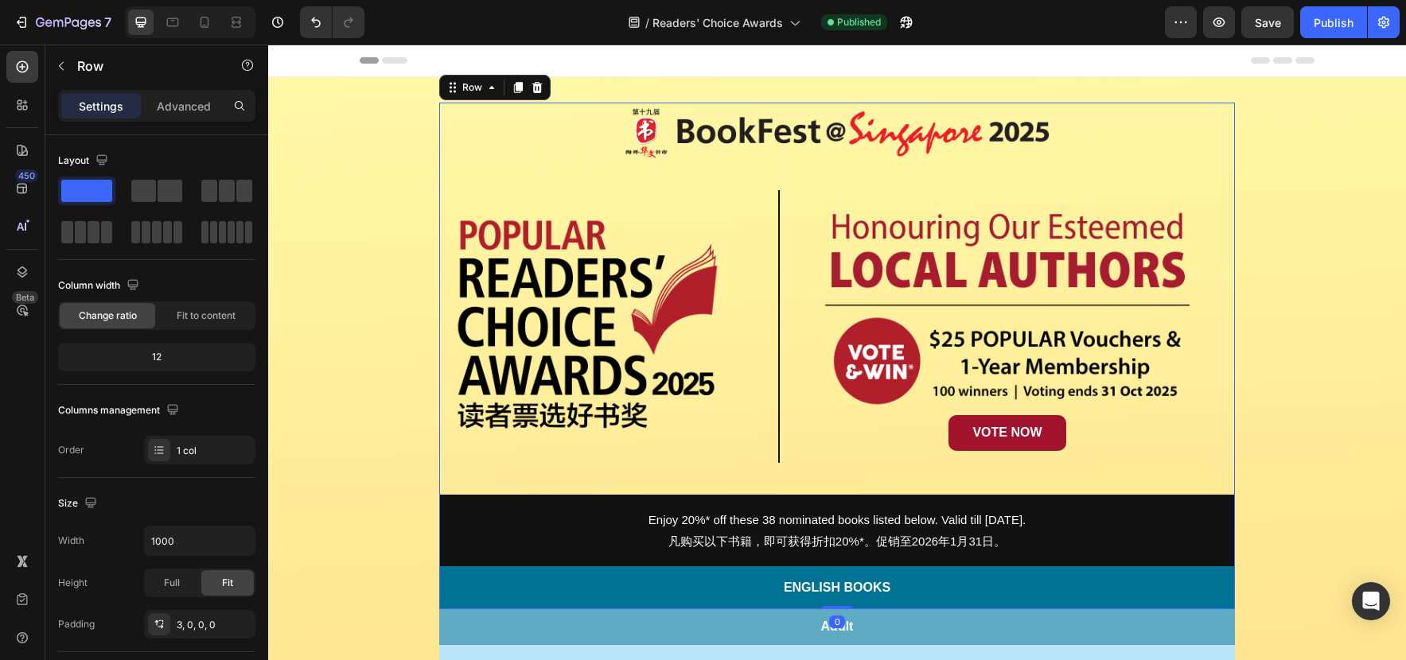
click at [1229, 484] on div "Image Row Image Row Image VOTE NOW Button Row Row Enjoy 20%* off these 38 nomin…" at bounding box center [836, 357] width 795 height 504
click at [1215, 484] on div "Image Row Image Row Image VOTE NOW Button Row Row Enjoy 20%* off these 38 nomin…" at bounding box center [836, 357] width 795 height 504
click at [1218, 492] on div "Image Row Image Row Image VOTE NOW Button Row Row Enjoy 20%* off these 38 nomin…" at bounding box center [836, 357] width 795 height 504
click at [21, 264] on icon at bounding box center [22, 272] width 16 height 16
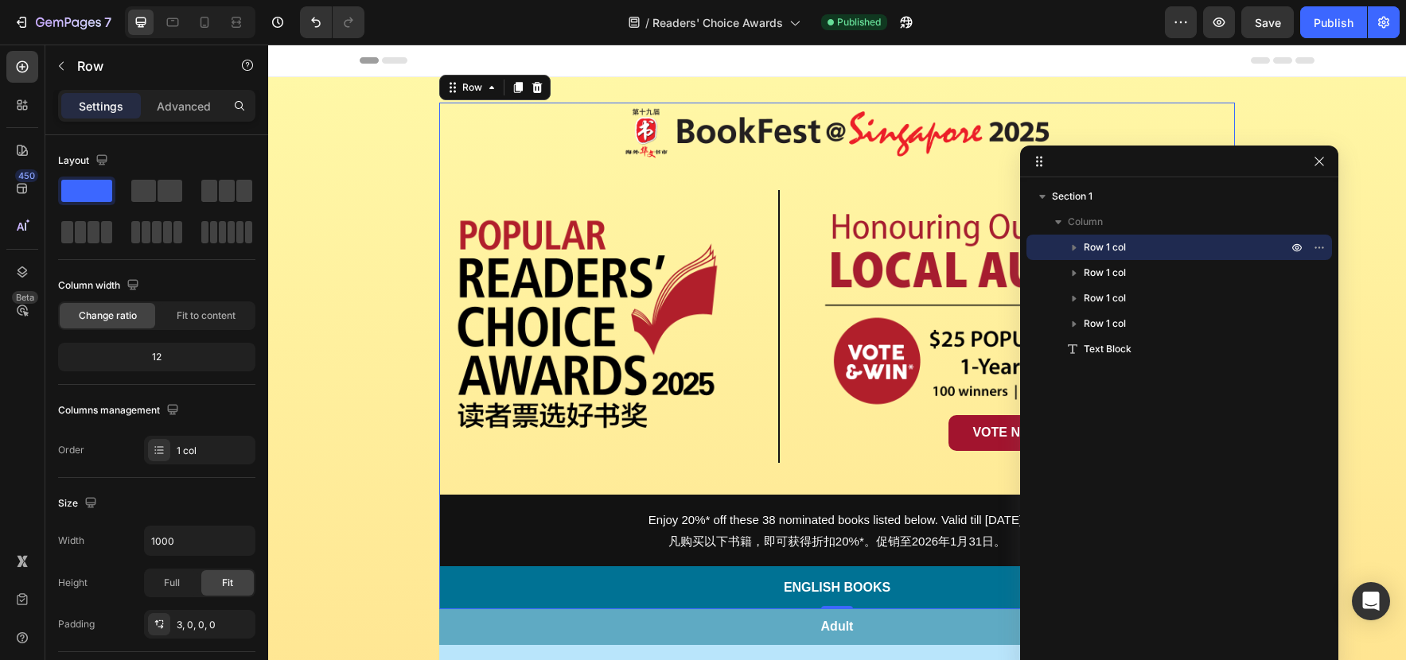
click at [1147, 249] on p "Row 1 col" at bounding box center [1186, 247] width 207 height 16
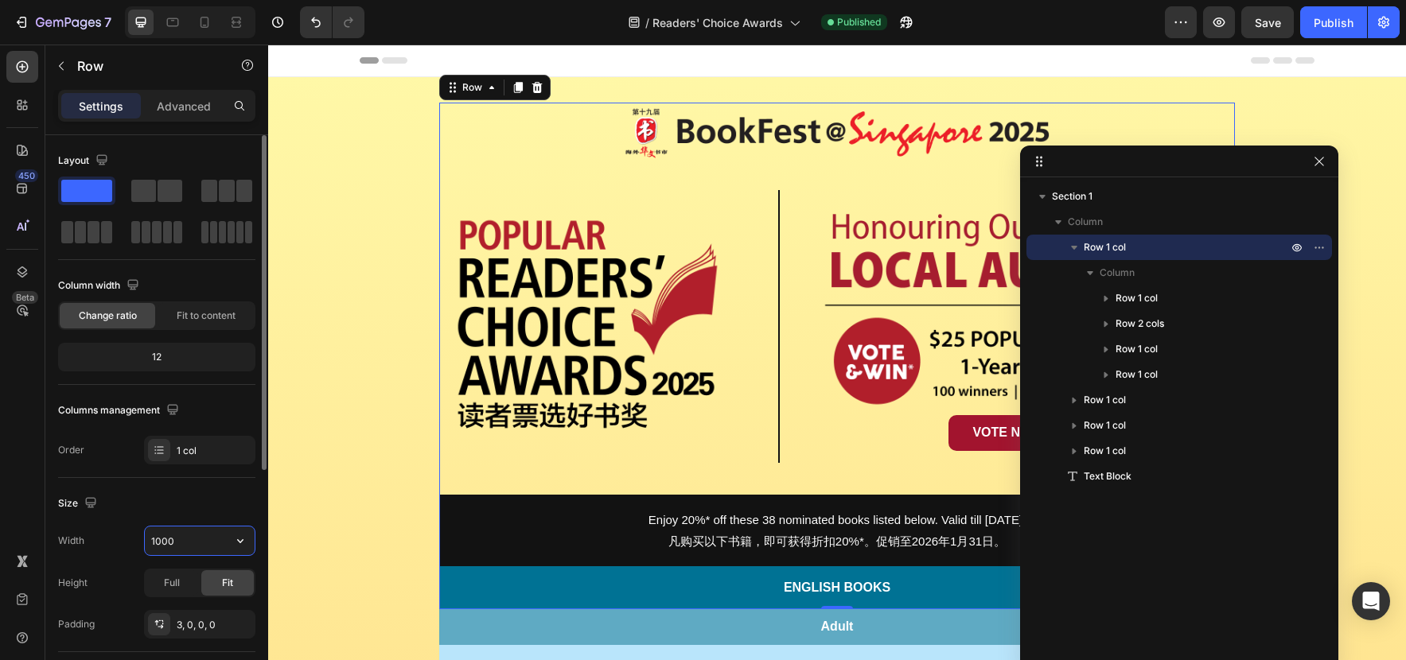
click at [200, 541] on input "1000" at bounding box center [200, 541] width 110 height 29
click at [199, 540] on input "1000" at bounding box center [200, 541] width 110 height 29
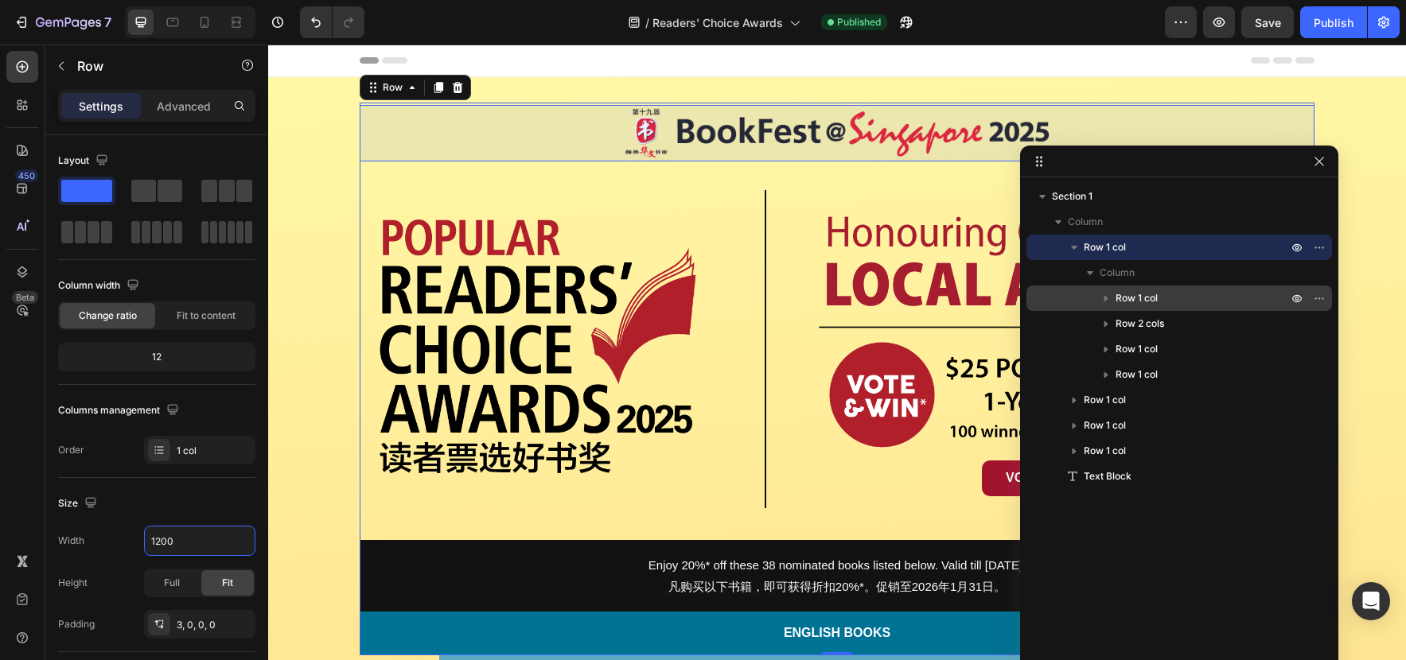
type input "1200"
click at [1215, 287] on div "Row 1 col" at bounding box center [1179, 298] width 293 height 25
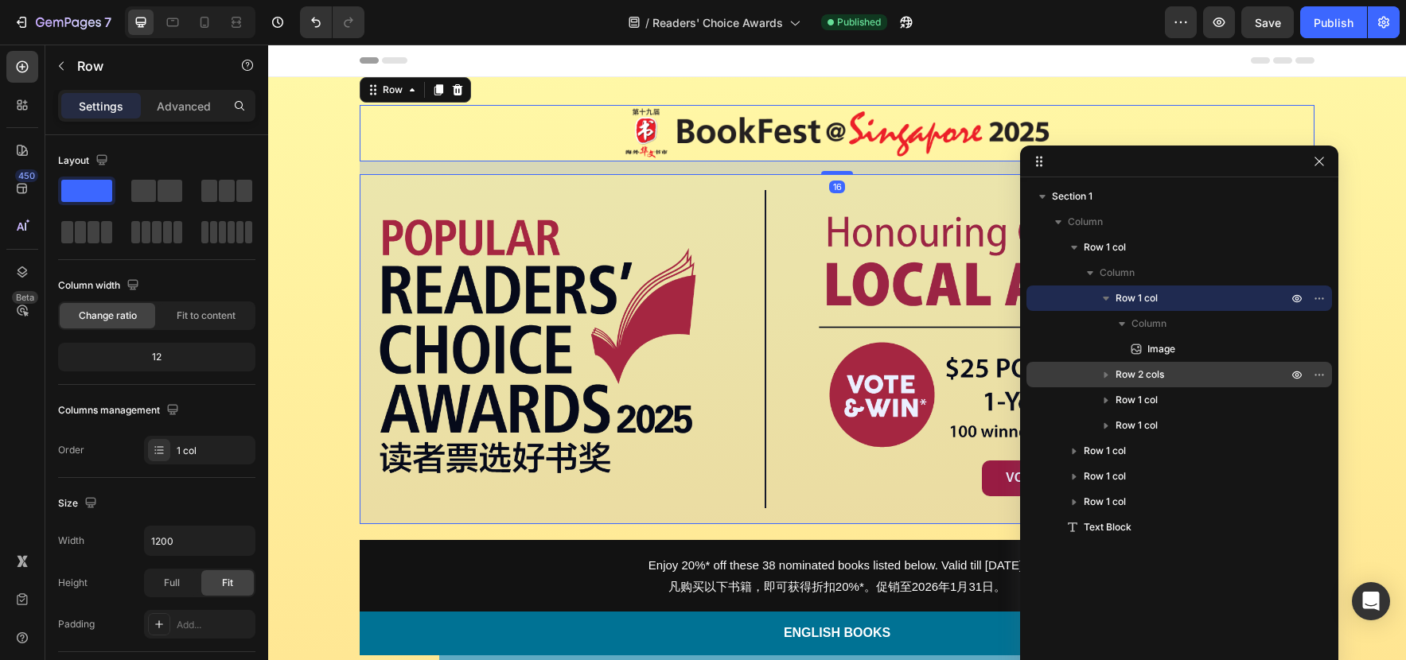
click at [1208, 376] on p "Row 2 cols" at bounding box center [1202, 375] width 175 height 16
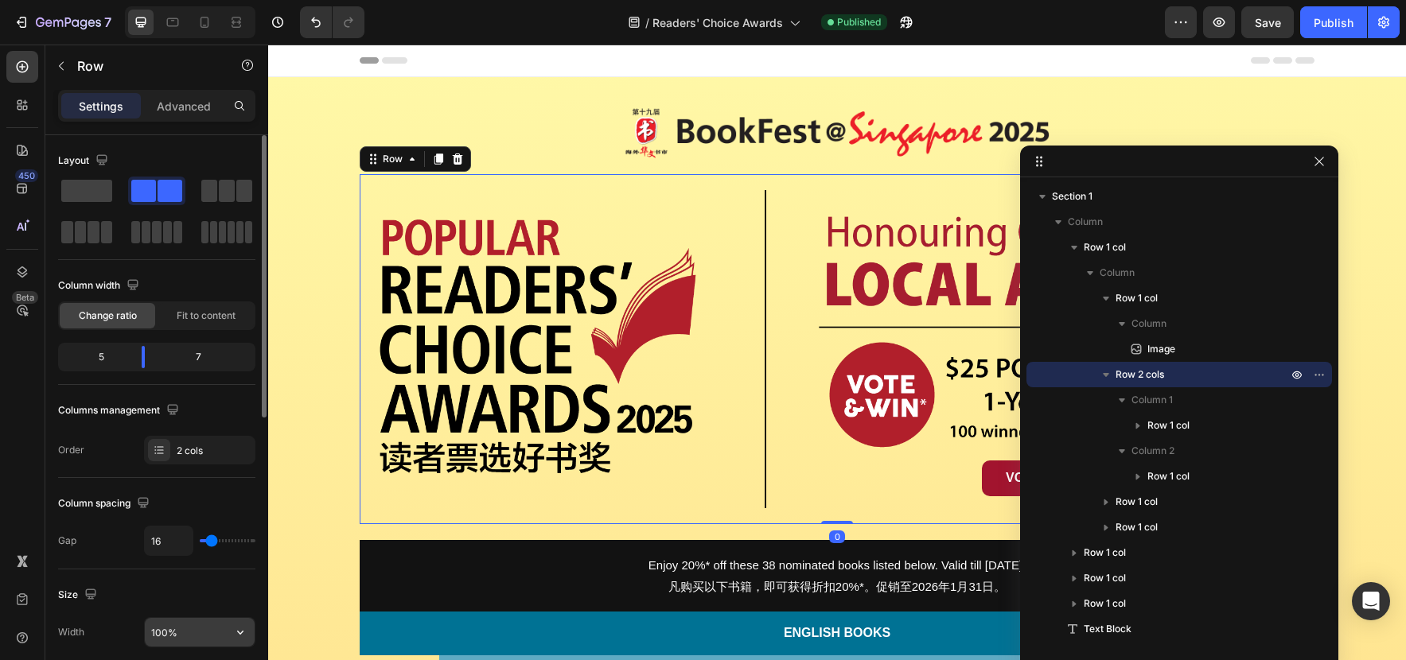
click at [193, 632] on input "100%" at bounding box center [200, 632] width 110 height 29
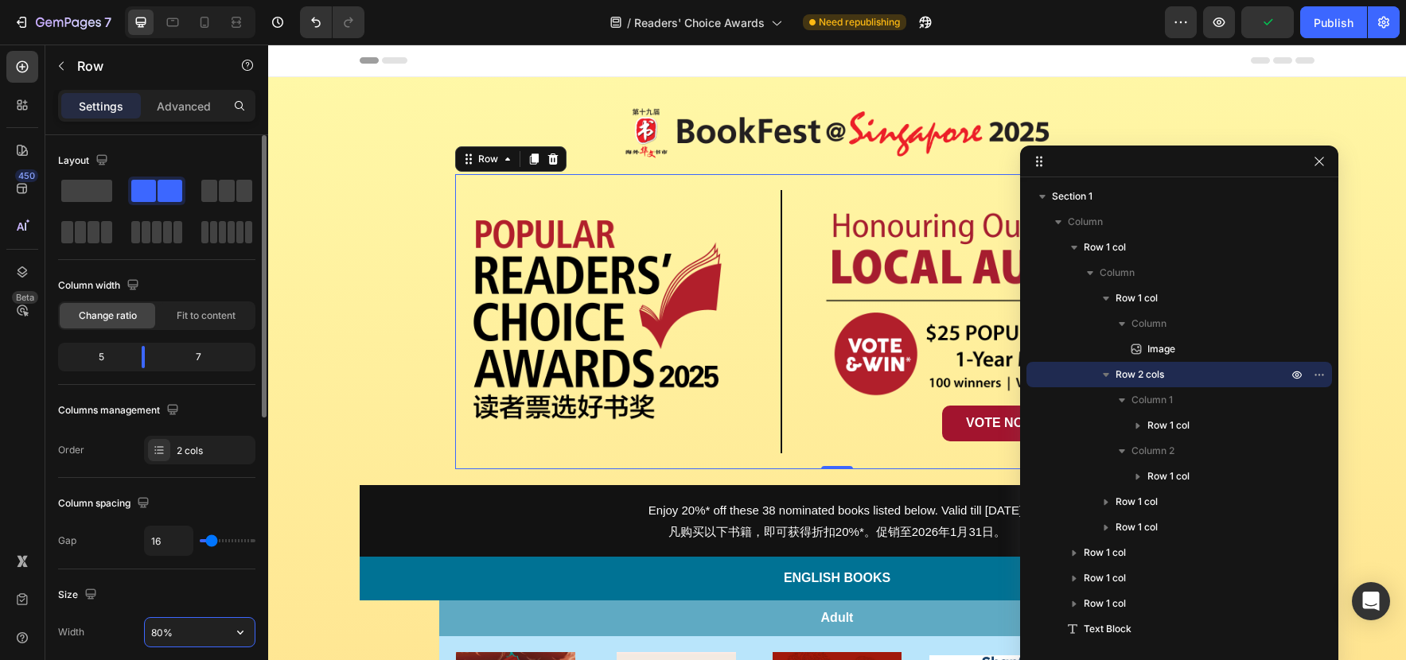
click at [149, 632] on input "80%" at bounding box center [200, 632] width 110 height 29
type input "90%"
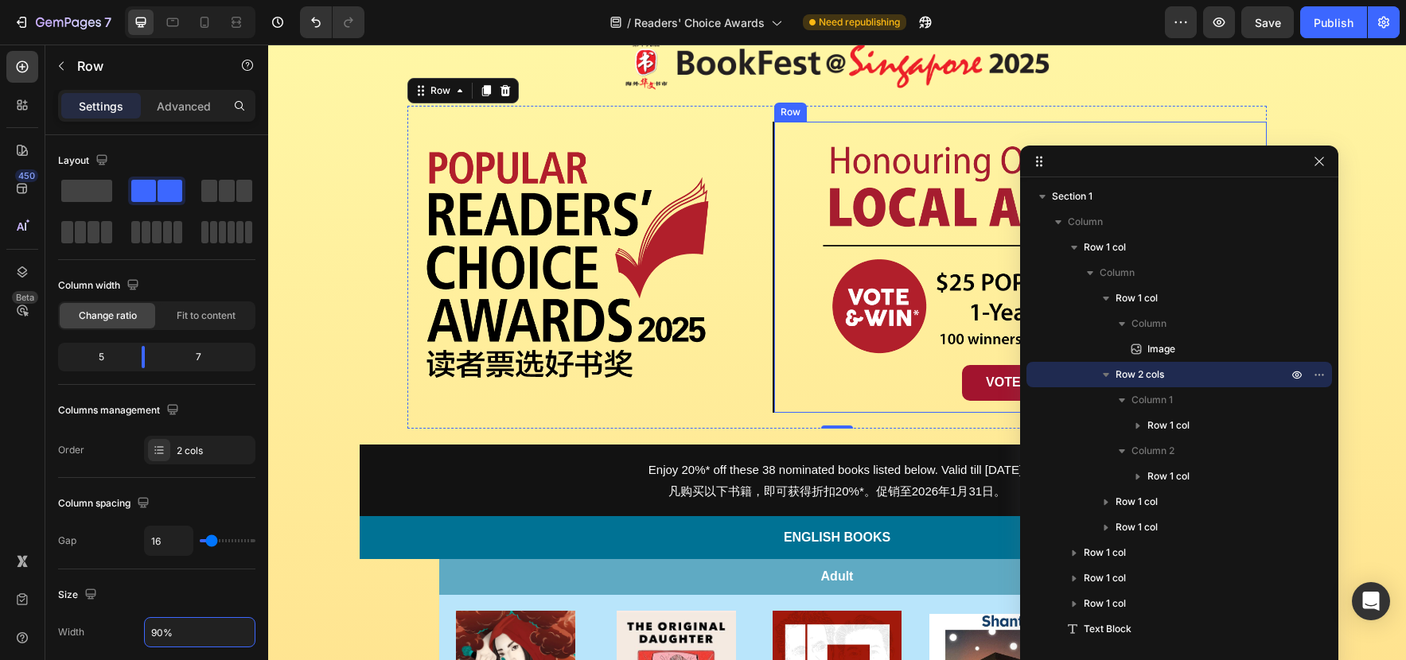
scroll to position [68, 0]
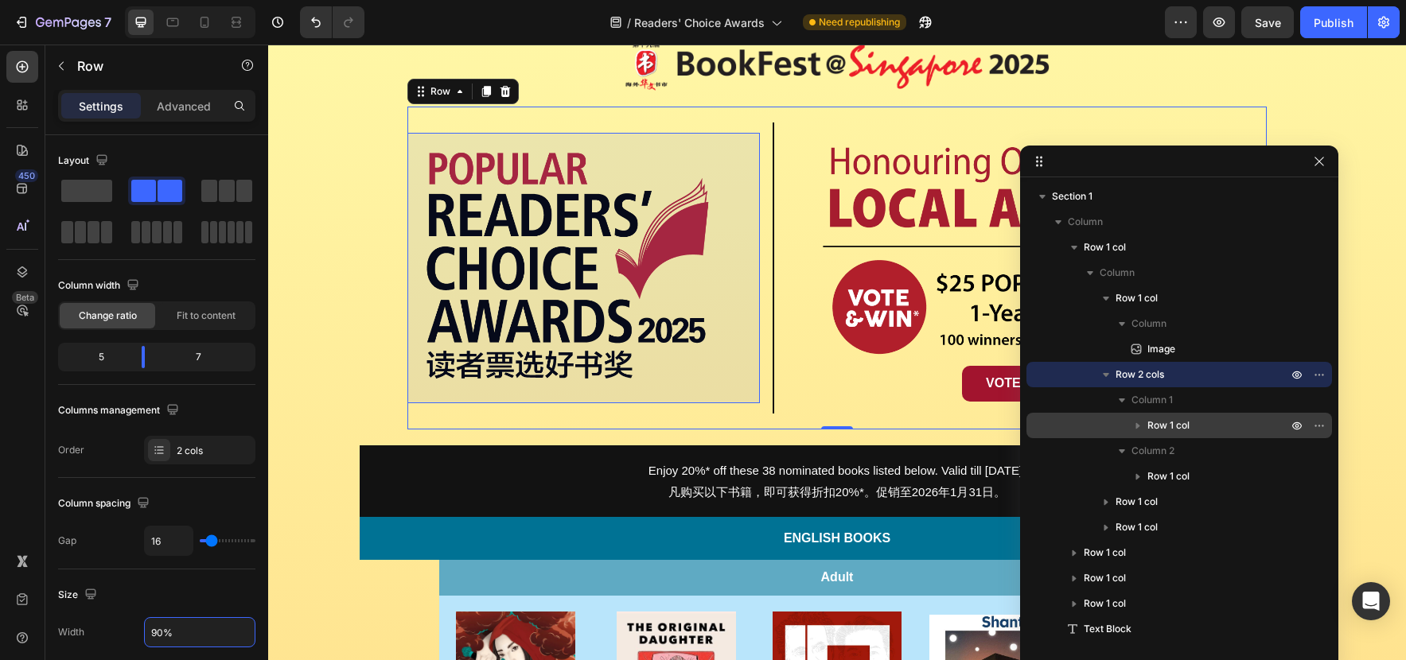
click at [1185, 425] on span "Row 1 col" at bounding box center [1168, 426] width 42 height 16
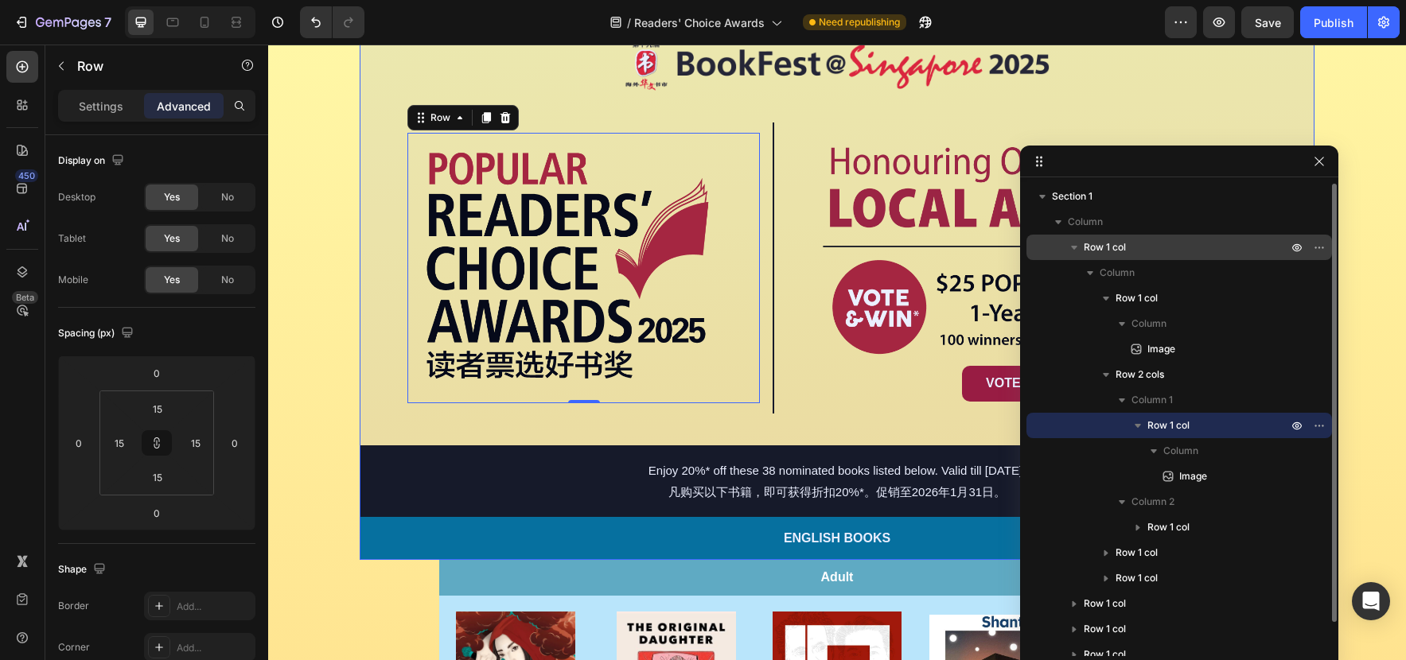
click at [1075, 244] on icon "button" at bounding box center [1074, 247] width 16 height 16
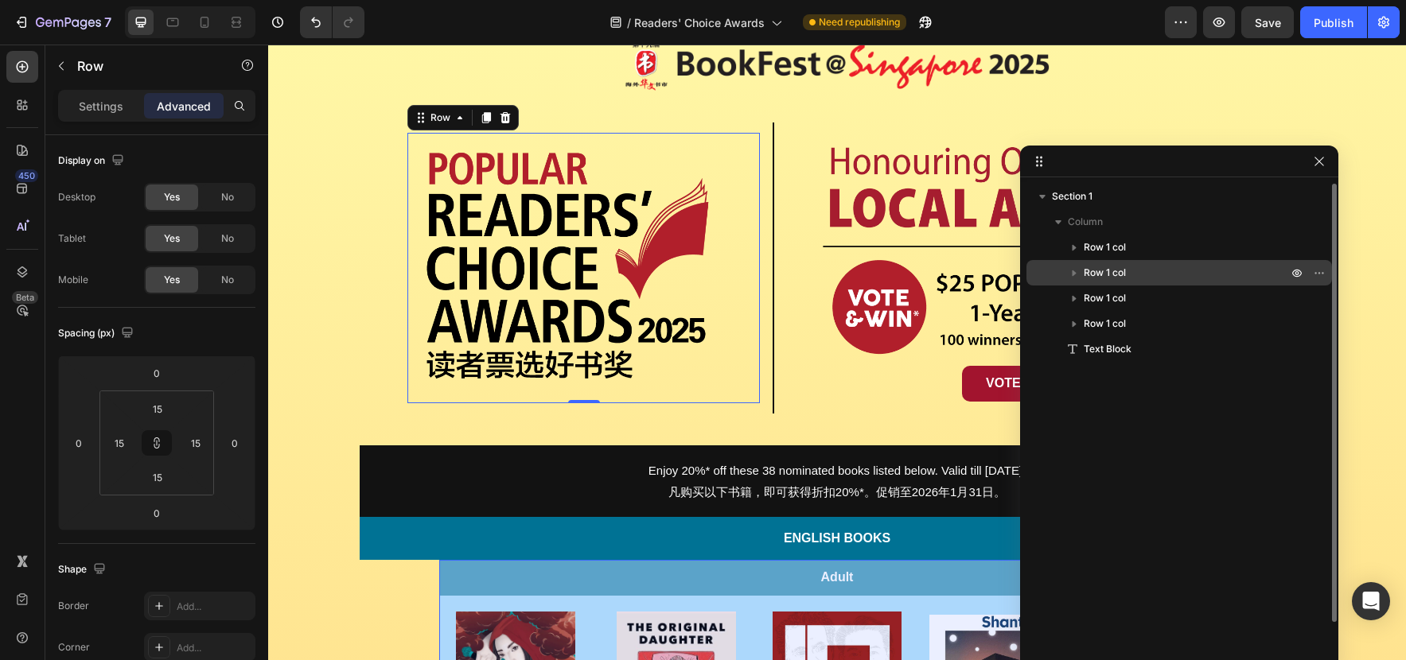
click at [1112, 273] on span "Row 1 col" at bounding box center [1104, 273] width 42 height 16
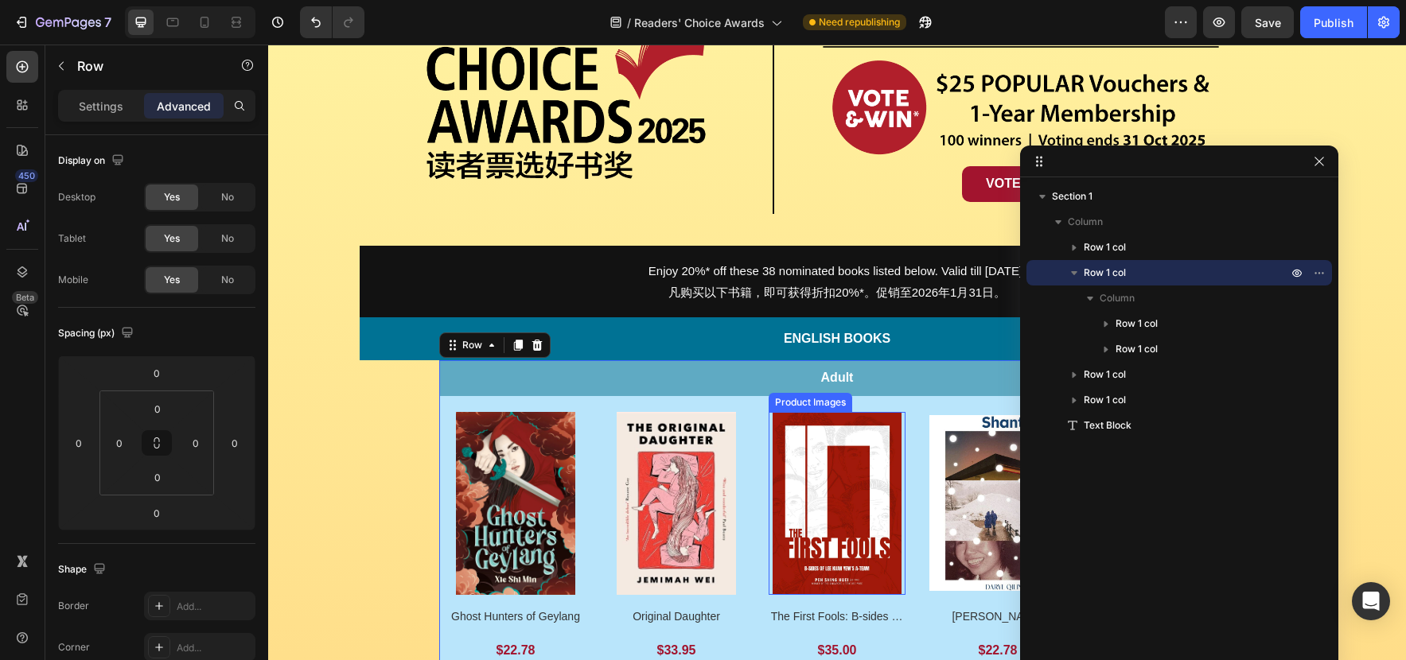
scroll to position [232, 0]
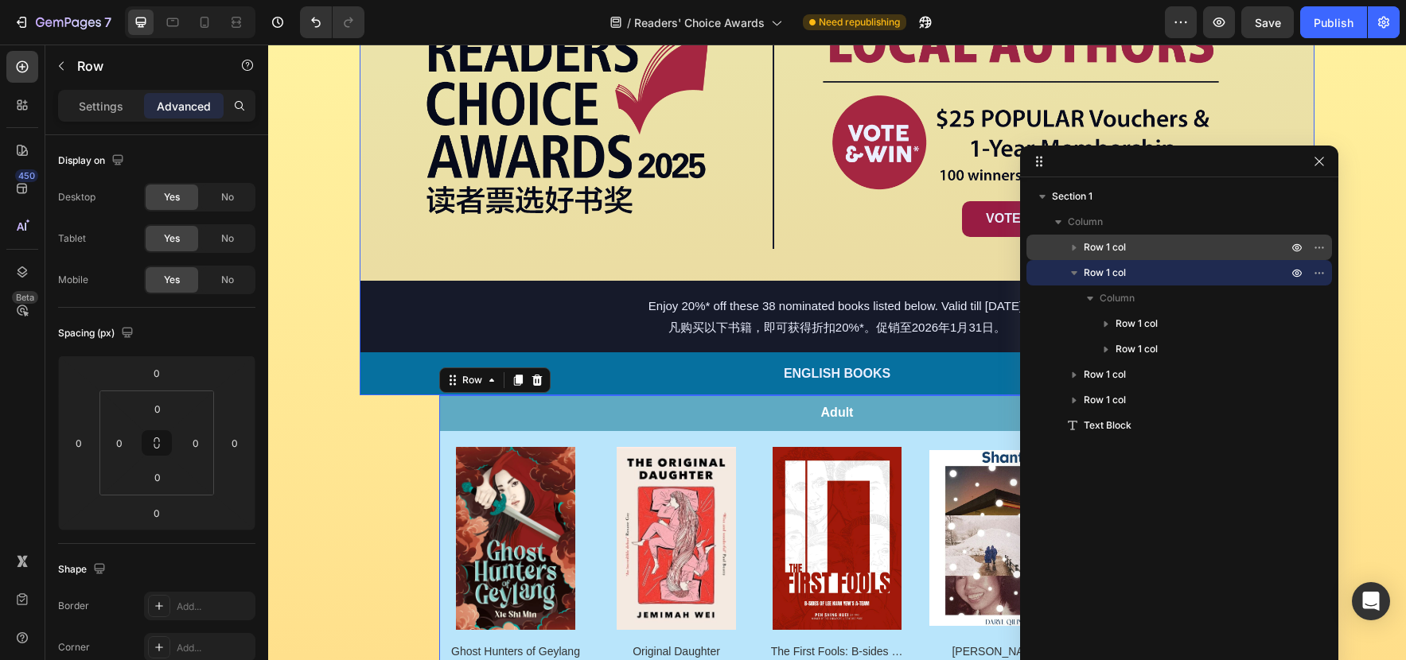
click at [1076, 247] on icon "button" at bounding box center [1074, 247] width 16 height 16
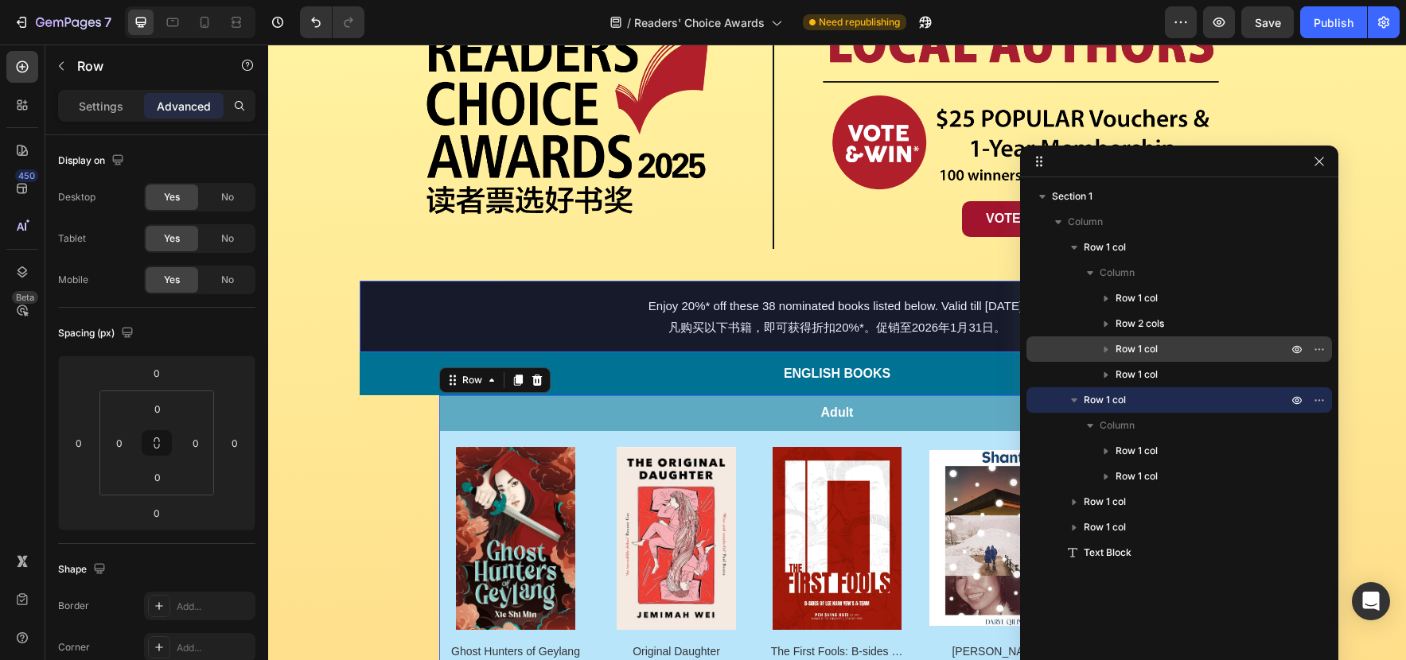
click at [1154, 348] on span "Row 1 col" at bounding box center [1136, 349] width 42 height 16
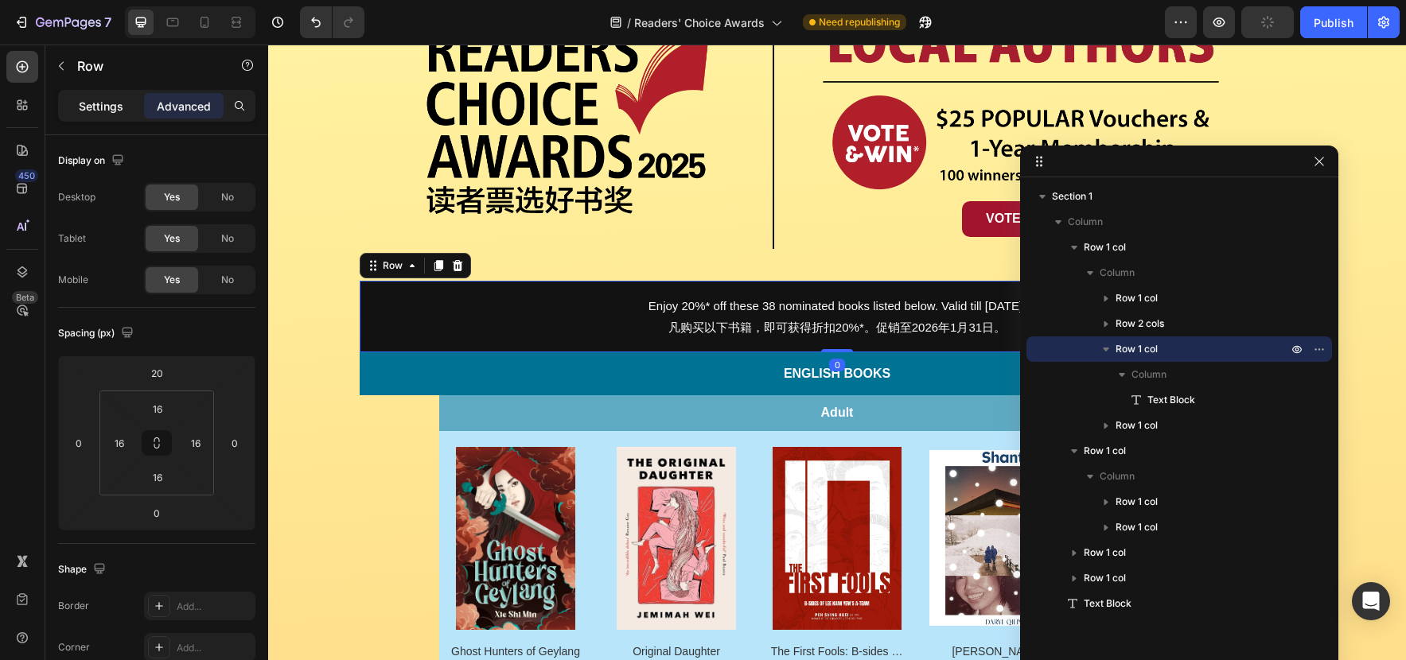
click at [111, 104] on p "Settings" at bounding box center [101, 106] width 45 height 17
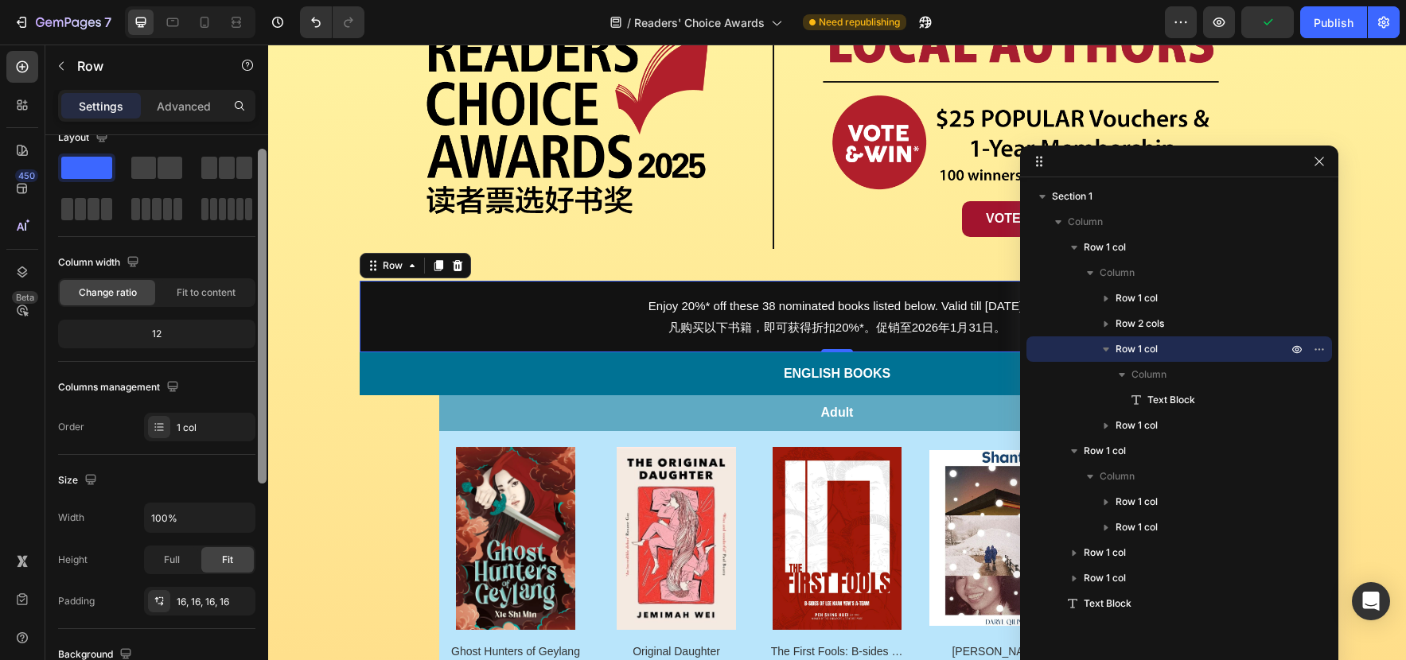
scroll to position [37, 0]
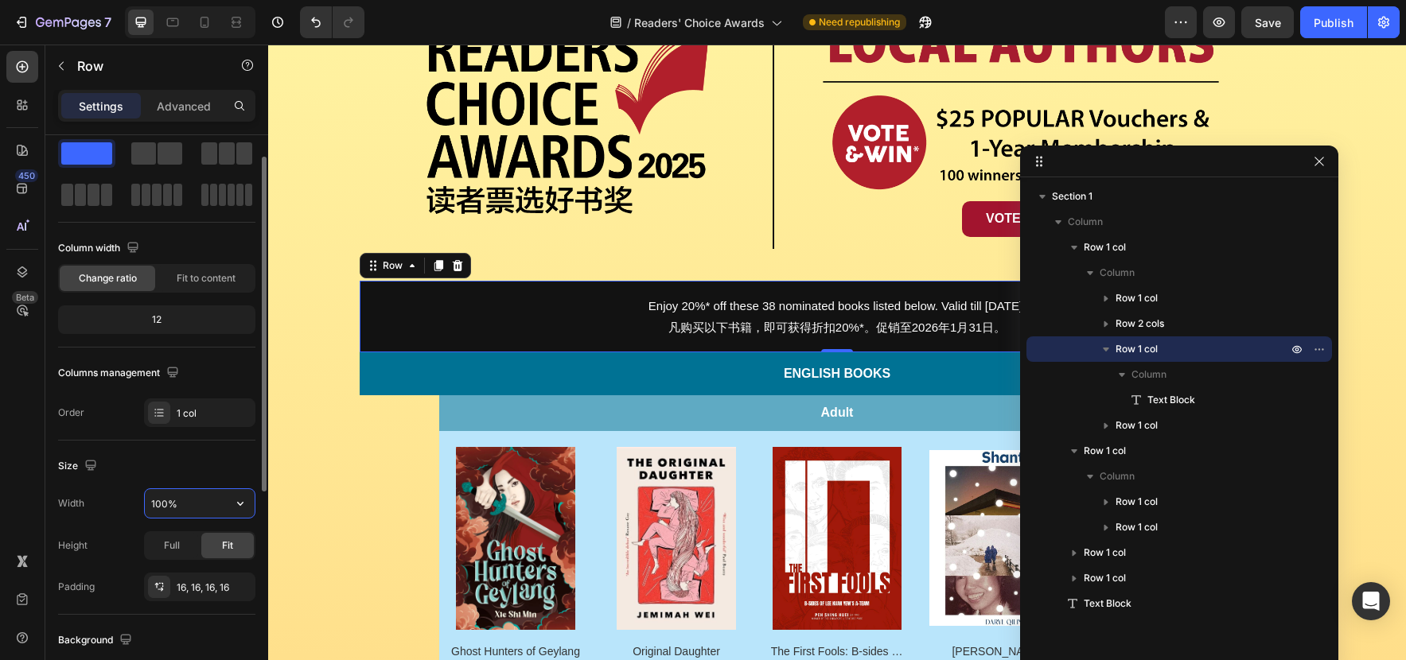
drag, startPoint x: 167, startPoint y: 503, endPoint x: 153, endPoint y: 503, distance: 14.3
click at [153, 503] on input "100%" at bounding box center [200, 503] width 110 height 29
click at [218, 505] on input "100%" at bounding box center [200, 503] width 110 height 29
click at [236, 504] on icon "button" at bounding box center [240, 504] width 16 height 16
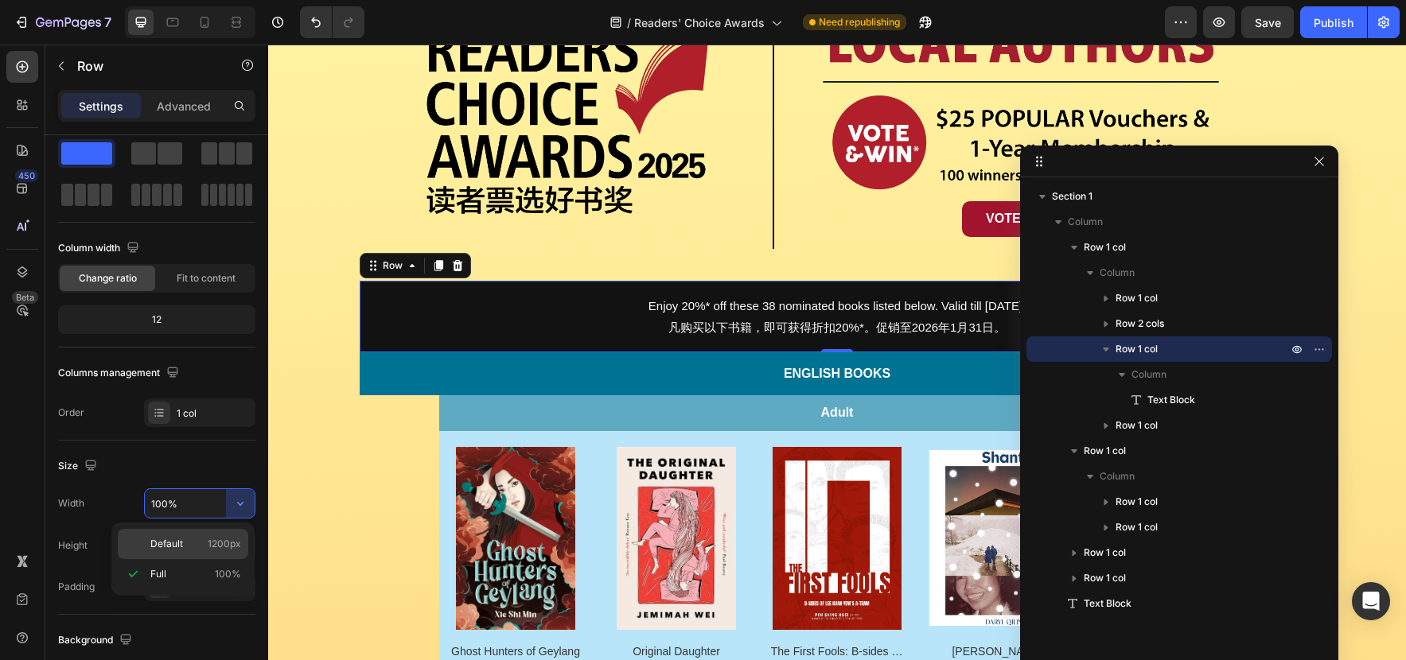
click at [216, 537] on span "1200px" at bounding box center [224, 544] width 33 height 14
click at [1321, 155] on icon "button" at bounding box center [1319, 161] width 13 height 13
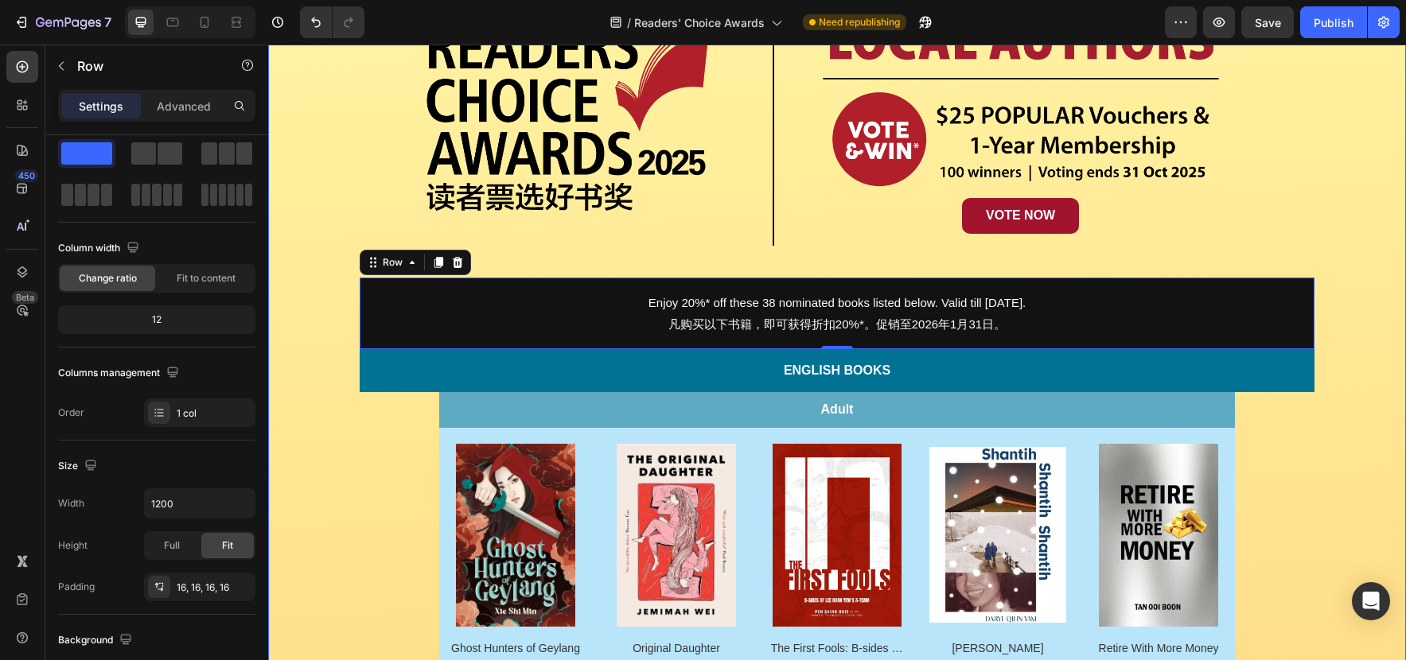
scroll to position [0, 0]
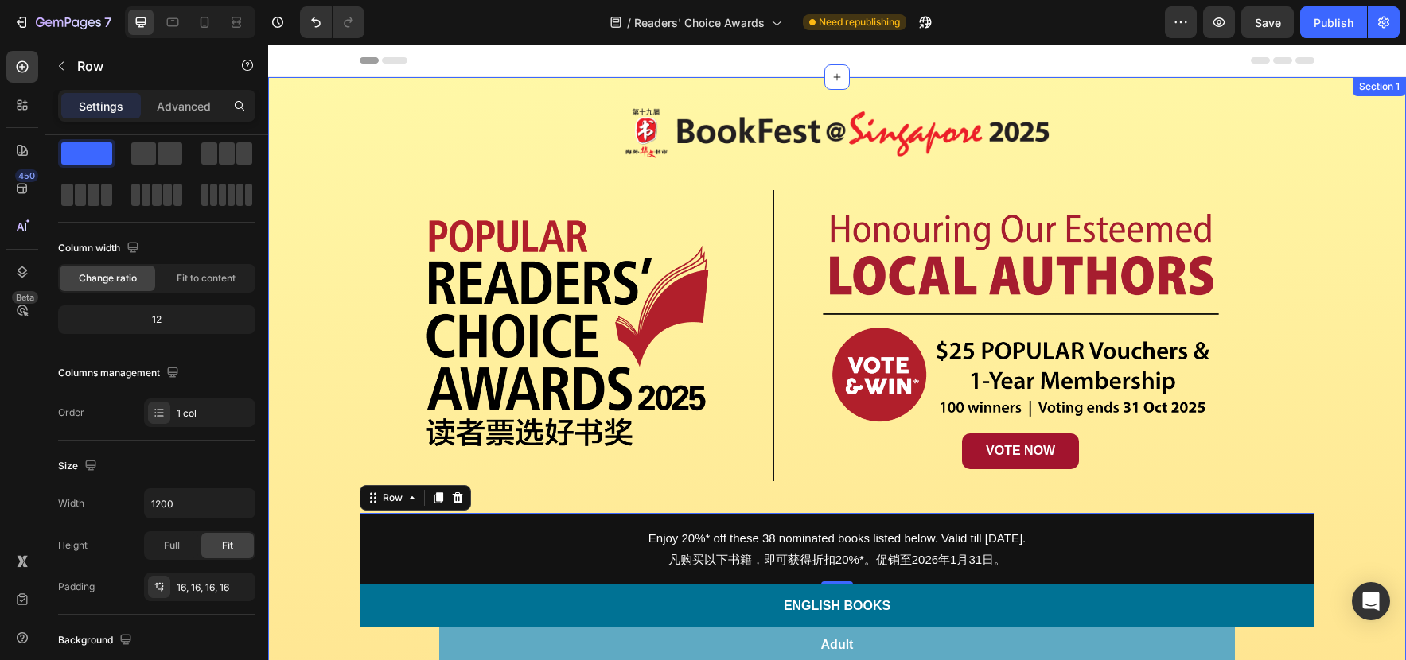
type input "100%"
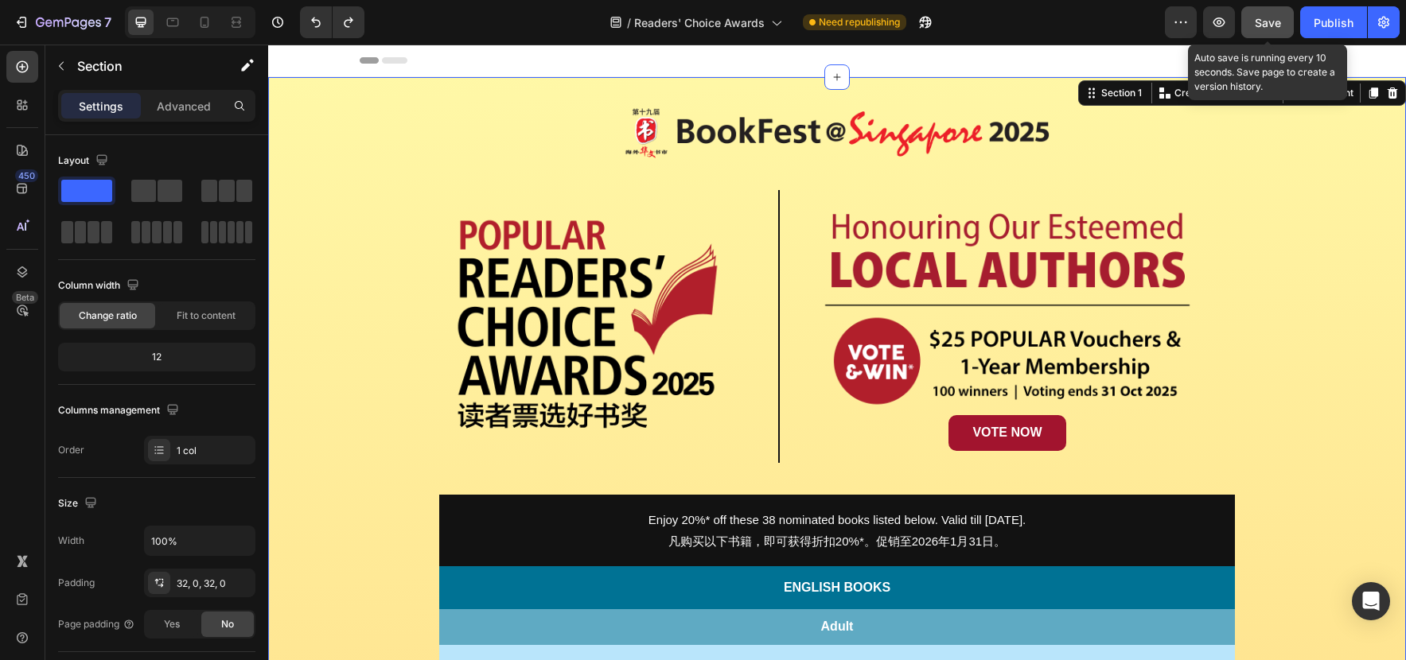
click at [1277, 29] on div "Save" at bounding box center [1267, 22] width 26 height 17
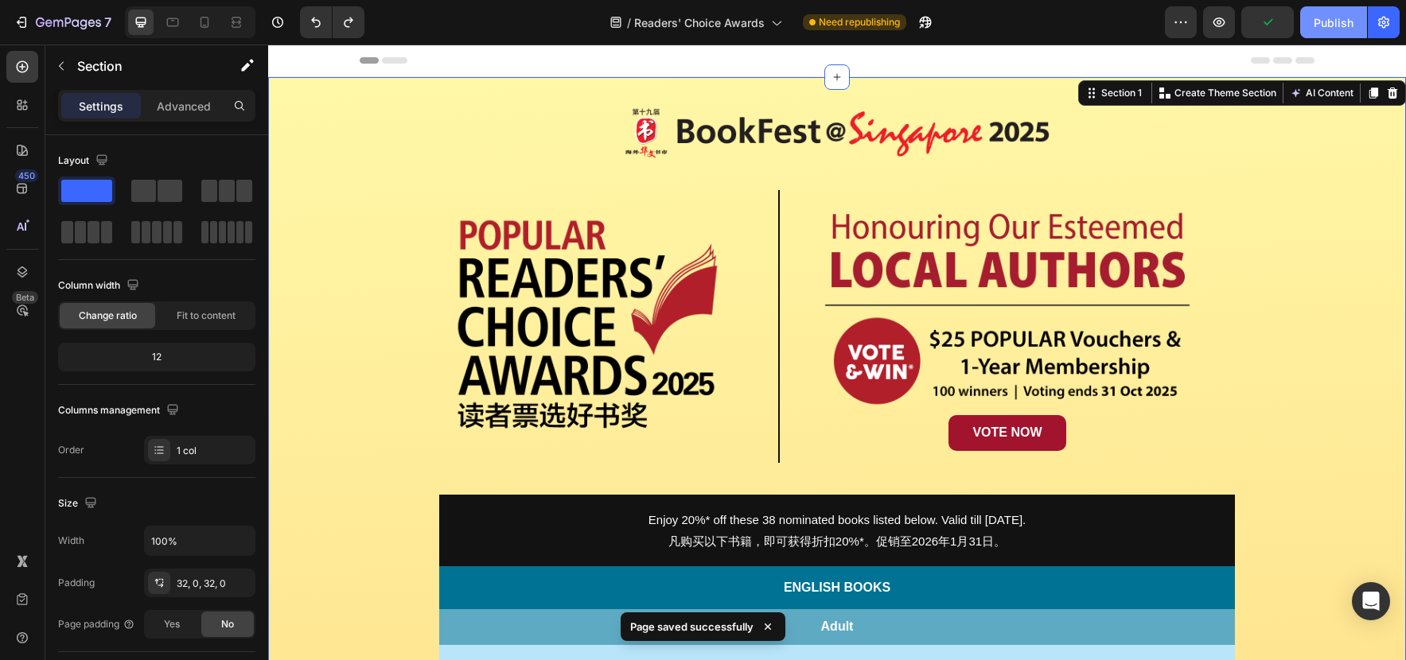
click at [1311, 29] on button "Publish" at bounding box center [1333, 22] width 67 height 32
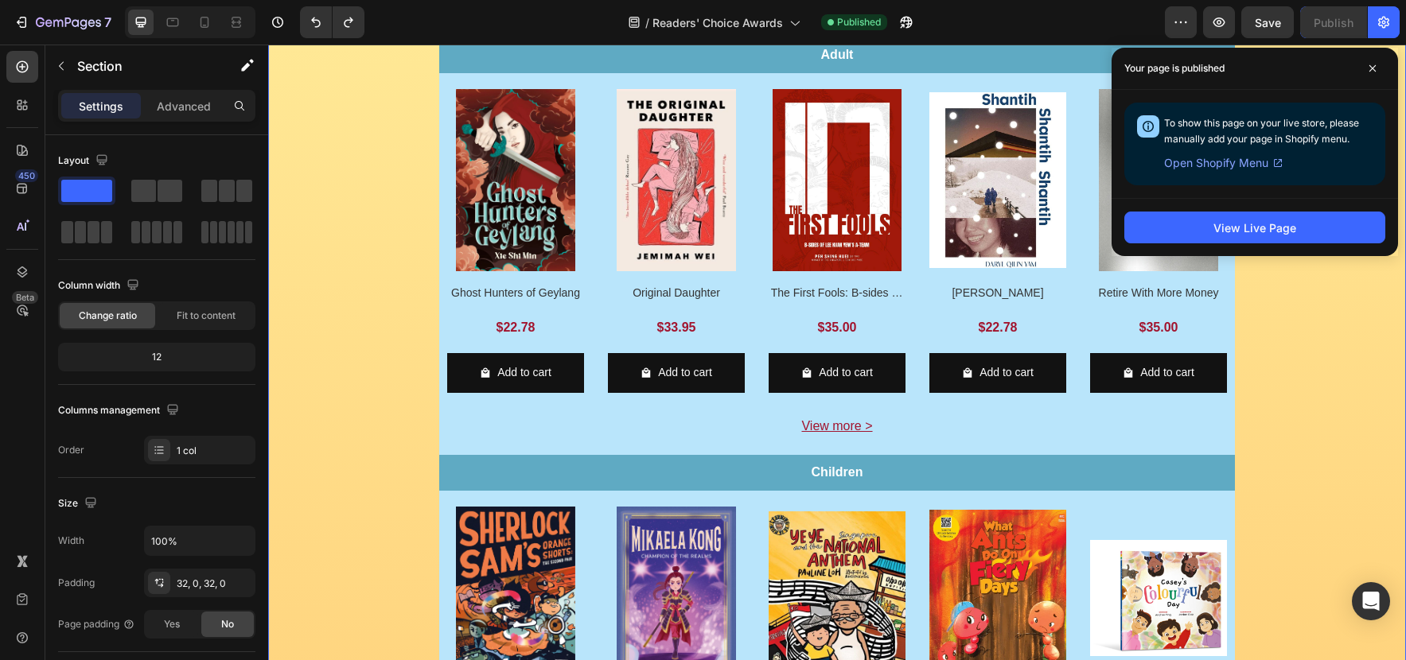
scroll to position [672, 0]
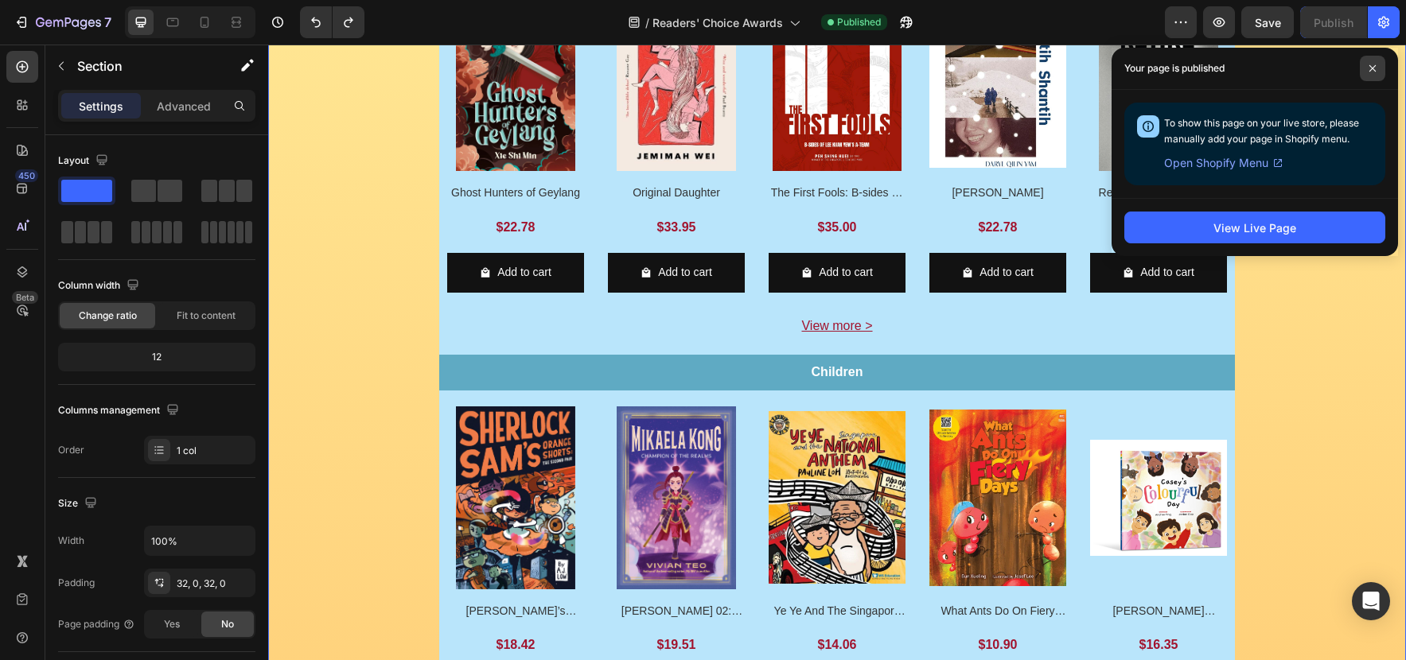
click at [1368, 73] on span at bounding box center [1371, 68] width 25 height 25
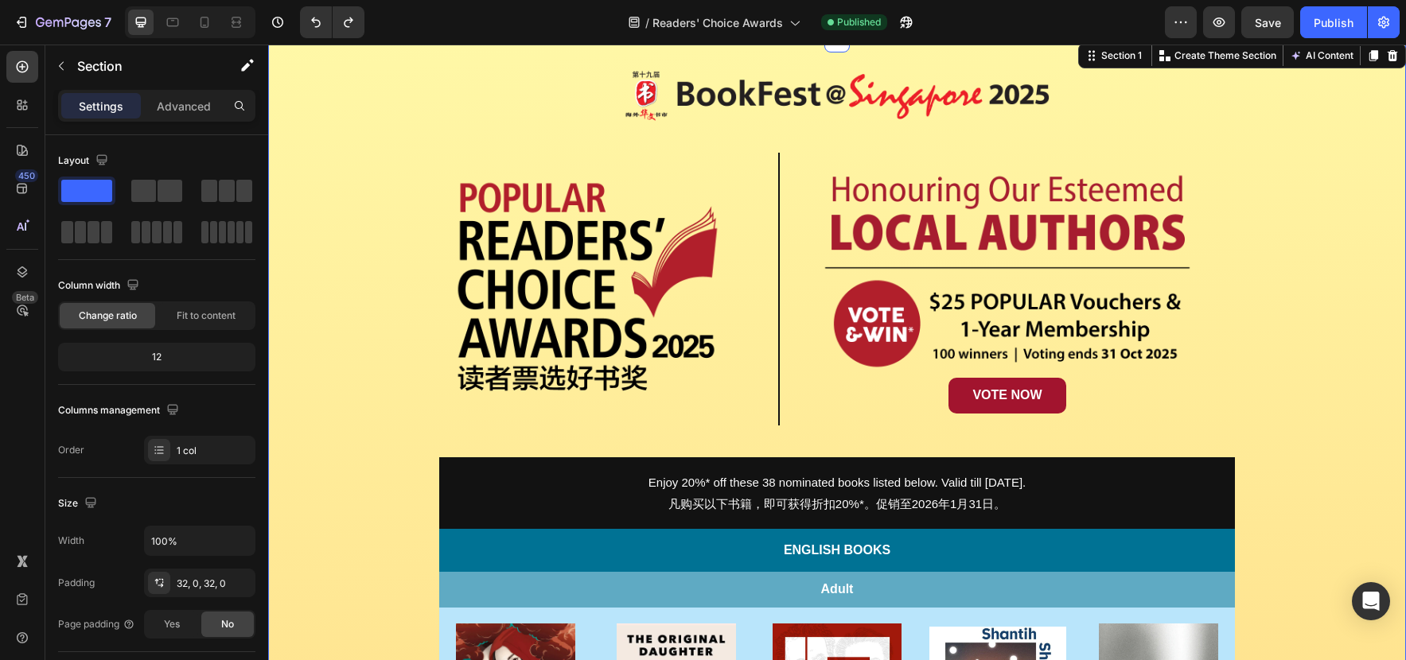
scroll to position [0, 0]
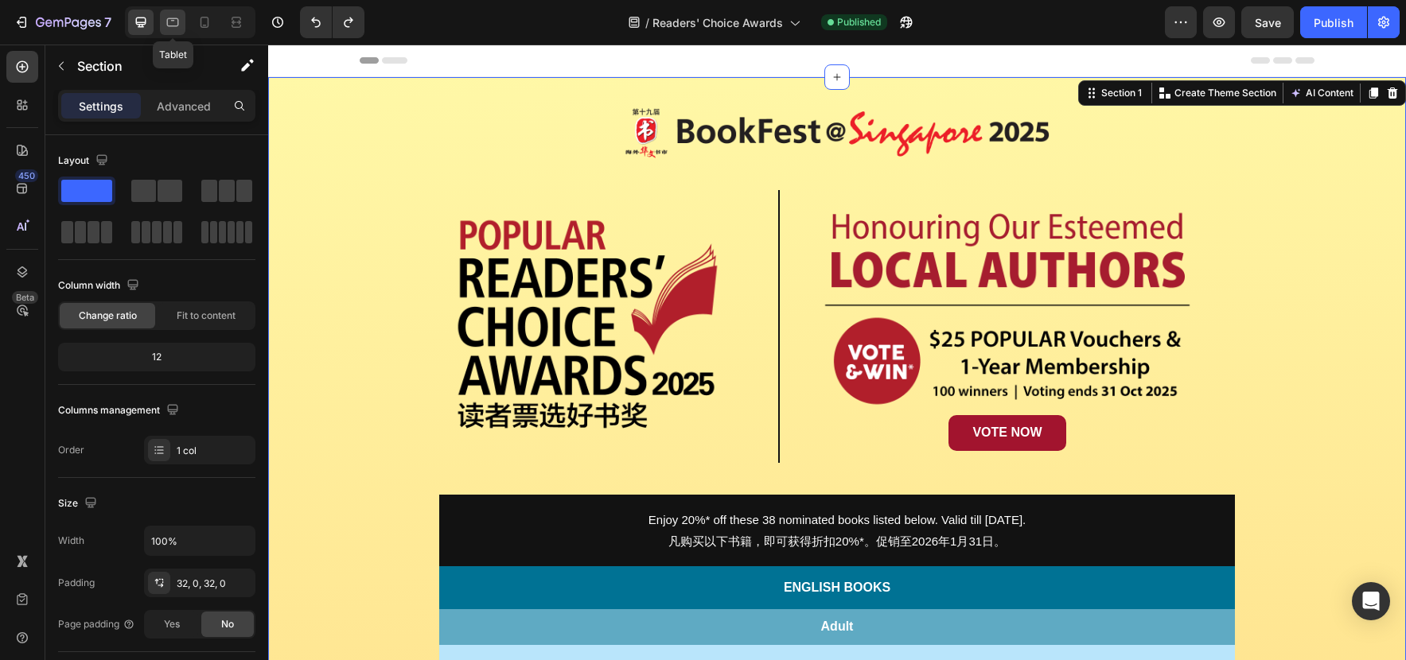
click at [166, 21] on icon at bounding box center [173, 22] width 16 height 16
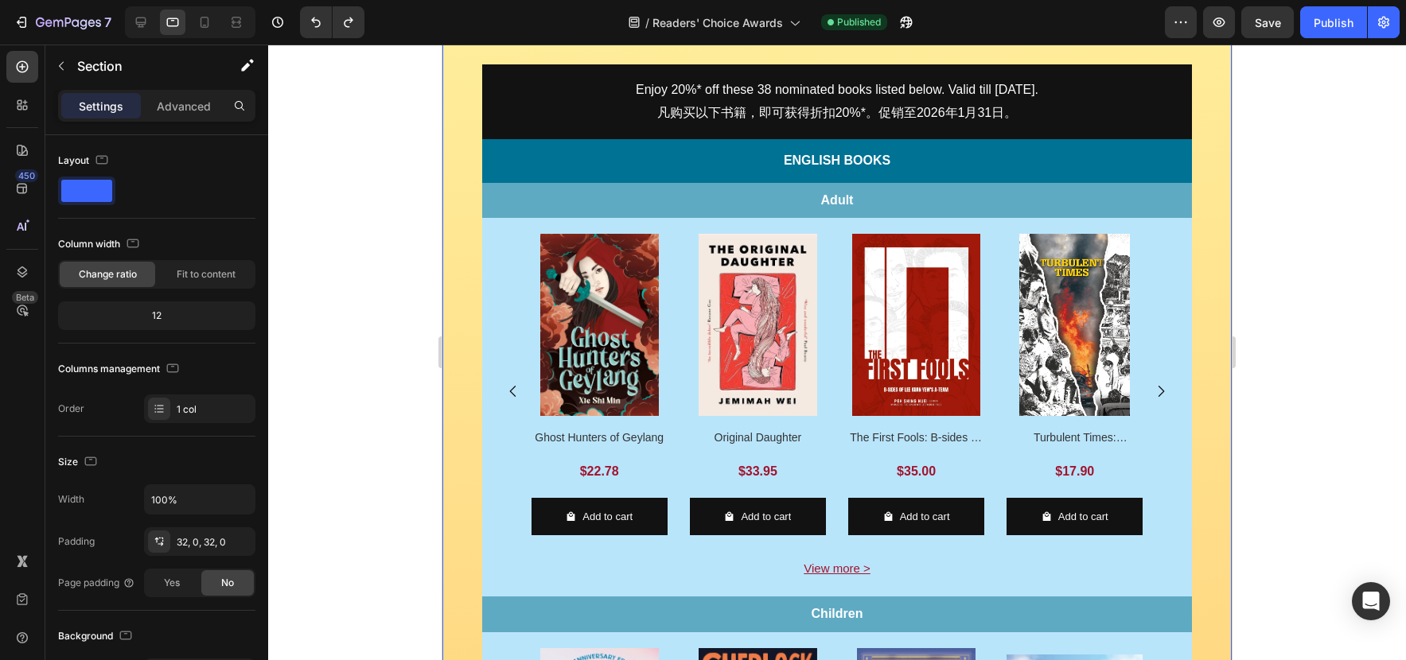
scroll to position [403, 0]
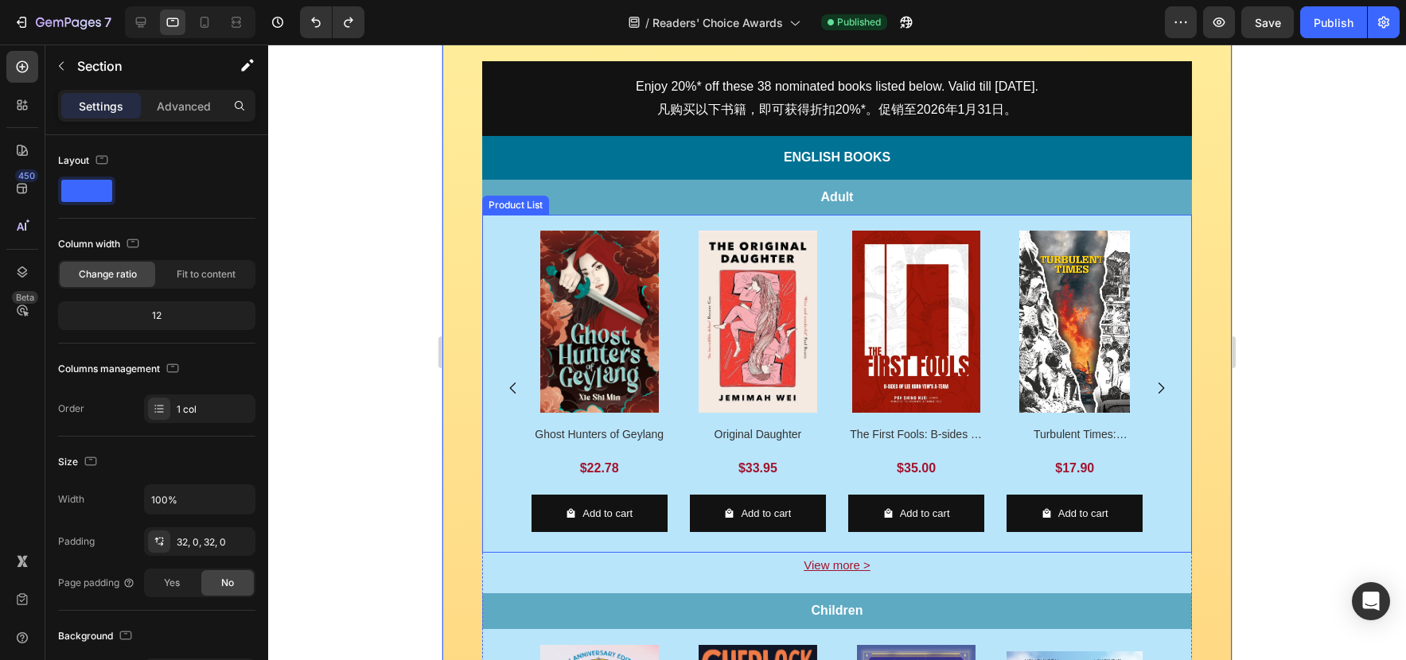
click at [1157, 267] on div "Product Images Ghost Hunters of Geylang Product Title $22.78 Product Price Prod…" at bounding box center [837, 388] width 694 height 314
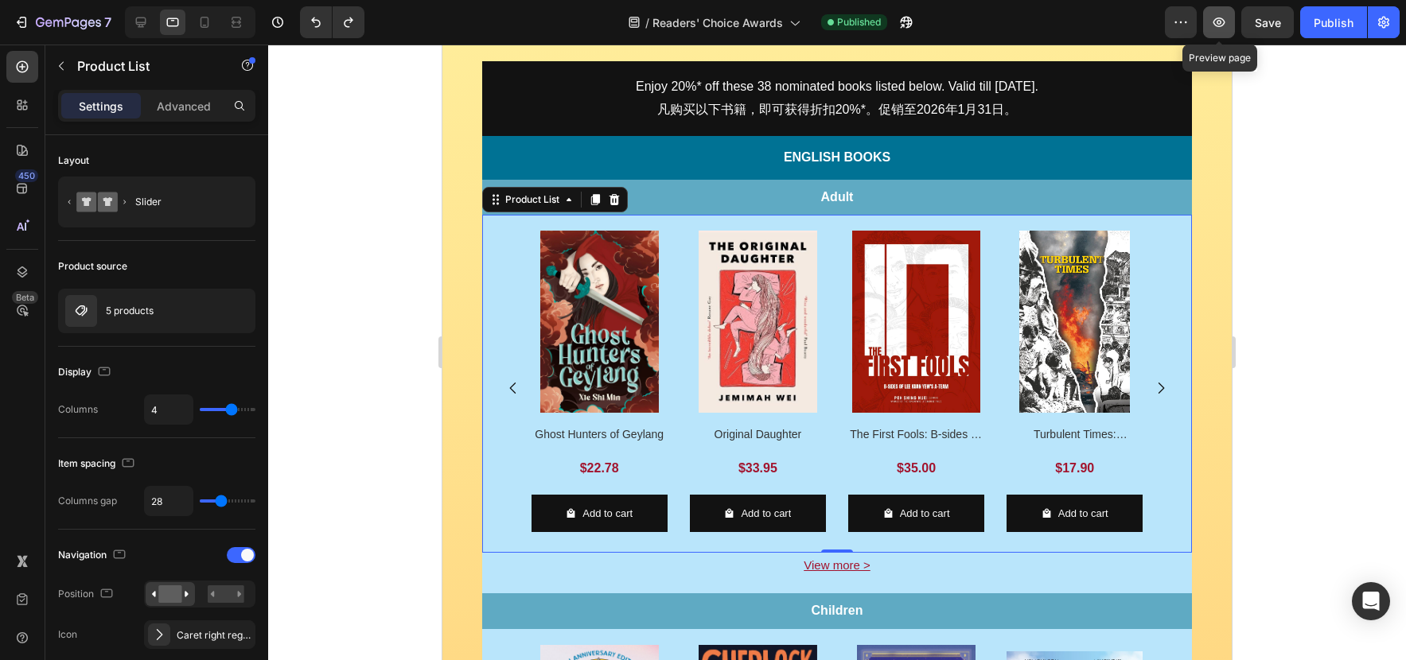
click at [1228, 28] on button "button" at bounding box center [1219, 22] width 32 height 32
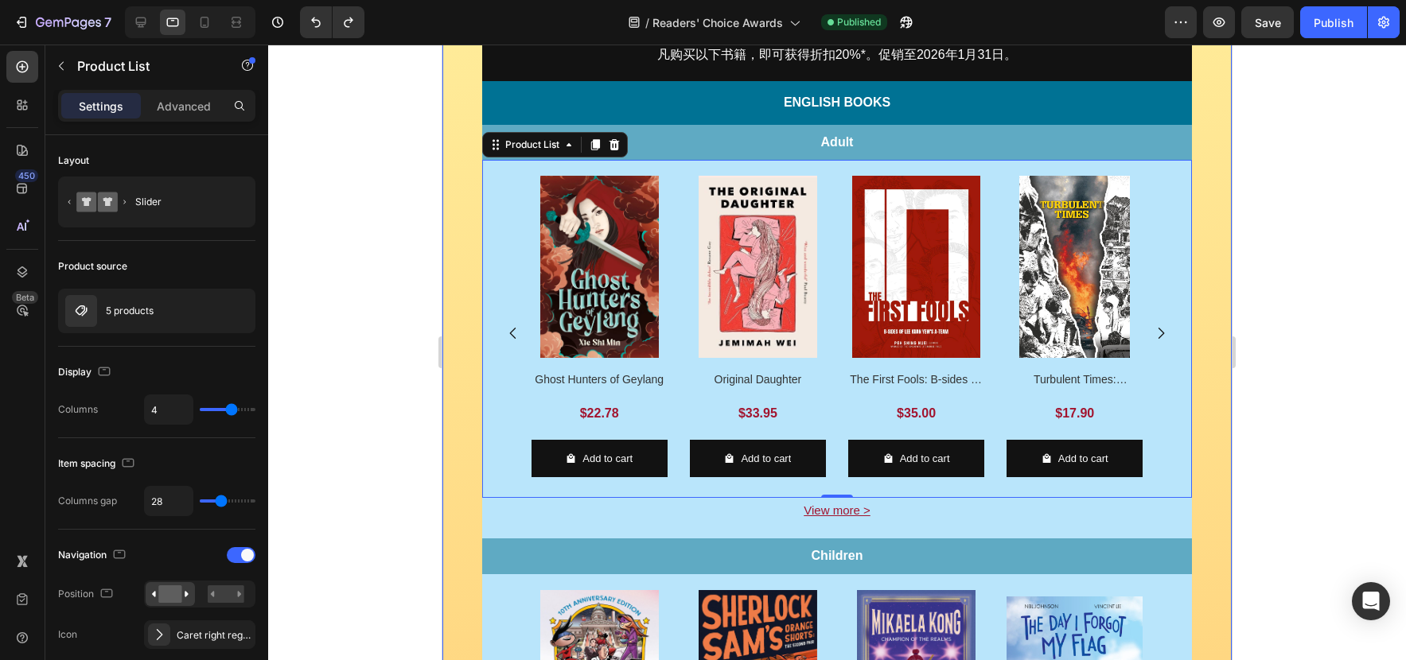
scroll to position [466, 0]
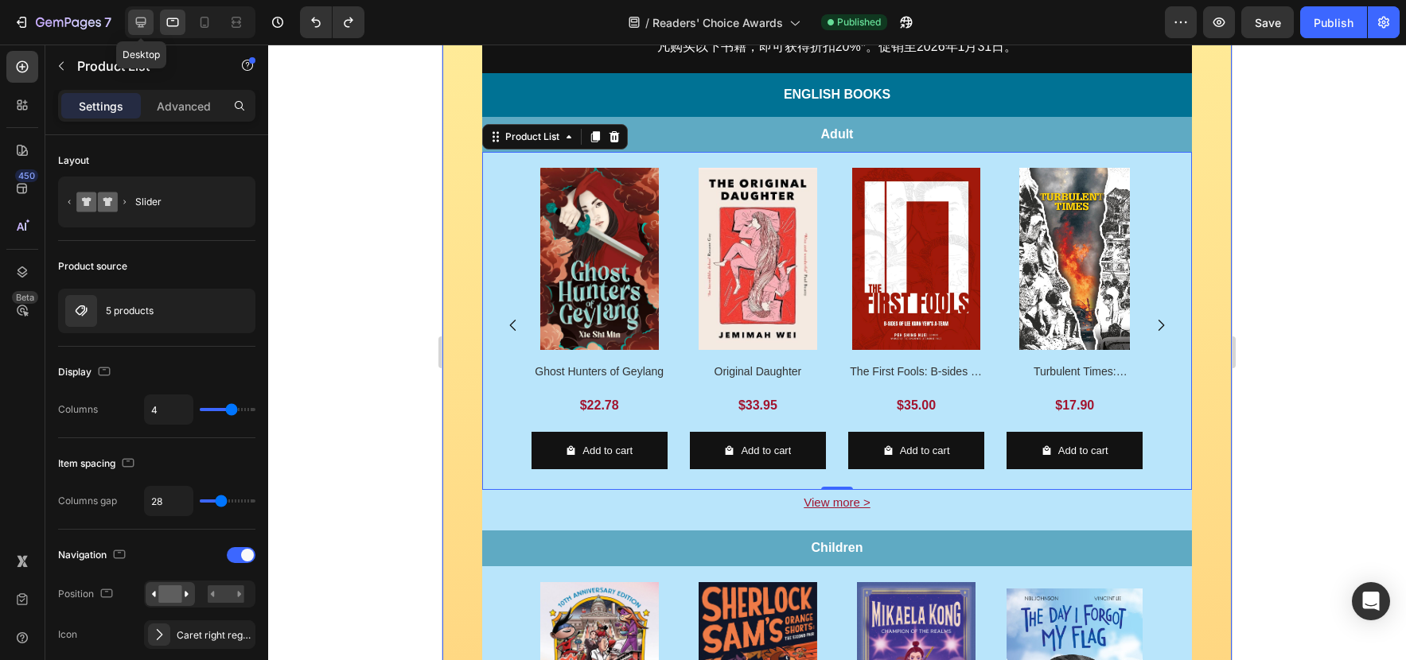
click at [143, 24] on icon at bounding box center [141, 23] width 10 height 10
type input "5"
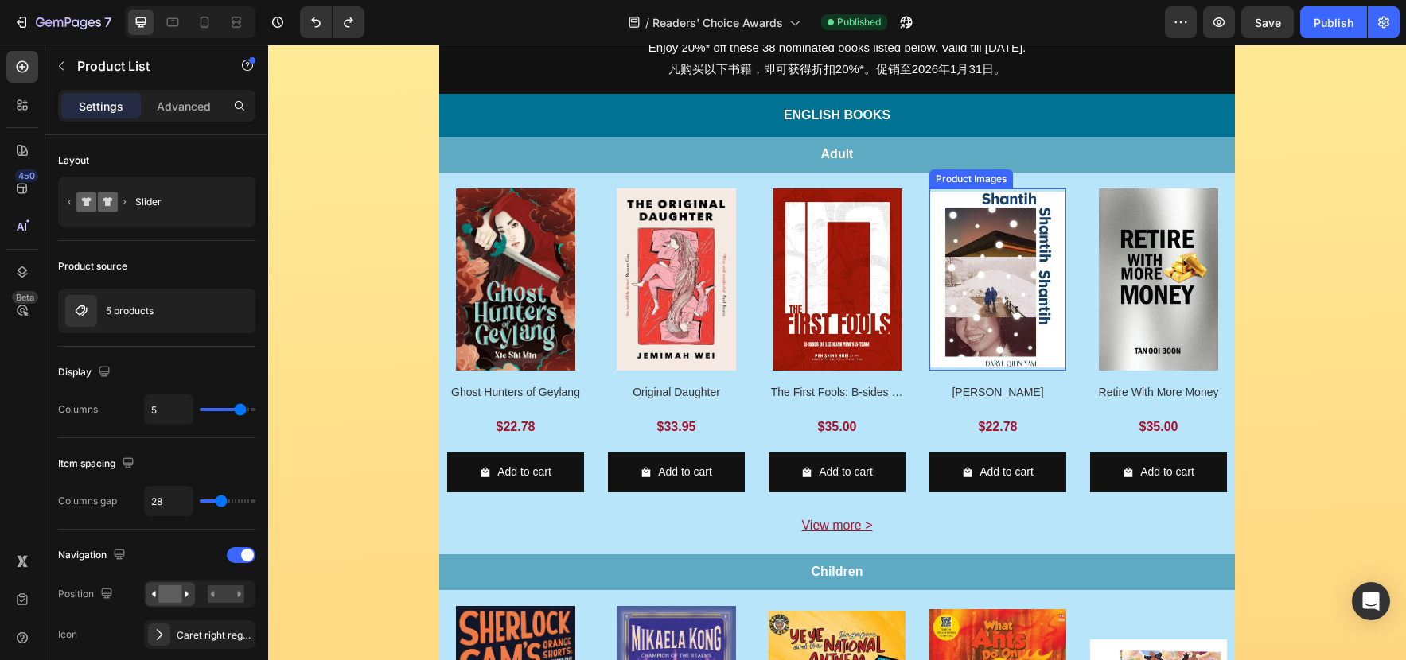
scroll to position [417, 0]
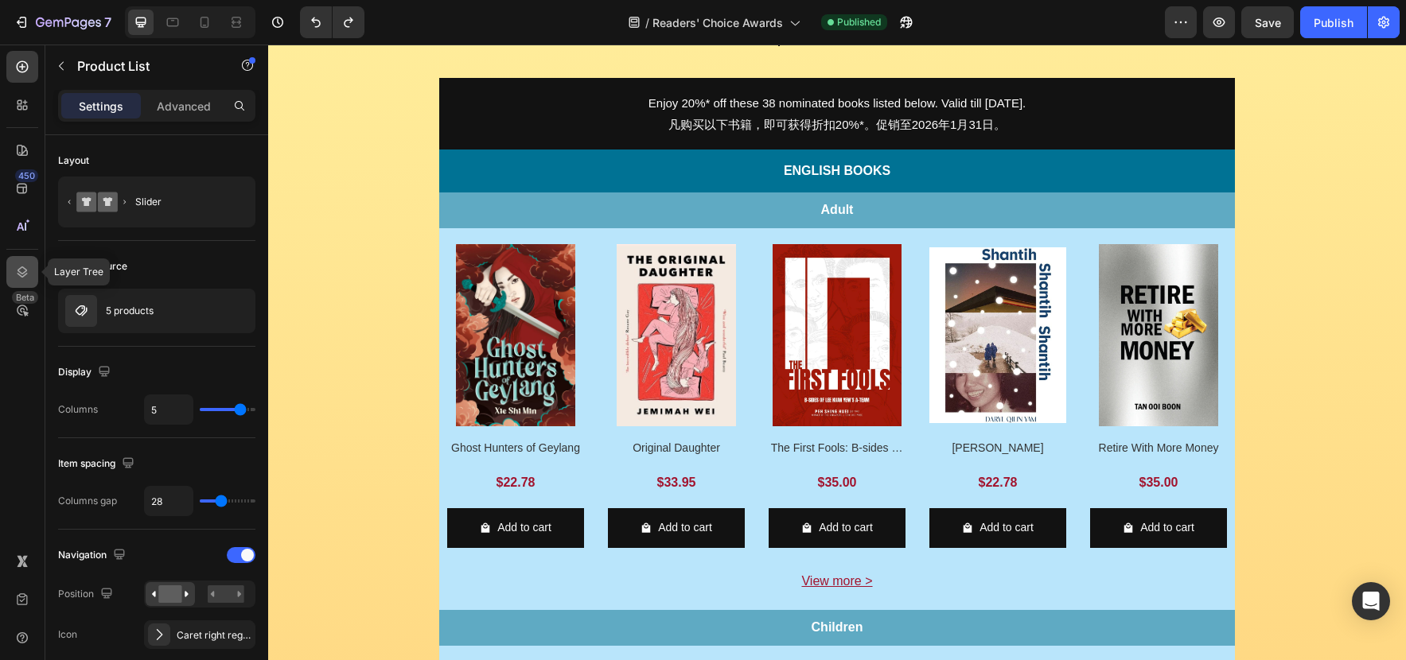
click at [22, 261] on div at bounding box center [22, 272] width 32 height 32
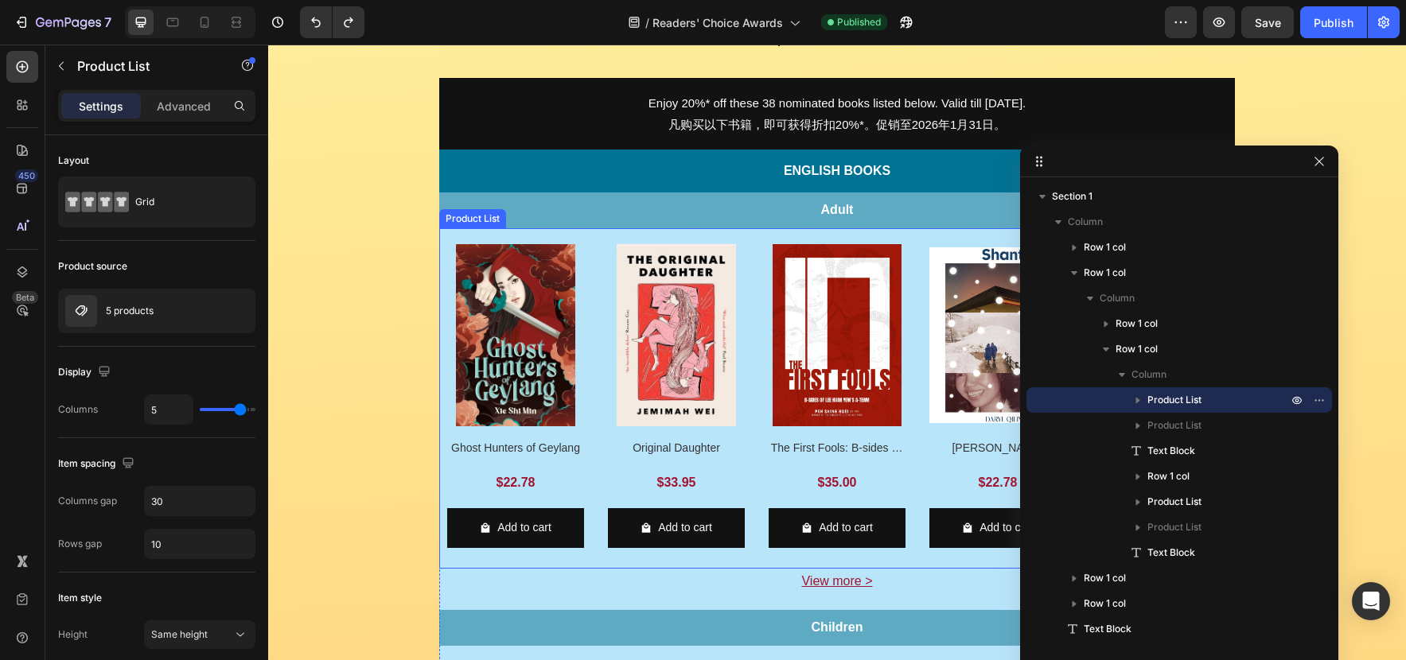
click at [749, 235] on div "Product Images Ghost Hunters of Geylang Product Title $22.78 Product Price Prod…" at bounding box center [836, 398] width 795 height 340
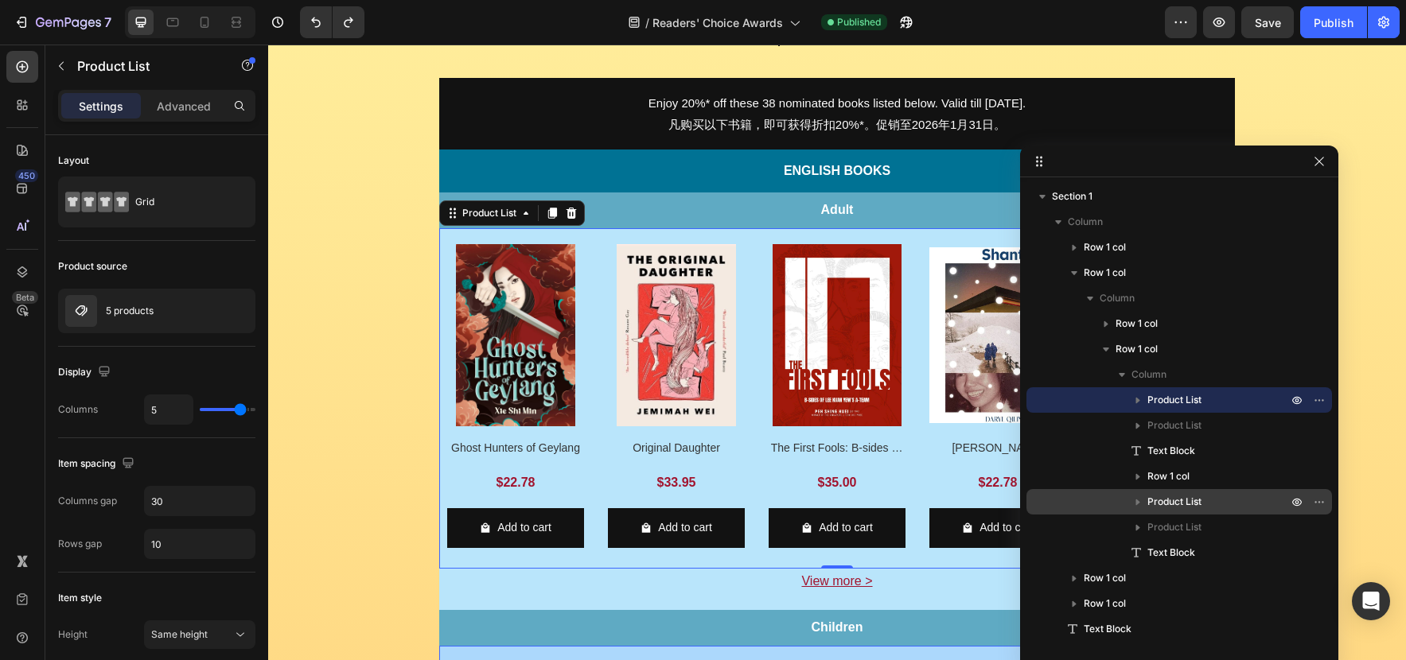
click at [1219, 494] on p "Product List" at bounding box center [1218, 502] width 143 height 16
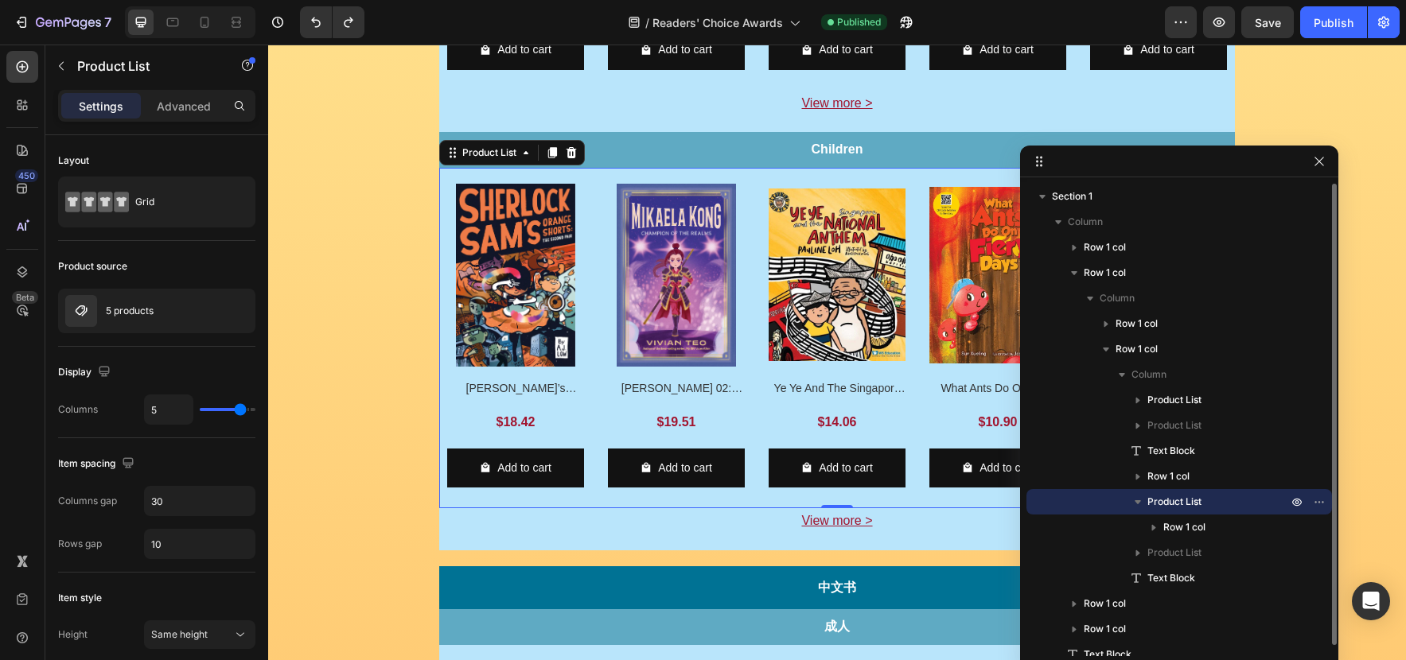
scroll to position [963, 0]
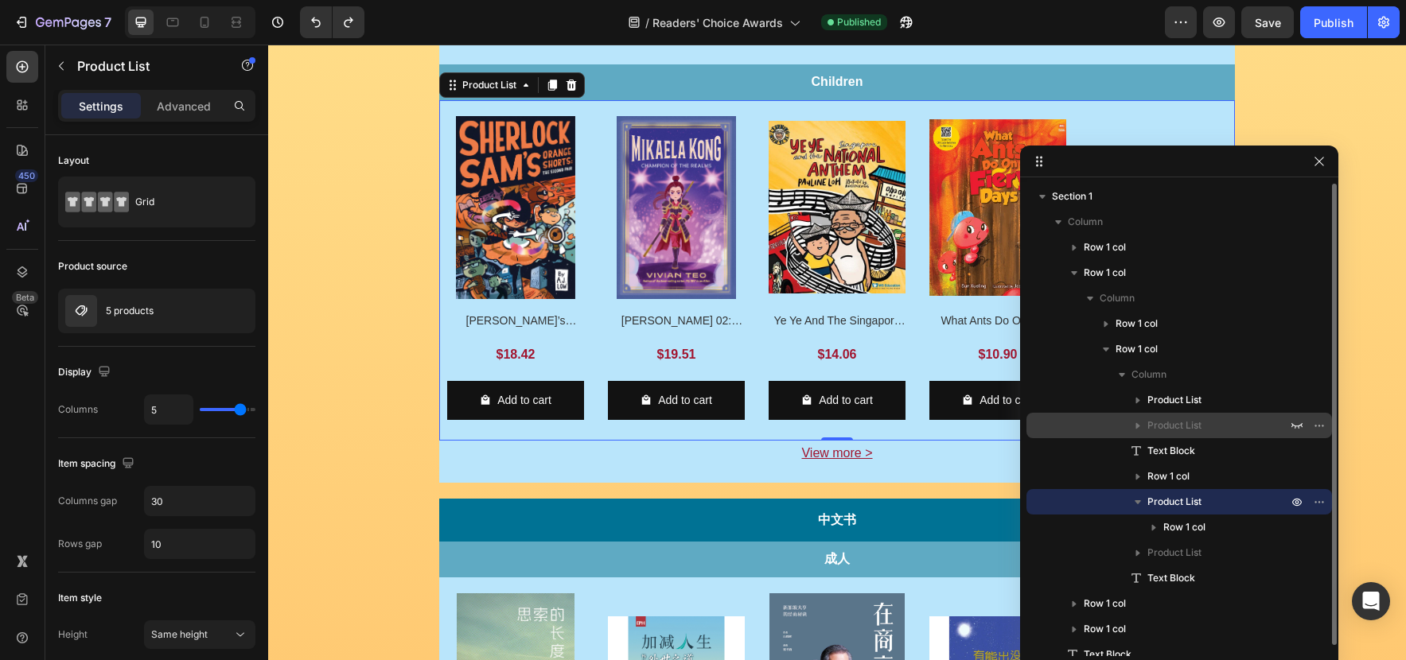
click at [1203, 428] on p "Product List" at bounding box center [1218, 426] width 143 height 16
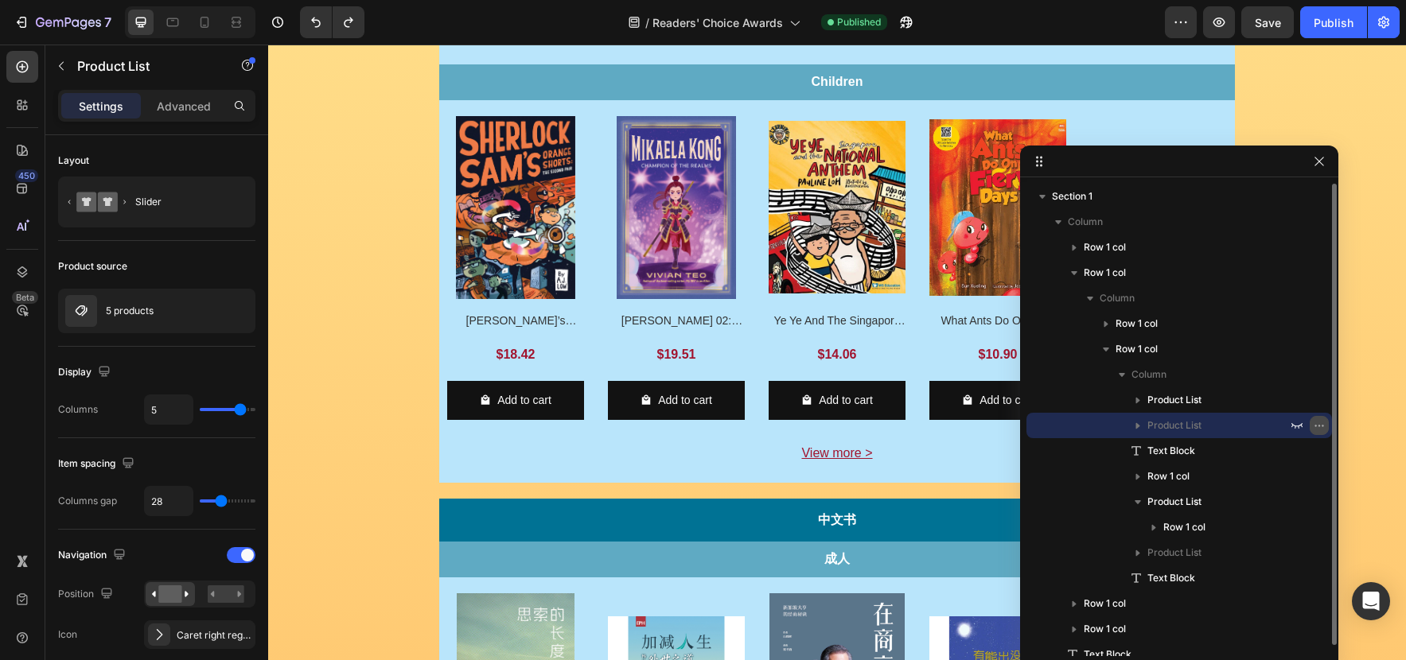
click at [1318, 420] on icon "button" at bounding box center [1319, 425] width 13 height 13
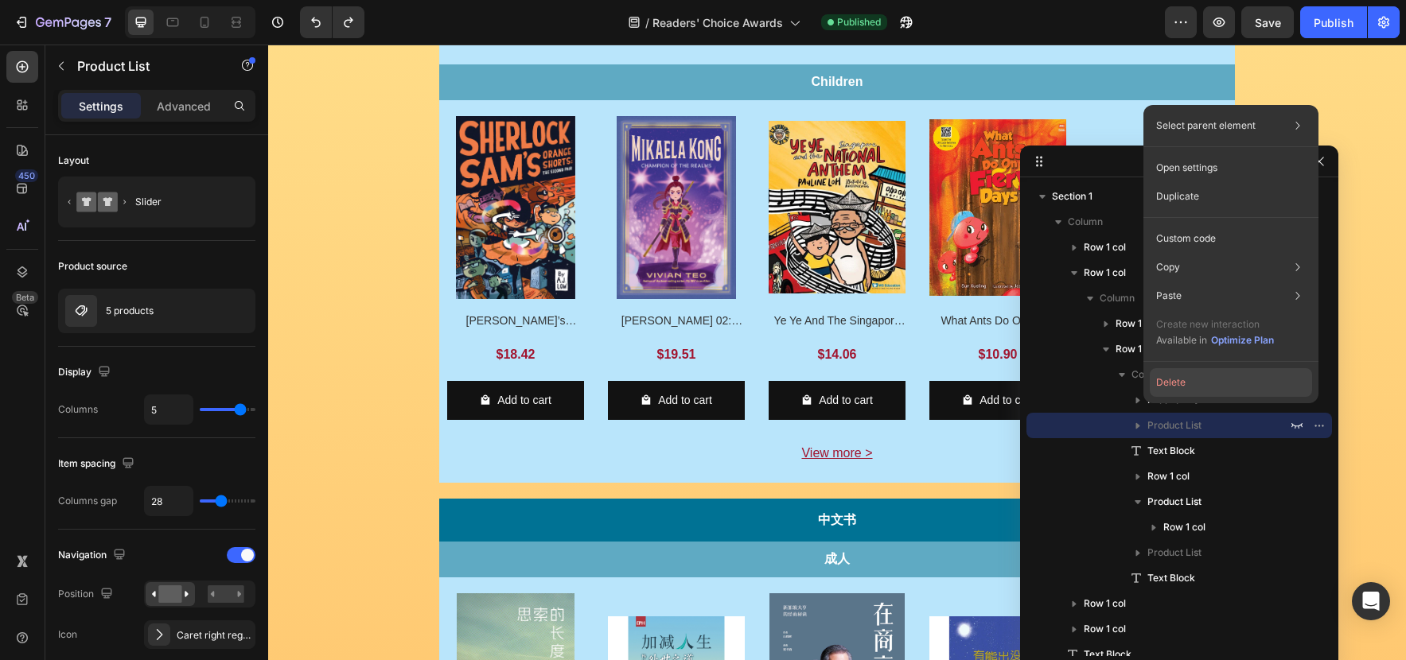
click at [1235, 386] on button "Delete" at bounding box center [1230, 382] width 162 height 29
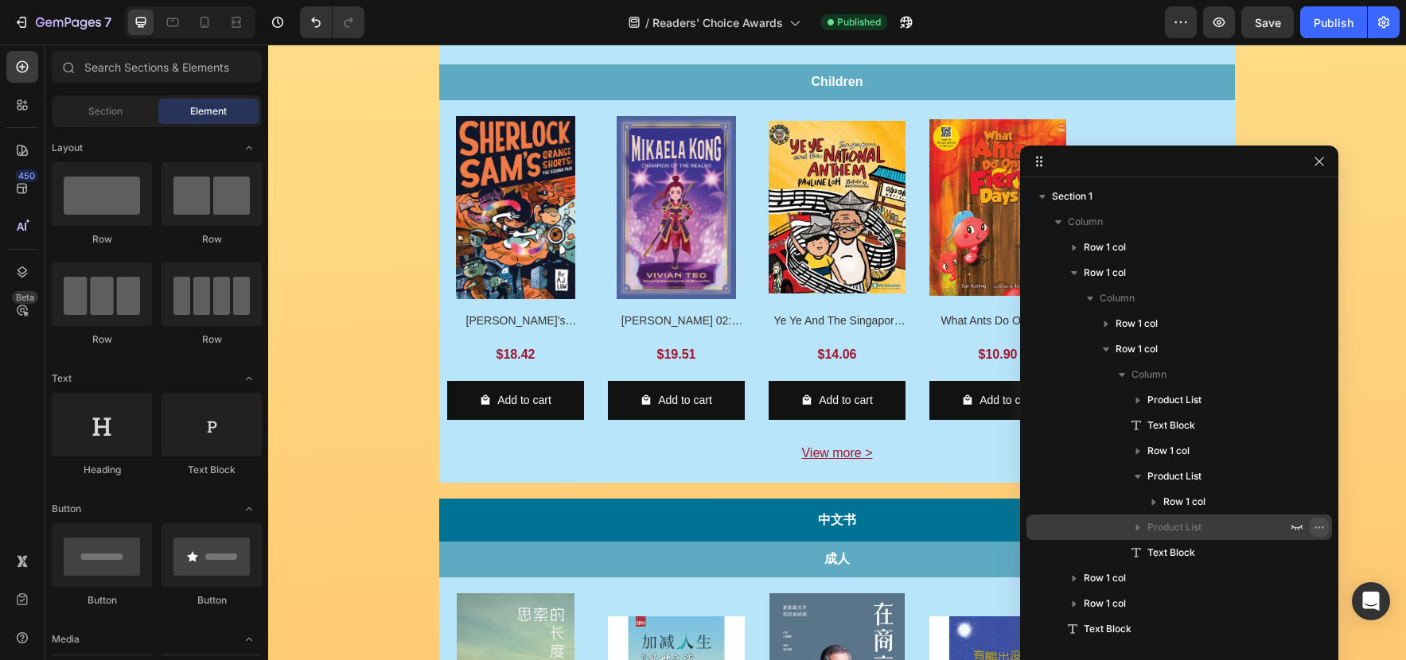
click at [1313, 523] on icon "button" at bounding box center [1319, 527] width 13 height 13
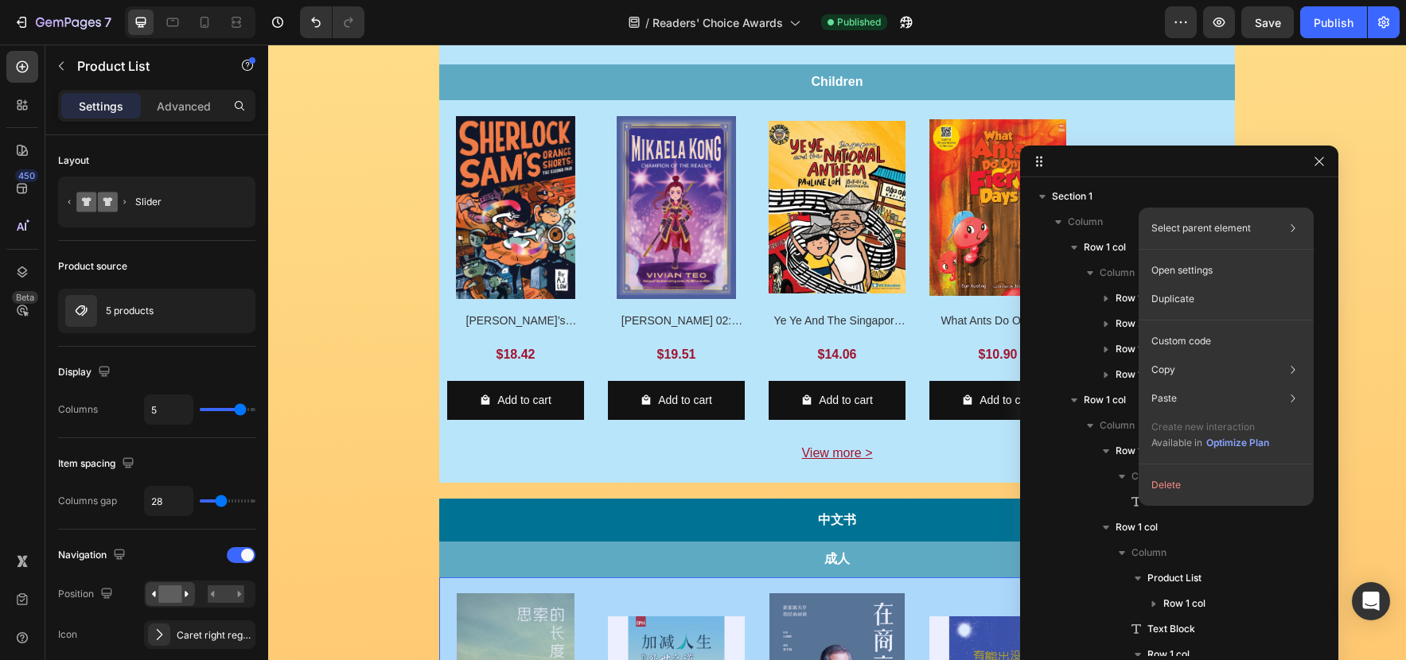
scroll to position [536, 0]
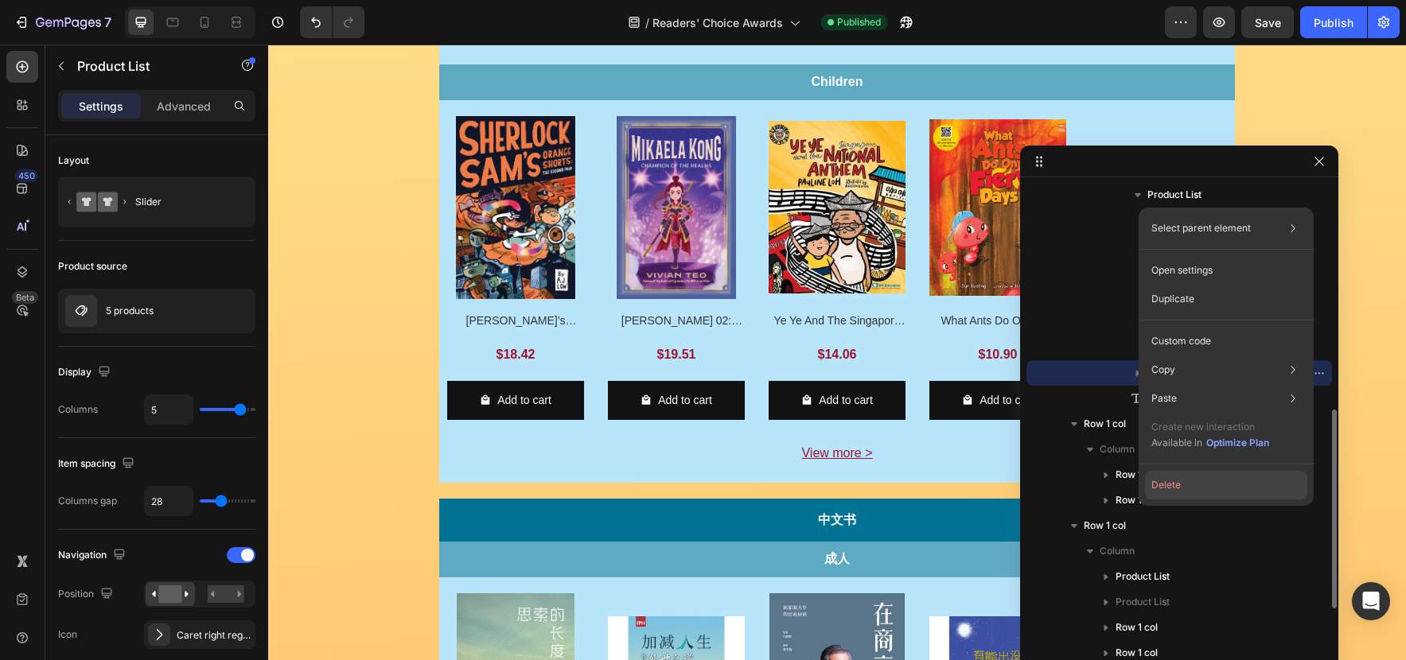
click at [1231, 492] on button "Delete" at bounding box center [1226, 485] width 162 height 29
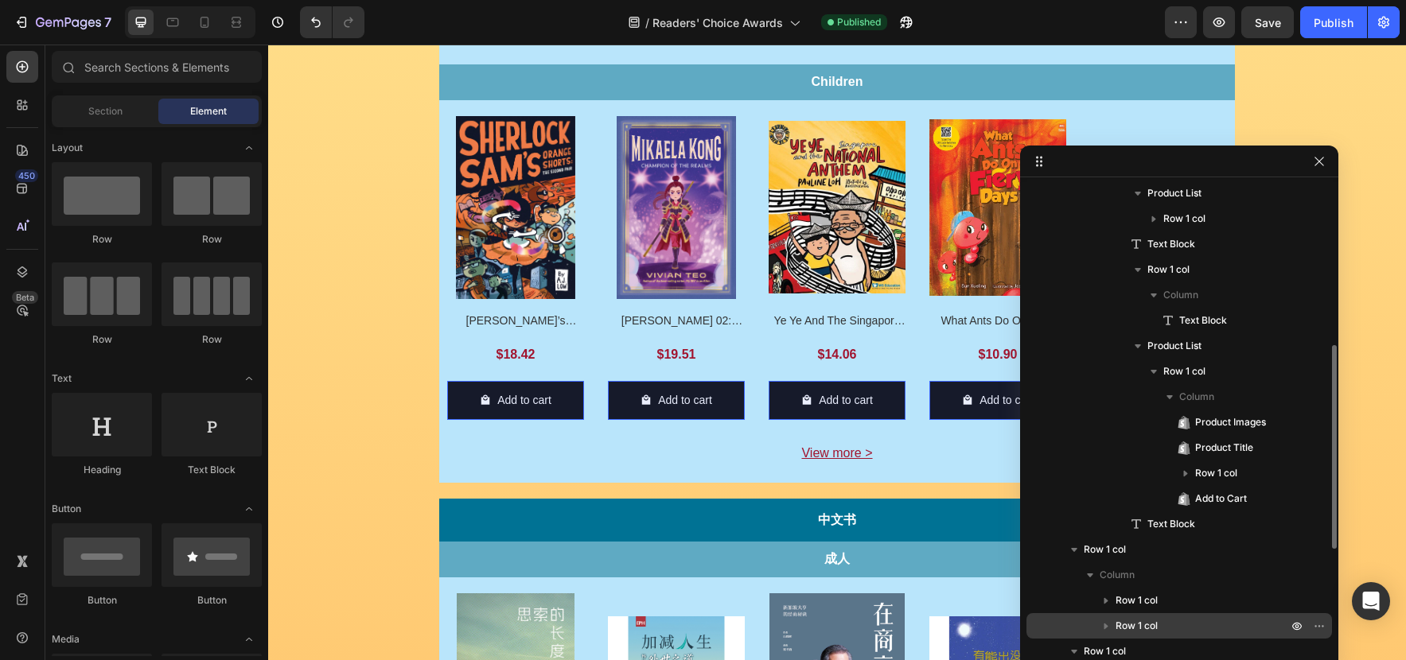
scroll to position [381, 0]
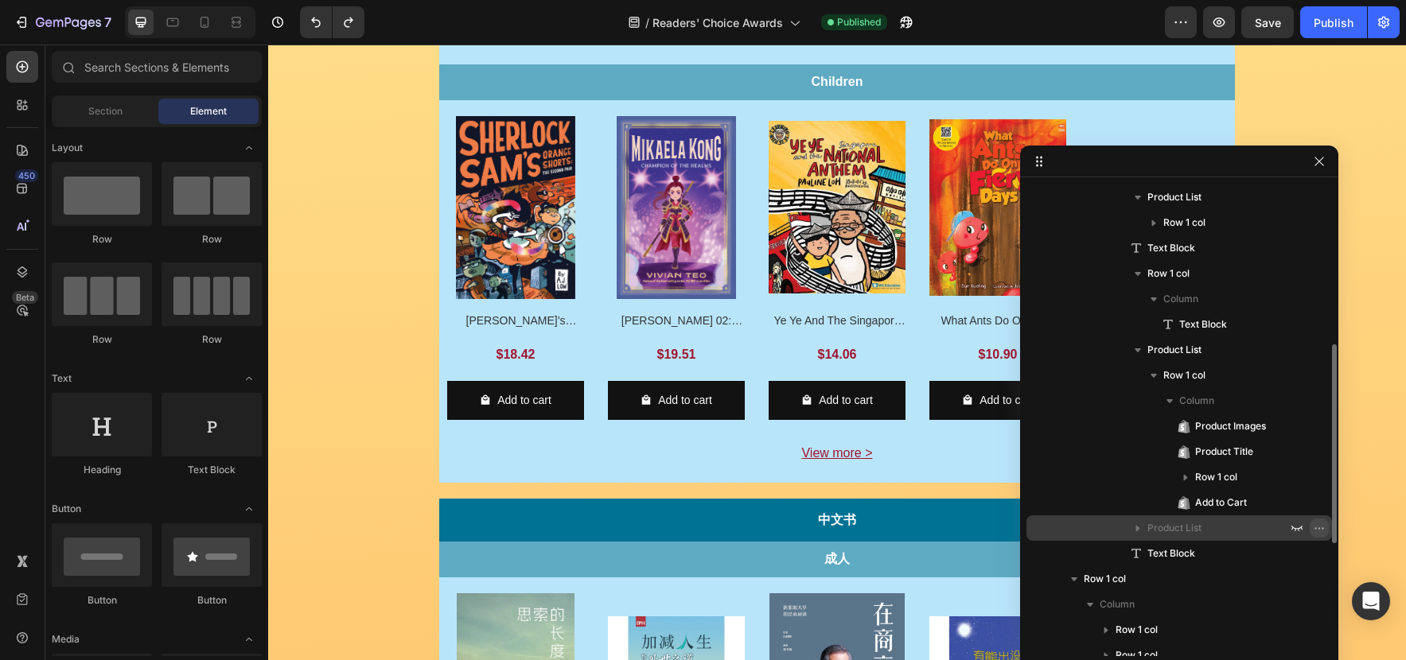
click at [1315, 524] on icon "button" at bounding box center [1319, 528] width 13 height 13
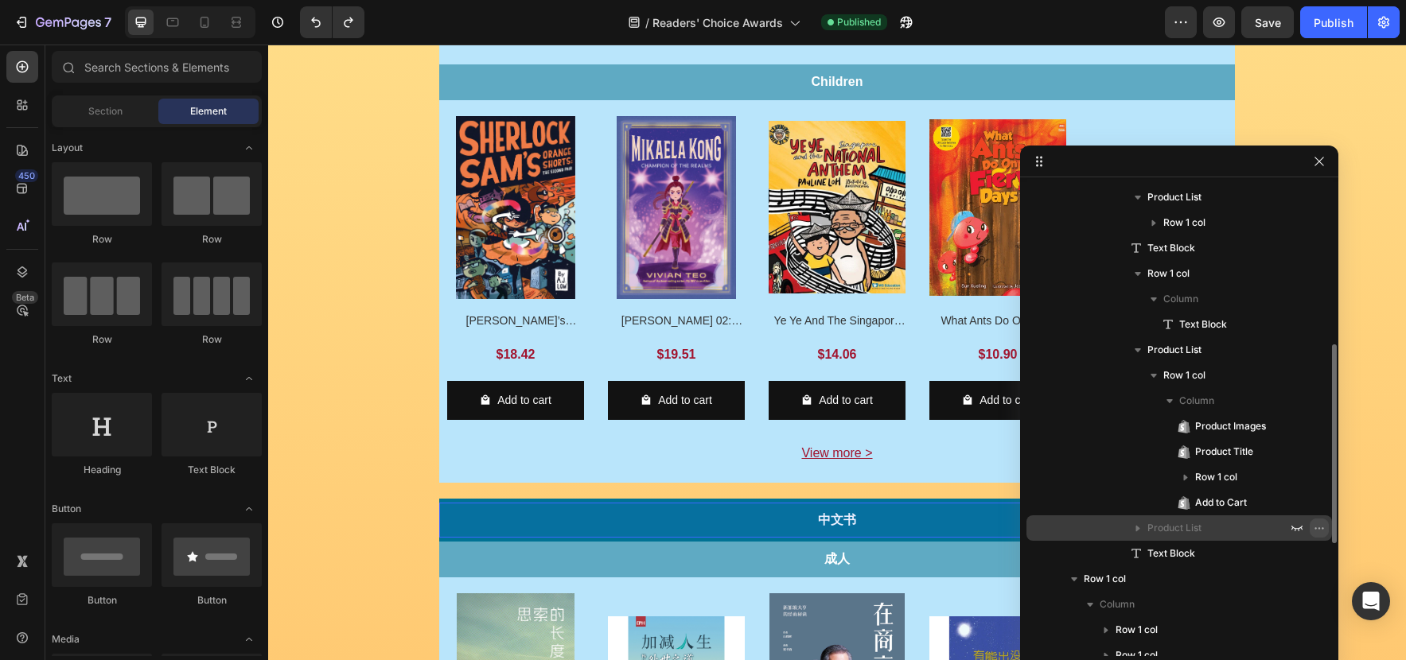
scroll to position [969, 0]
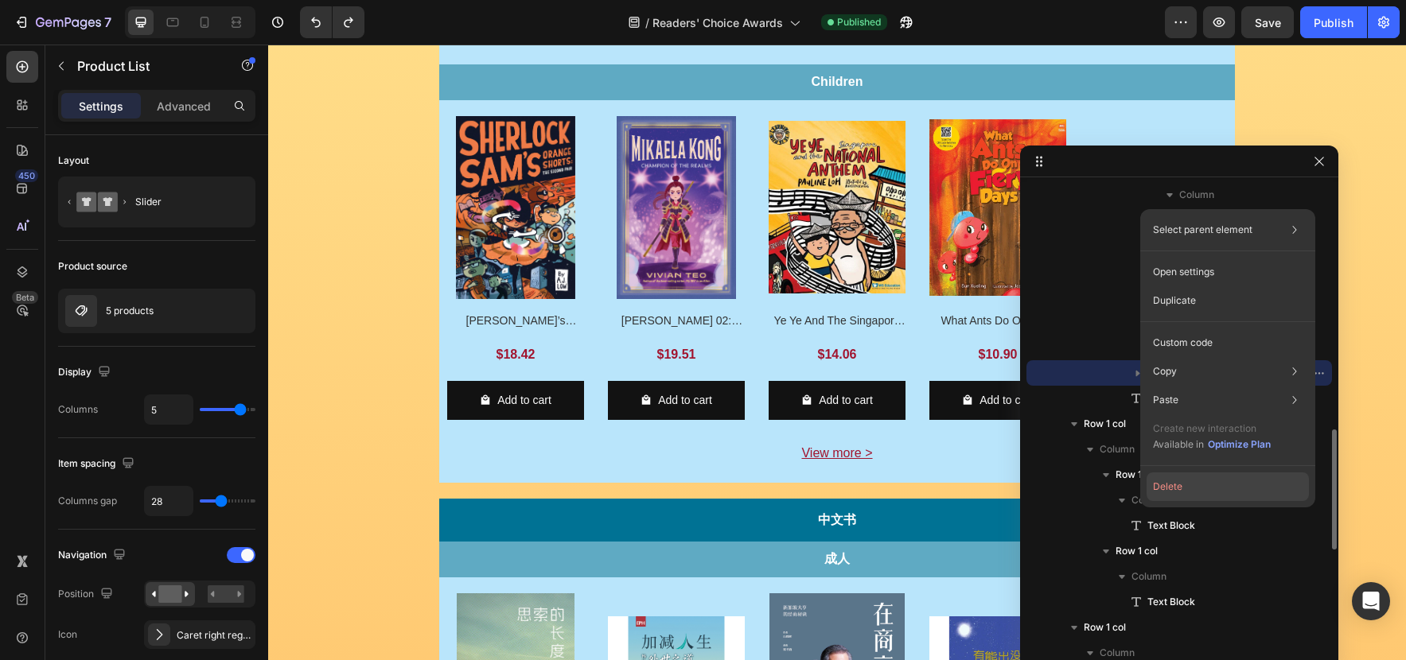
click at [1213, 493] on button "Delete" at bounding box center [1227, 487] width 162 height 29
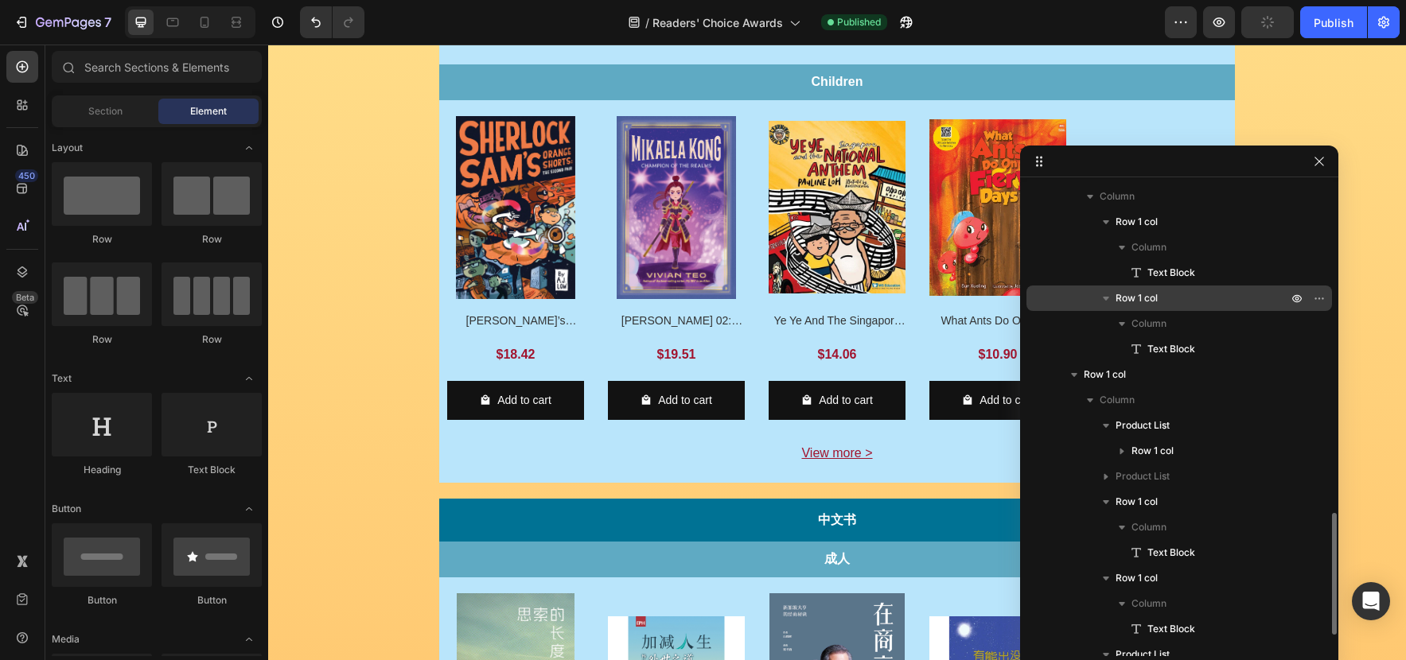
scroll to position [1281, 0]
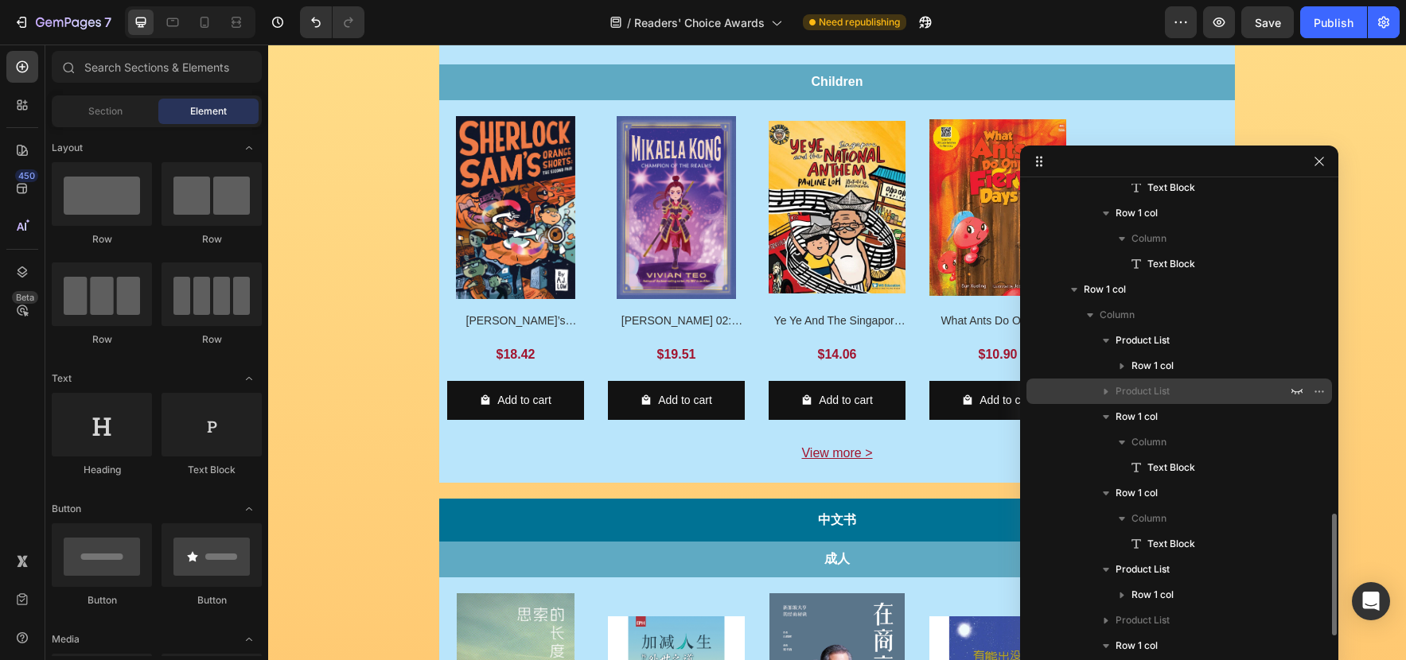
click at [1213, 387] on p "Product List" at bounding box center [1202, 391] width 175 height 16
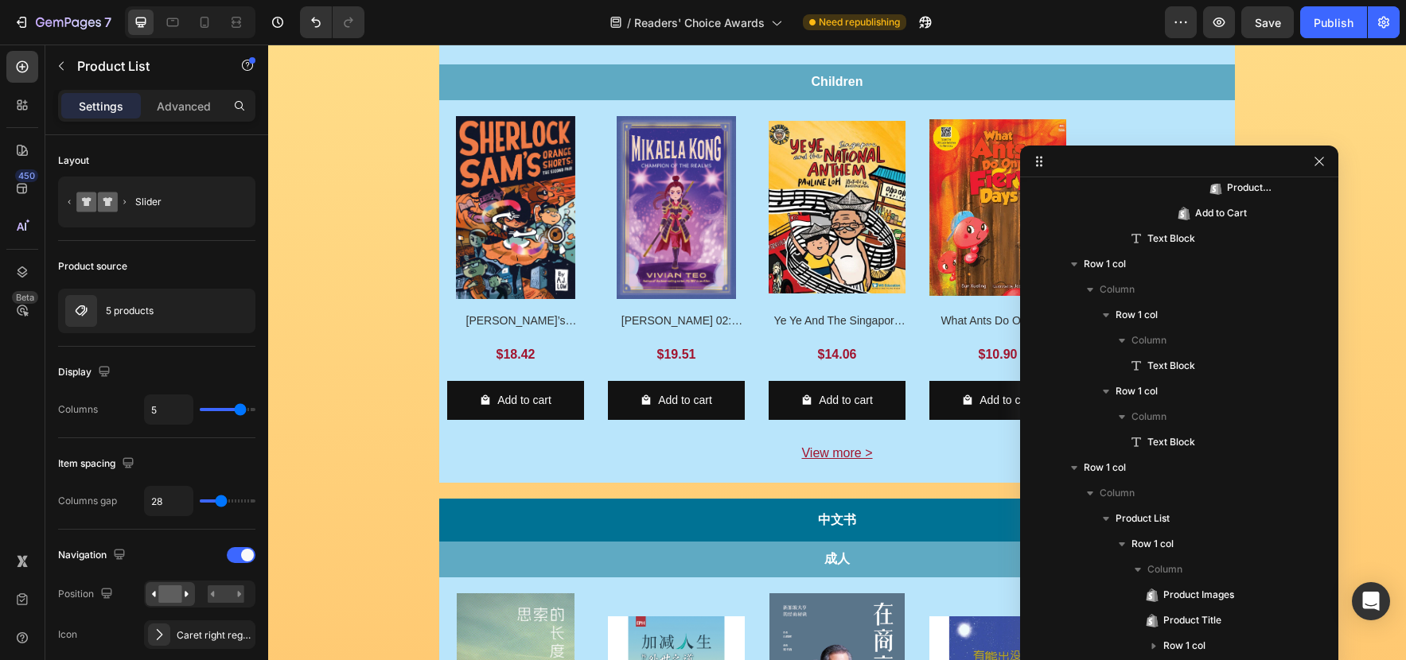
scroll to position [1605, 0]
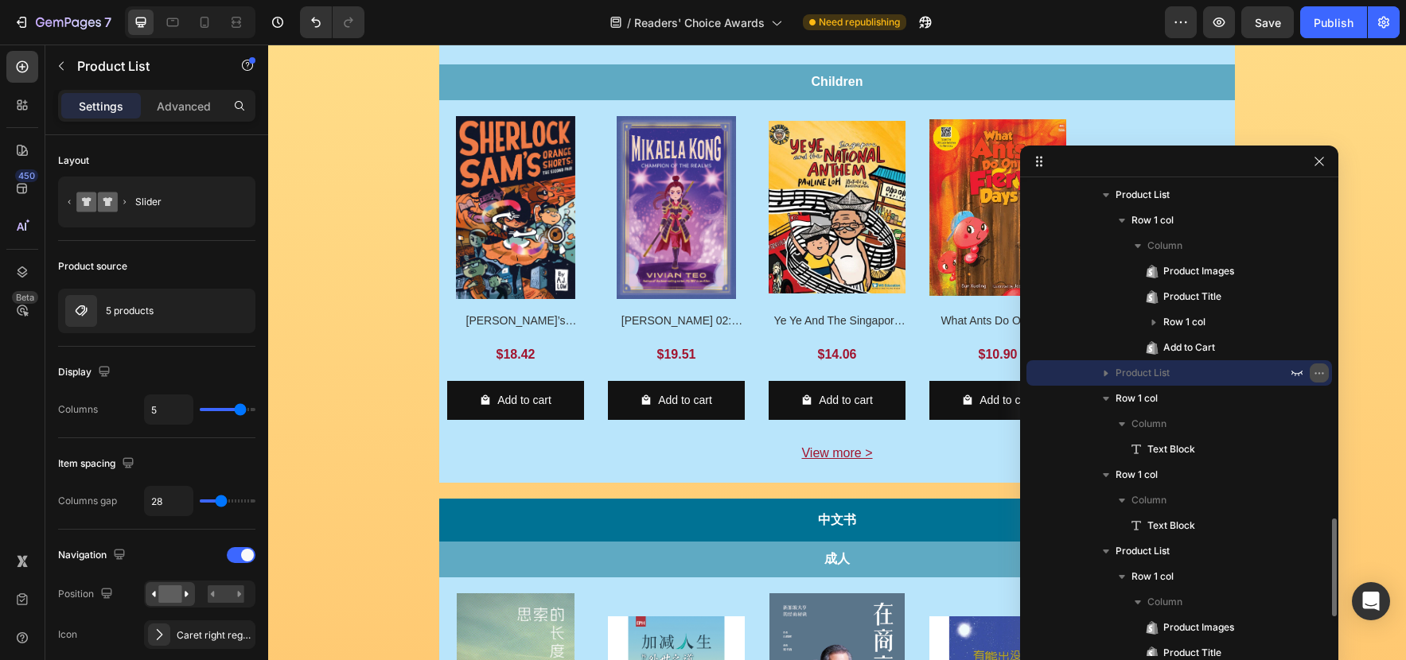
click at [1316, 374] on icon "button" at bounding box center [1319, 373] width 13 height 13
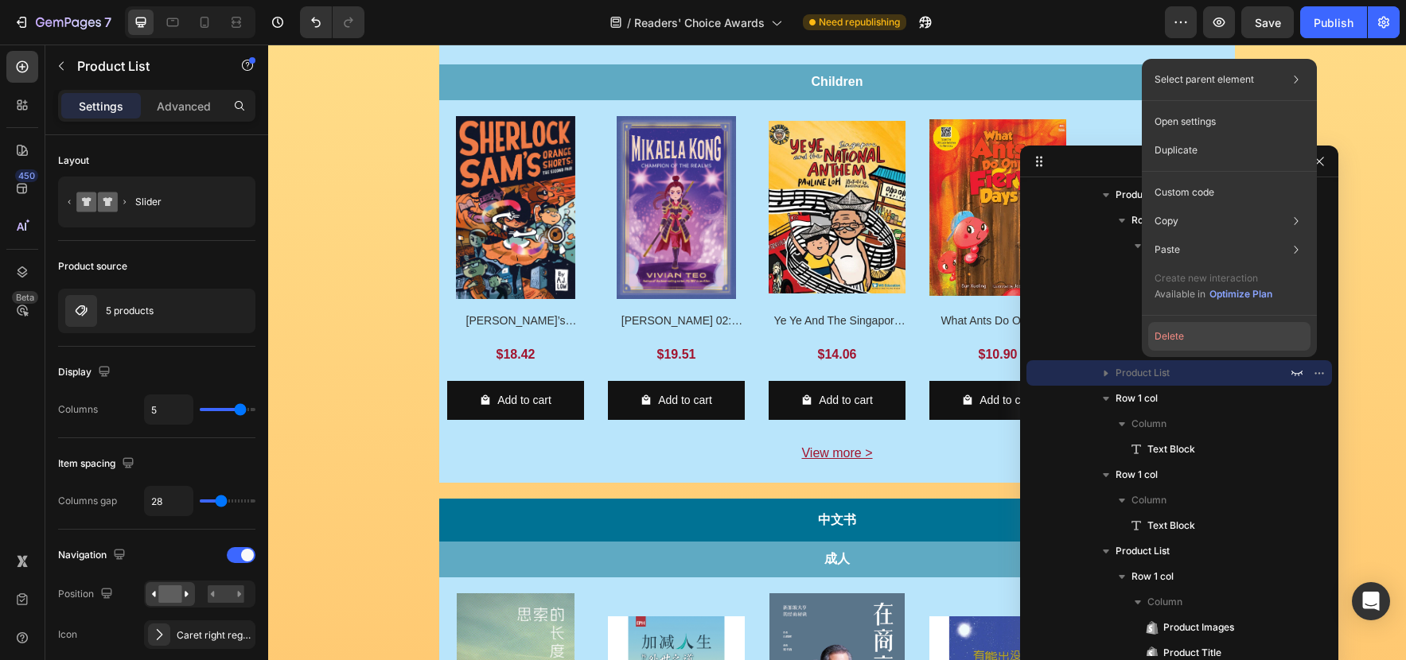
click at [1250, 344] on button "Delete" at bounding box center [1229, 336] width 162 height 29
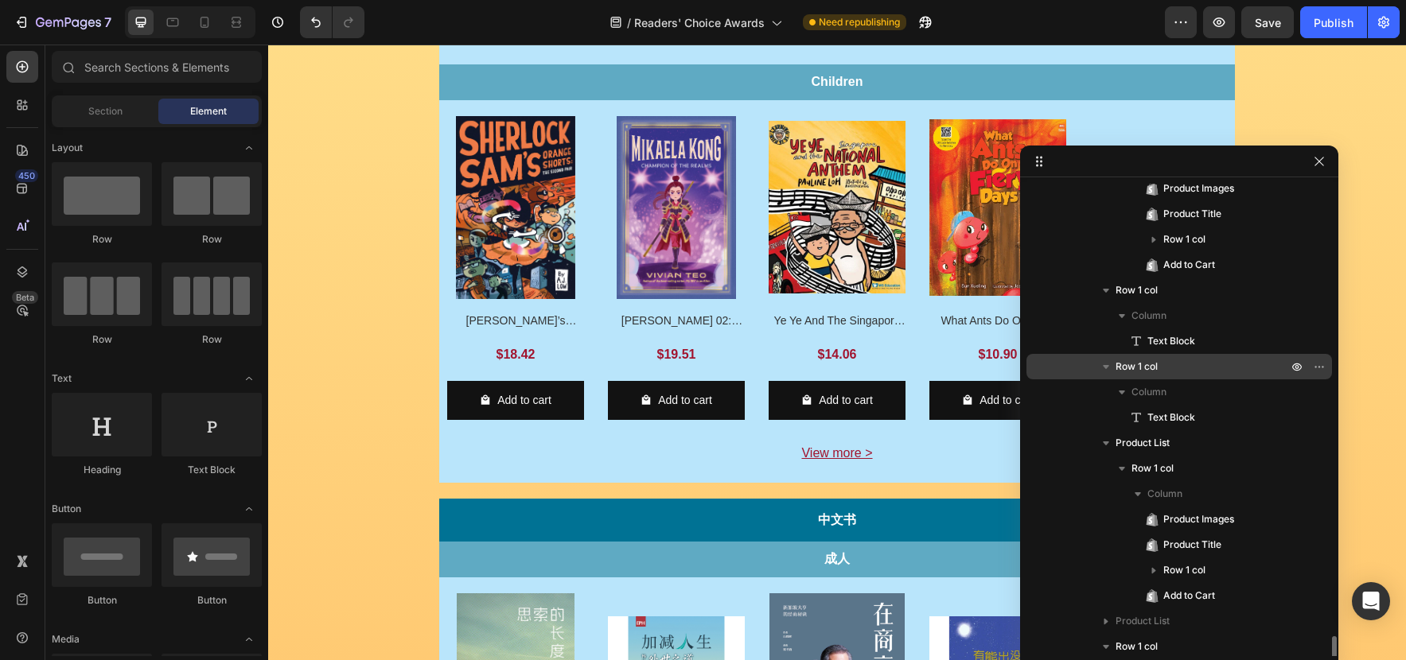
scroll to position [1768, 0]
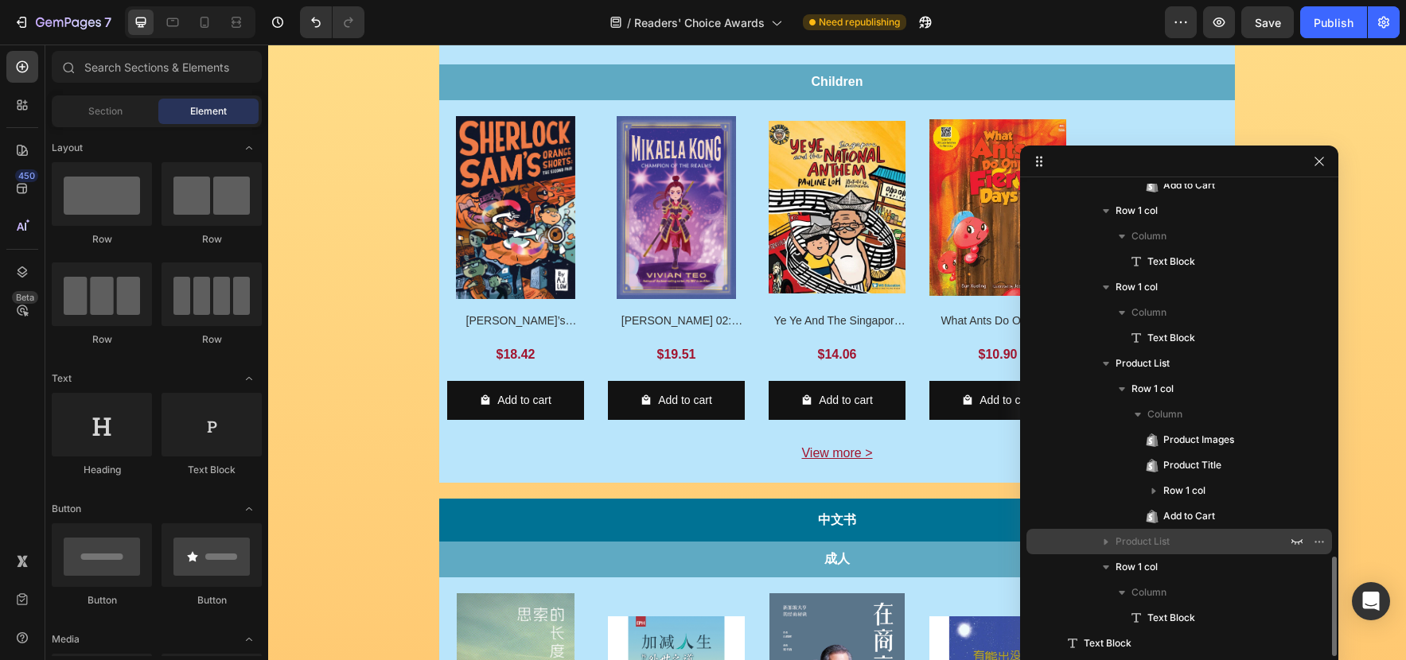
click at [1239, 542] on p "Product List" at bounding box center [1202, 542] width 175 height 16
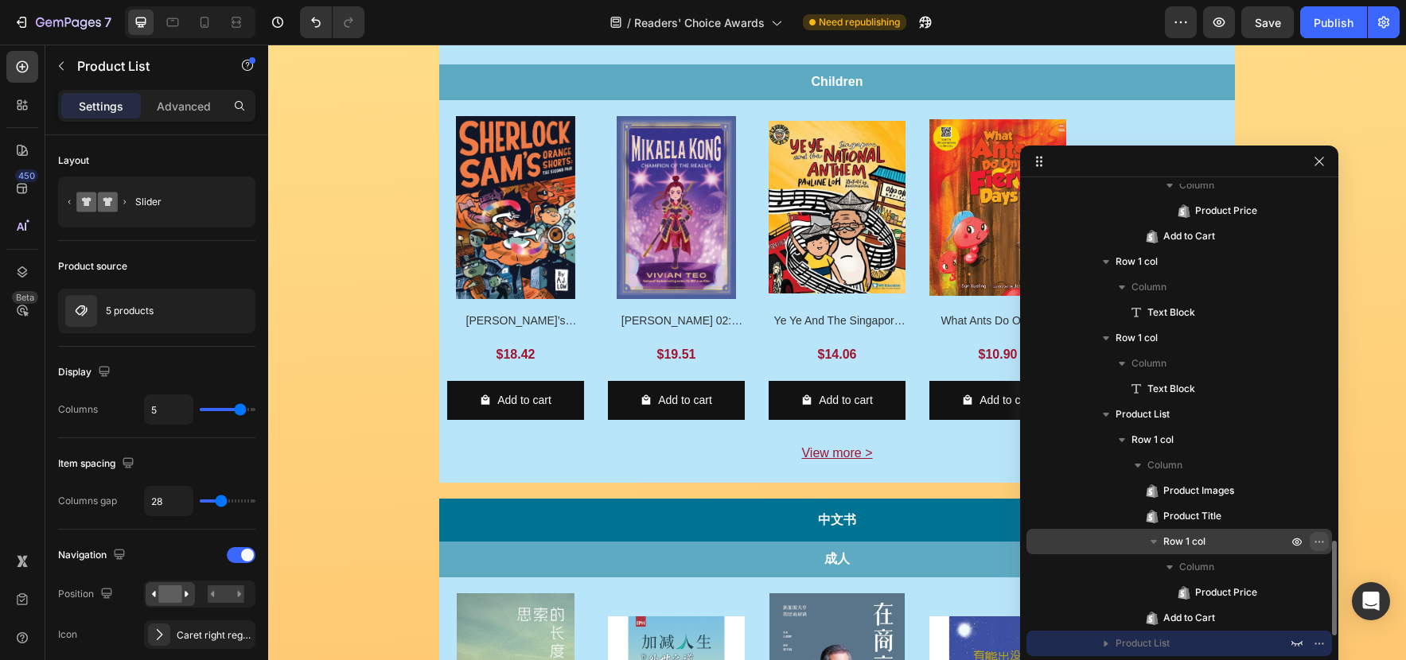
click at [1320, 543] on icon "button" at bounding box center [1319, 541] width 13 height 13
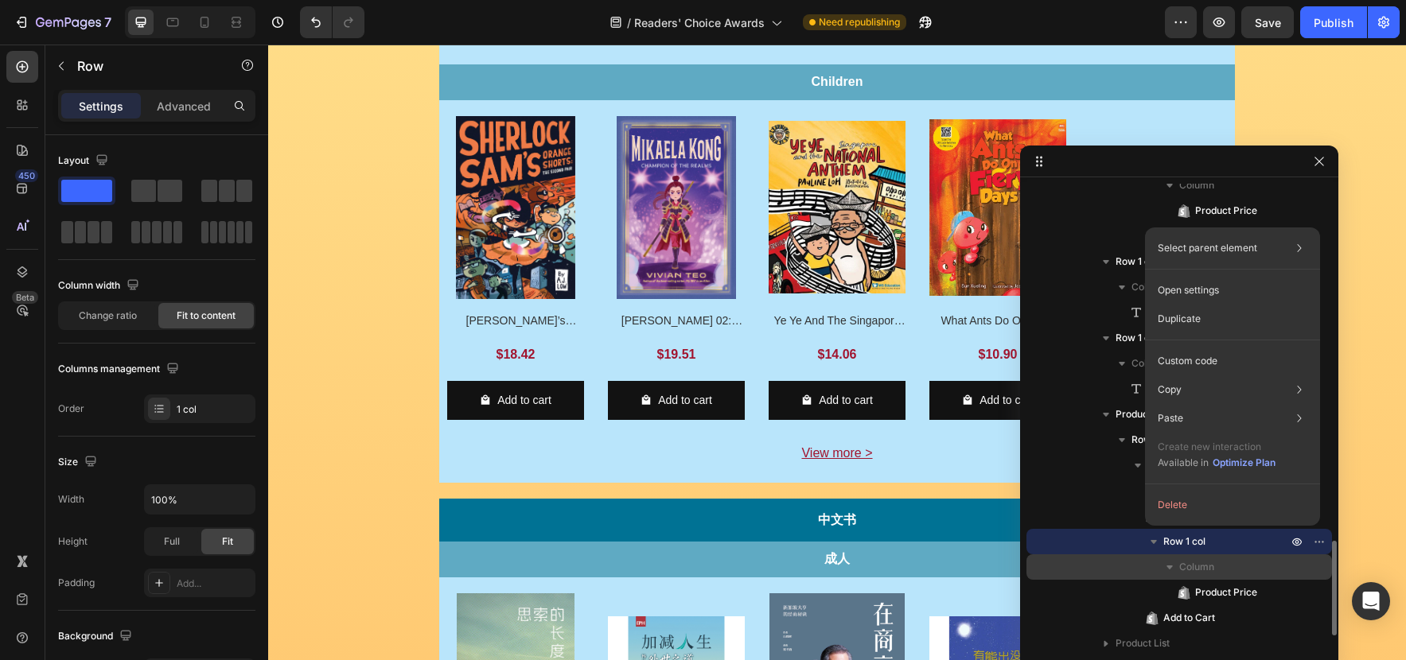
click at [1256, 556] on div "Column" at bounding box center [1179, 566] width 293 height 25
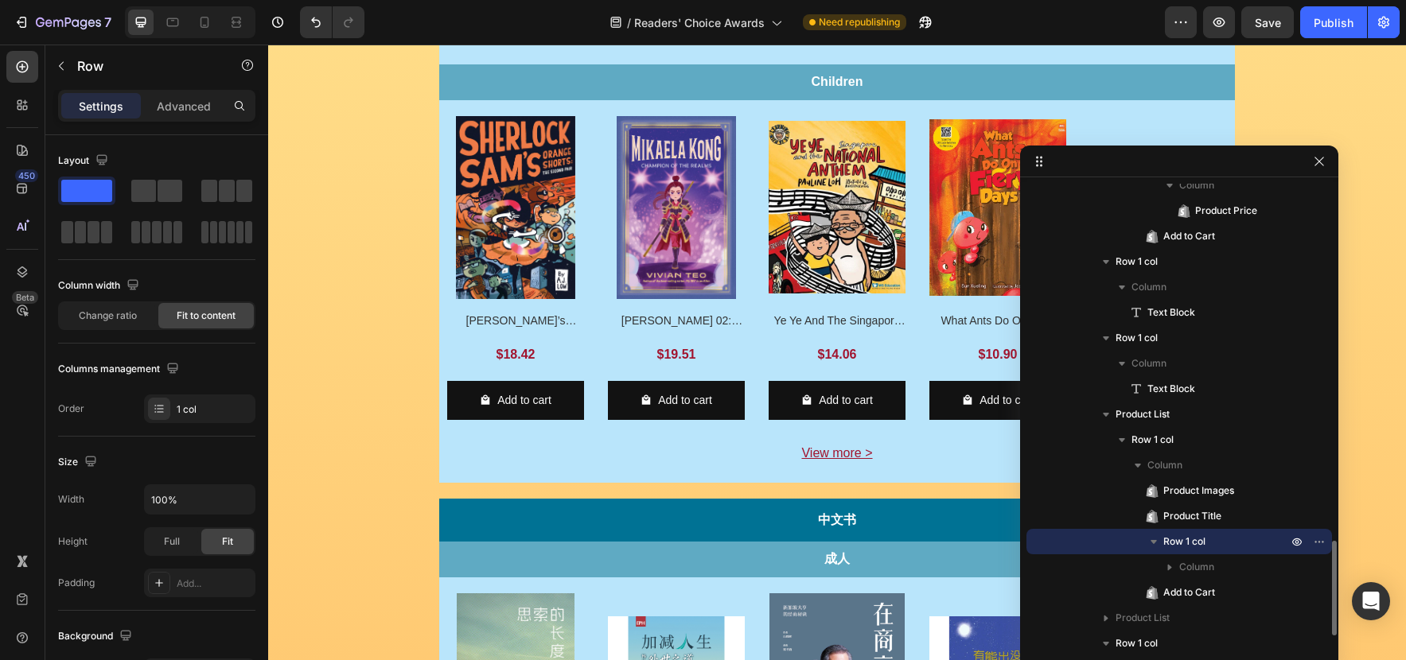
click at [1239, 539] on p "Row 1 col" at bounding box center [1226, 542] width 127 height 16
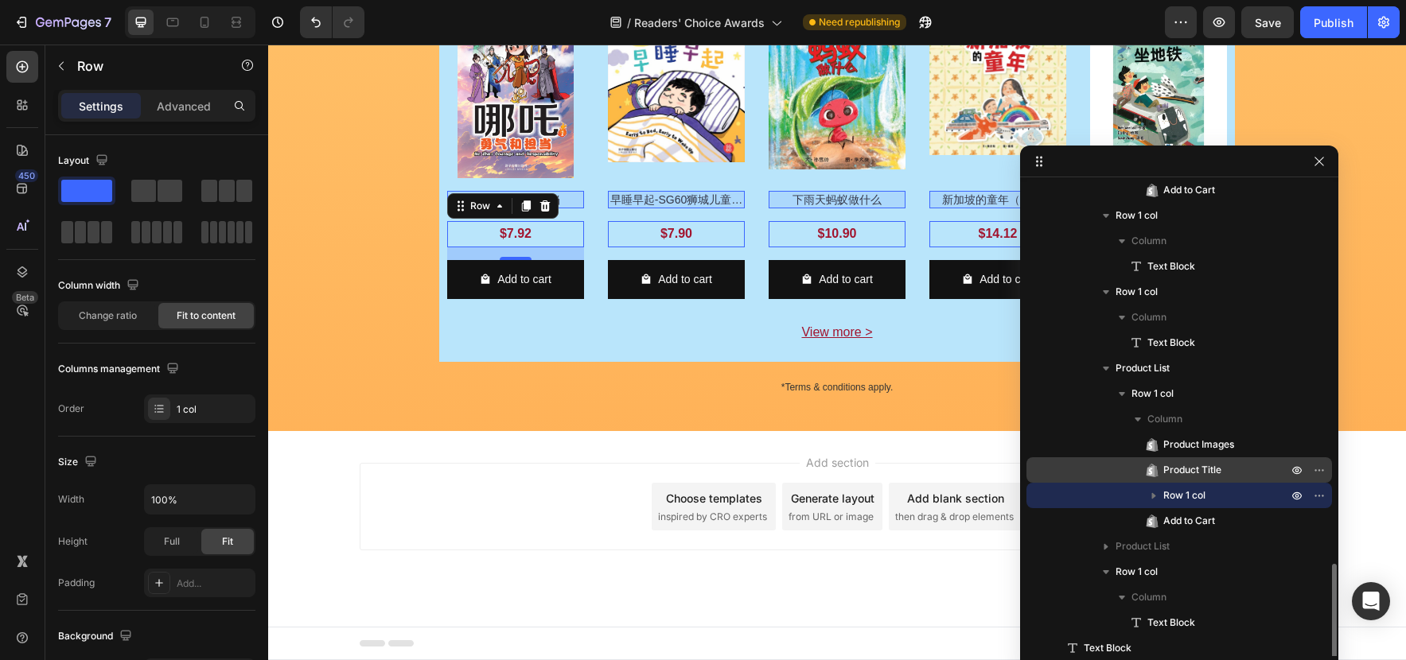
scroll to position [1818, 0]
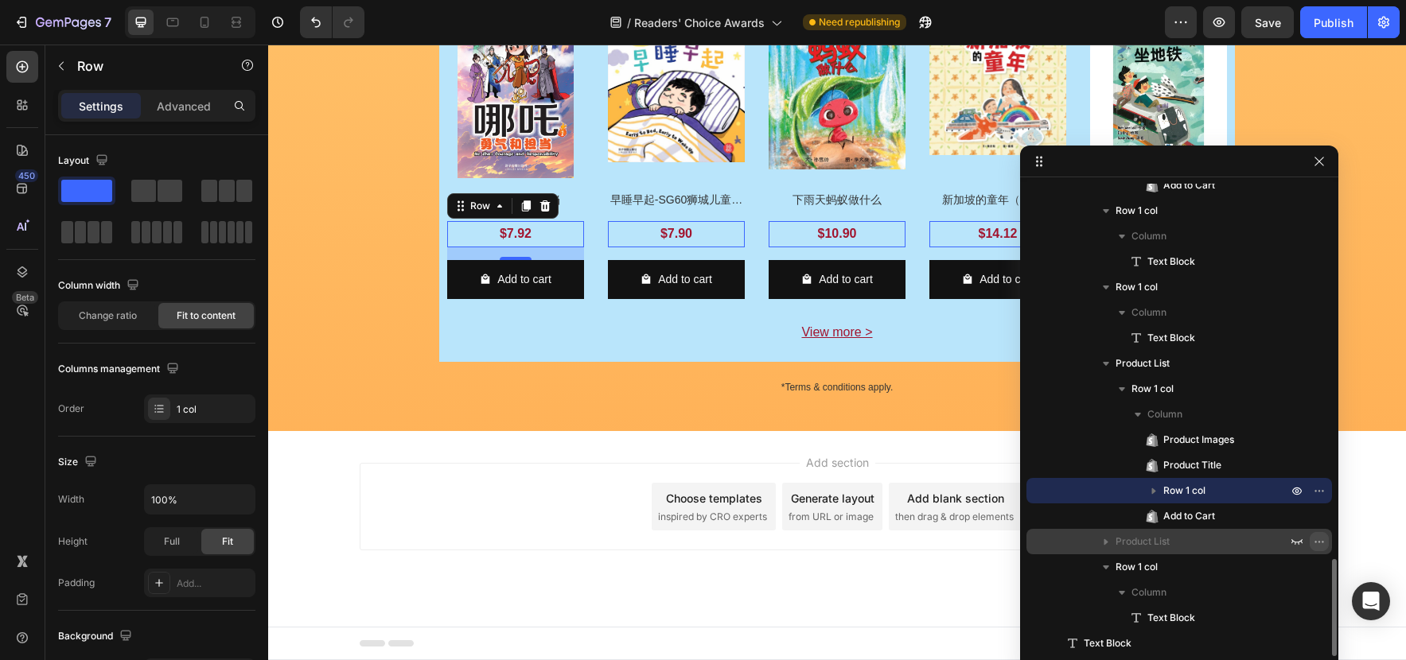
click at [1318, 539] on icon "button" at bounding box center [1319, 541] width 13 height 13
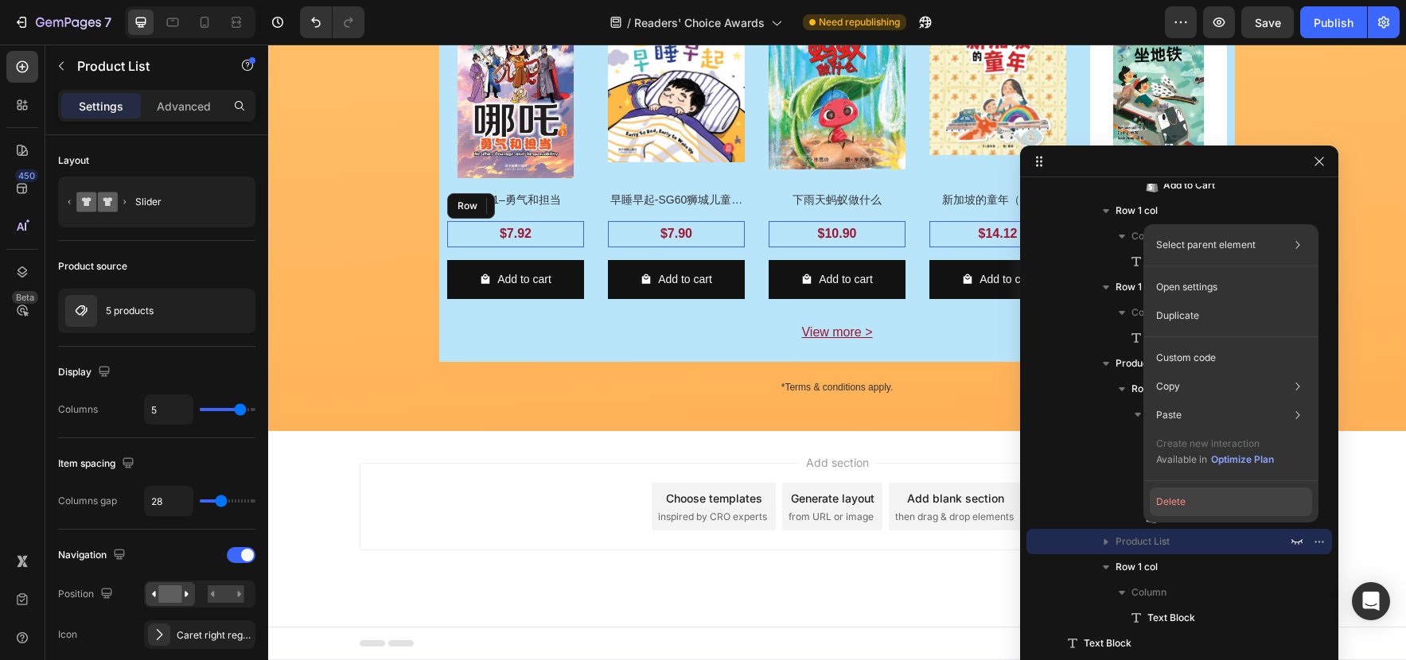
click at [1256, 506] on button "Delete" at bounding box center [1230, 502] width 162 height 29
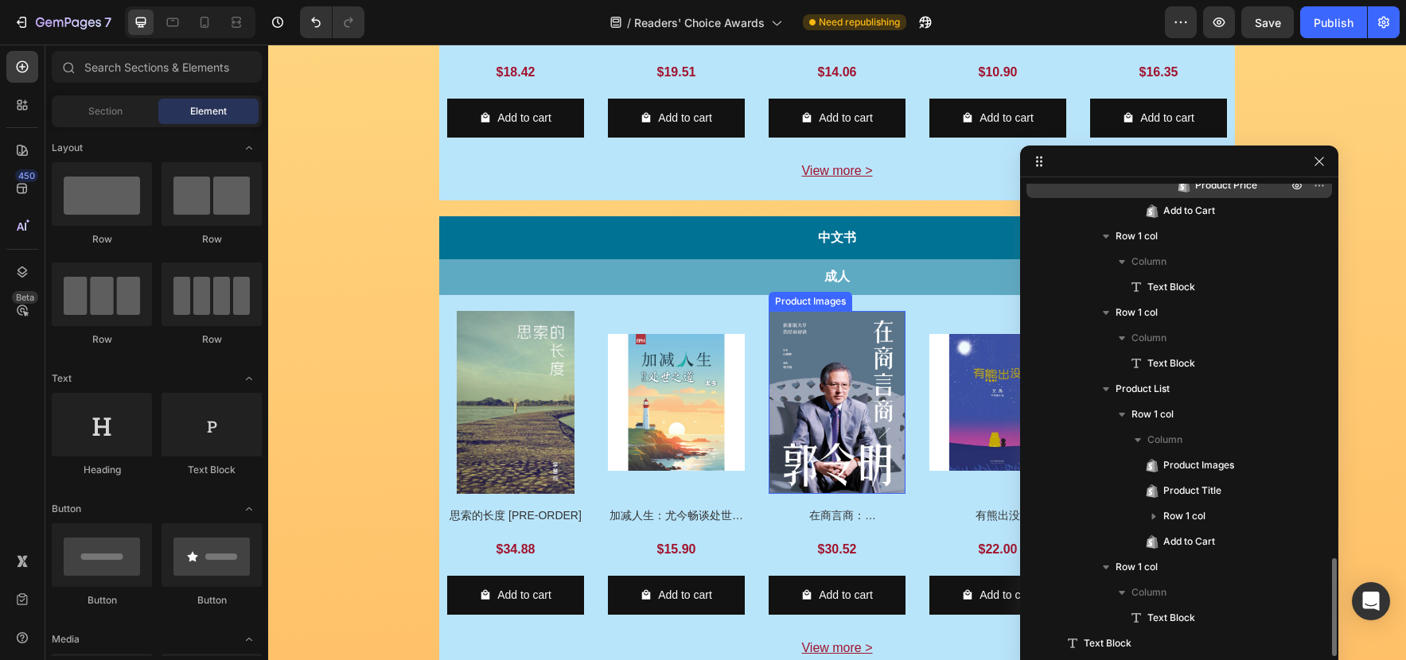
scroll to position [1219, 0]
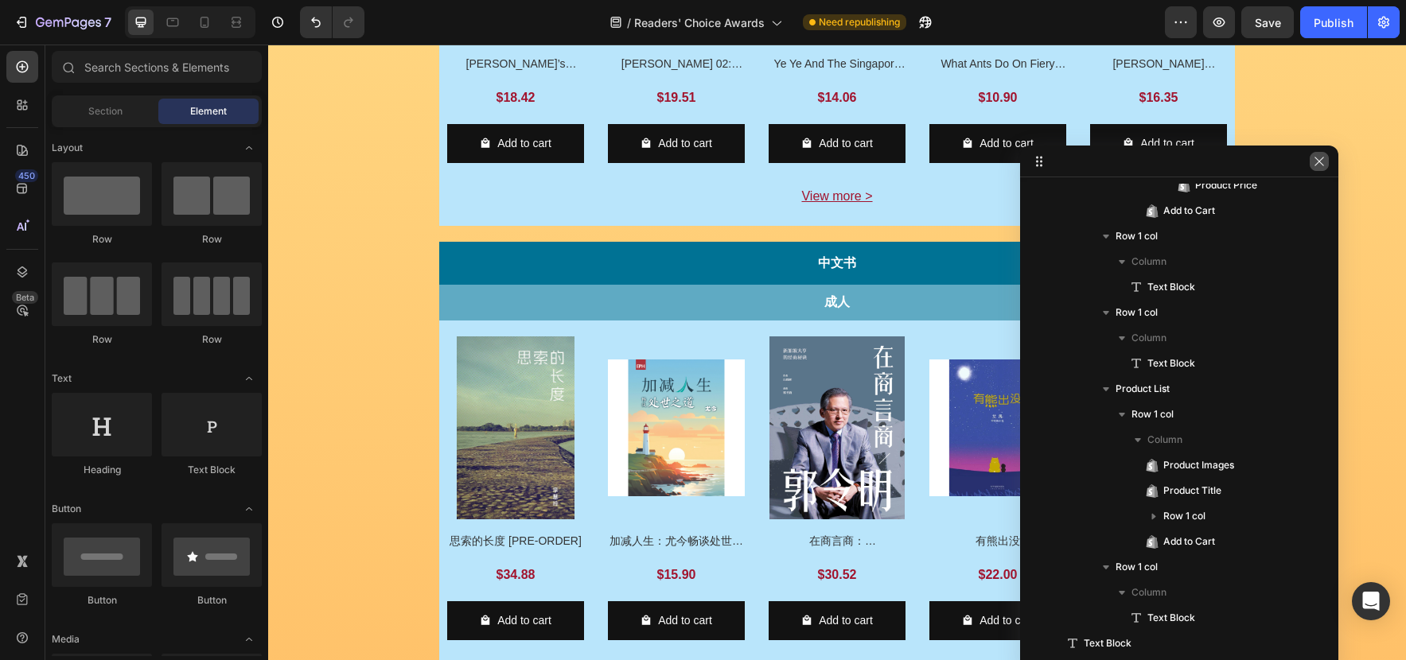
click at [1324, 160] on icon "button" at bounding box center [1319, 161] width 13 height 13
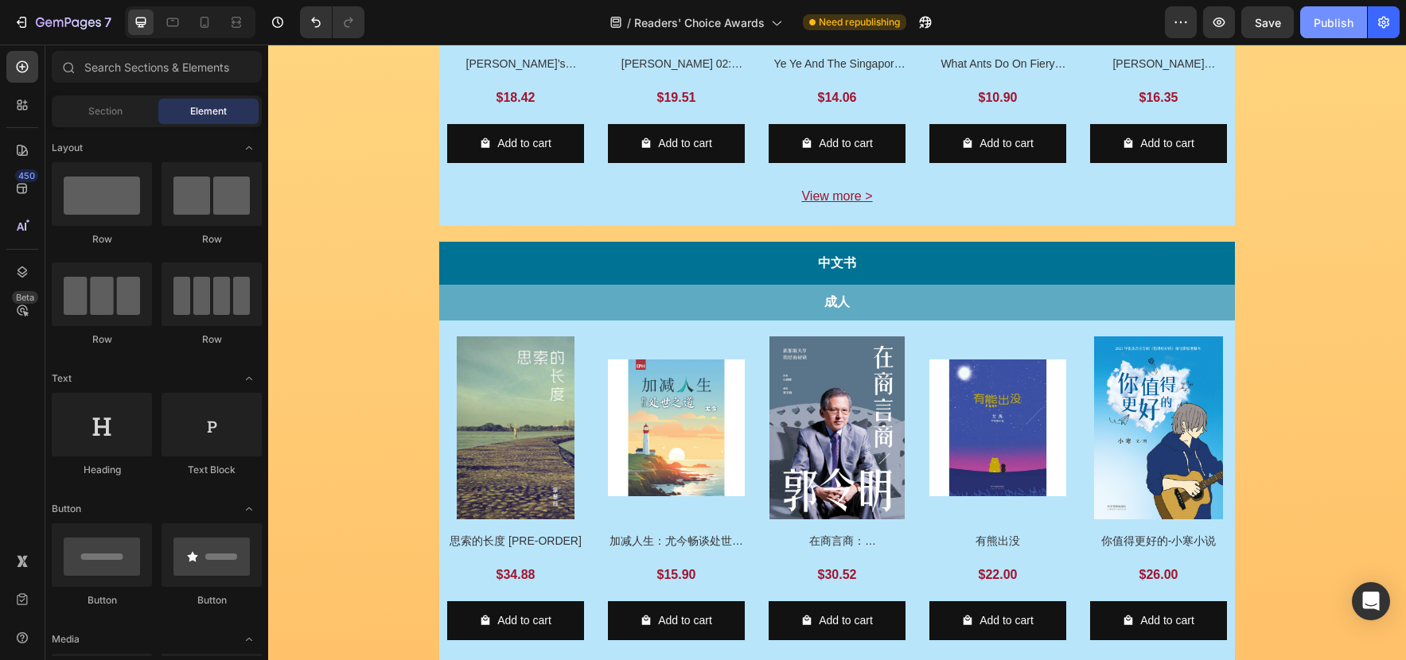
click at [1322, 25] on div "Publish" at bounding box center [1333, 22] width 40 height 17
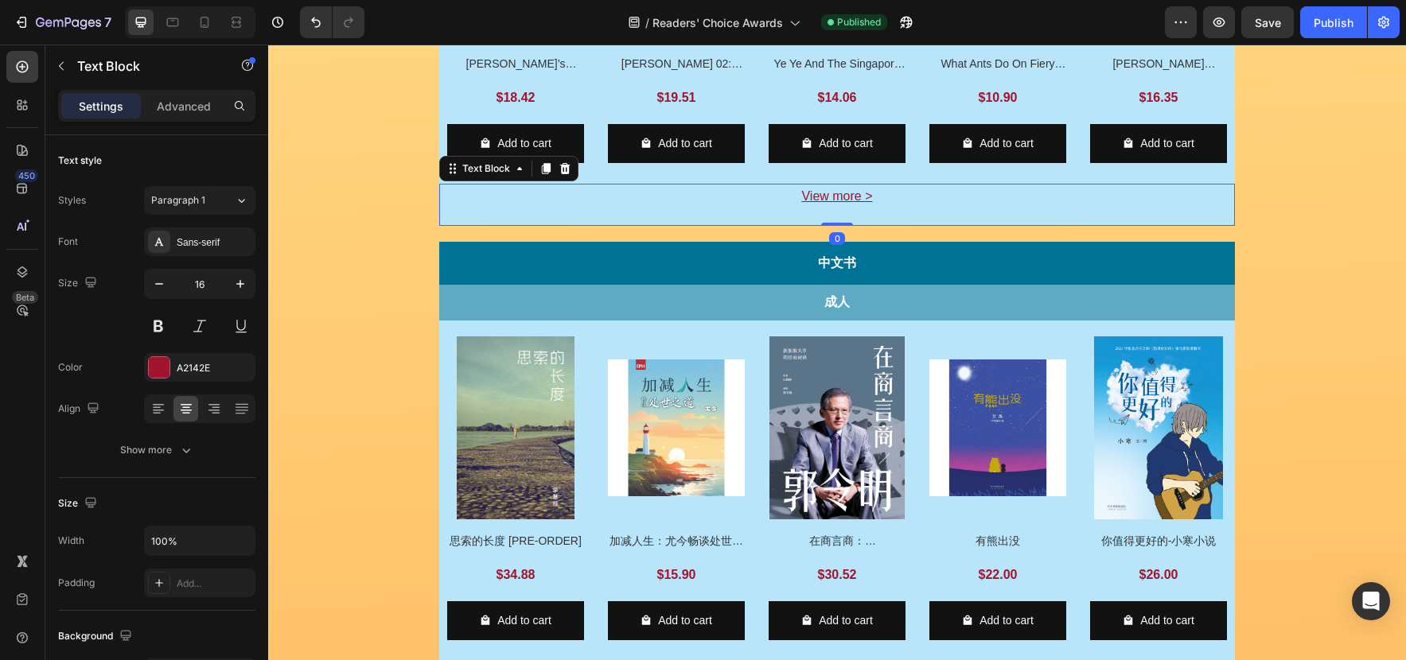
click at [879, 200] on p "View more >" at bounding box center [837, 196] width 792 height 23
click at [163, 280] on icon "button" at bounding box center [159, 284] width 16 height 16
type input "15"
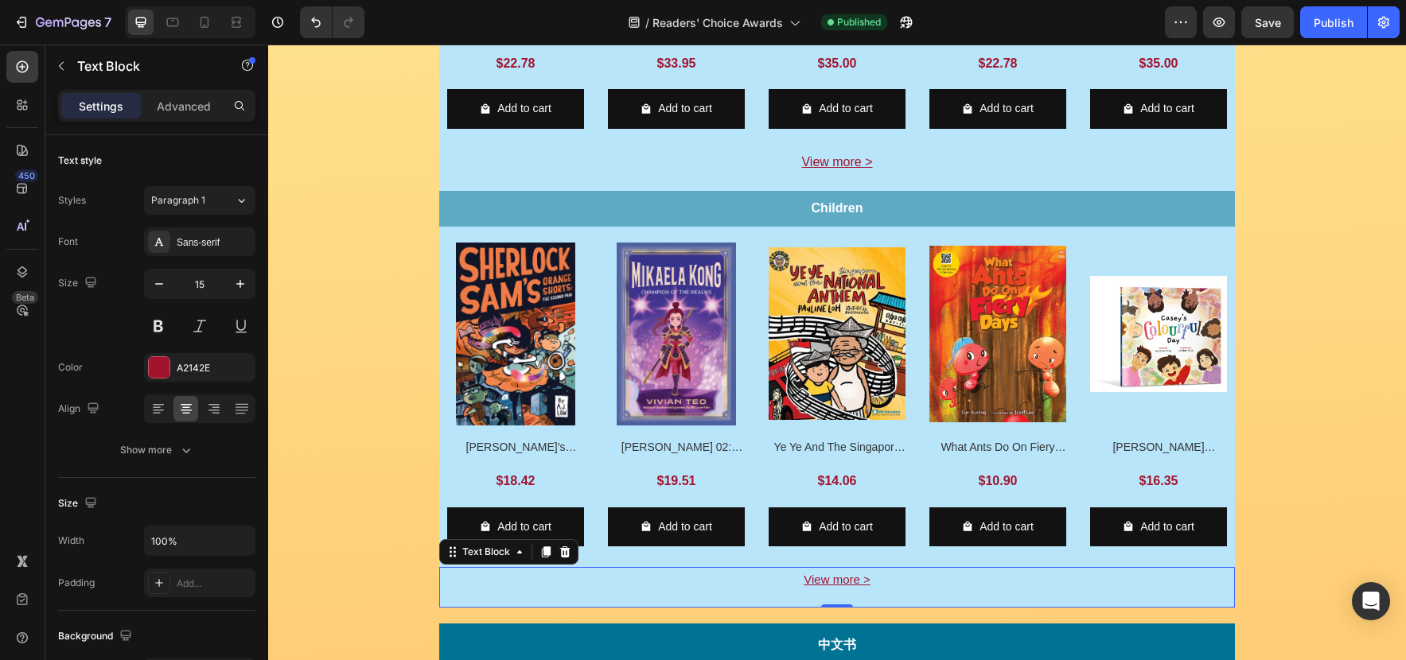
scroll to position [735, 0]
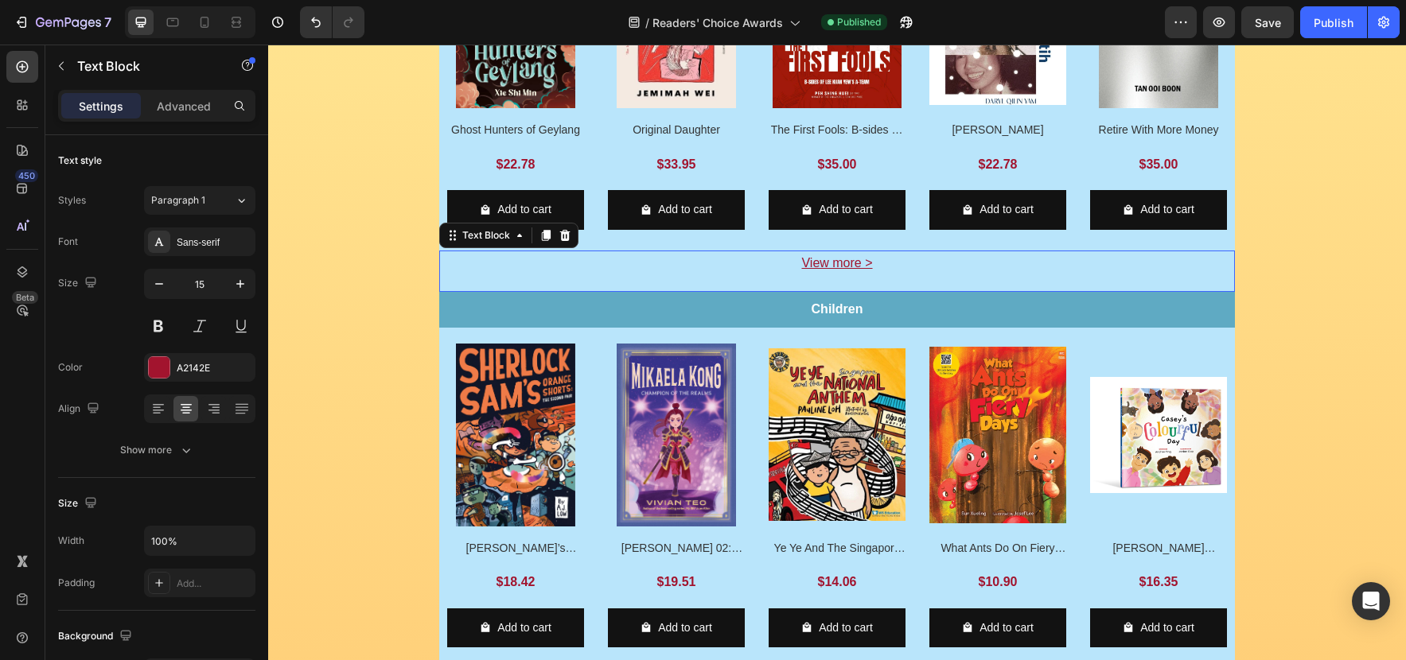
click at [901, 259] on p "View more >" at bounding box center [837, 263] width 792 height 23
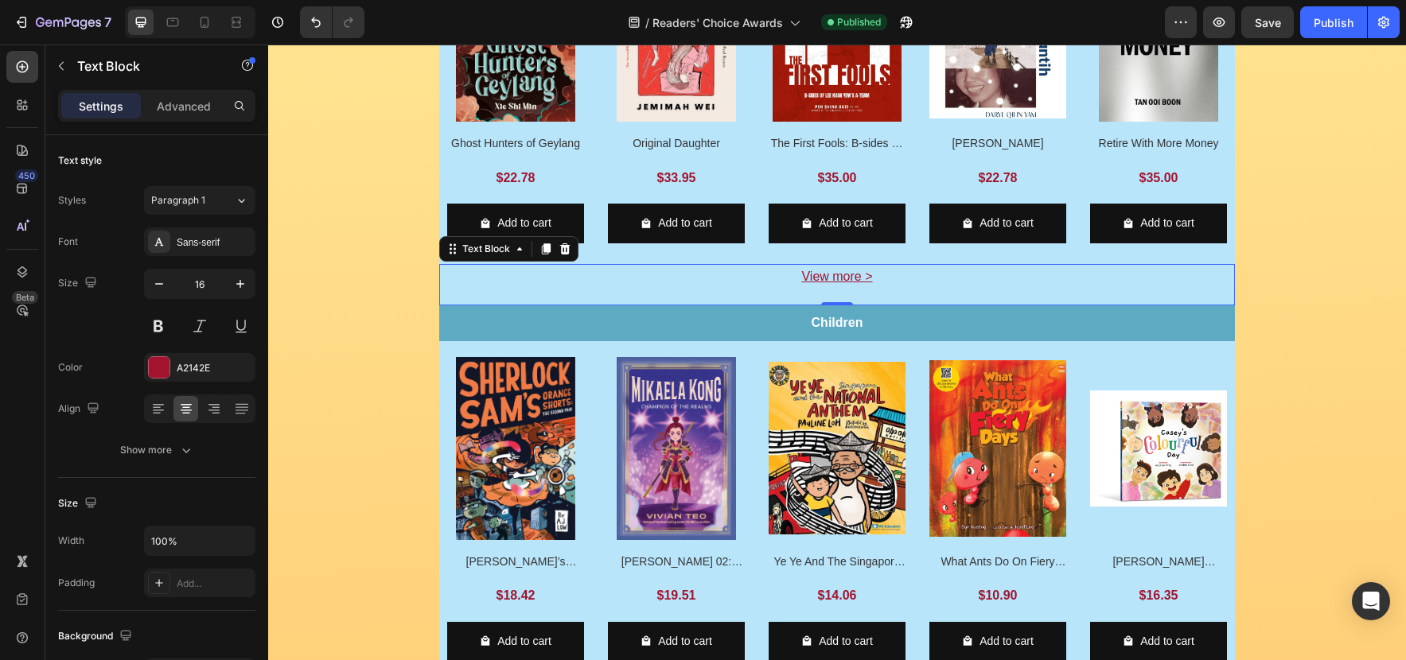
scroll to position [725, 0]
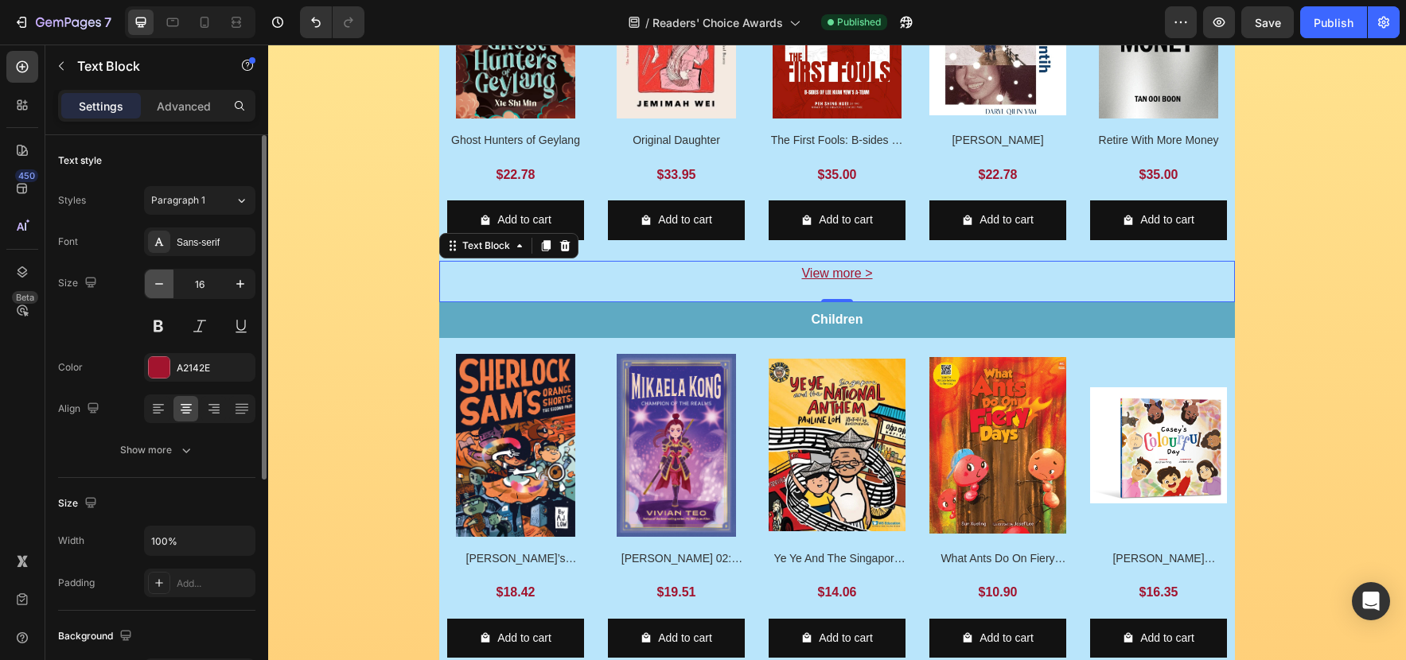
click at [151, 281] on icon "button" at bounding box center [159, 284] width 16 height 16
type input "15"
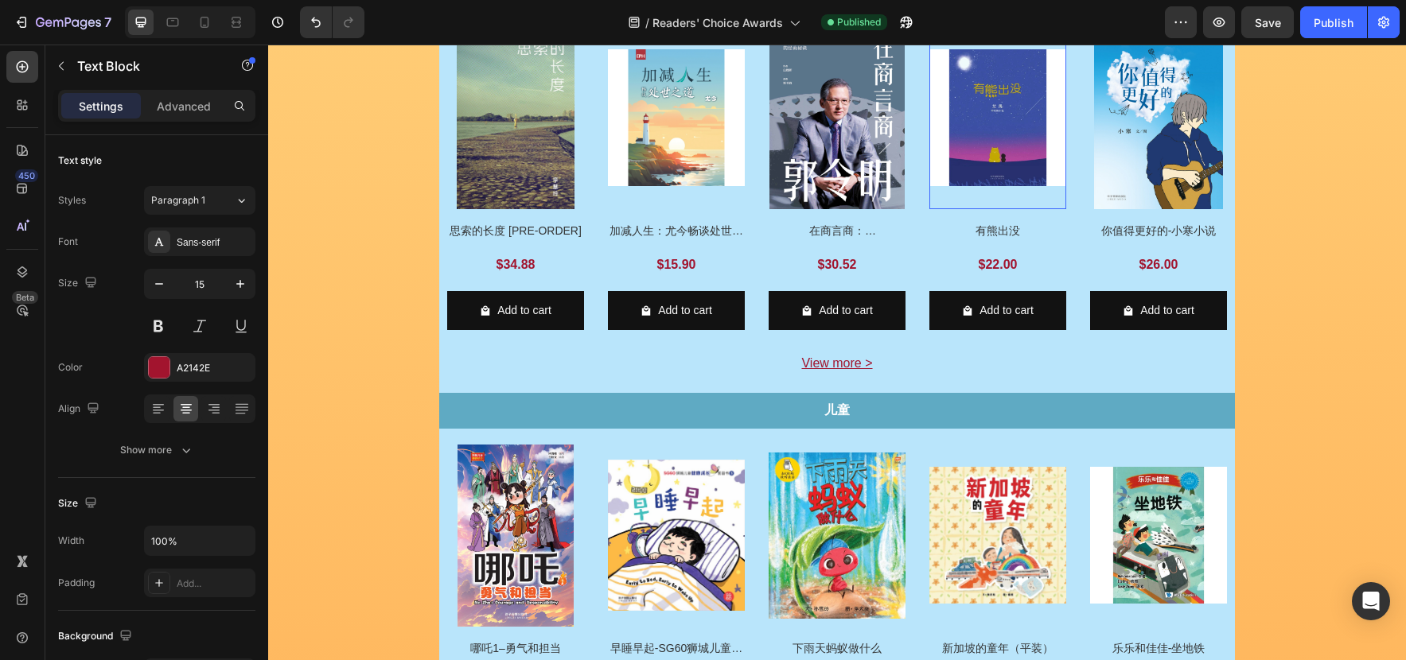
scroll to position [1561, 0]
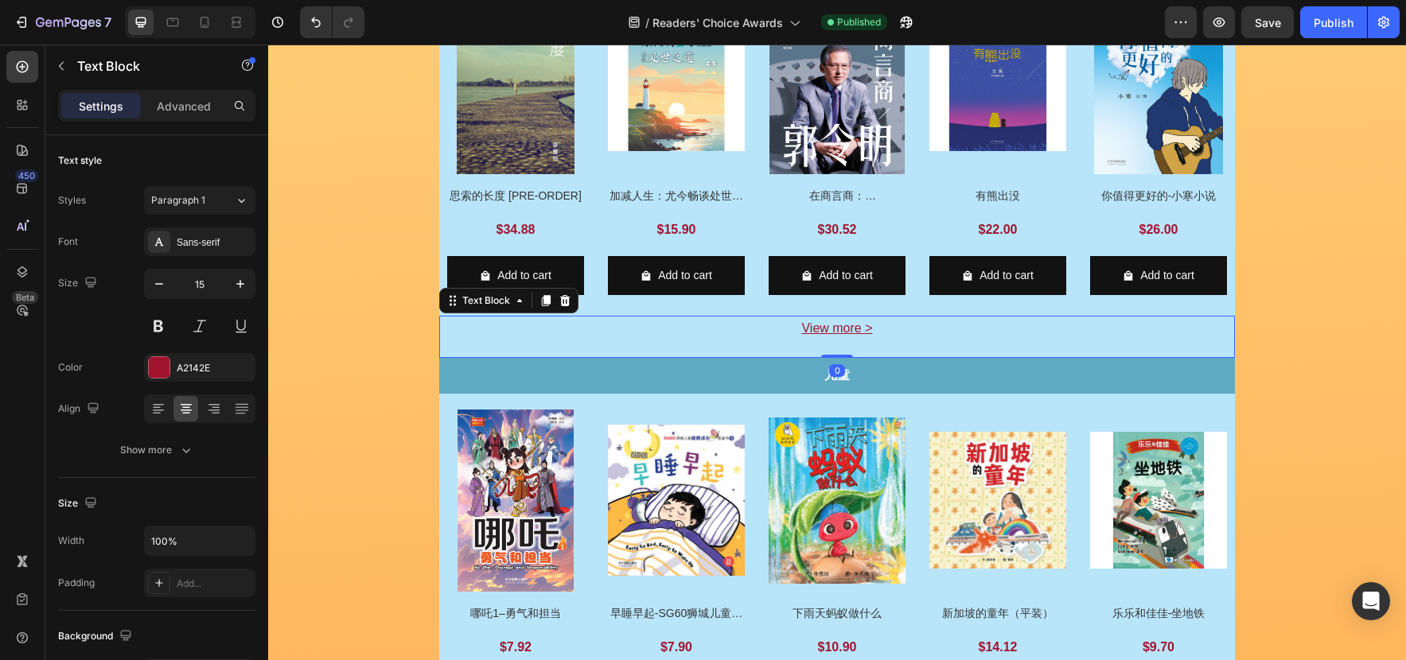
click at [939, 327] on p "View more >" at bounding box center [837, 328] width 792 height 23
drag, startPoint x: 156, startPoint y: 287, endPoint x: 185, endPoint y: 295, distance: 30.5
click at [156, 287] on icon "button" at bounding box center [159, 284] width 16 height 16
type input "15"
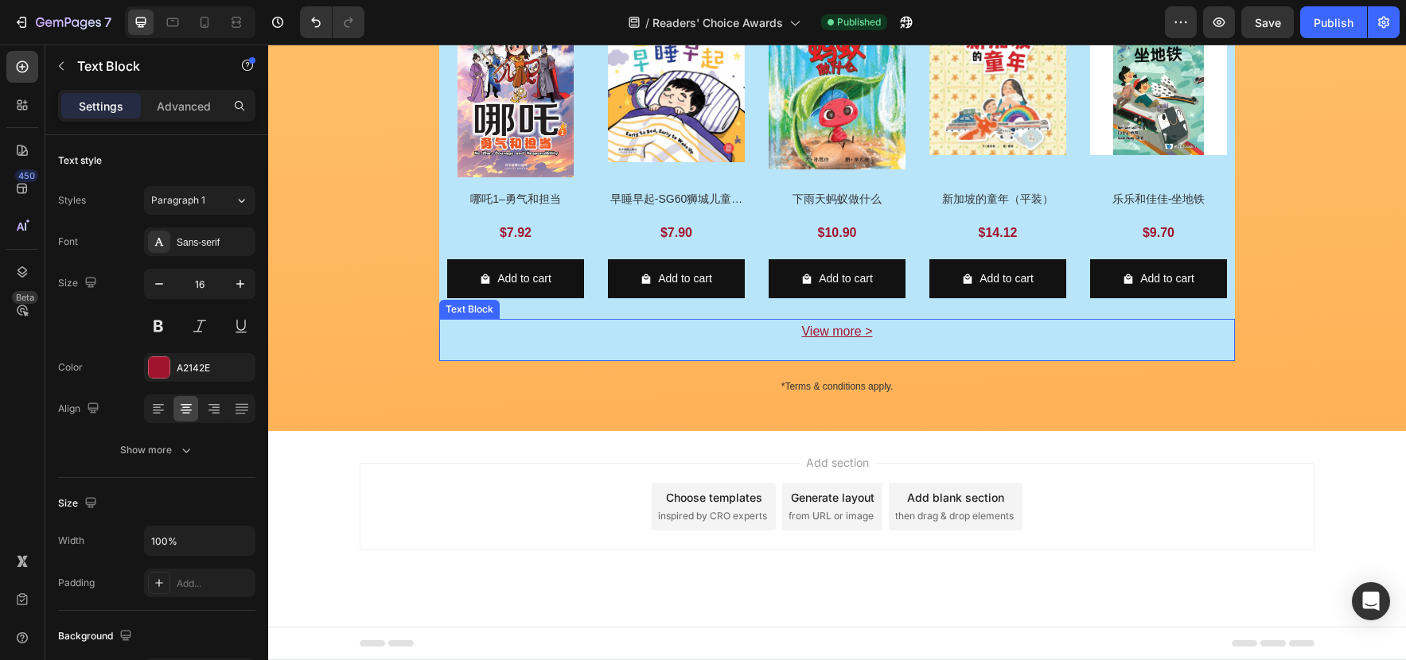
click at [935, 333] on p "View more >" at bounding box center [837, 332] width 792 height 23
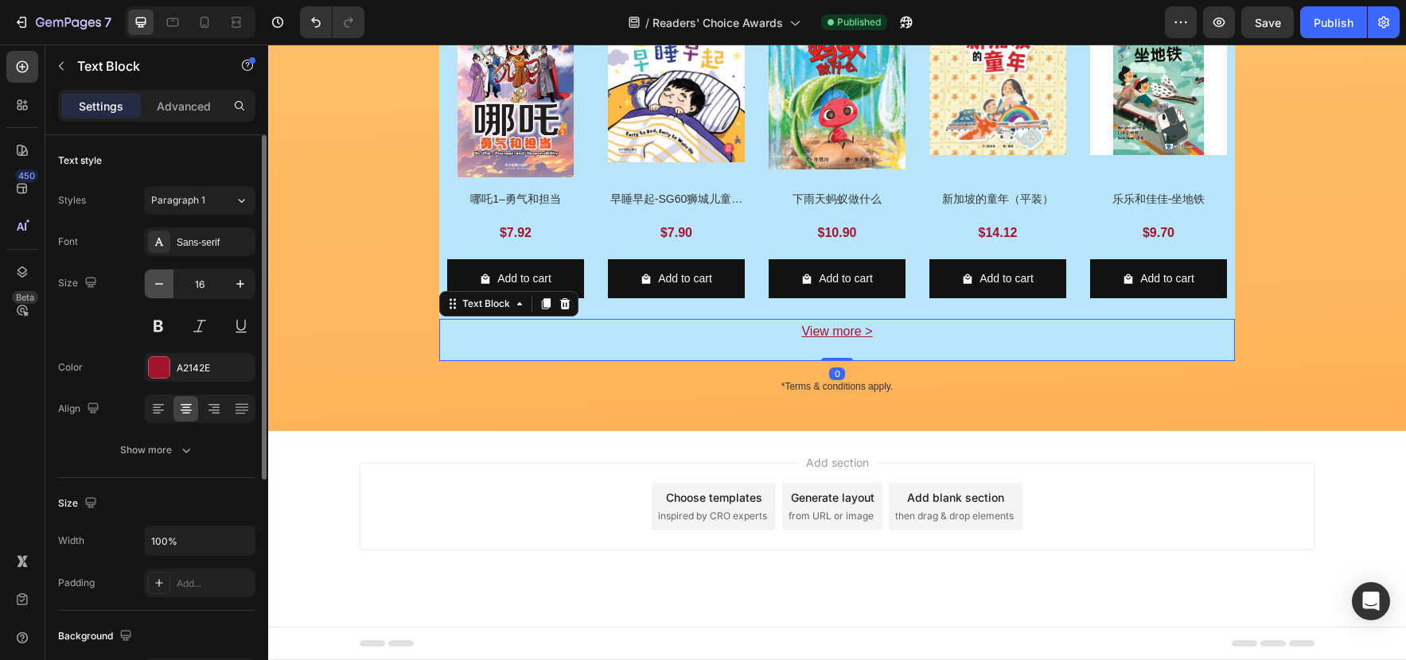
click at [156, 277] on icon "button" at bounding box center [159, 284] width 16 height 16
type input "15"
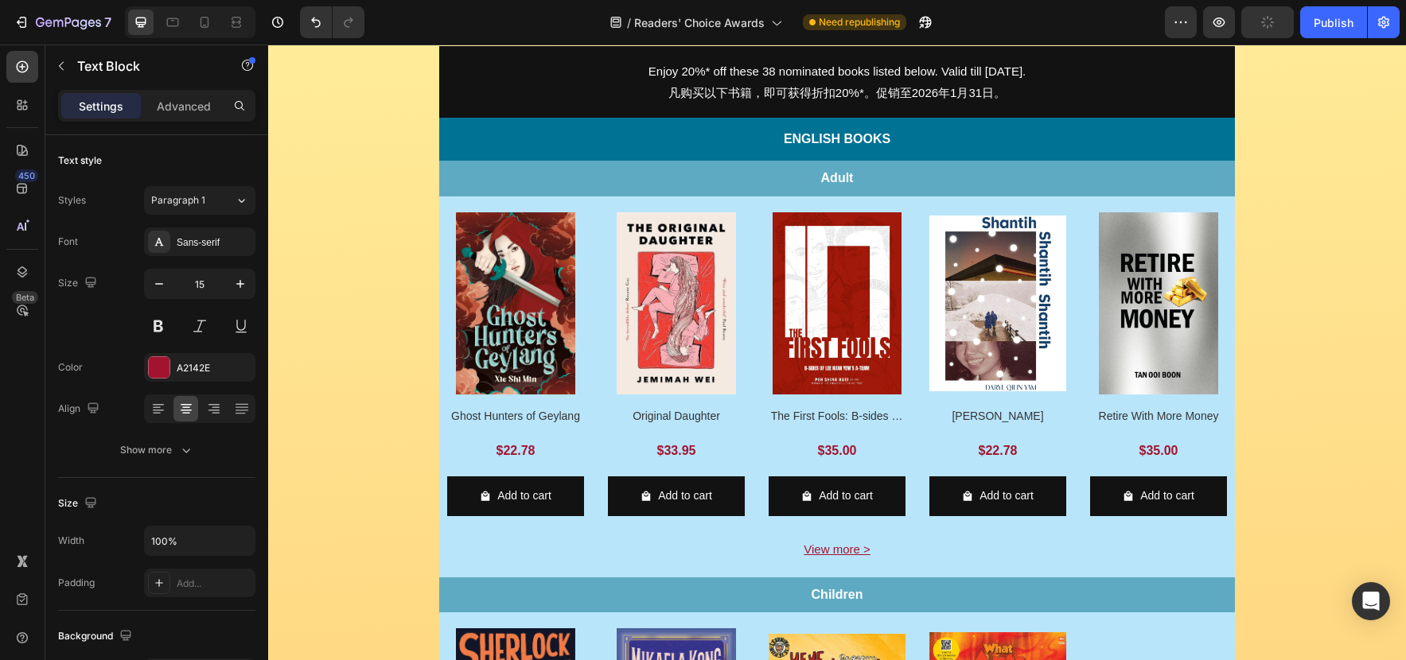
scroll to position [453, 0]
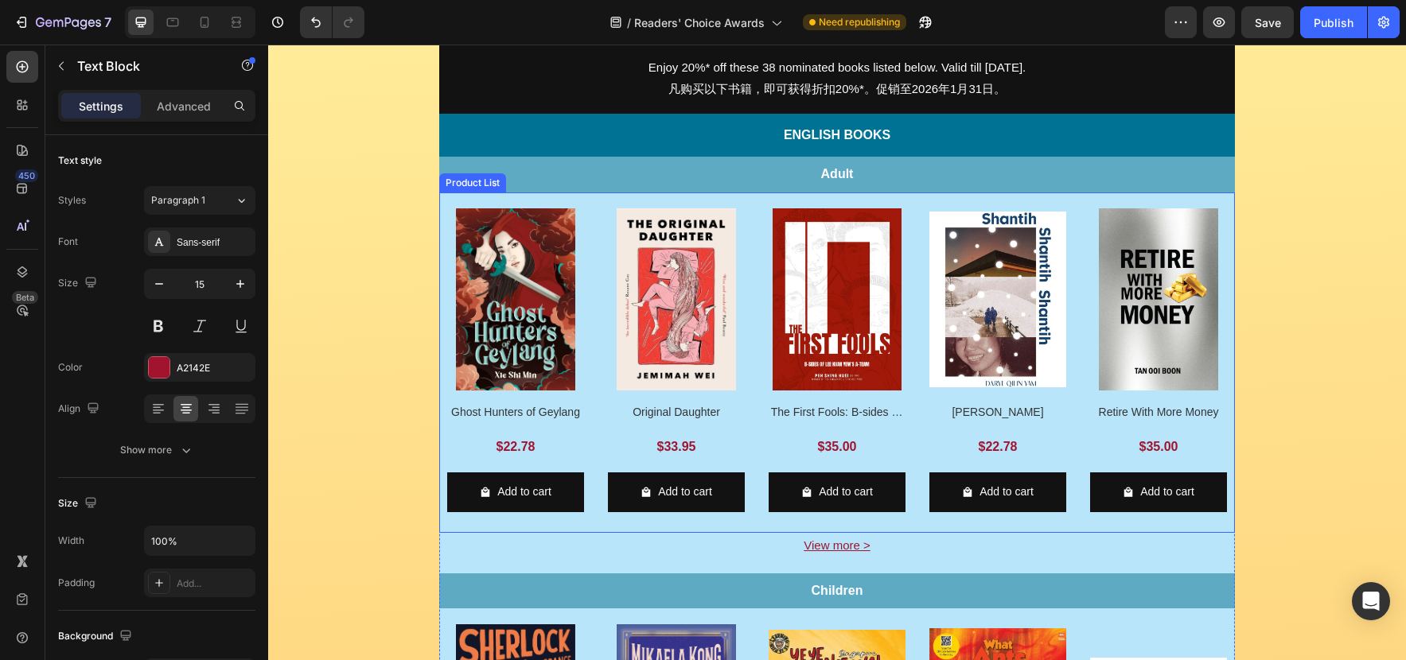
click at [586, 201] on div "Product Images Ghost Hunters of Geylang Product Title $22.78 Product Price Prod…" at bounding box center [836, 363] width 795 height 340
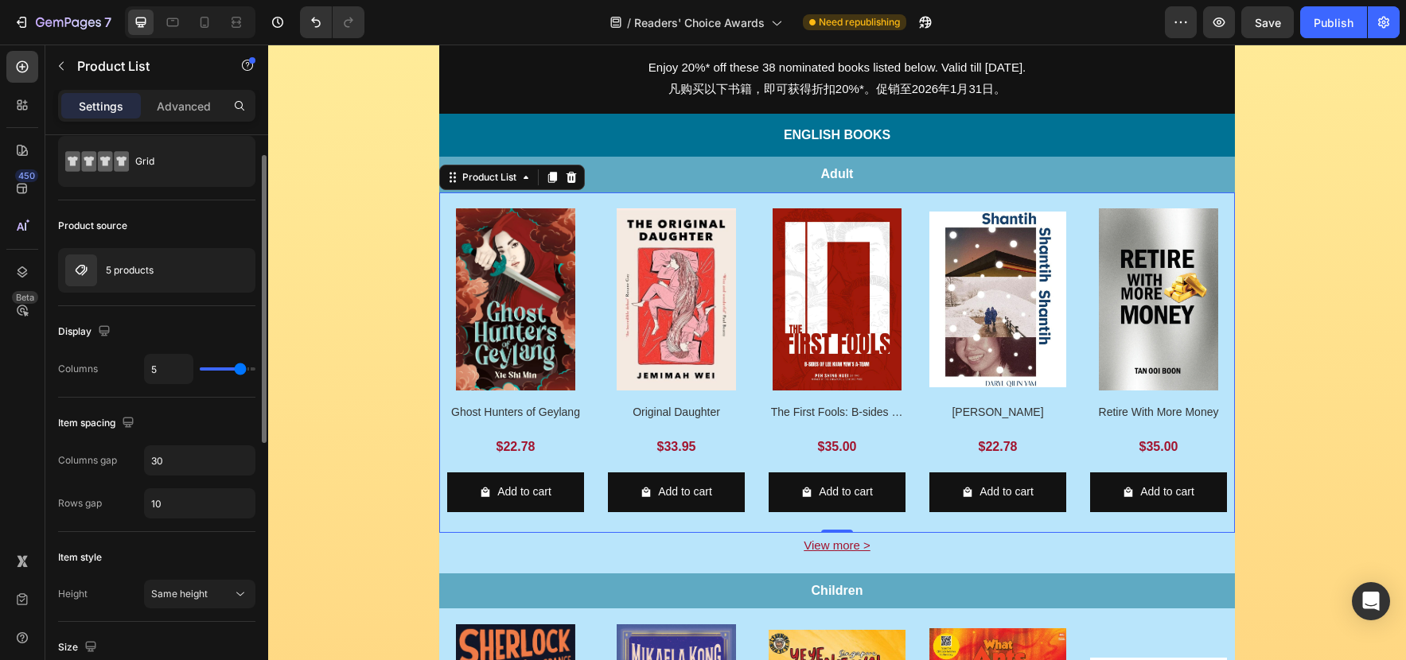
scroll to position [34, 0]
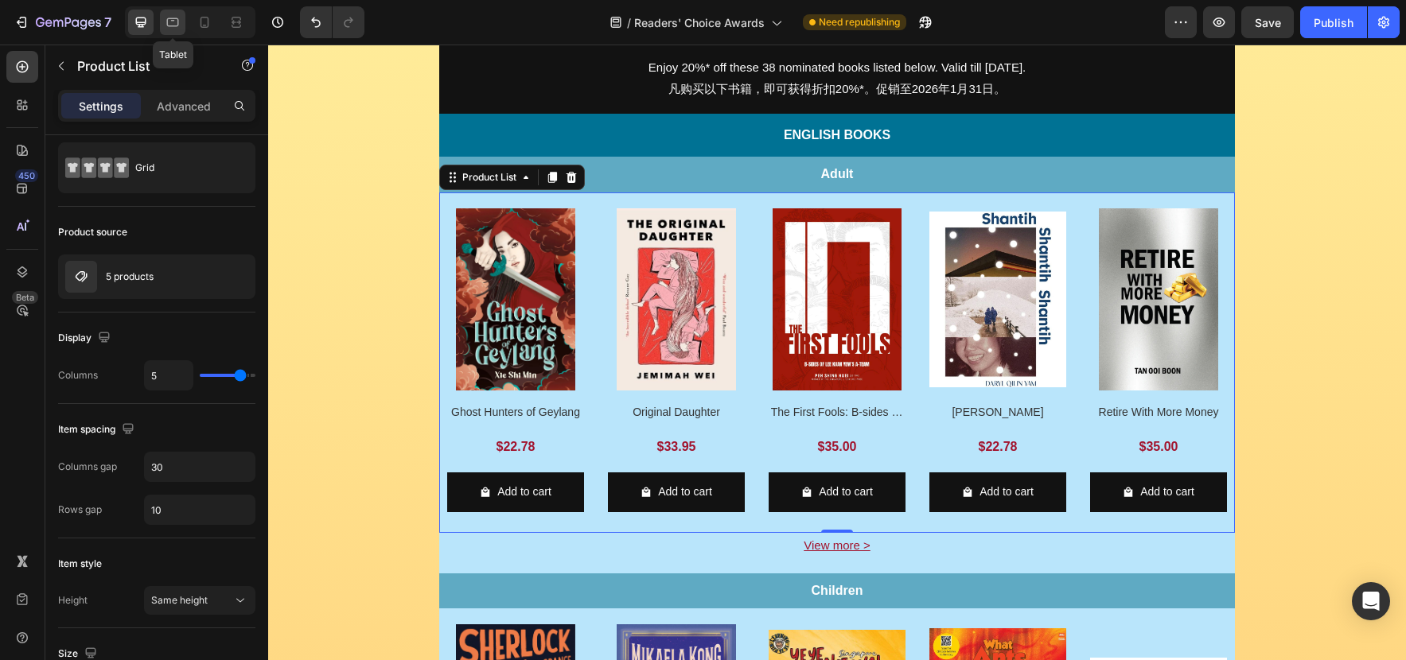
click at [178, 23] on icon at bounding box center [173, 22] width 16 height 16
type input "4"
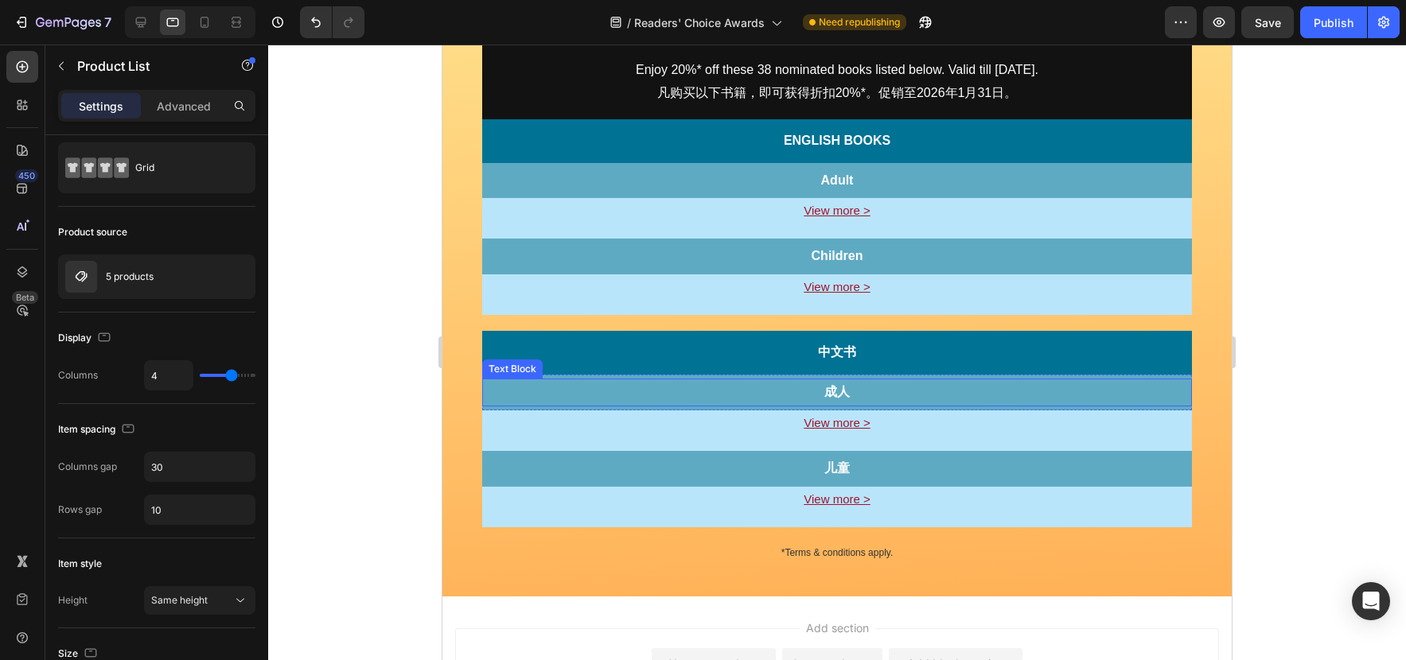
scroll to position [393, 0]
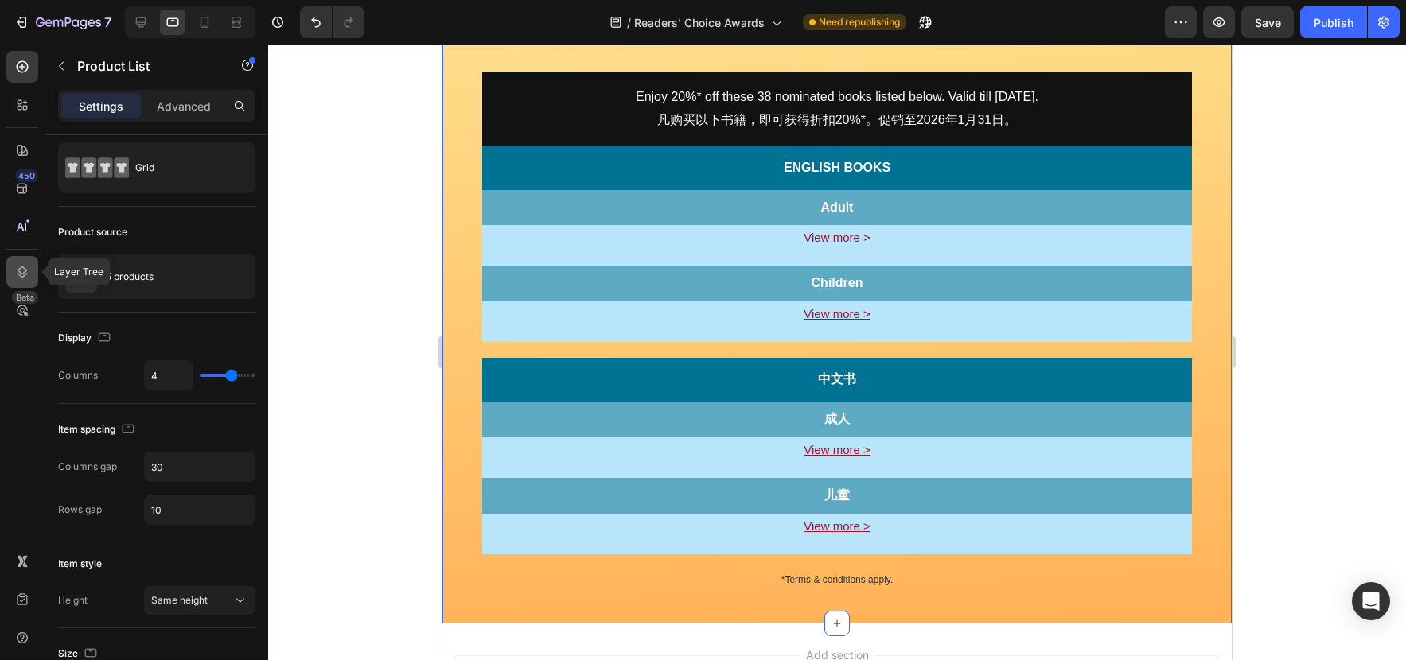
click at [16, 260] on div at bounding box center [22, 272] width 32 height 32
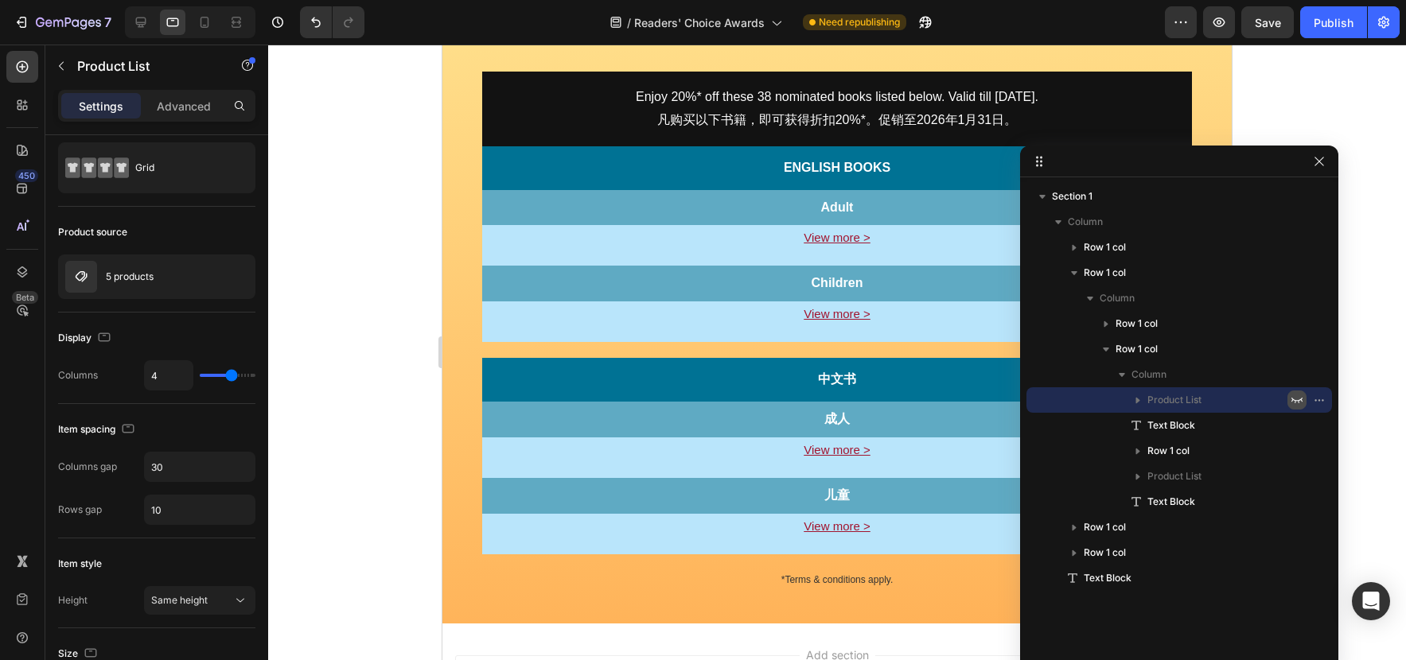
click at [1293, 401] on icon "button" at bounding box center [1296, 400] width 13 height 13
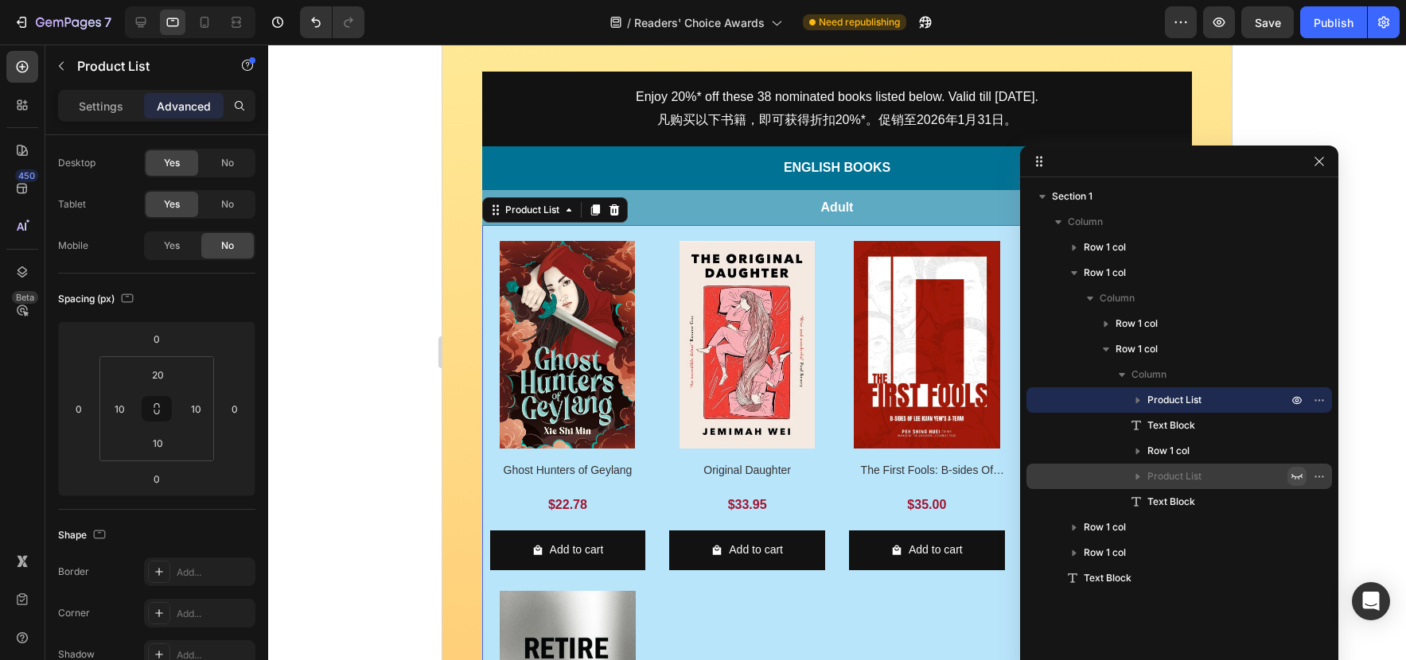
click at [1293, 476] on icon "button" at bounding box center [1296, 477] width 11 height 6
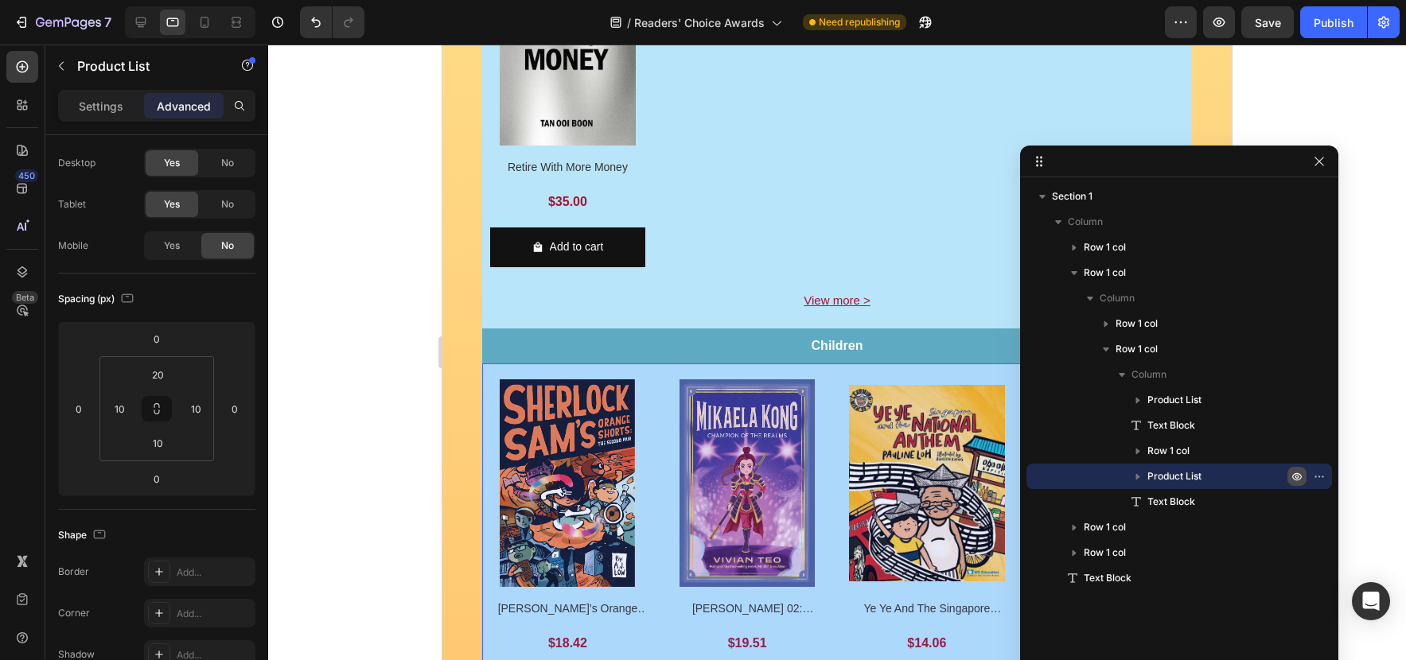
scroll to position [1096, 0]
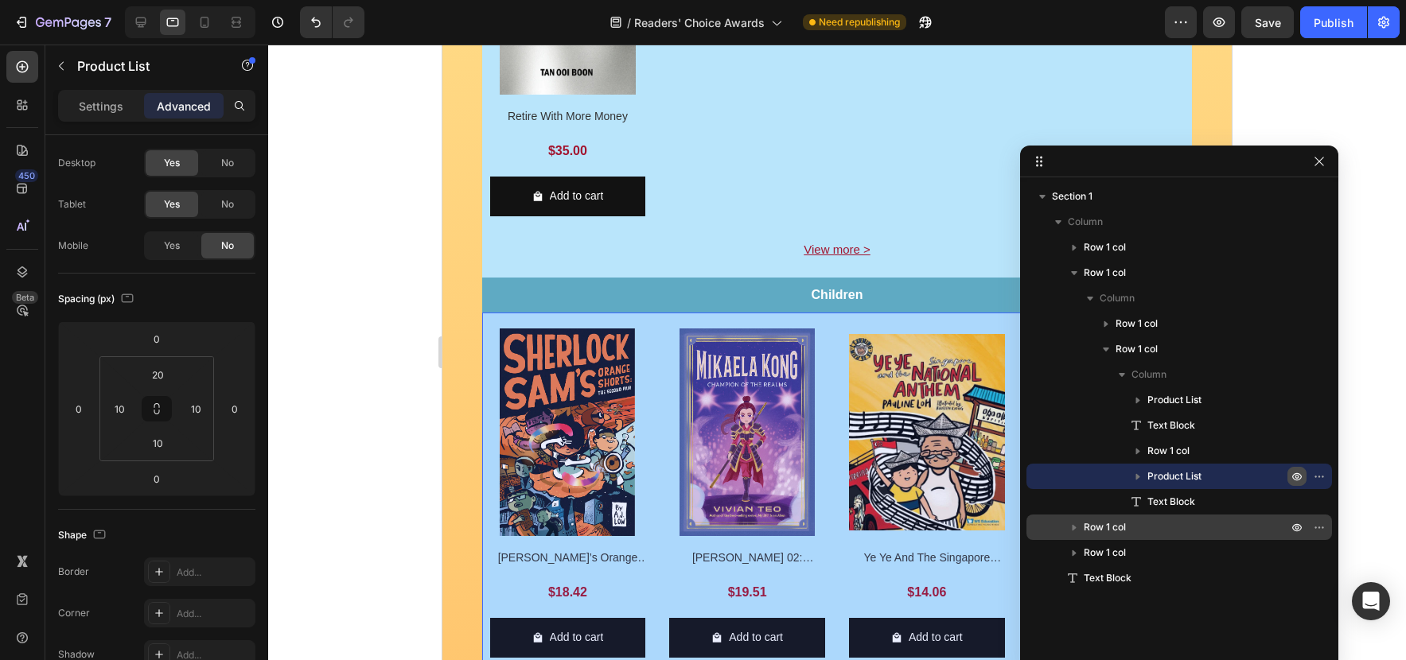
click at [1200, 530] on p "Row 1 col" at bounding box center [1186, 527] width 207 height 16
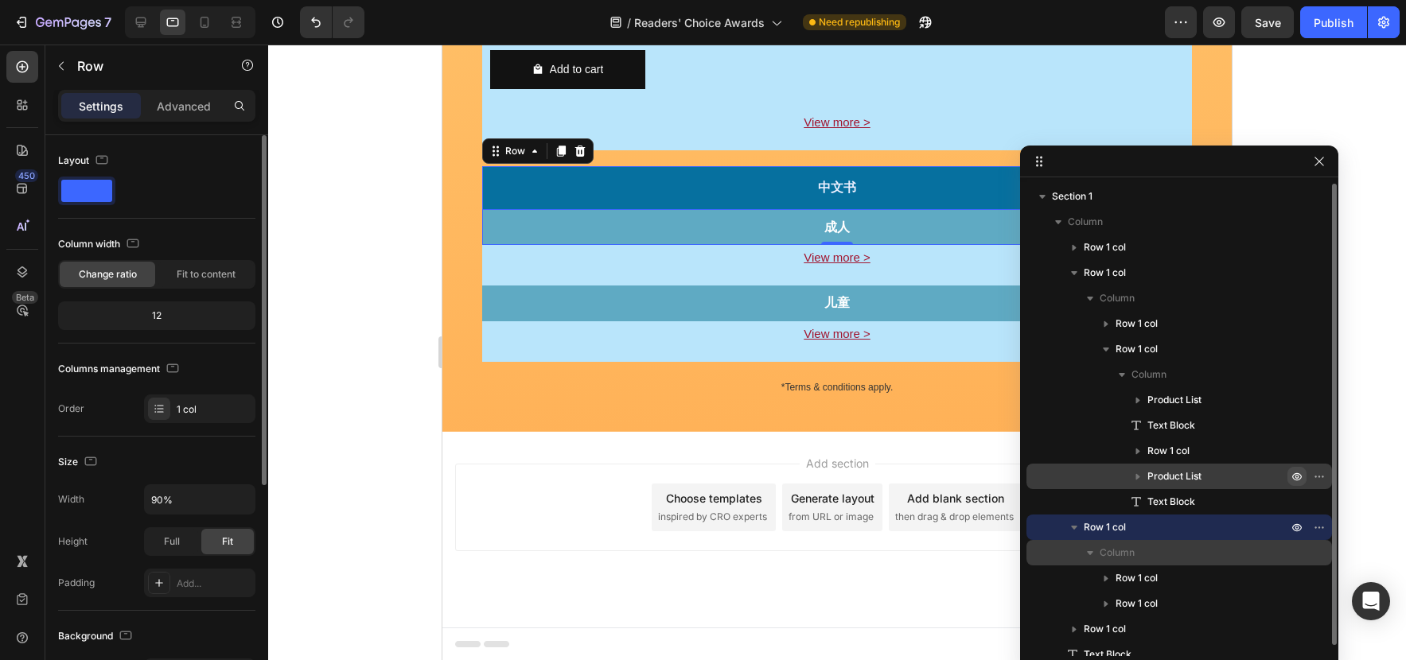
scroll to position [11, 0]
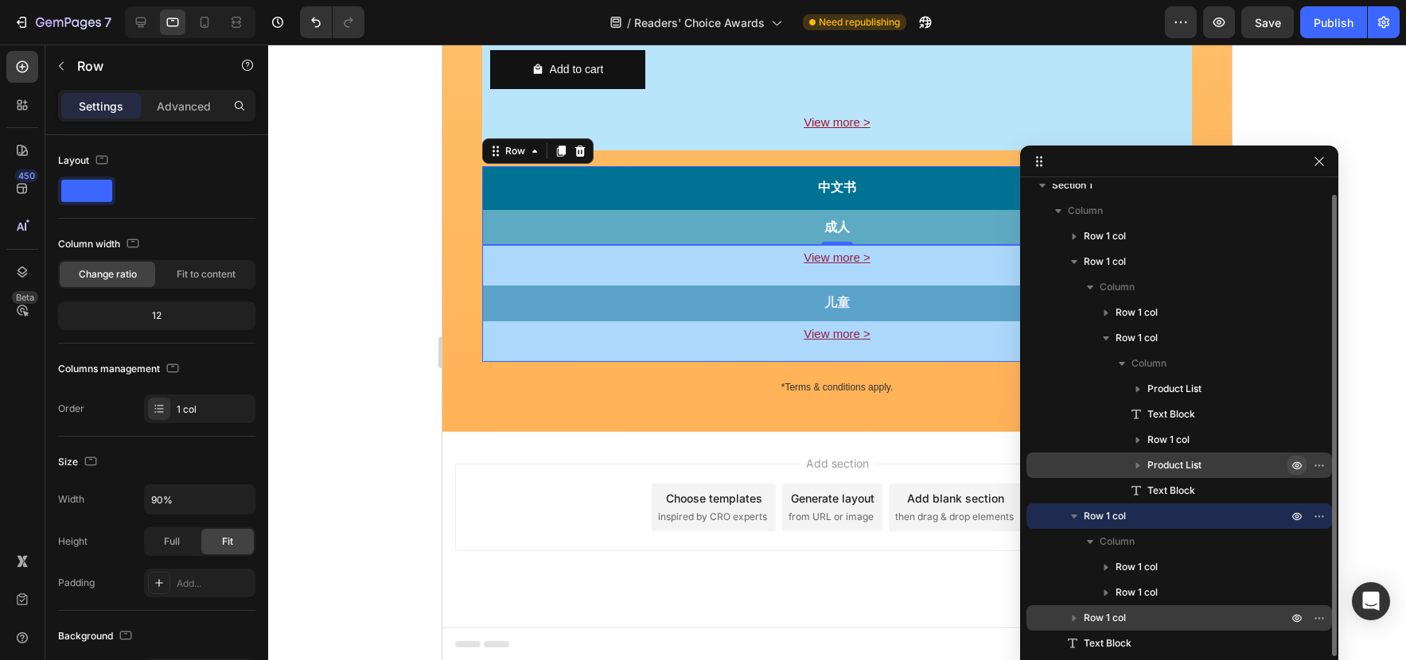
click at [1204, 610] on p "Row 1 col" at bounding box center [1186, 618] width 207 height 16
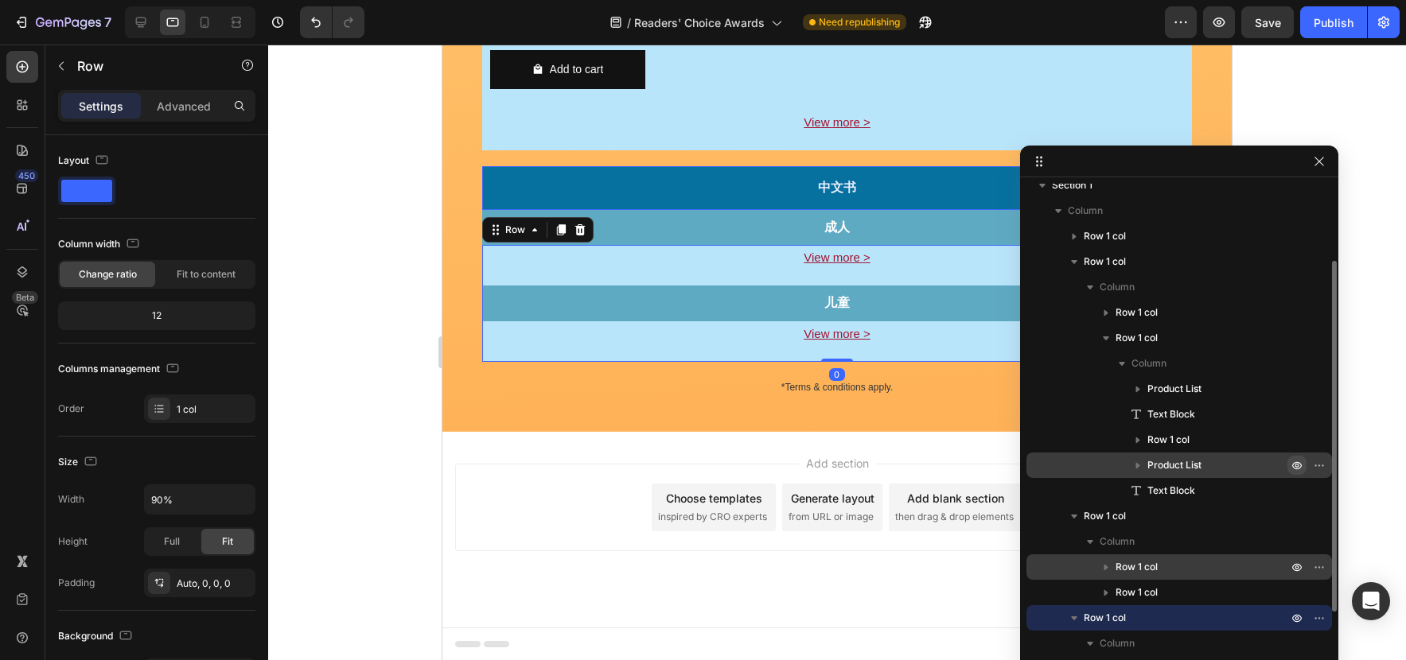
scroll to position [164, 0]
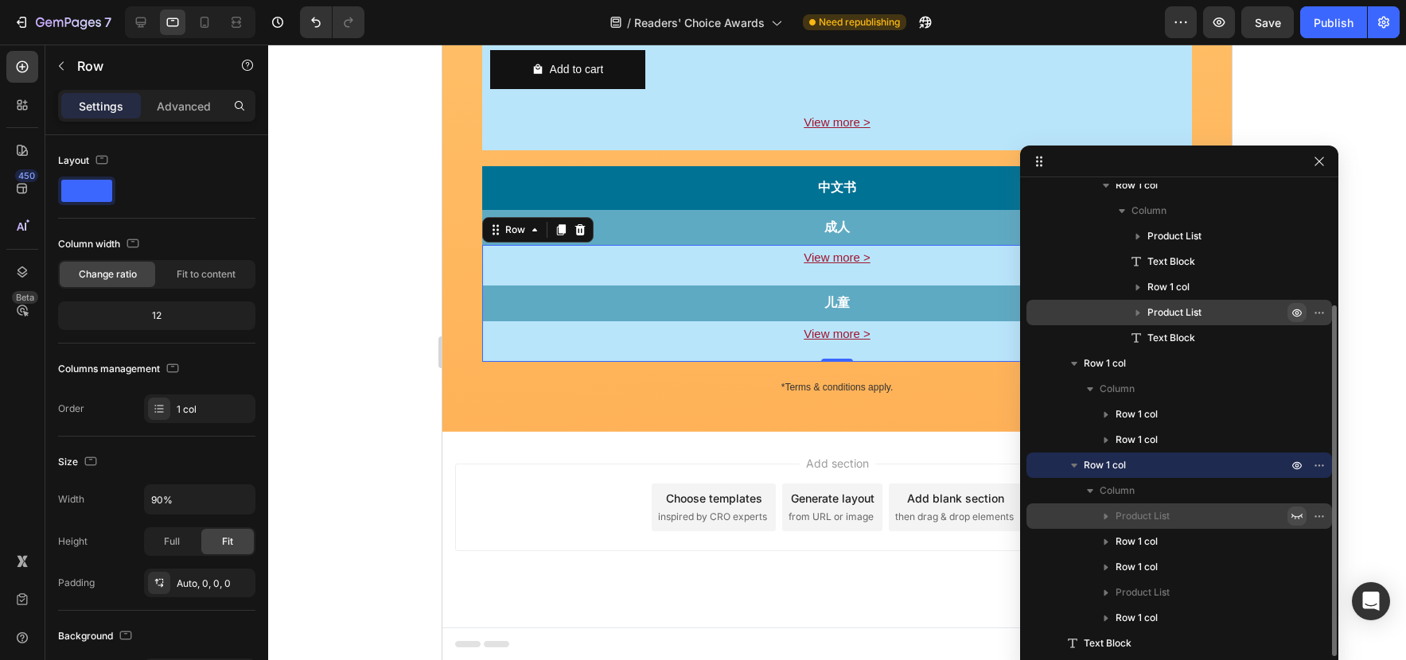
click at [1298, 514] on icon "button" at bounding box center [1296, 516] width 13 height 13
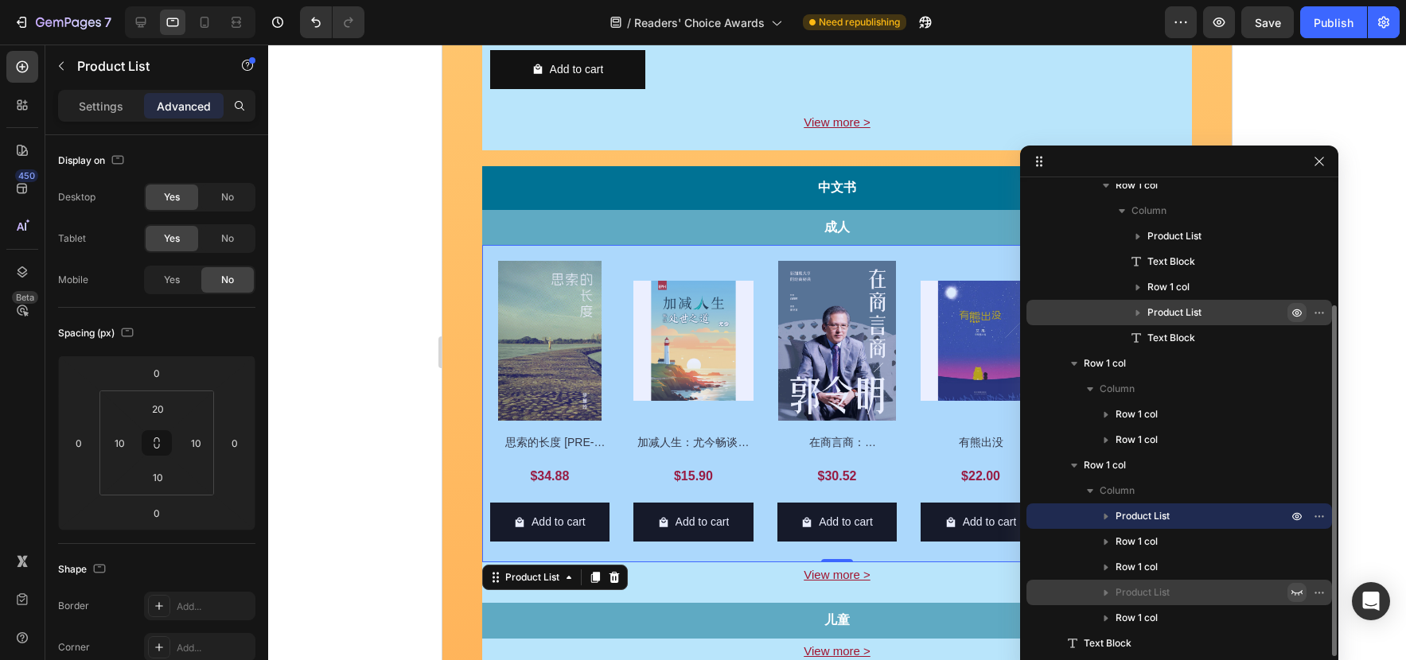
click at [1297, 594] on icon "button" at bounding box center [1296, 592] width 13 height 13
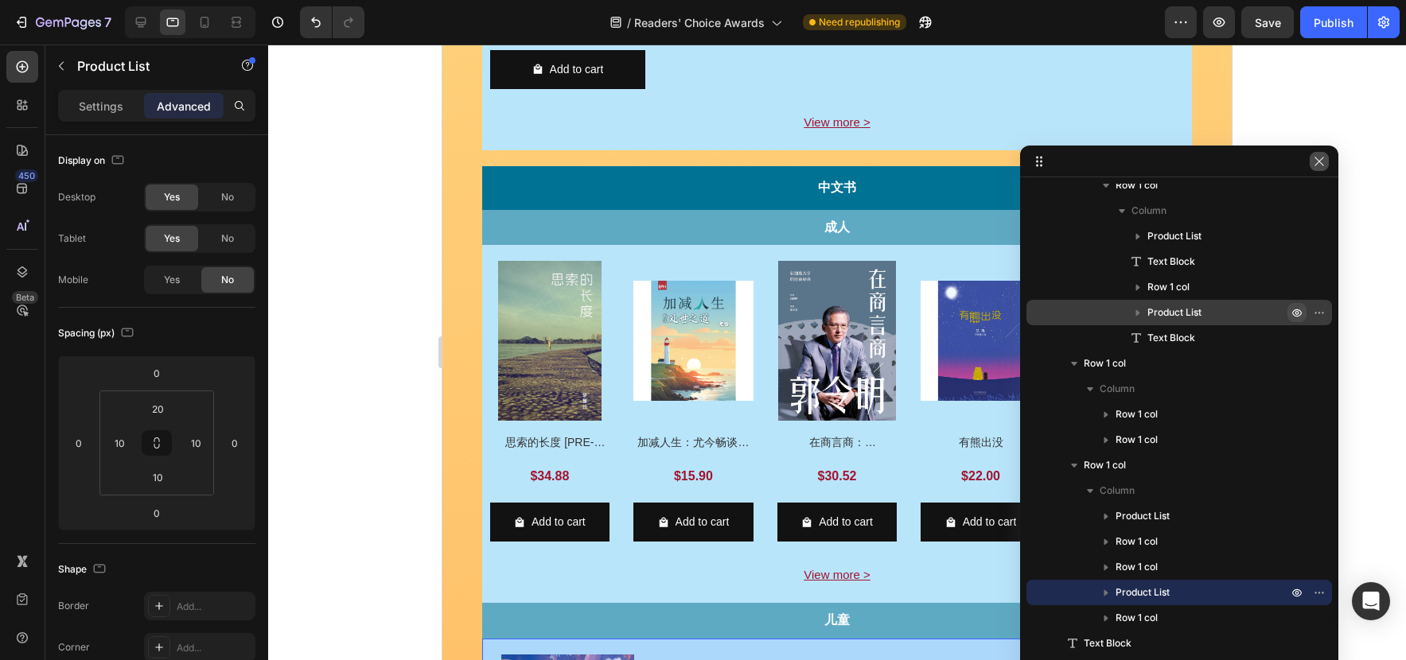
click at [1320, 169] on button "button" at bounding box center [1318, 161] width 19 height 19
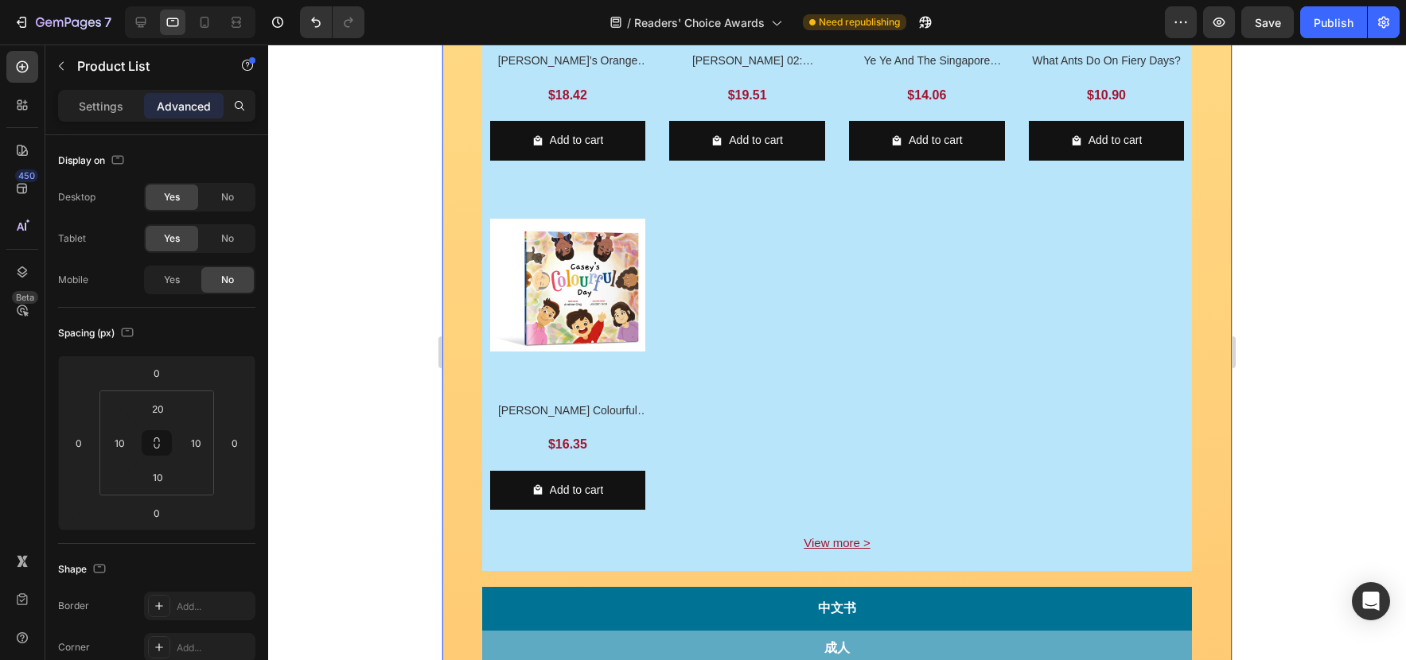
scroll to position [1608, 0]
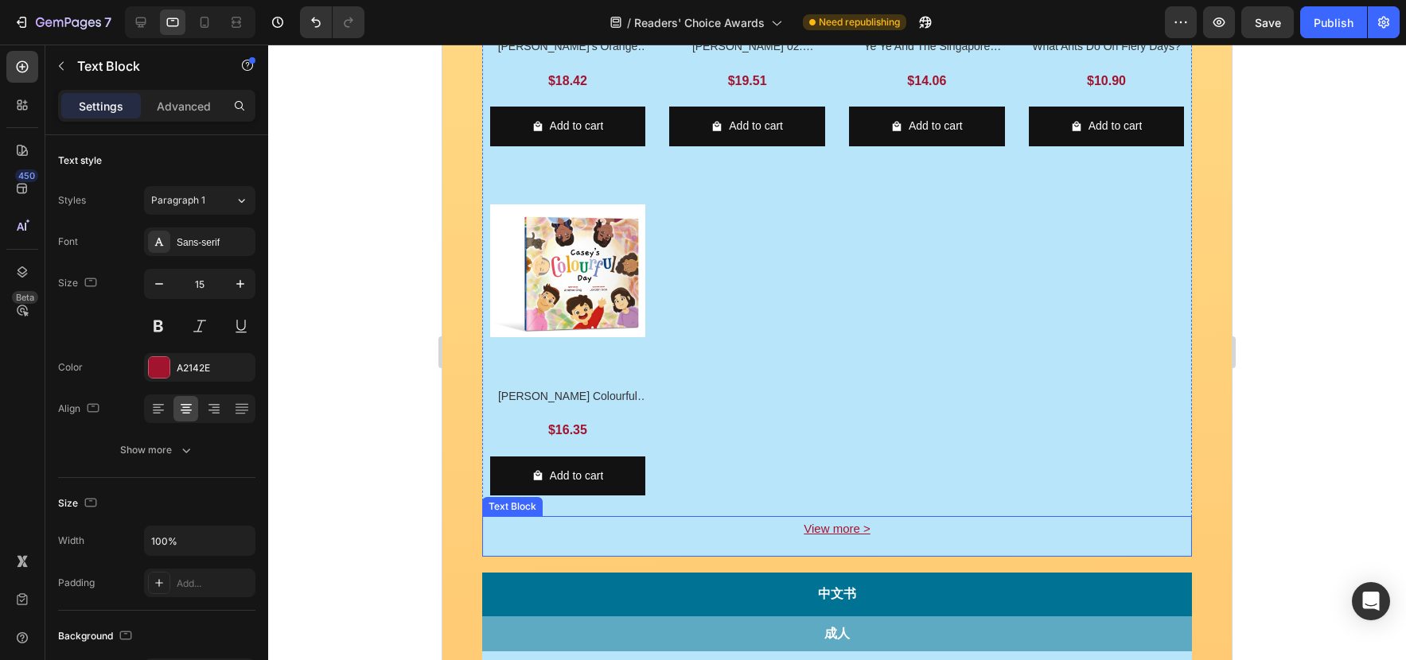
click at [920, 523] on p "View more >" at bounding box center [837, 528] width 707 height 21
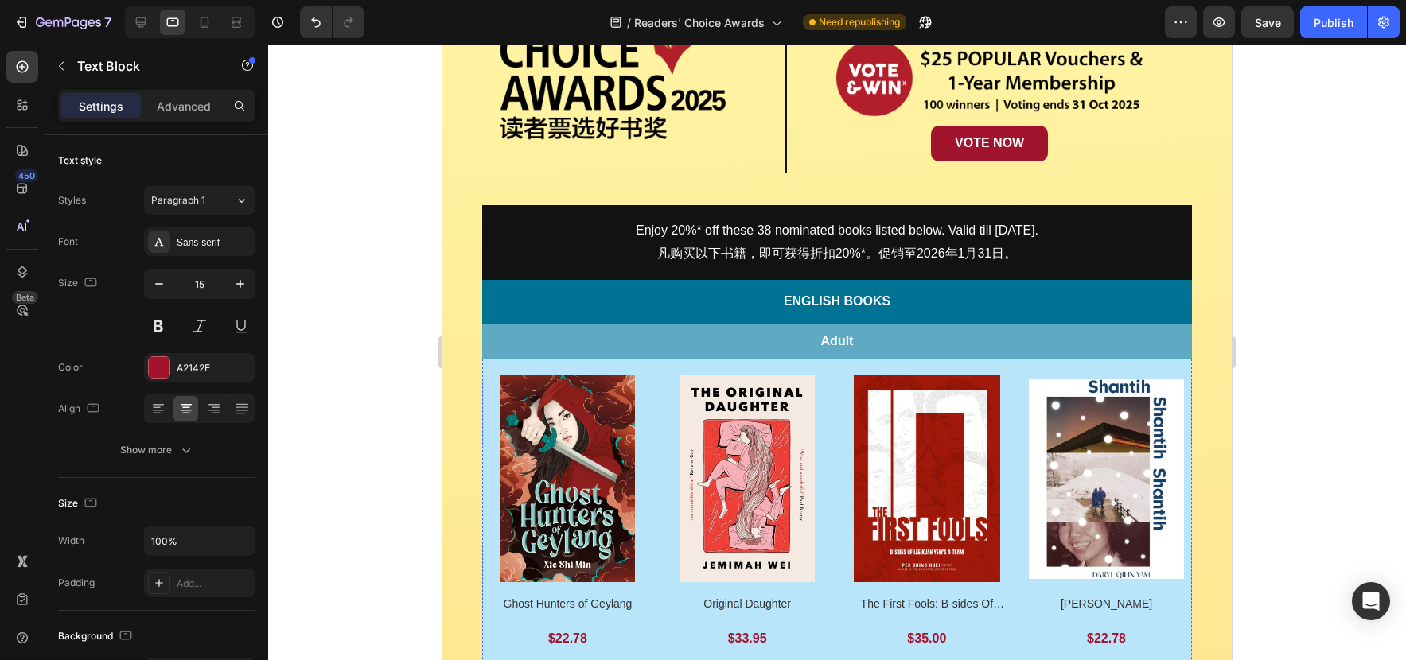
scroll to position [320, 0]
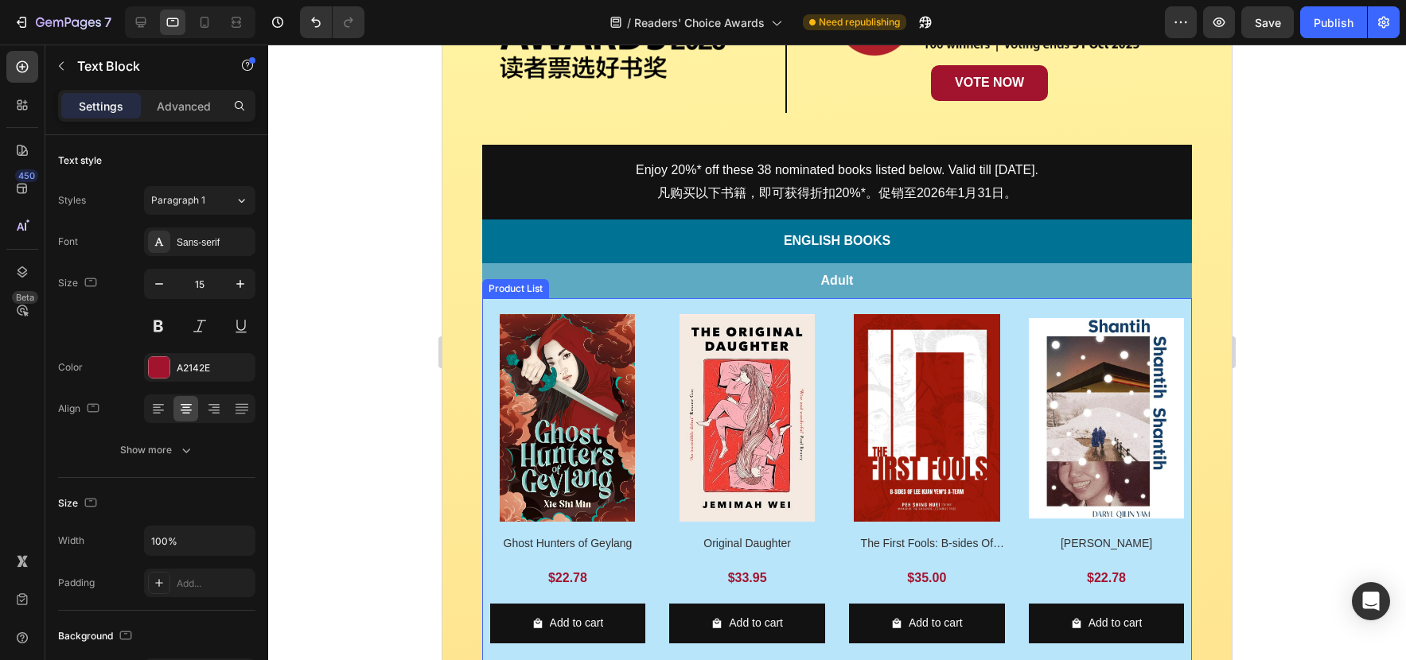
click at [651, 307] on div "Product Images Ghost Hunters of Geylang Product Title $22.78 Product Price Prod…" at bounding box center [837, 655] width 710 height 714
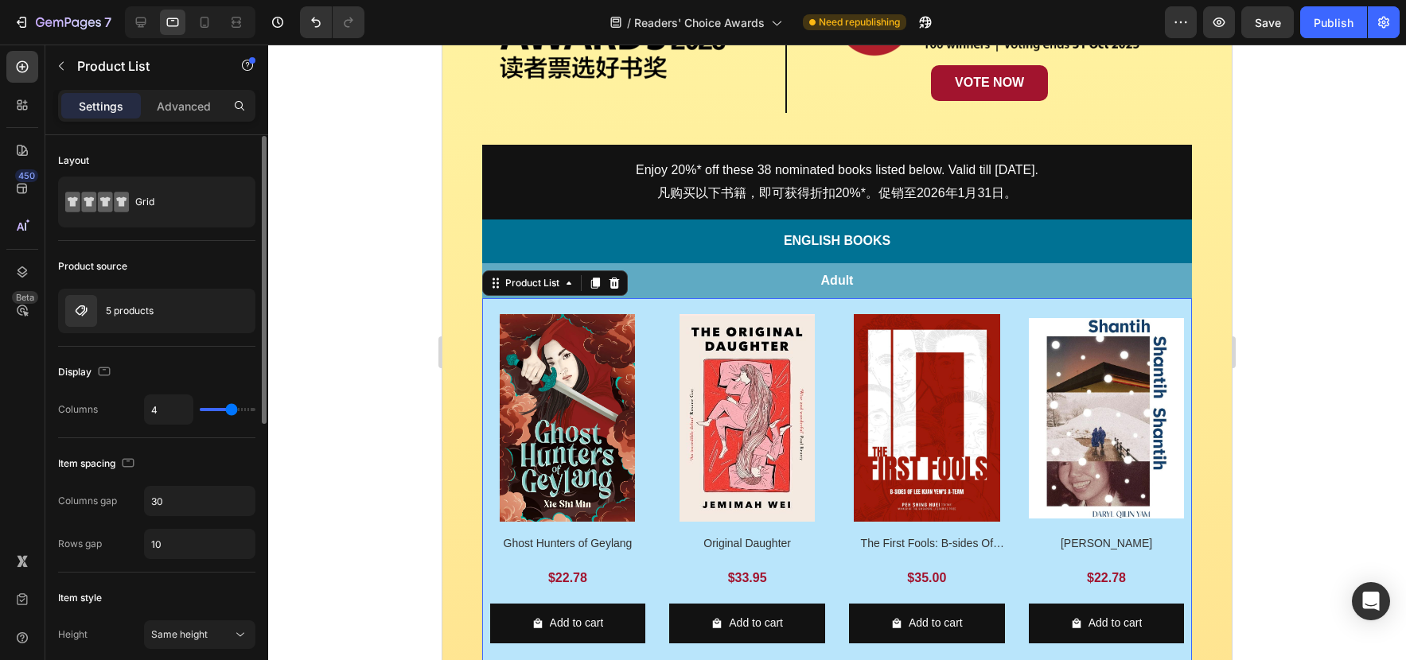
scroll to position [28, 0]
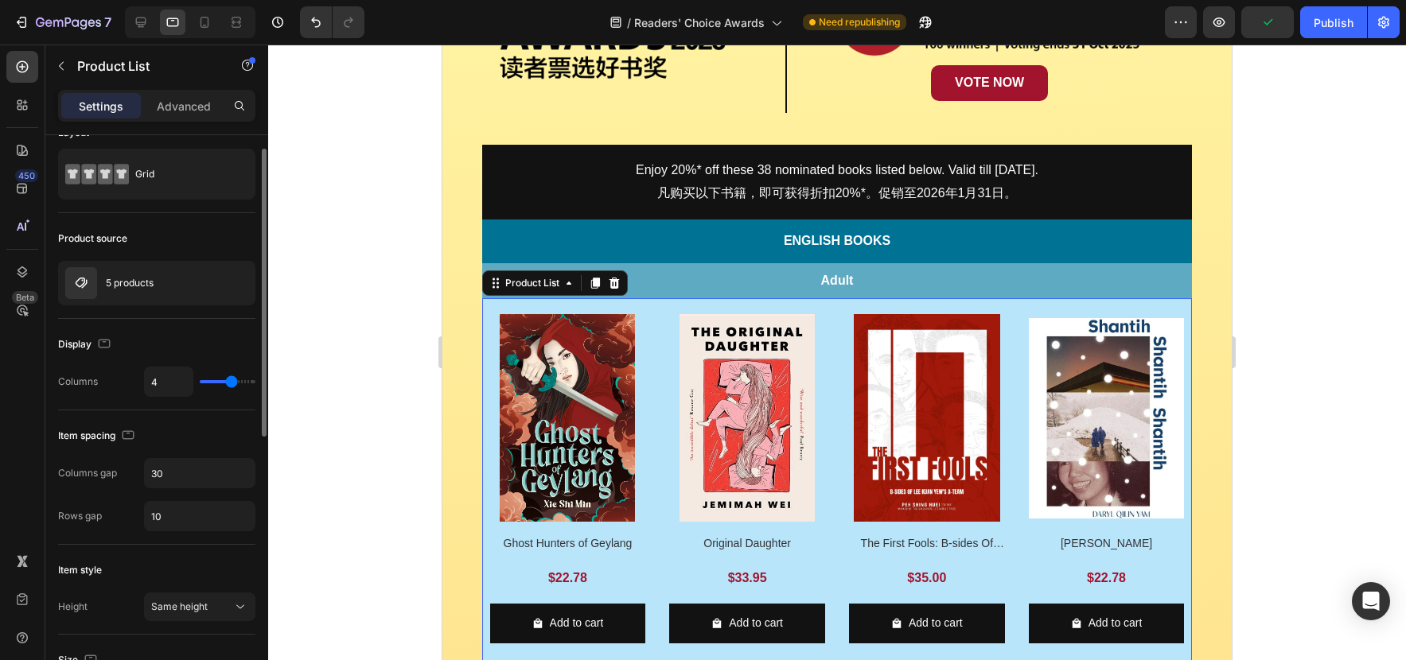
type input "5"
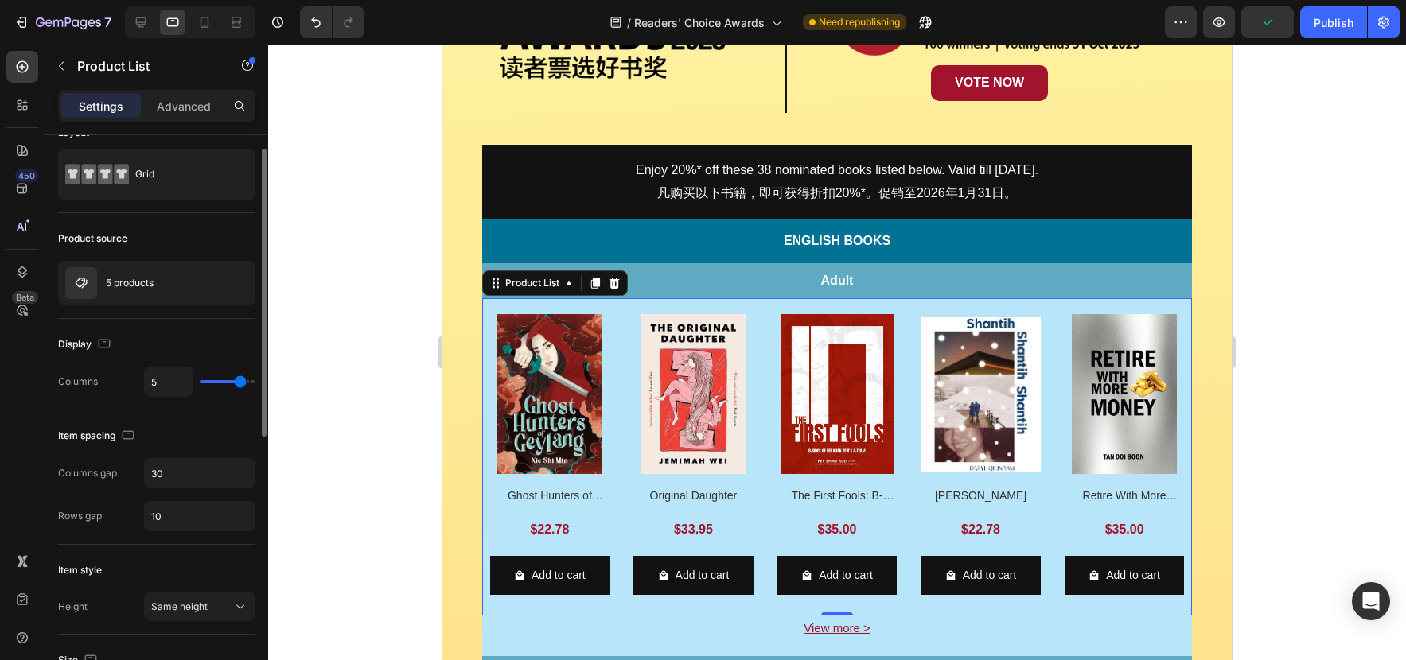
type input "5"
click at [237, 383] on input "range" at bounding box center [228, 381] width 56 height 3
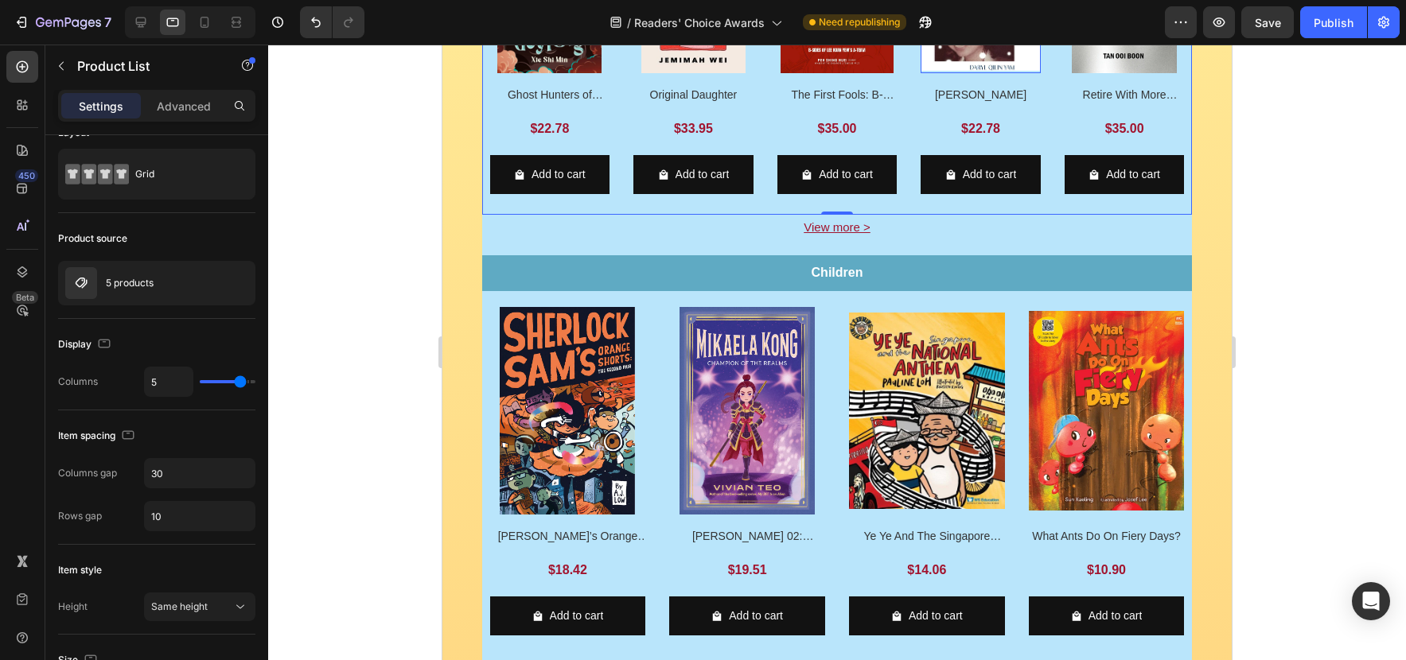
scroll to position [499, 0]
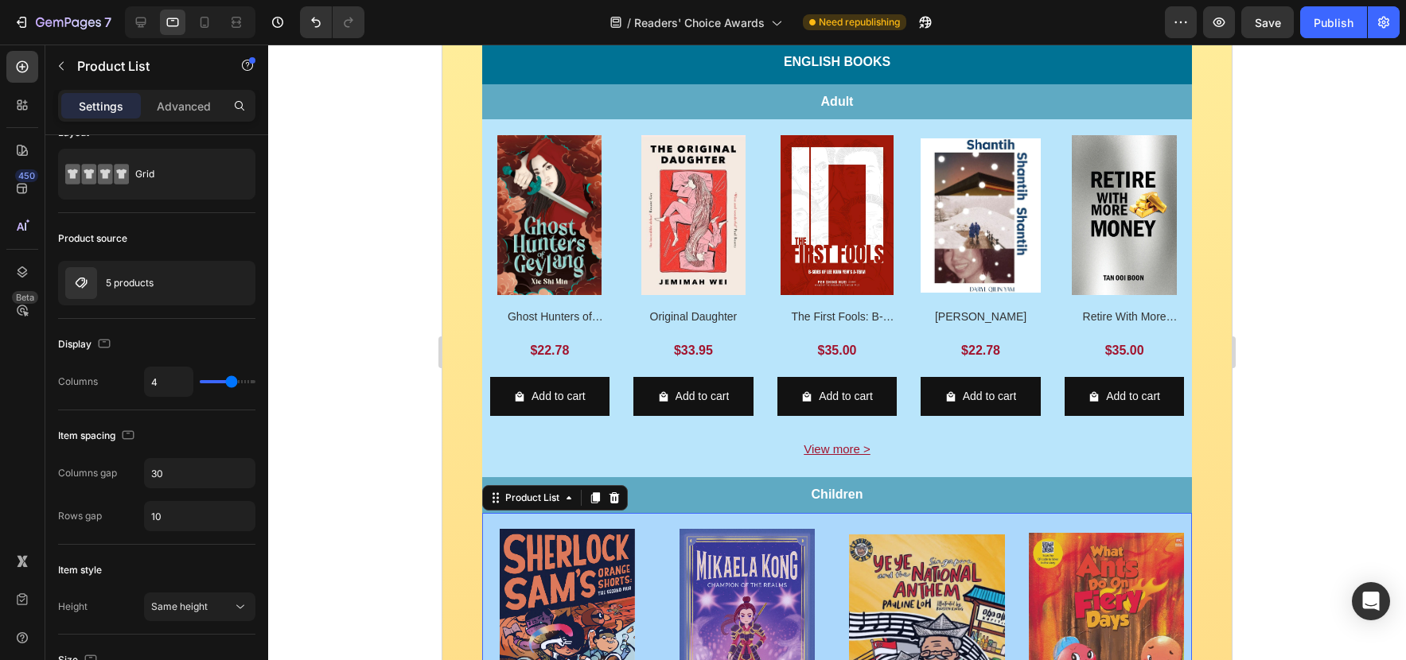
type input "5"
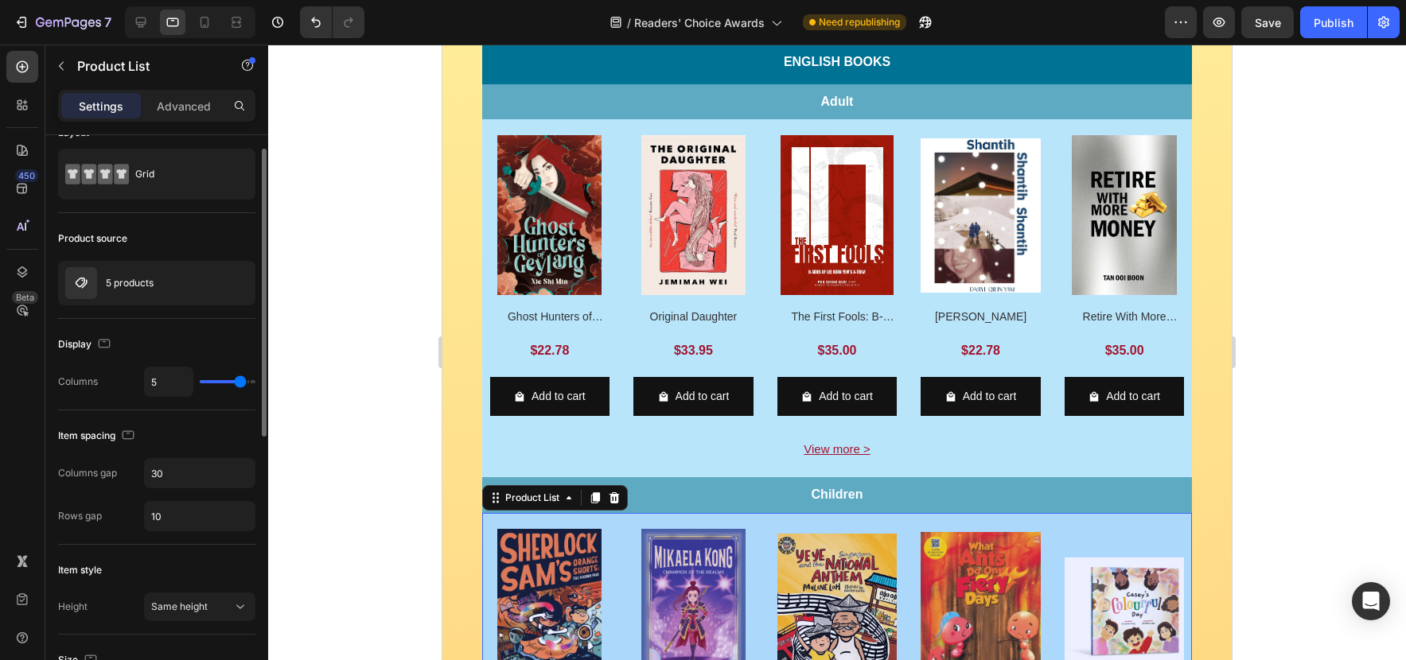
type input "5"
click at [236, 381] on input "range" at bounding box center [228, 381] width 56 height 3
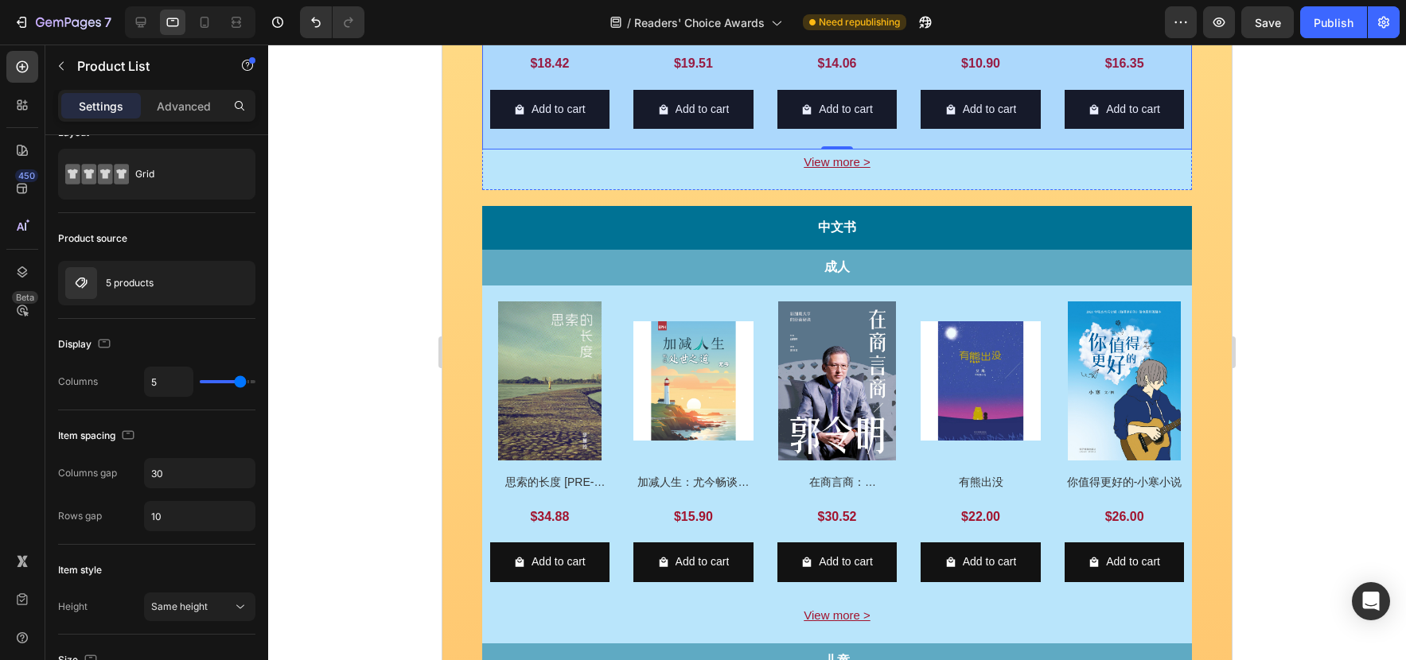
scroll to position [1157, 0]
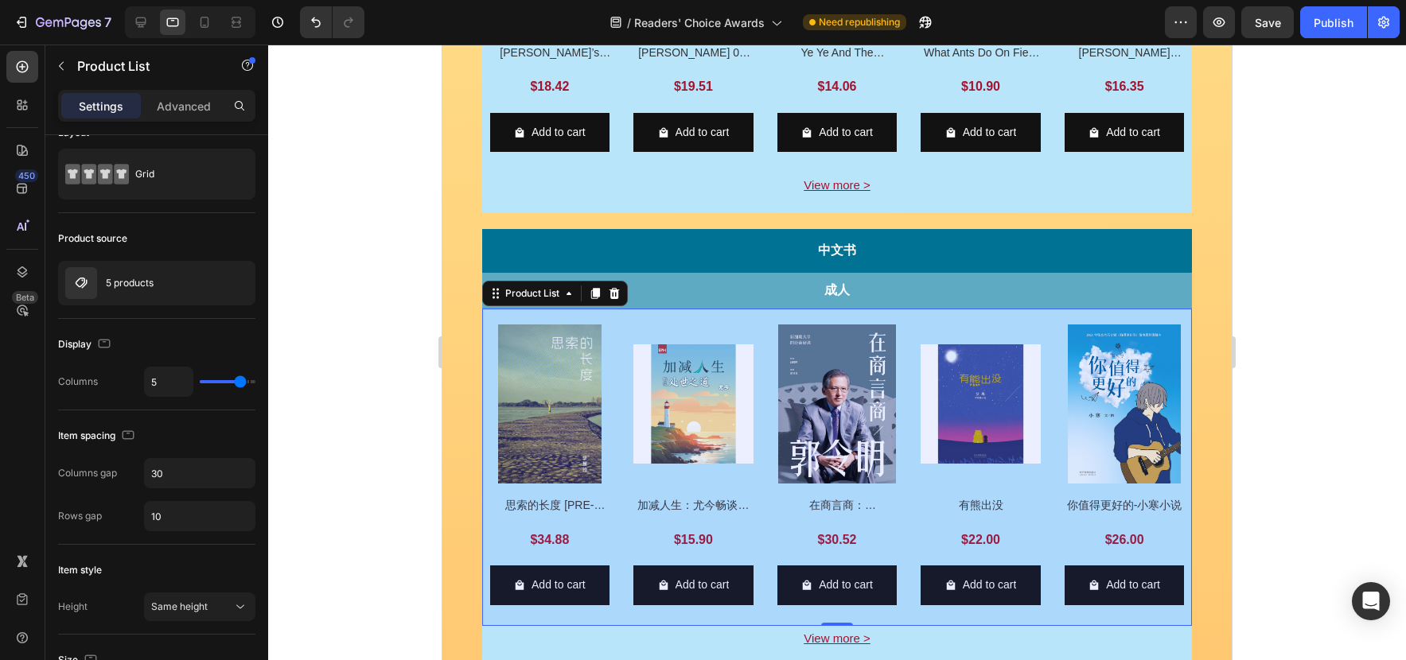
click at [909, 351] on div "Product Images 思索的长度 [PRE-ORDER] Product Title $34.88 Product Price Product Pri…" at bounding box center [837, 472] width 694 height 294
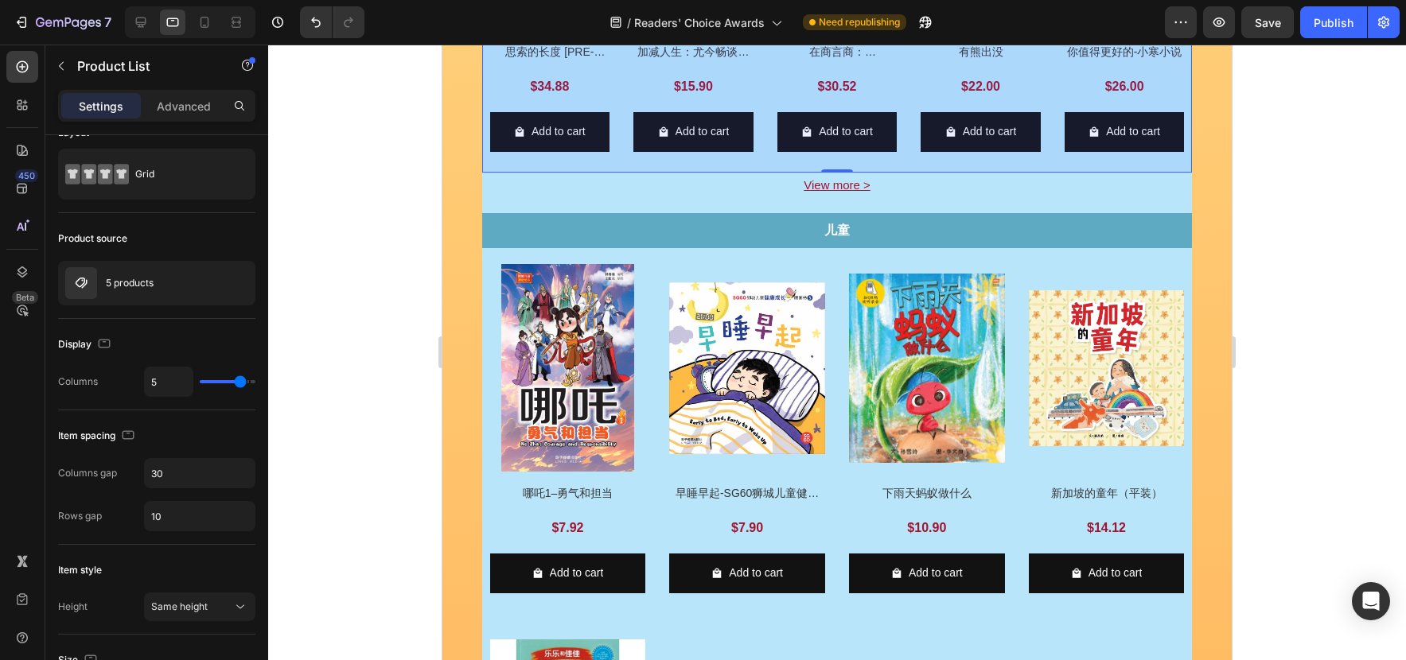
scroll to position [1609, 0]
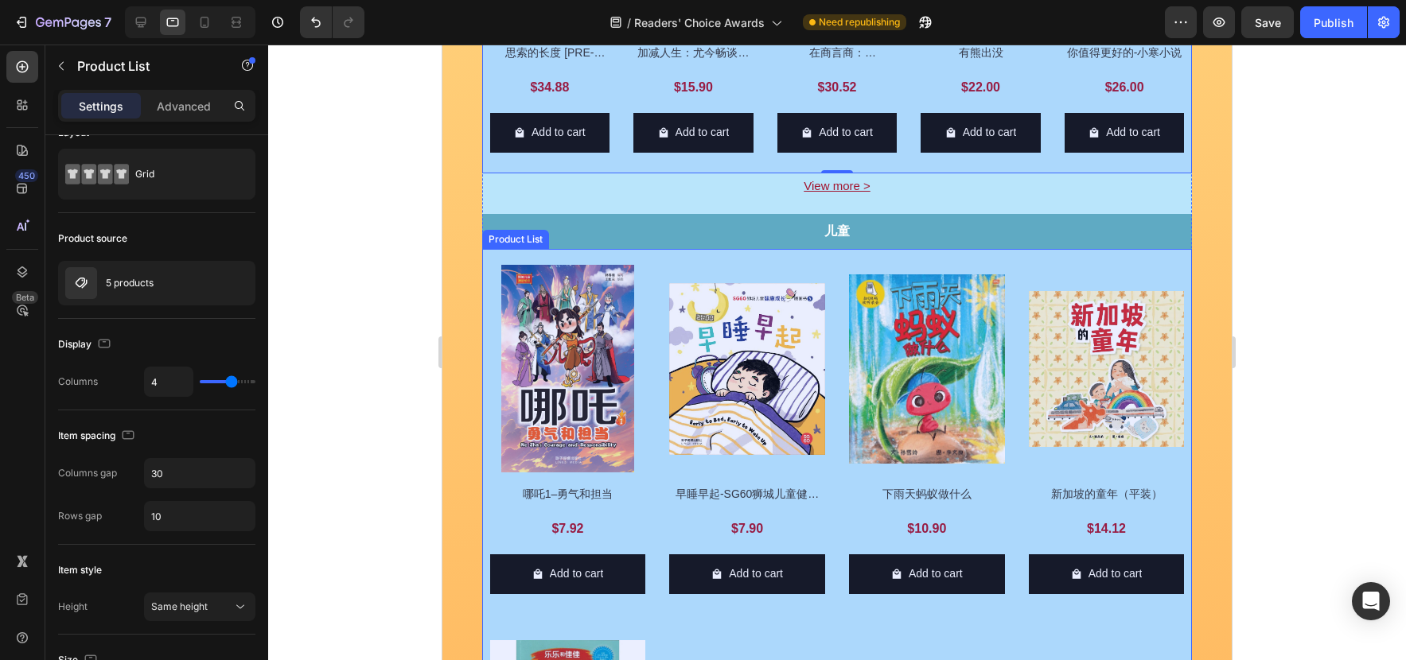
click at [841, 352] on div "Product Images 哪吒1–勇气和担当 Product Title $7.92 Product Price Product Price Row Ad…" at bounding box center [837, 610] width 694 height 690
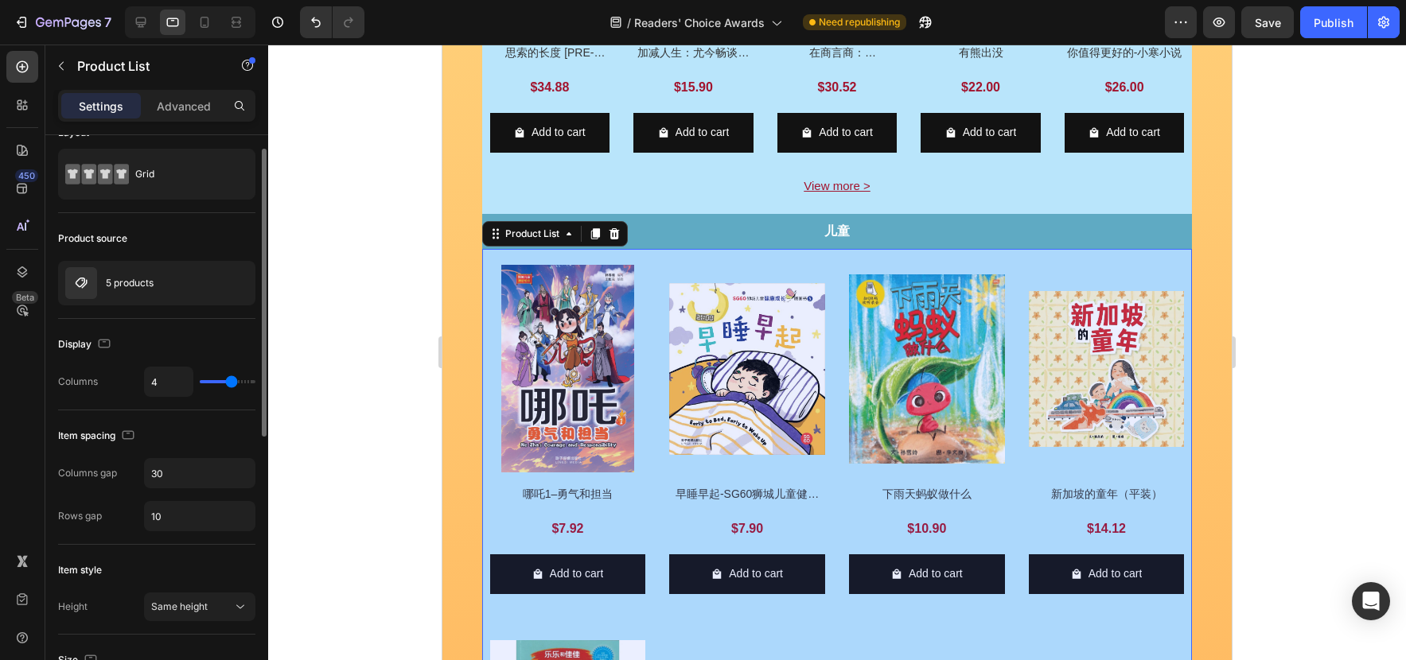
type input "5"
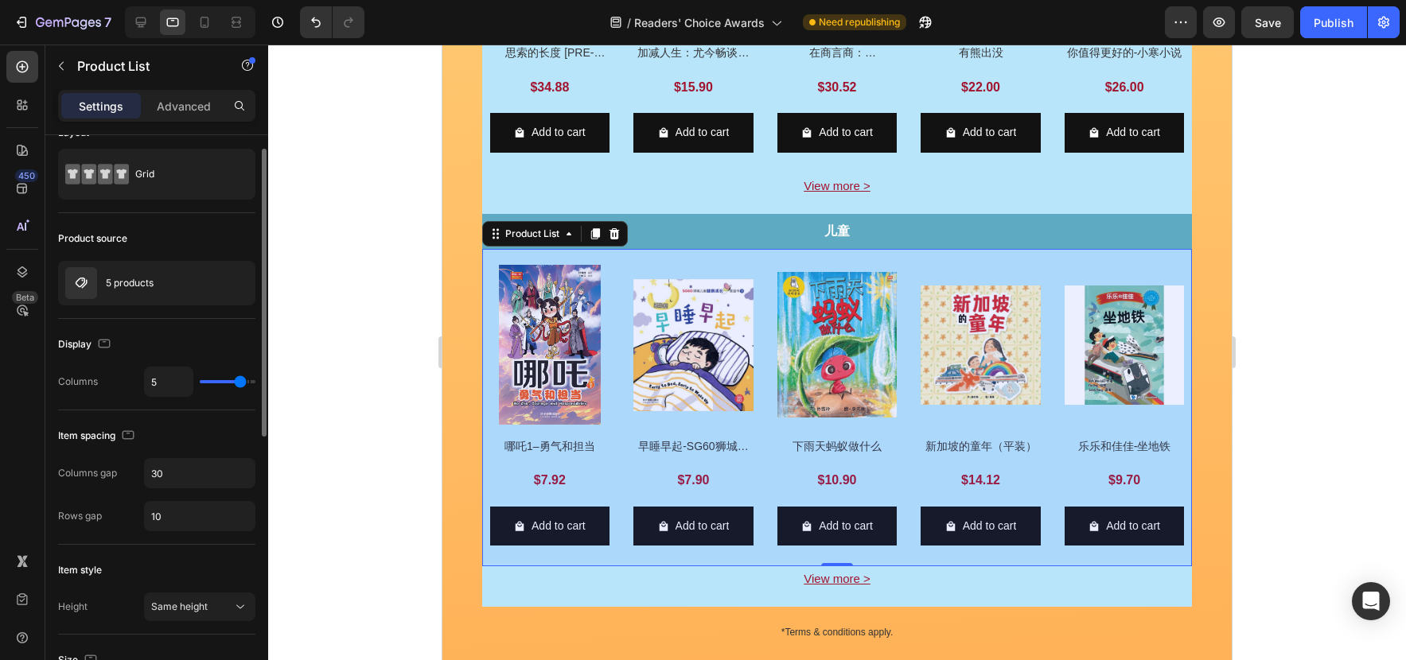
type input "5"
click at [239, 383] on input "range" at bounding box center [228, 381] width 56 height 3
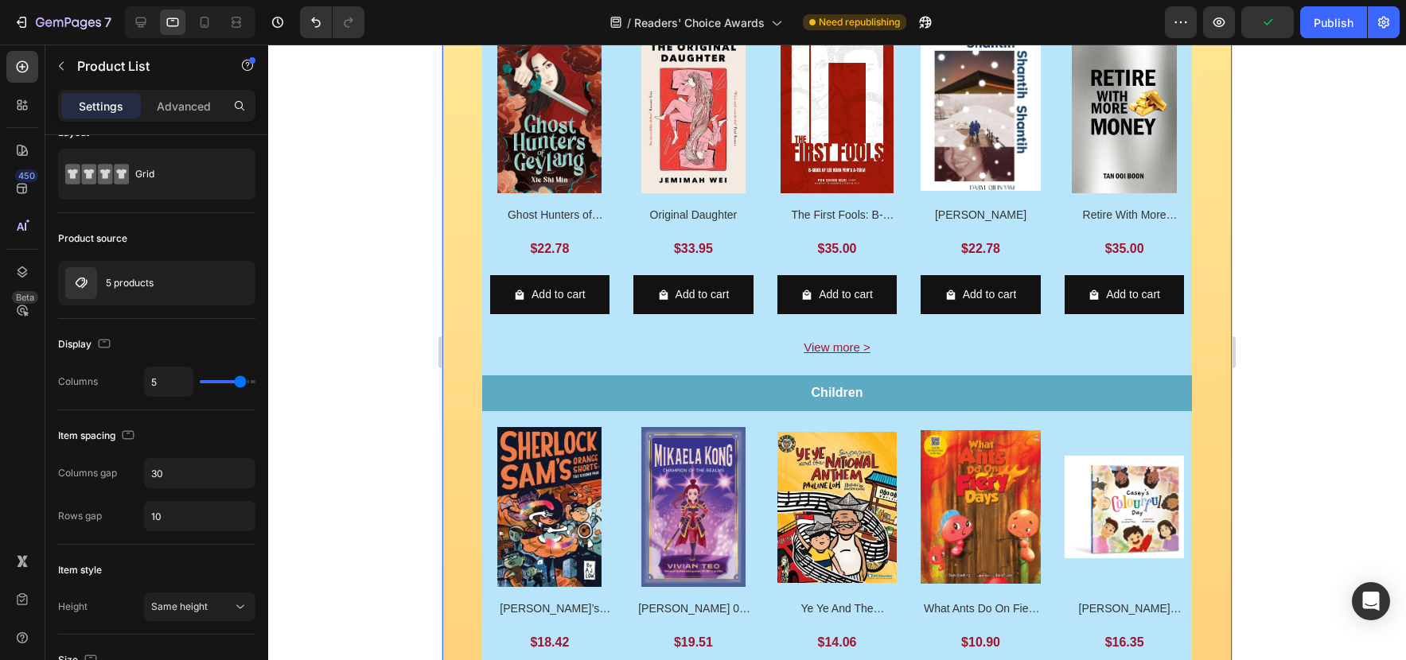
scroll to position [0, 0]
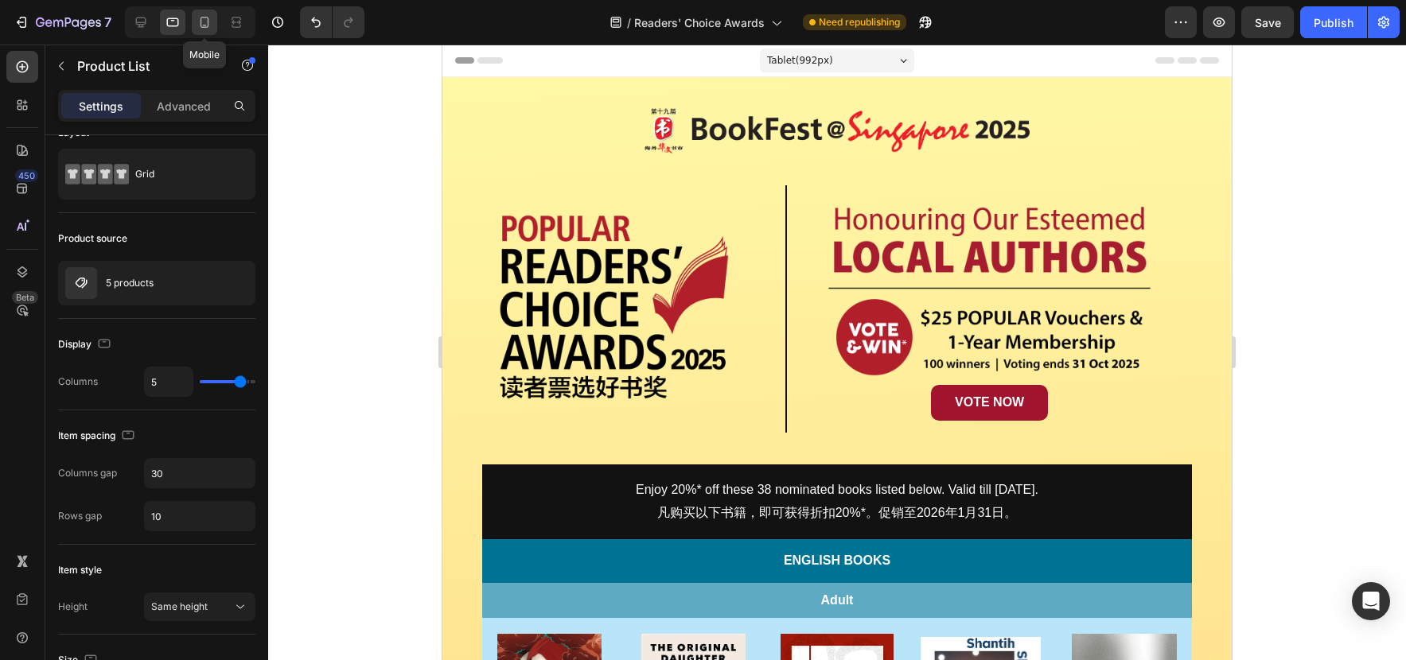
click at [200, 29] on icon at bounding box center [204, 22] width 16 height 16
type input "2"
type input "16"
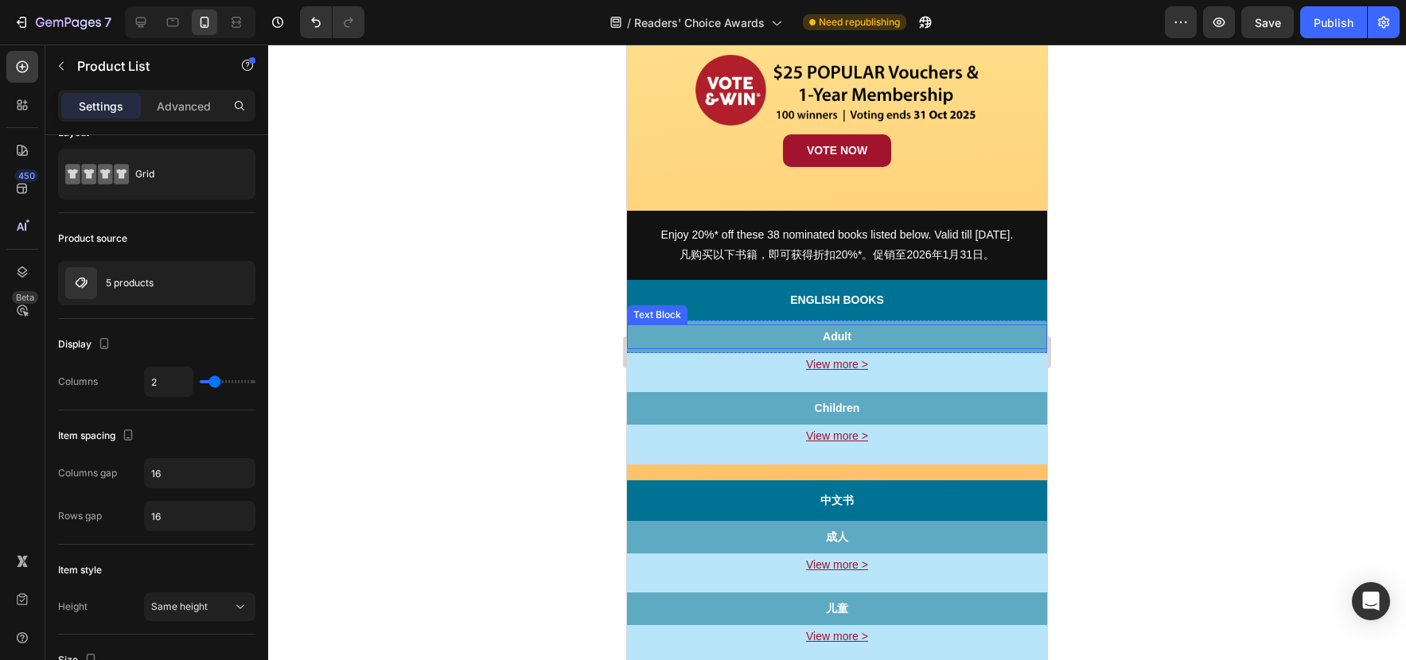
scroll to position [441, 0]
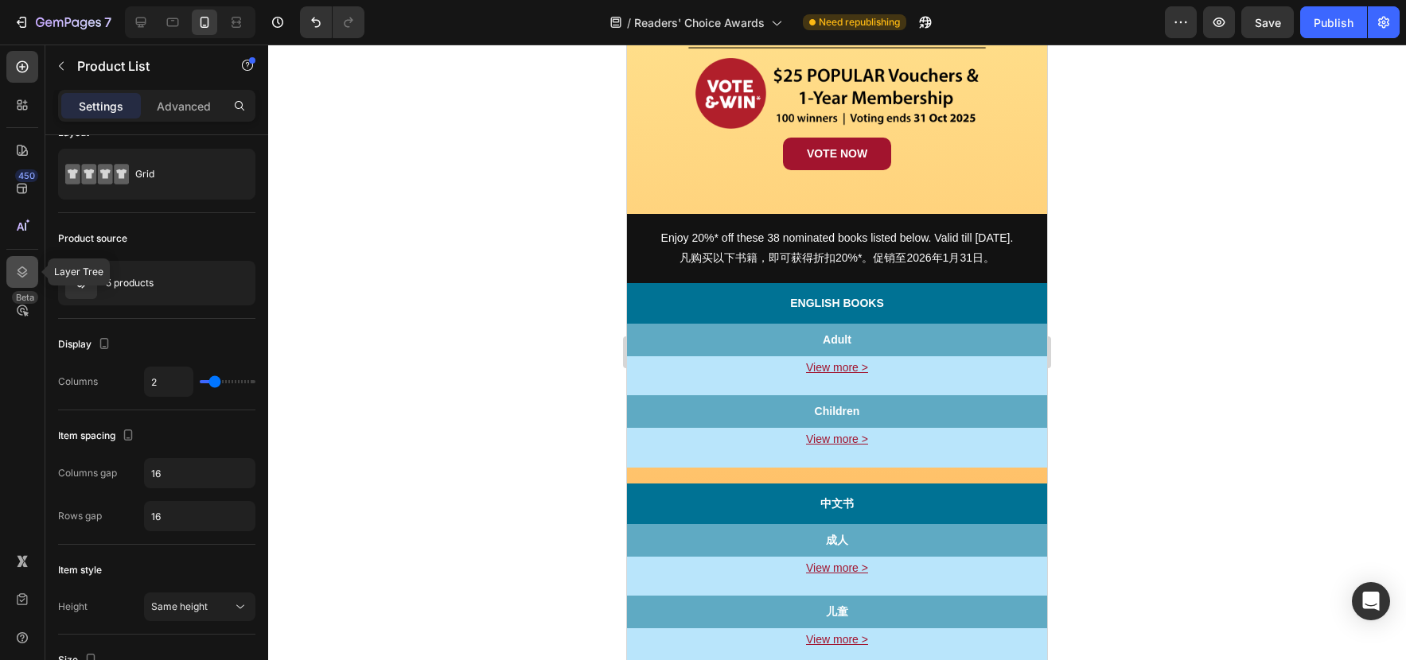
click at [25, 280] on div at bounding box center [22, 272] width 32 height 32
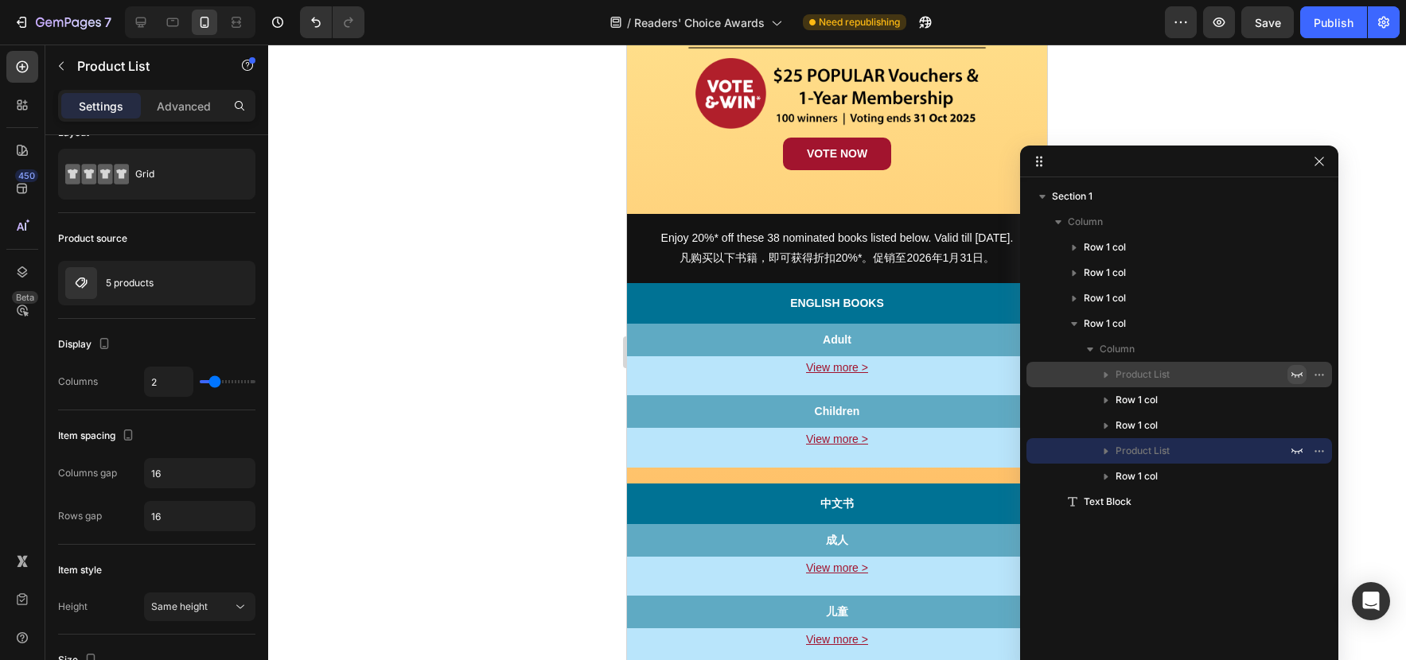
click at [1295, 375] on icon "button" at bounding box center [1296, 375] width 11 height 6
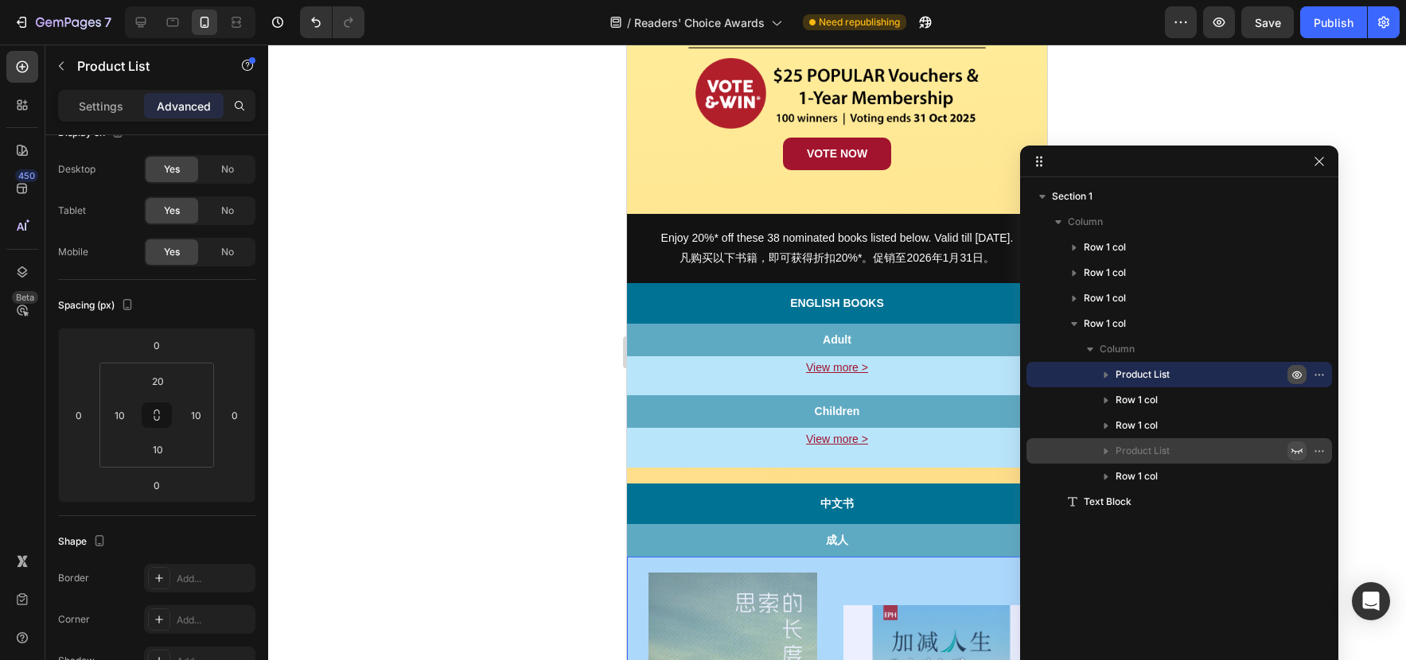
click at [1297, 453] on icon "button" at bounding box center [1296, 452] width 11 height 6
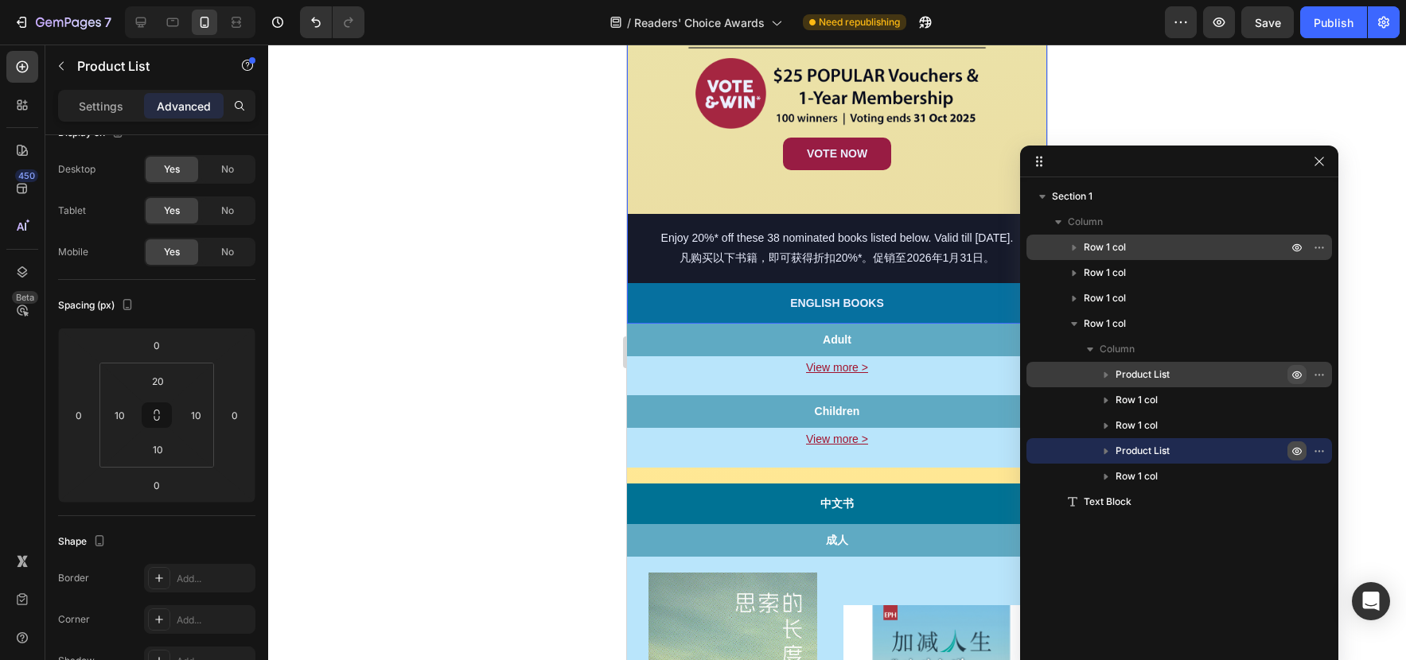
click at [1076, 243] on icon "button" at bounding box center [1074, 247] width 16 height 16
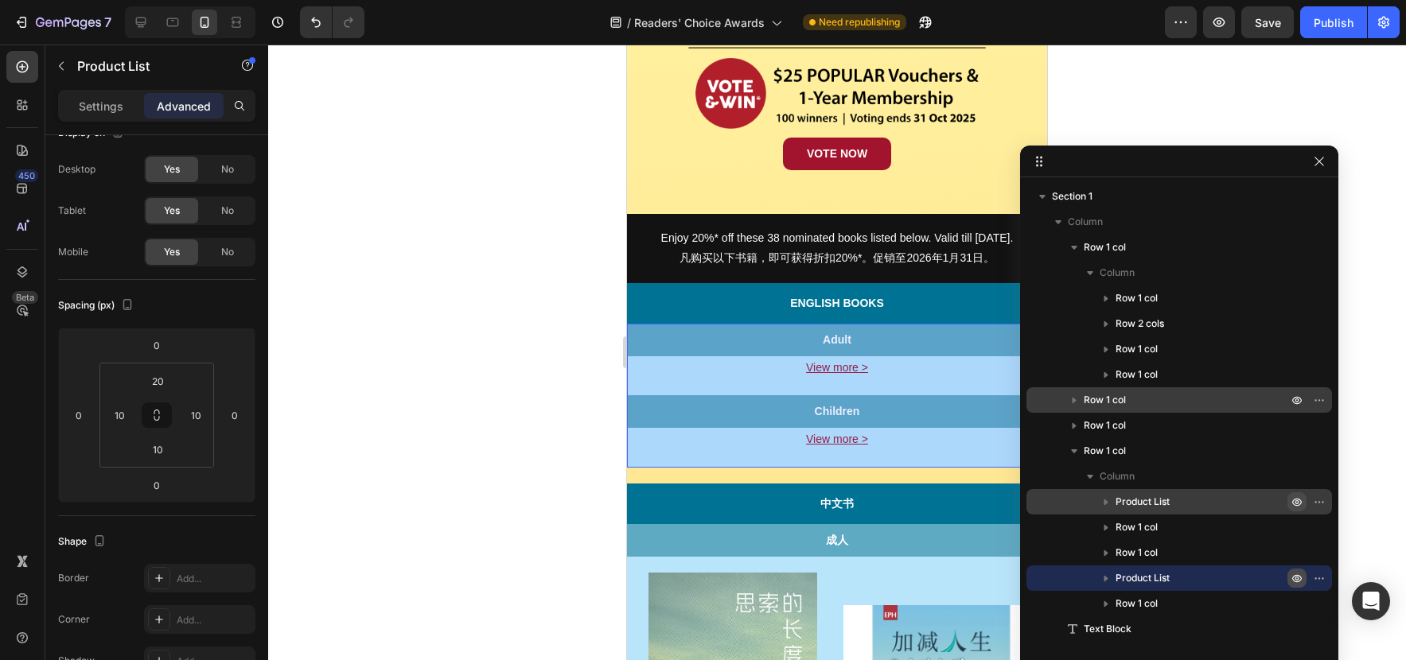
click at [1071, 401] on icon "button" at bounding box center [1074, 400] width 16 height 16
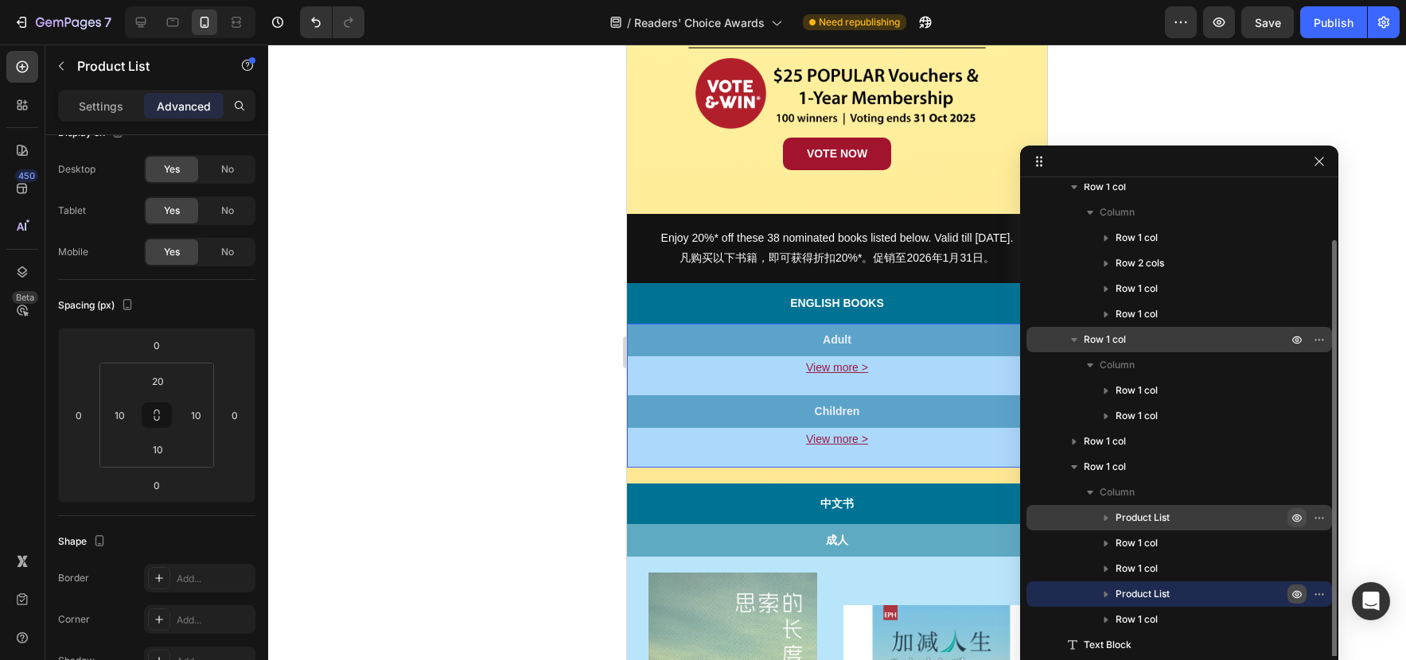
scroll to position [62, 0]
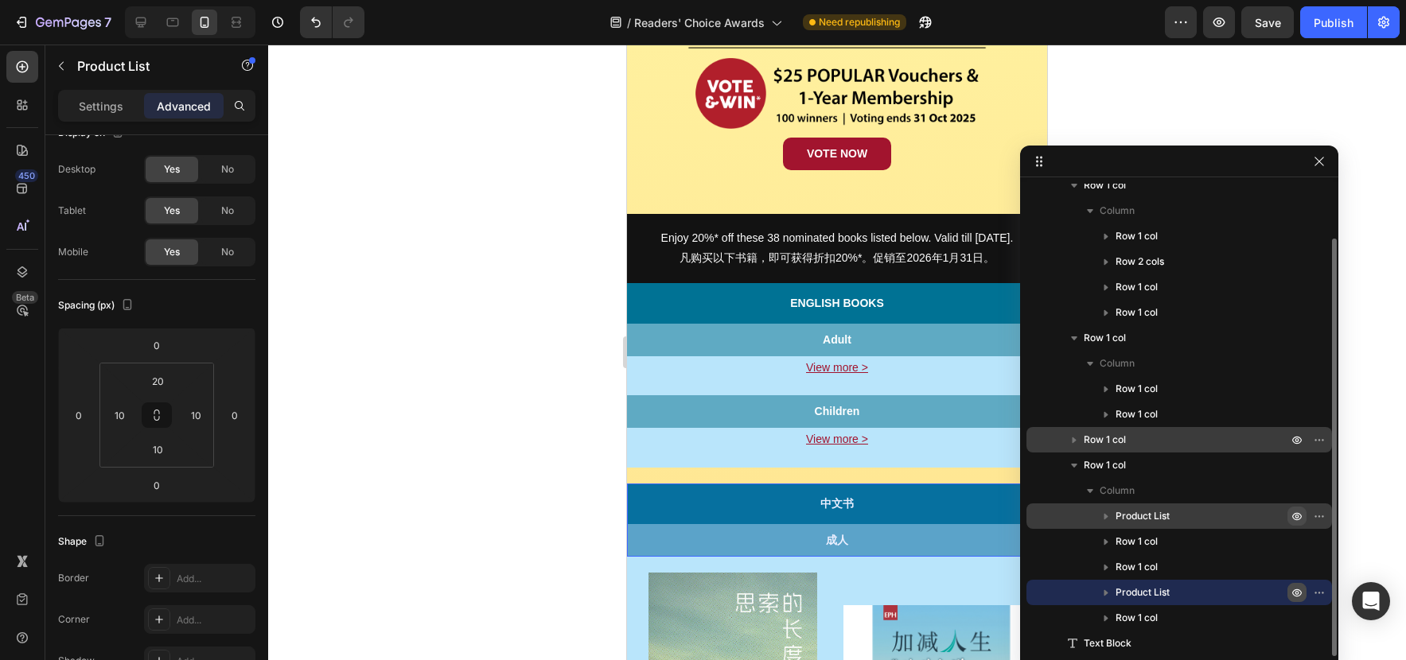
click at [1077, 442] on icon "button" at bounding box center [1074, 440] width 16 height 16
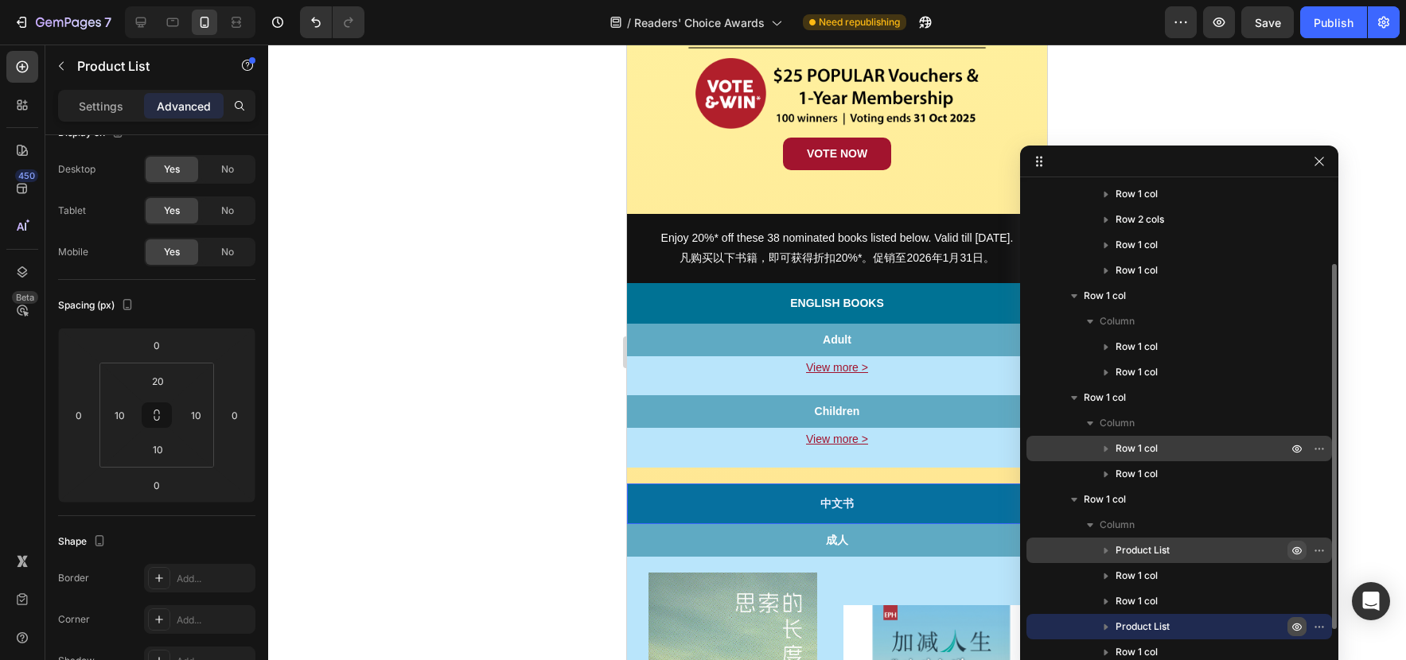
scroll to position [138, 0]
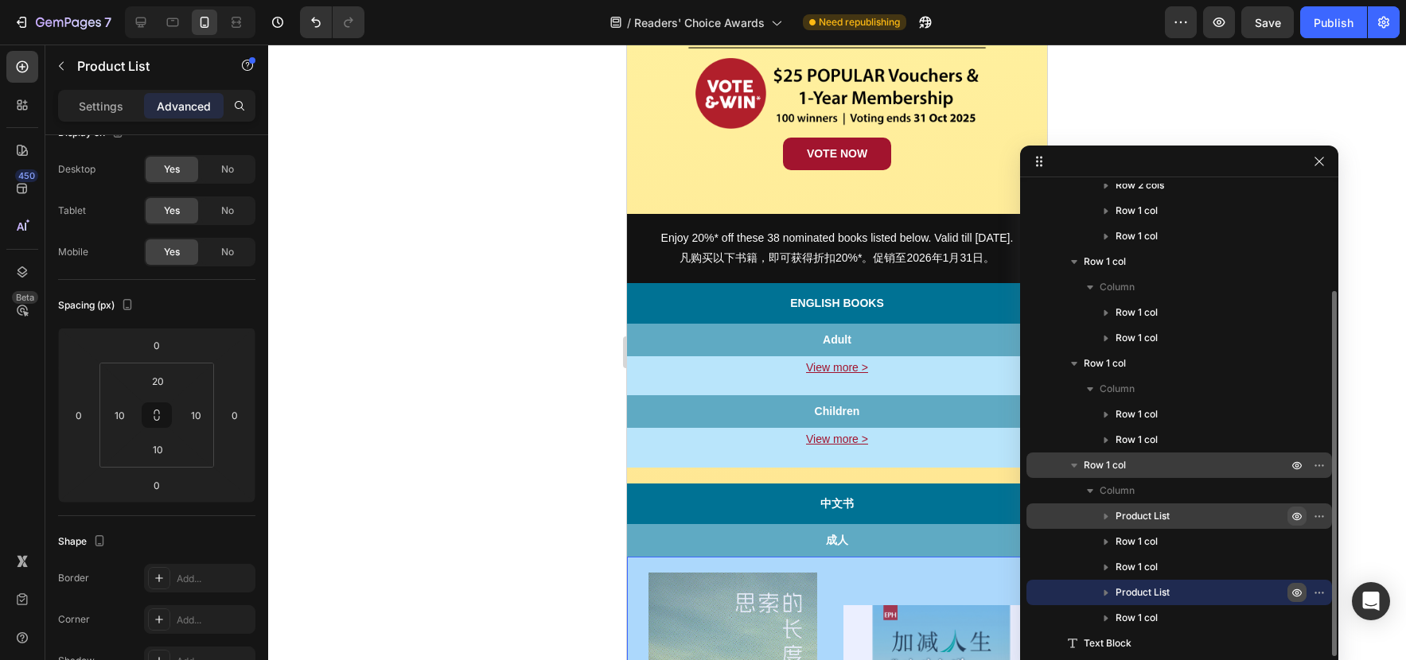
click at [1075, 462] on icon "button" at bounding box center [1074, 465] width 16 height 16
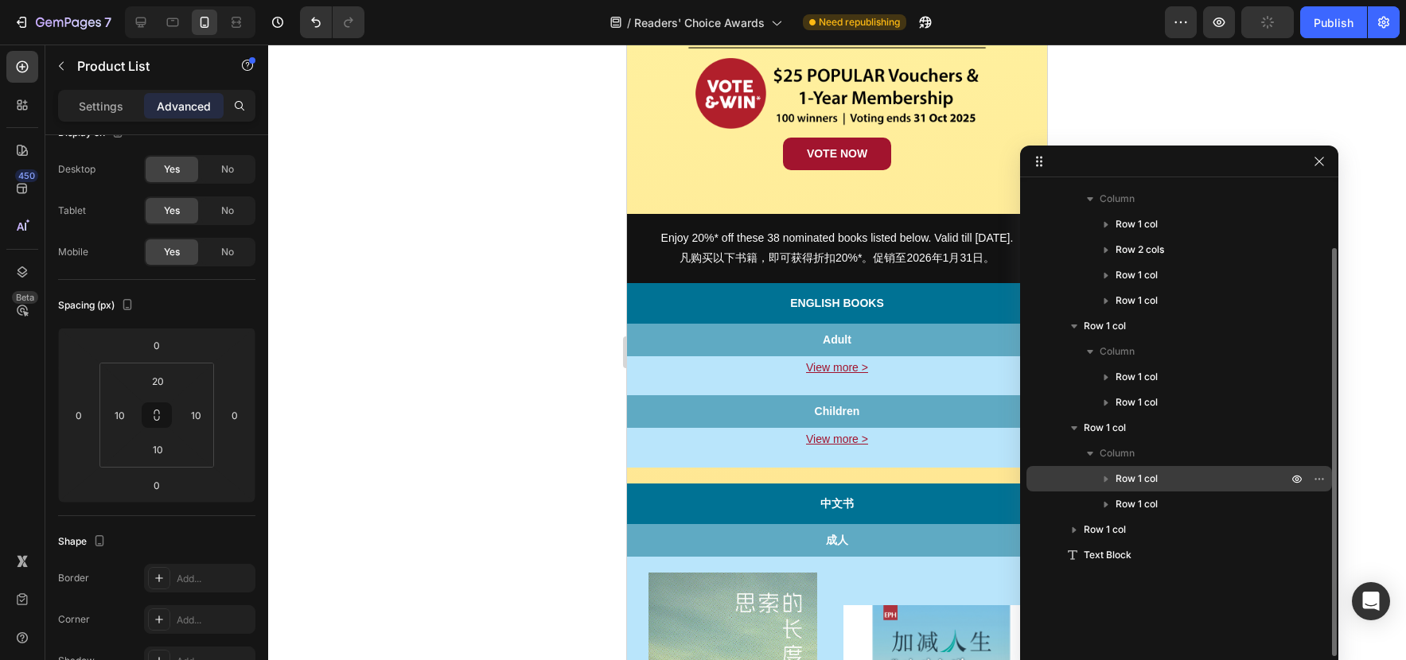
scroll to position [74, 0]
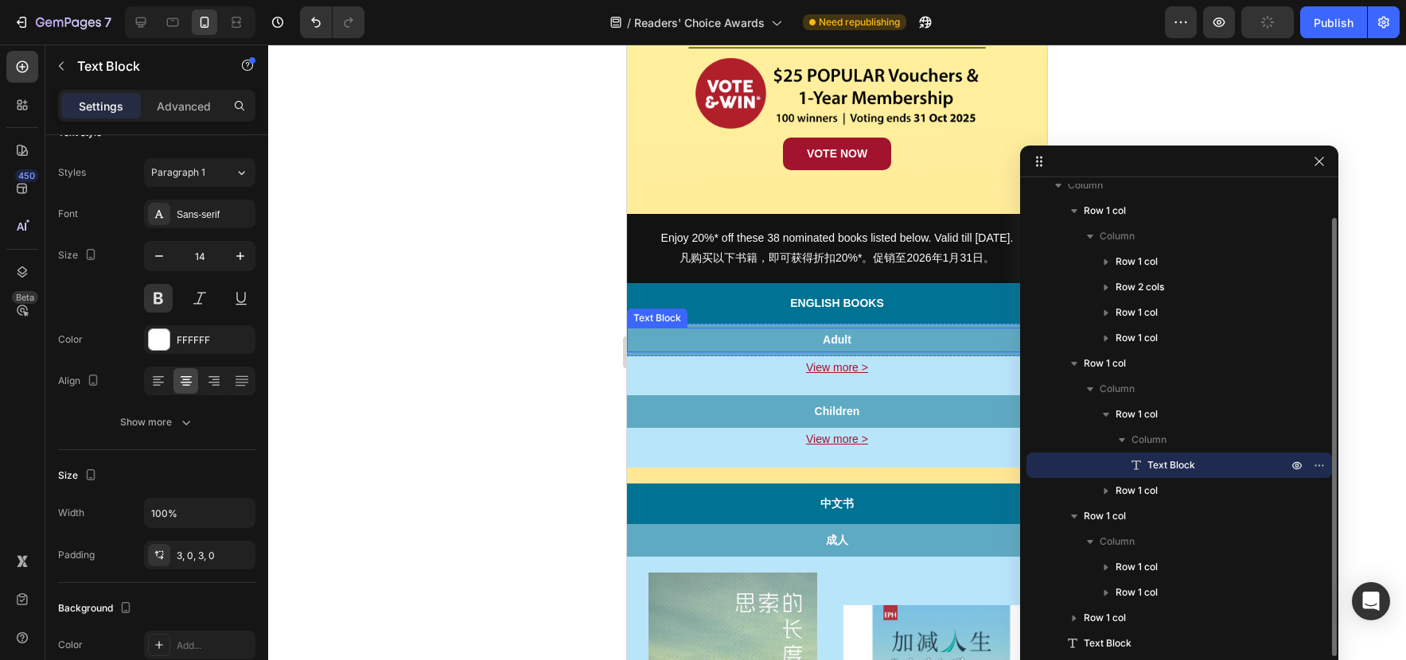
click at [886, 350] on p "Adult" at bounding box center [837, 340] width 420 height 20
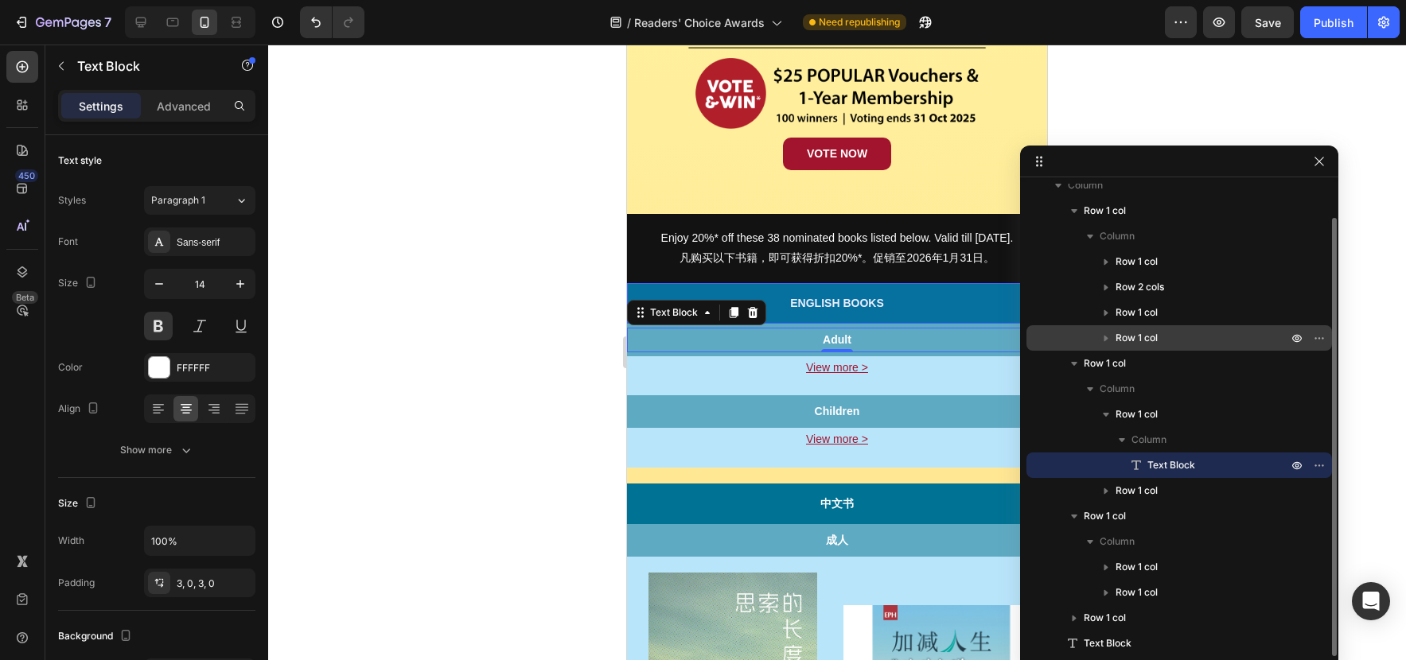
click at [1171, 333] on p "Row 1 col" at bounding box center [1202, 338] width 175 height 16
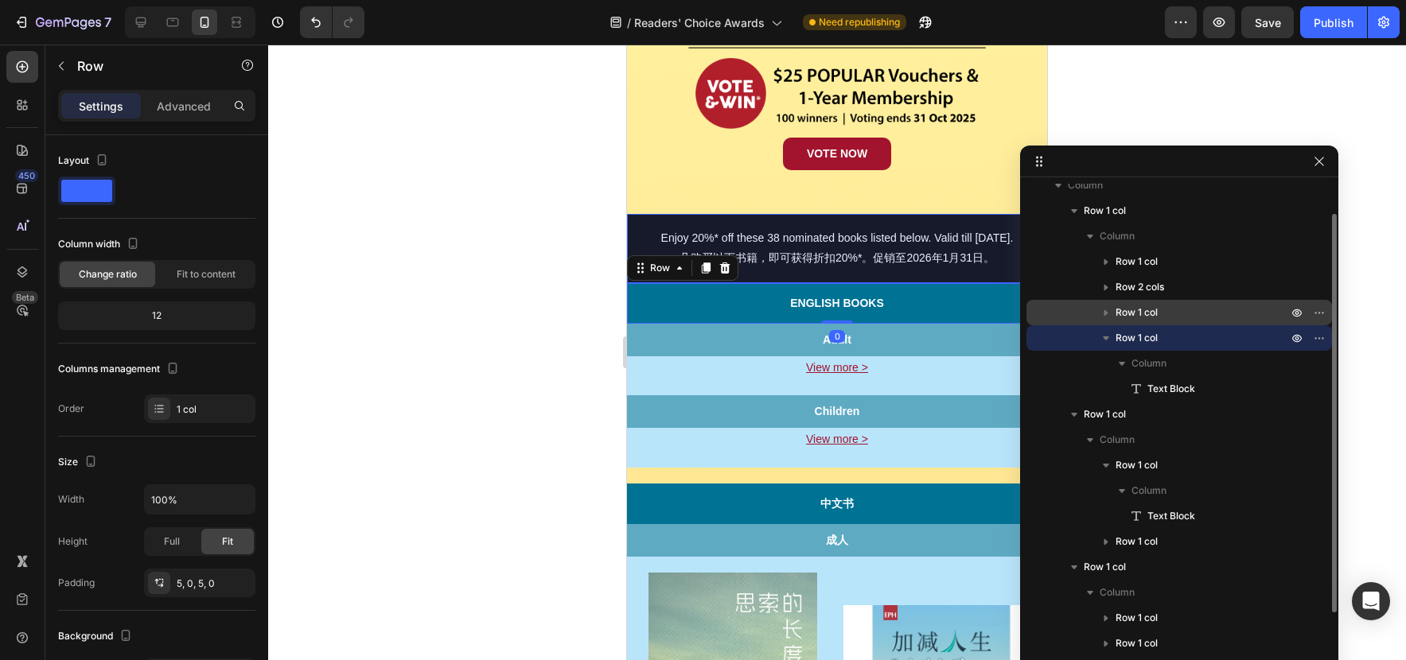
click at [1163, 321] on div "Row 1 col" at bounding box center [1179, 312] width 293 height 25
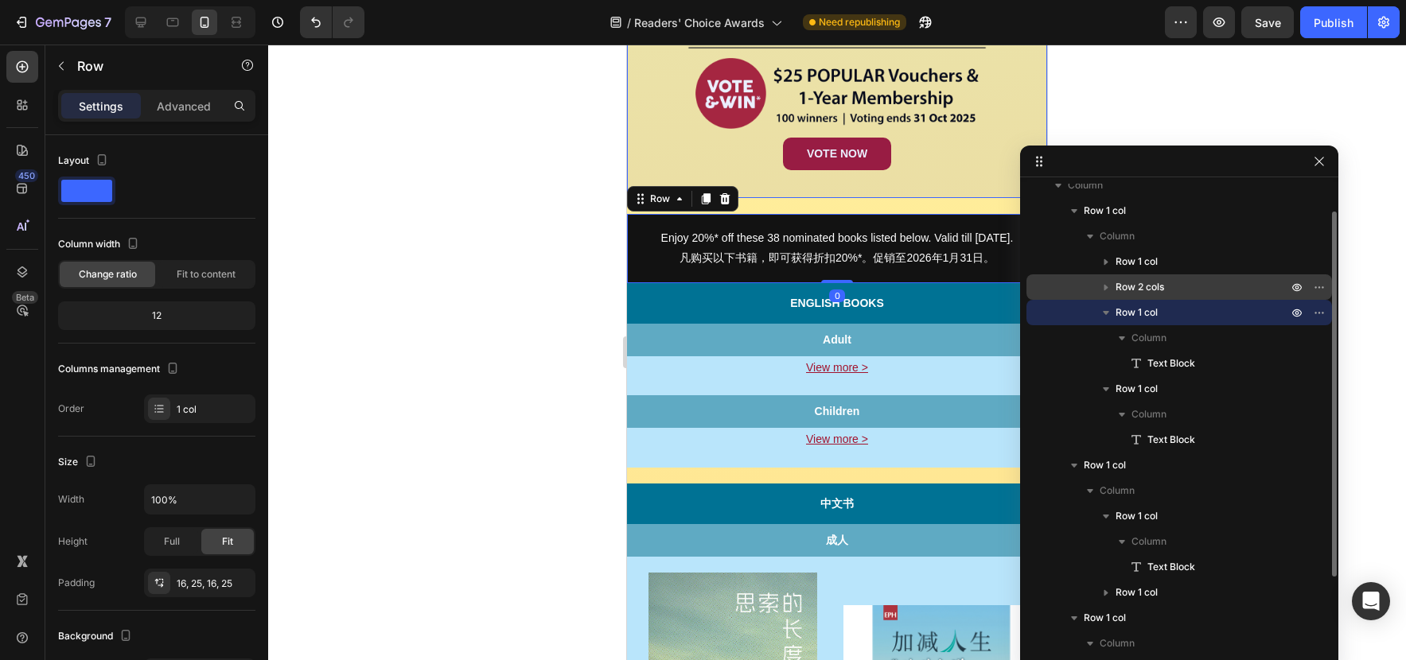
click at [1161, 293] on span "Row 2 cols" at bounding box center [1139, 287] width 49 height 16
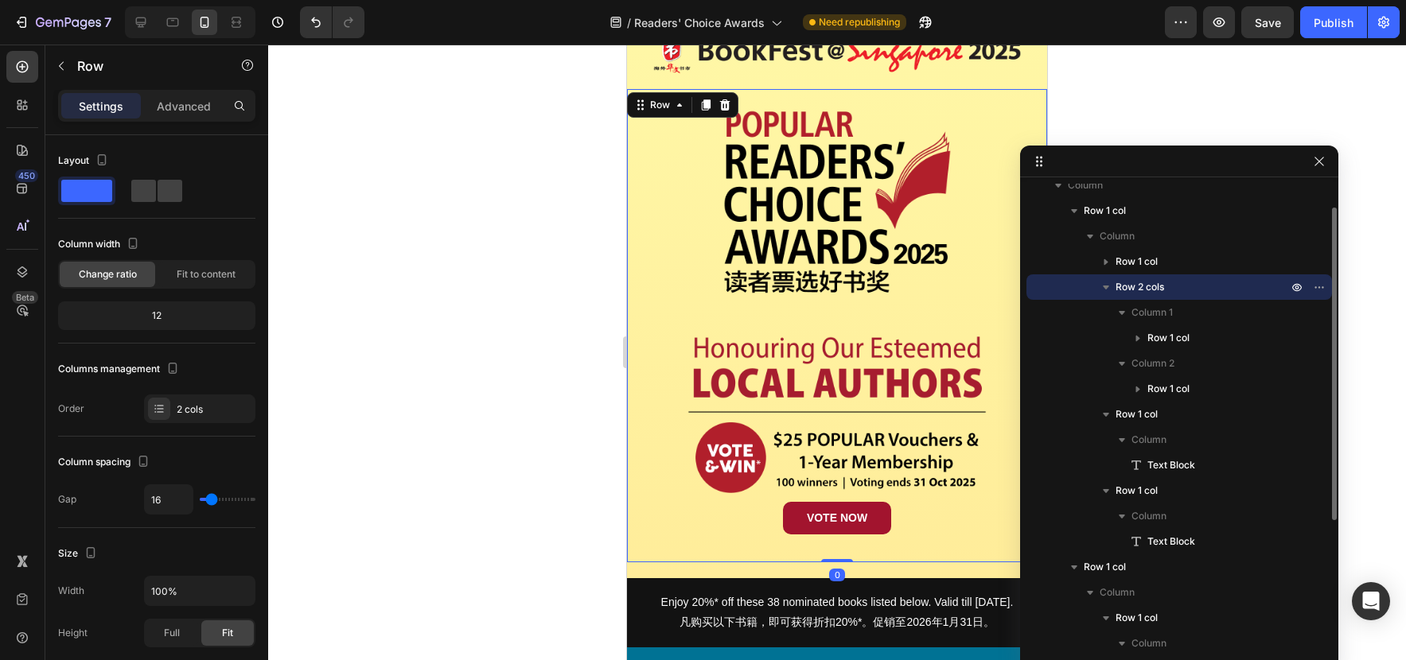
scroll to position [66, 0]
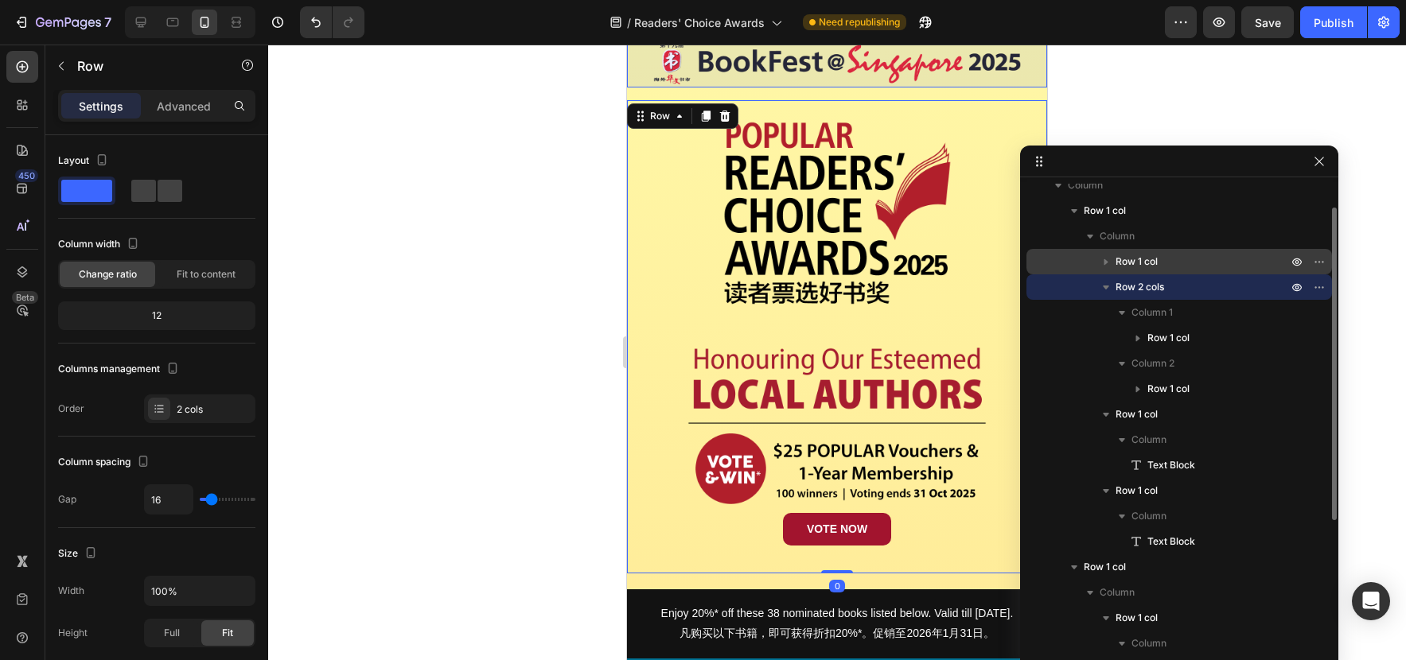
click at [1165, 268] on p "Row 1 col" at bounding box center [1202, 262] width 175 height 16
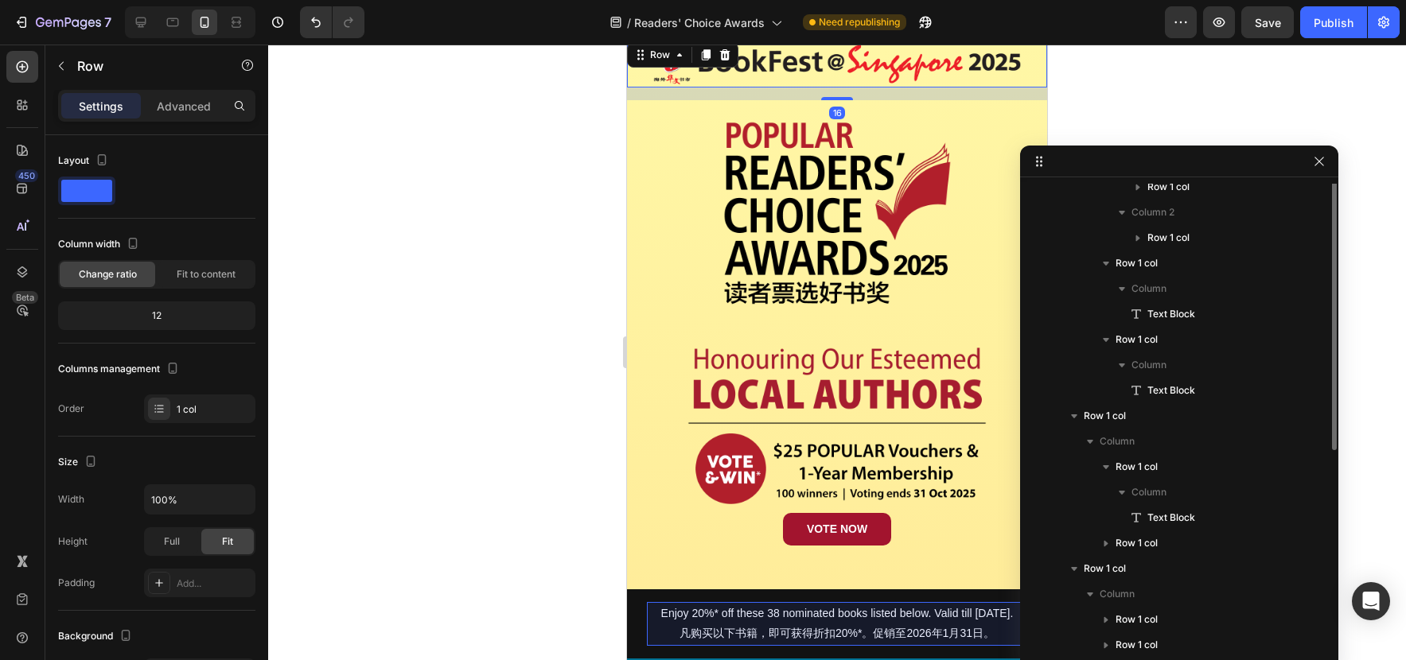
scroll to position [291, 0]
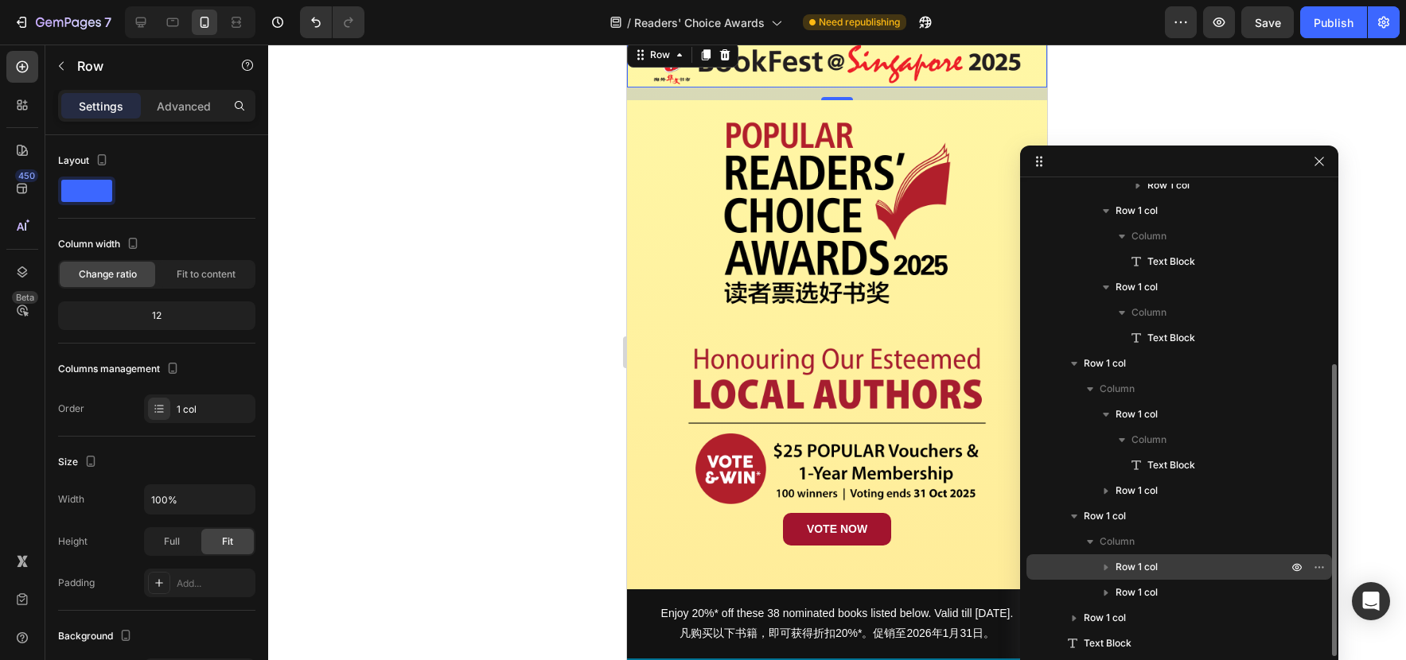
click at [1141, 567] on span "Row 1 col" at bounding box center [1136, 567] width 42 height 16
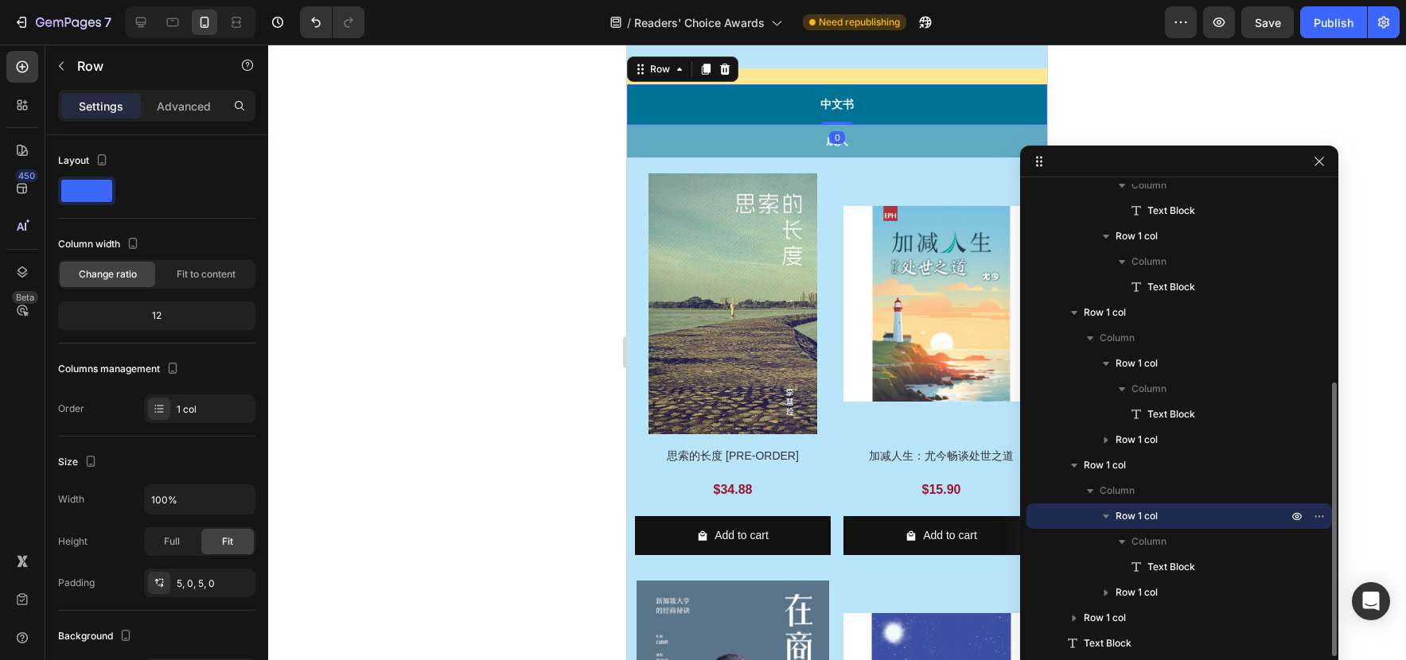
scroll to position [844, 0]
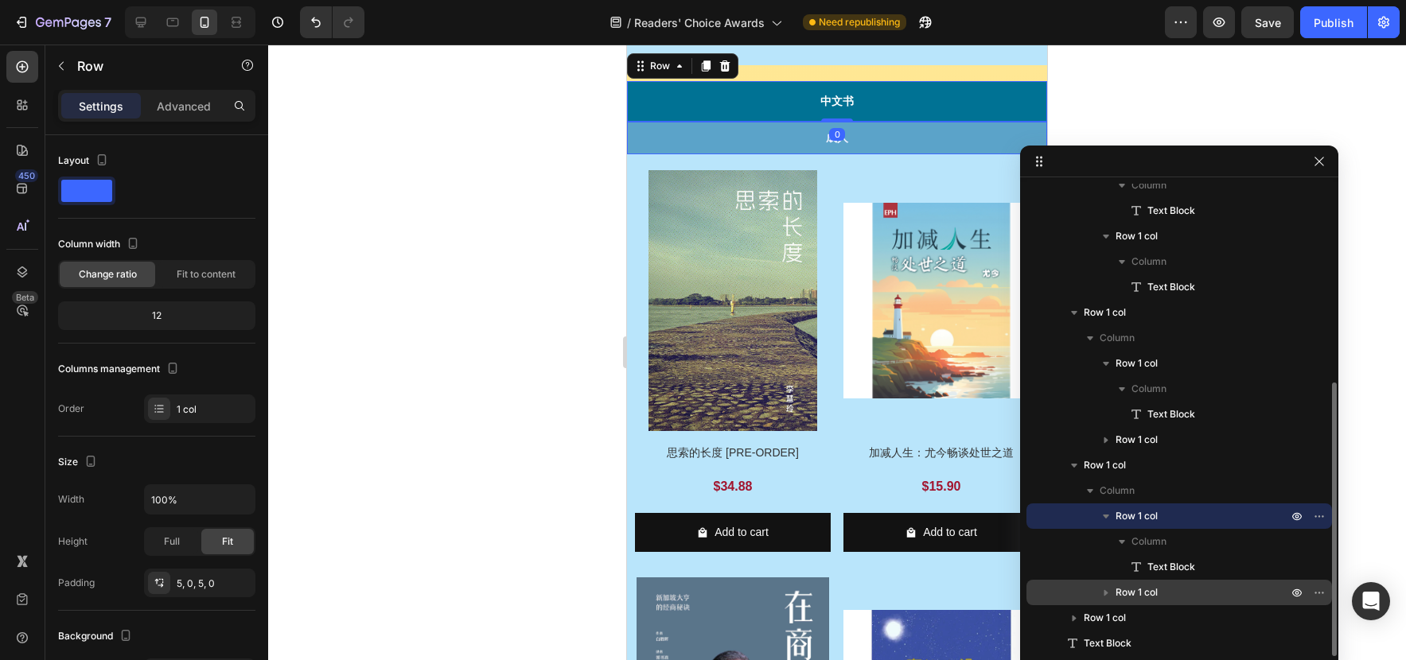
click at [1177, 592] on p "Row 1 col" at bounding box center [1202, 593] width 175 height 16
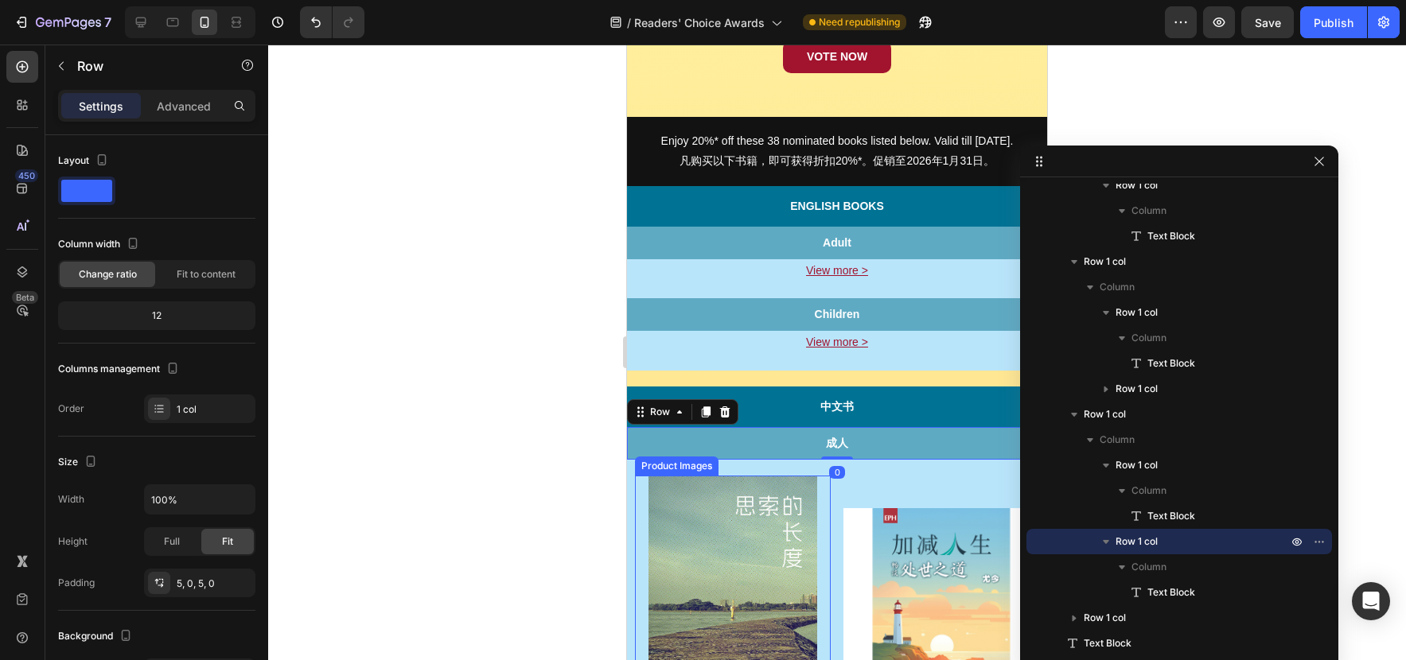
scroll to position [565, 0]
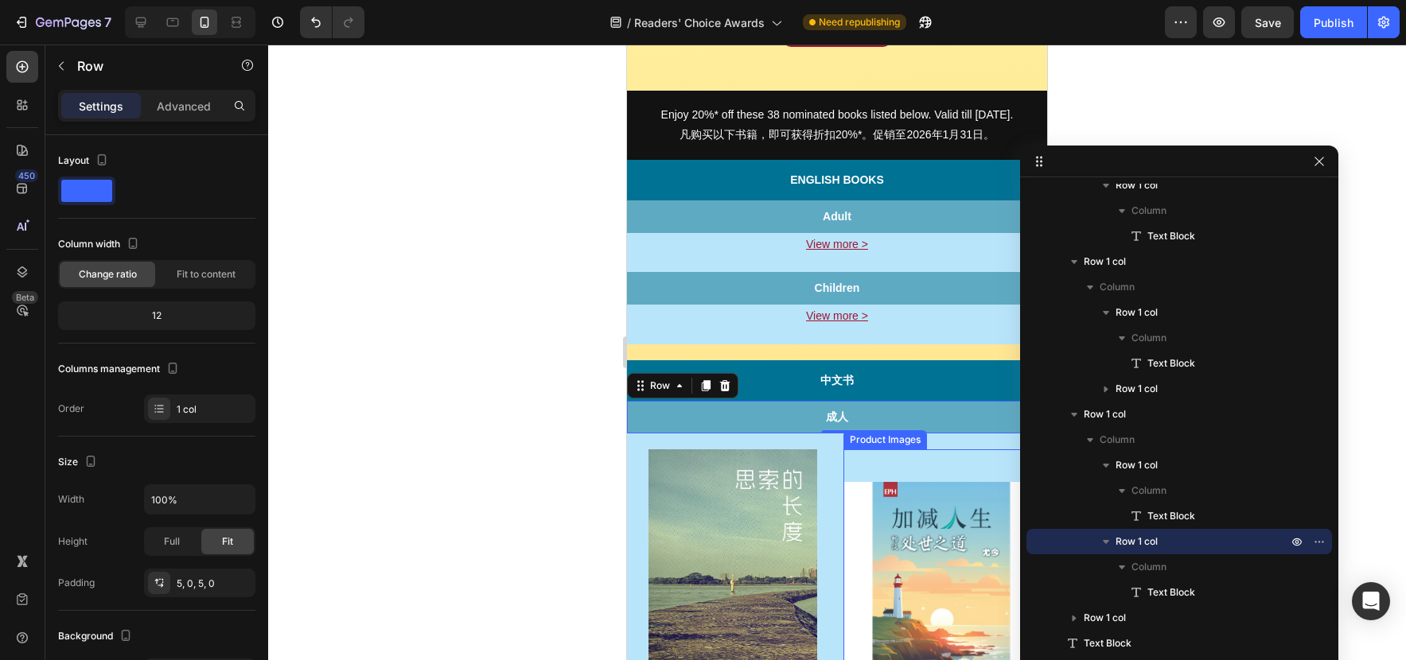
click at [863, 470] on img at bounding box center [941, 579] width 196 height 261
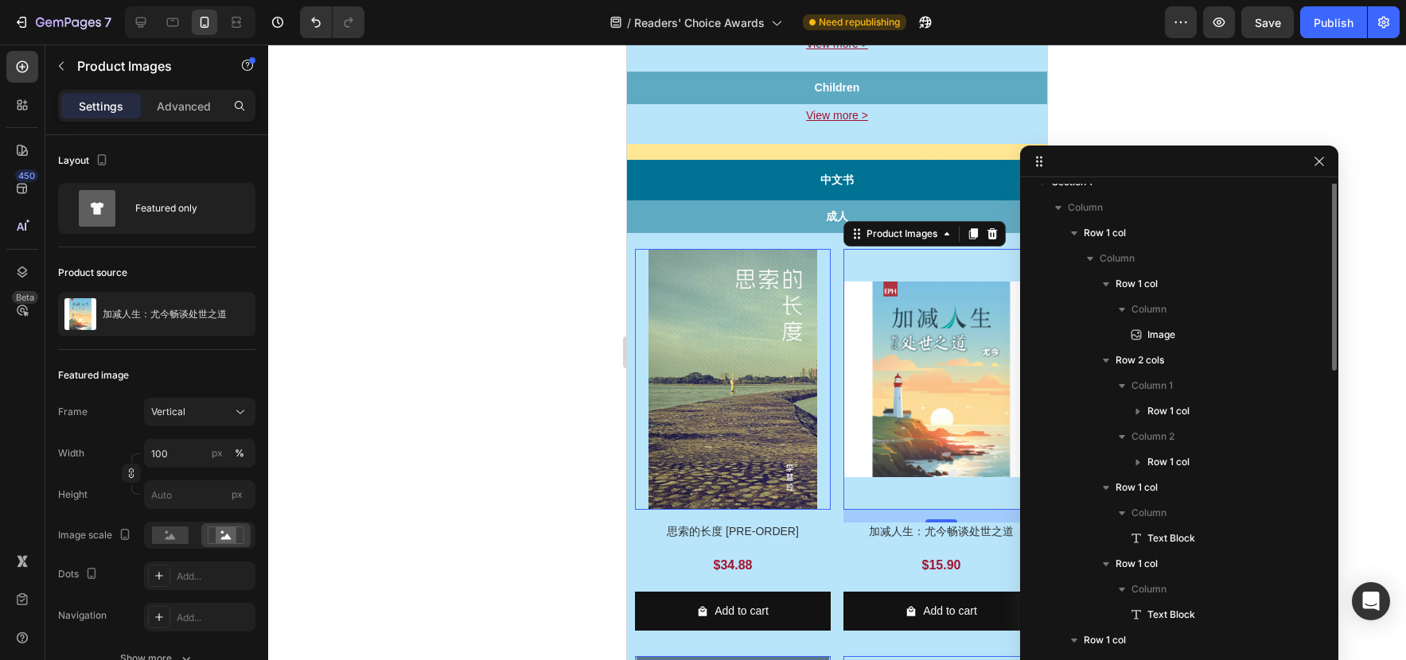
scroll to position [0, 0]
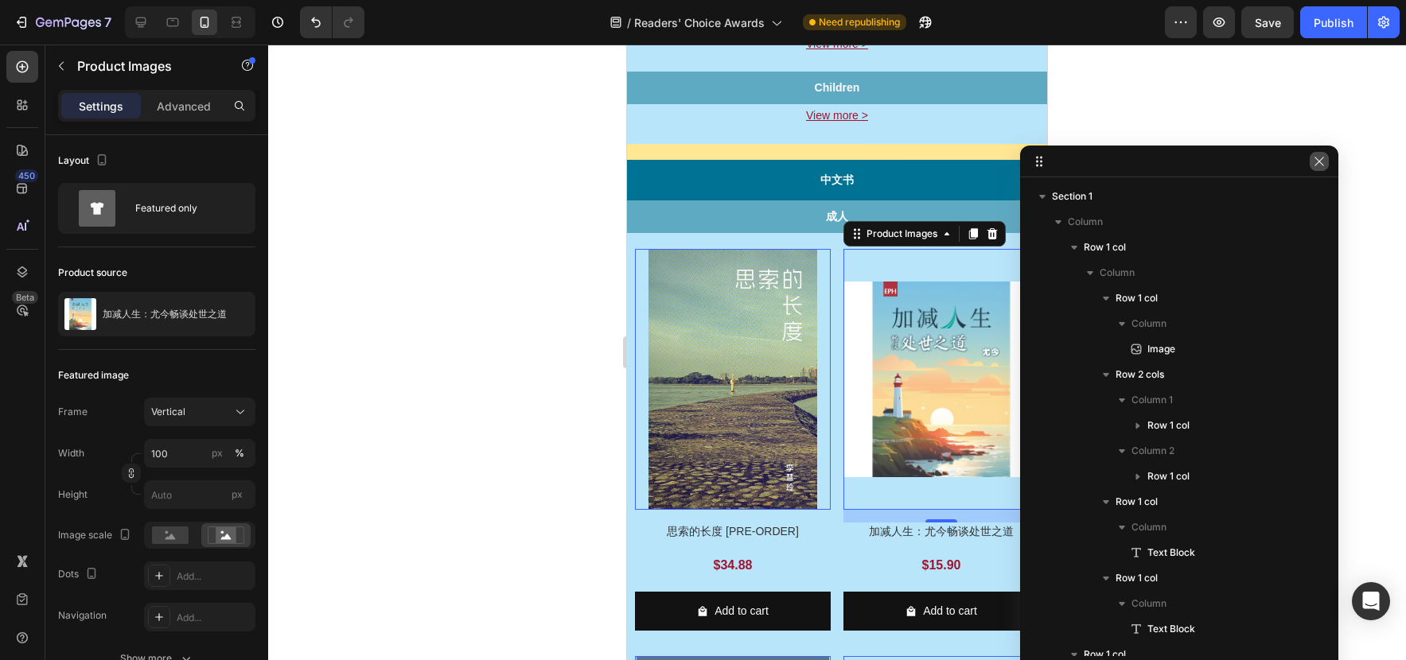
click at [1323, 167] on icon "button" at bounding box center [1319, 161] width 13 height 13
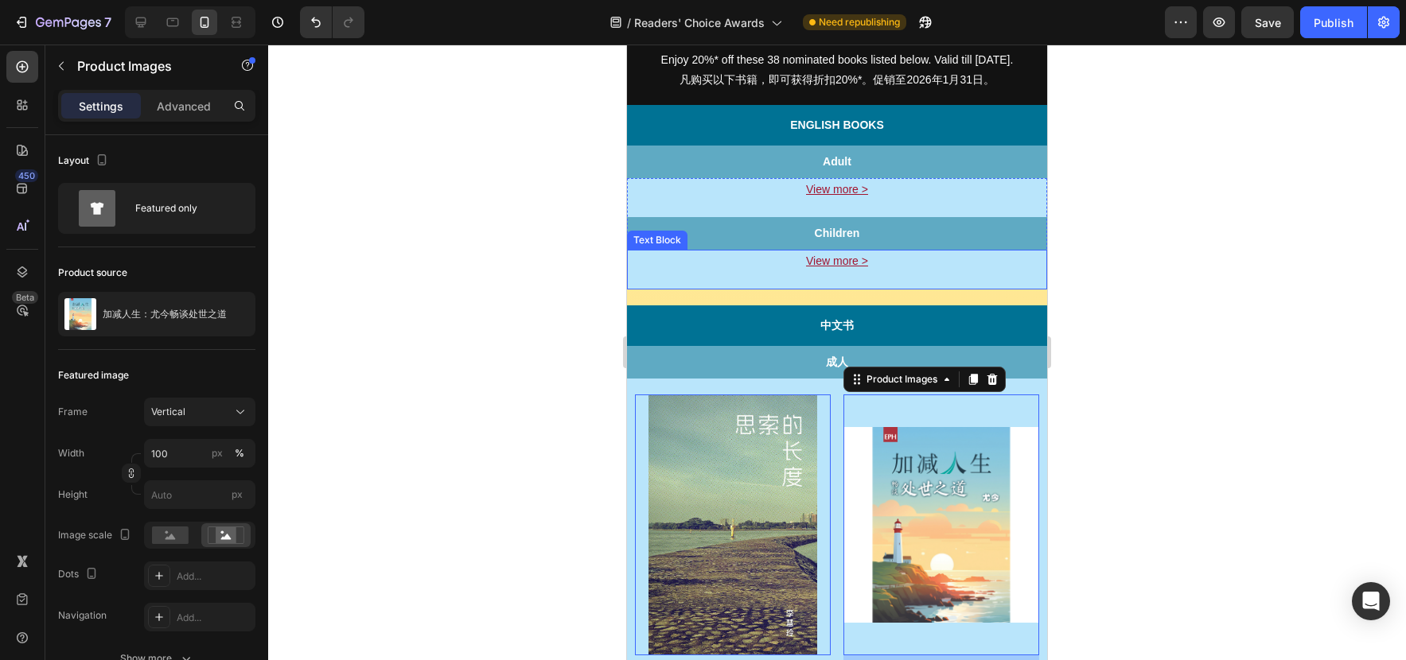
scroll to position [578, 0]
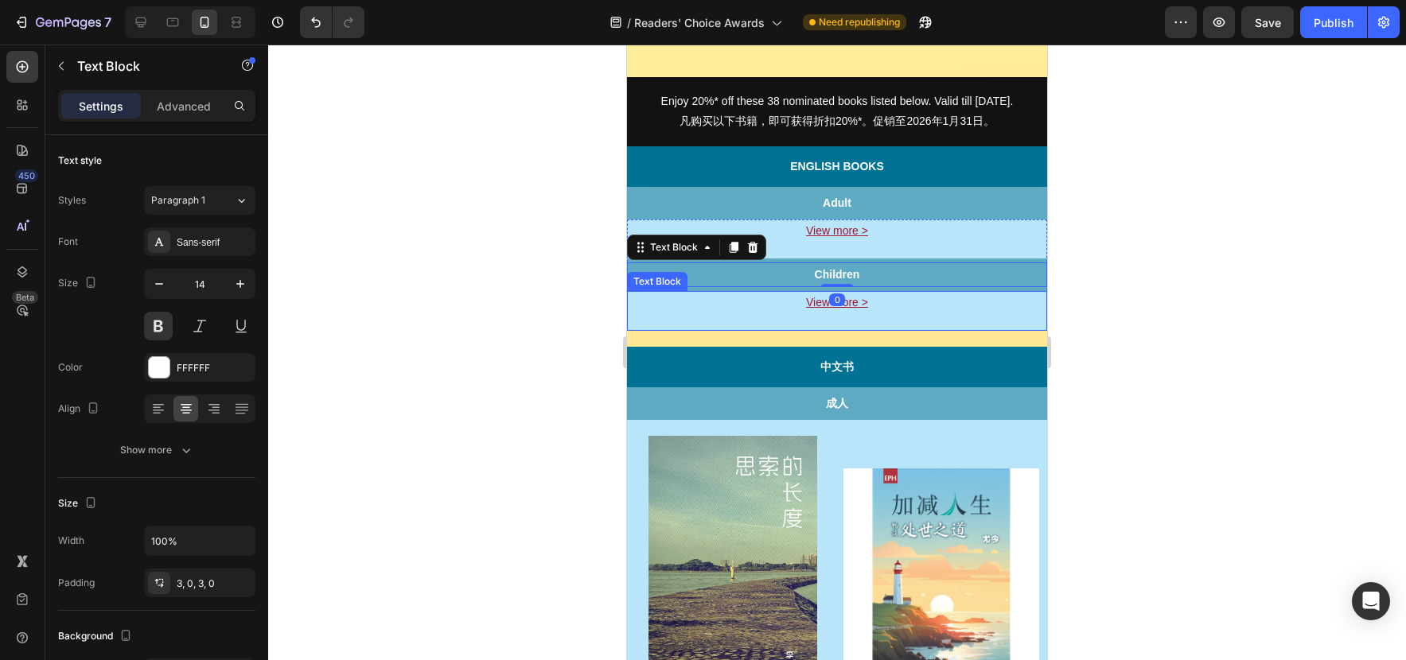
click at [971, 313] on p "View more >" at bounding box center [836, 303] width 417 height 20
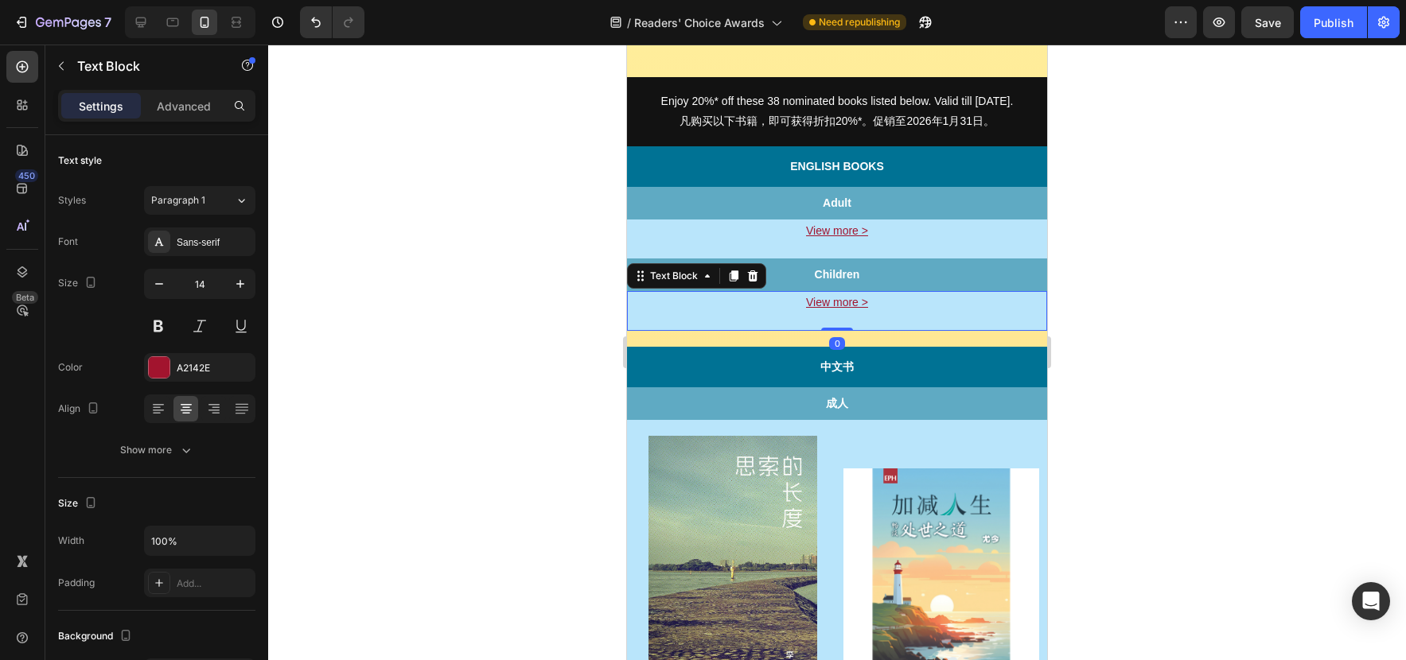
scroll to position [579, 0]
click at [178, 23] on icon at bounding box center [173, 22] width 12 height 9
type input "15"
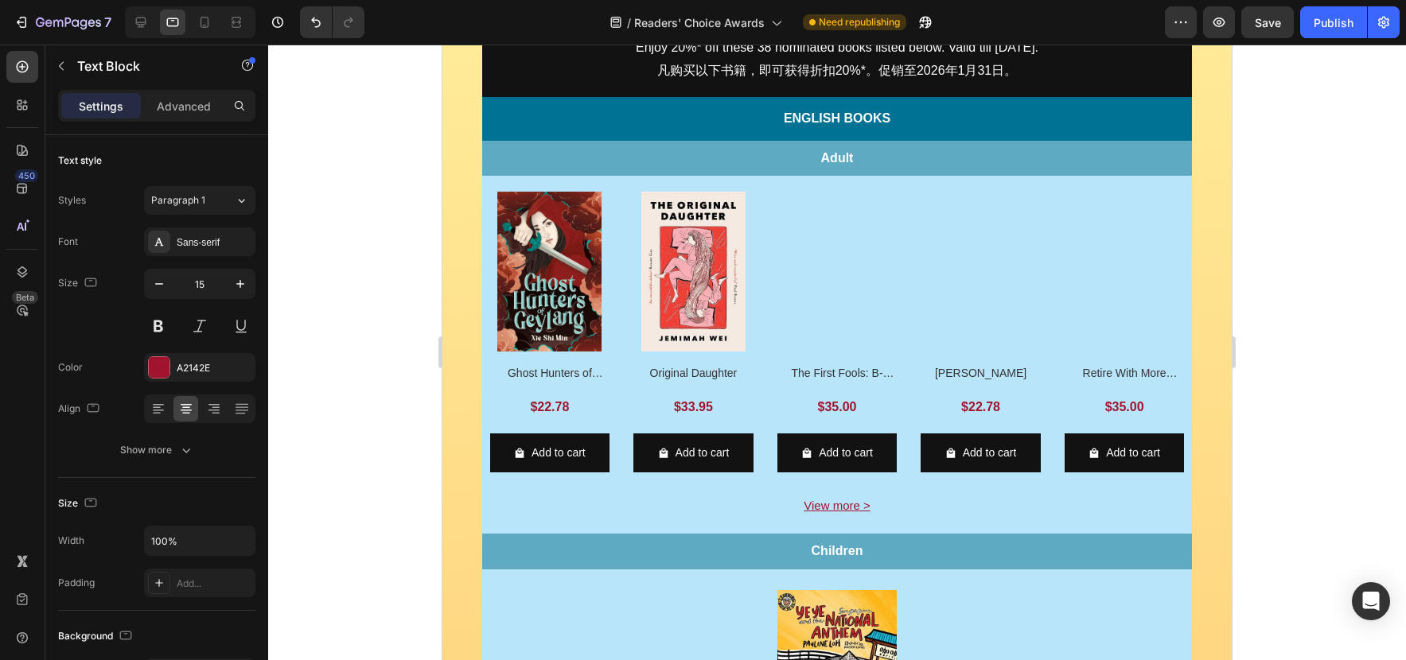
scroll to position [445, 0]
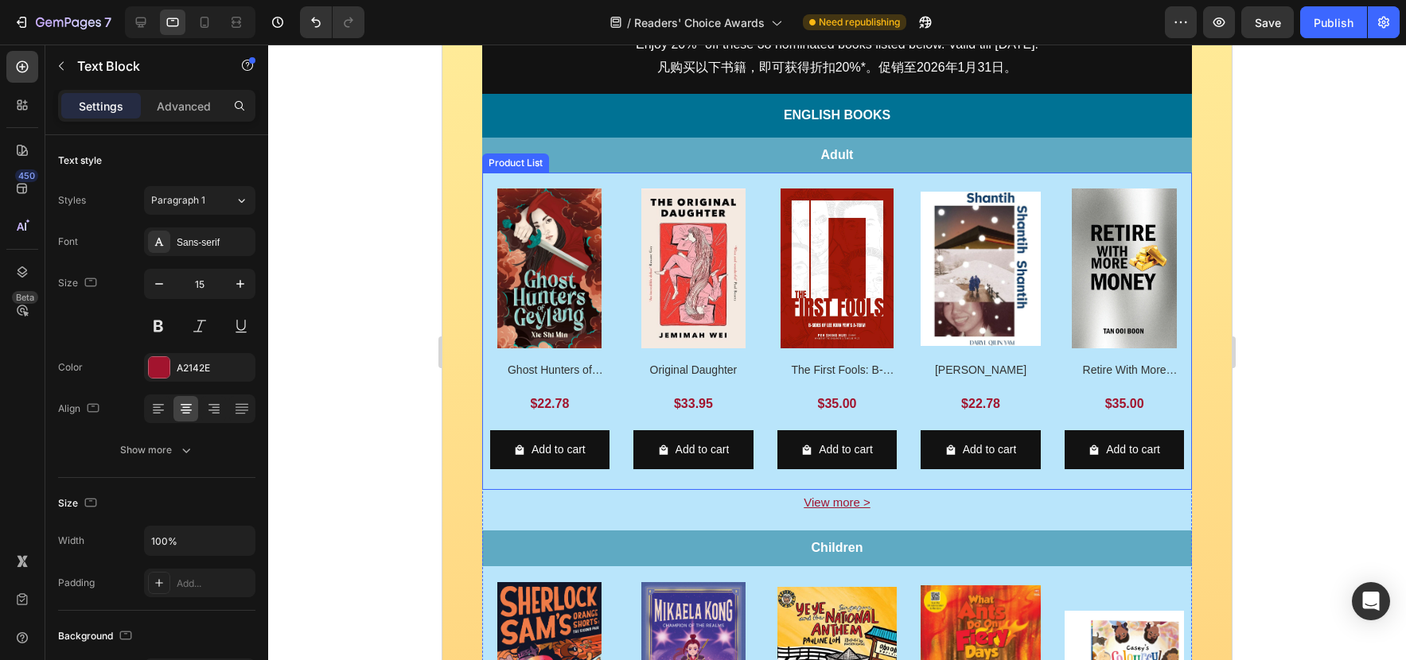
click at [1047, 177] on div "Product Images Ghost Hunters of Geylang Product Title $22.78 Product Price Prod…" at bounding box center [837, 331] width 710 height 317
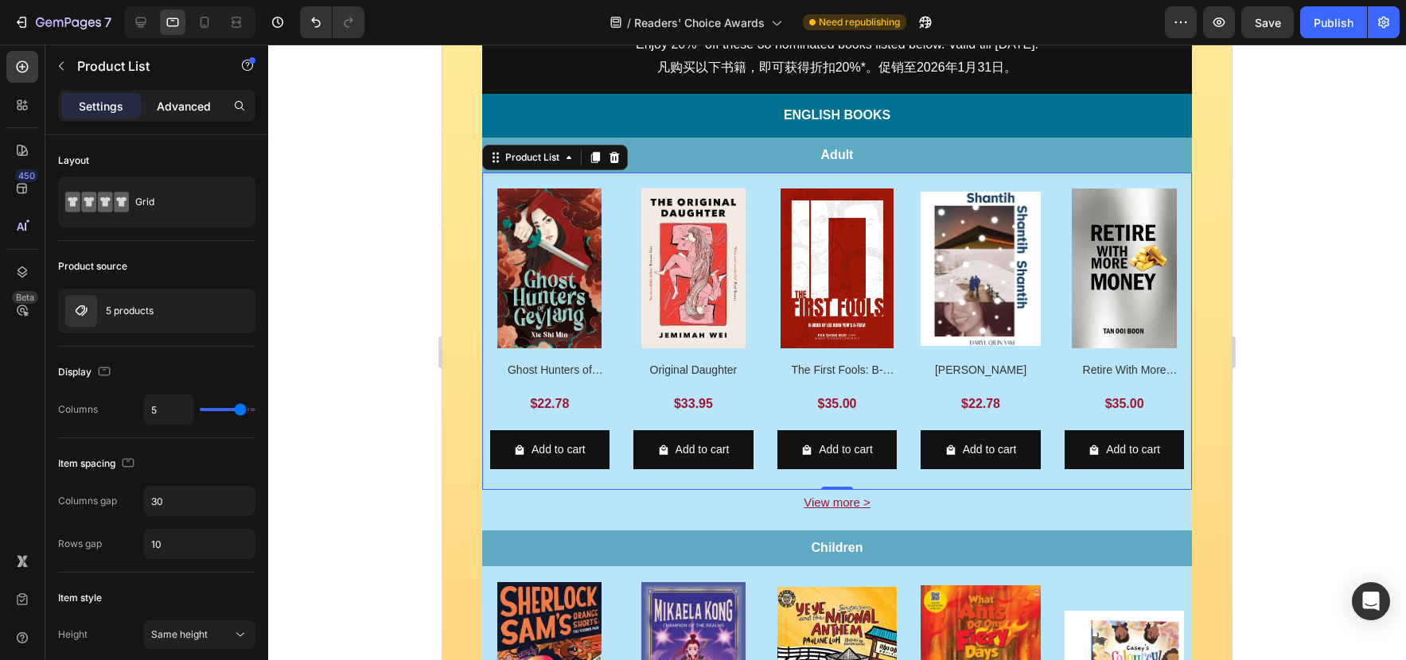
click at [197, 115] on div "Advanced" at bounding box center [184, 105] width 80 height 25
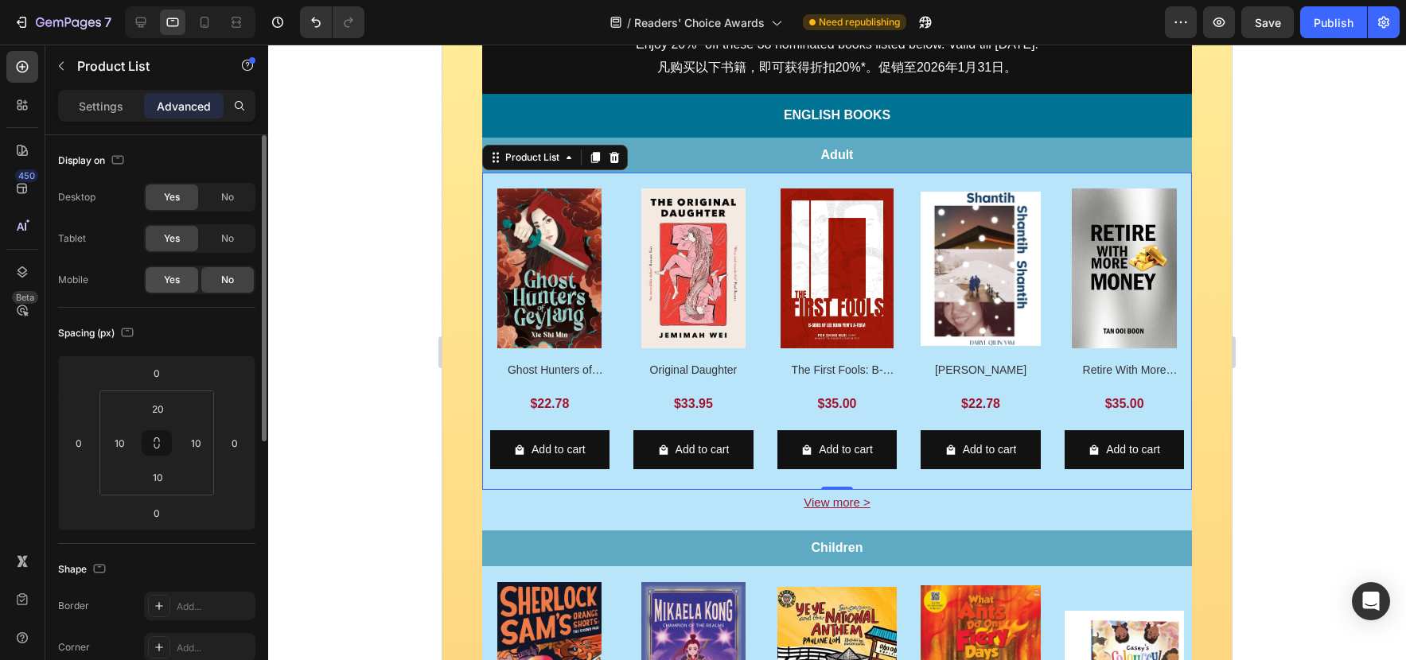
click at [174, 285] on span "Yes" at bounding box center [172, 280] width 16 height 14
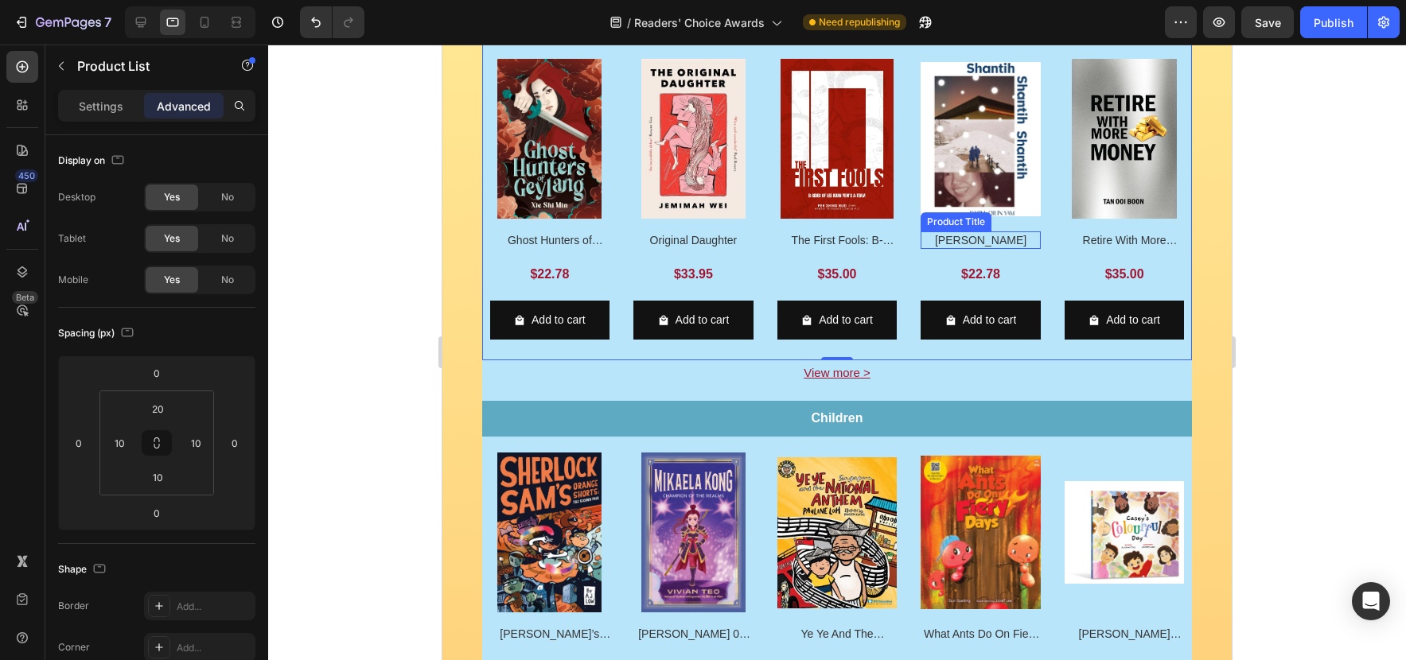
scroll to position [588, 0]
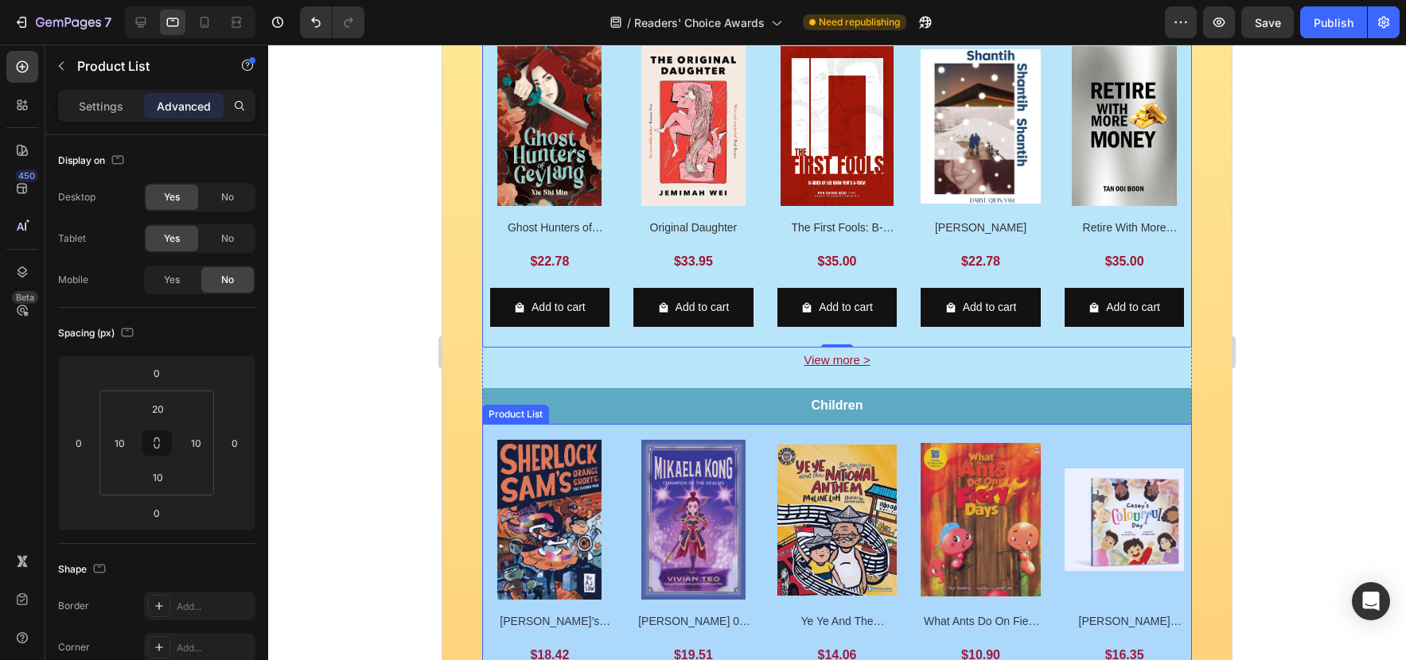
click at [900, 426] on div "Product Images Sherlock [PERSON_NAME]’s Orange Shorts: The Second Pair Product …" at bounding box center [837, 582] width 710 height 317
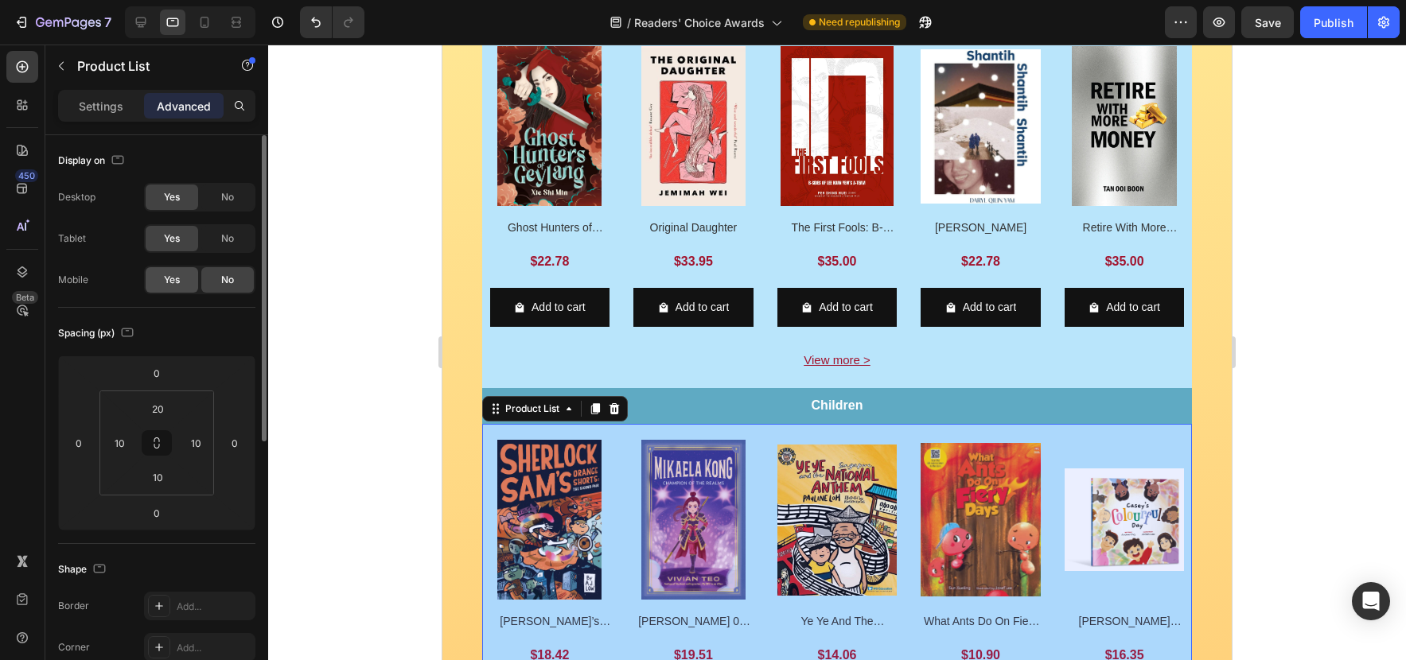
click at [172, 278] on span "Yes" at bounding box center [172, 280] width 16 height 14
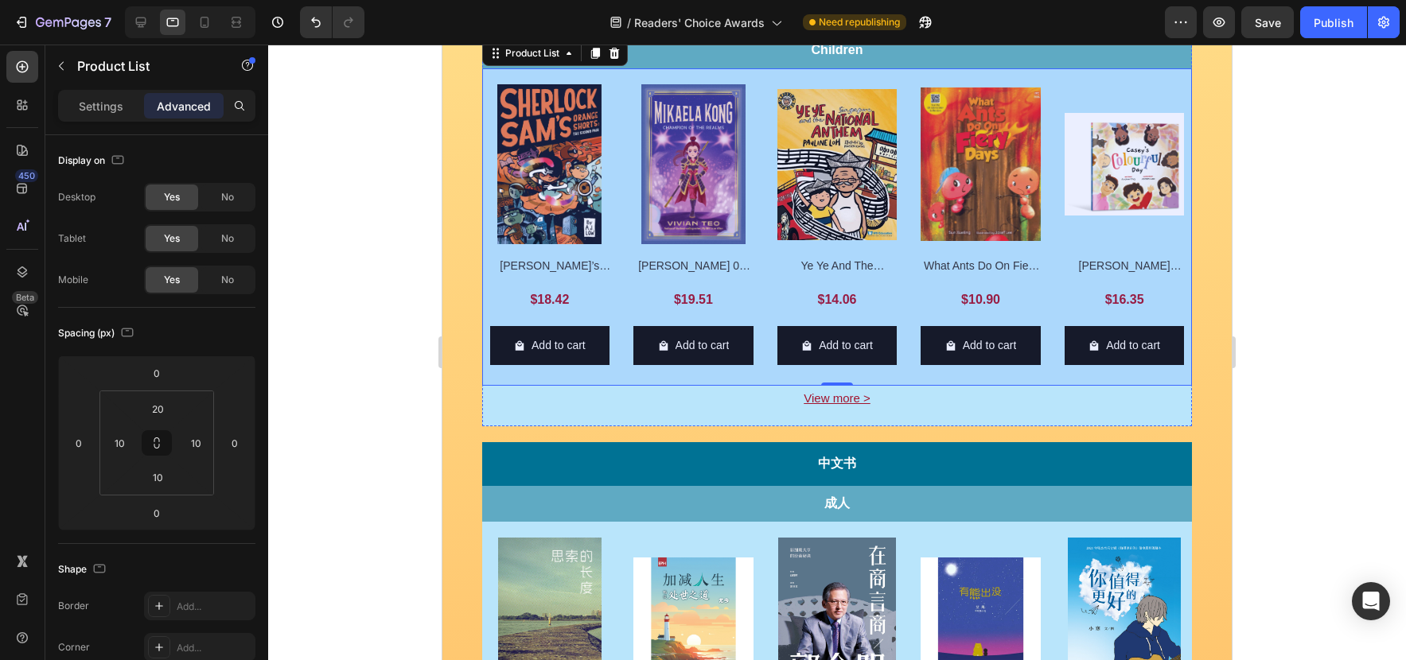
scroll to position [944, 0]
click at [211, 26] on icon at bounding box center [204, 22] width 16 height 16
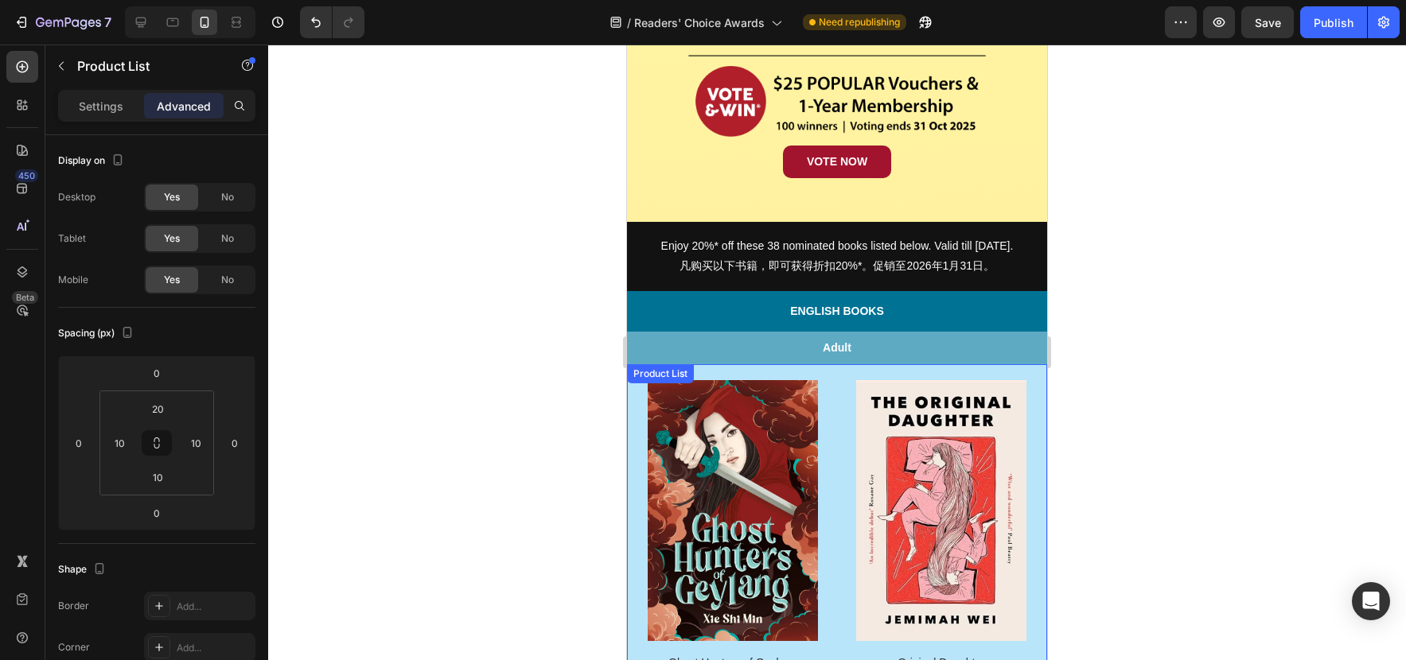
scroll to position [439, 0]
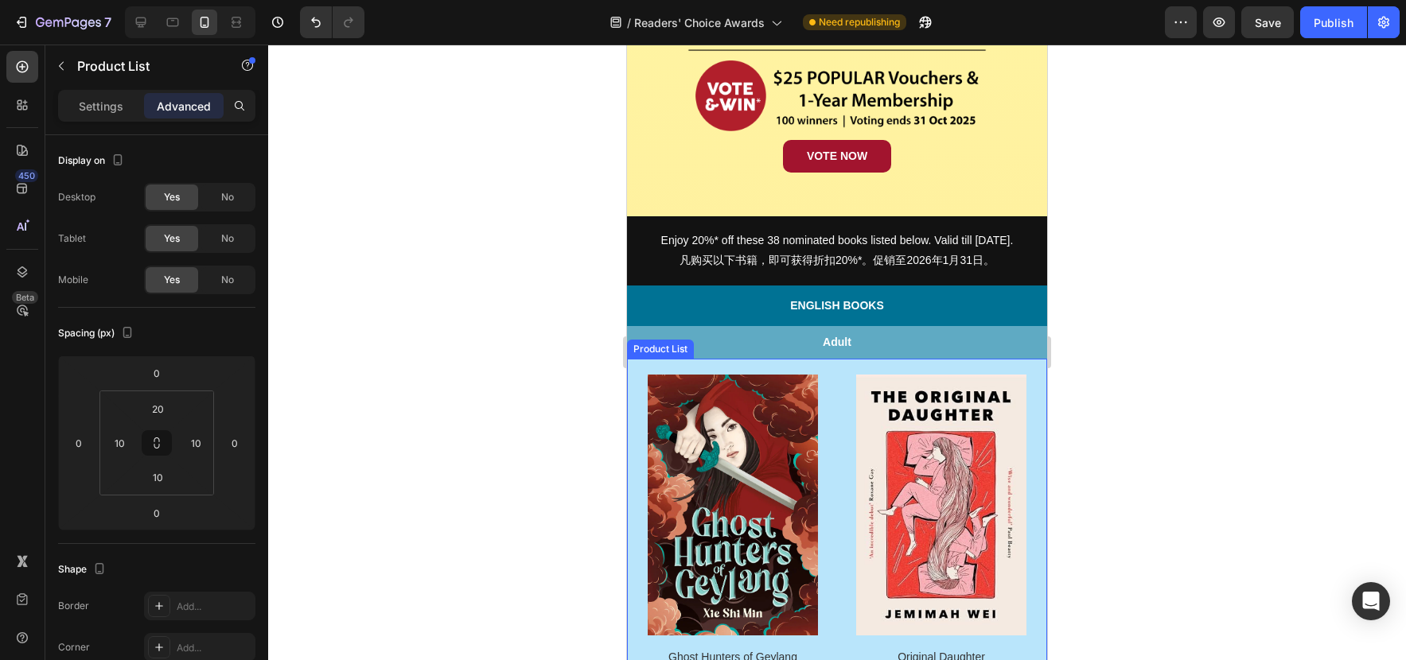
click at [97, 110] on p "Settings" at bounding box center [101, 106] width 45 height 17
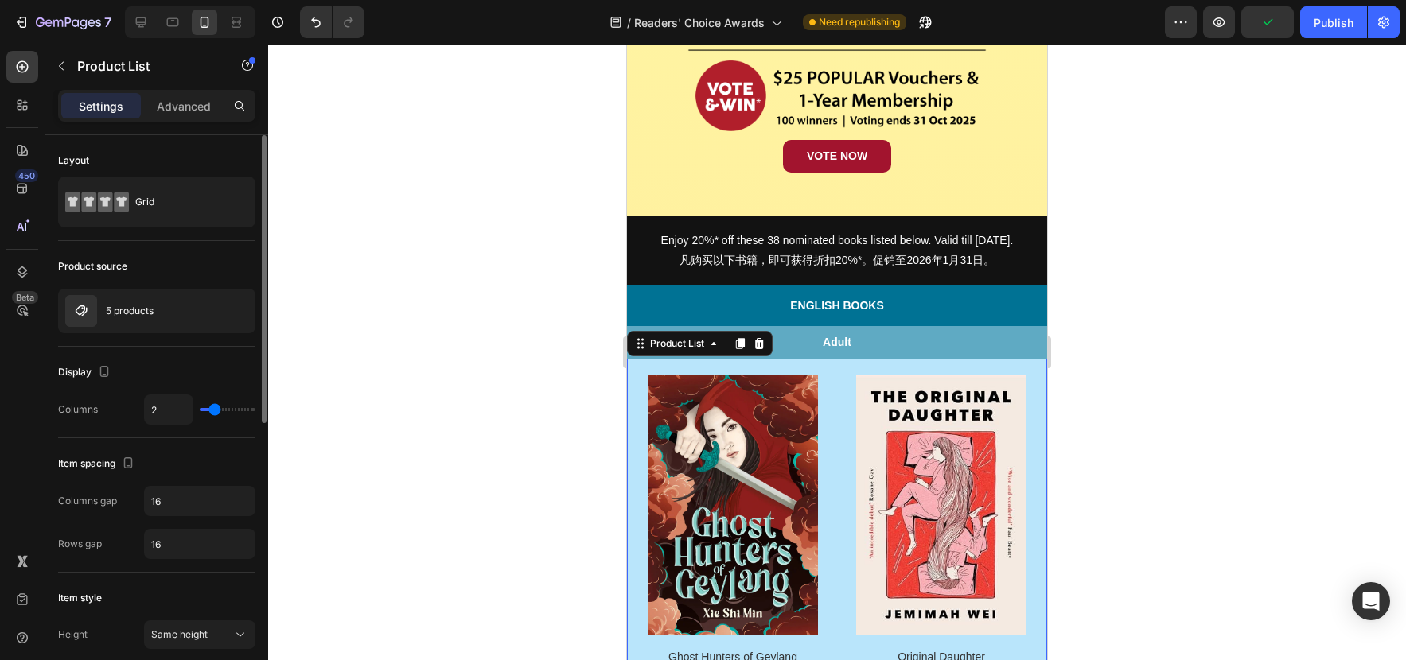
type input "3"
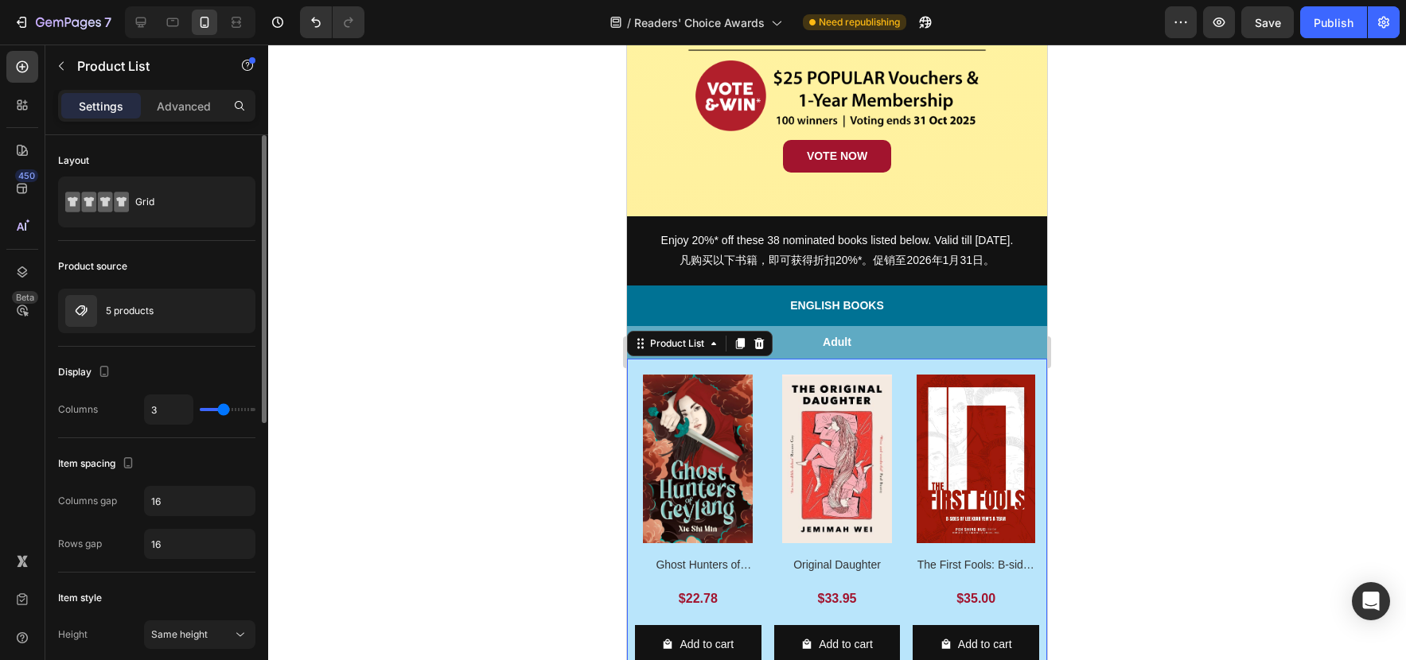
drag, startPoint x: 216, startPoint y: 411, endPoint x: 226, endPoint y: 411, distance: 10.3
type input "3"
click at [226, 411] on input "range" at bounding box center [228, 409] width 56 height 3
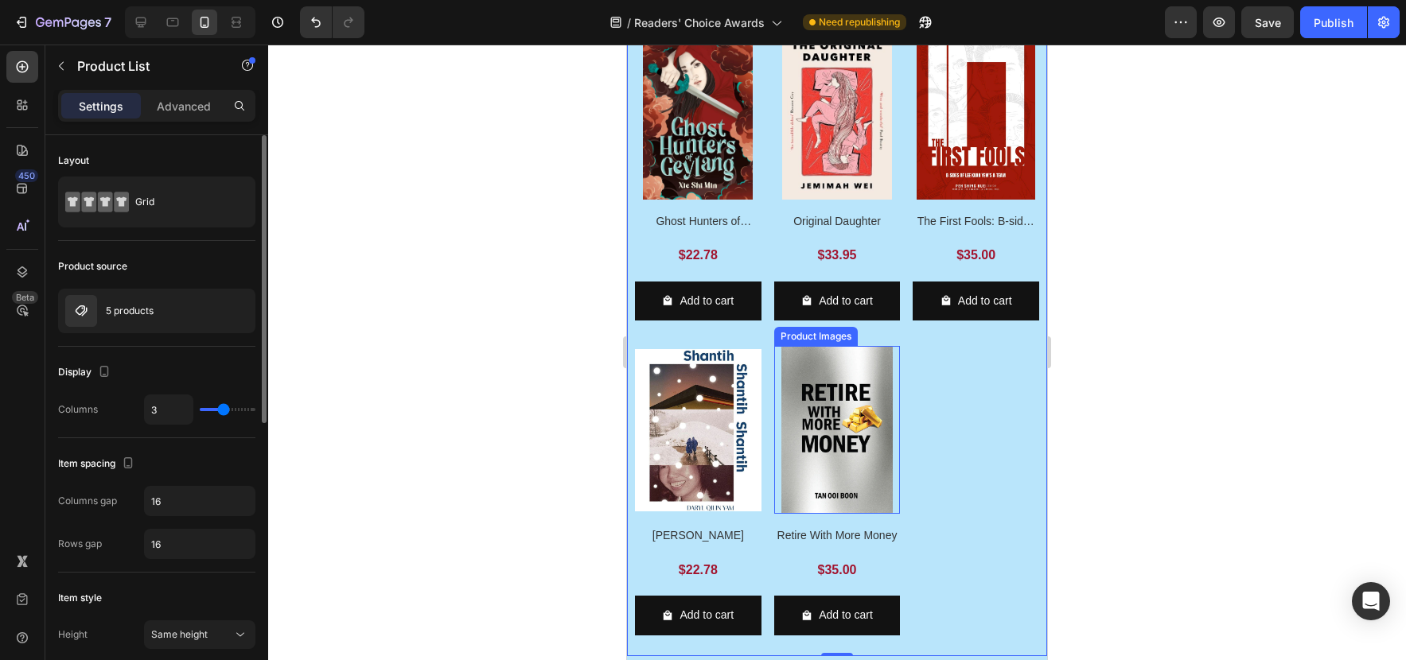
scroll to position [750, 0]
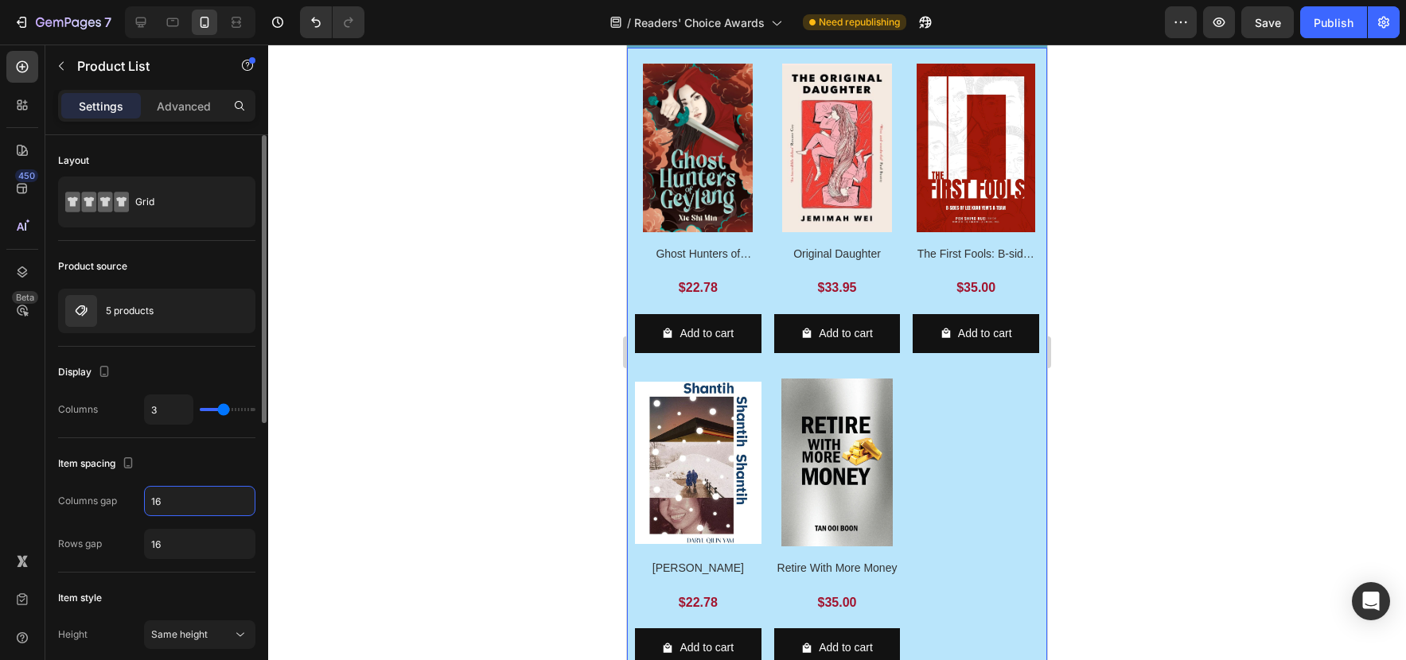
click at [176, 501] on input "16" at bounding box center [200, 501] width 110 height 29
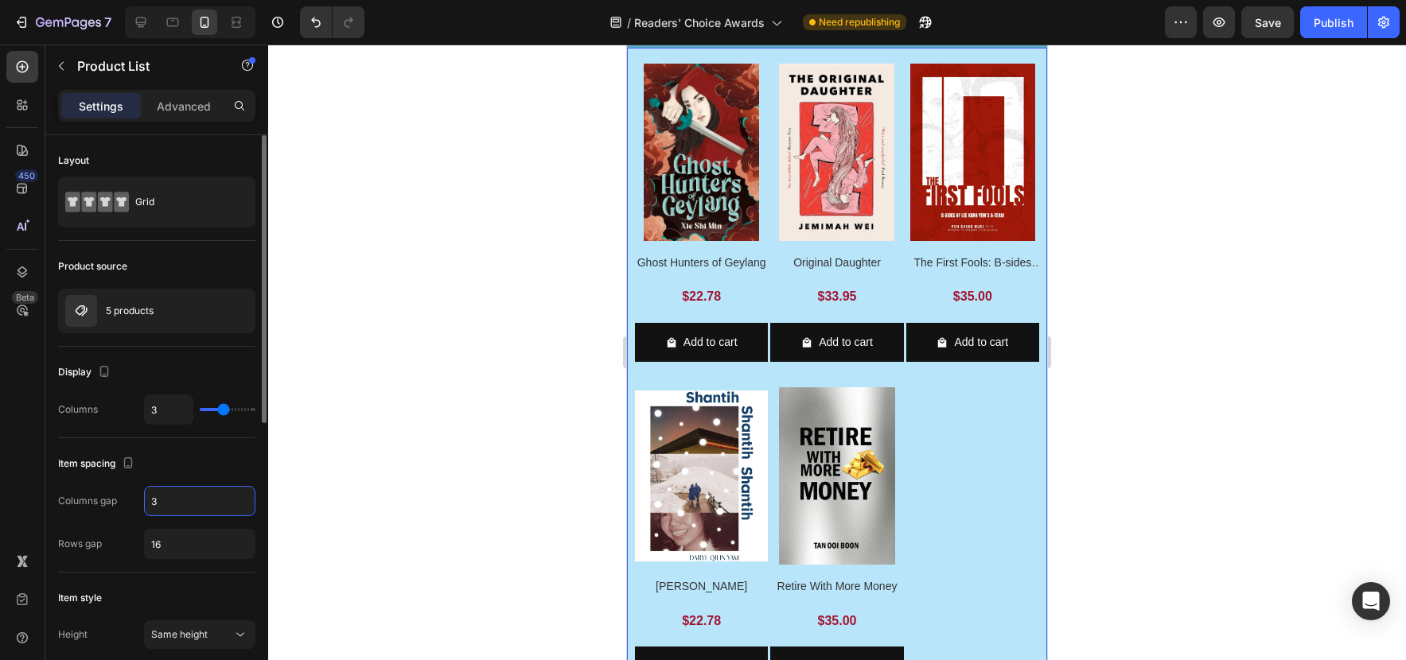
type input "30"
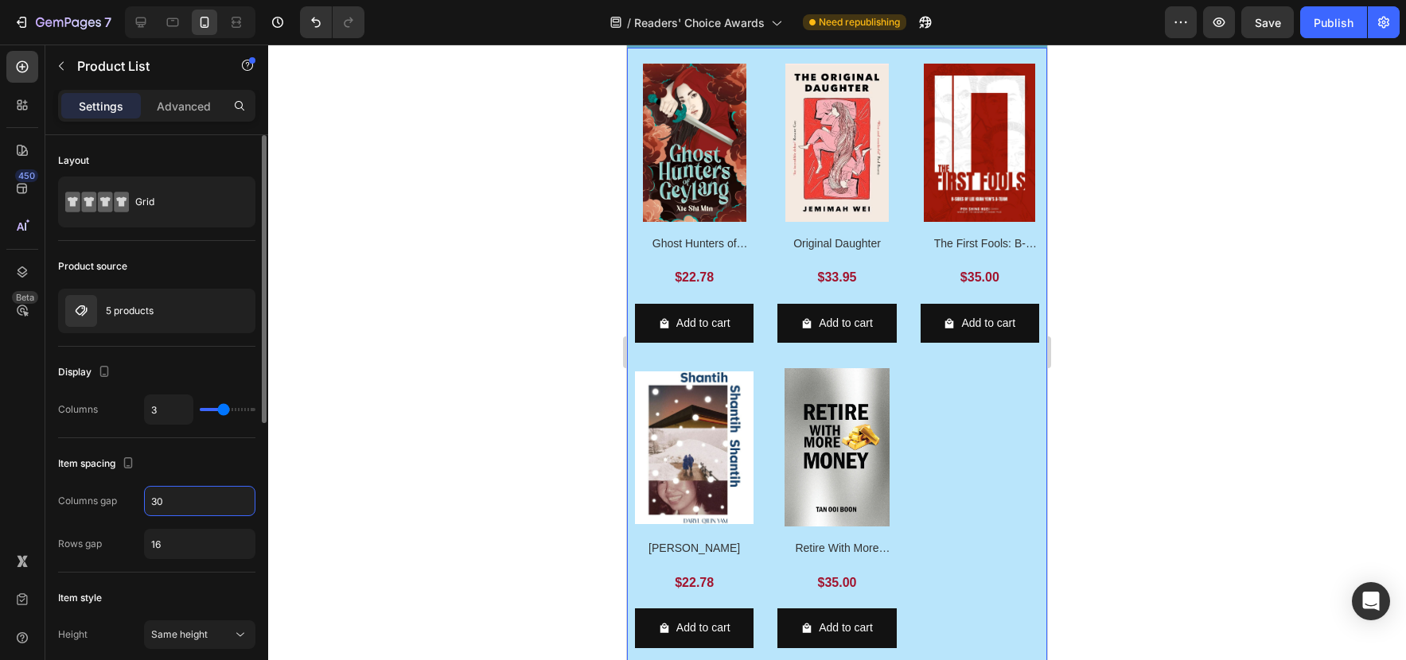
type input "2"
type input "16"
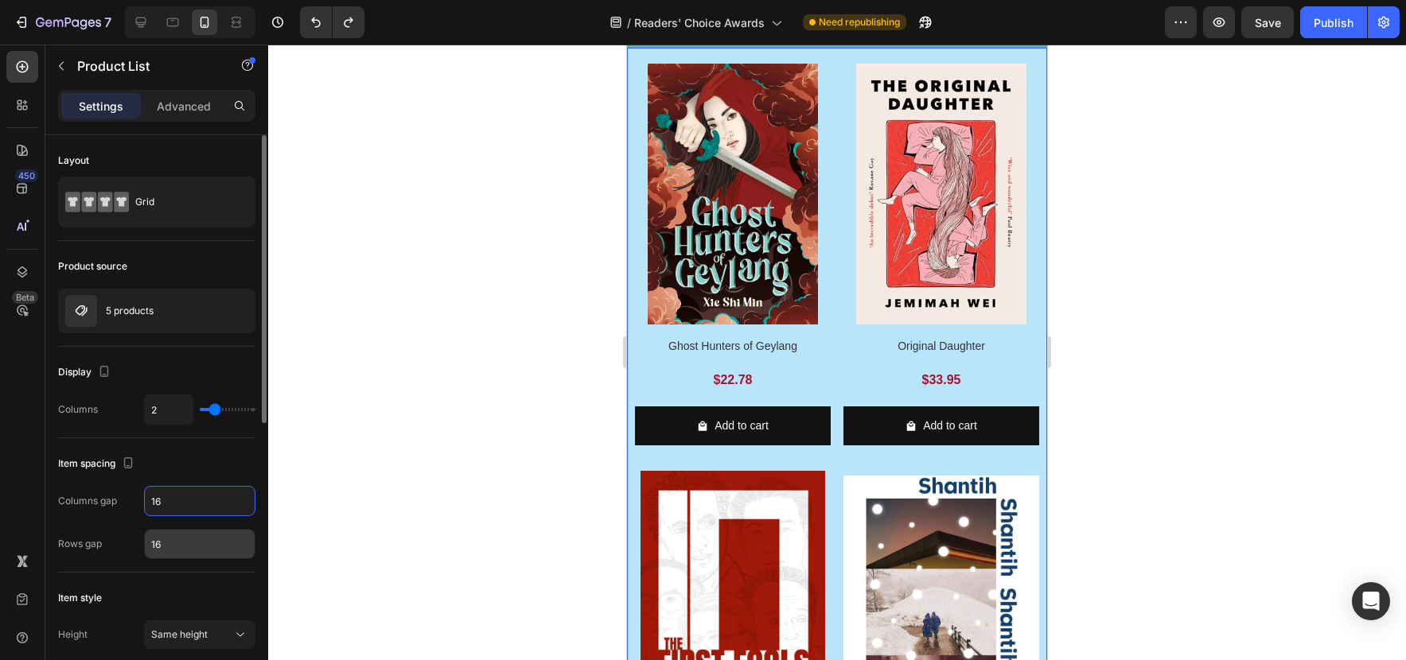
click at [167, 539] on input "16" at bounding box center [200, 544] width 110 height 29
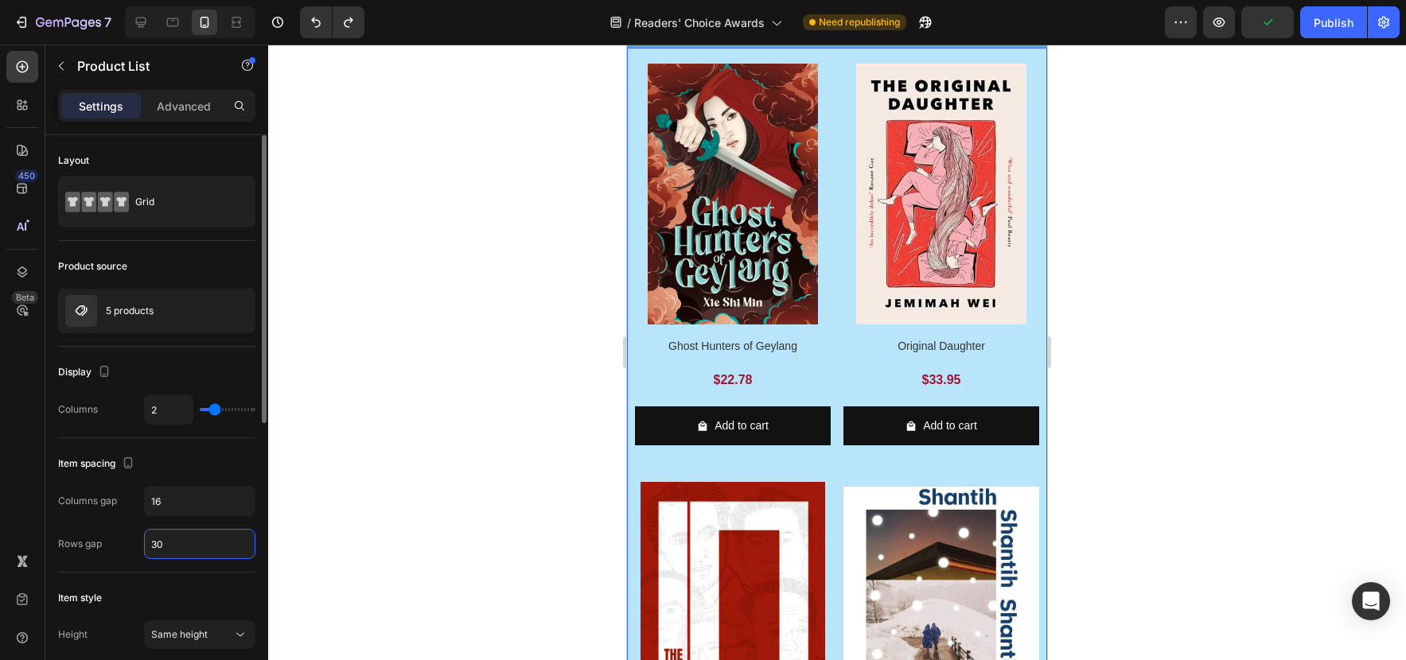
click at [172, 544] on input "30" at bounding box center [200, 544] width 110 height 29
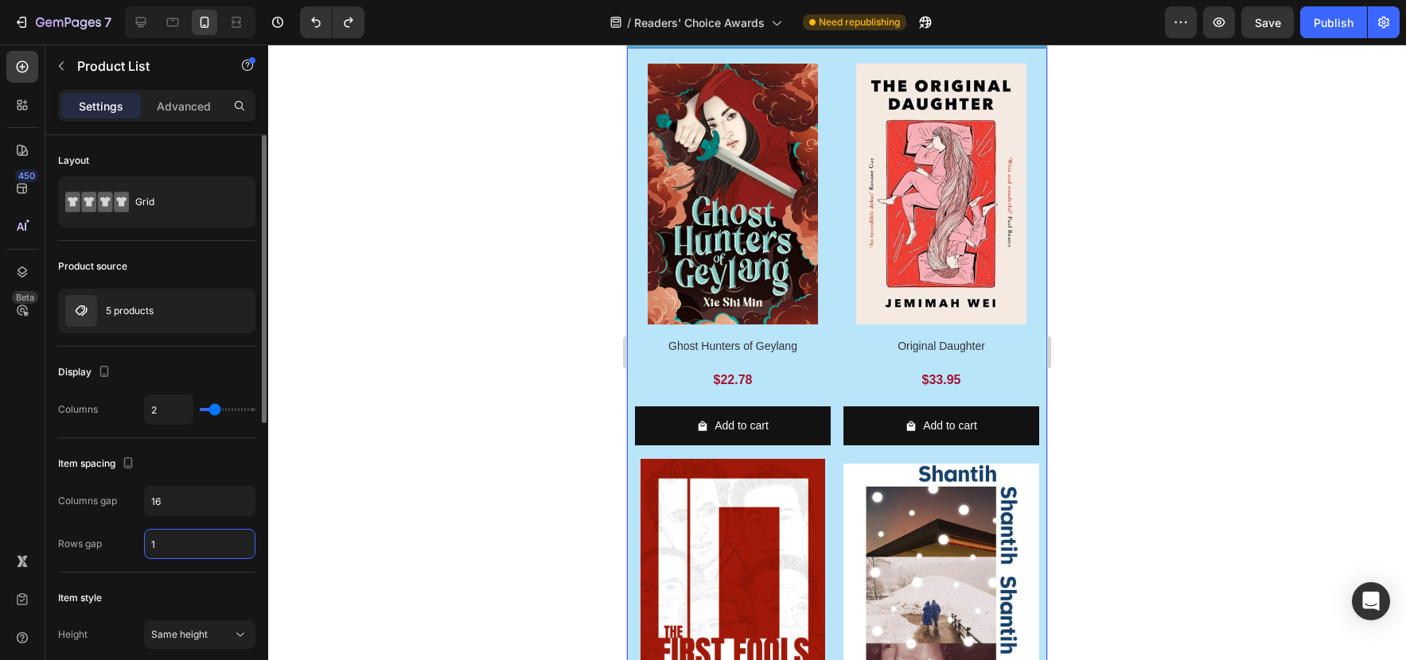
type input "16"
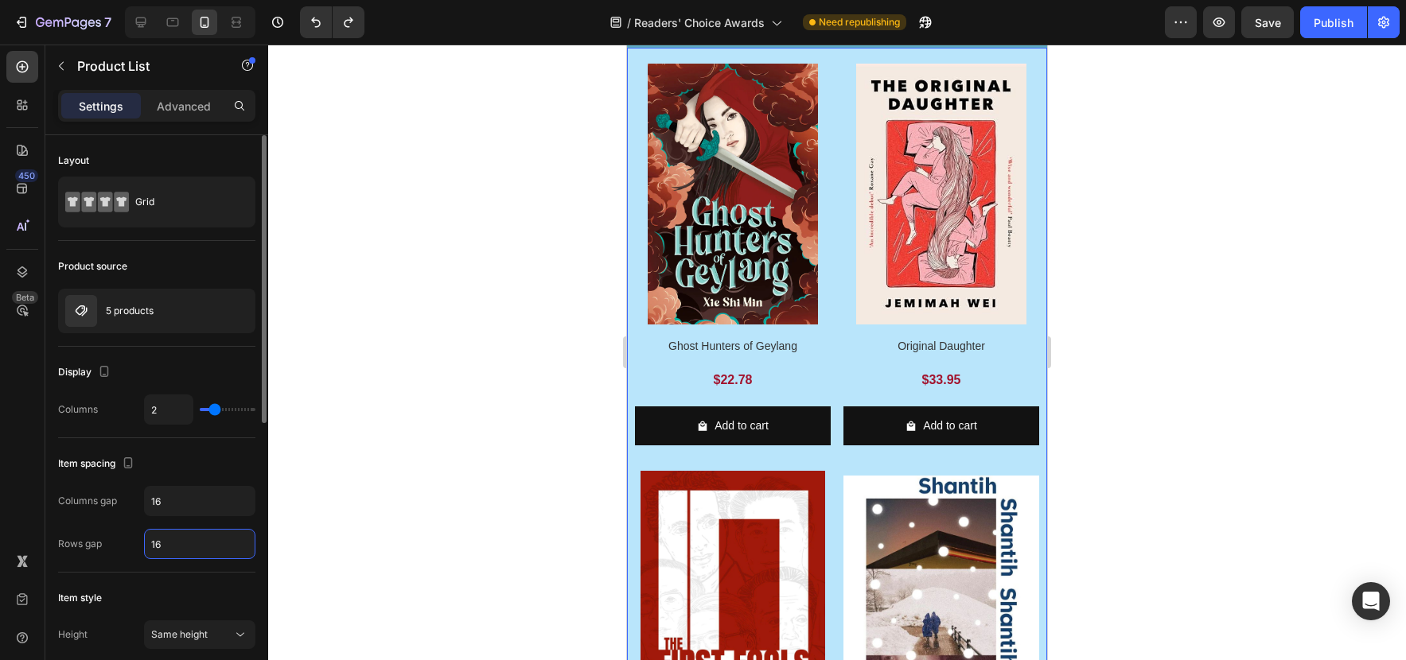
type input "3"
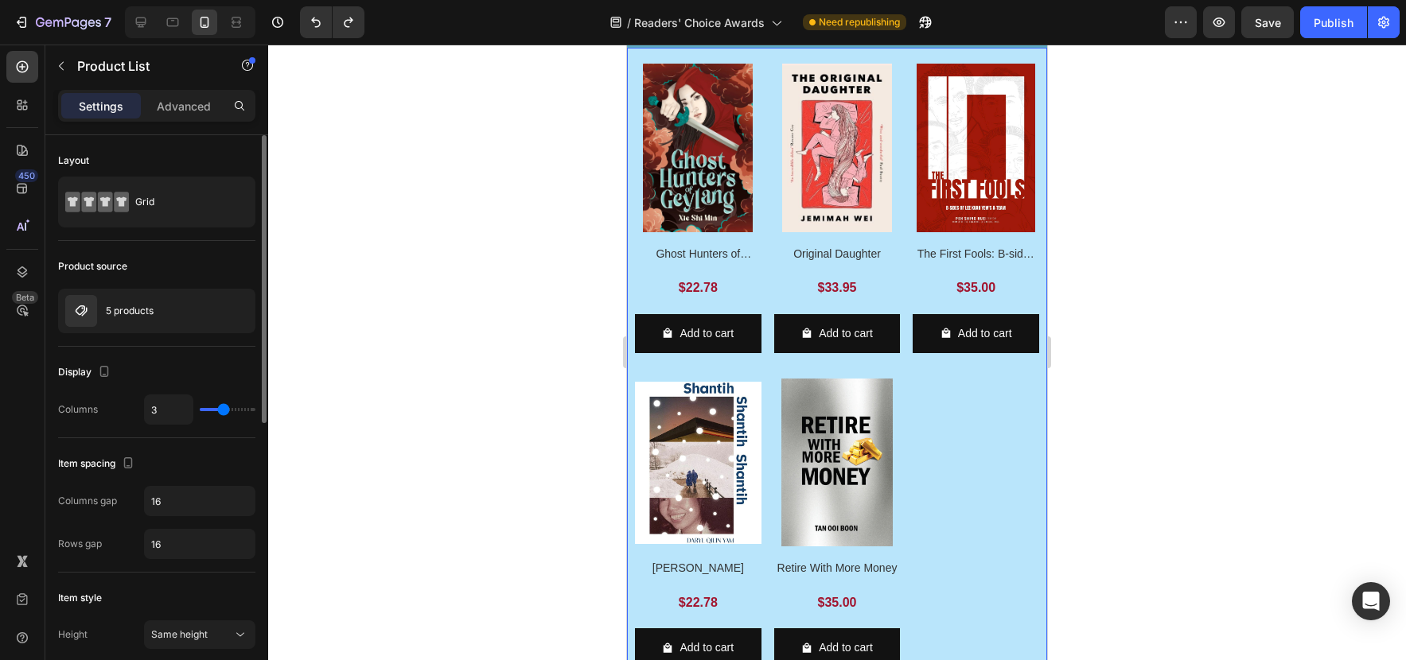
type input "3"
click at [220, 410] on input "range" at bounding box center [228, 409] width 56 height 3
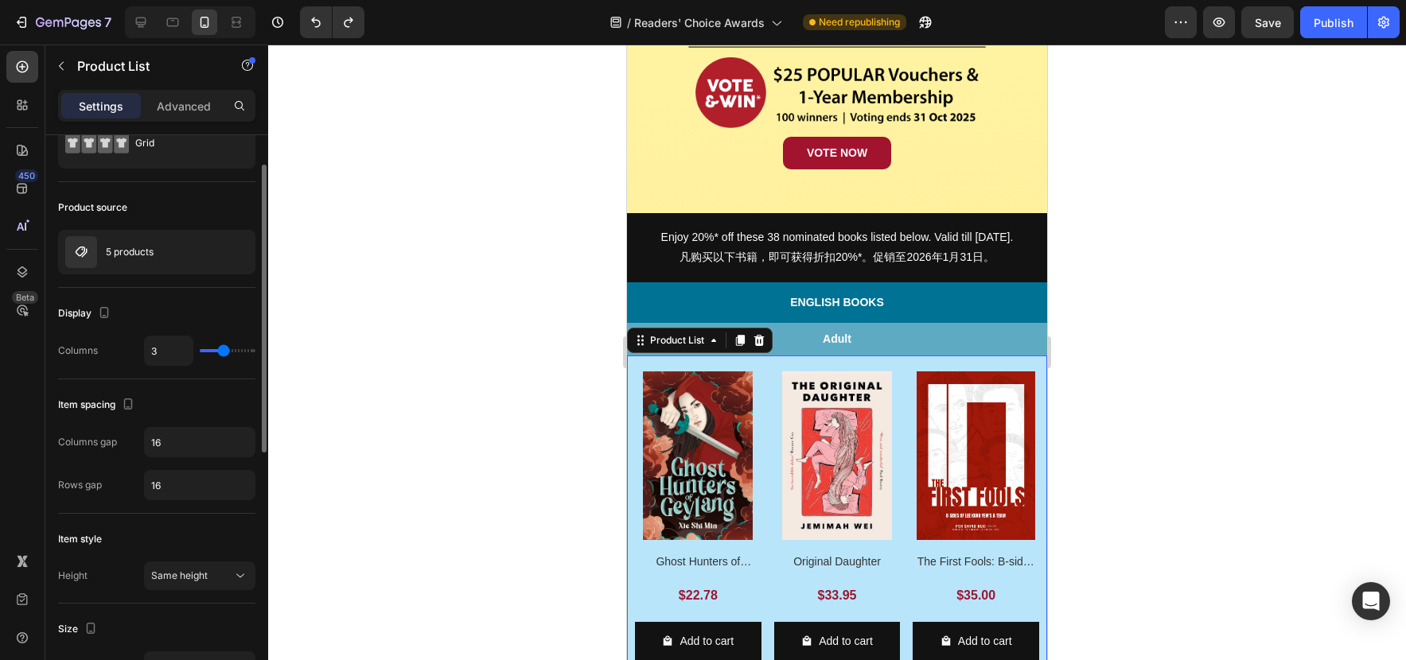
scroll to position [441, 0]
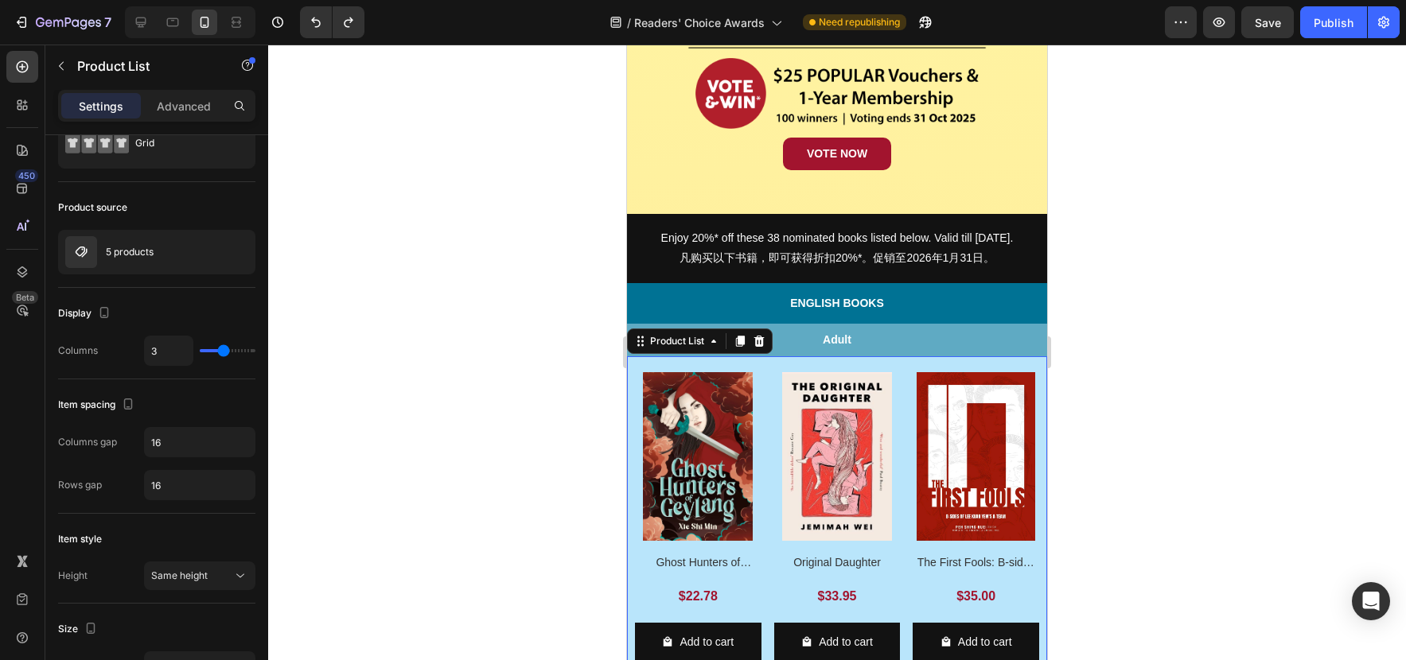
click at [1099, 441] on div at bounding box center [837, 353] width 1138 height 616
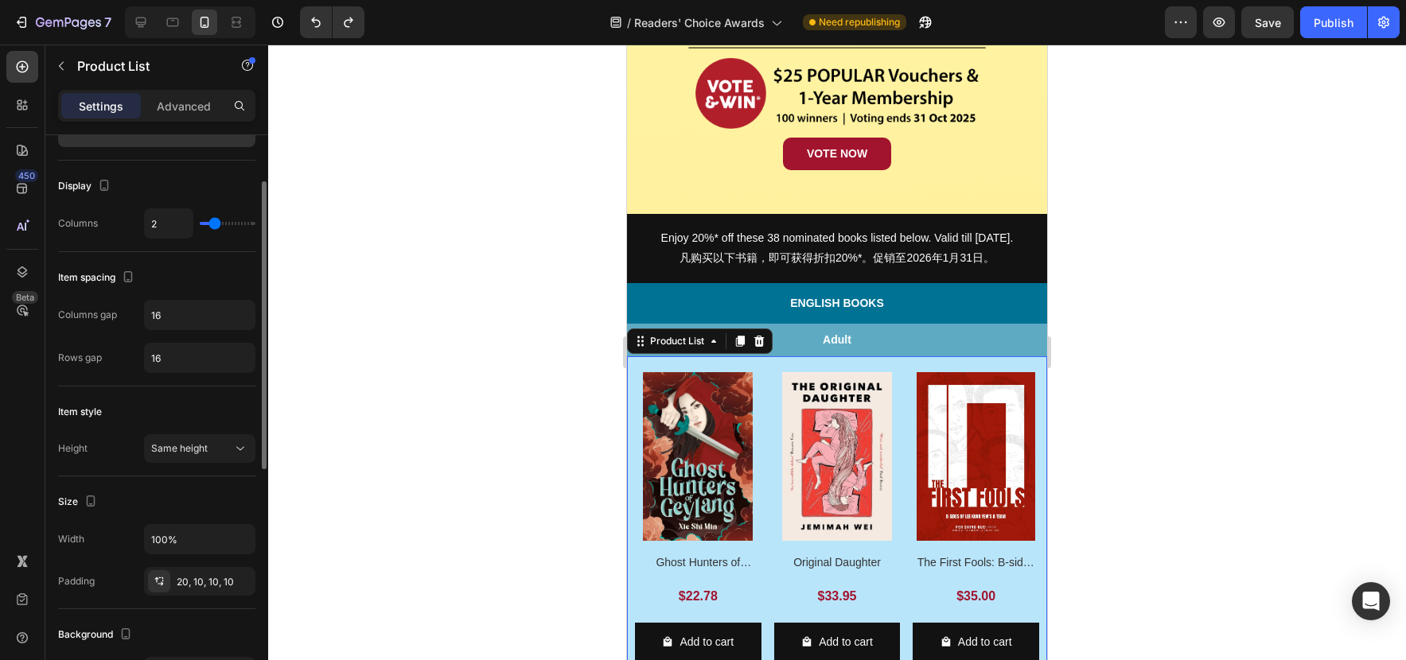
scroll to position [193, 0]
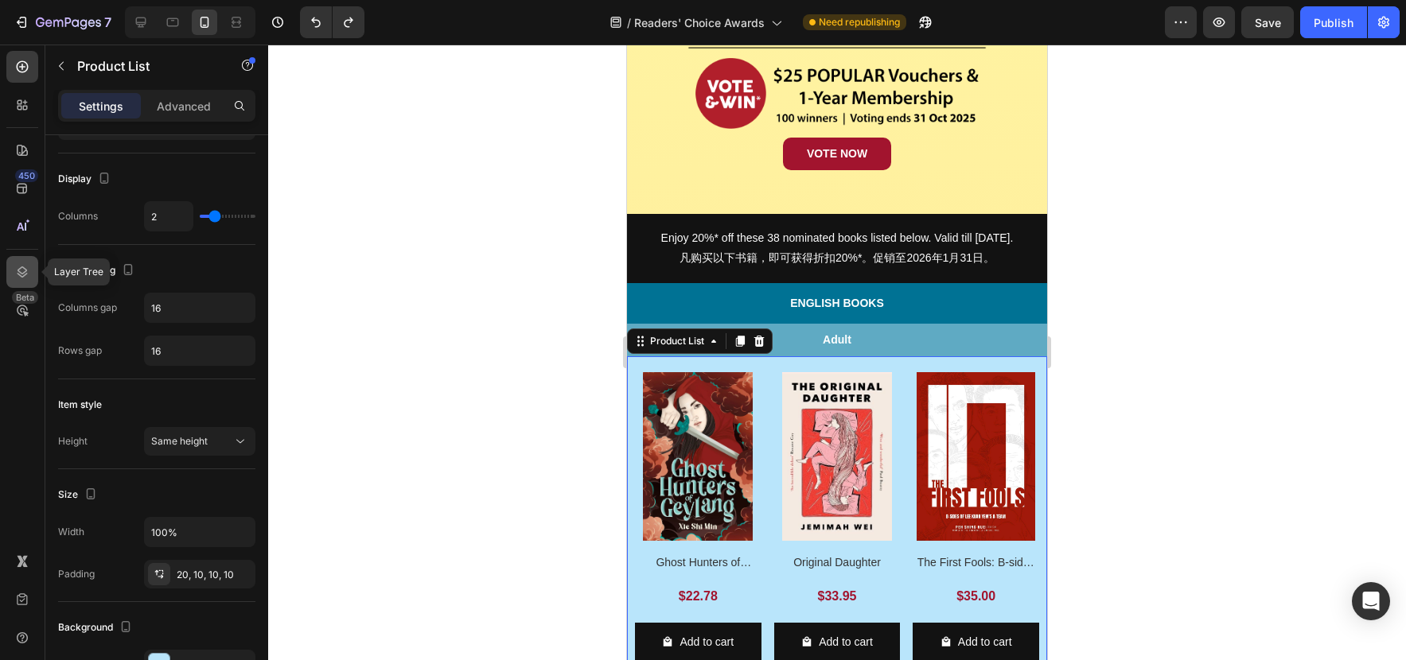
click at [26, 272] on icon at bounding box center [22, 272] width 16 height 16
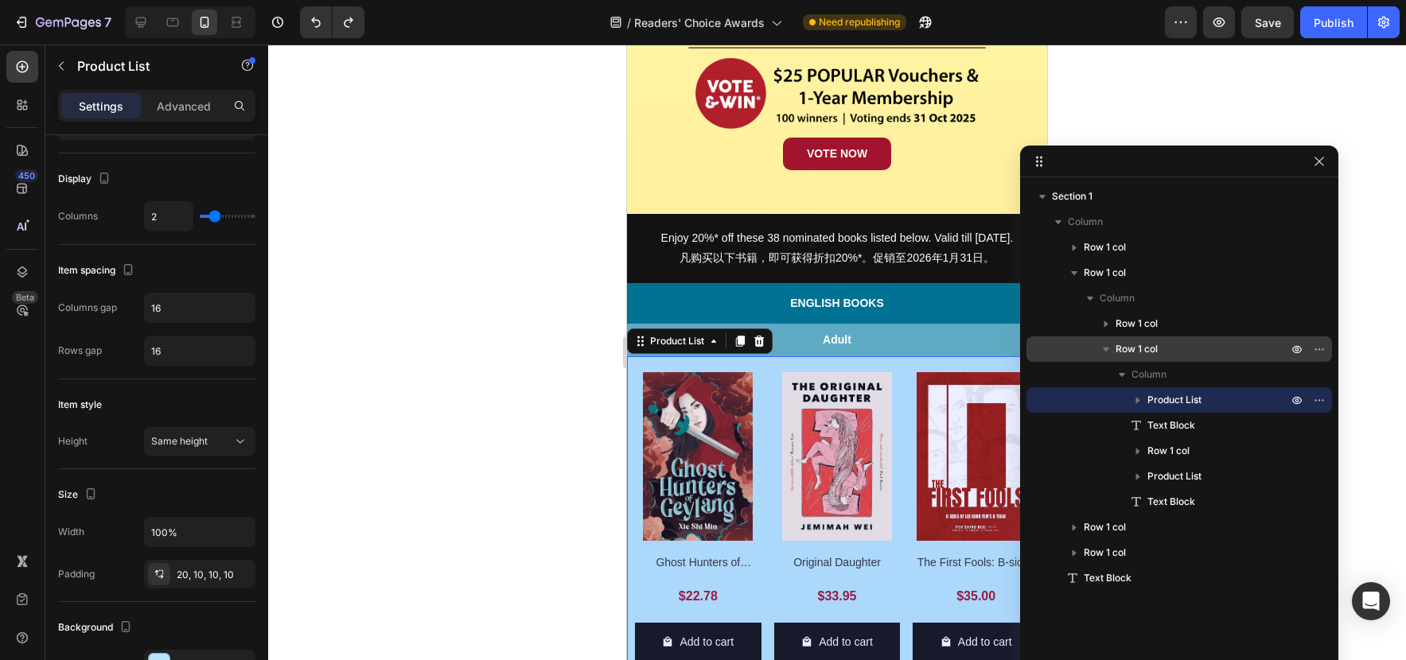
click at [1169, 352] on p "Row 1 col" at bounding box center [1202, 349] width 175 height 16
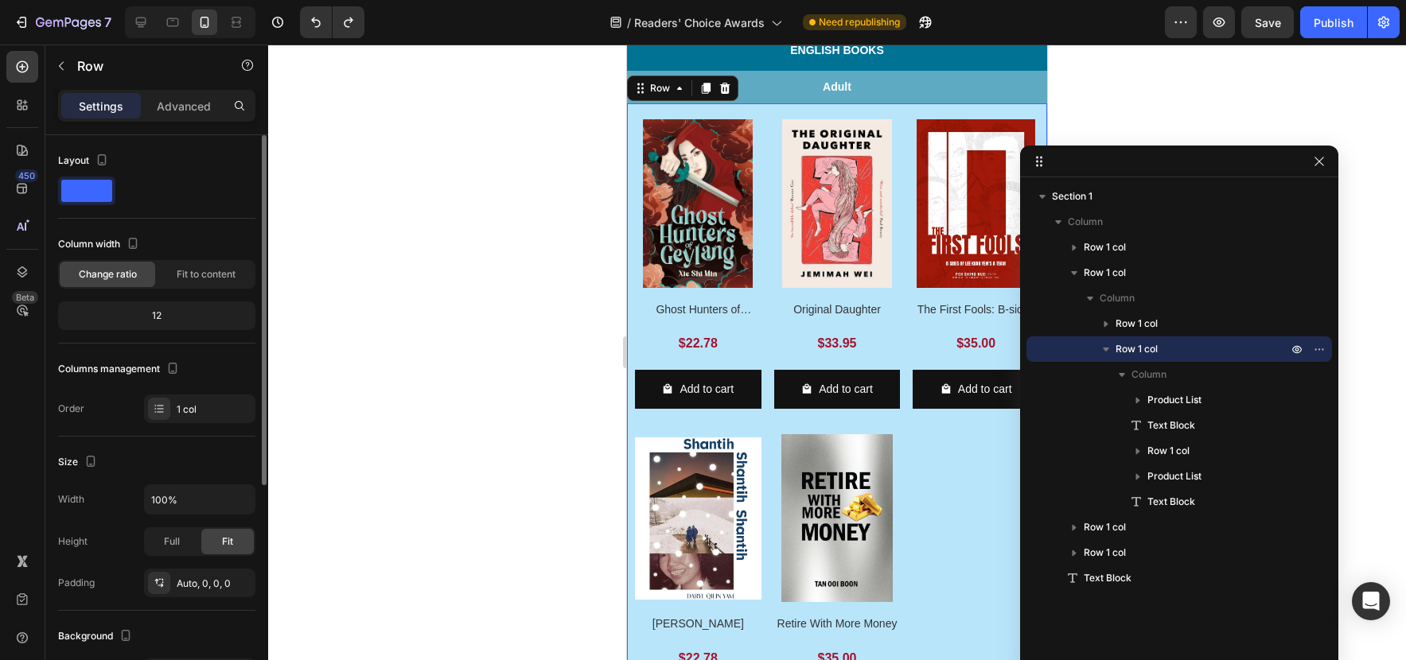
scroll to position [718, 0]
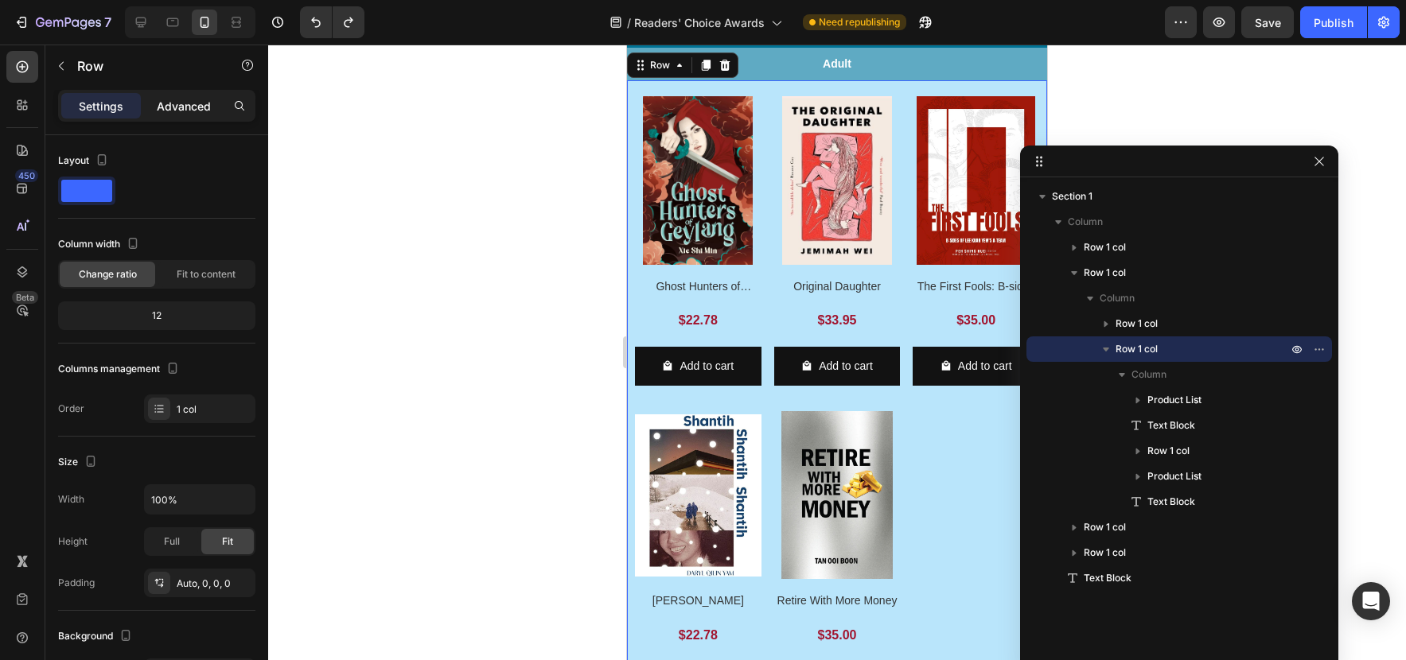
click at [203, 105] on p "Advanced" at bounding box center [184, 106] width 54 height 17
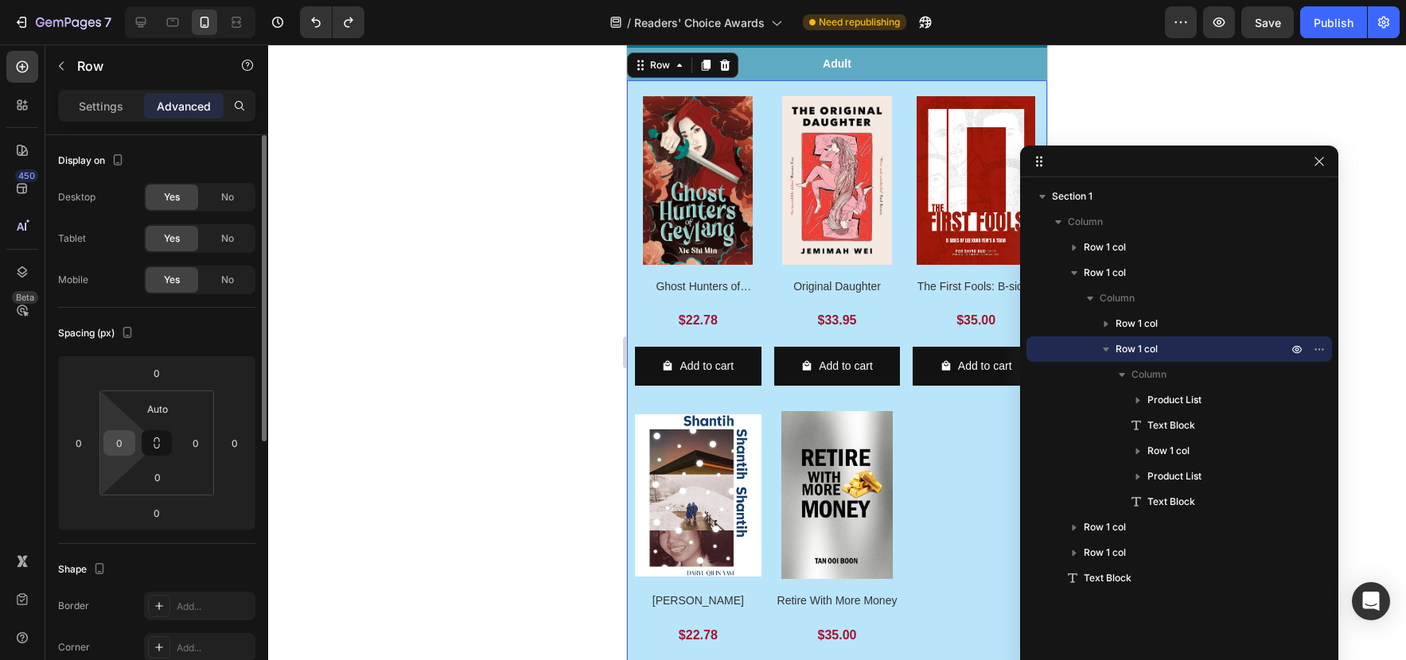
click at [126, 444] on input "0" at bounding box center [119, 443] width 24 height 24
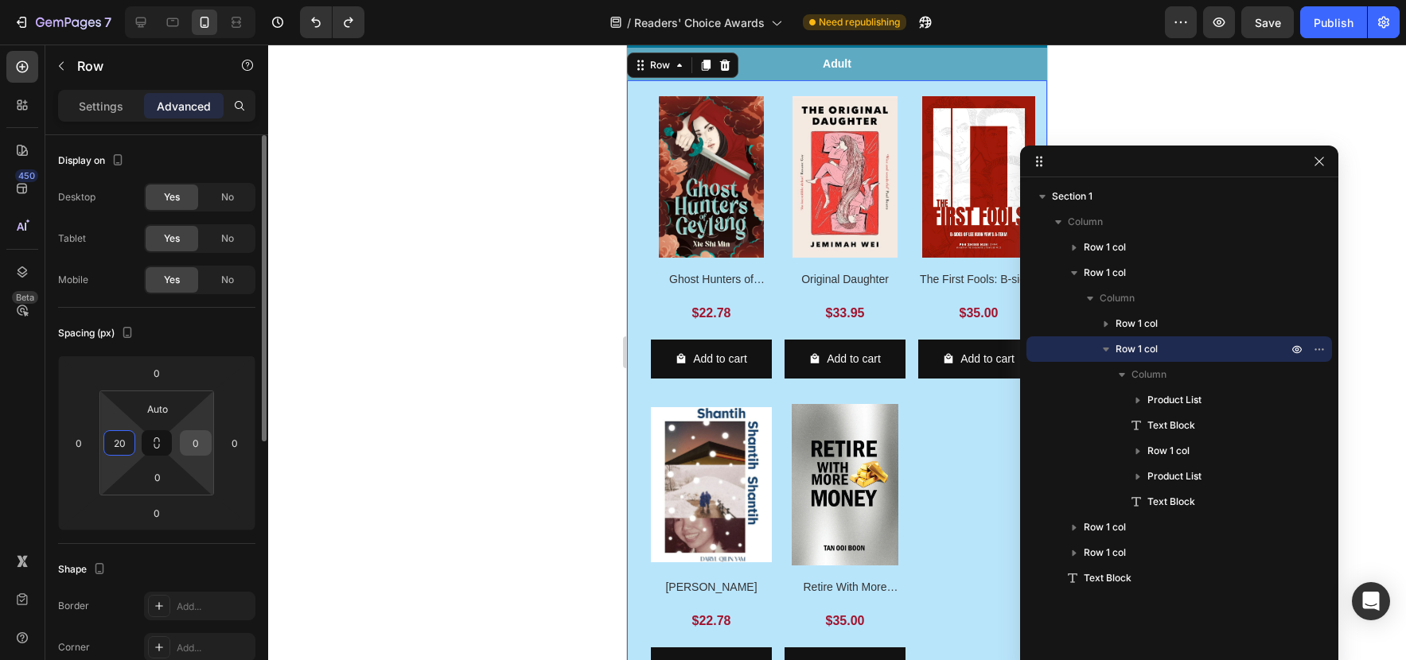
type input "20"
click at [201, 441] on input "0" at bounding box center [196, 443] width 24 height 24
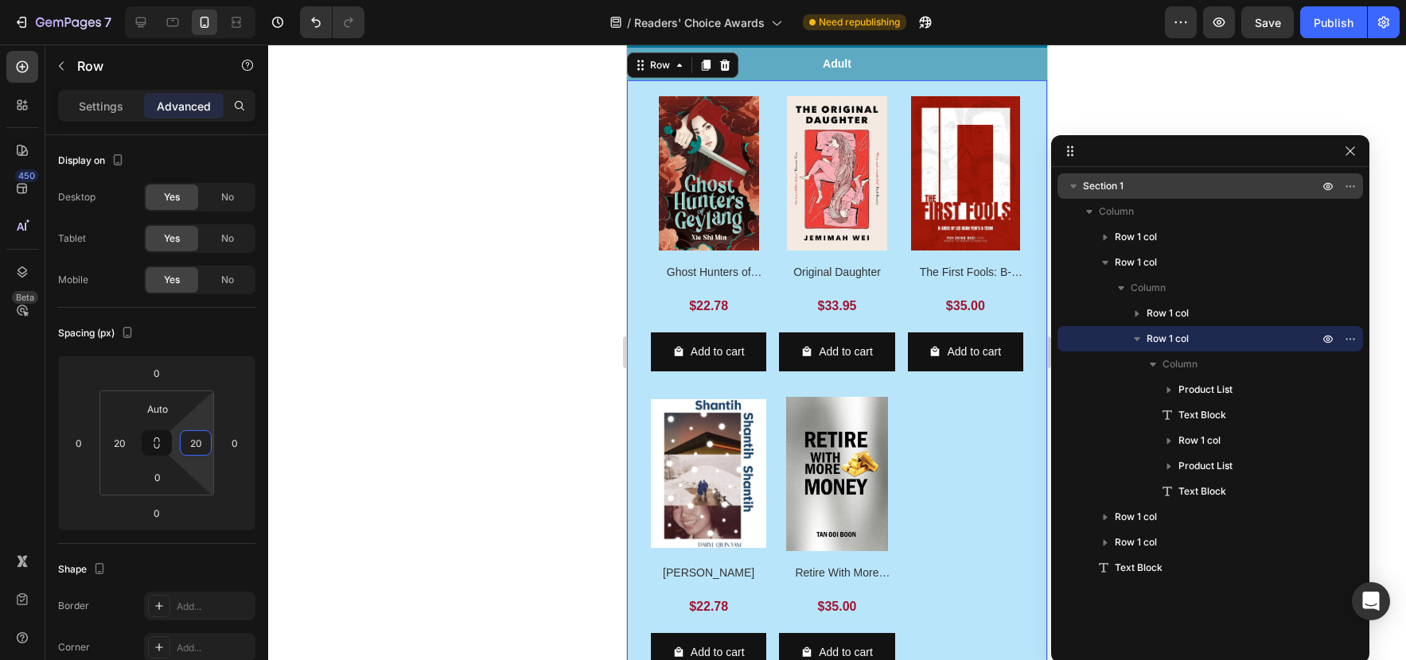
drag, startPoint x: 1259, startPoint y: 166, endPoint x: 1250, endPoint y: 173, distance: 11.9
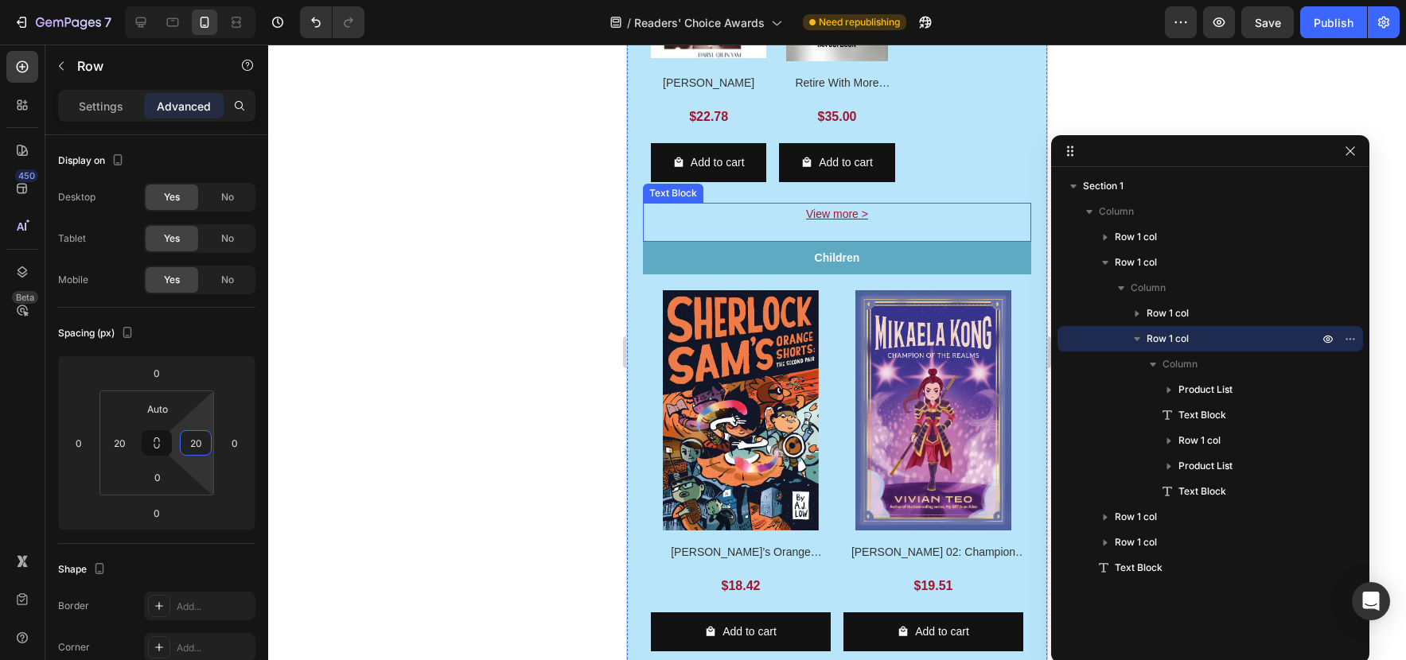
scroll to position [1206, 0]
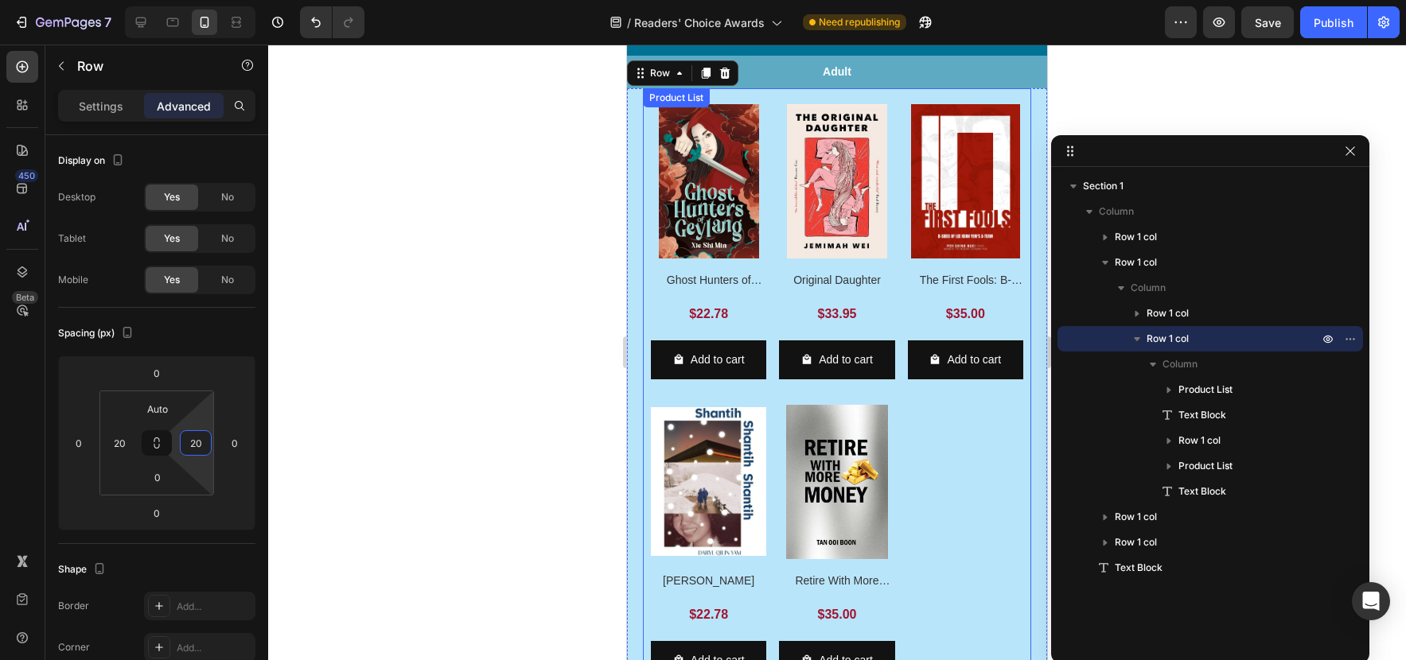
type input "0"
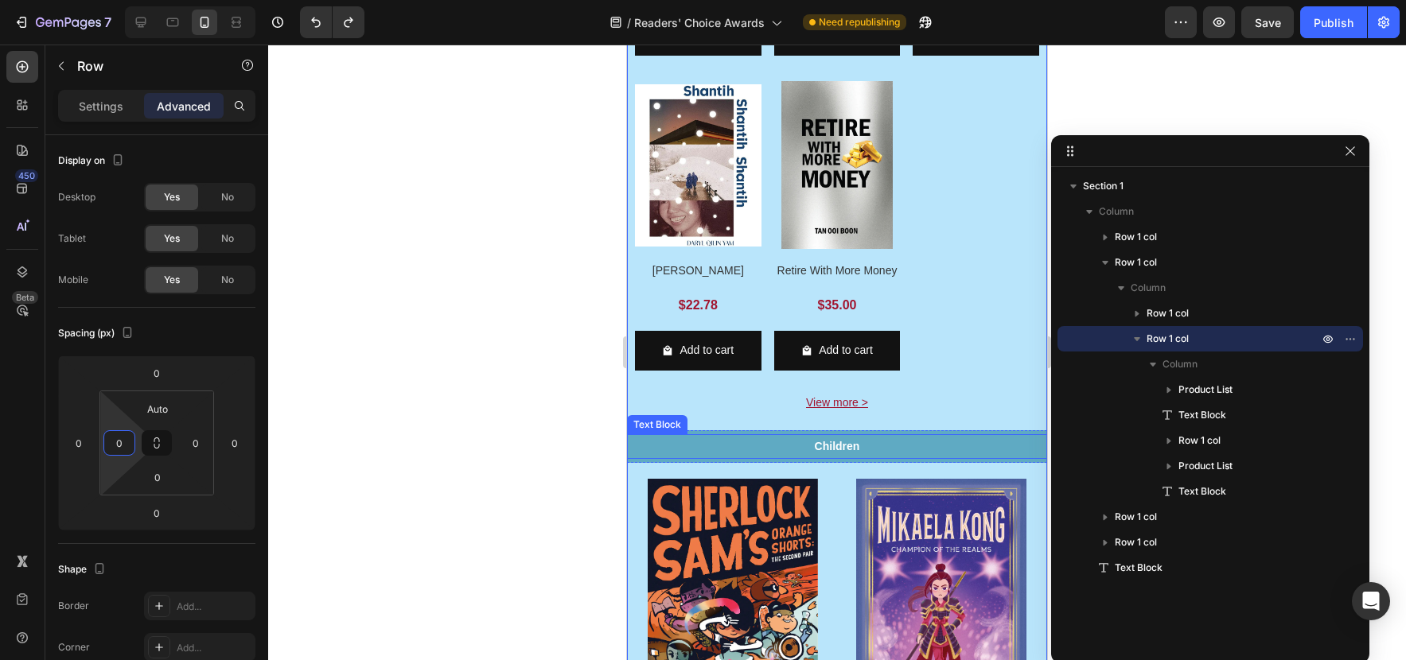
scroll to position [1048, 0]
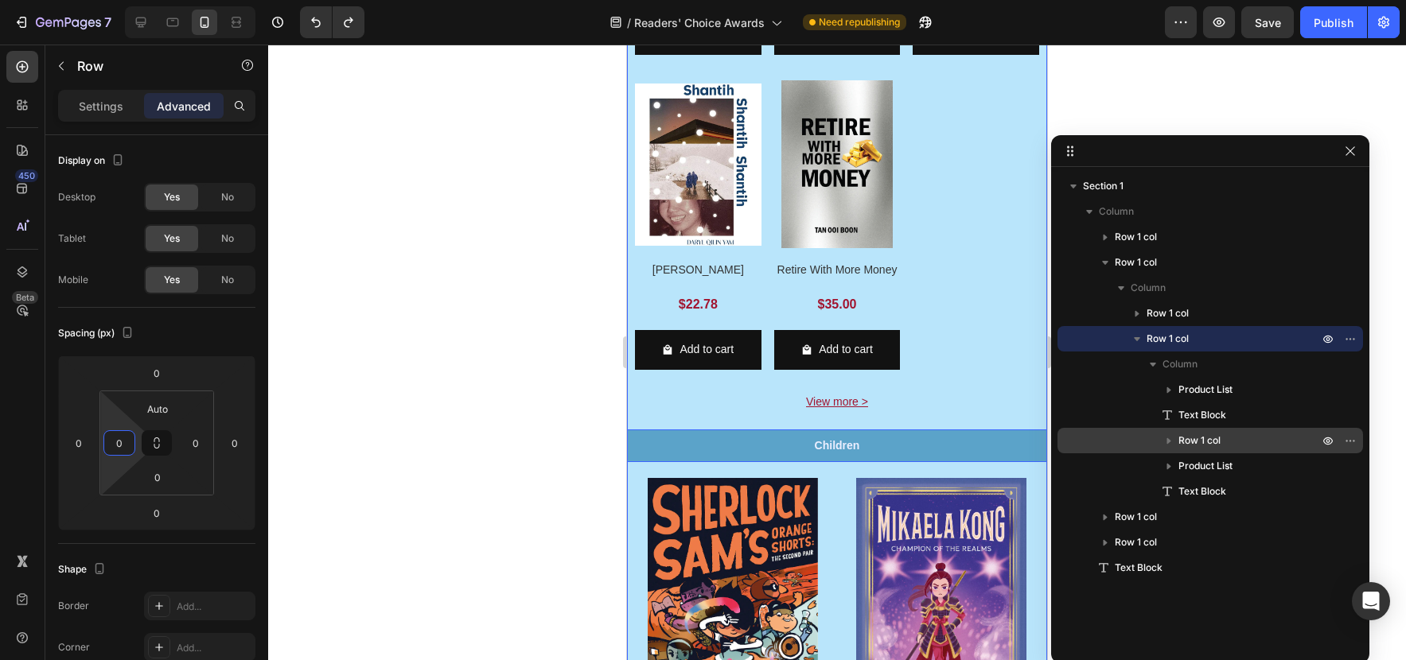
type input "0"
click at [1266, 441] on p "Row 1 col" at bounding box center [1249, 441] width 143 height 16
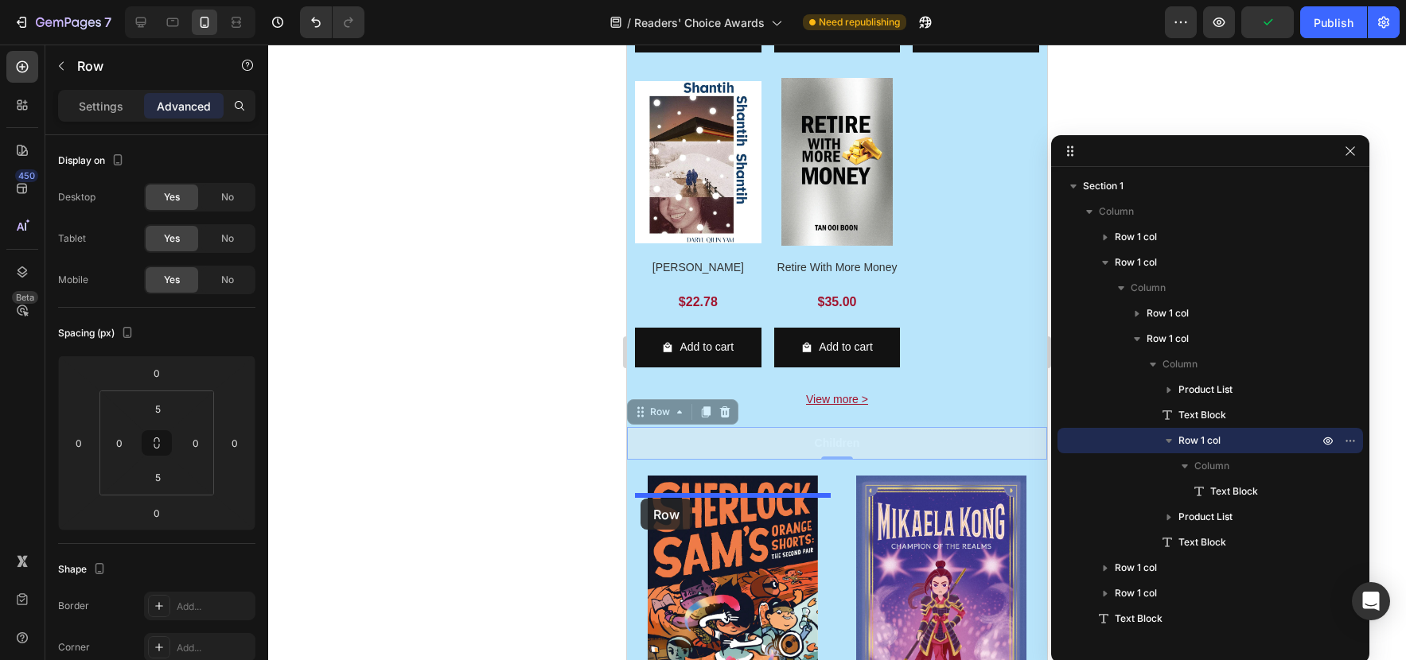
scroll to position [1052, 0]
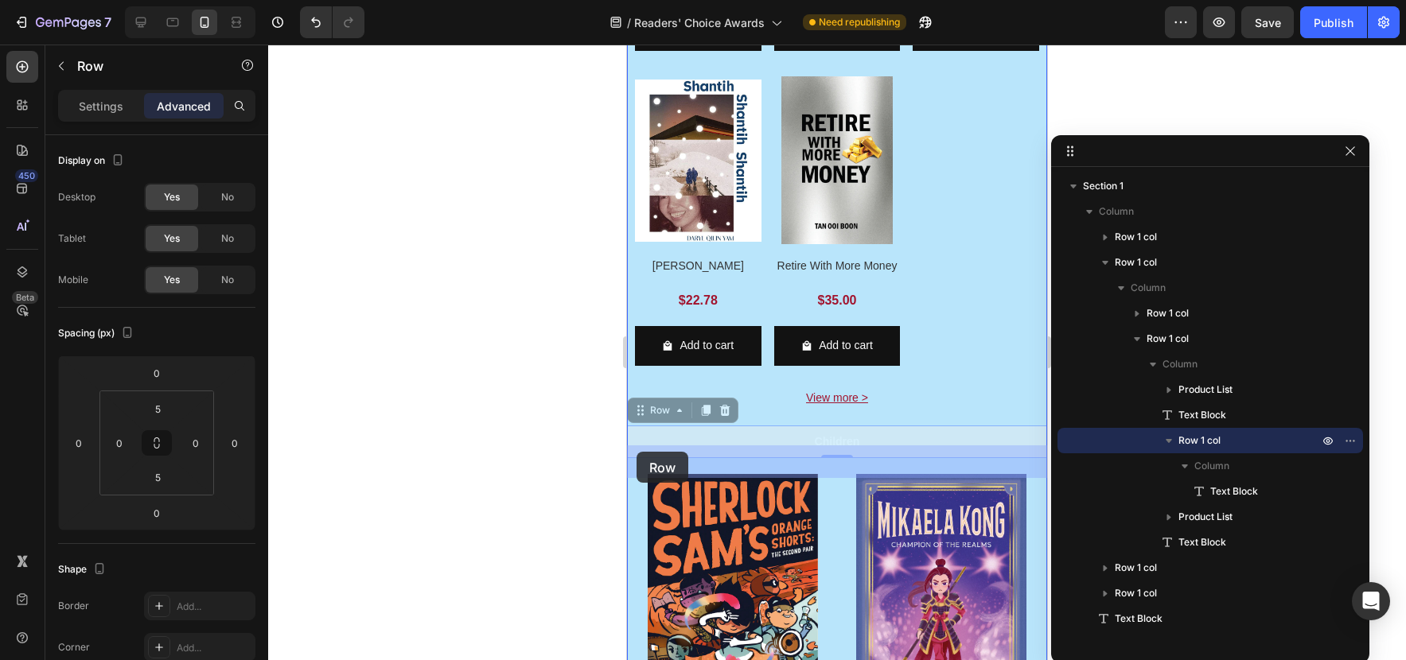
drag, startPoint x: 638, startPoint y: 438, endPoint x: 636, endPoint y: 452, distance: 14.4
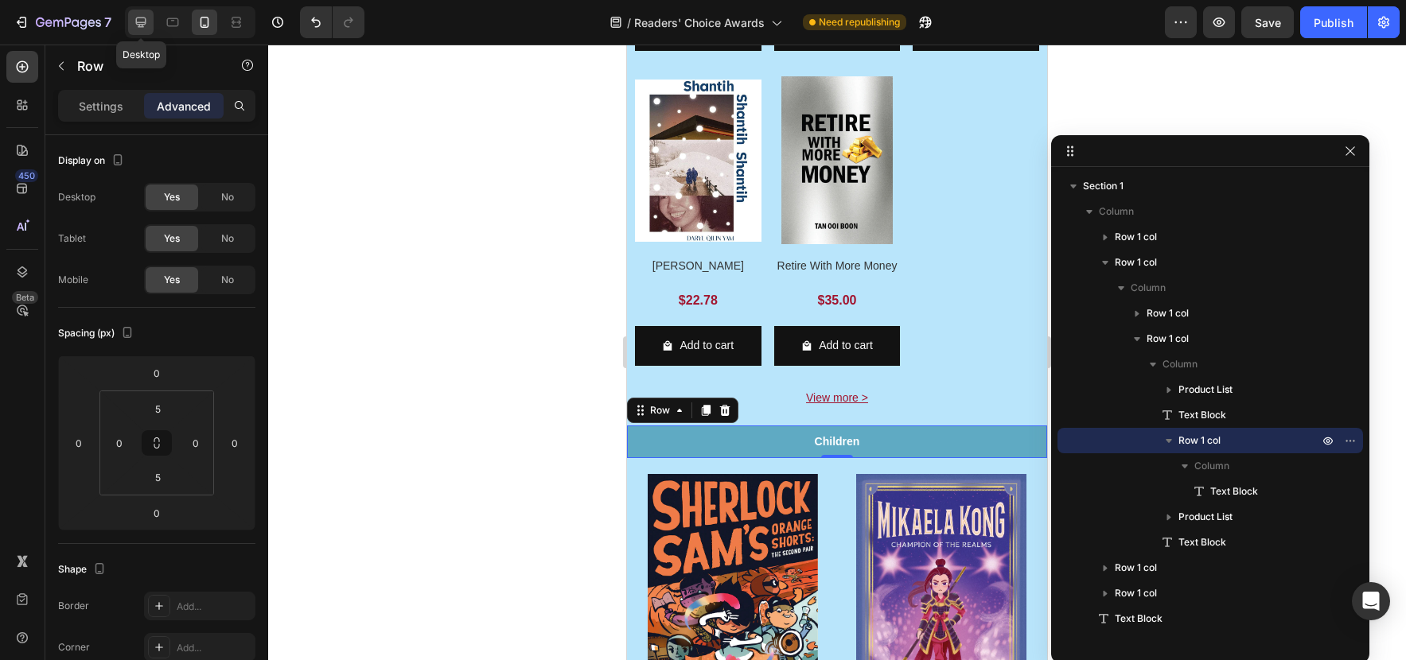
click at [136, 25] on icon at bounding box center [141, 22] width 16 height 16
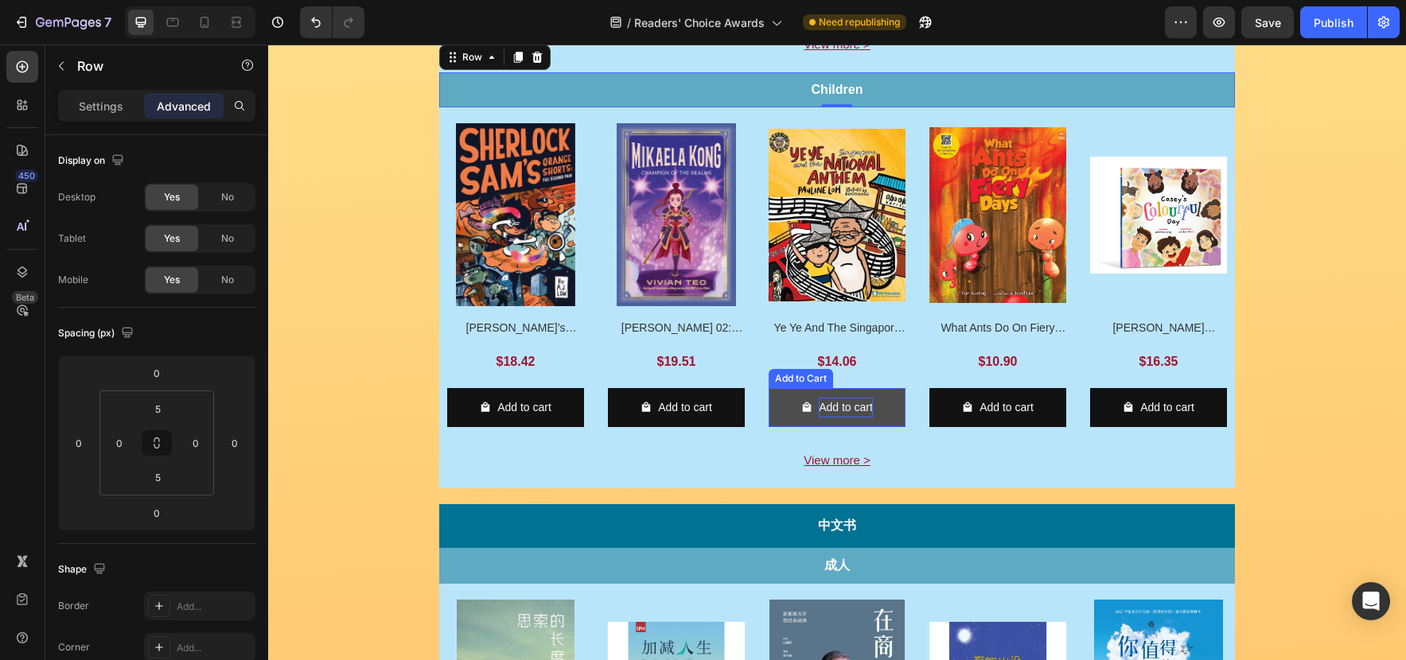
scroll to position [988, 0]
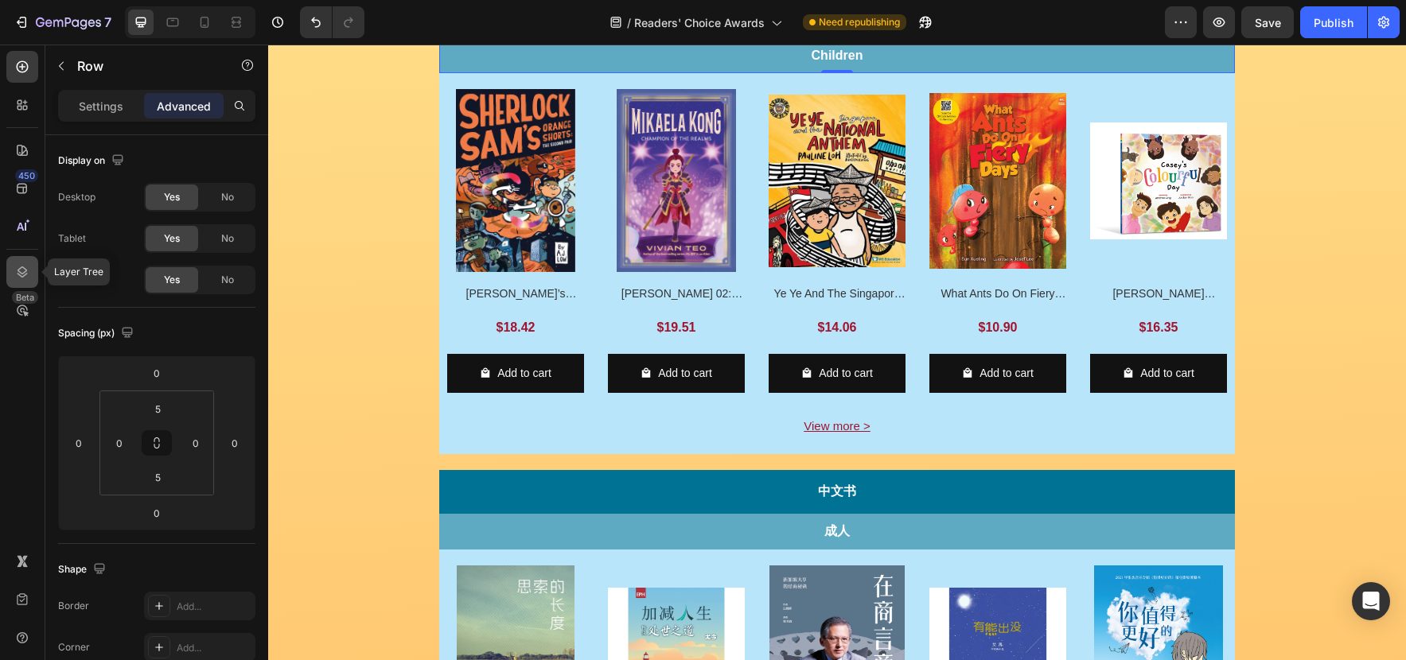
click at [22, 274] on icon at bounding box center [22, 272] width 16 height 16
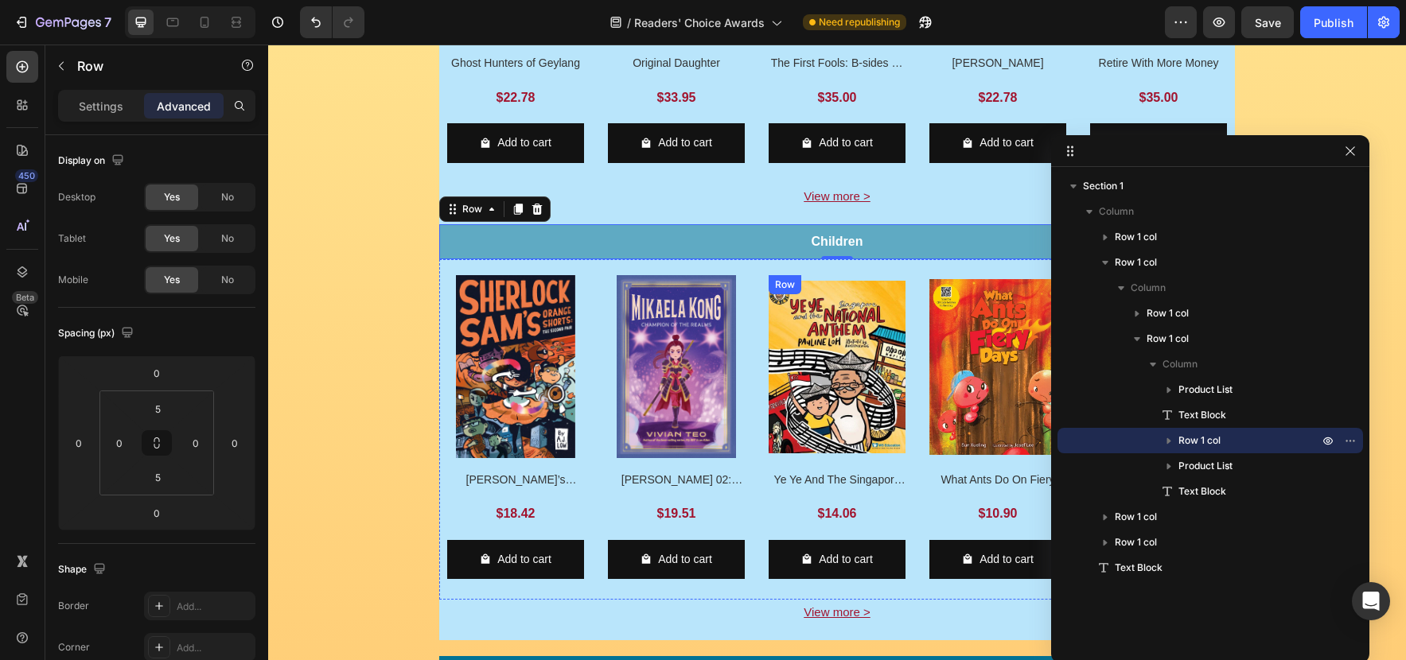
scroll to position [803, 0]
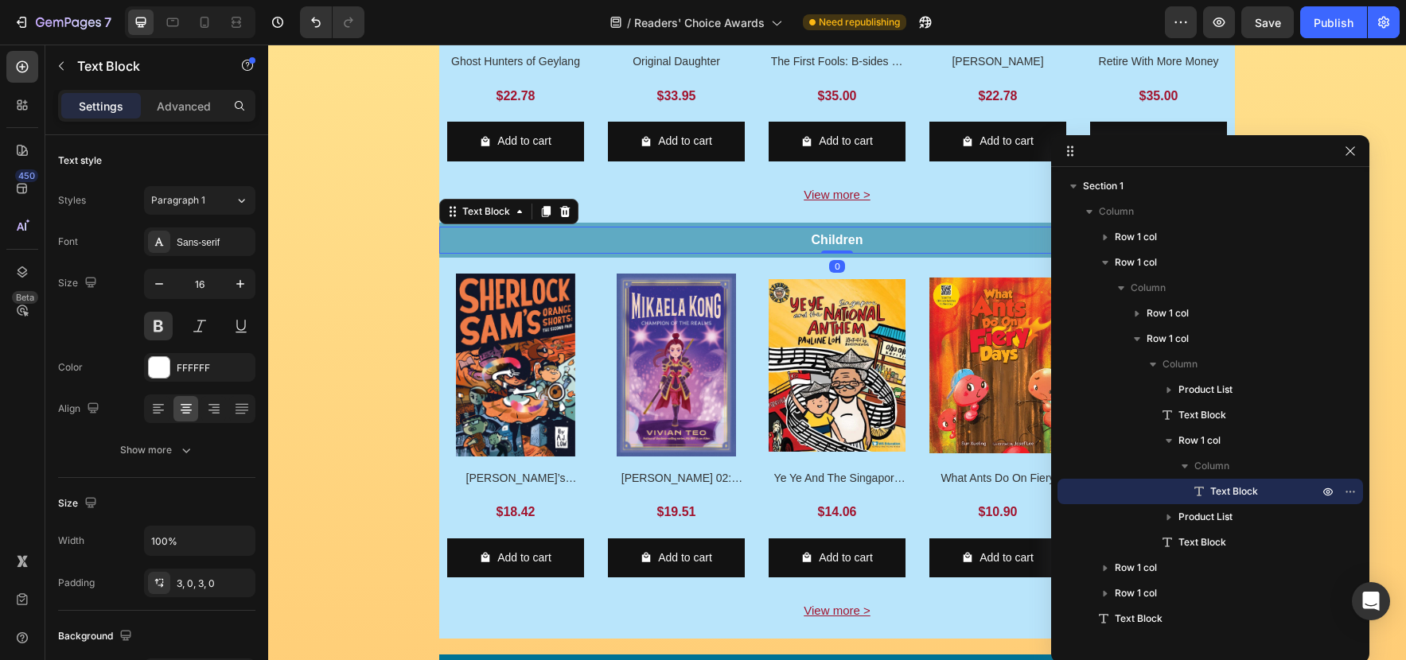
click at [894, 246] on p "Children" at bounding box center [836, 240] width 795 height 23
click at [1167, 442] on icon "button" at bounding box center [1169, 441] width 16 height 16
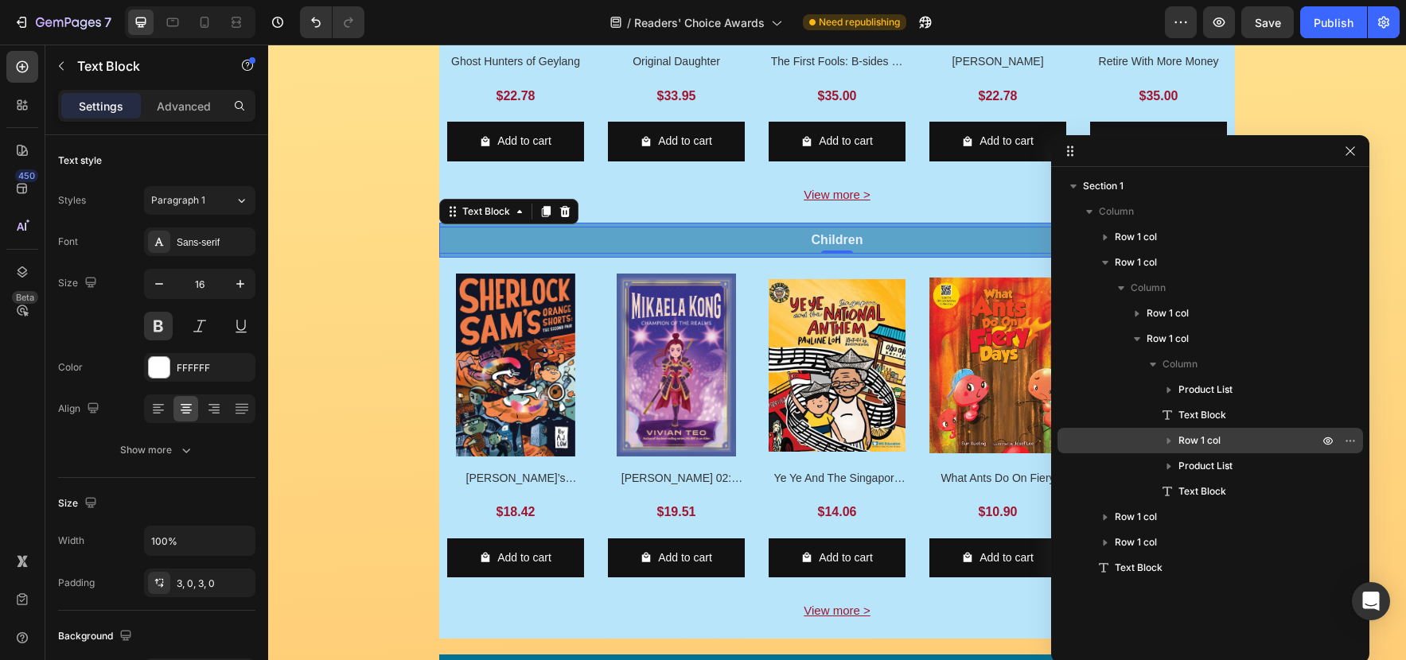
click at [1229, 430] on div "Row 1 col" at bounding box center [1210, 440] width 293 height 25
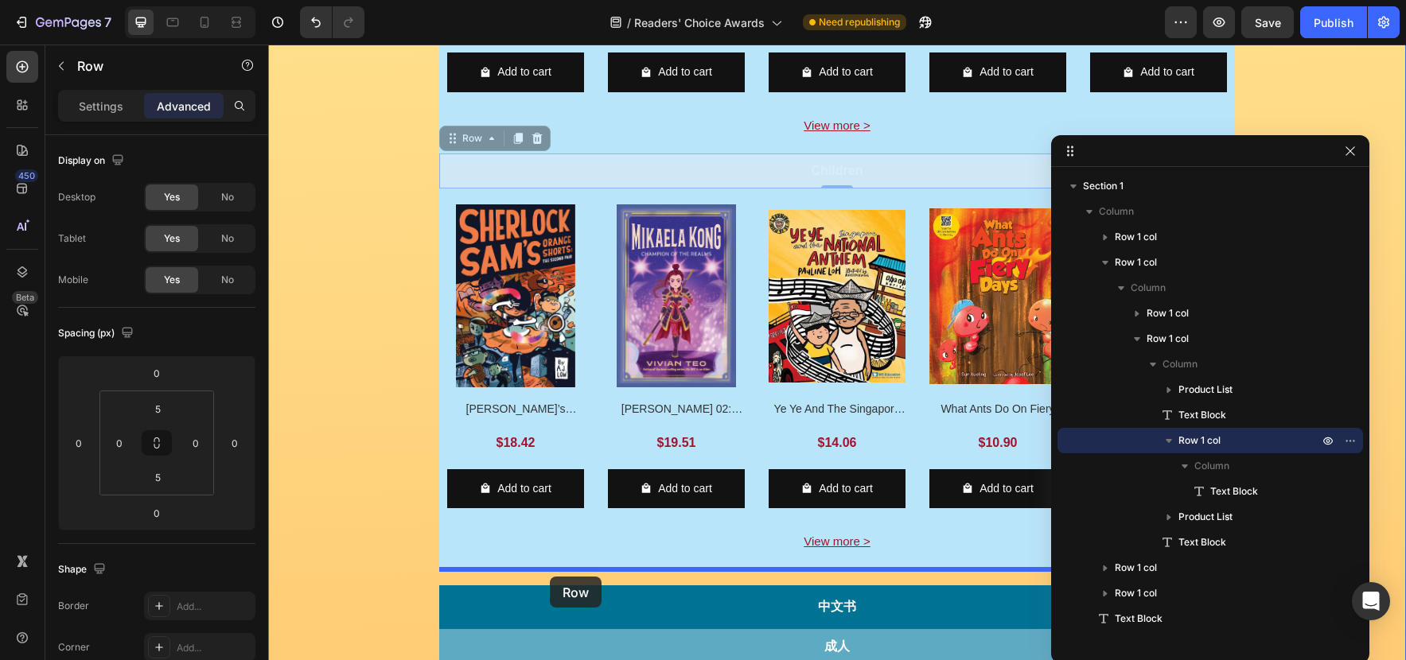
scroll to position [873, 0]
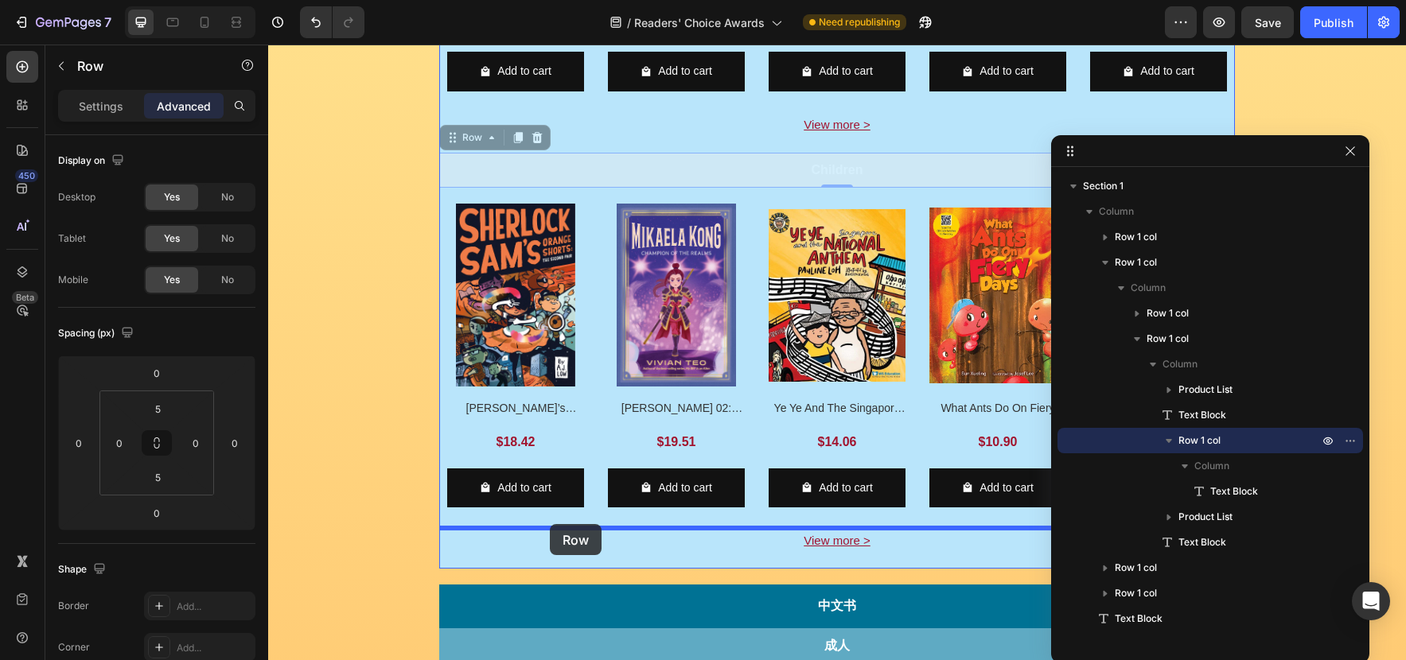
drag, startPoint x: 471, startPoint y: 207, endPoint x: 550, endPoint y: 524, distance: 327.0
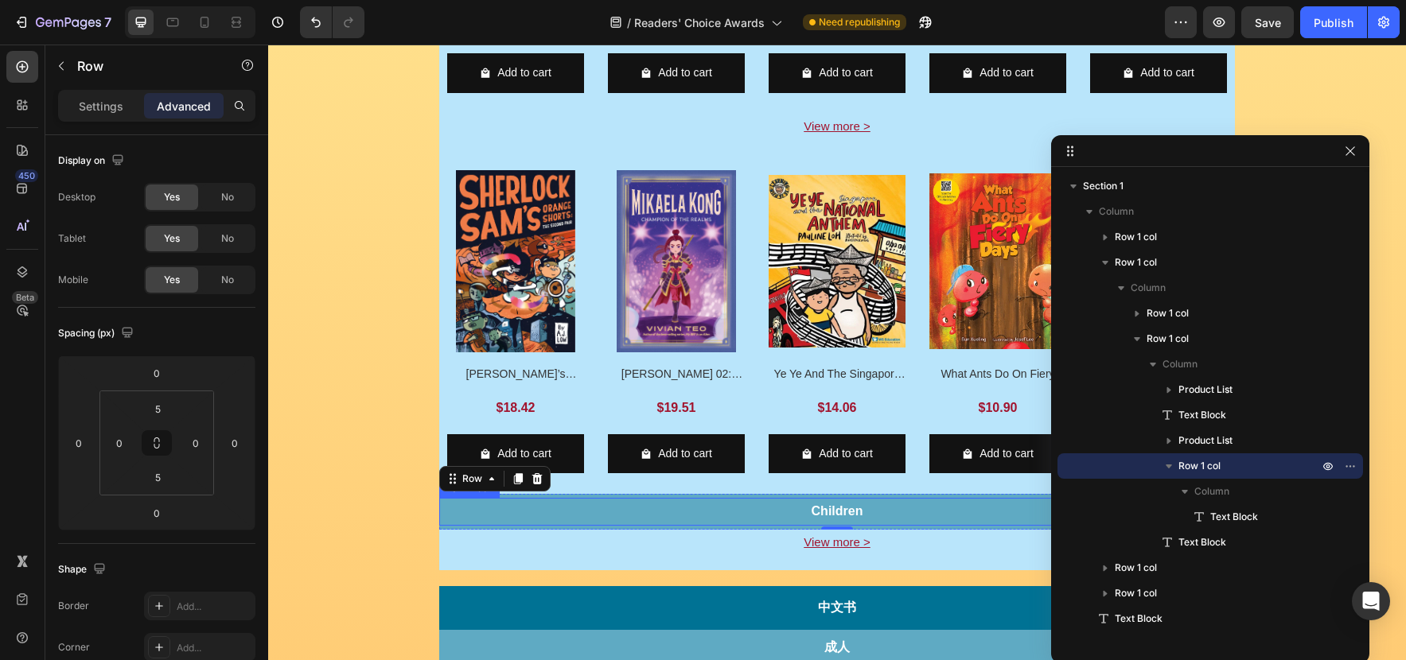
scroll to position [852, 0]
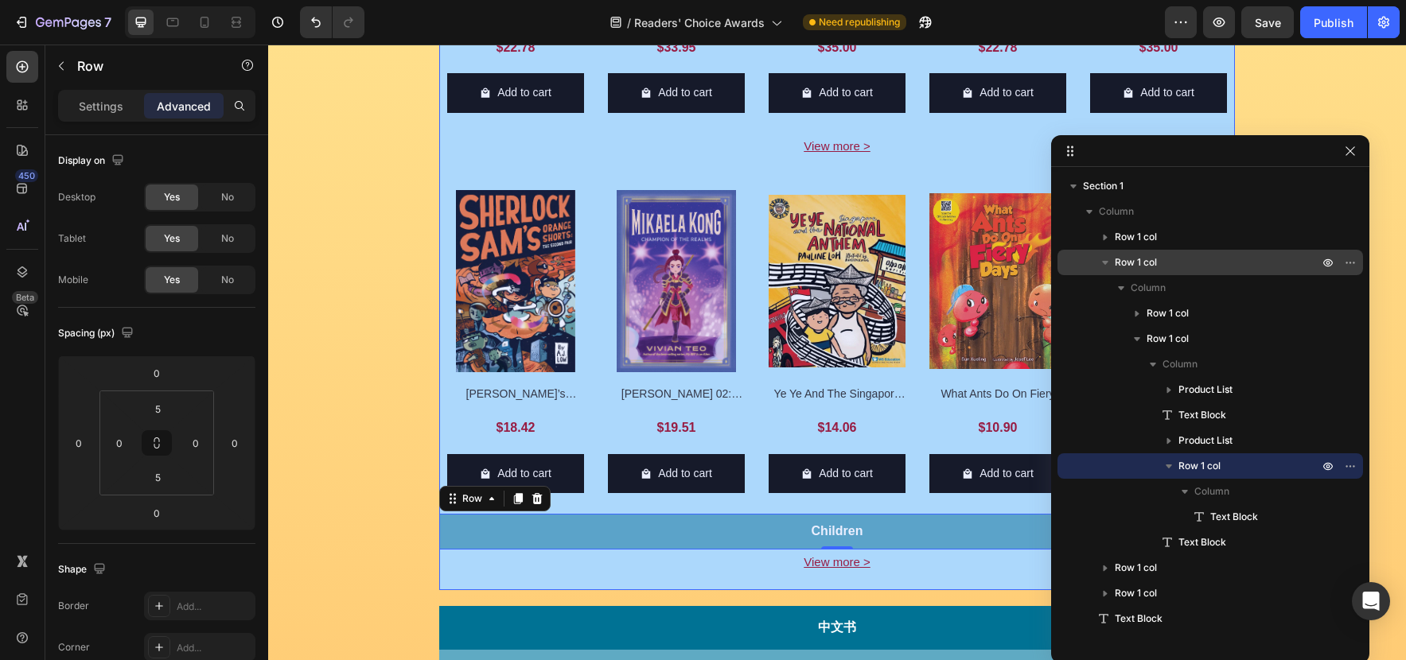
click at [1150, 265] on span "Row 1 col" at bounding box center [1135, 263] width 42 height 16
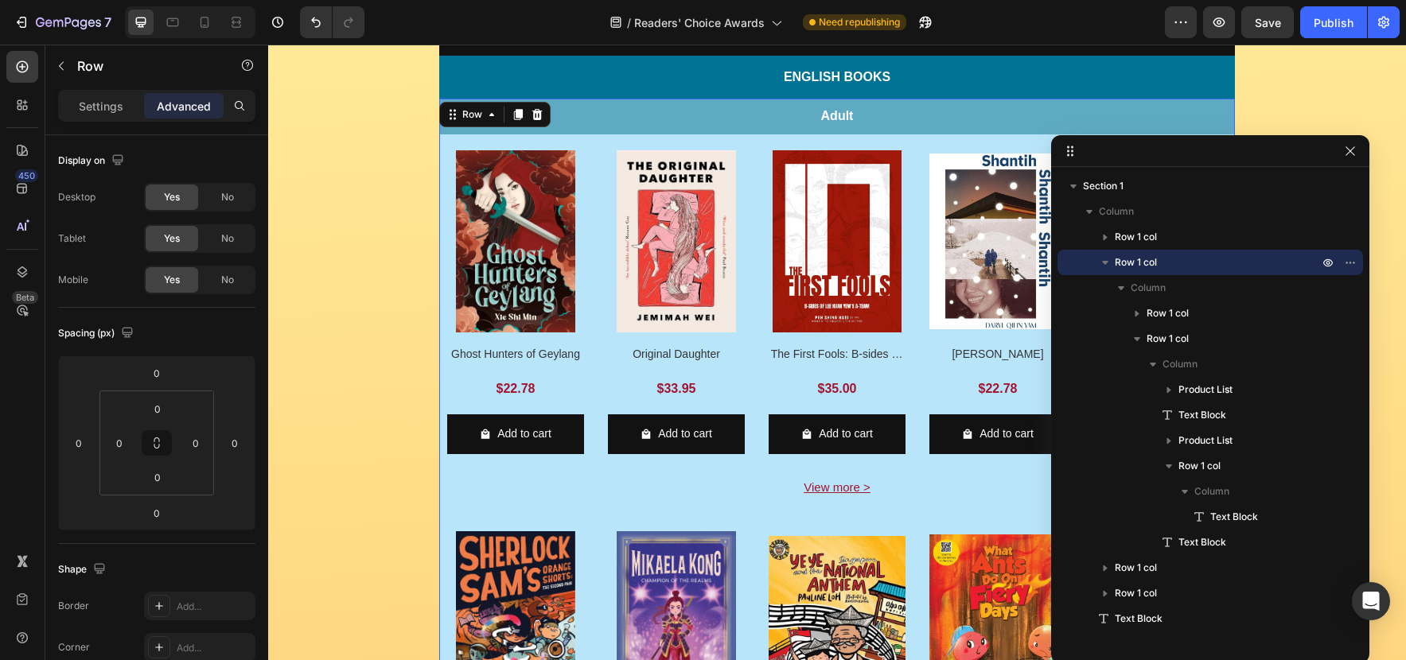
scroll to position [509, 0]
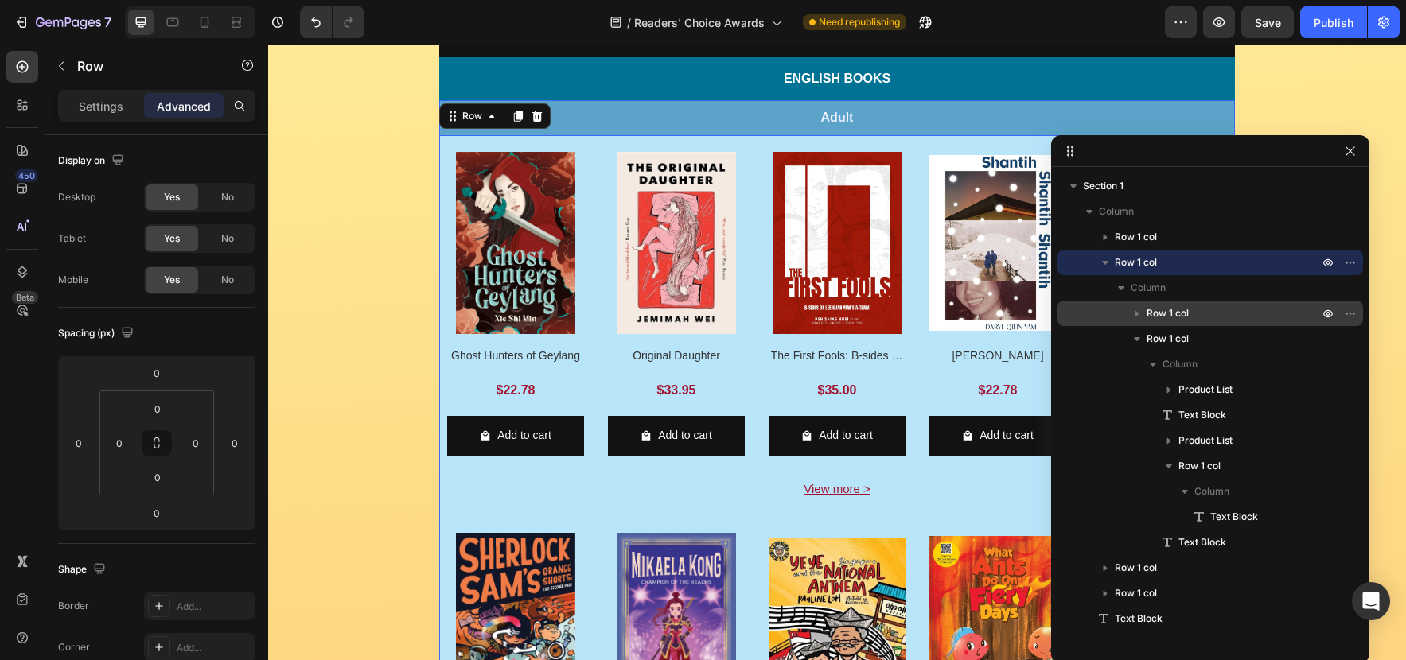
click at [1171, 312] on span "Row 1 col" at bounding box center [1167, 313] width 42 height 16
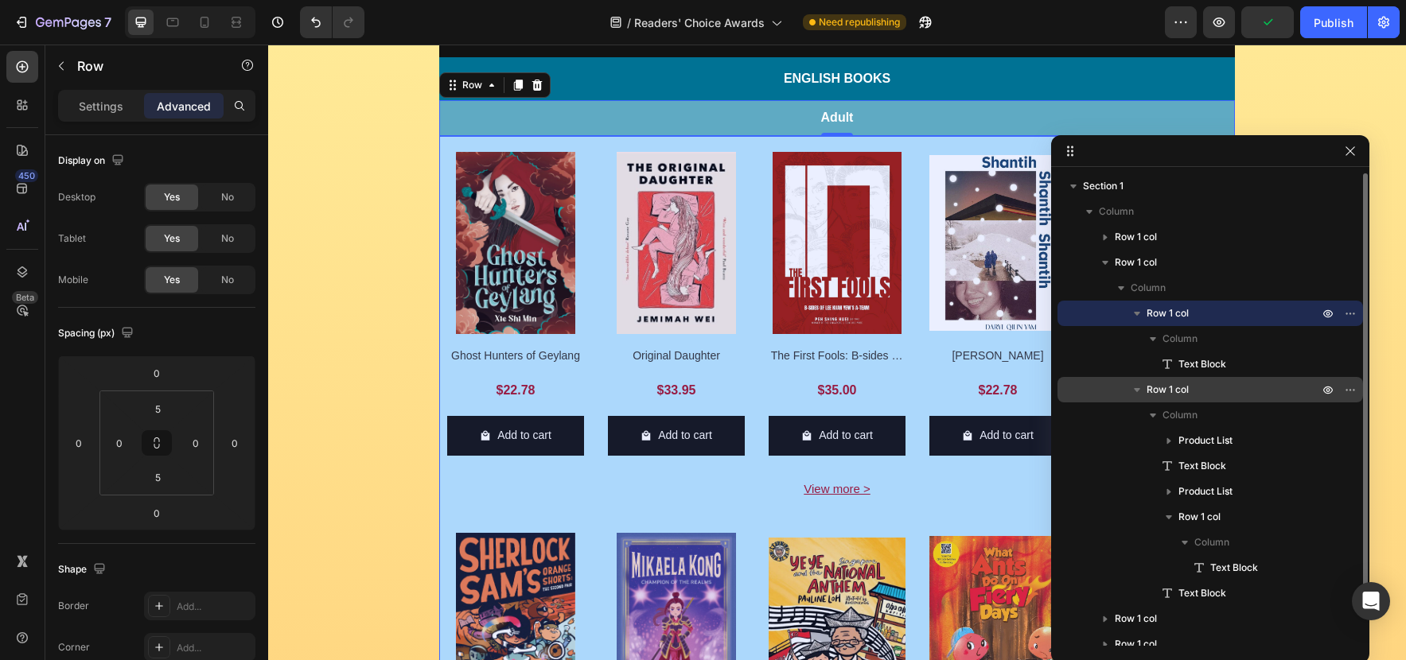
click at [1183, 393] on span "Row 1 col" at bounding box center [1167, 390] width 42 height 16
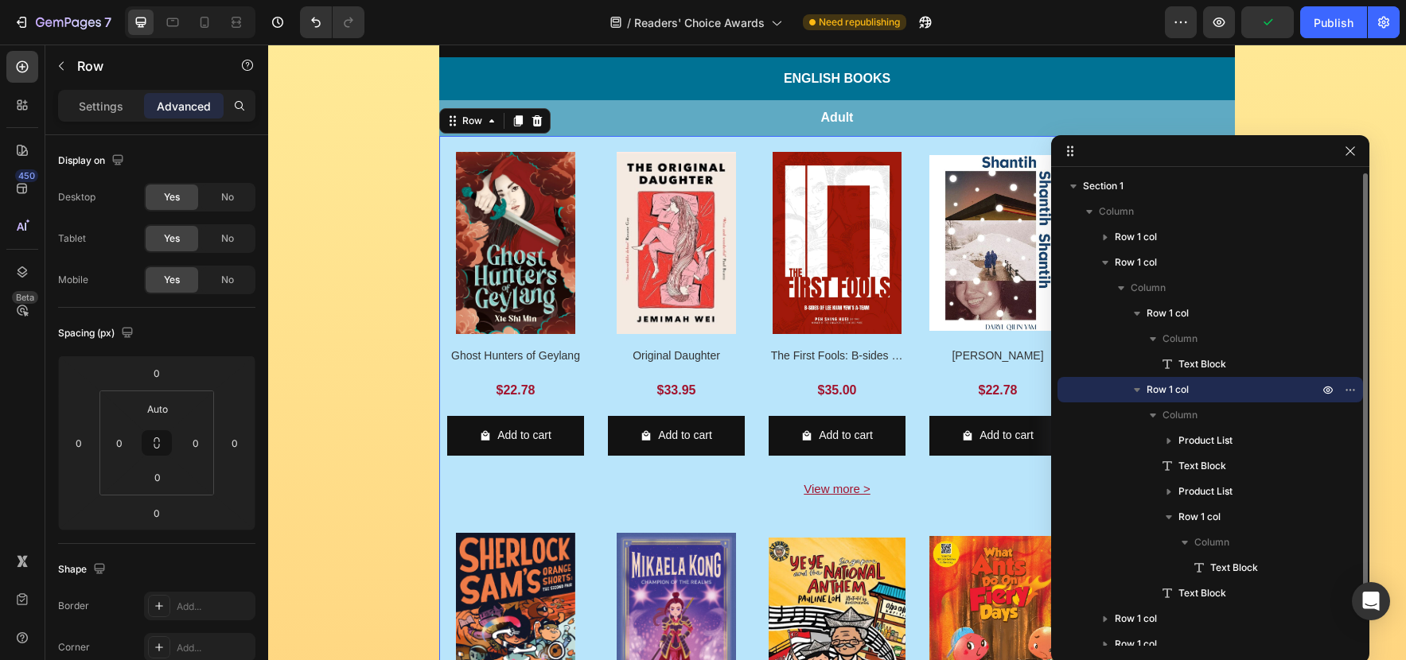
scroll to position [545, 0]
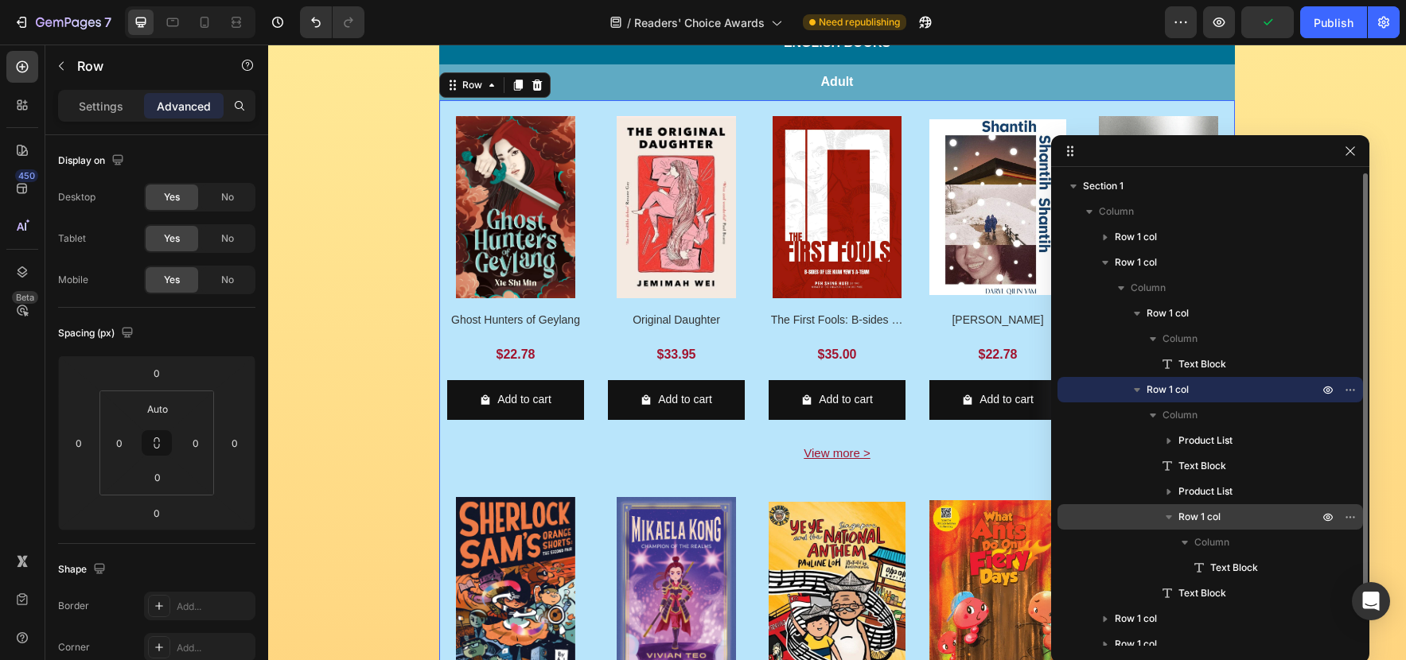
click at [1228, 507] on div "Row 1 col" at bounding box center [1210, 516] width 293 height 25
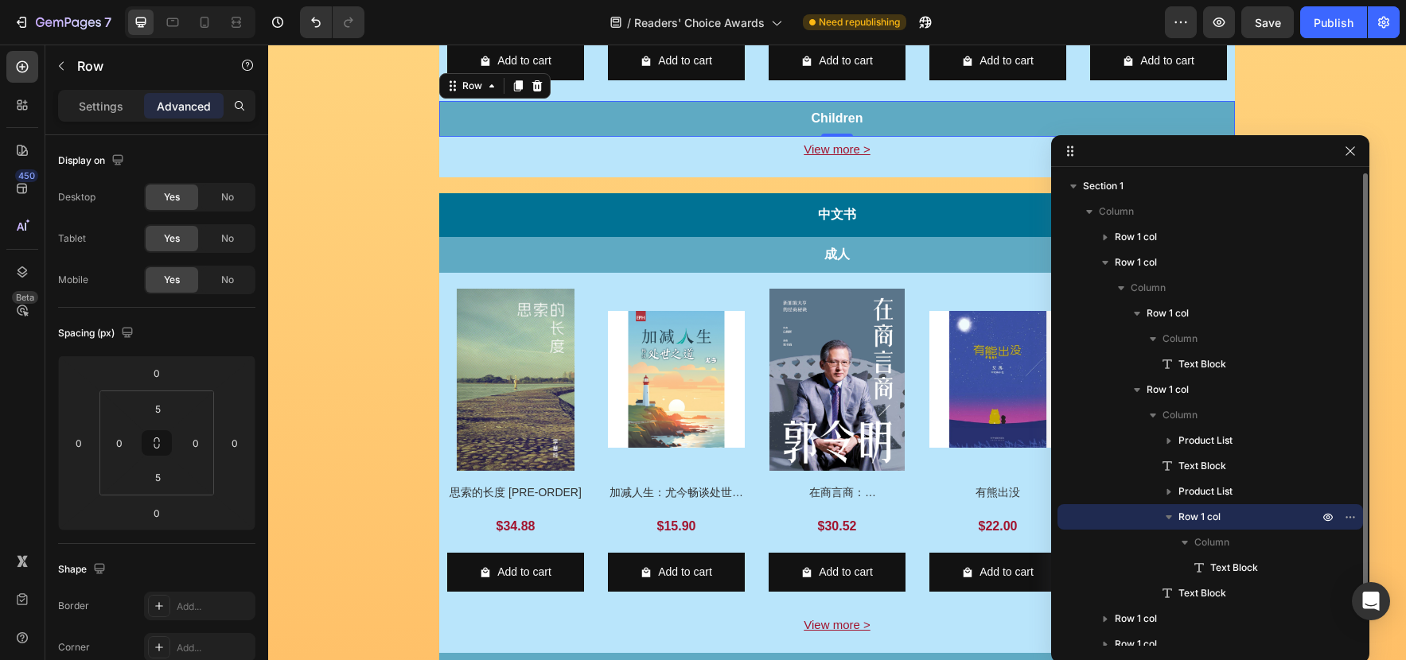
scroll to position [1266, 0]
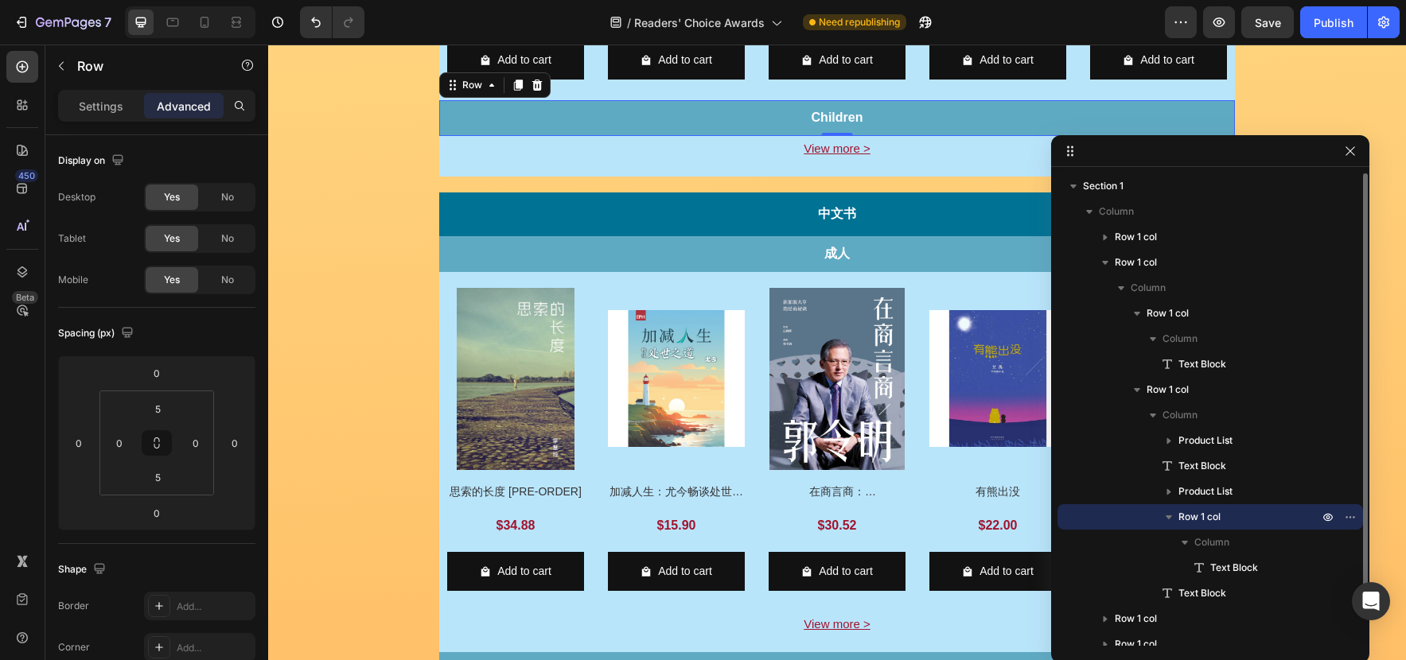
drag, startPoint x: 1179, startPoint y: 516, endPoint x: 1190, endPoint y: 523, distance: 12.8
click at [1141, 515] on div "Row 1 col" at bounding box center [1210, 516] width 293 height 25
click at [1355, 514] on icon "button" at bounding box center [1350, 517] width 13 height 13
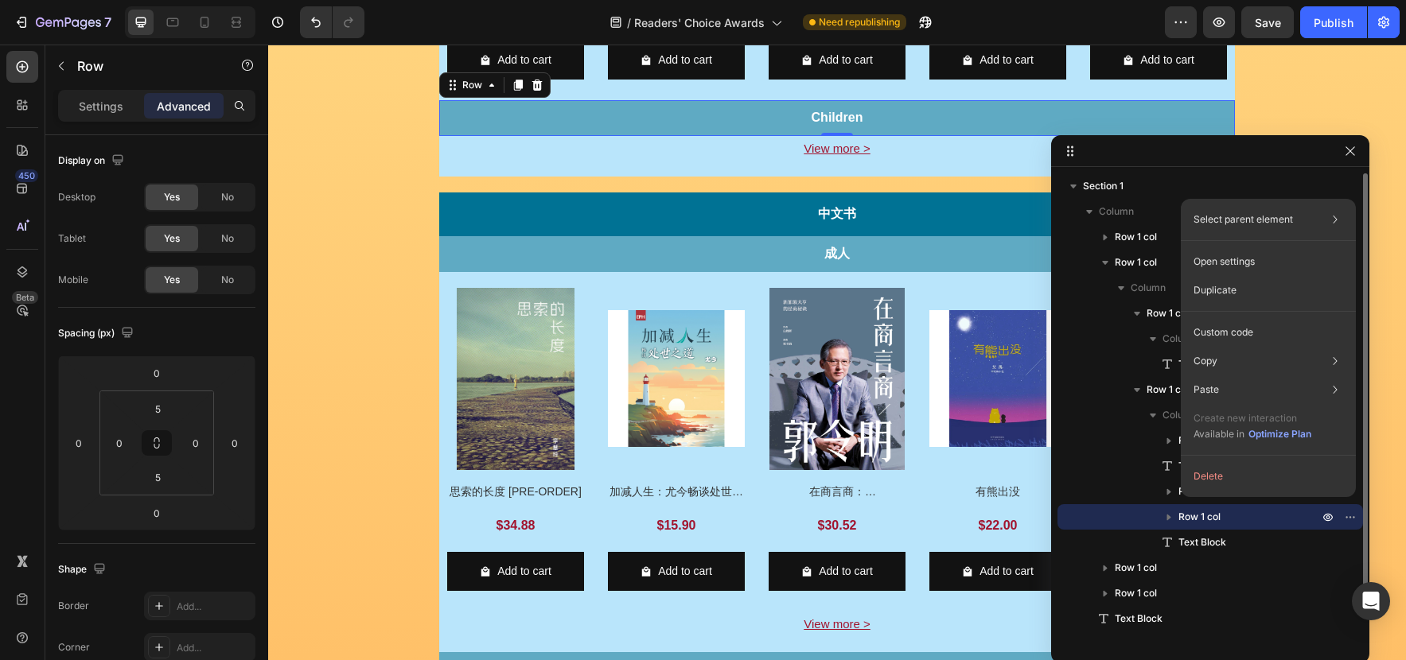
click at [1260, 513] on p "Row 1 col" at bounding box center [1249, 517] width 143 height 16
click at [1203, 511] on span "Row 1 col" at bounding box center [1199, 517] width 42 height 16
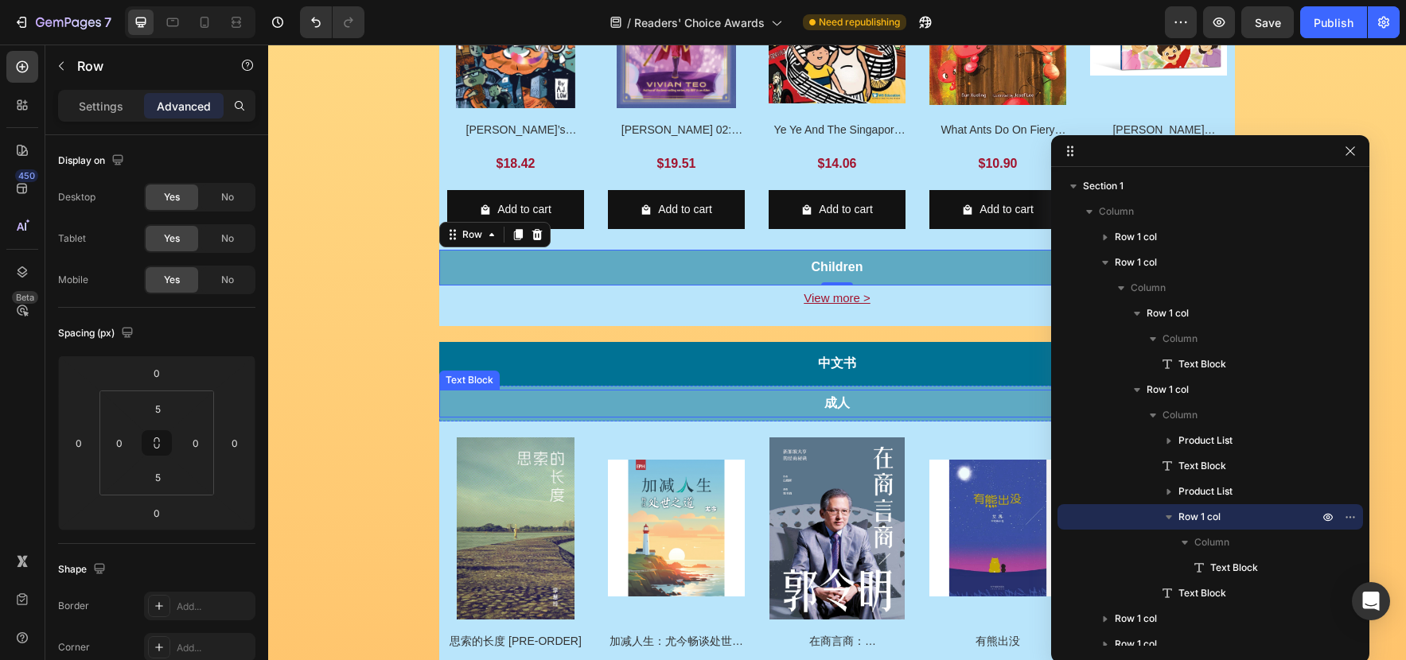
scroll to position [1118, 0]
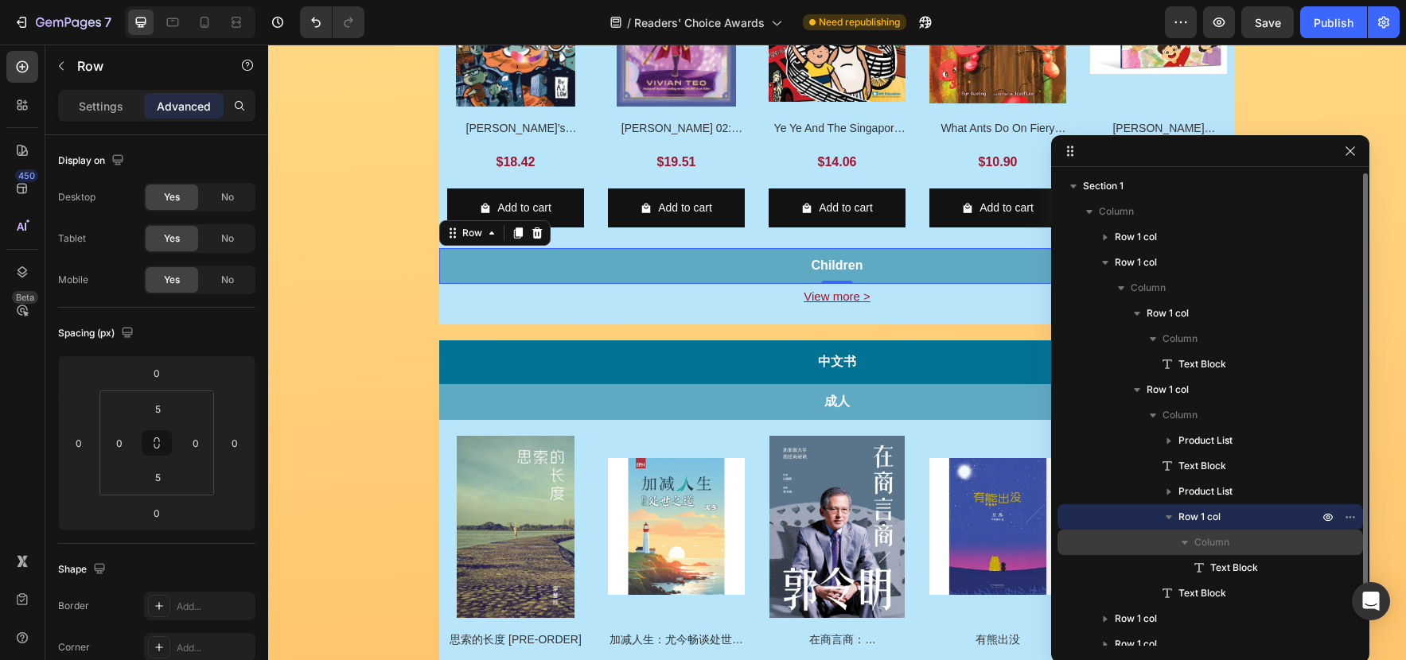
click at [1250, 546] on p "Column" at bounding box center [1257, 543] width 127 height 16
click at [1236, 511] on p "Row 1 col" at bounding box center [1249, 517] width 143 height 16
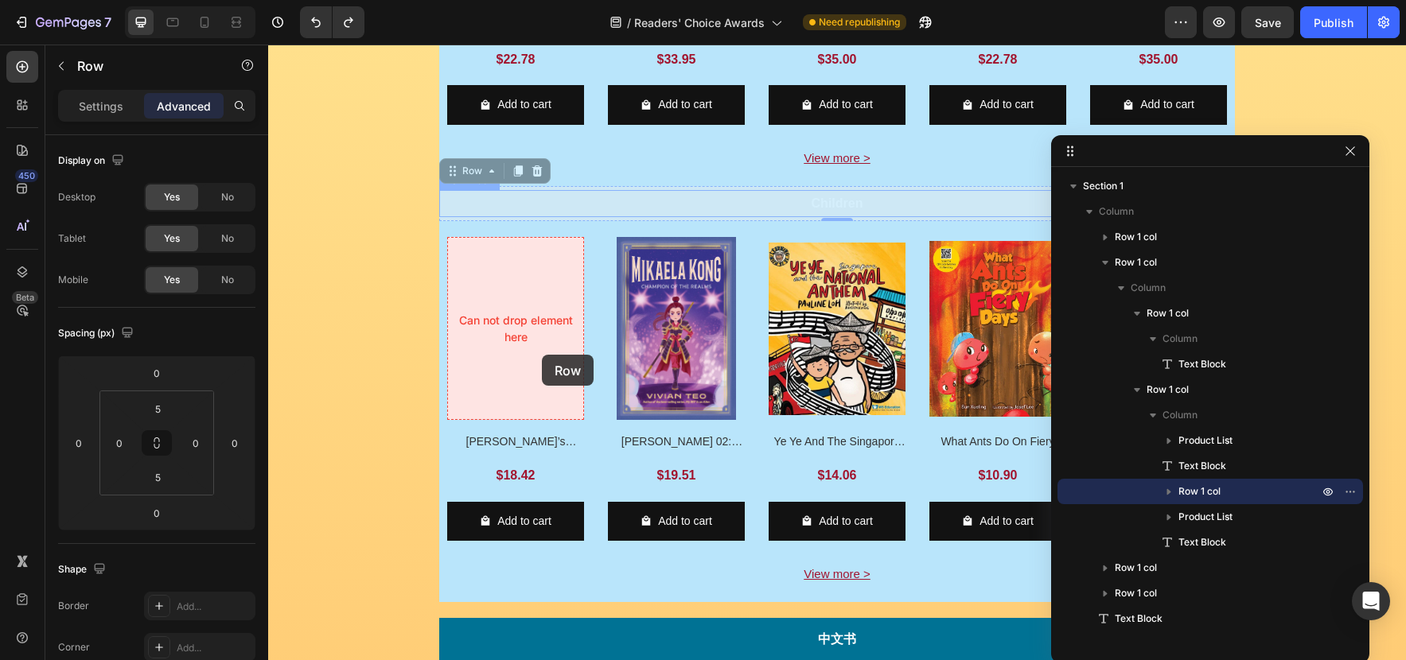
scroll to position [966, 0]
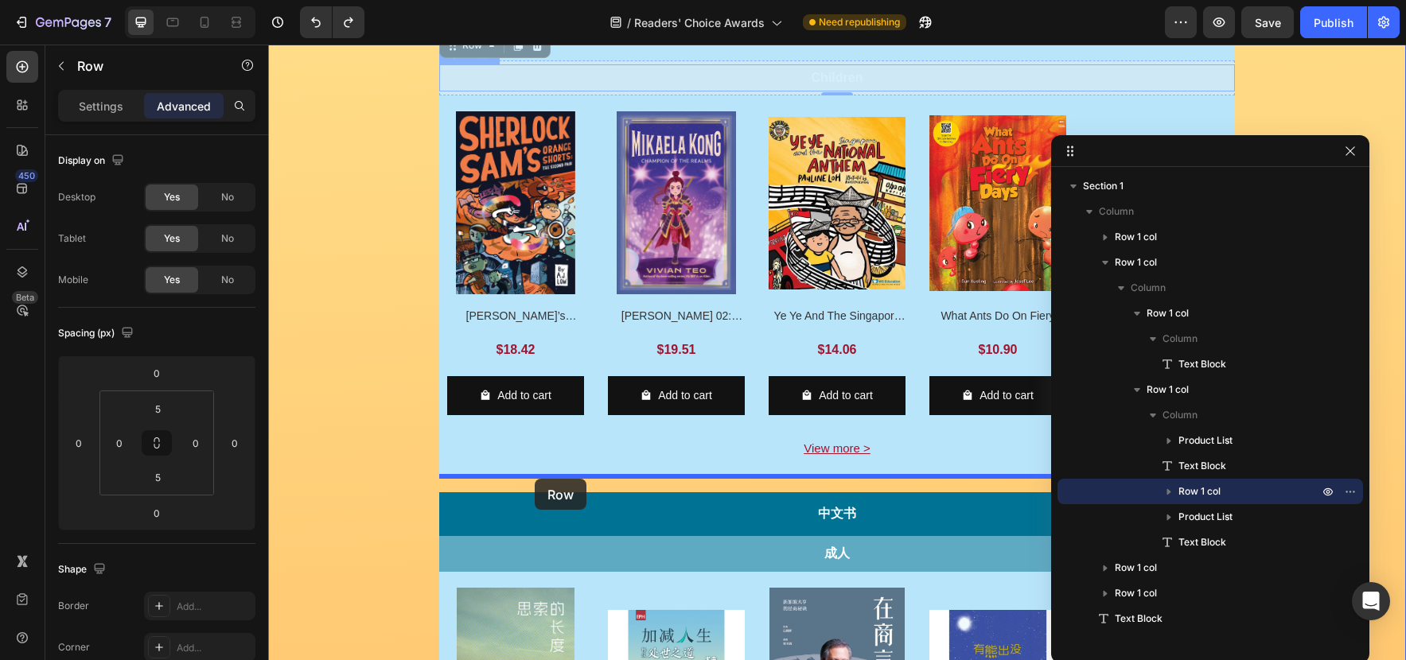
drag, startPoint x: 452, startPoint y: 234, endPoint x: 535, endPoint y: 479, distance: 258.6
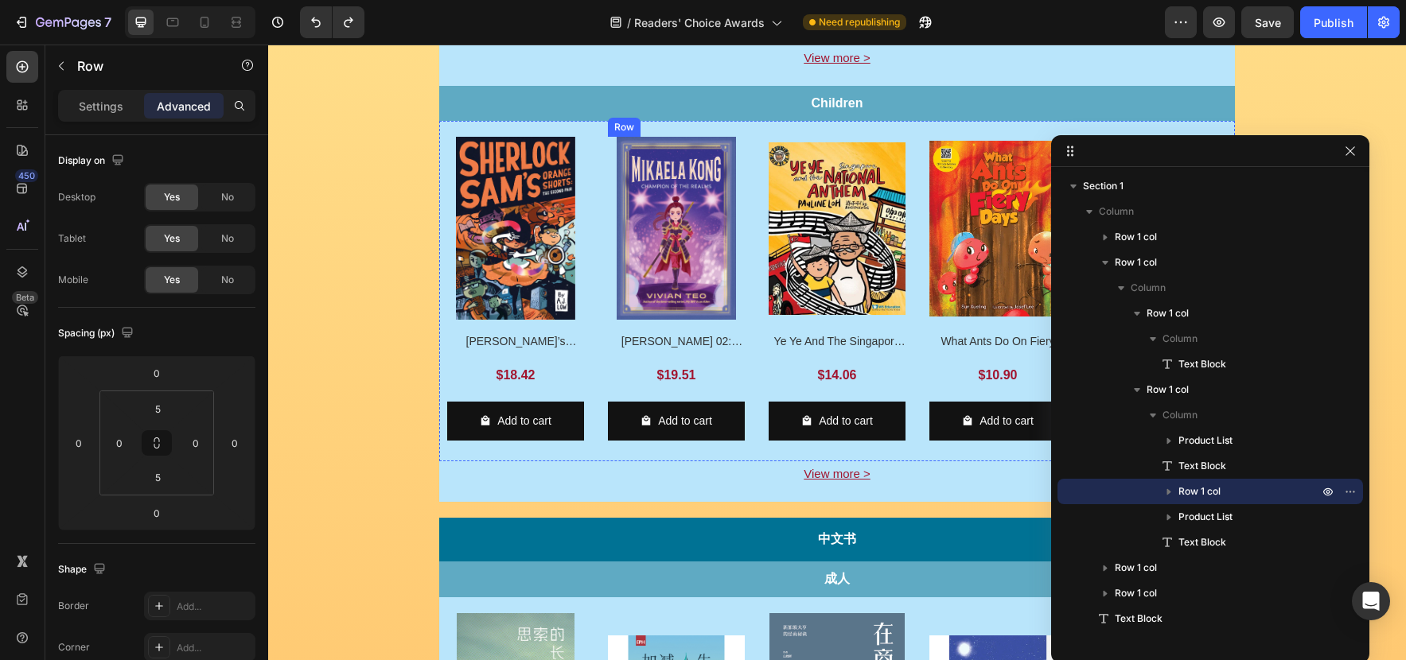
scroll to position [942, 0]
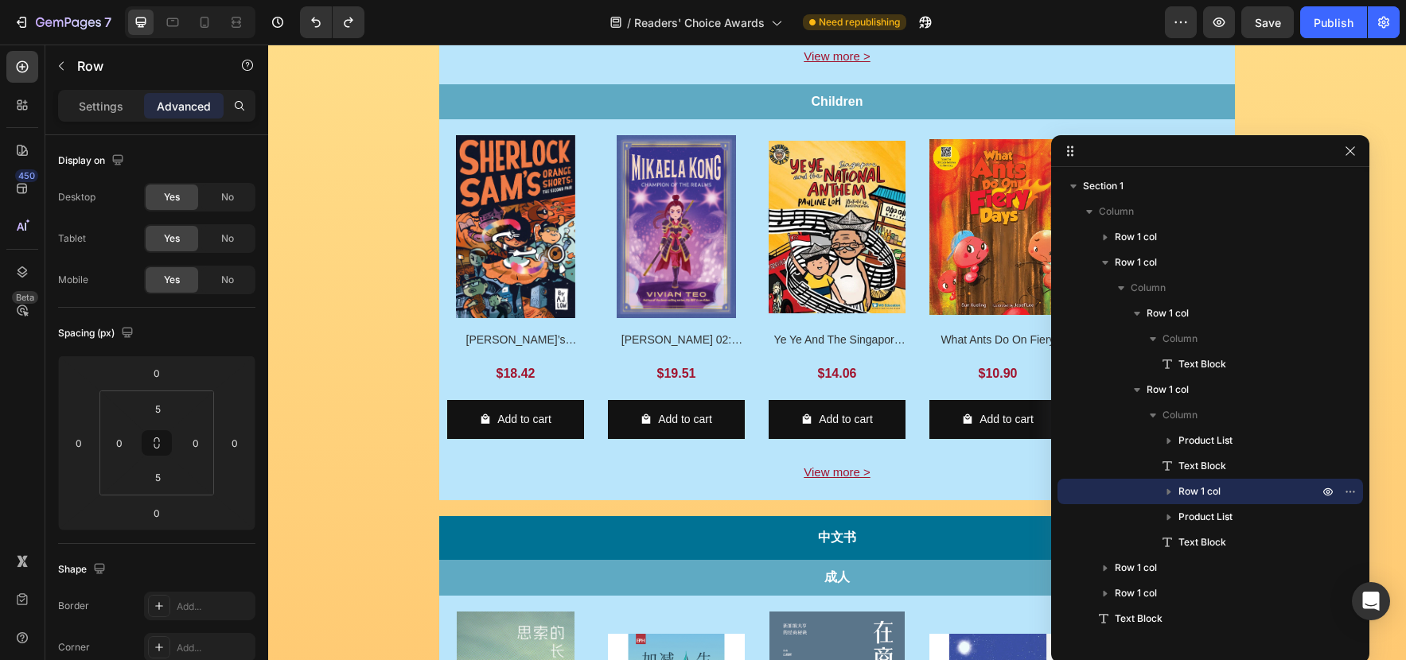
click at [1212, 492] on span "Row 1 col" at bounding box center [1199, 492] width 42 height 16
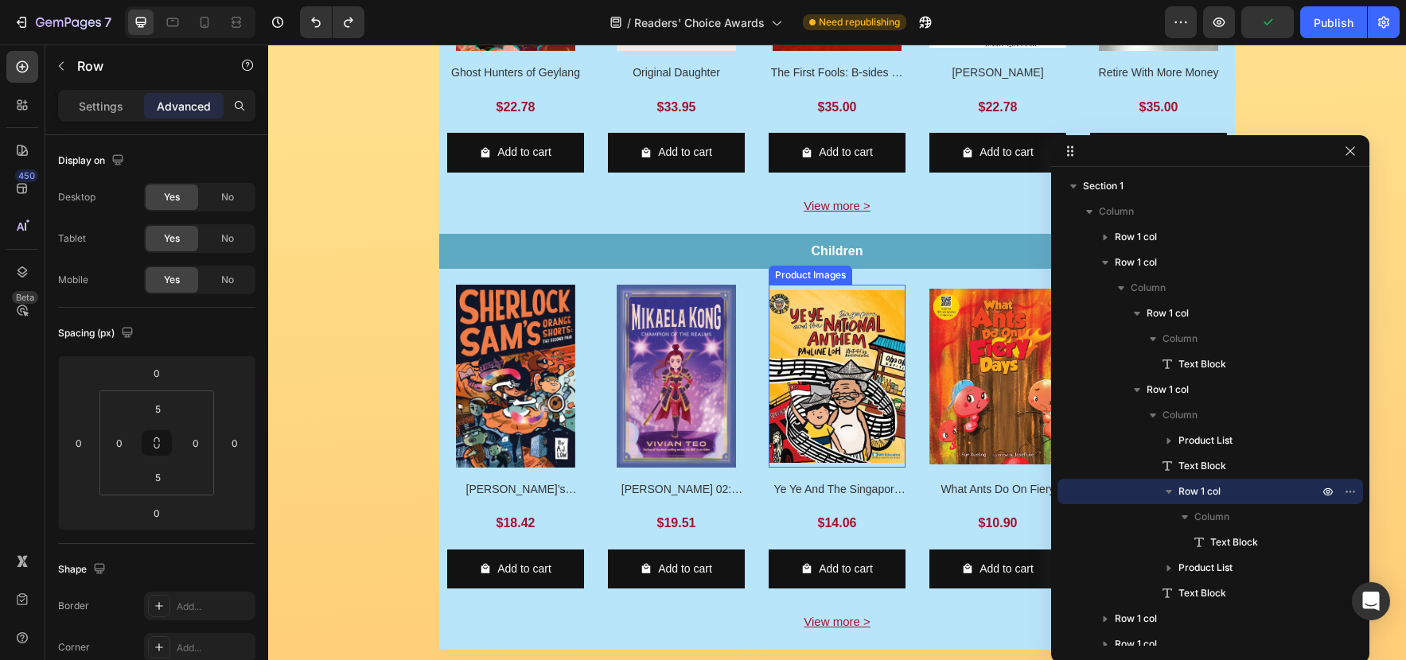
scroll to position [806, 0]
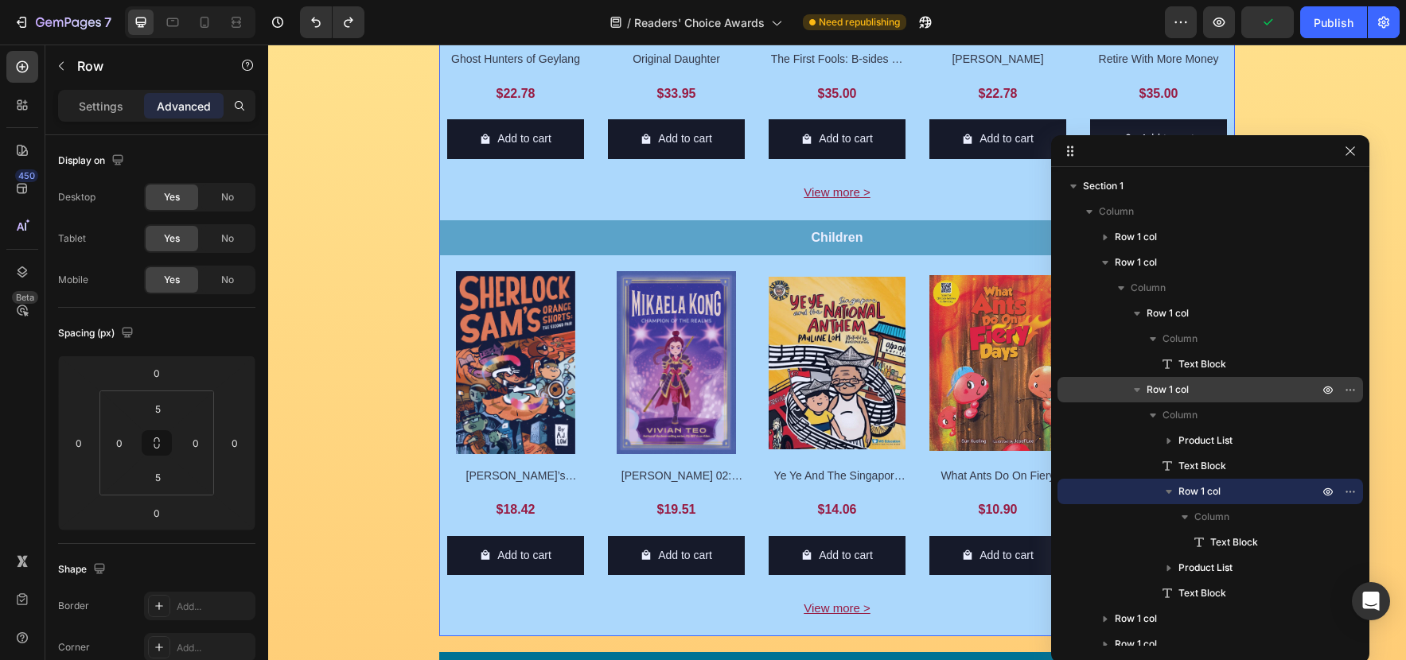
click at [1184, 391] on span "Row 1 col" at bounding box center [1167, 390] width 42 height 16
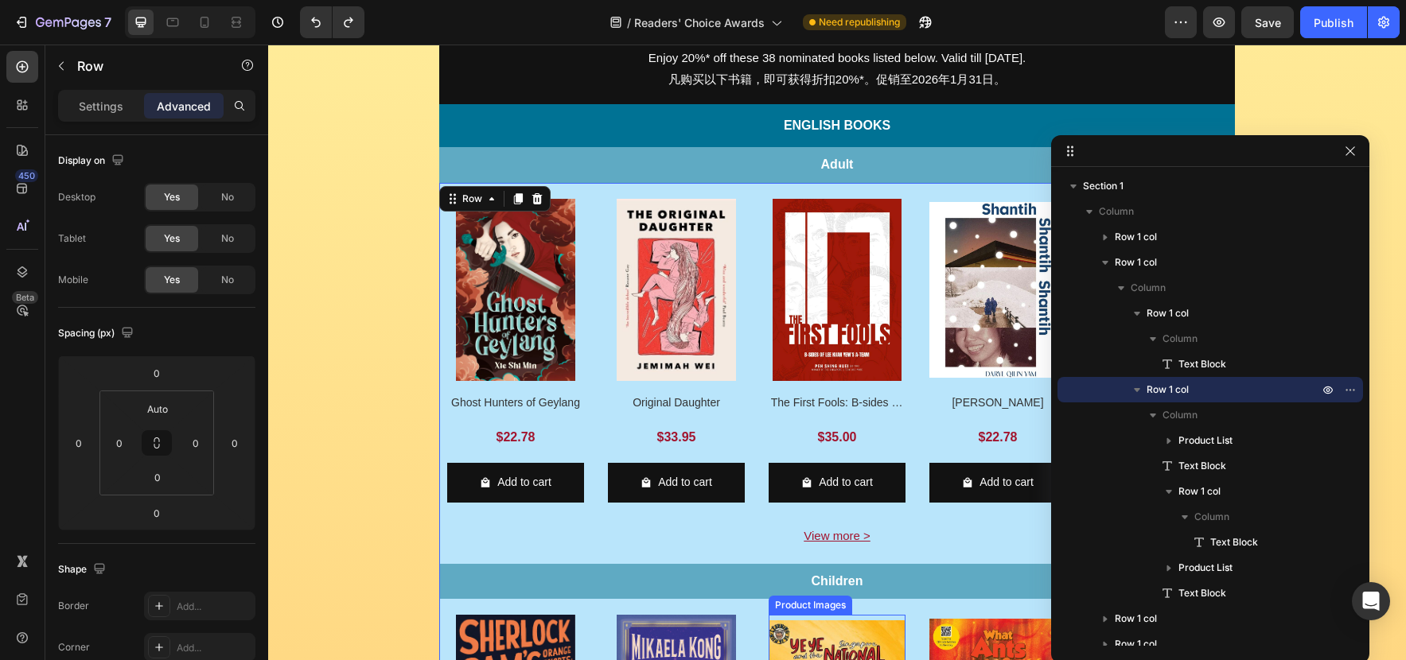
scroll to position [486, 0]
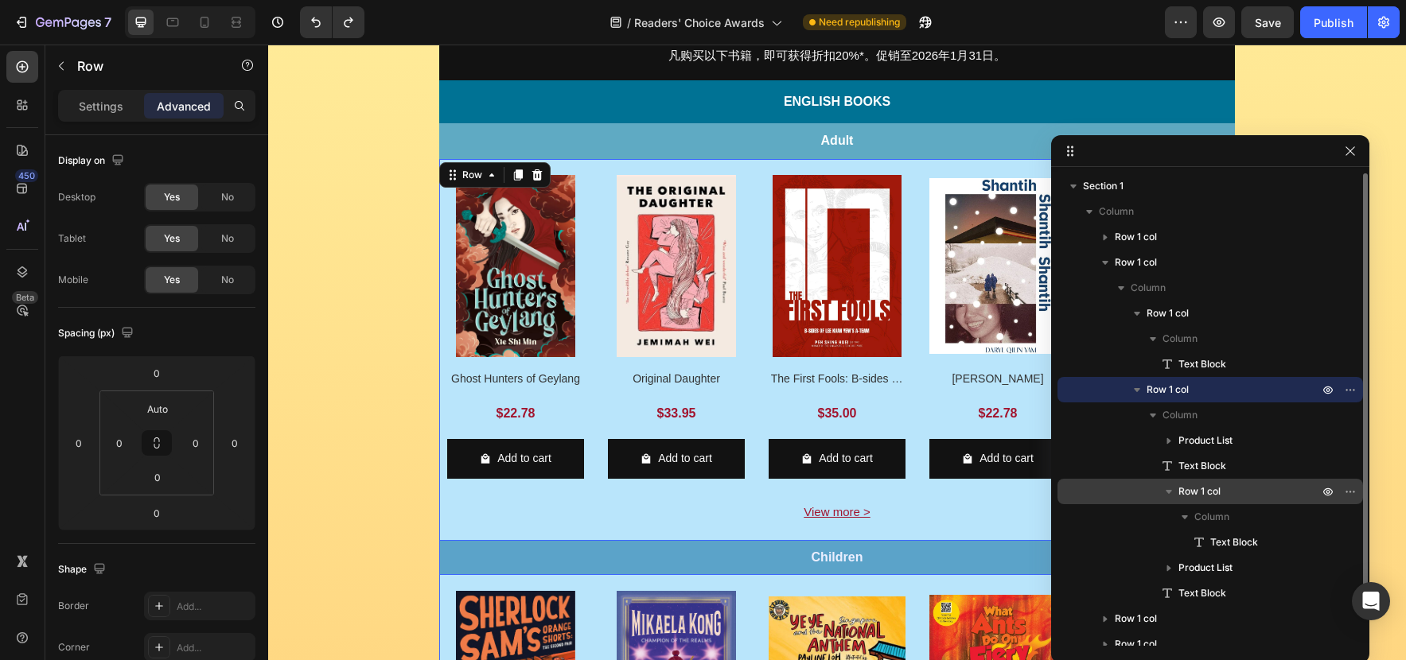
click at [1200, 488] on span "Row 1 col" at bounding box center [1199, 492] width 42 height 16
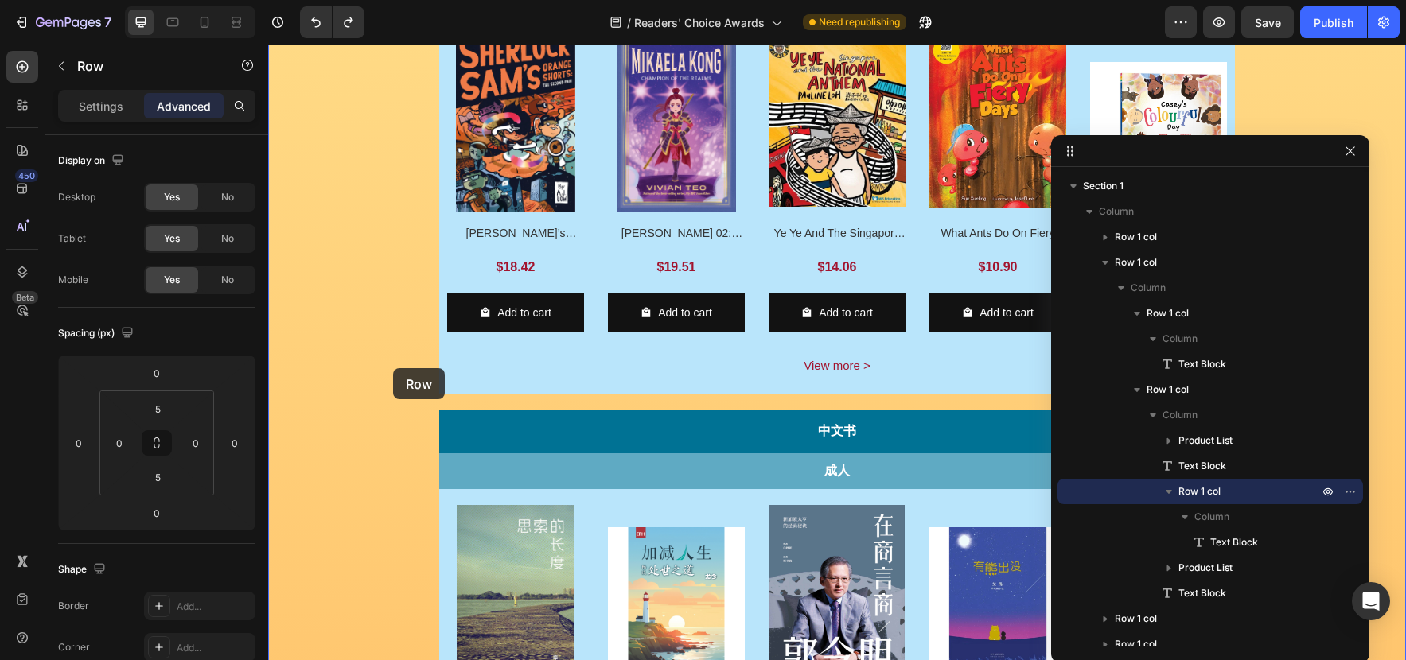
scroll to position [1048, 0]
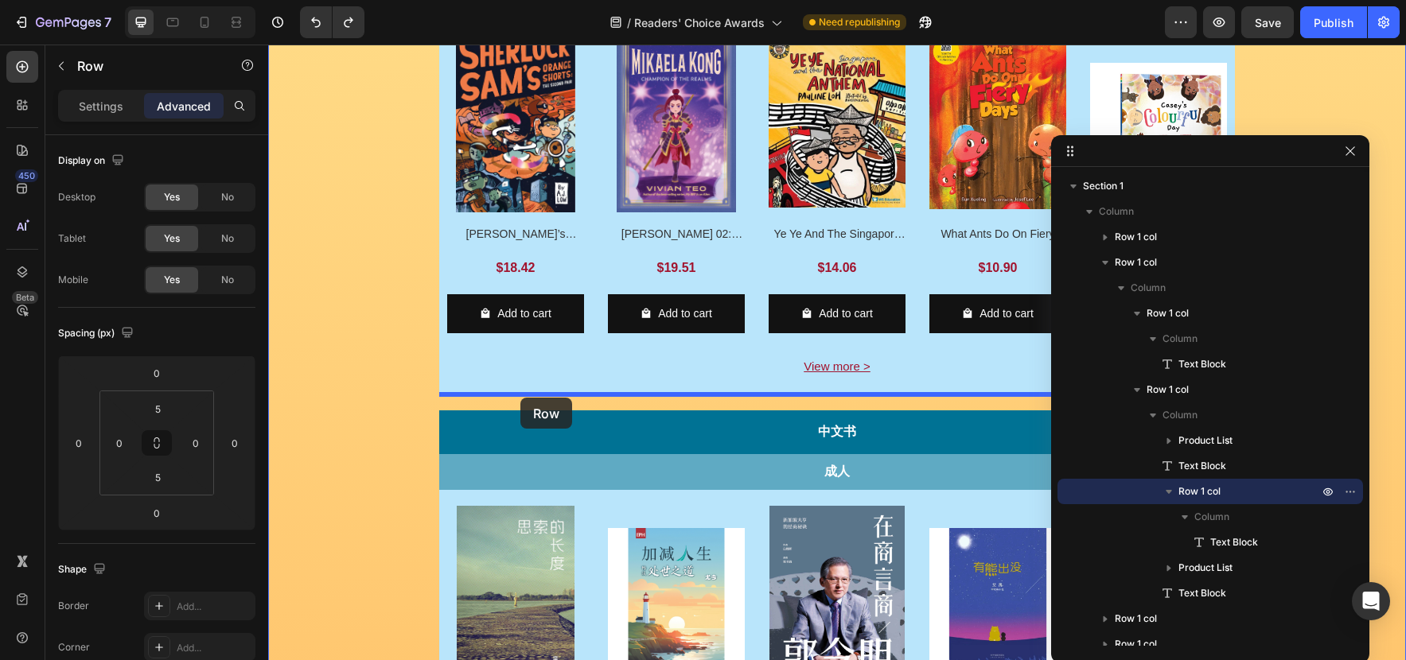
drag, startPoint x: 462, startPoint y: 521, endPoint x: 520, endPoint y: 398, distance: 136.3
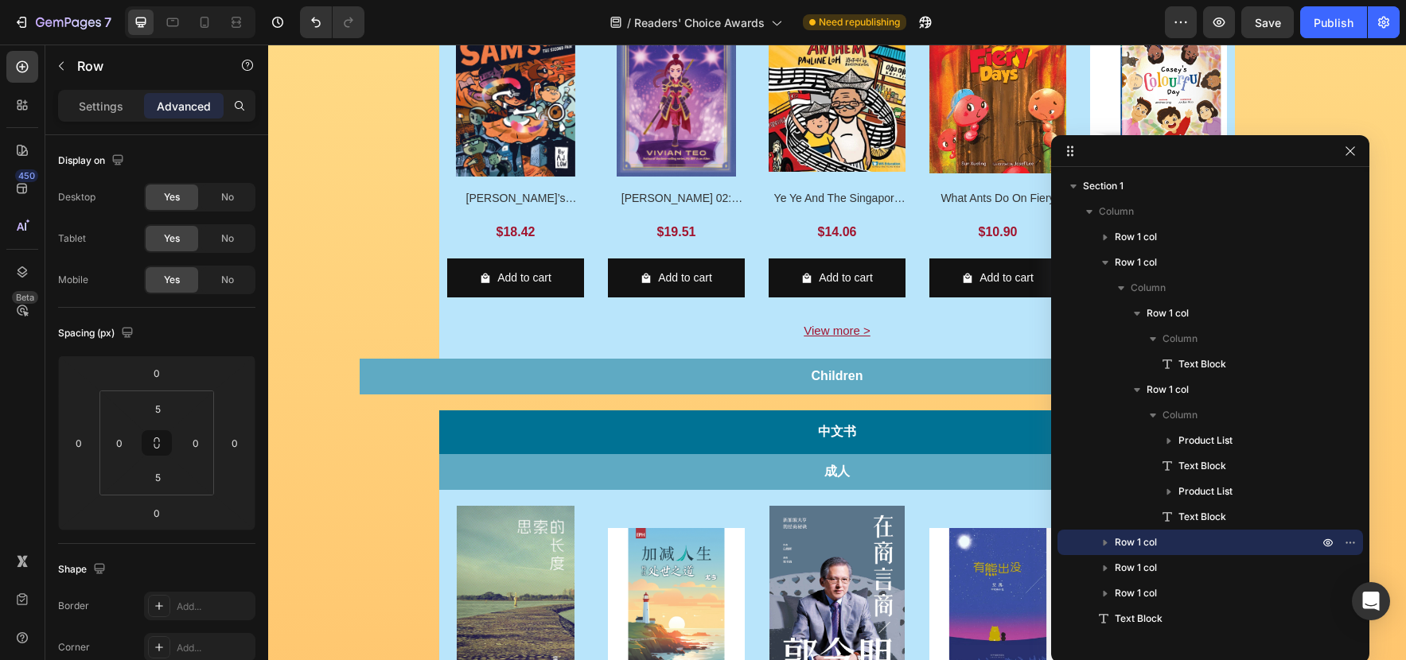
scroll to position [1011, 0]
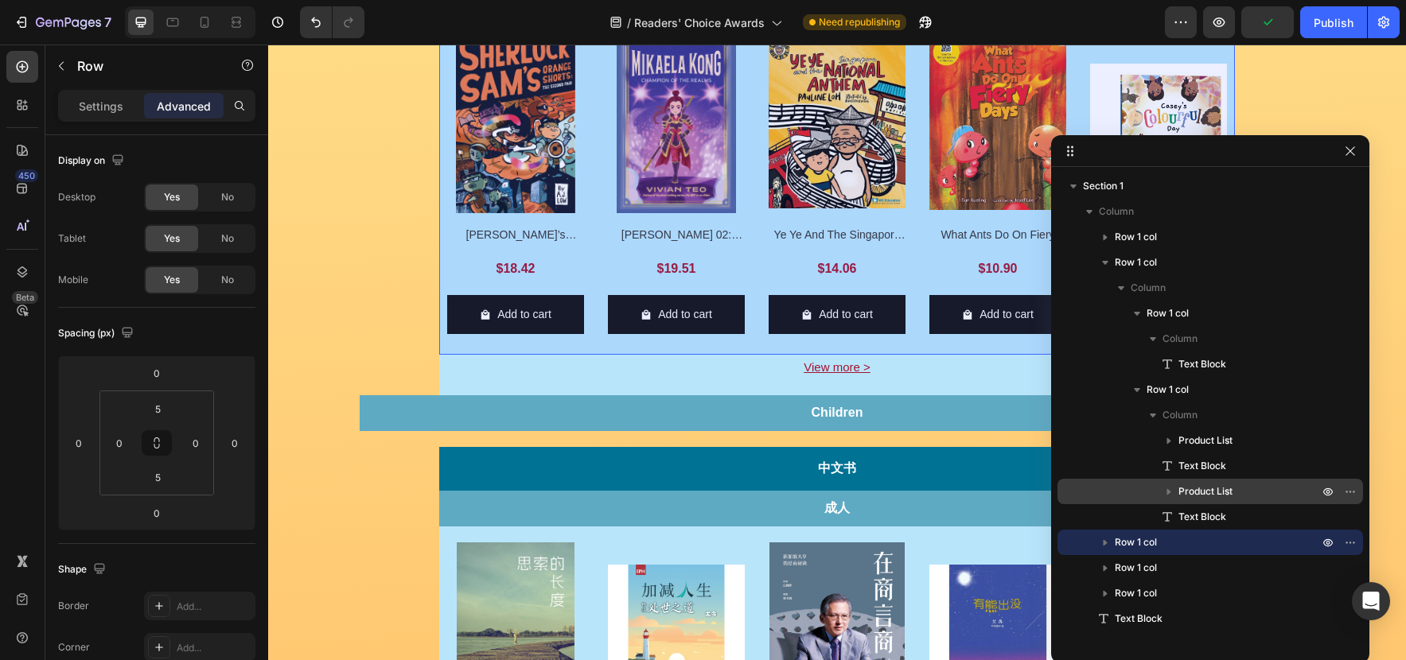
click at [1189, 494] on span "Product List" at bounding box center [1205, 492] width 54 height 16
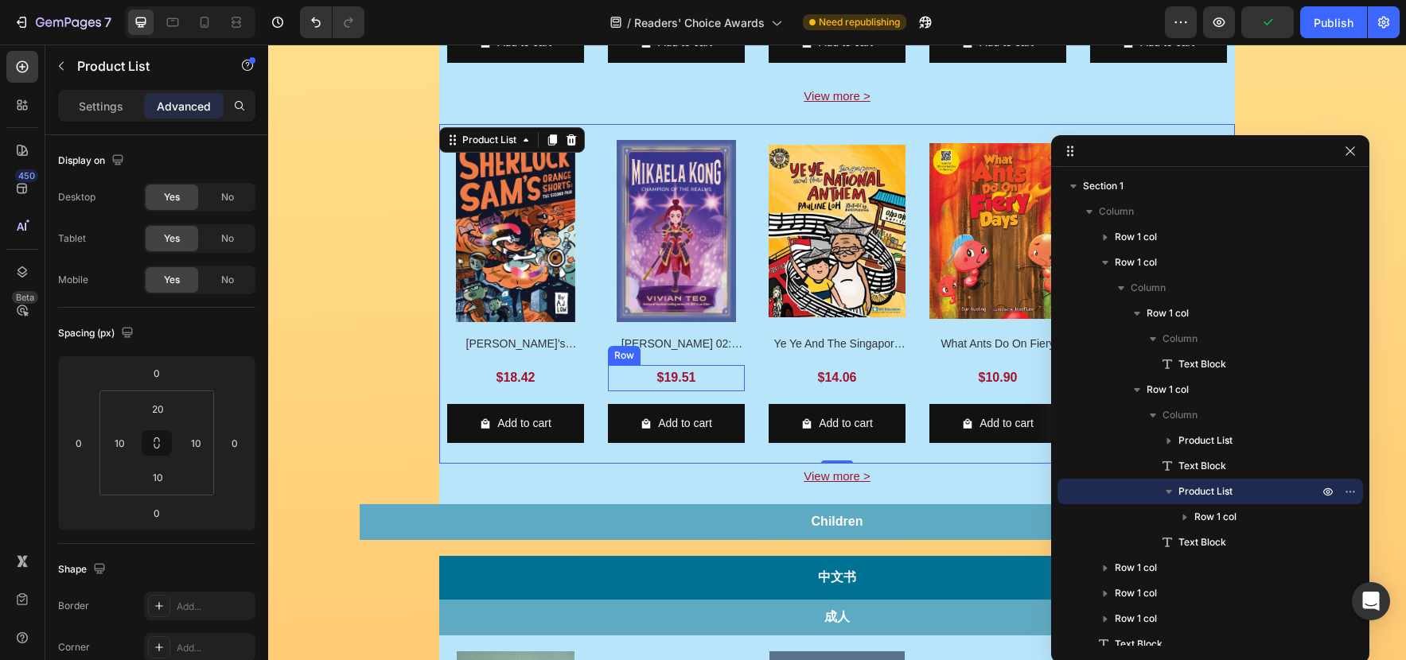
scroll to position [891, 0]
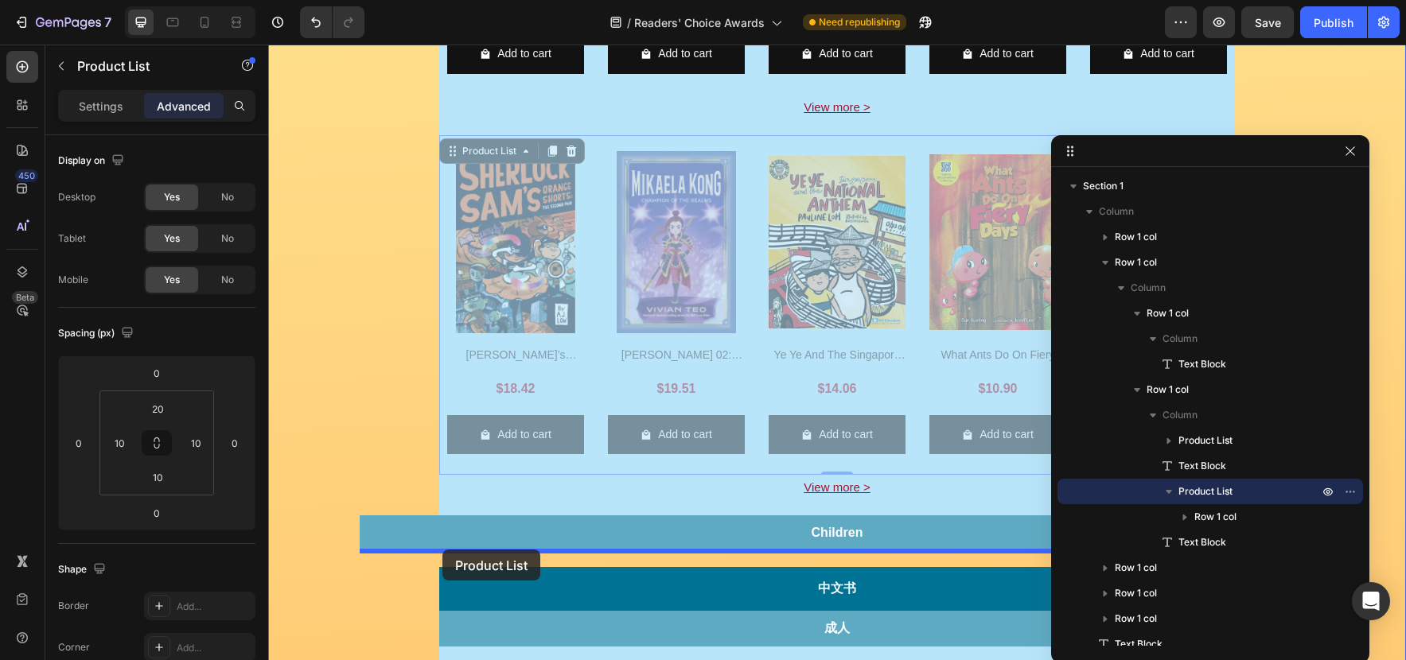
drag, startPoint x: 452, startPoint y: 152, endPoint x: 442, endPoint y: 550, distance: 397.8
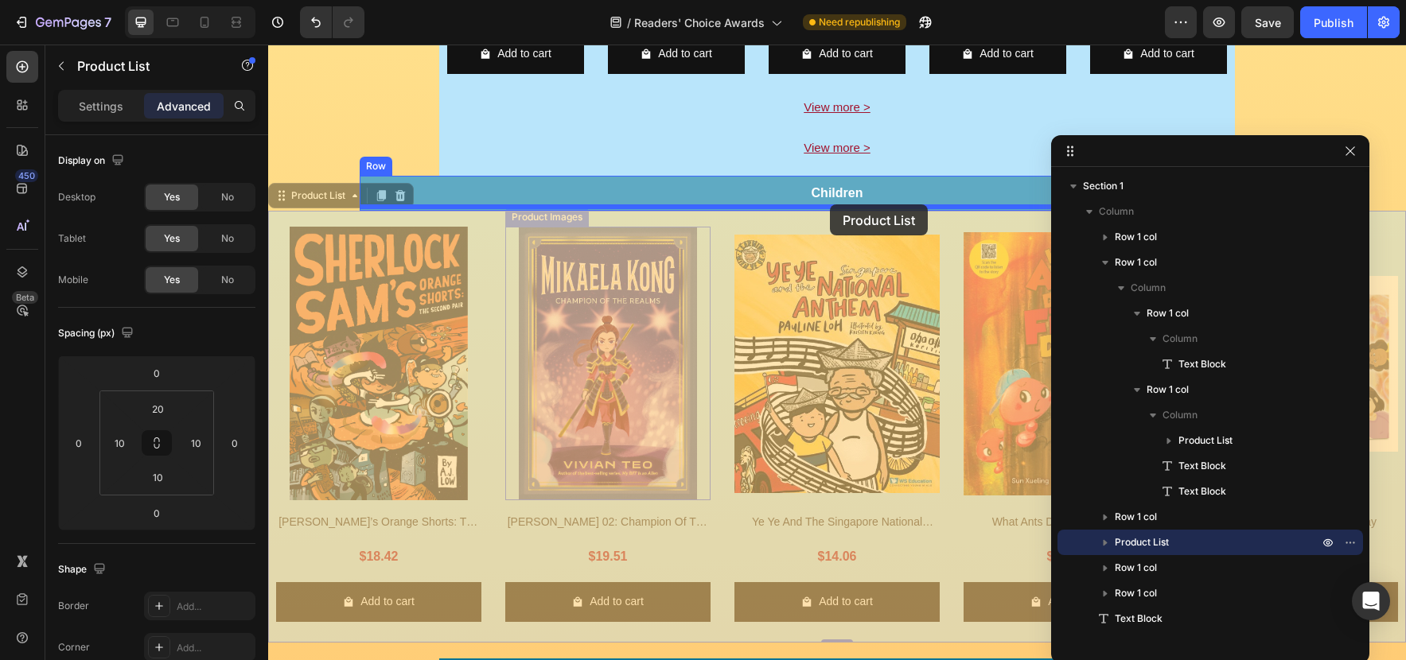
drag, startPoint x: 285, startPoint y: 197, endPoint x: 830, endPoint y: 204, distance: 544.9
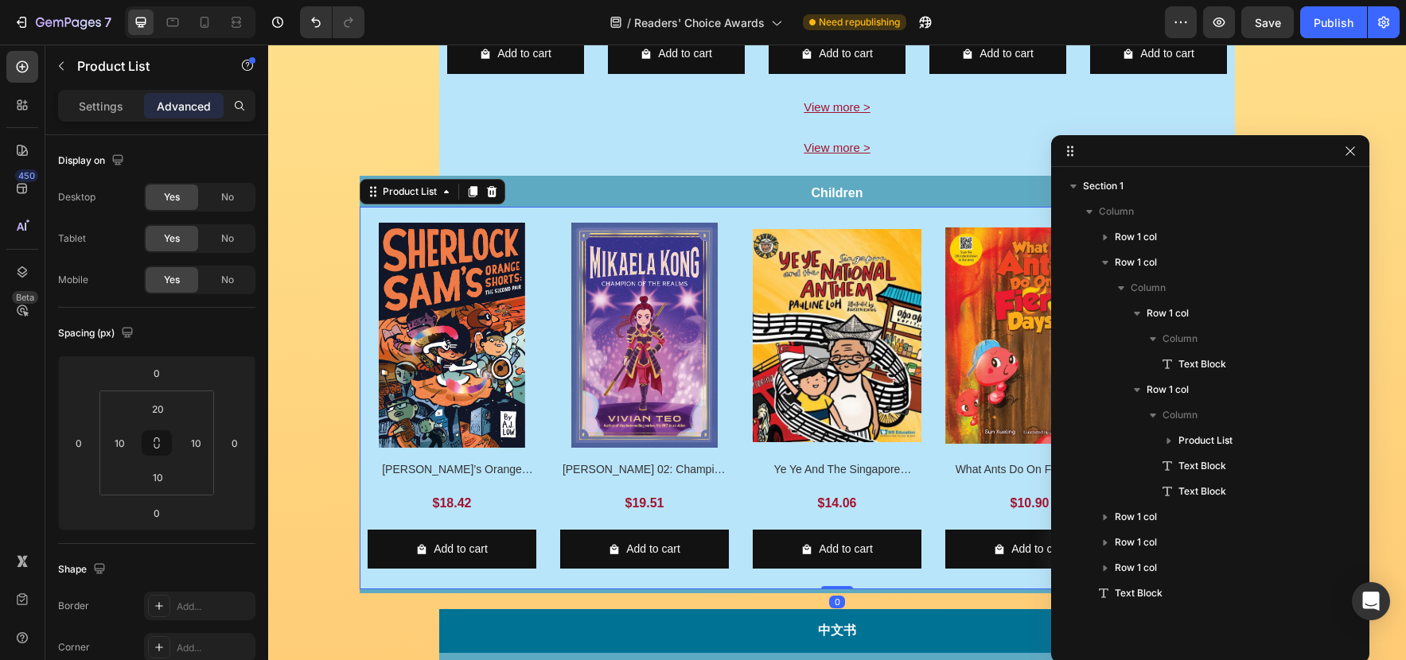
scroll to position [807, 0]
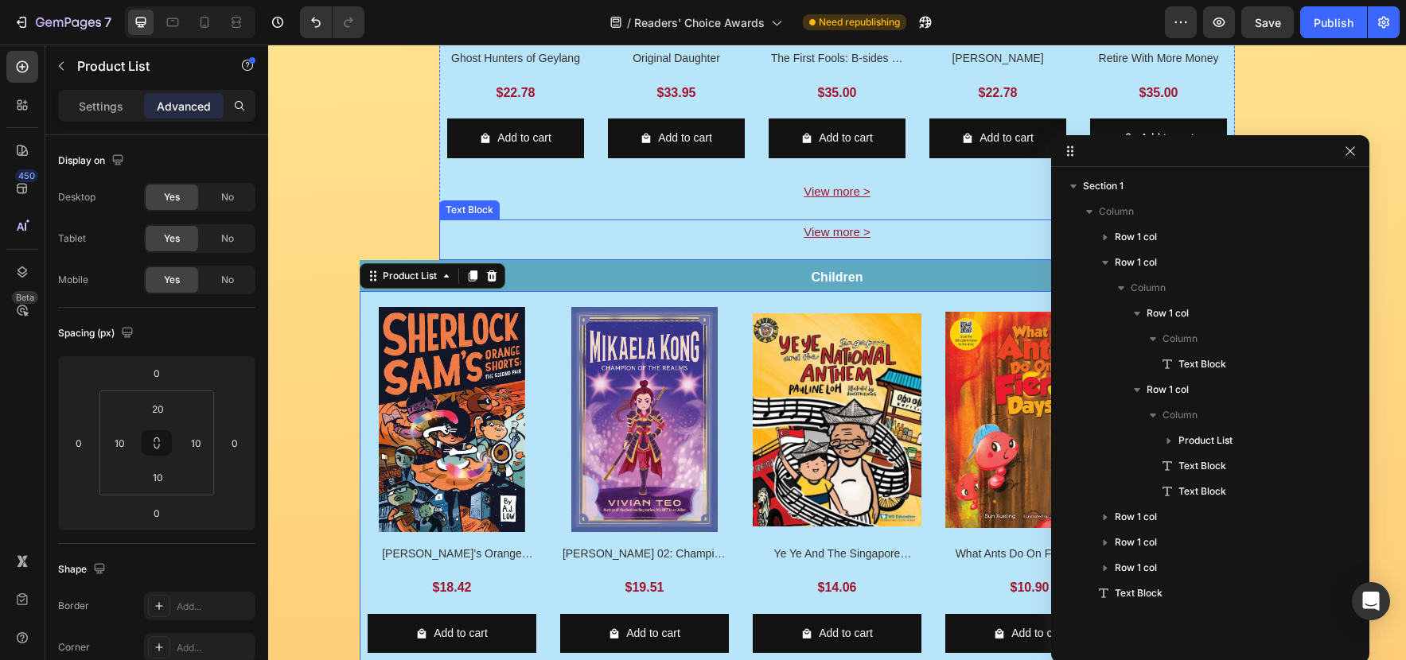
click at [896, 224] on p "View more >" at bounding box center [837, 231] width 792 height 21
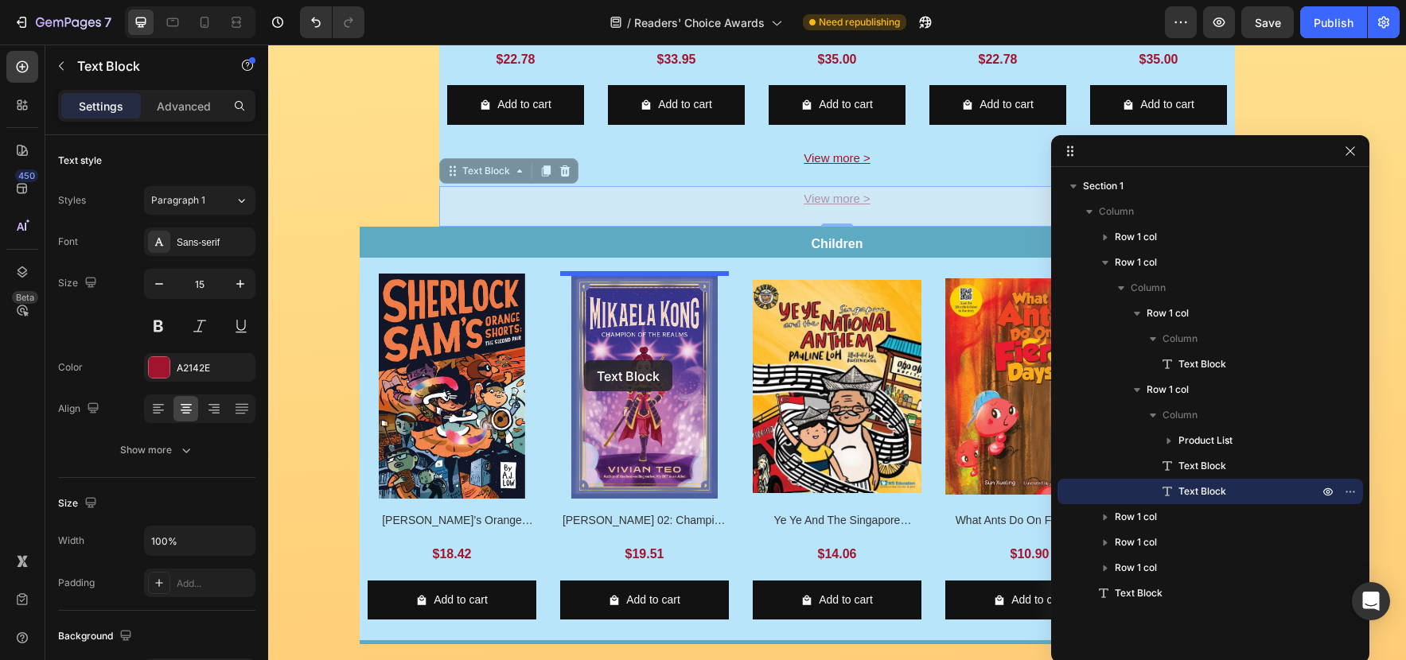
scroll to position [943, 0]
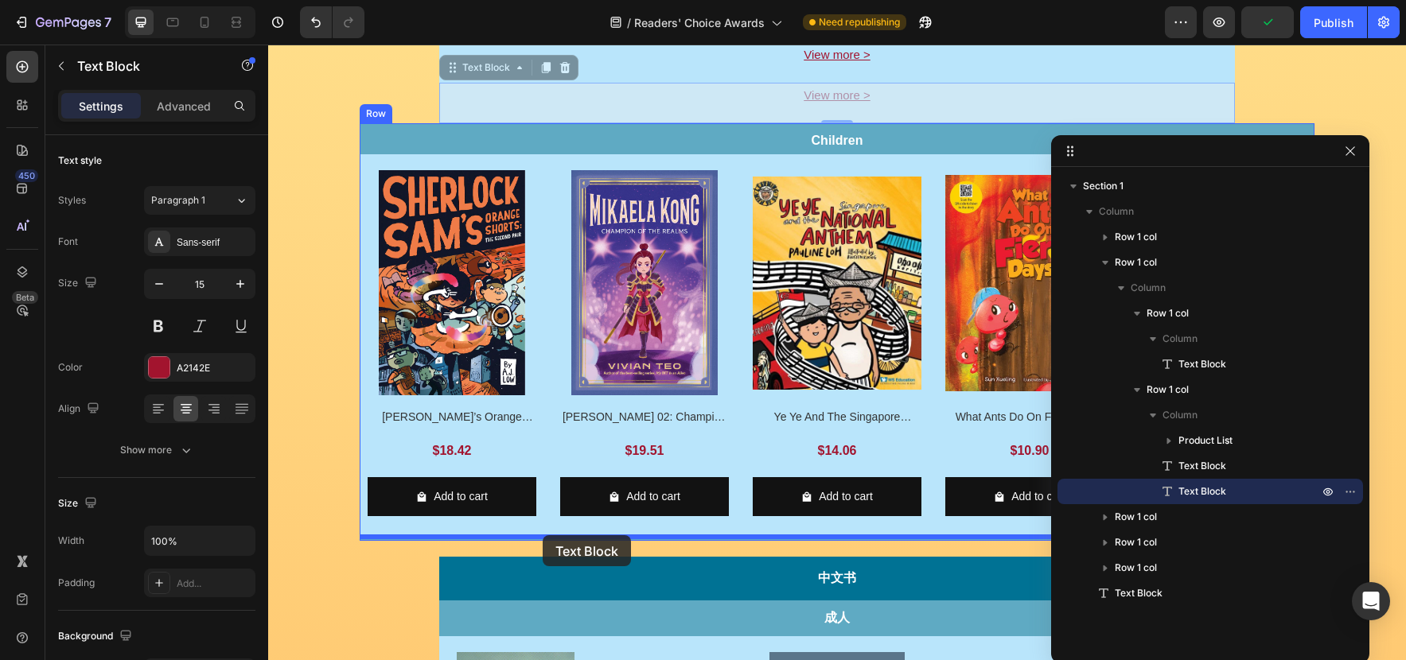
drag, startPoint x: 454, startPoint y: 204, endPoint x: 543, endPoint y: 535, distance: 342.5
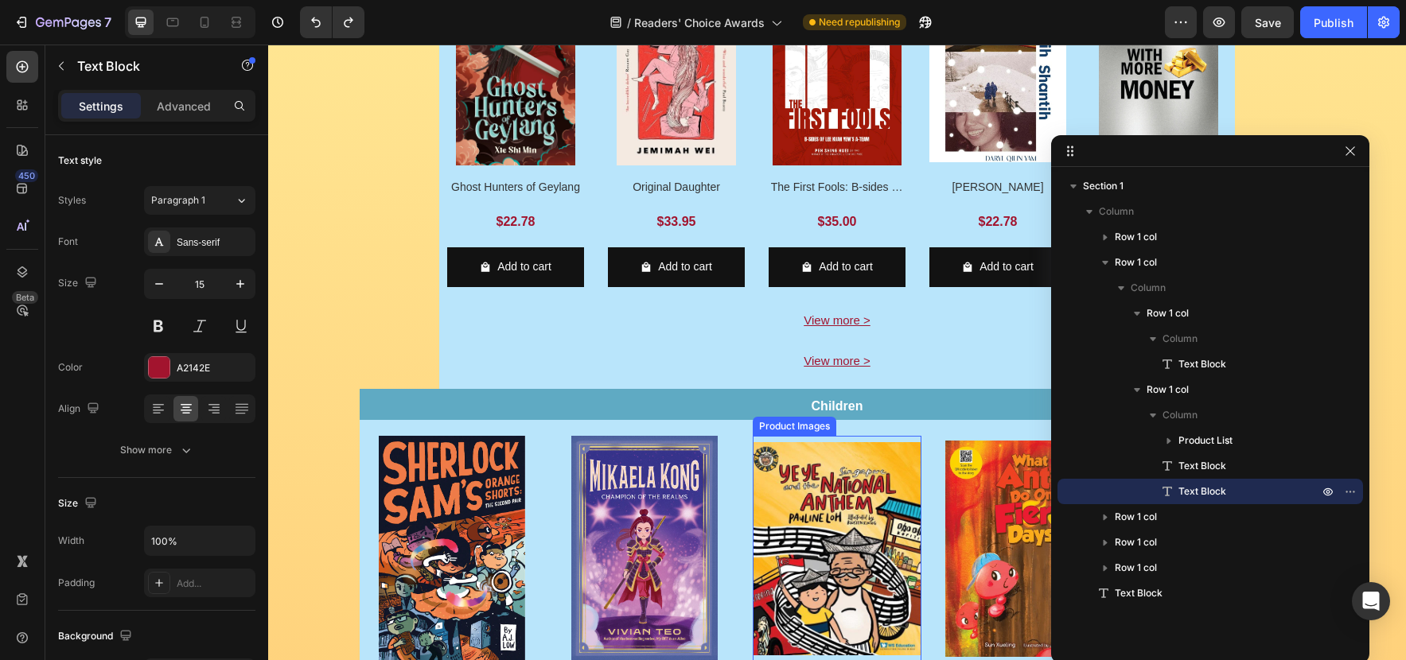
scroll to position [679, 0]
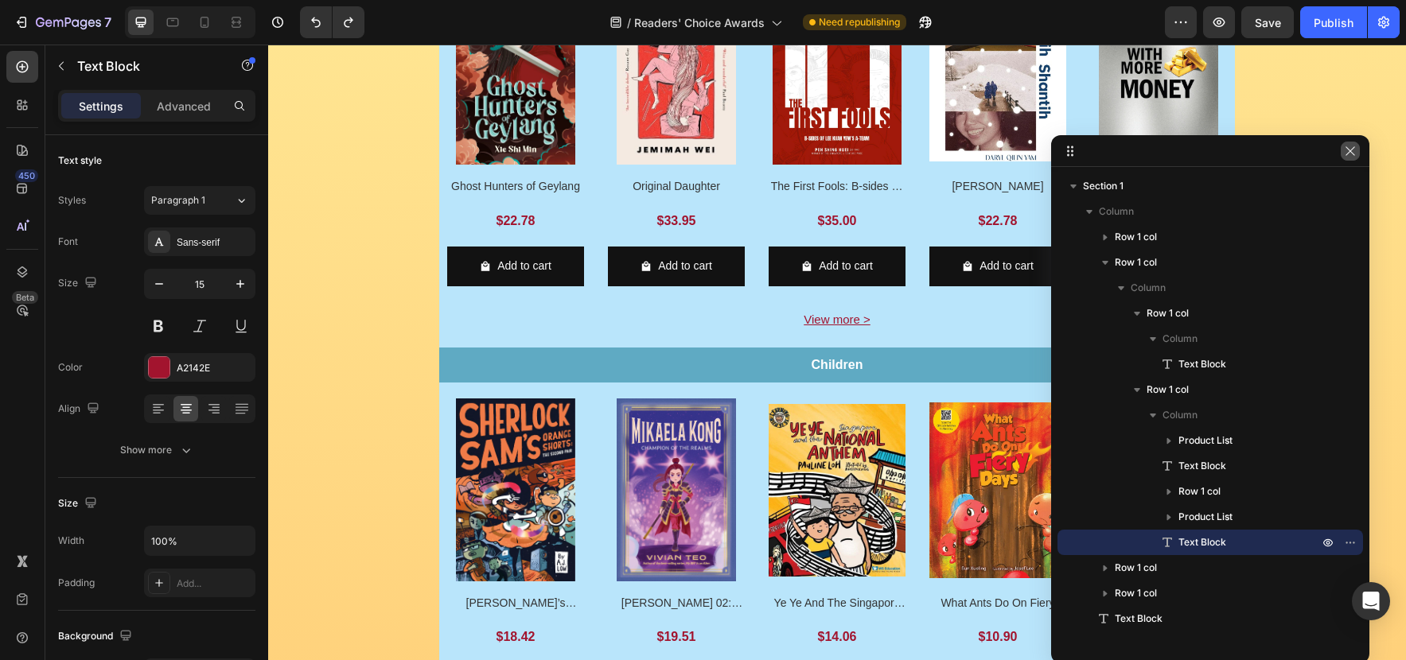
click at [1344, 154] on icon "button" at bounding box center [1350, 151] width 13 height 13
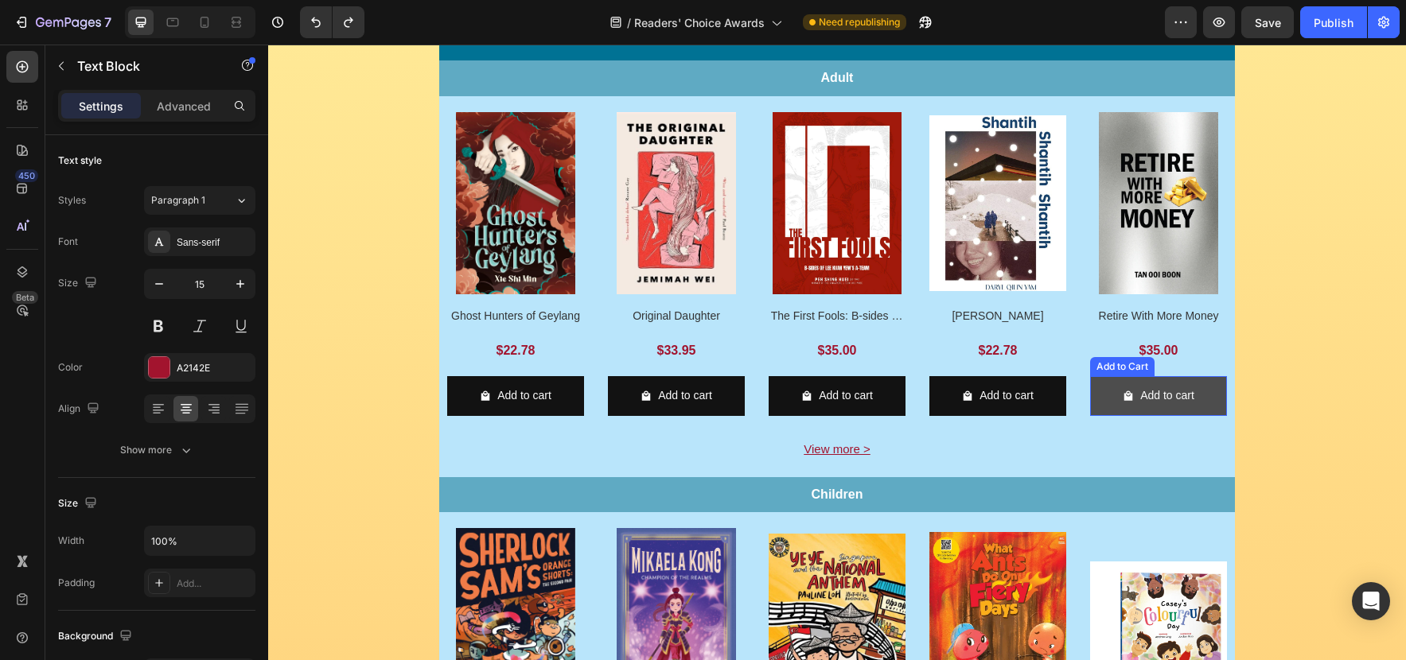
scroll to position [525, 0]
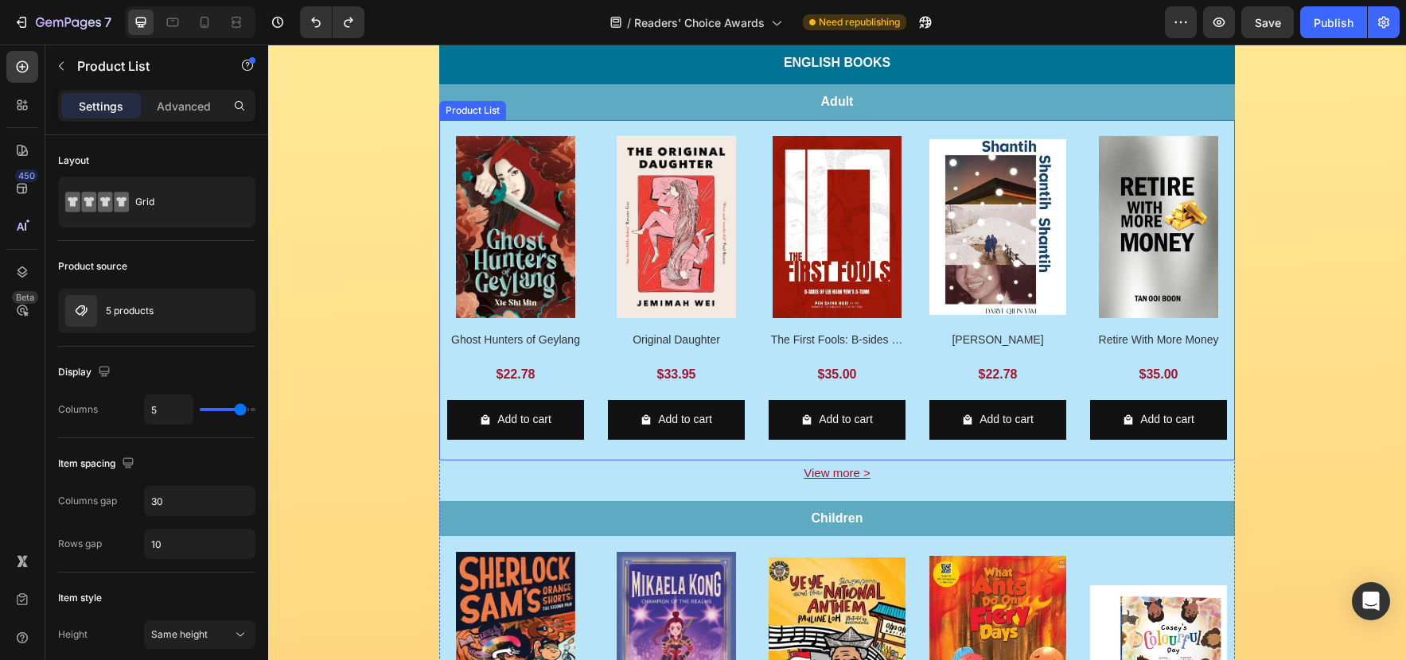
click at [1062, 126] on div "Product Images Ghost Hunters of Geylang Product Title $22.78 Product Price Prod…" at bounding box center [836, 290] width 795 height 340
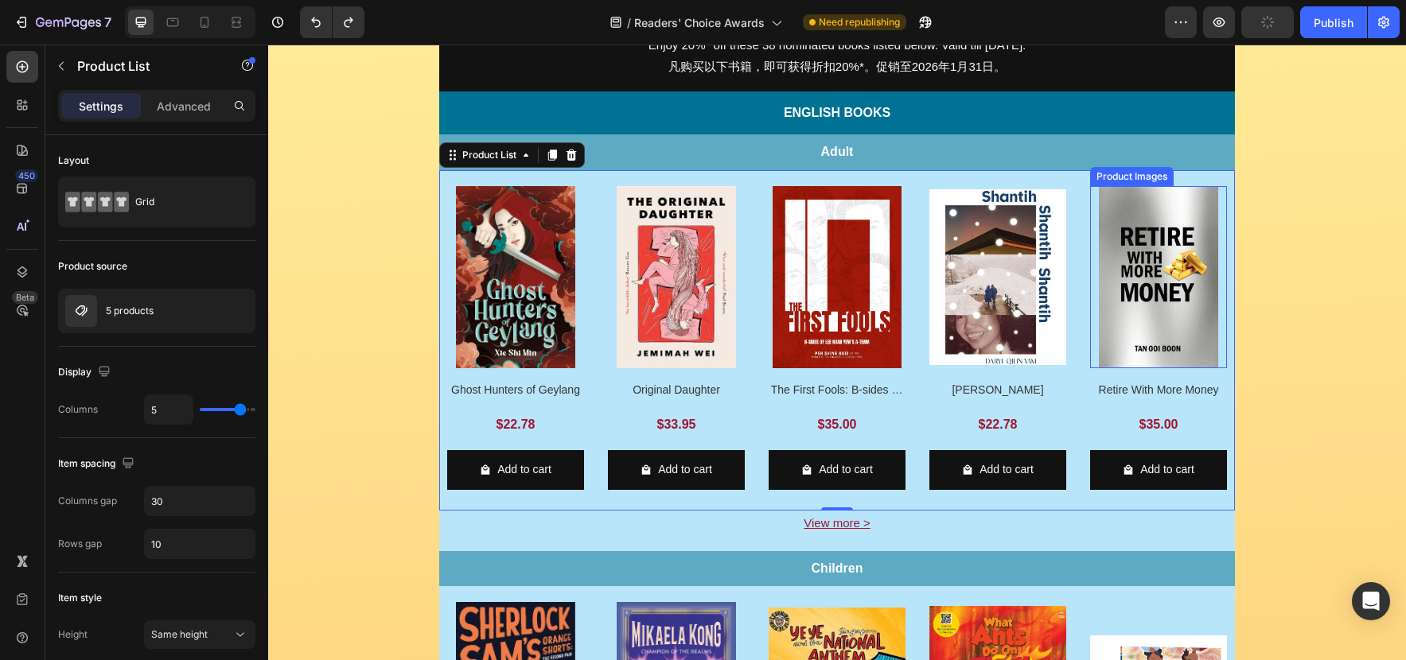
scroll to position [394, 0]
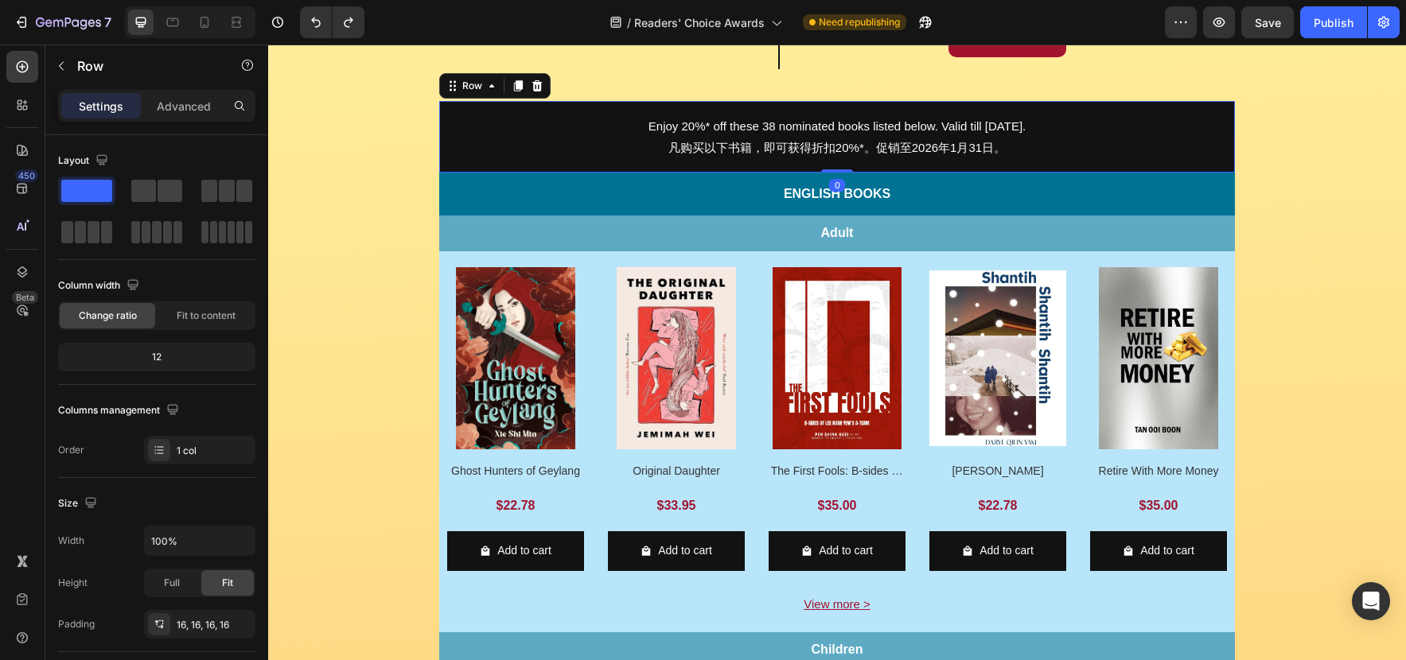
click at [1231, 134] on div "Enjoy 20%* off these 38 nominated books listed below. Valid till 31 Jan 2026. 凡…" at bounding box center [836, 137] width 795 height 72
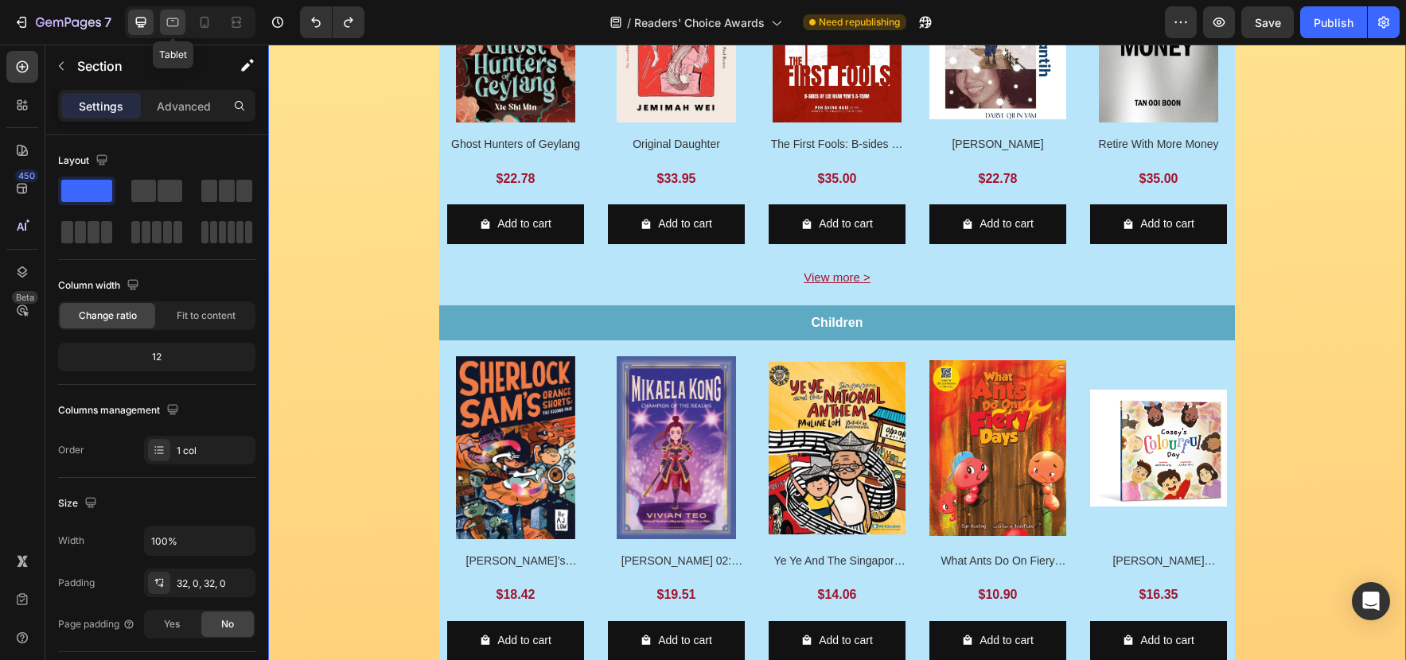
click at [181, 21] on div at bounding box center [172, 22] width 25 height 25
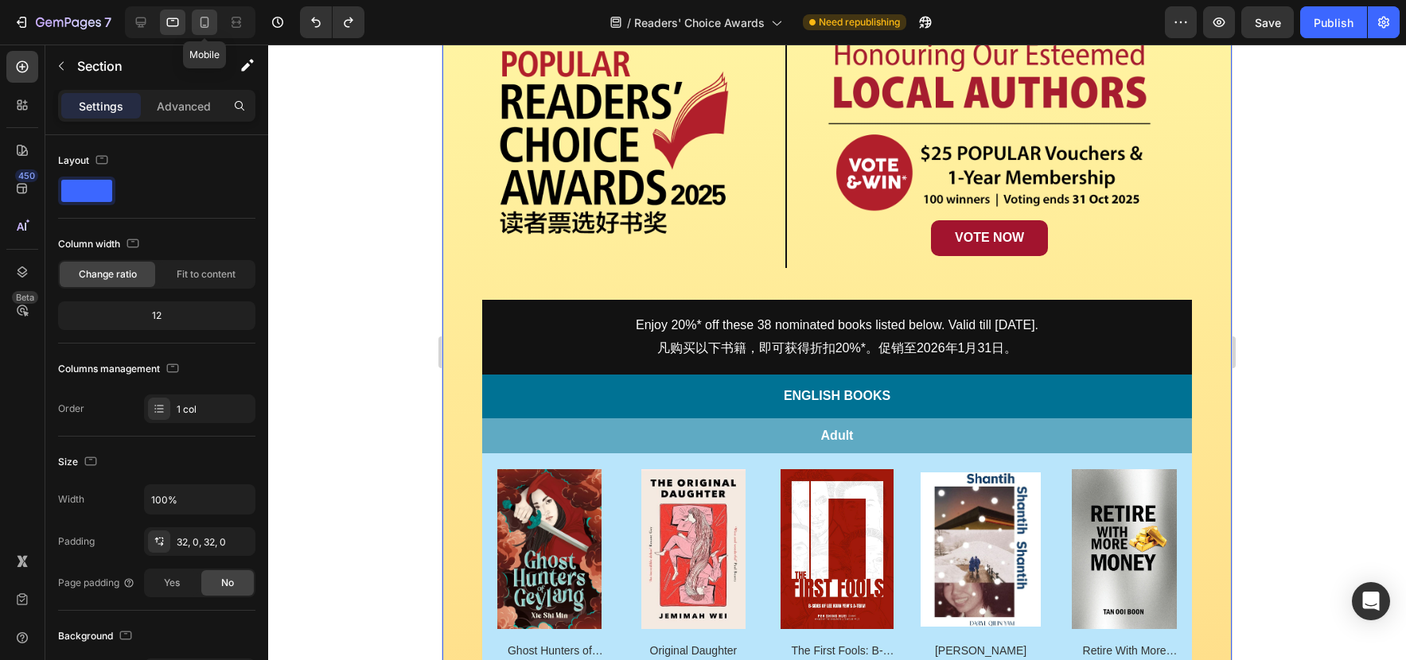
scroll to position [40, 0]
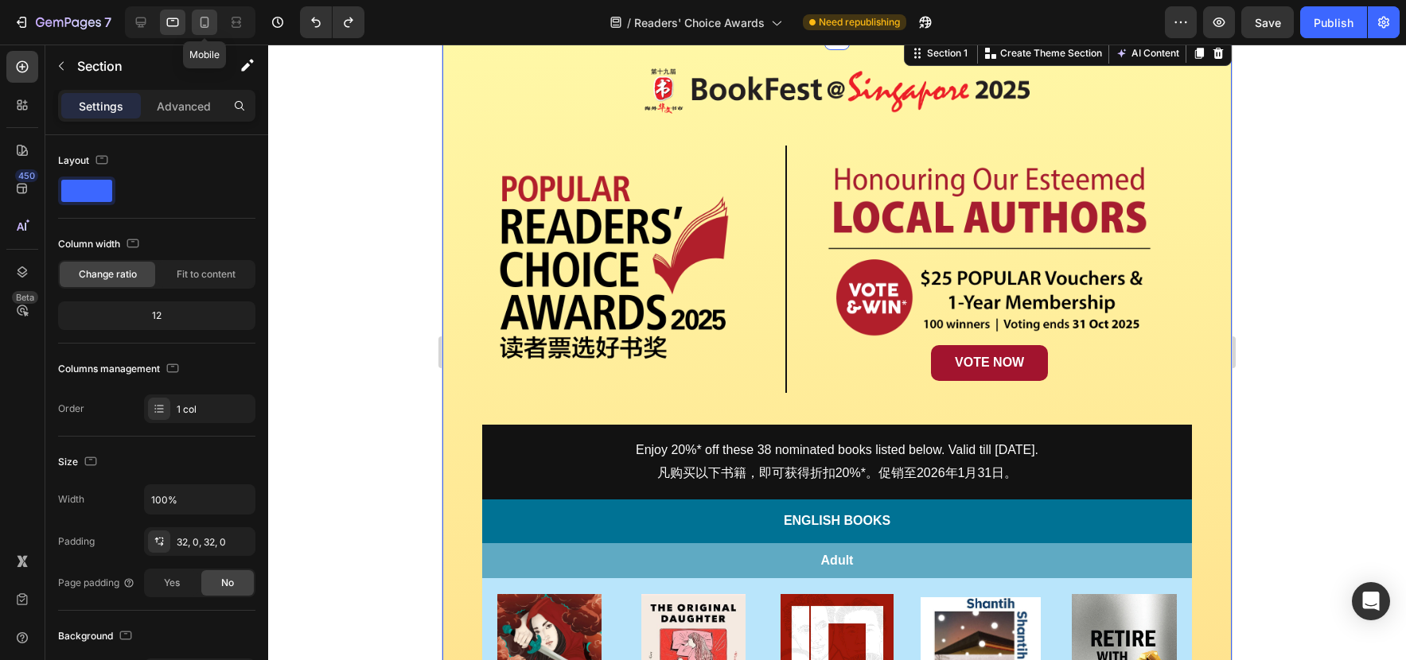
click at [201, 24] on icon at bounding box center [204, 22] width 16 height 16
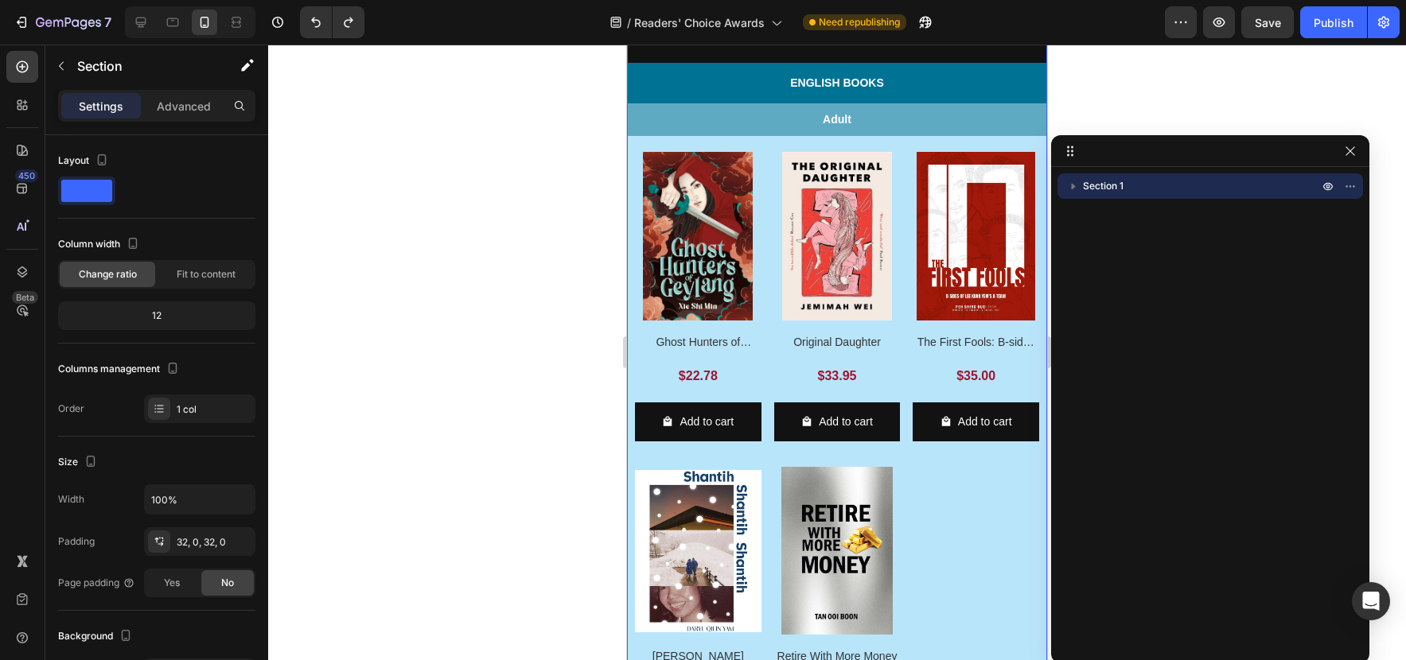
scroll to position [664, 0]
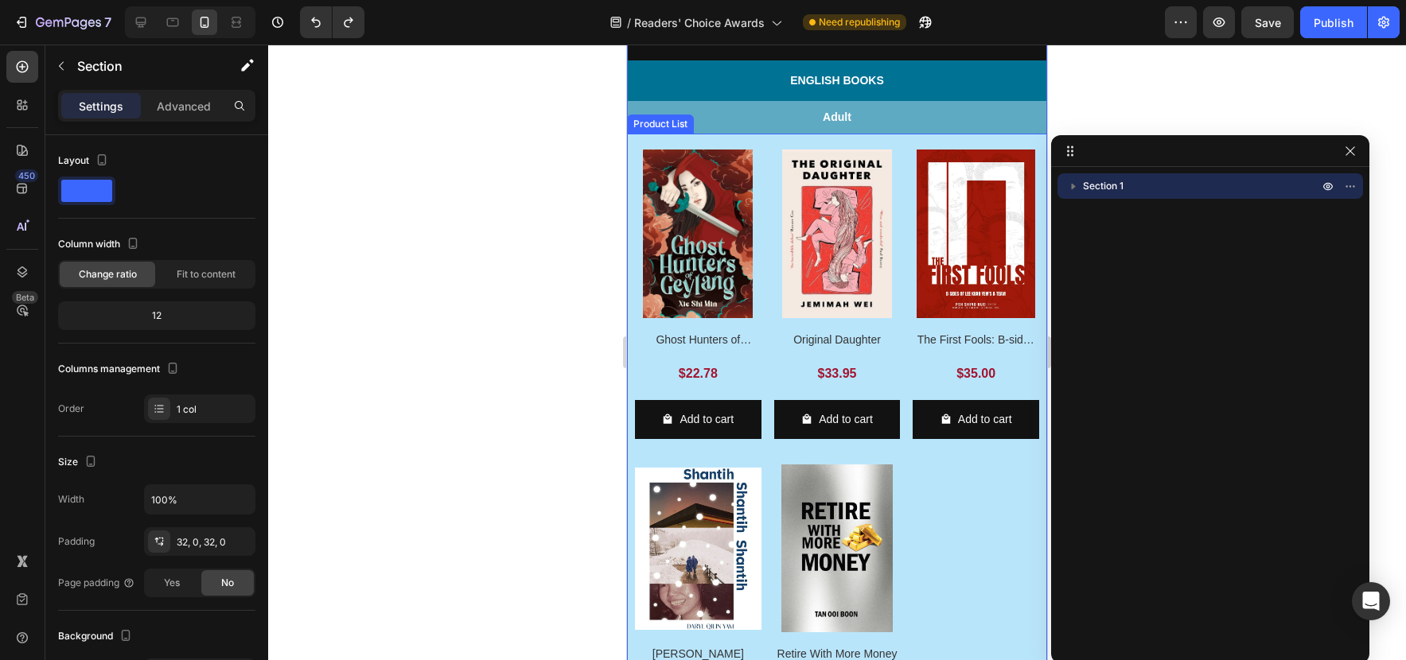
click at [763, 173] on div "Product Images Ghost Hunters of Geylang Product Title $22.78 Product Price Prod…" at bounding box center [837, 458] width 404 height 617
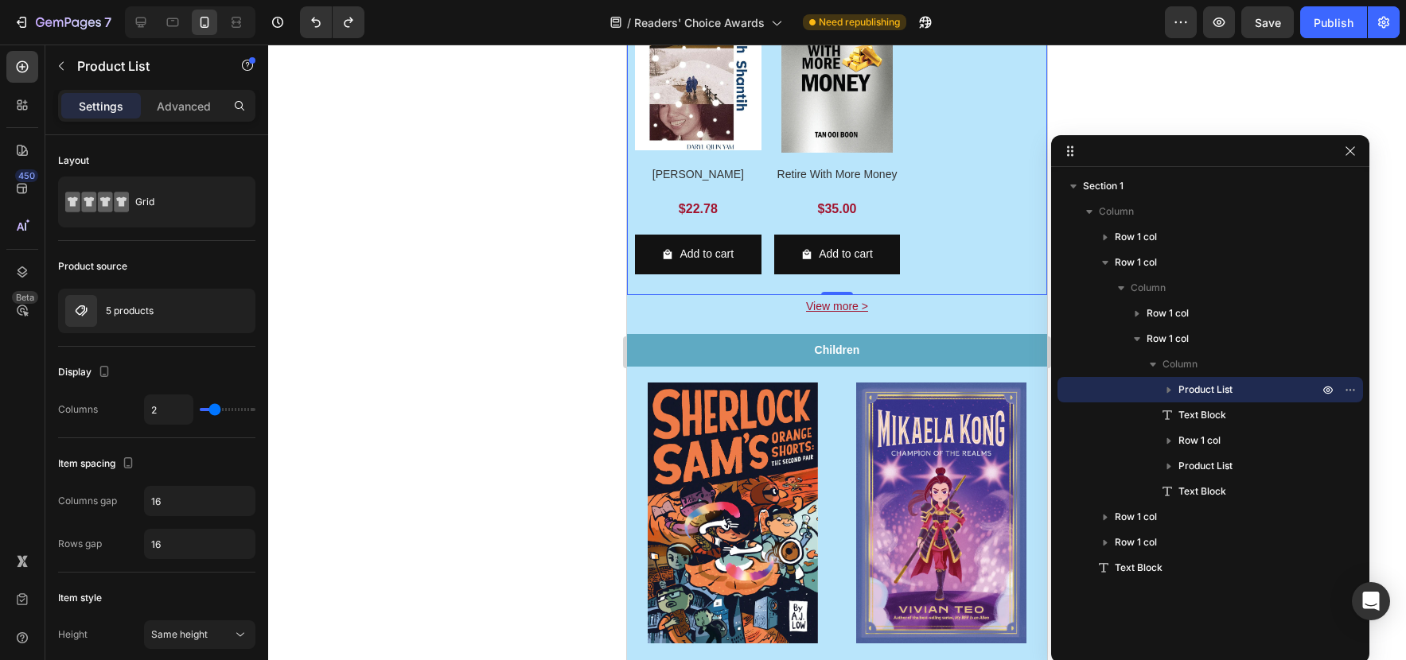
scroll to position [1165, 0]
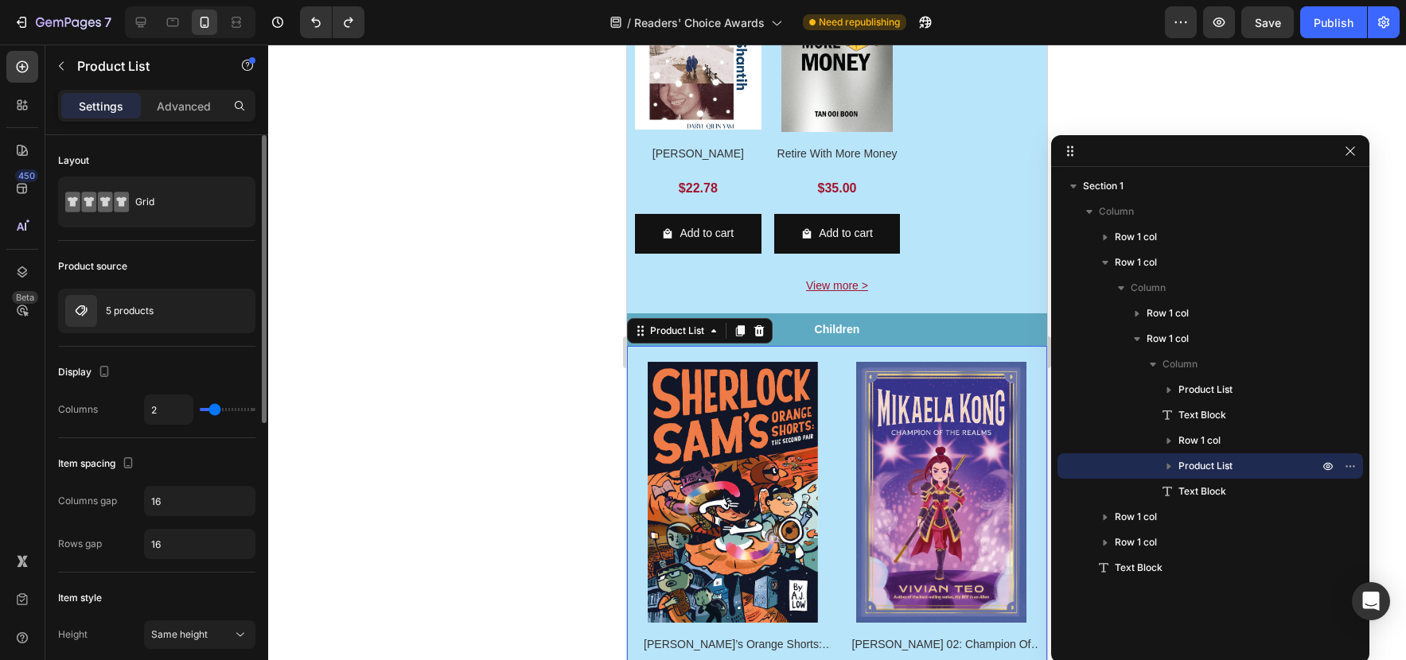
type input "3"
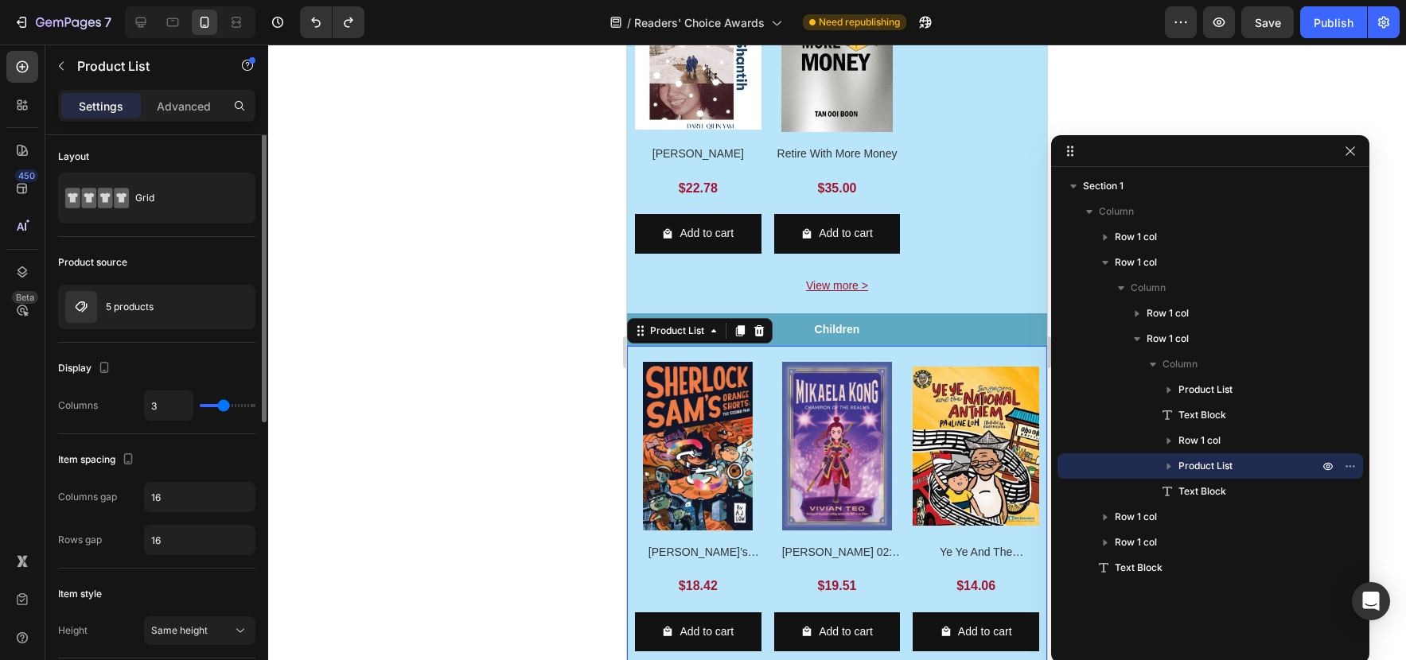
drag, startPoint x: 209, startPoint y: 410, endPoint x: 222, endPoint y: 410, distance: 12.7
type input "3"
click at [222, 407] on input "range" at bounding box center [228, 405] width 56 height 3
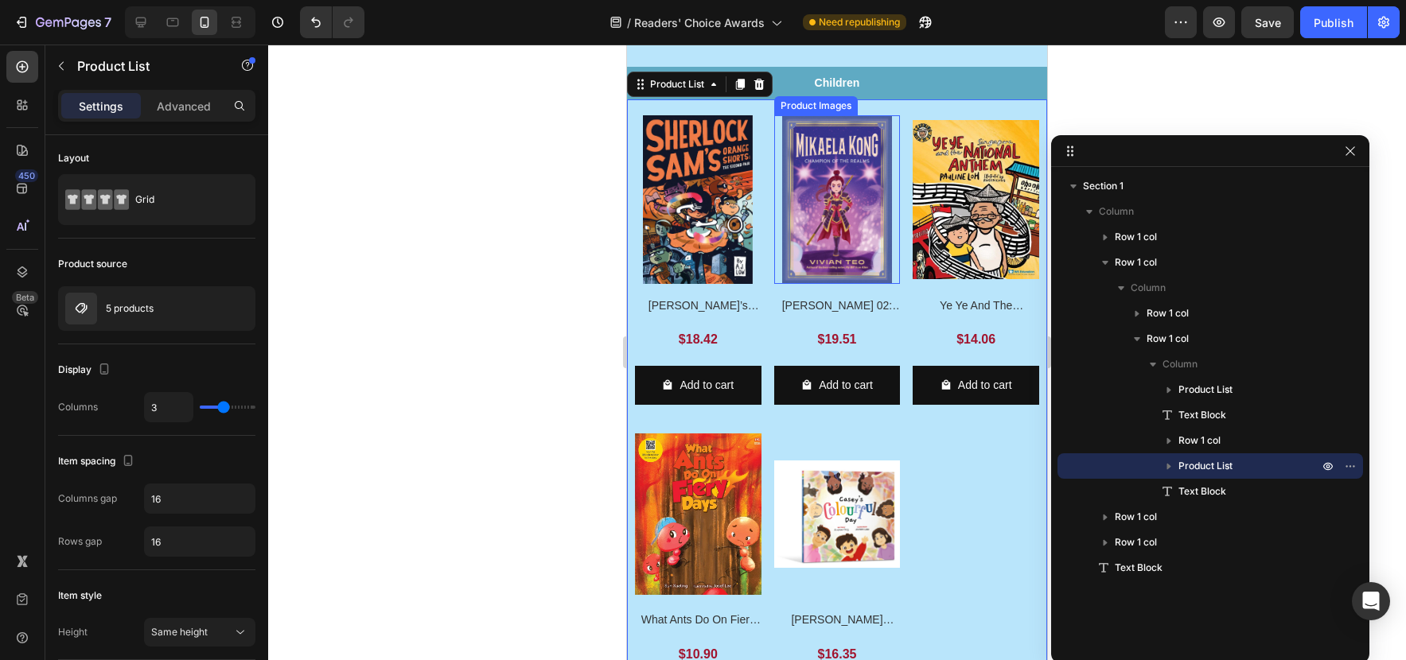
scroll to position [1559, 0]
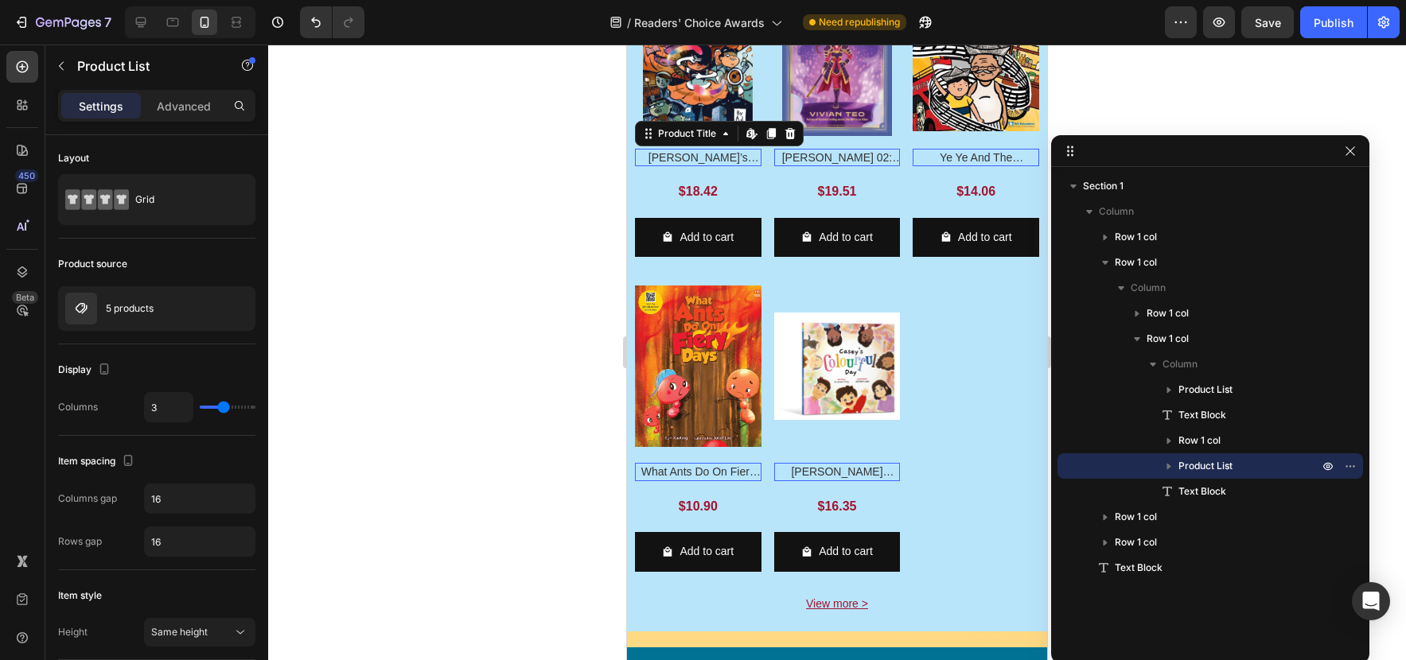
click at [726, 166] on h2 "[PERSON_NAME]’s Orange Shorts: The Second Pair" at bounding box center [698, 158] width 126 height 18
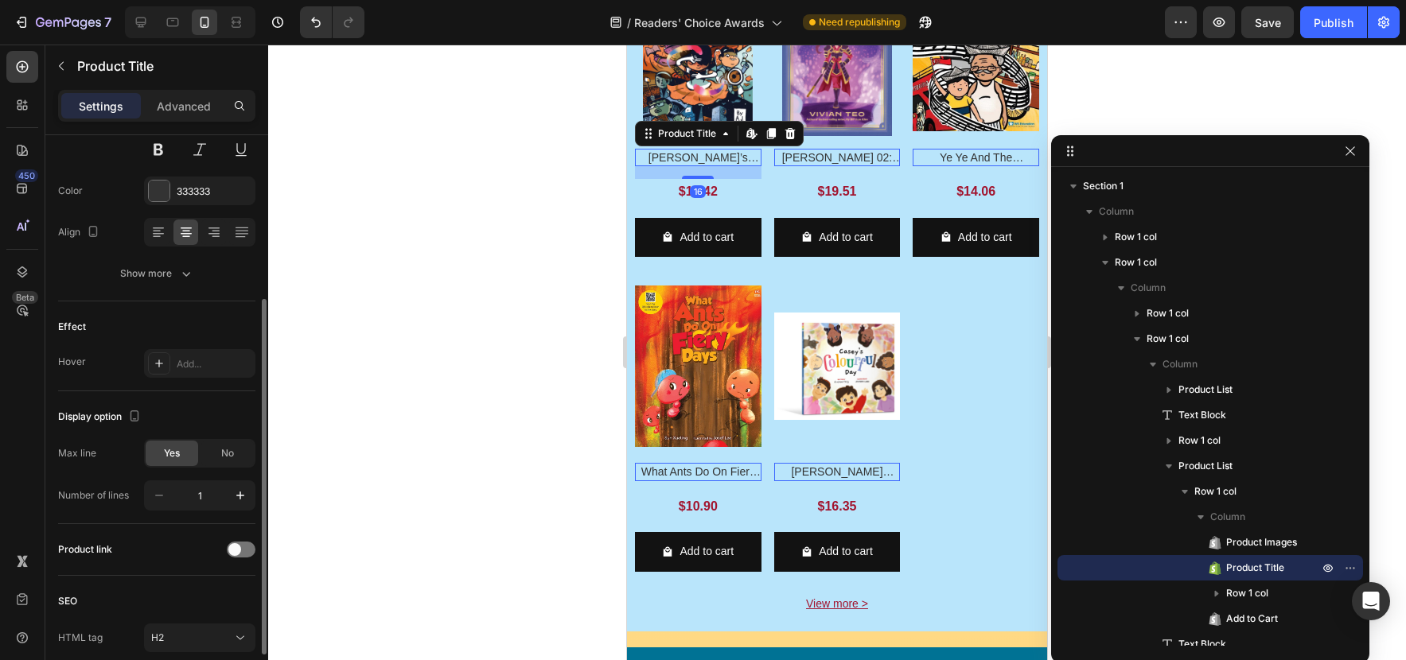
scroll to position [277, 0]
click at [237, 493] on icon "button" at bounding box center [240, 495] width 16 height 16
type input "2"
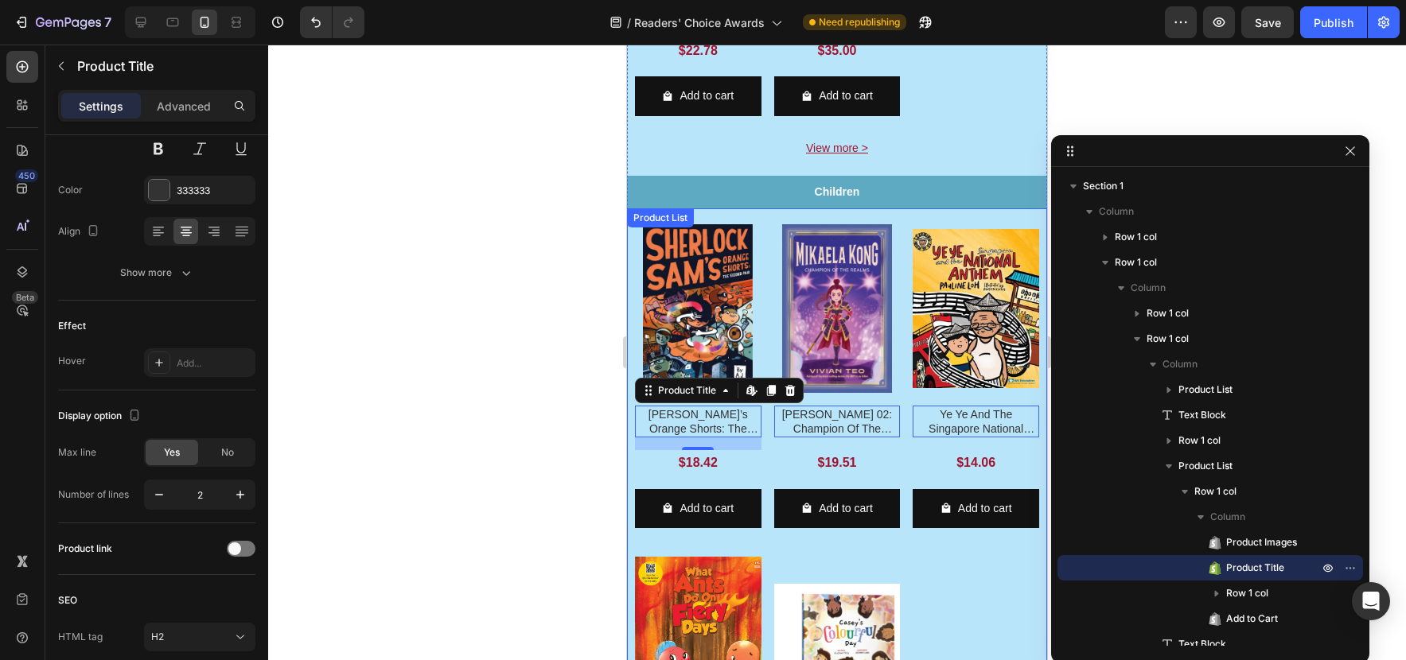
scroll to position [1304, 0]
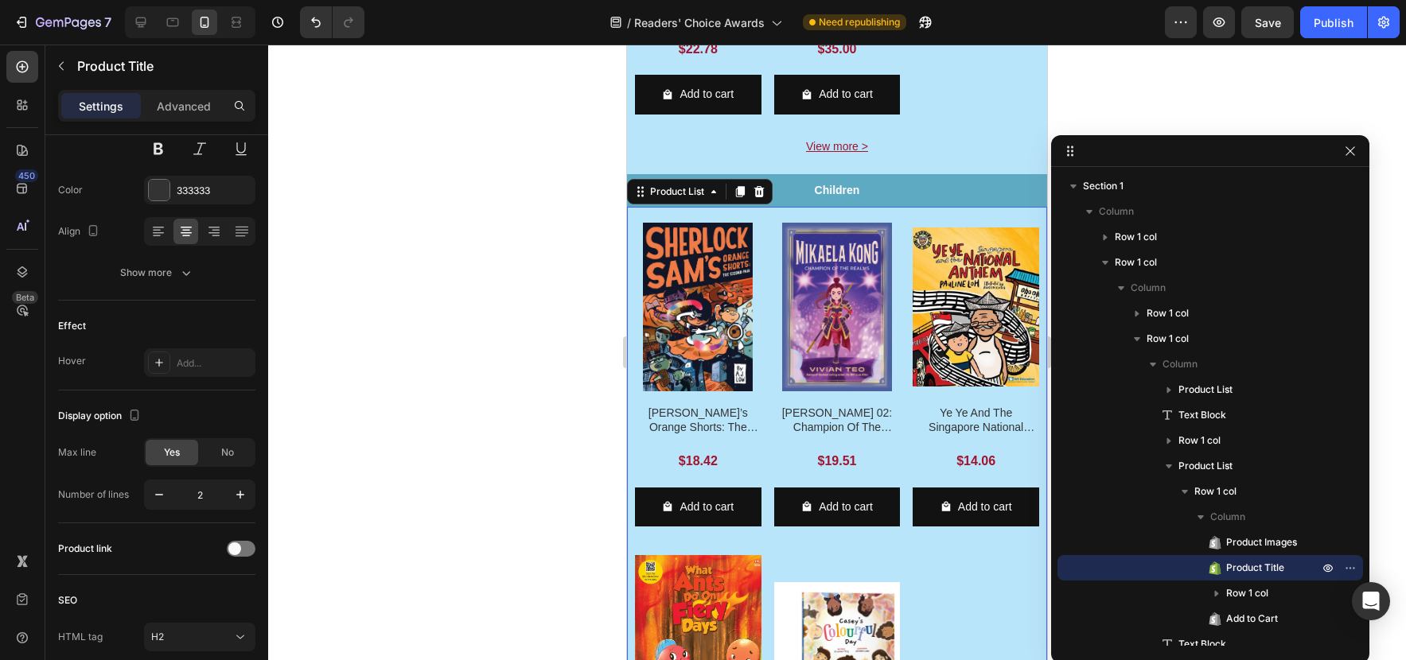
click at [760, 235] on div "Product Images Sherlock [PERSON_NAME]’s Orange Shorts: The Second Pair Product …" at bounding box center [837, 542] width 420 height 670
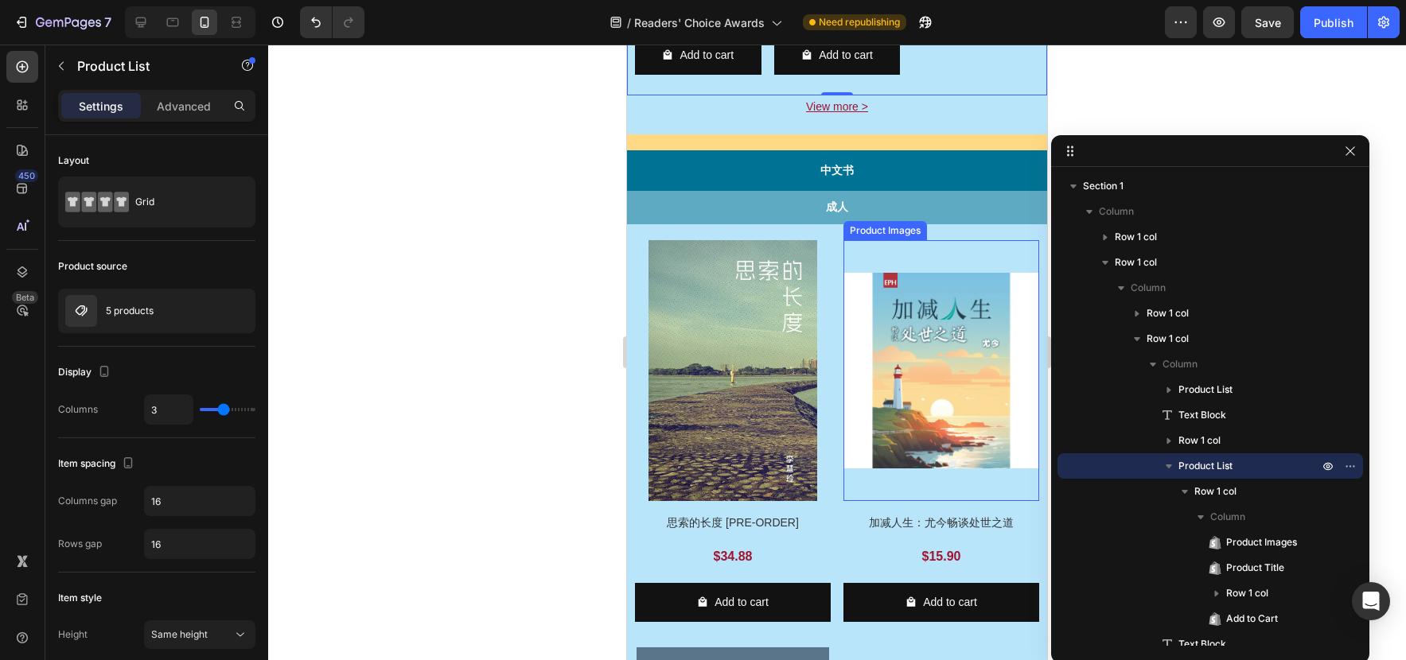
scroll to position [2076, 0]
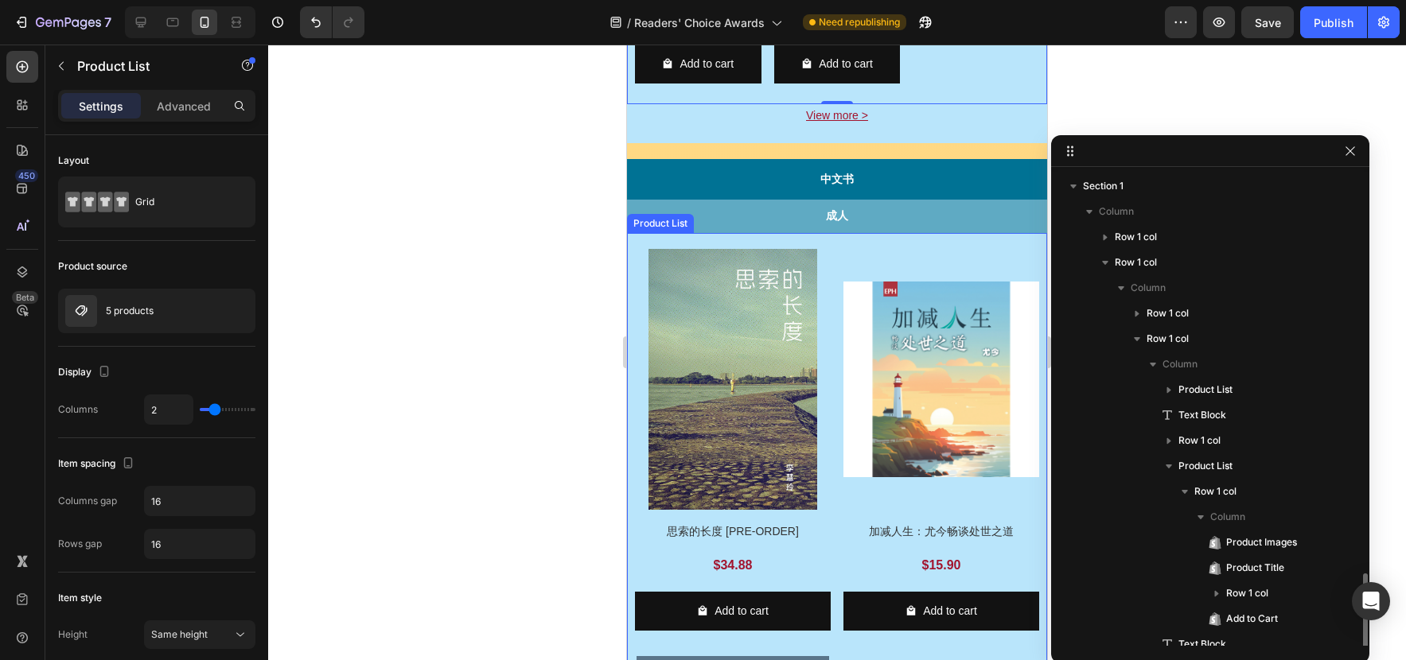
scroll to position [240, 0]
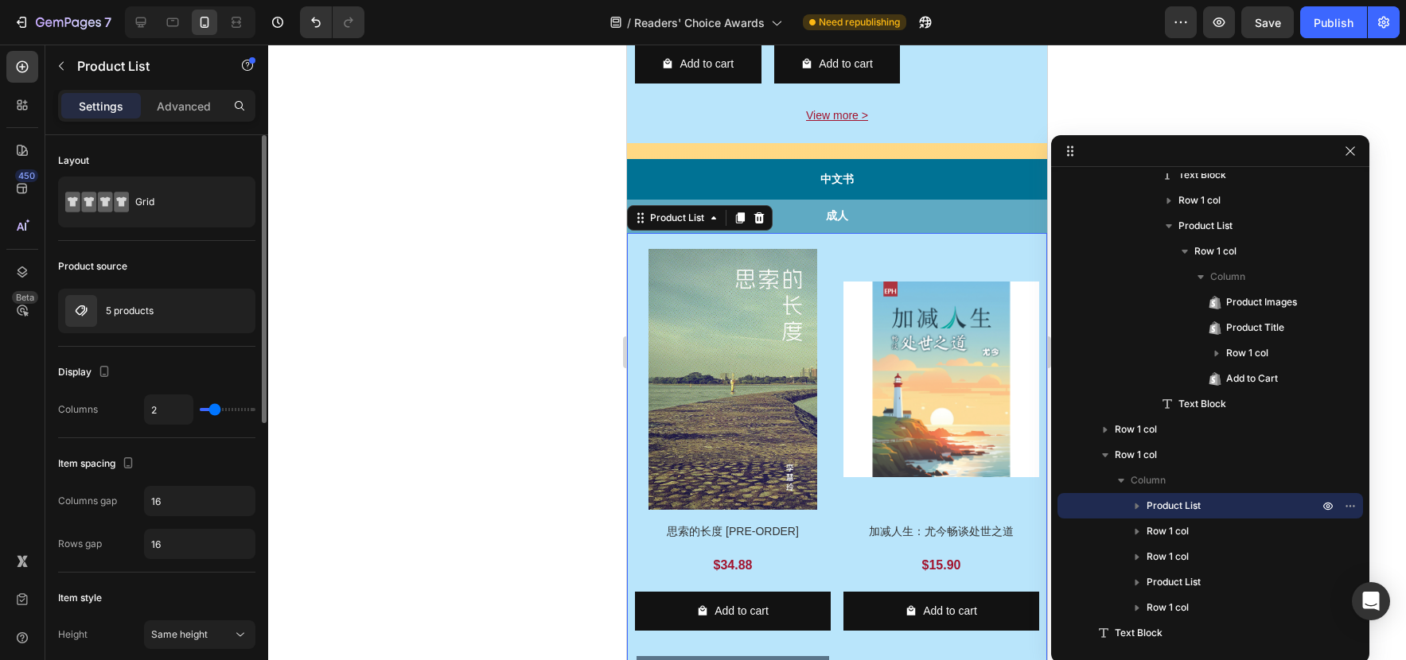
type input "3"
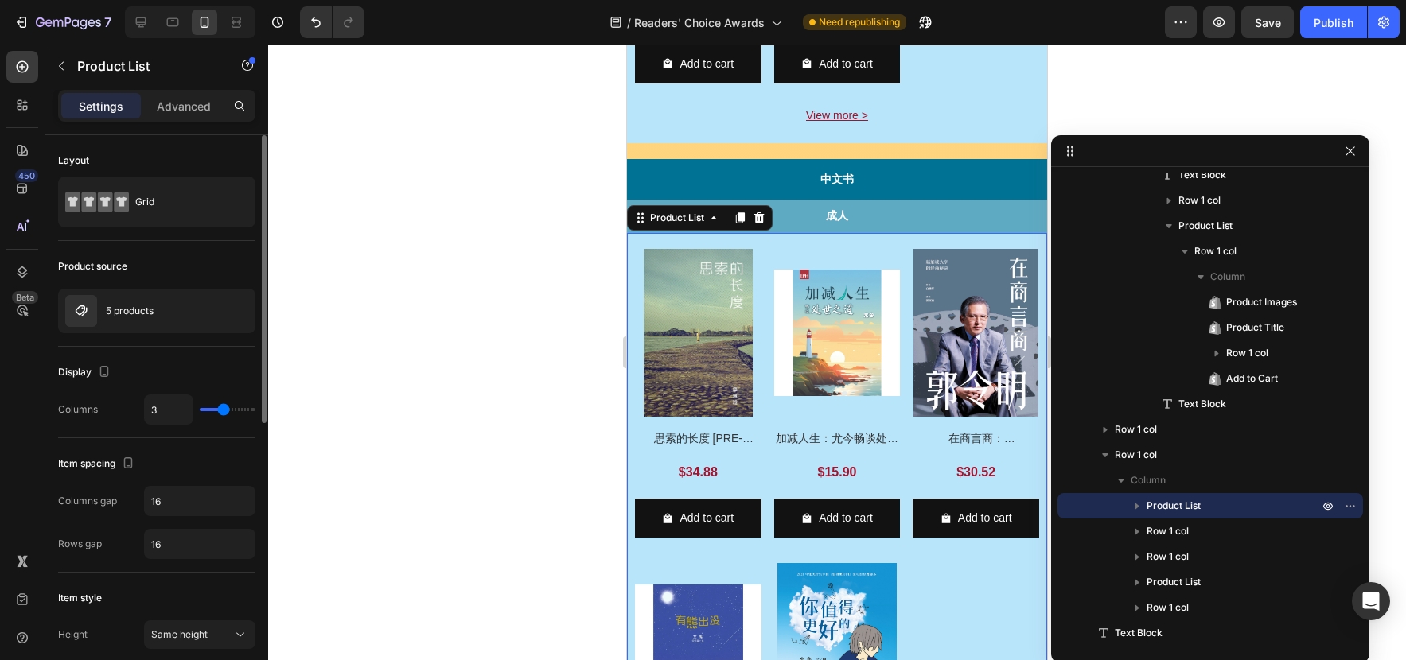
type input "3"
click at [224, 409] on input "range" at bounding box center [228, 409] width 56 height 3
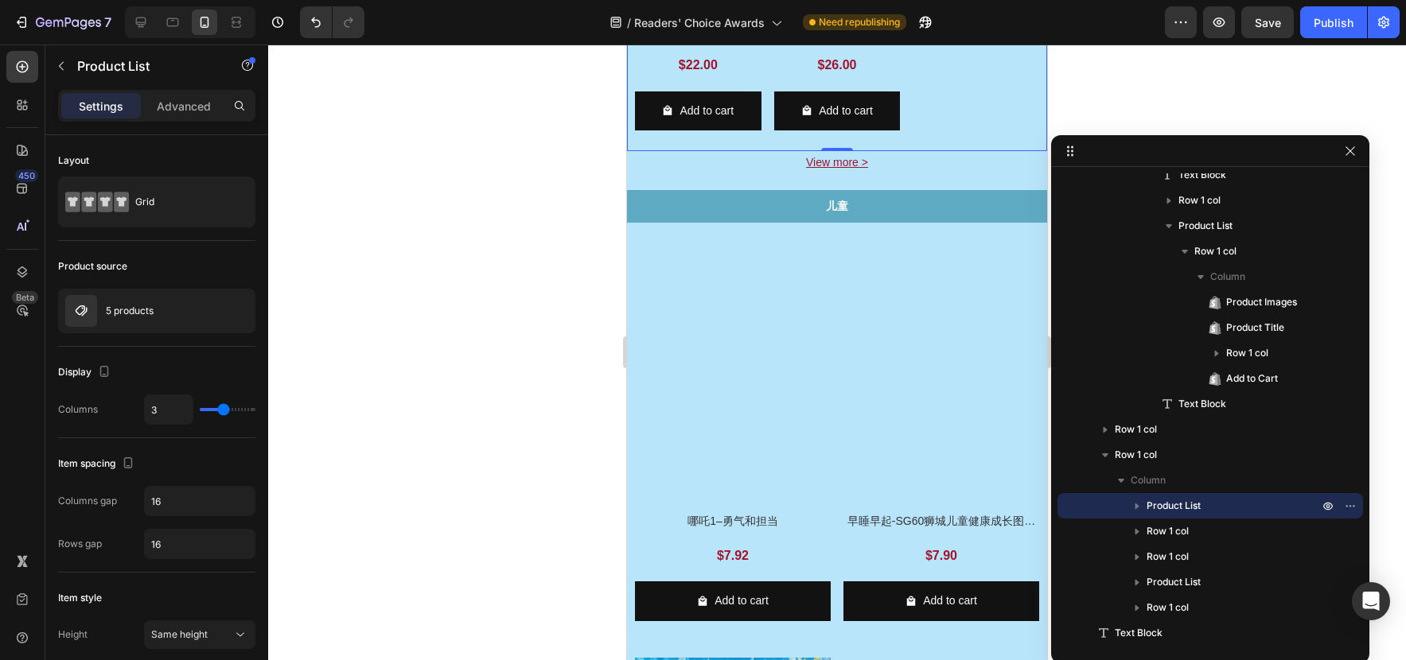
scroll to position [2826, 0]
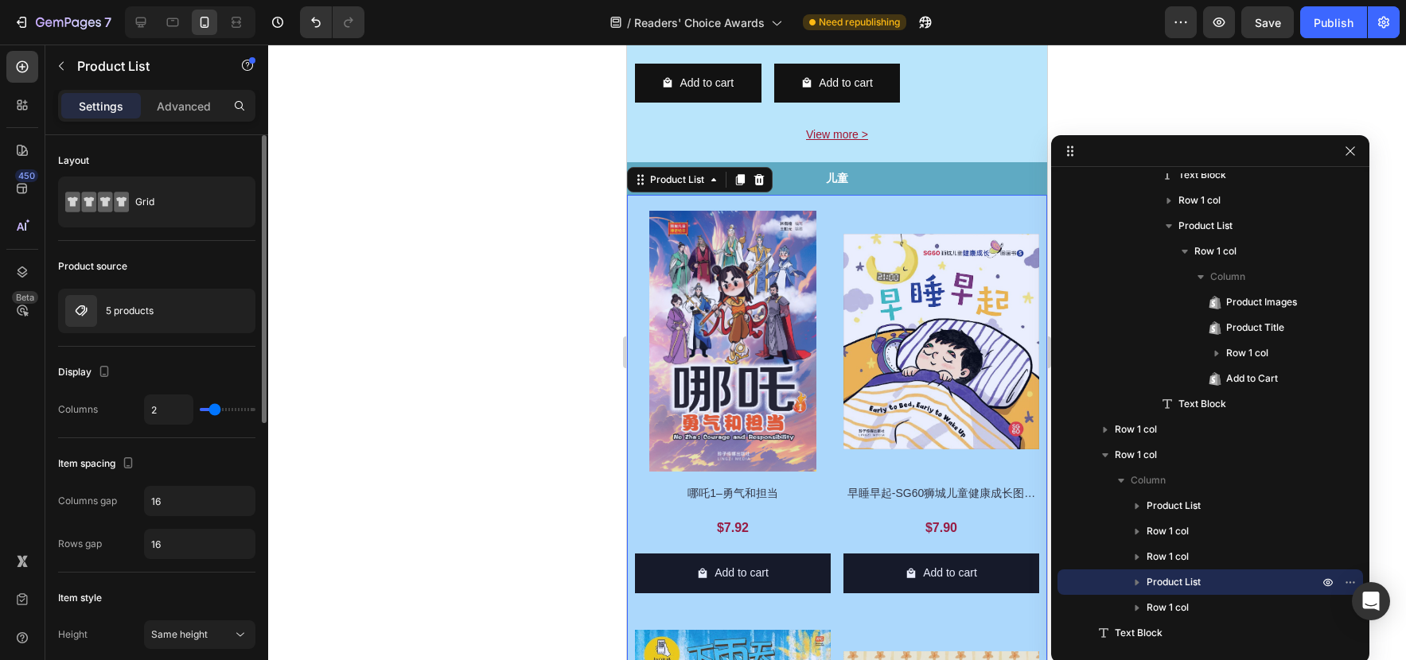
type input "3"
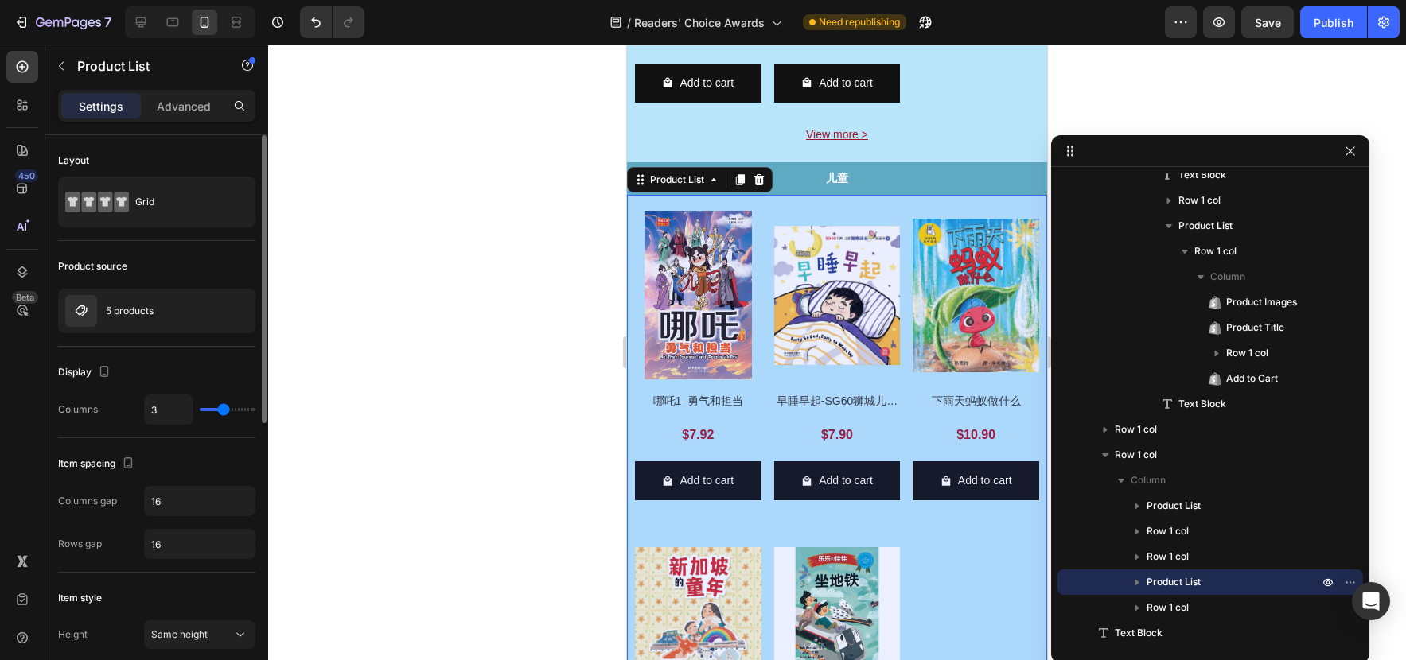
type input "3"
click at [221, 410] on input "range" at bounding box center [228, 409] width 56 height 3
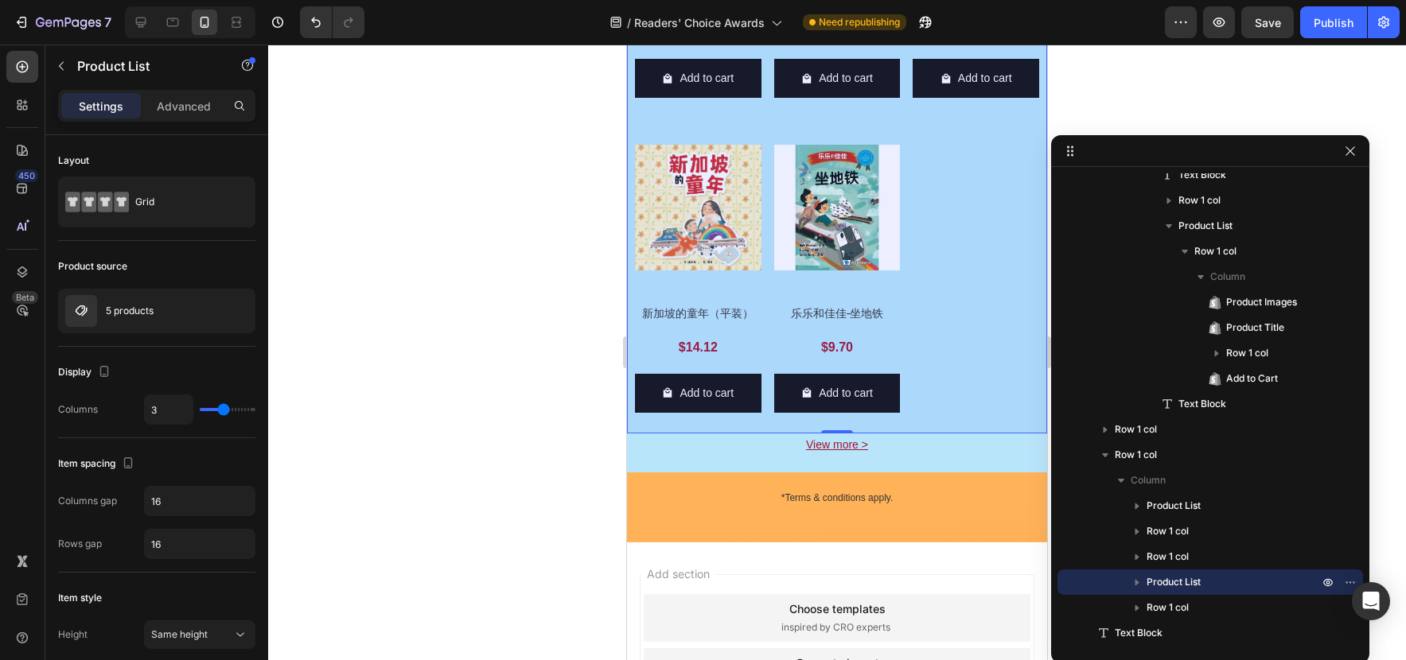
scroll to position [3263, 0]
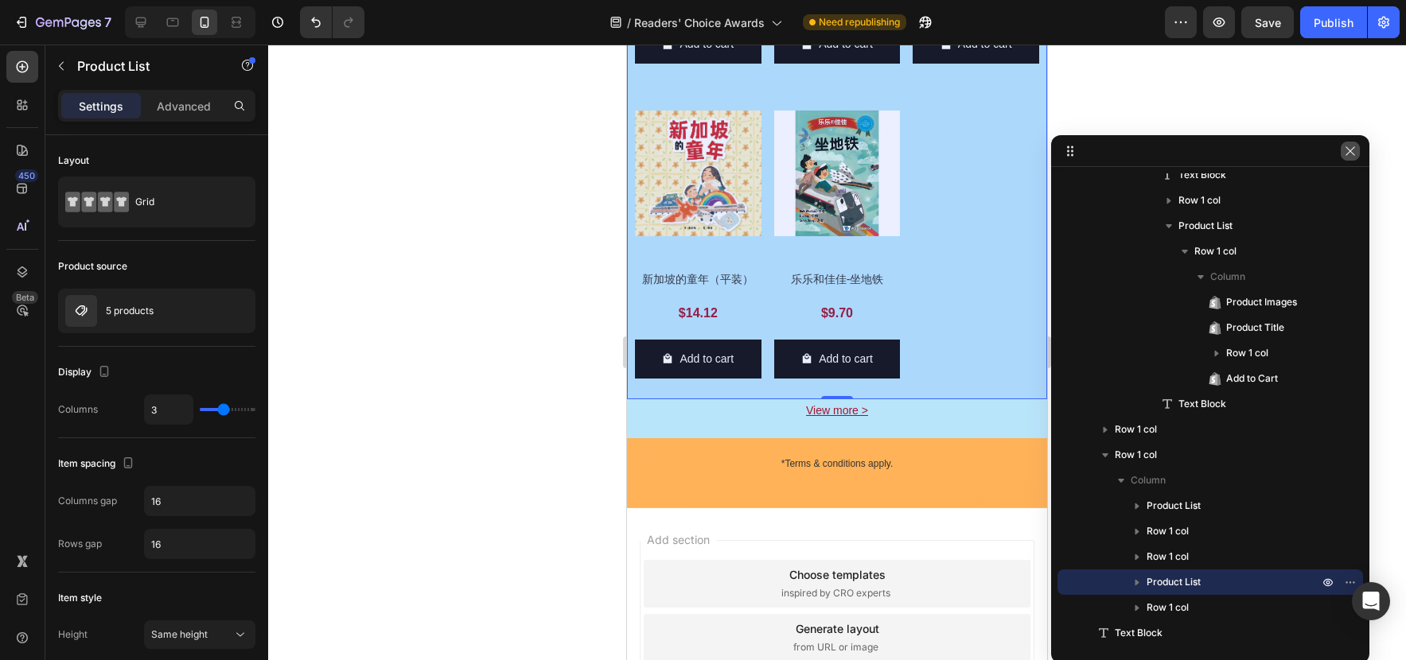
click at [1354, 148] on icon "button" at bounding box center [1350, 151] width 13 height 13
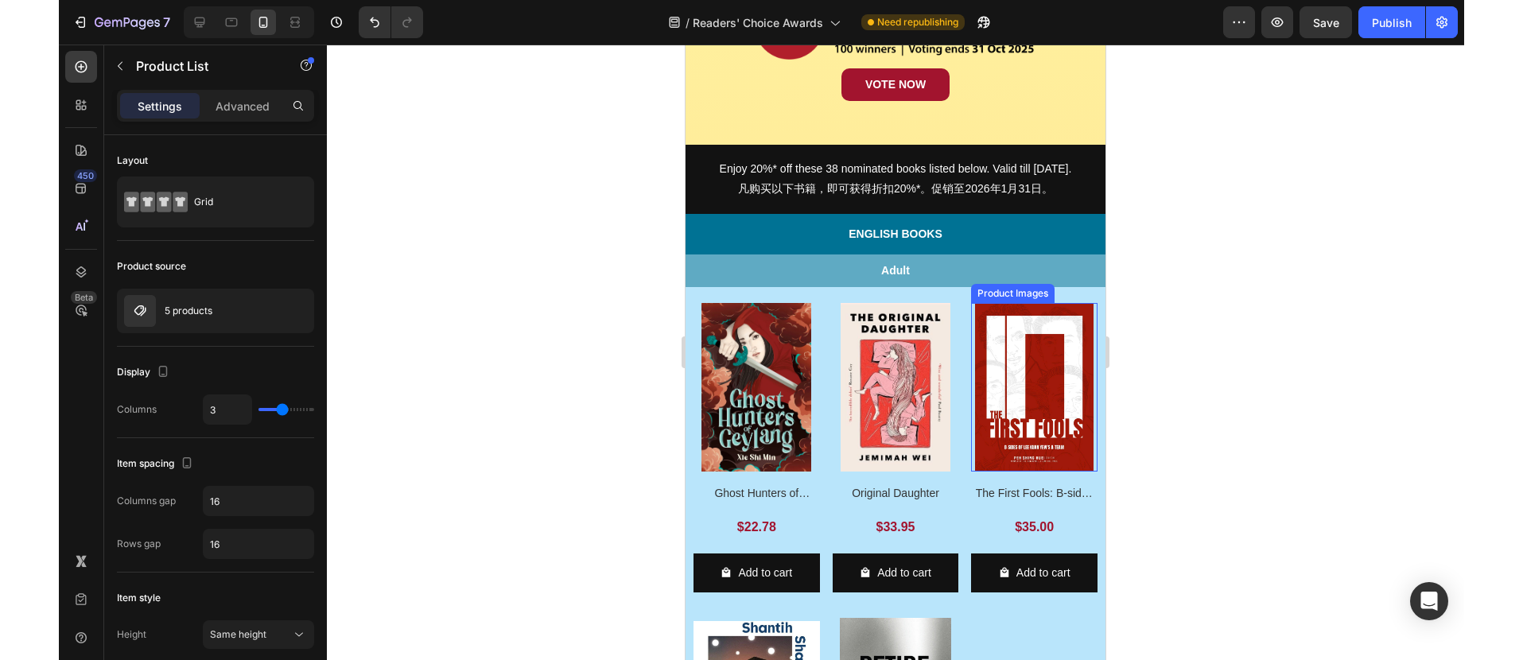
scroll to position [515, 0]
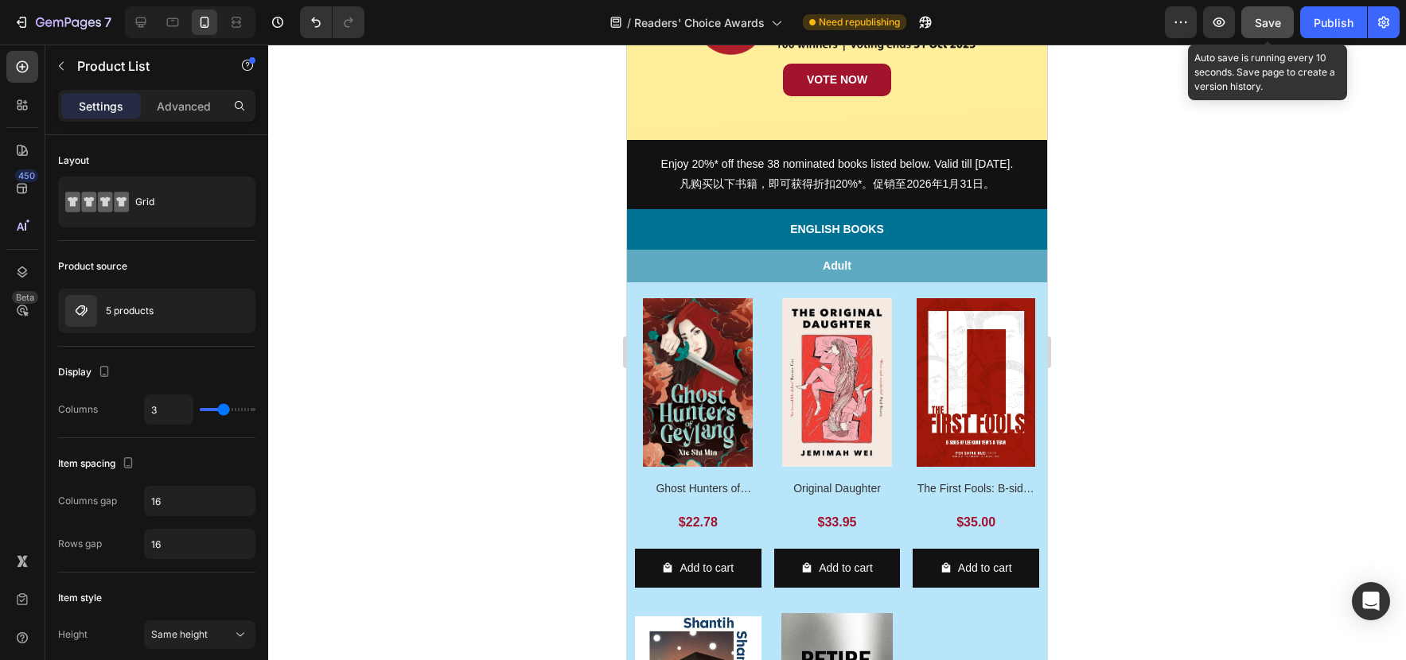
click at [1273, 29] on div "Save" at bounding box center [1267, 22] width 26 height 17
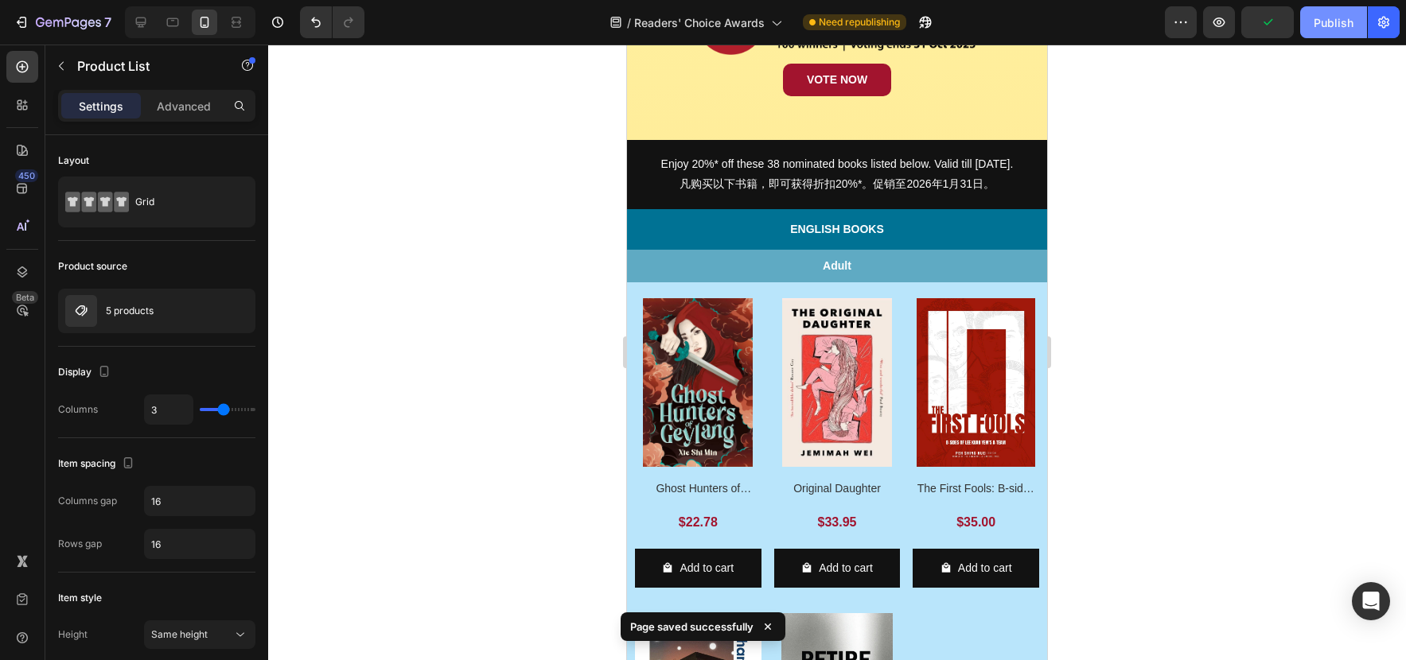
click at [1318, 27] on div "Publish" at bounding box center [1333, 22] width 40 height 17
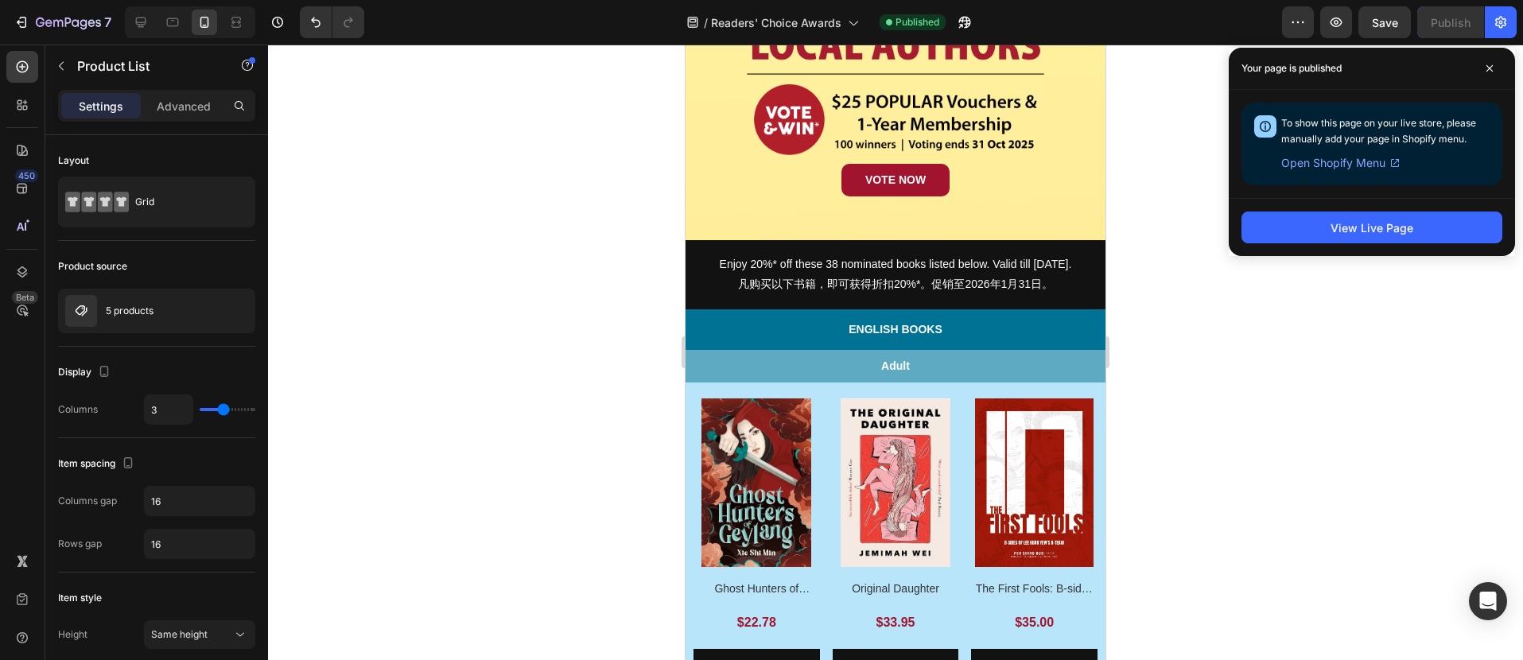
scroll to position [411, 0]
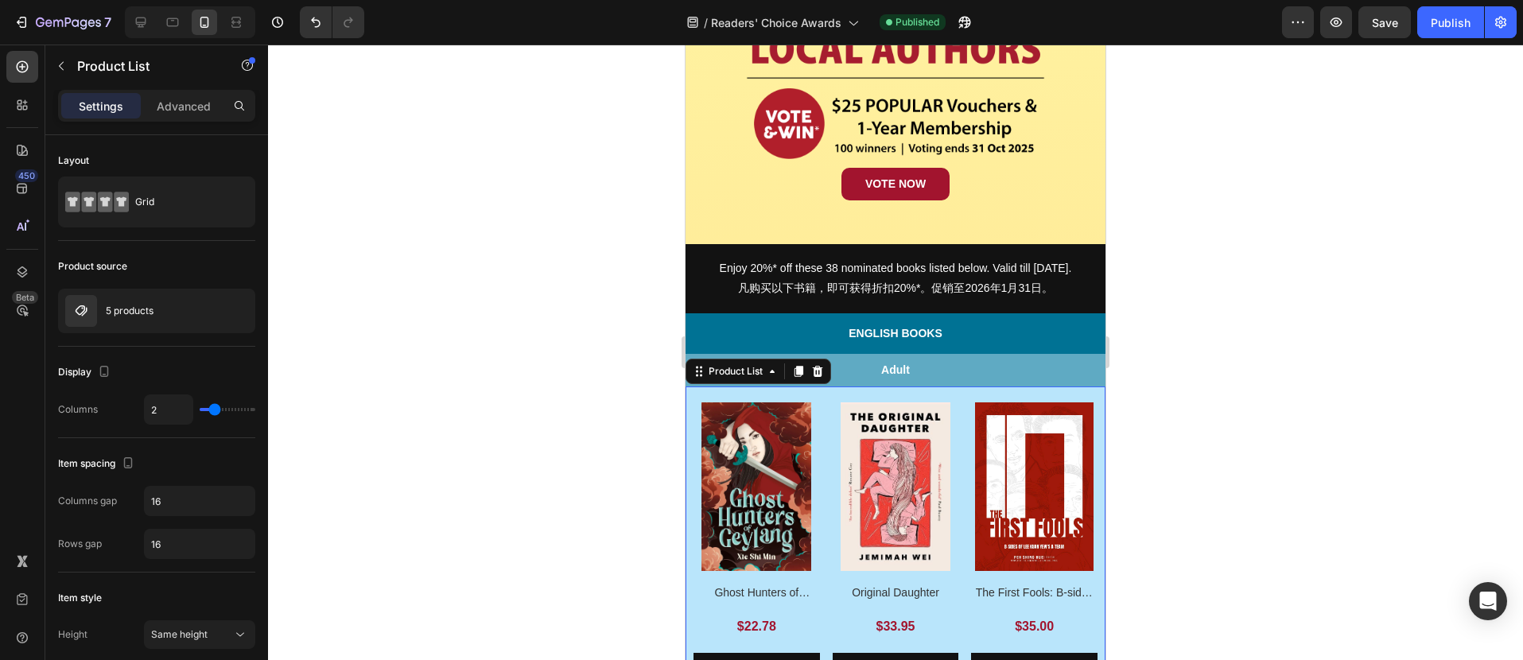
type input "3"
click at [220, 409] on input "range" at bounding box center [228, 409] width 56 height 3
click at [1405, 24] on div "Publish" at bounding box center [1451, 22] width 40 height 17
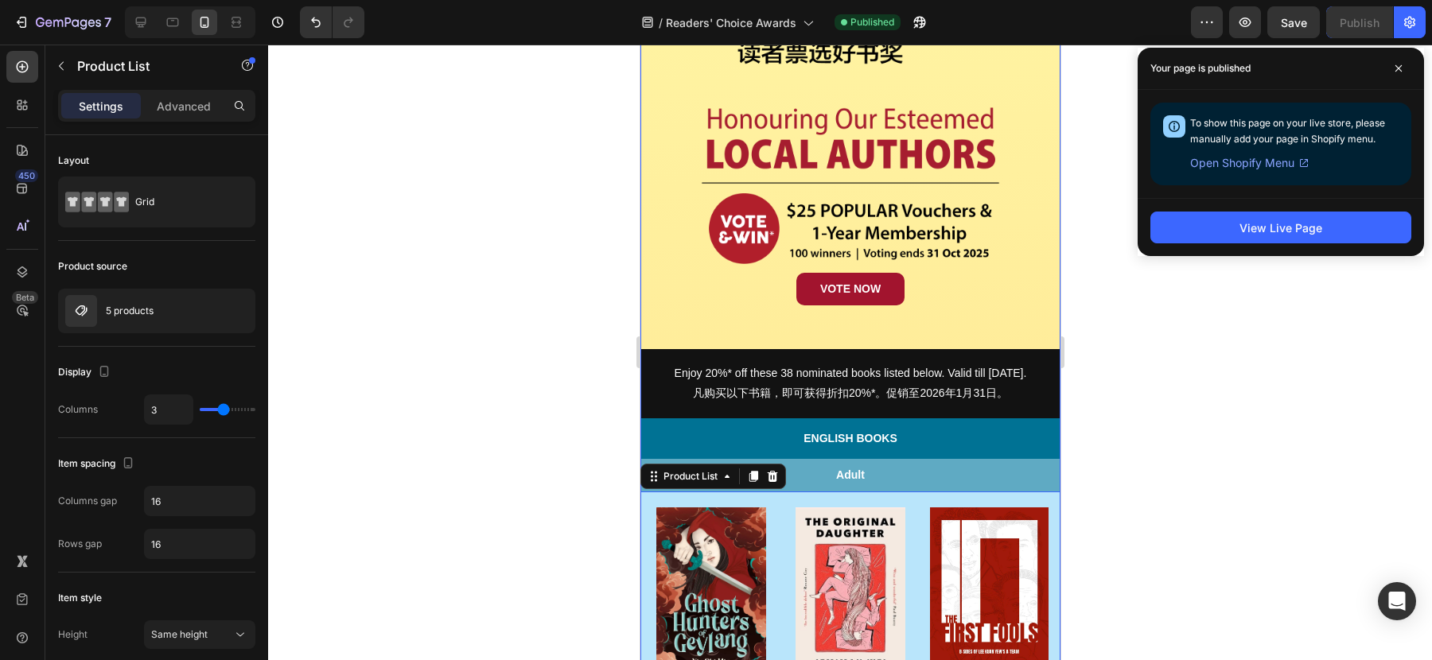
scroll to position [0, 0]
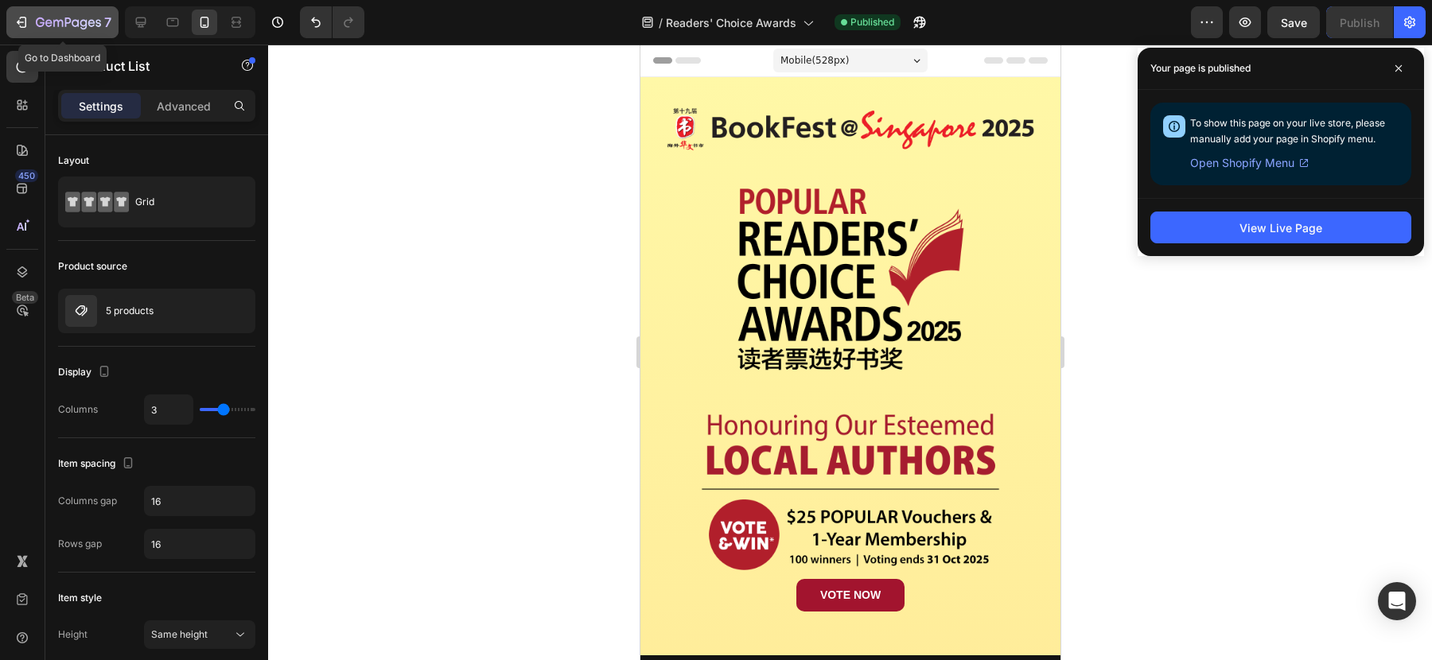
click at [80, 19] on icon "button" at bounding box center [68, 24] width 65 height 14
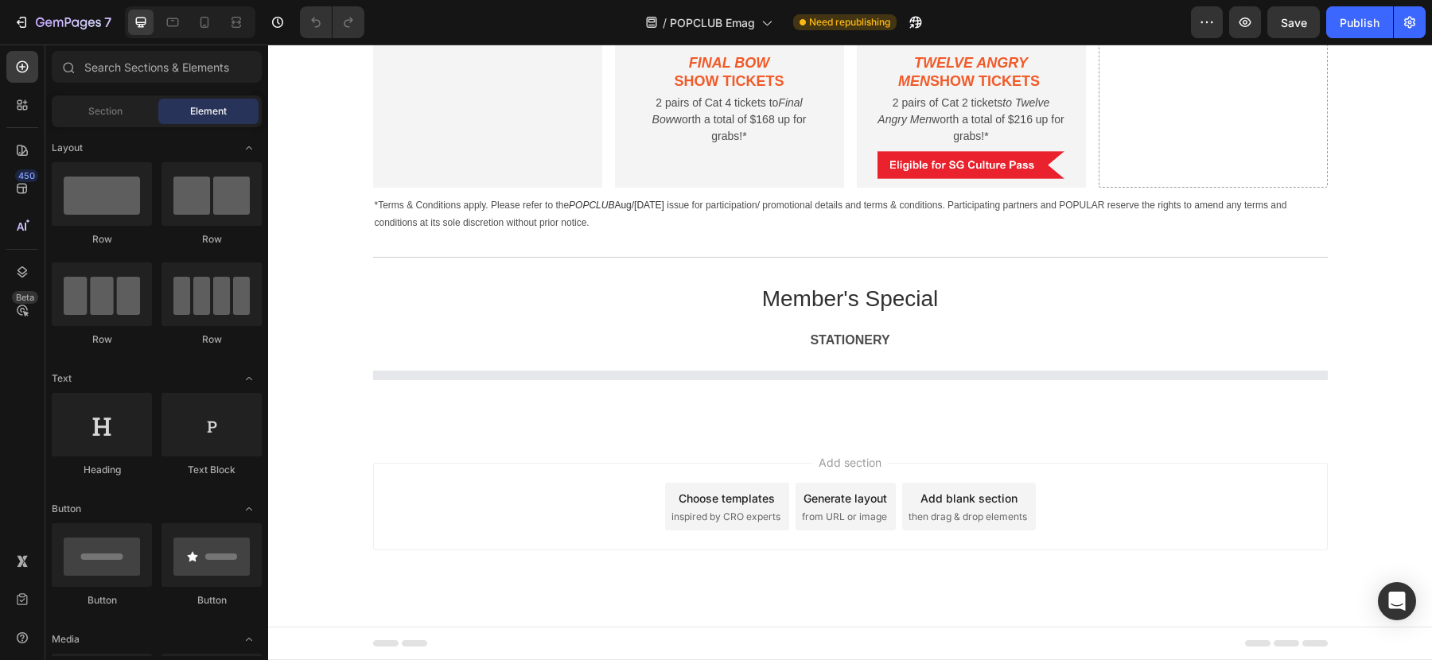
scroll to position [1824, 0]
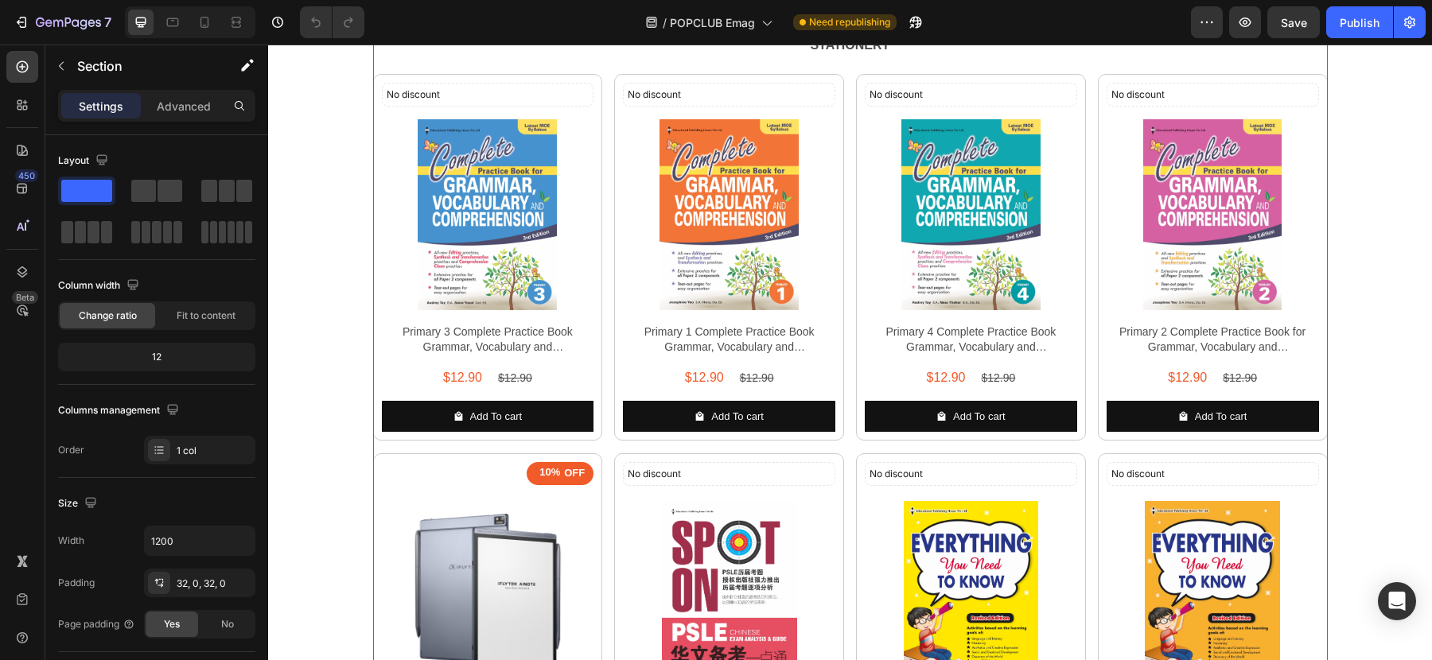
click at [202, 111] on p "Advanced" at bounding box center [184, 106] width 54 height 17
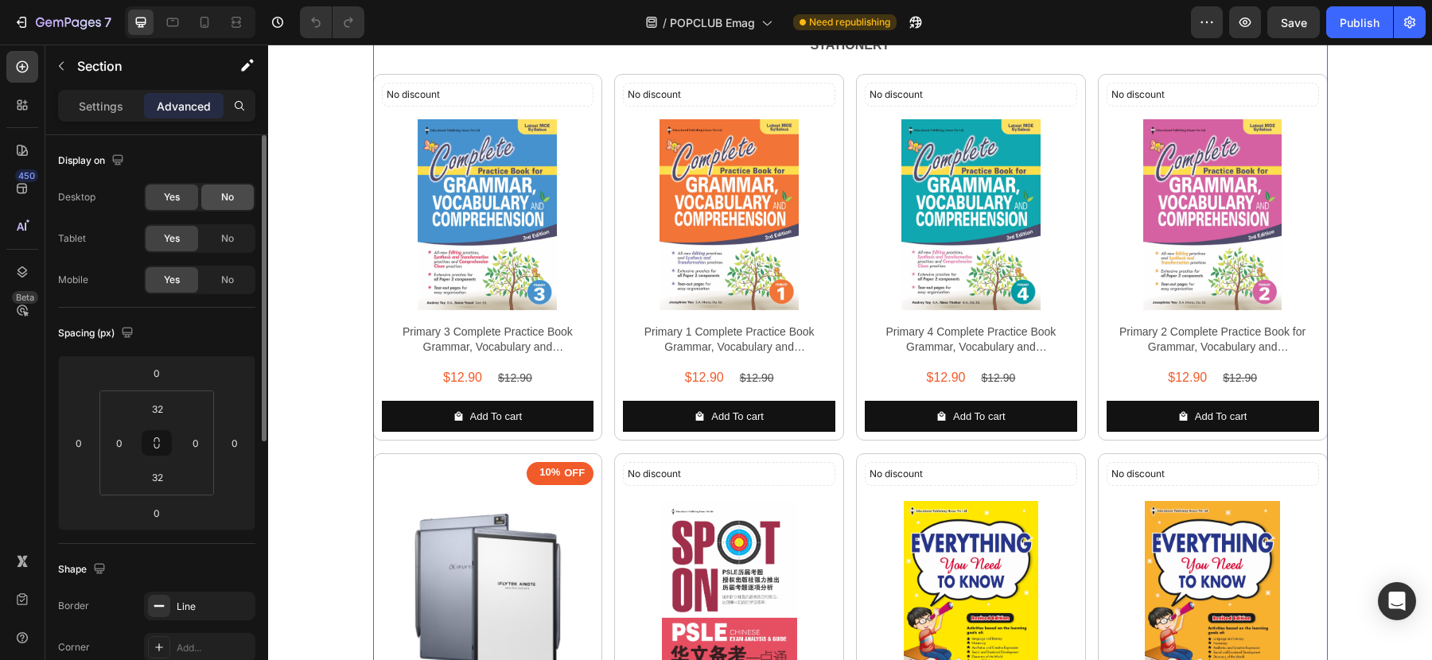
click at [224, 197] on span "No" at bounding box center [227, 197] width 13 height 14
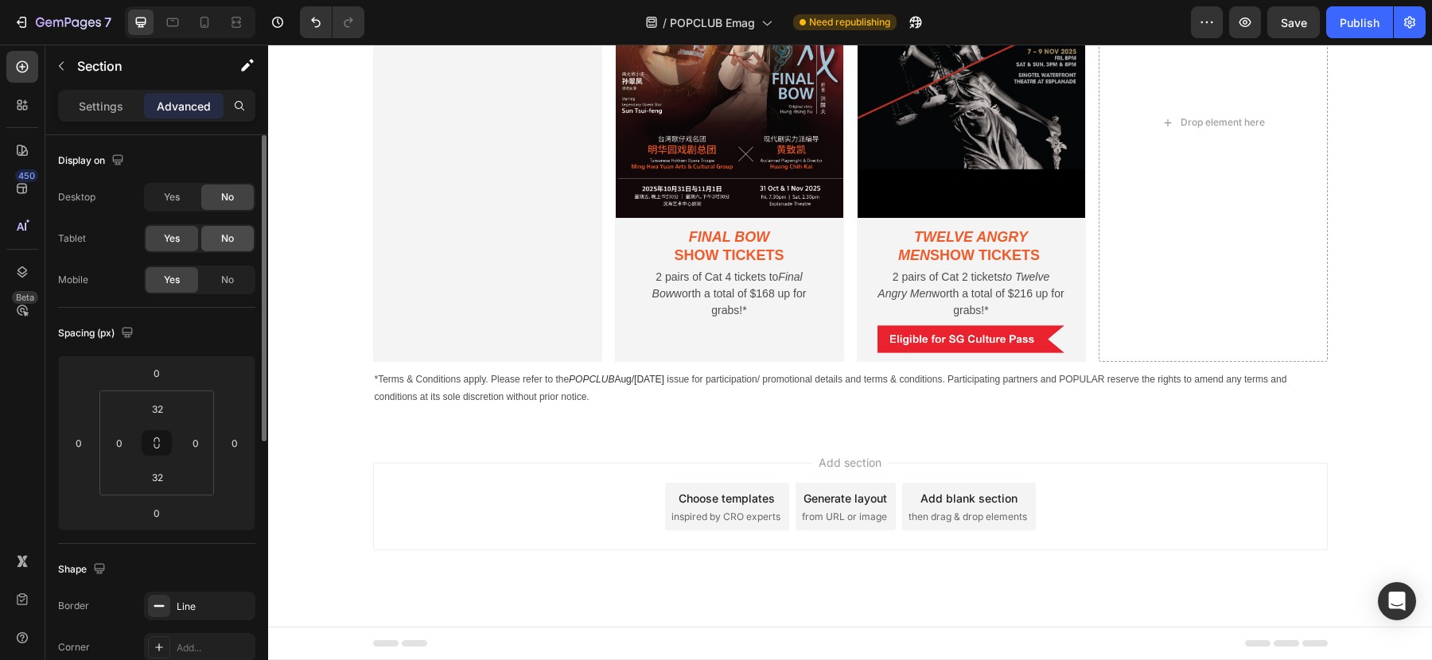
scroll to position [1707, 0]
click at [227, 239] on span "No" at bounding box center [227, 238] width 13 height 14
click at [231, 271] on div "No" at bounding box center [227, 279] width 53 height 25
click at [189, 229] on div "Yes" at bounding box center [172, 238] width 53 height 25
click at [183, 201] on div "Yes" at bounding box center [172, 197] width 53 height 25
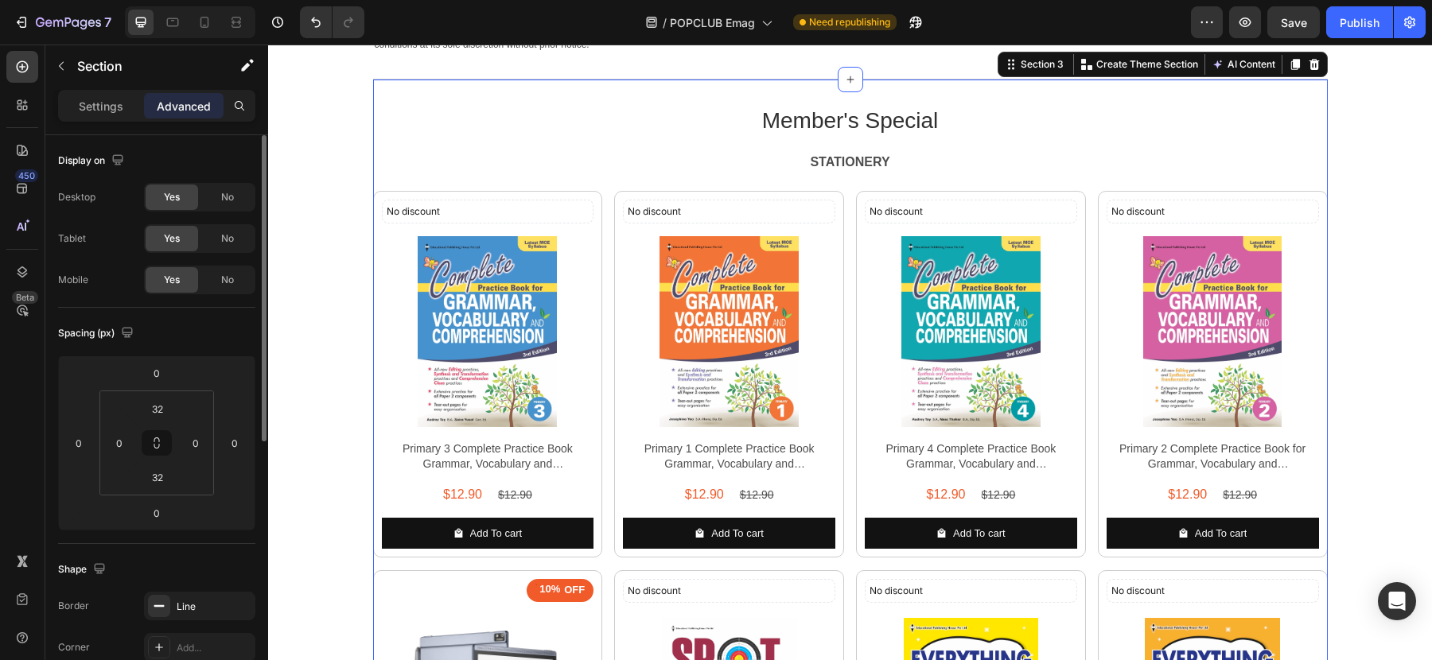
scroll to position [1824, 0]
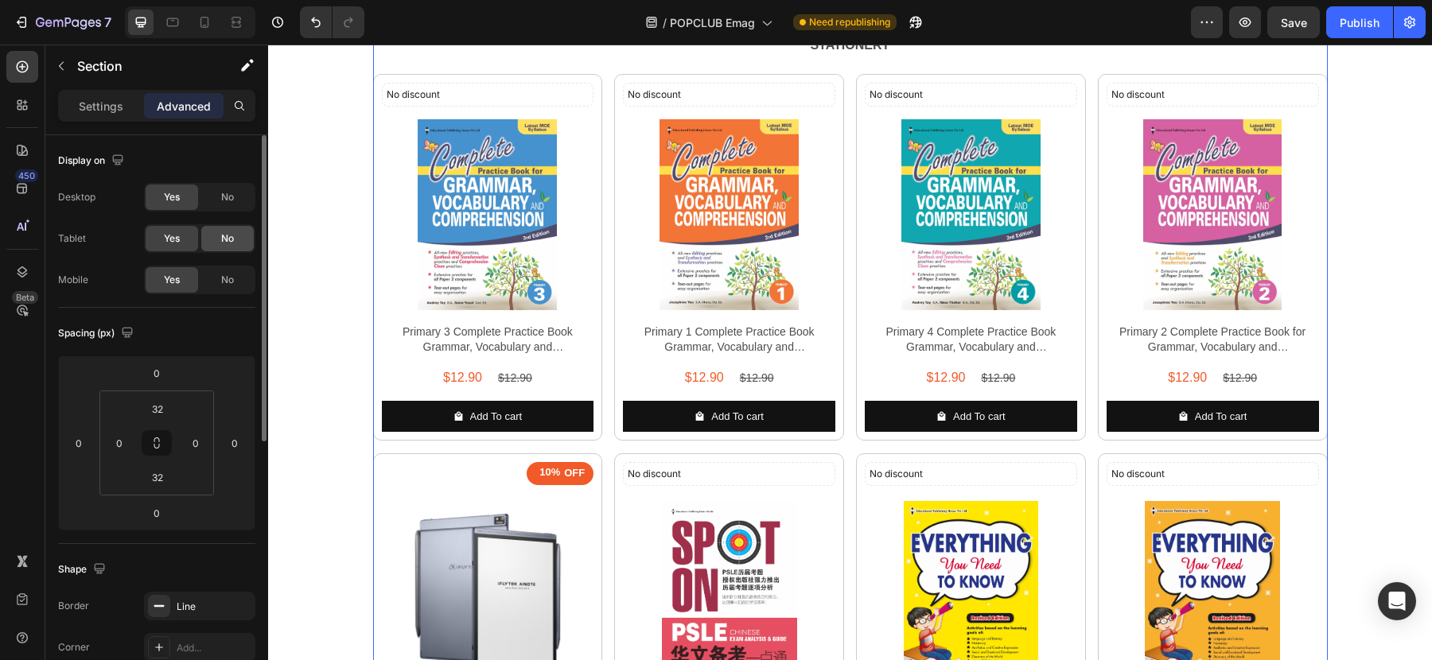
click at [227, 243] on span "No" at bounding box center [227, 238] width 13 height 14
click at [221, 280] on span "No" at bounding box center [227, 280] width 13 height 14
click at [225, 193] on span "No" at bounding box center [227, 197] width 13 height 14
click at [179, 240] on span "Yes" at bounding box center [172, 238] width 16 height 14
click at [166, 274] on span "Yes" at bounding box center [172, 280] width 16 height 14
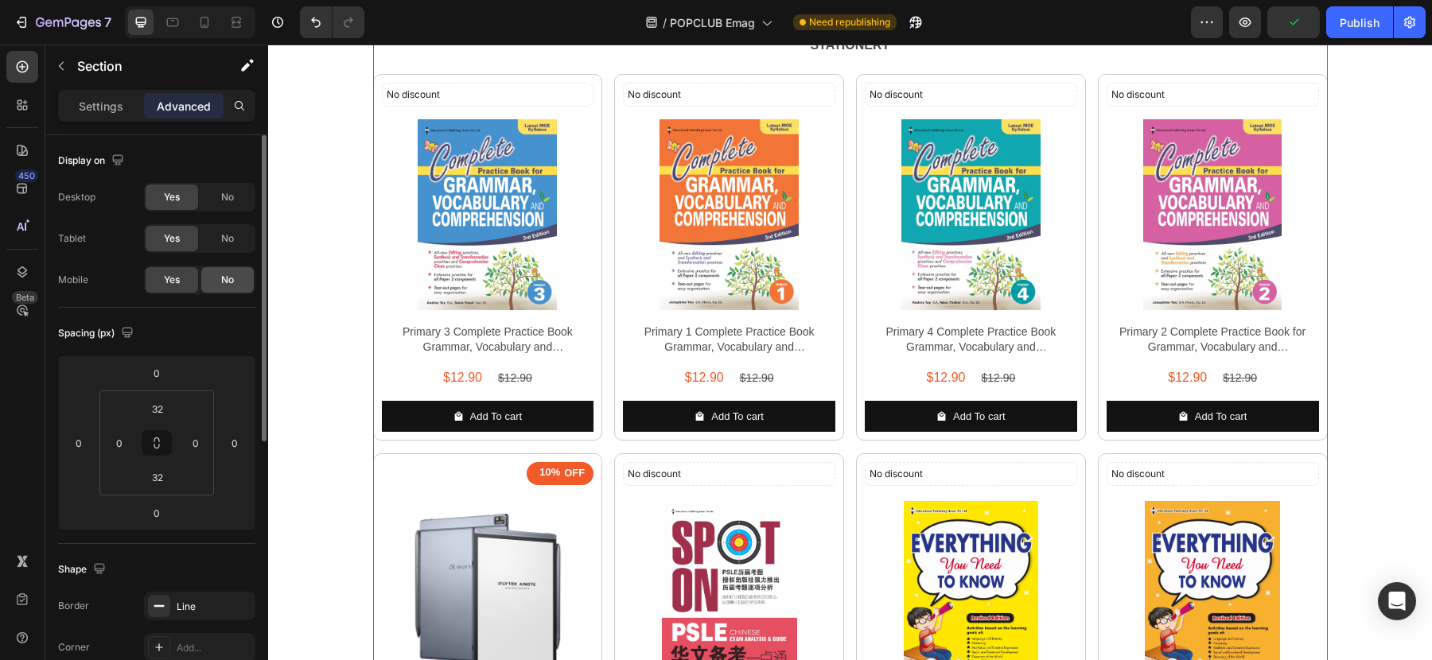
click at [216, 277] on div "No" at bounding box center [227, 279] width 53 height 25
click at [169, 285] on span "Yes" at bounding box center [172, 280] width 16 height 14
click at [218, 284] on div "No" at bounding box center [227, 279] width 53 height 25
click at [187, 284] on div "Yes" at bounding box center [172, 279] width 53 height 25
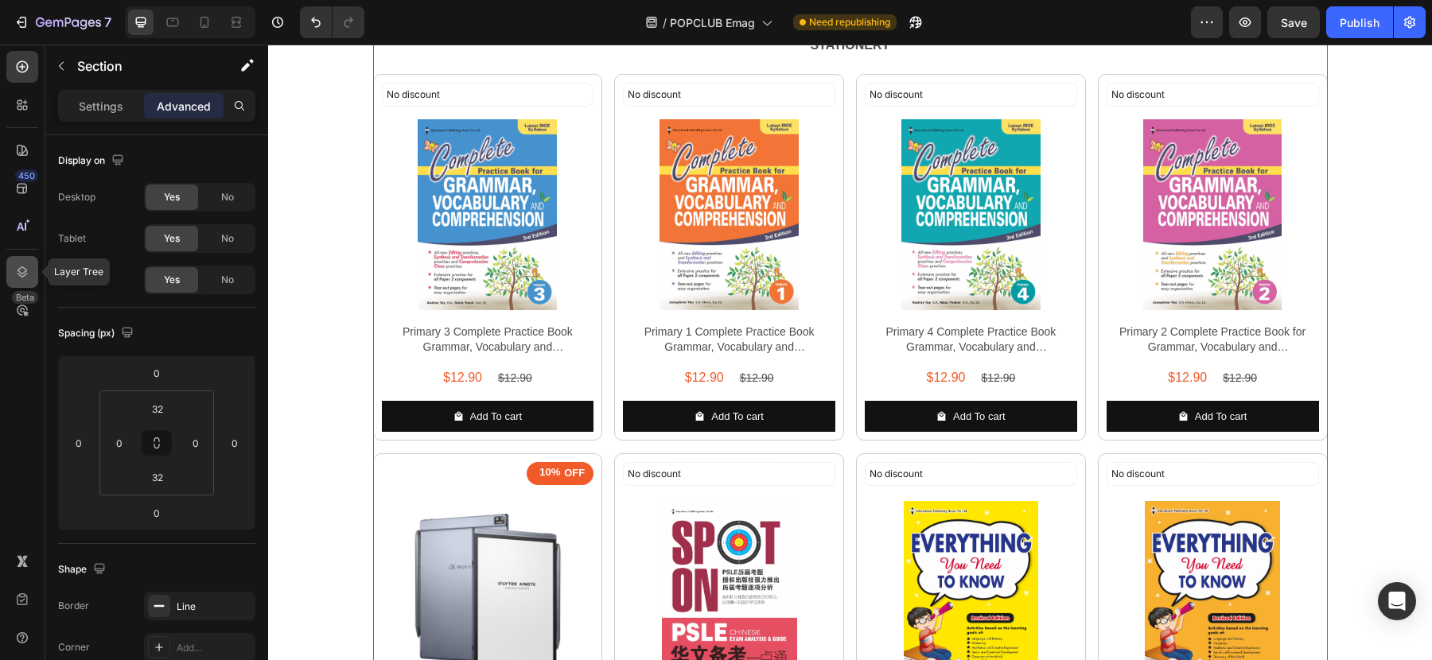
drag, startPoint x: 29, startPoint y: 269, endPoint x: 12, endPoint y: 234, distance: 38.8
click at [29, 269] on icon at bounding box center [22, 272] width 16 height 16
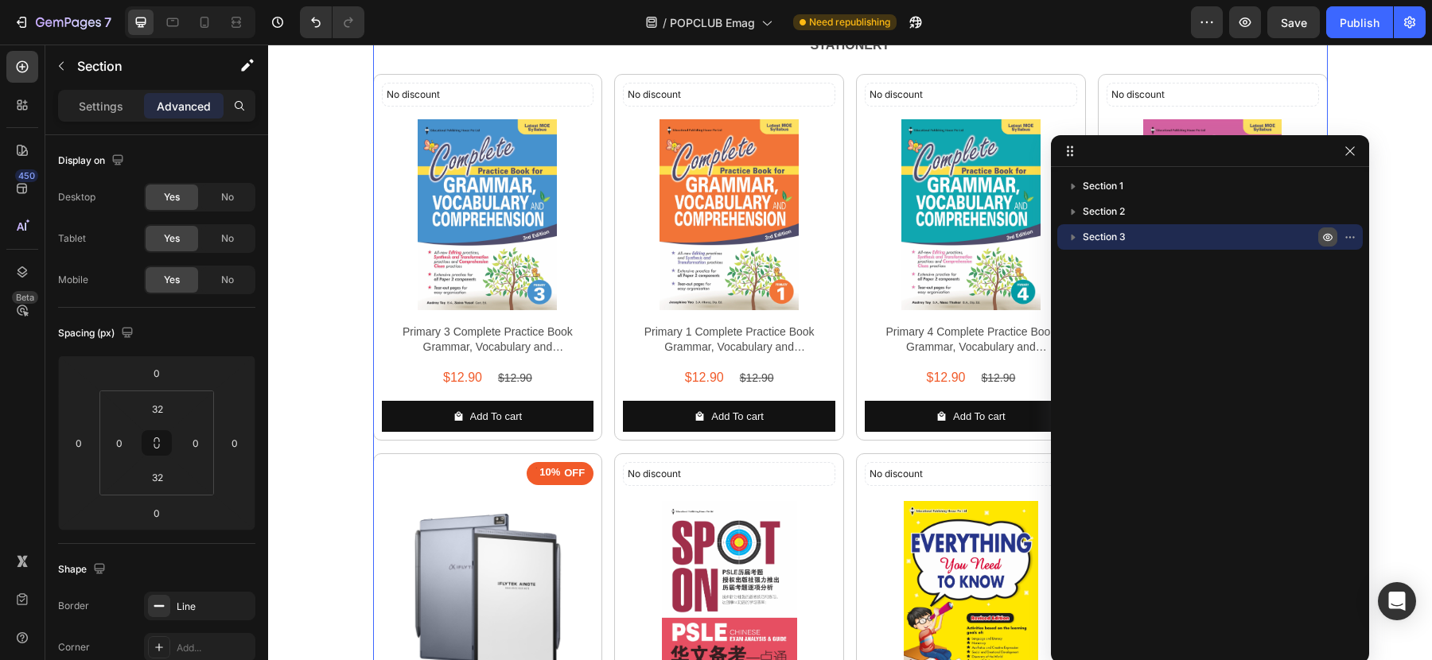
click at [1352, 236] on icon "button" at bounding box center [1353, 237] width 2 height 2
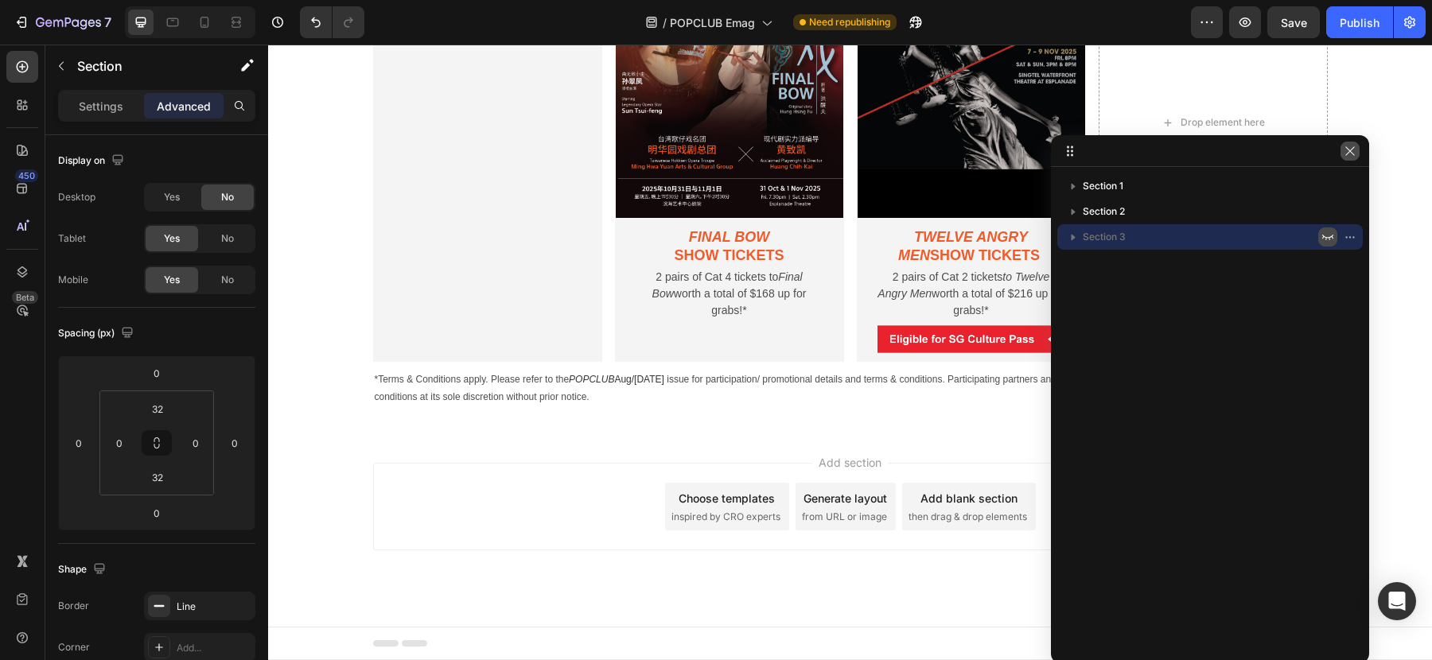
click at [1352, 154] on icon "button" at bounding box center [1350, 151] width 13 height 13
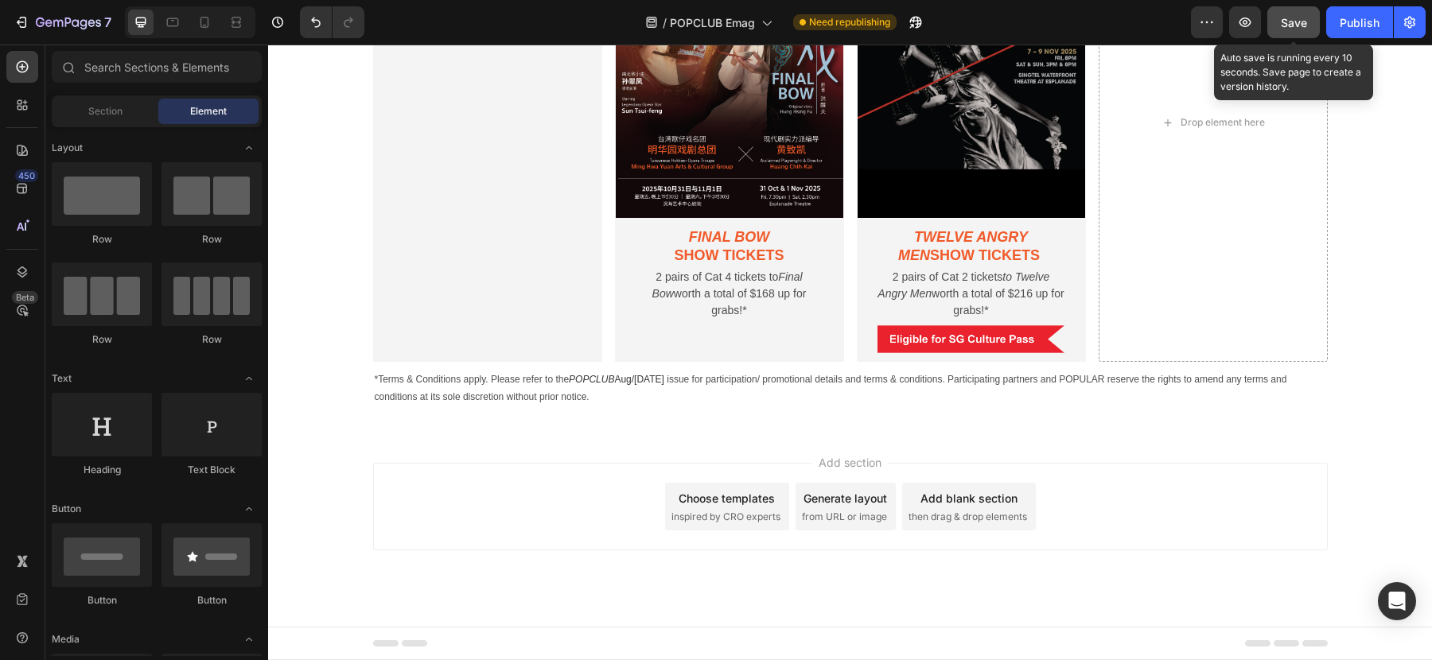
click at [1289, 29] on div "Save" at bounding box center [1294, 22] width 26 height 17
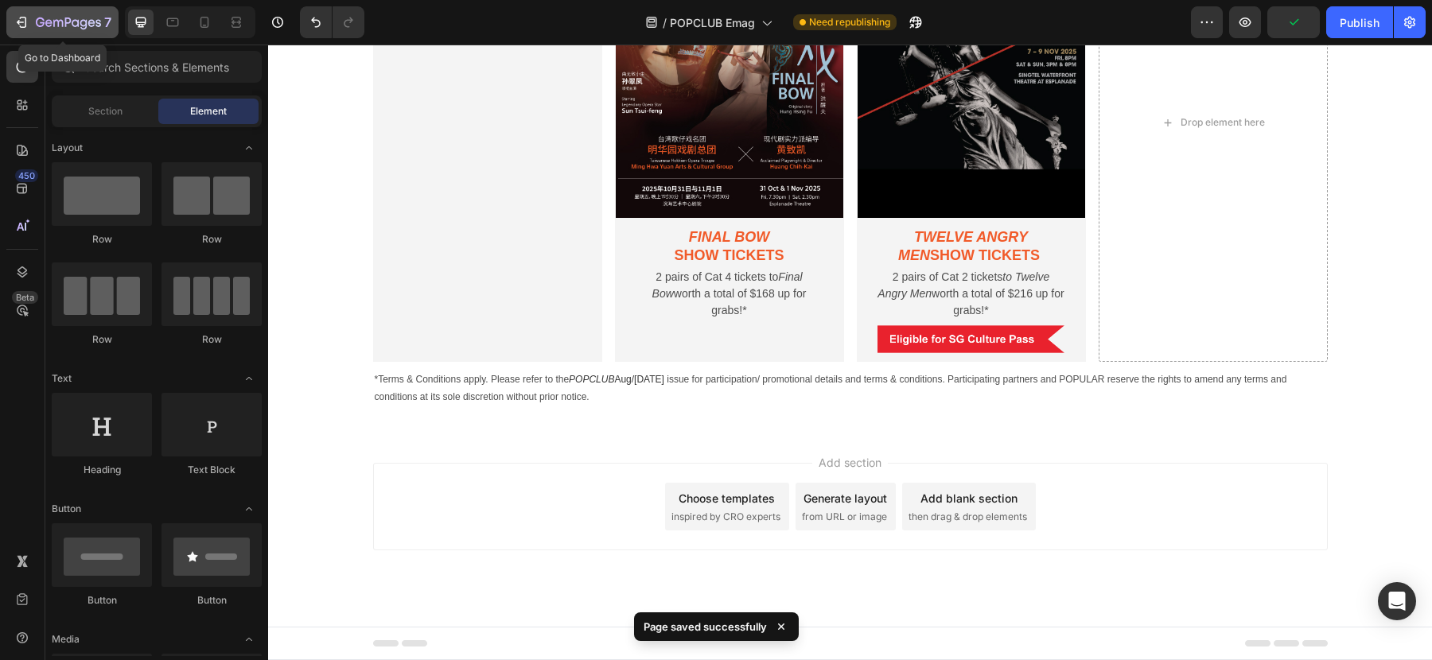
click at [86, 22] on icon "button" at bounding box center [83, 24] width 7 height 10
